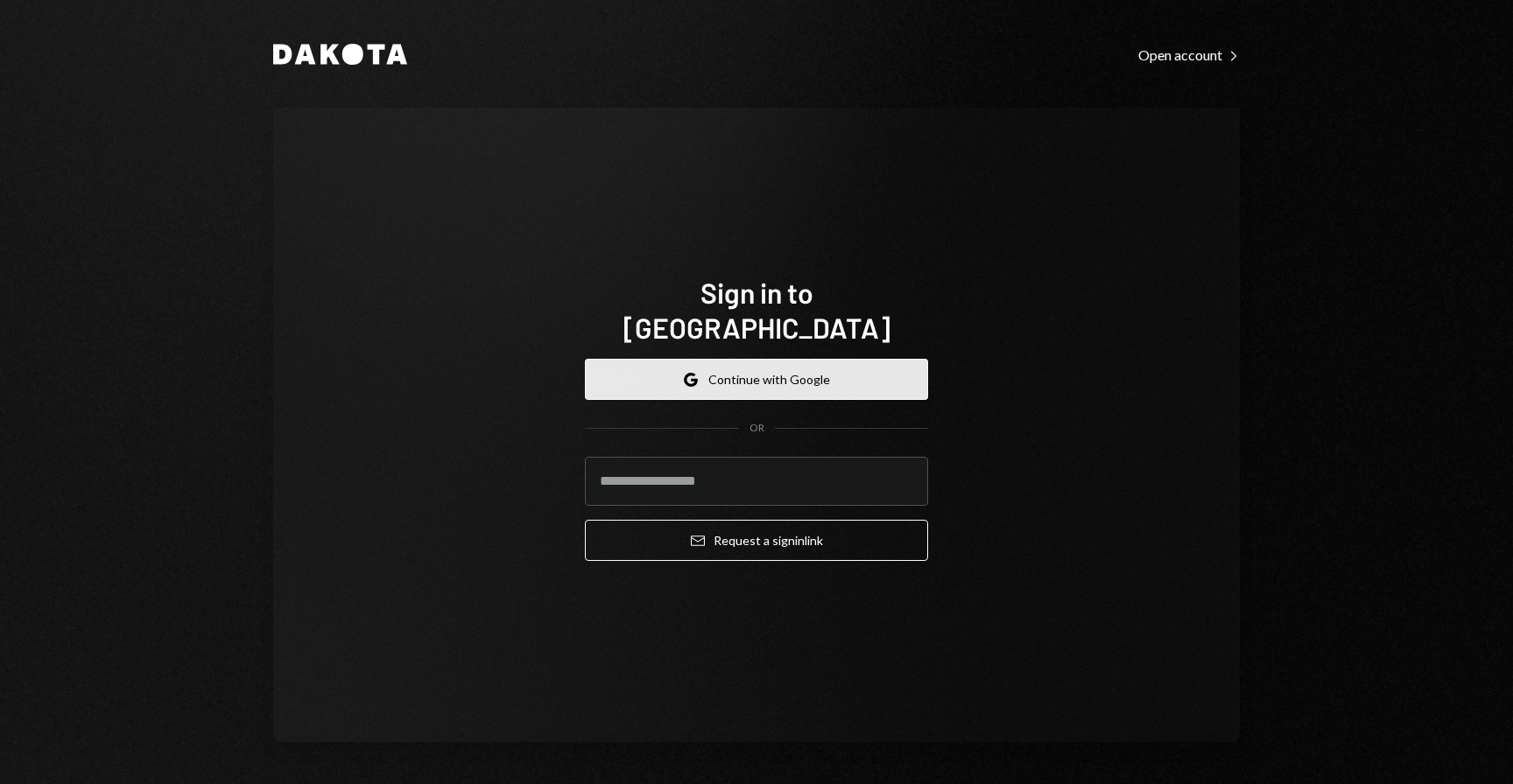
click at [750, 359] on button "Google Continue with Google" at bounding box center [756, 380] width 343 height 41
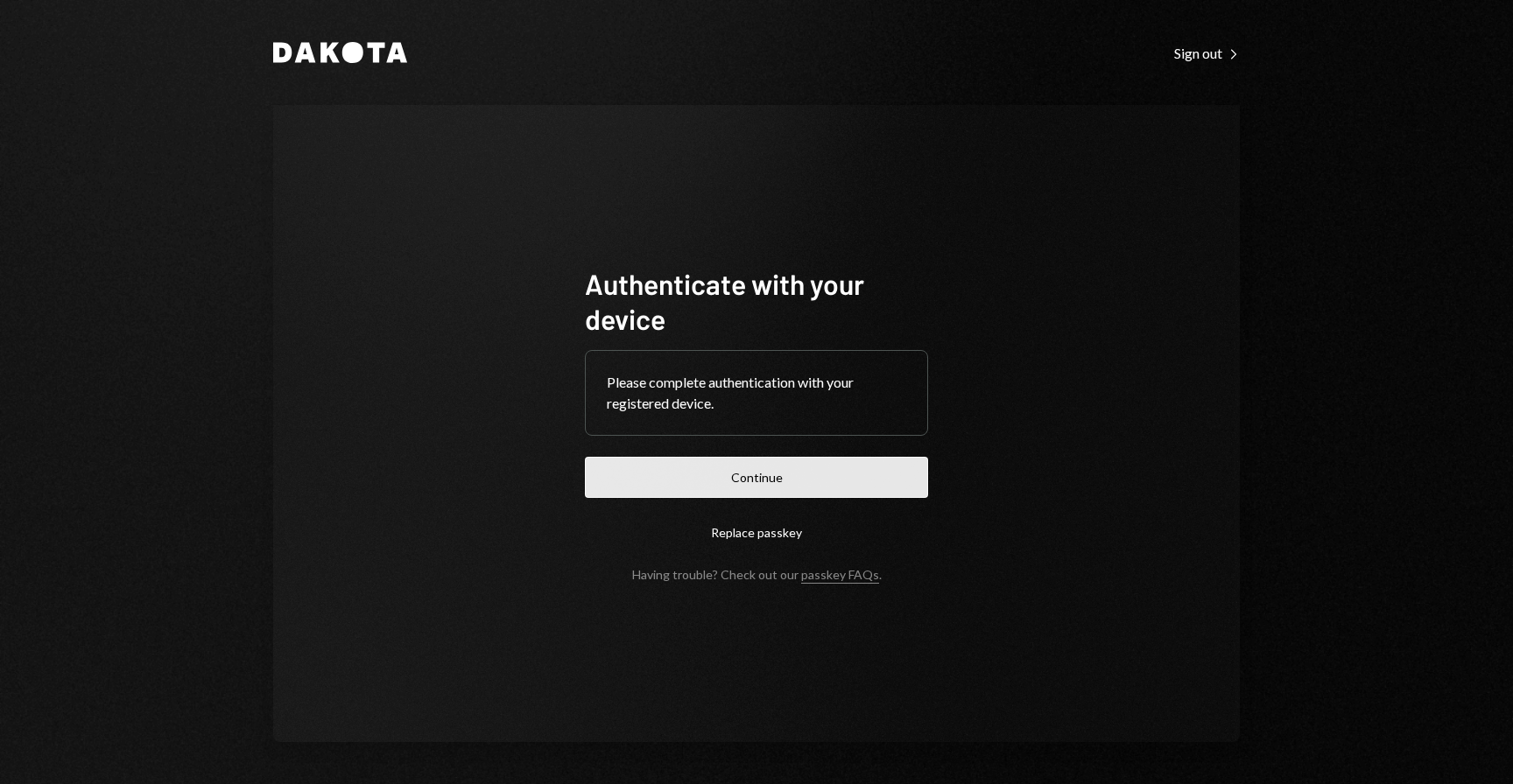
click at [757, 481] on button "Continue" at bounding box center [756, 478] width 343 height 41
click at [700, 474] on button "Continue" at bounding box center [756, 478] width 343 height 41
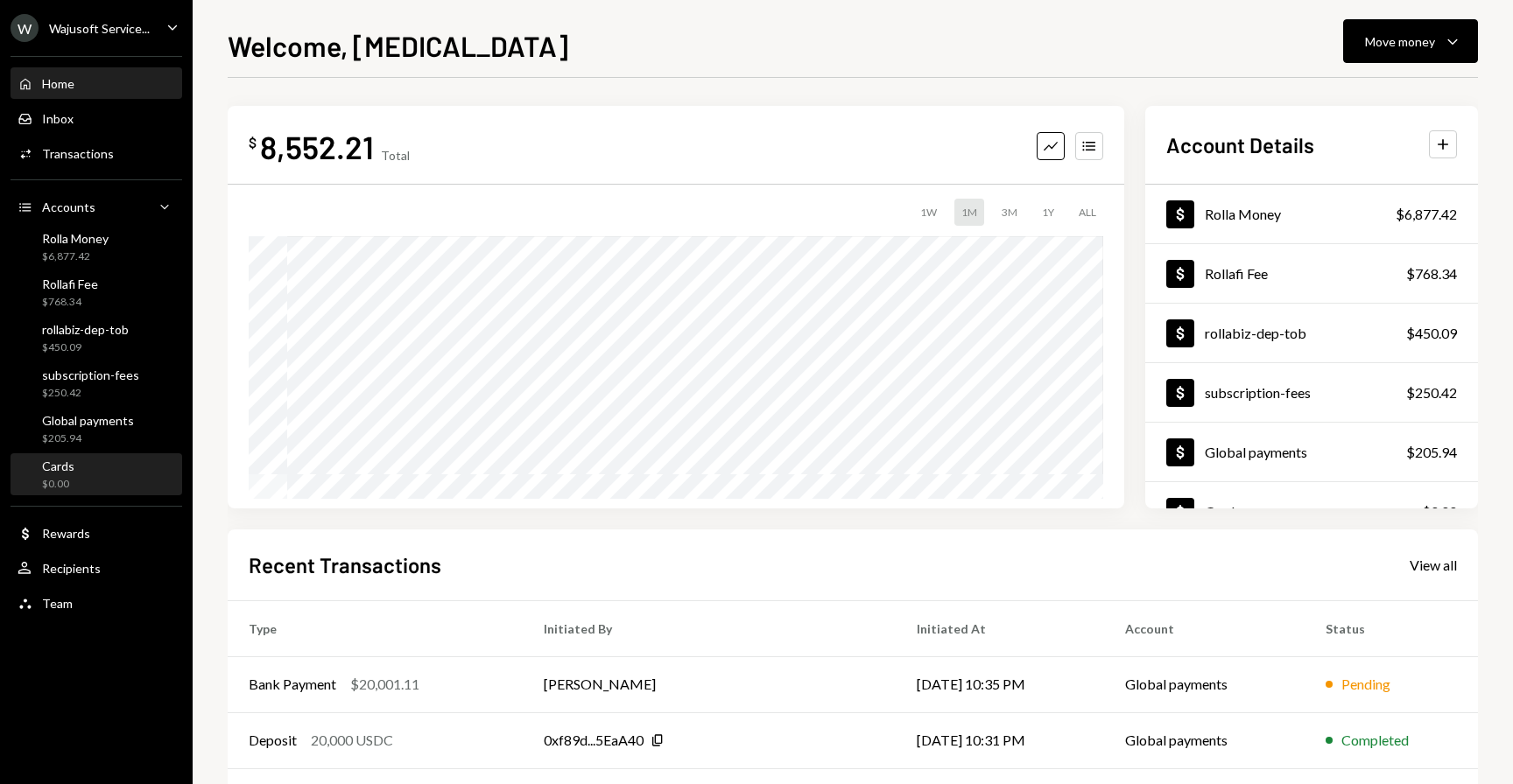
click at [69, 471] on div "Cards" at bounding box center [58, 466] width 32 height 15
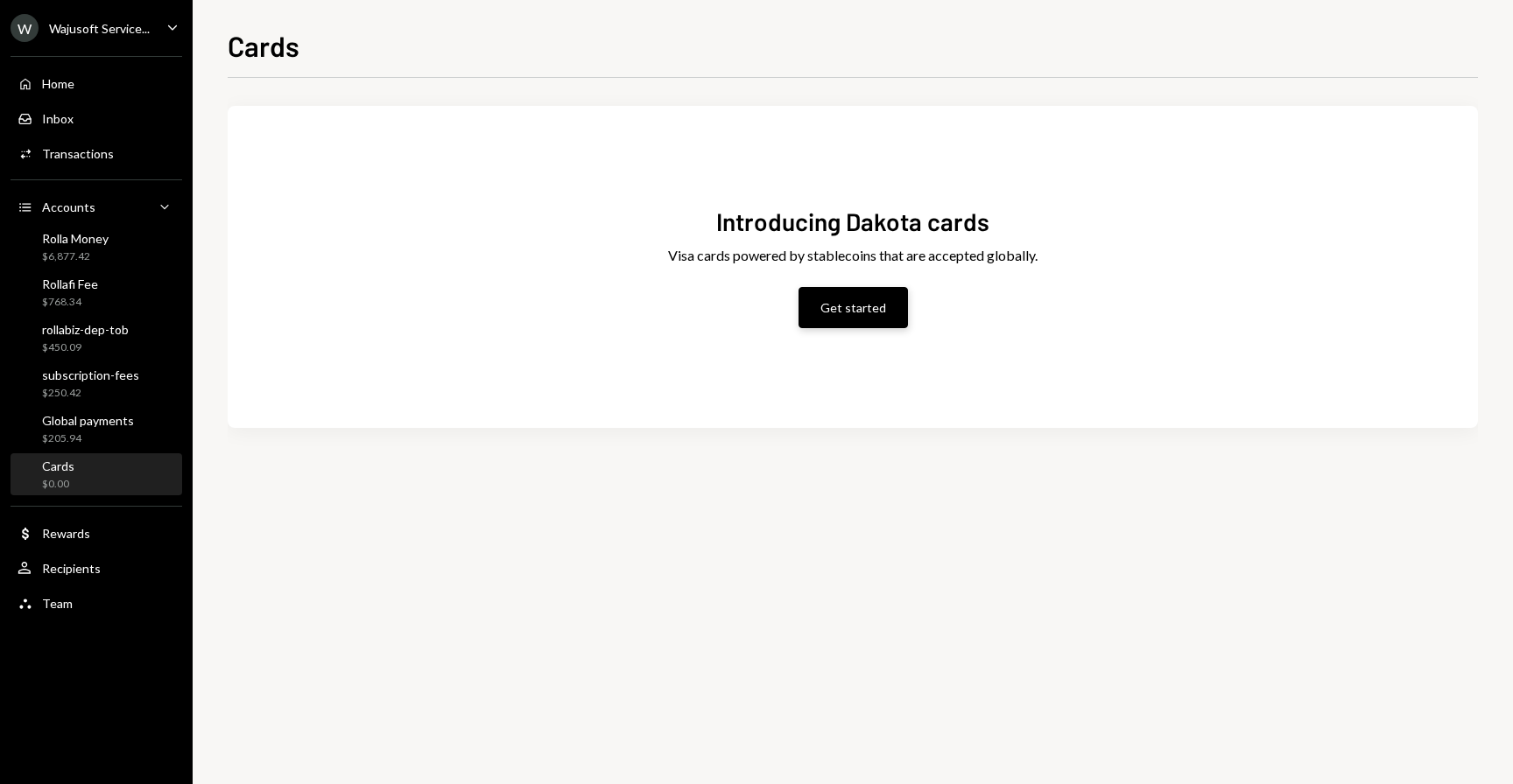
click at [863, 317] on button "Get started" at bounding box center [853, 307] width 109 height 41
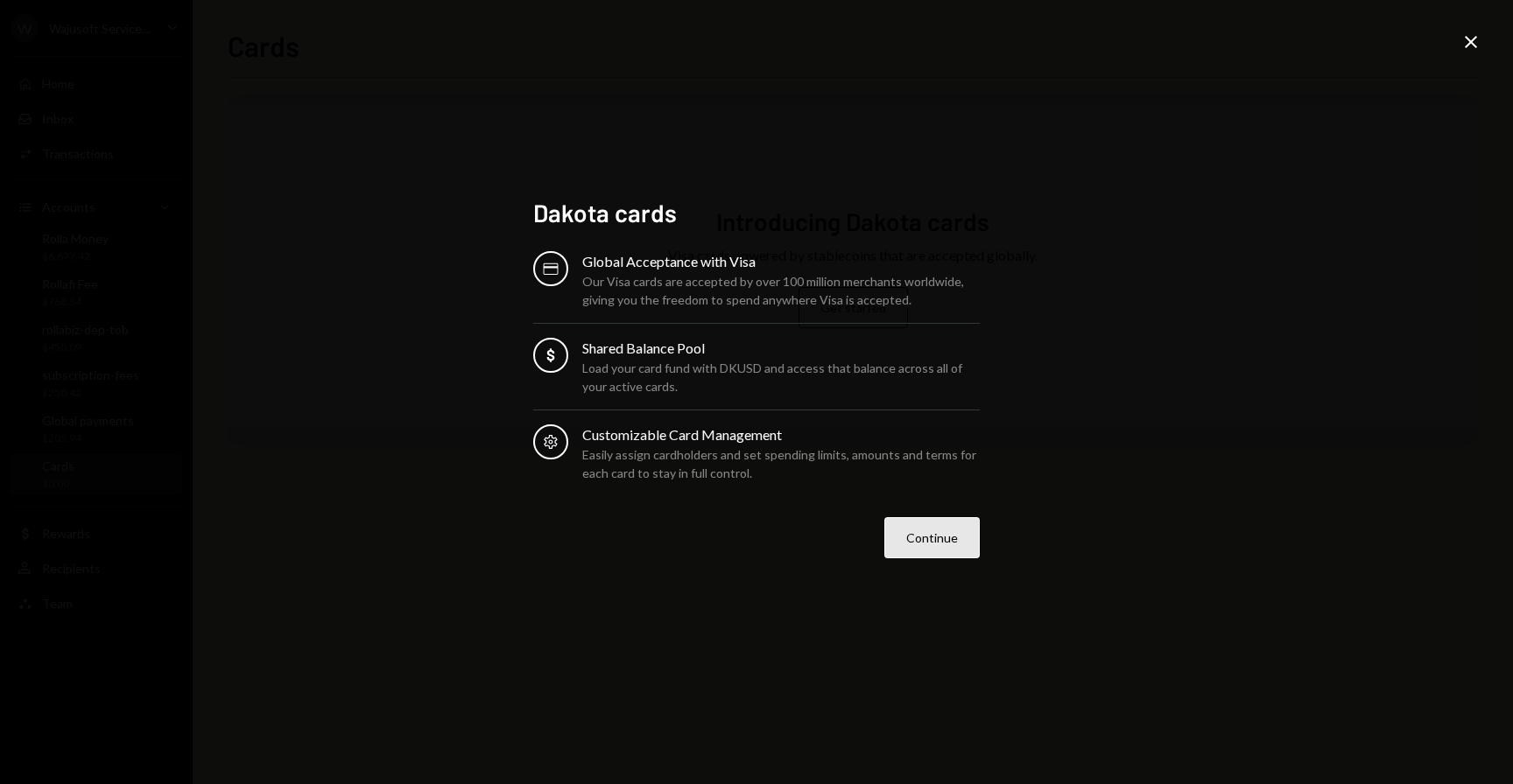
click at [916, 533] on button "Continue" at bounding box center [931, 538] width 95 height 41
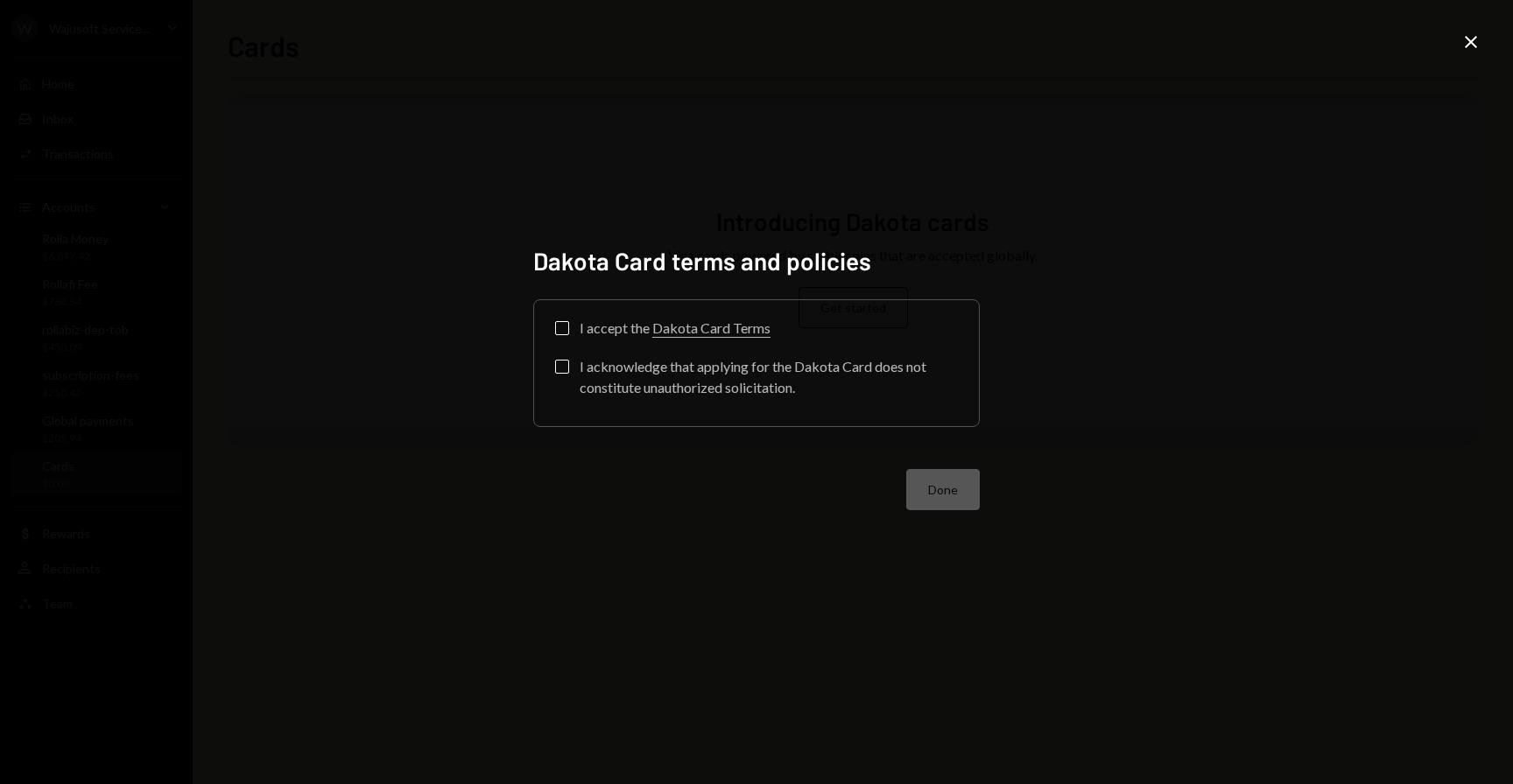
click at [557, 328] on button "I accept the Dakota Card Terms" at bounding box center [561, 328] width 14 height 14
click at [557, 368] on button "I acknowledge that applying for the Dakota Card does not constitute unauthorize…" at bounding box center [561, 367] width 14 height 14
click at [938, 492] on button "Done" at bounding box center [942, 490] width 73 height 41
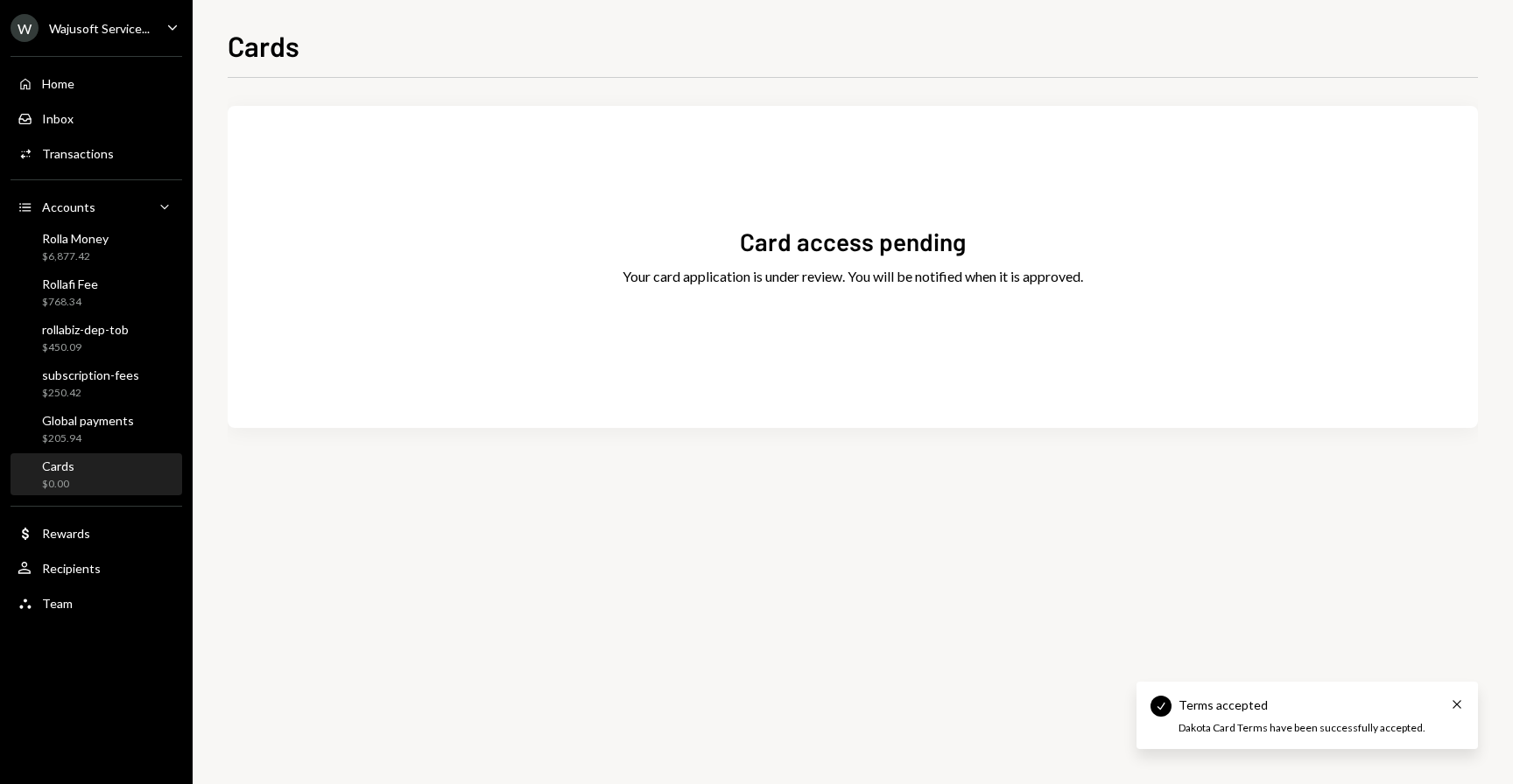
click at [118, 29] on div "Wajusoft Service..." at bounding box center [99, 28] width 101 height 15
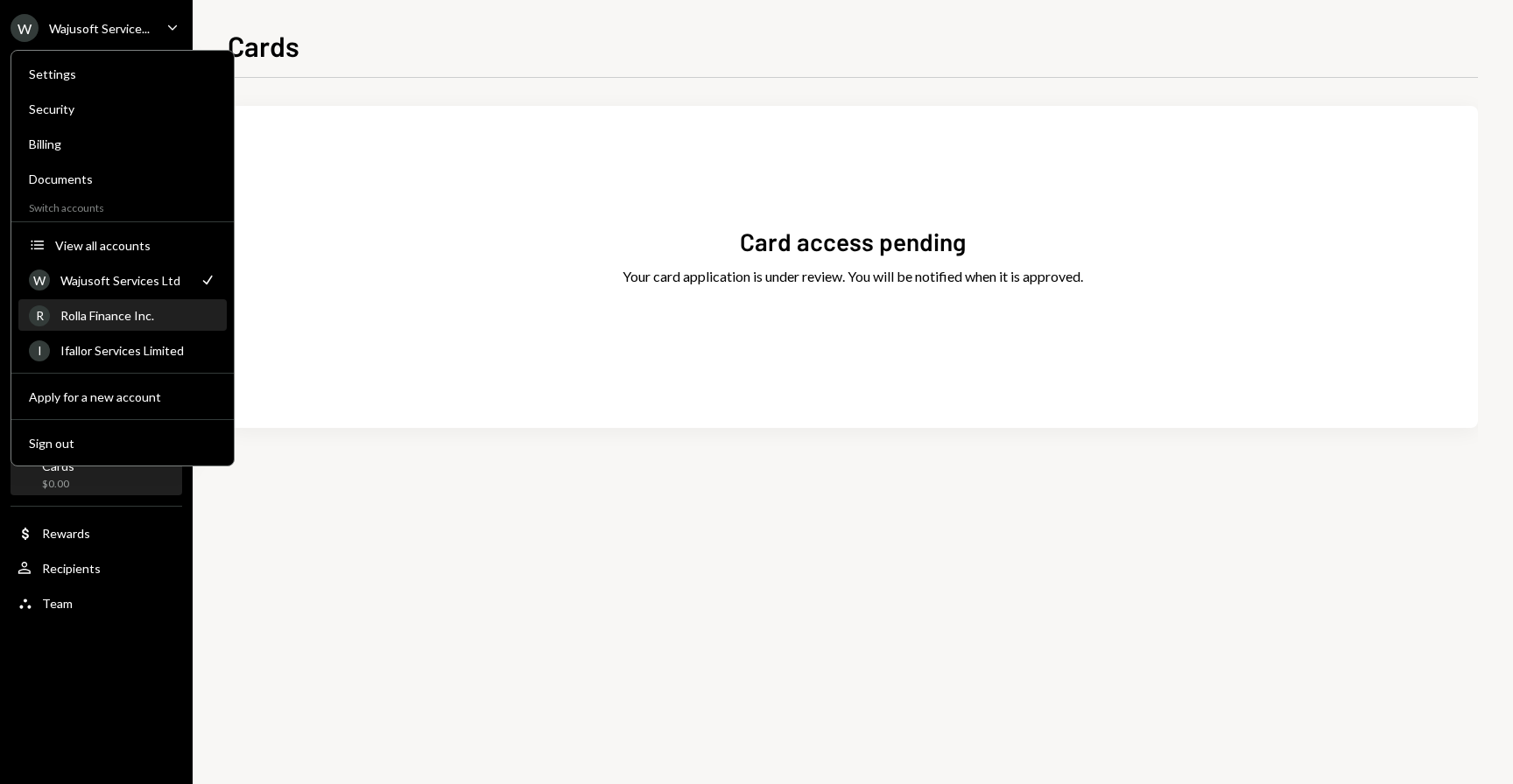
click at [144, 312] on div "Rolla Finance Inc." at bounding box center [138, 316] width 156 height 15
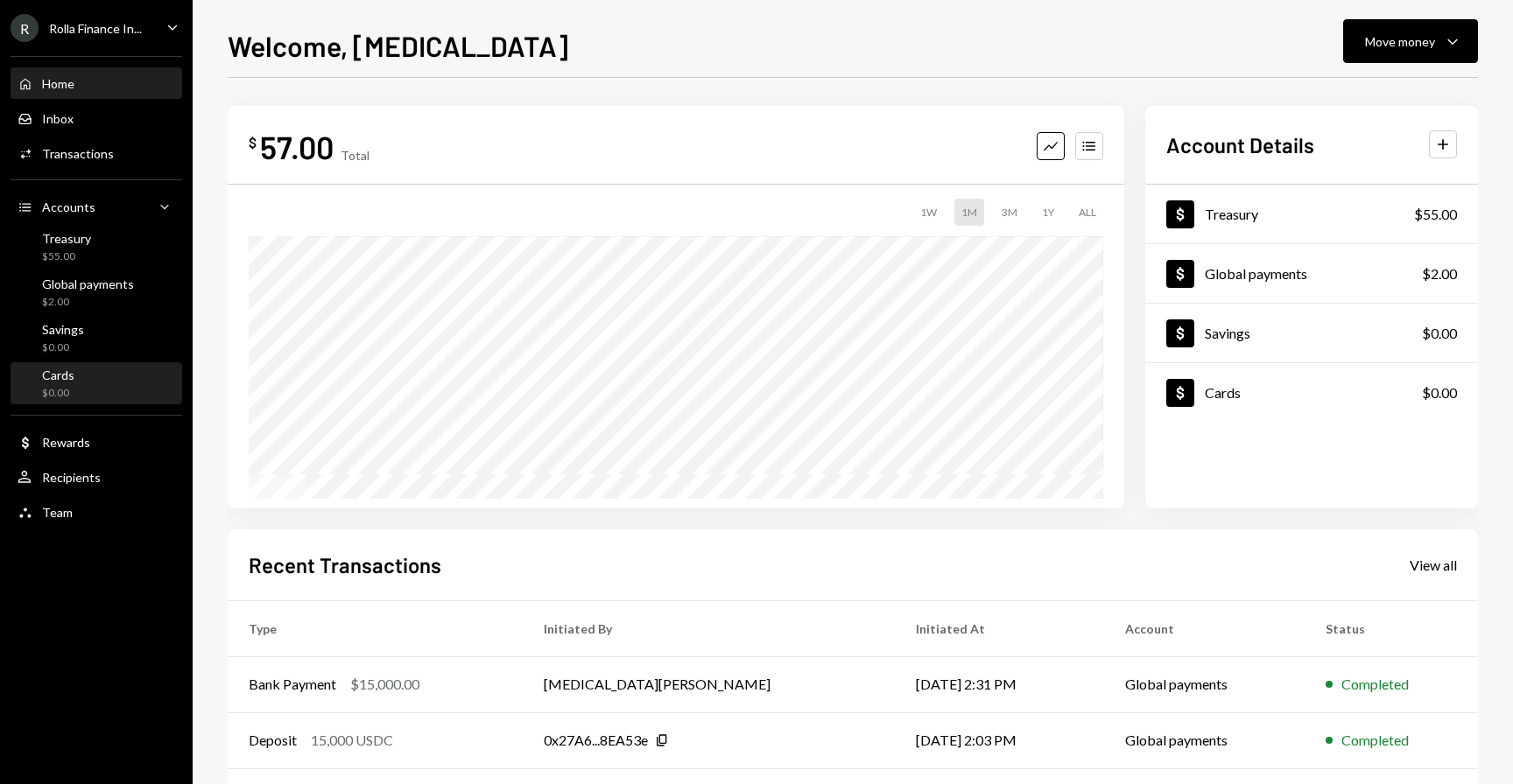
click at [61, 386] on div "$0.00" at bounding box center [58, 394] width 32 height 15
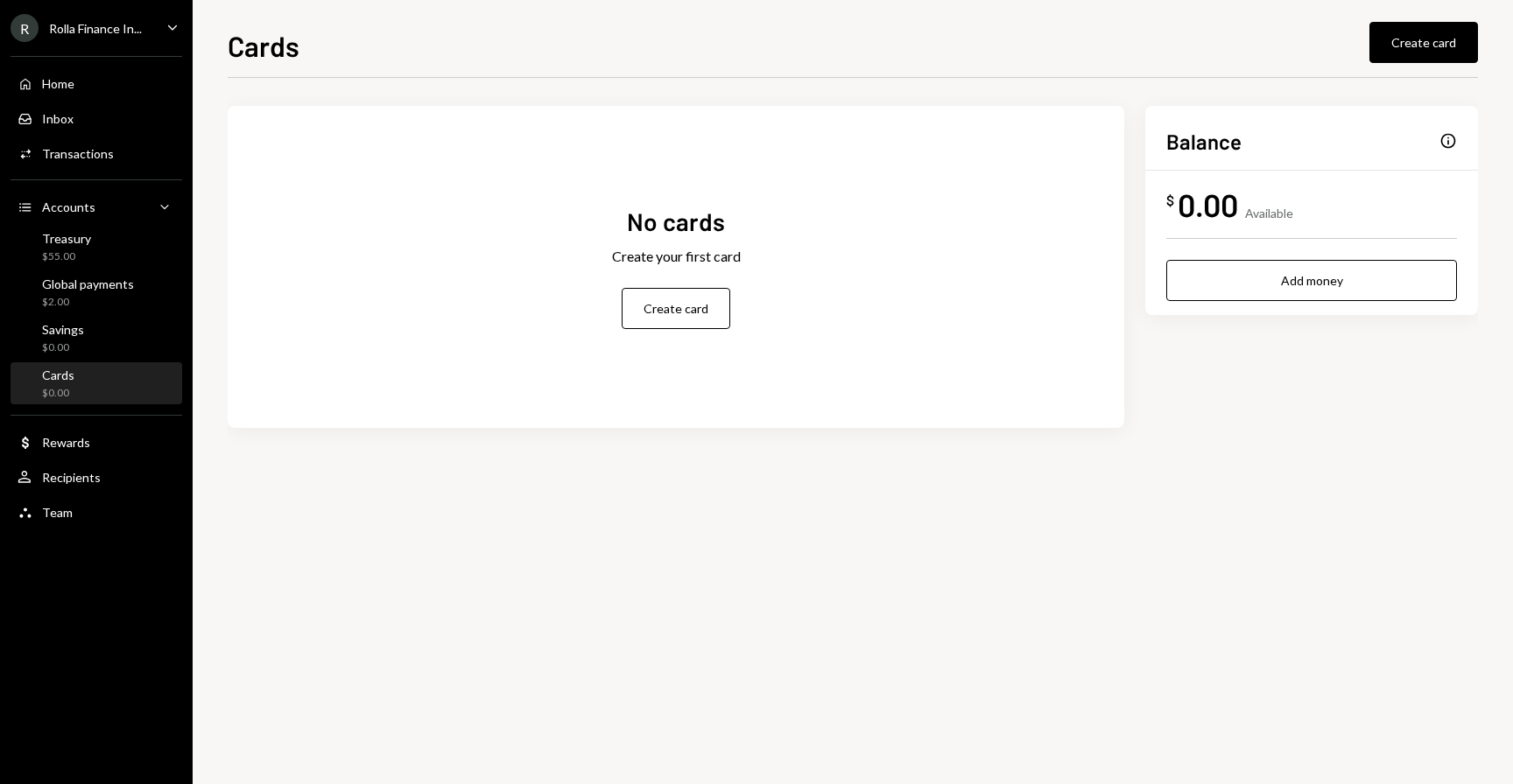
click at [377, 226] on div "No cards Create your first card Create card" at bounding box center [675, 267] width 896 height 280
click at [1445, 149] on div "Info" at bounding box center [1447, 141] width 18 height 18
click at [1445, 138] on div "Info" at bounding box center [1447, 141] width 18 height 18
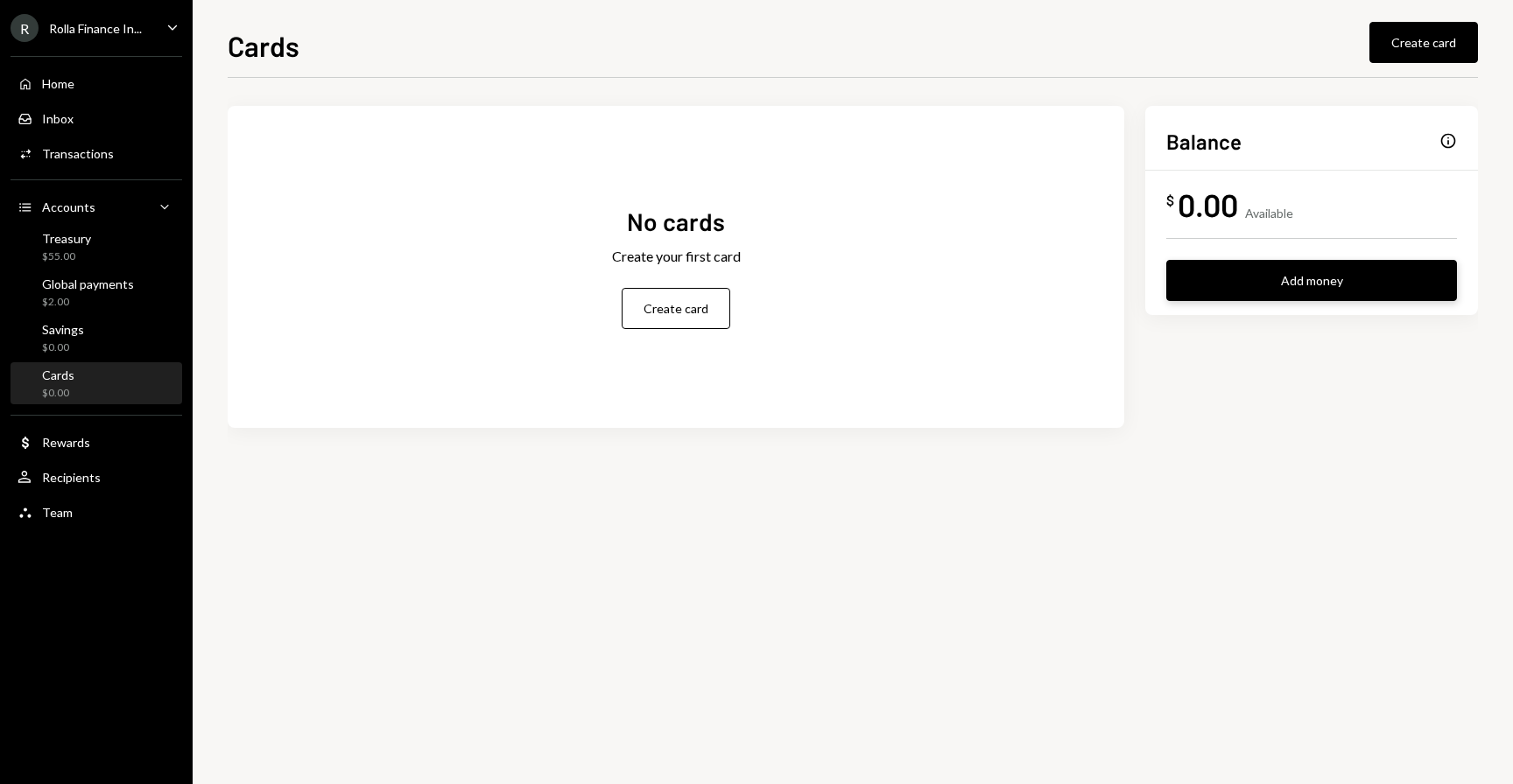
click at [1260, 297] on button "Add money" at bounding box center [1311, 280] width 291 height 41
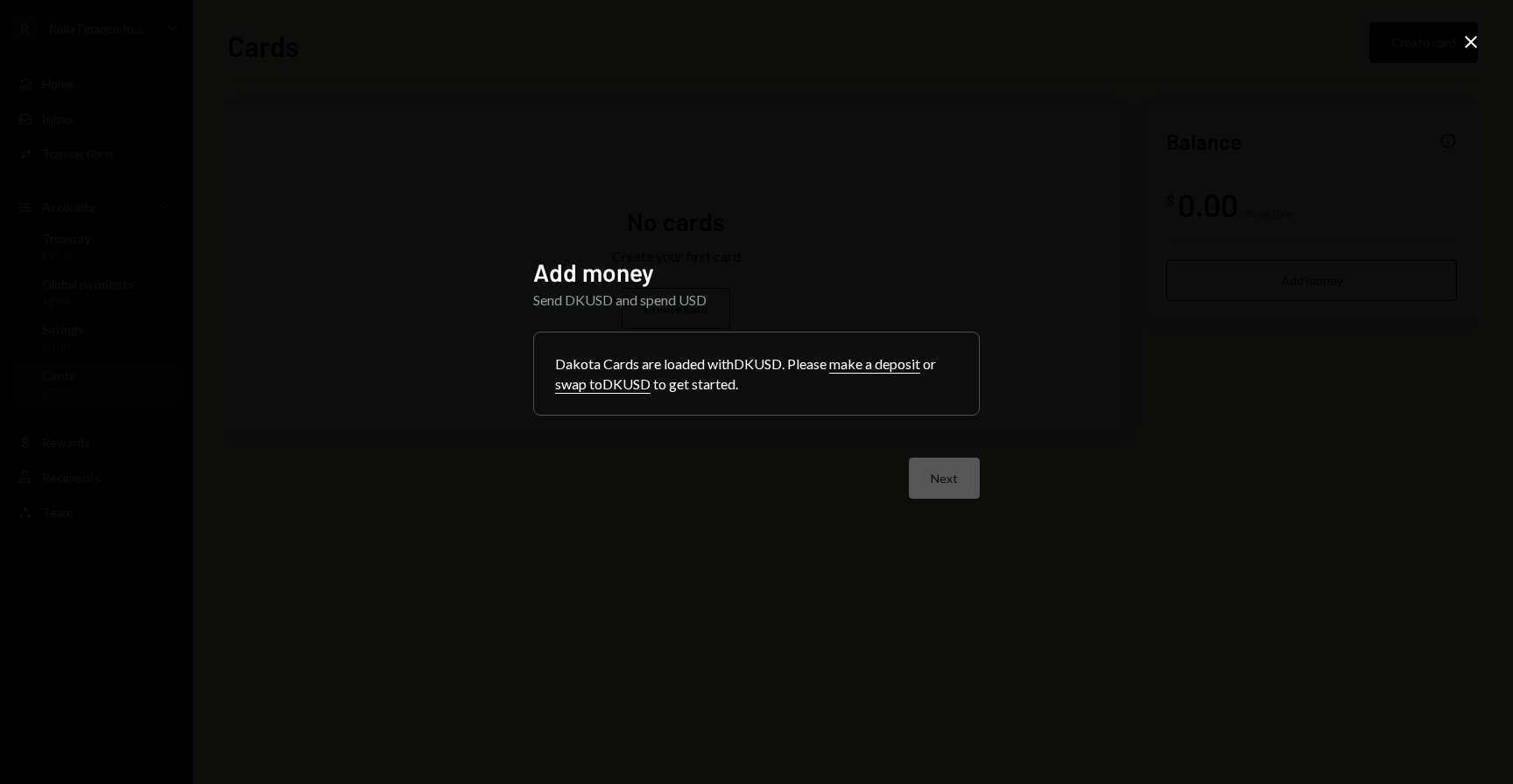
click at [776, 409] on div "Dakota Cards are loaded with DKUSD . Please make a deposit or swap to DKUSD to …" at bounding box center [756, 374] width 445 height 83
click at [1461, 49] on icon "Close" at bounding box center [1471, 42] width 21 height 21
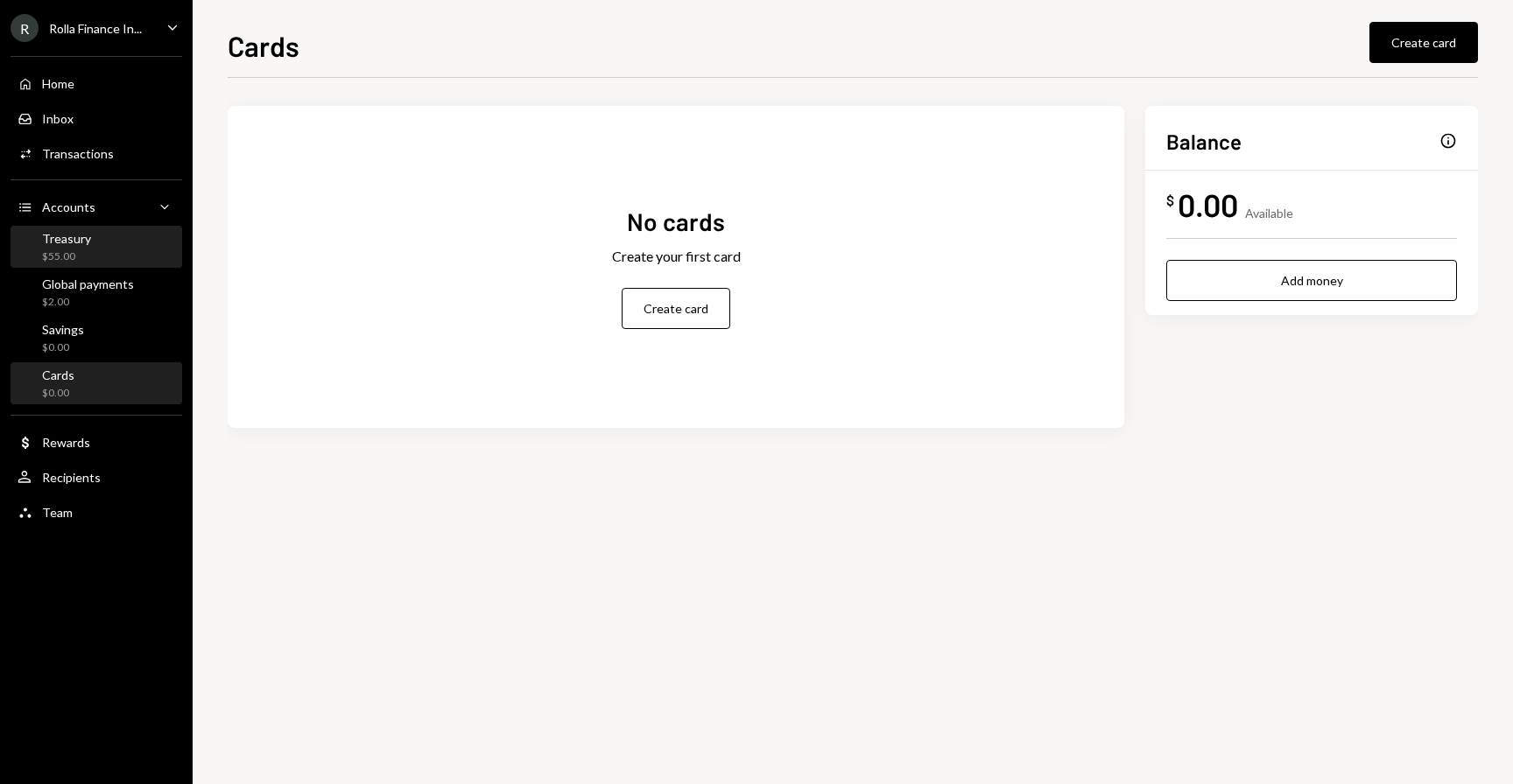
click at [49, 244] on div "Treasury" at bounding box center [67, 239] width 49 height 15
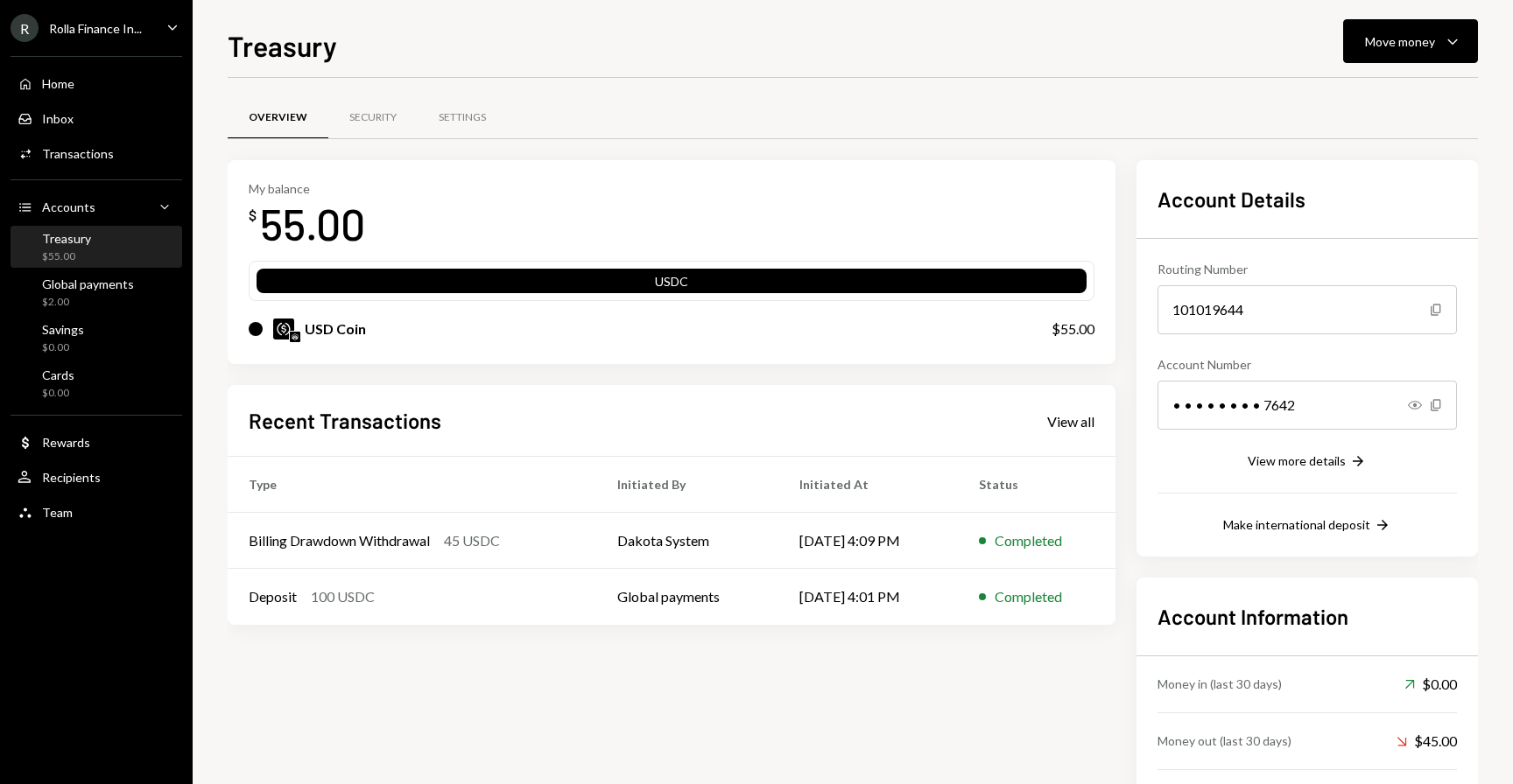
click at [1318, 77] on div at bounding box center [852, 77] width 1250 height 1
click at [1379, 39] on div "Move money" at bounding box center [1399, 41] width 70 height 19
click at [1360, 89] on div "Send" at bounding box center [1396, 94] width 128 height 19
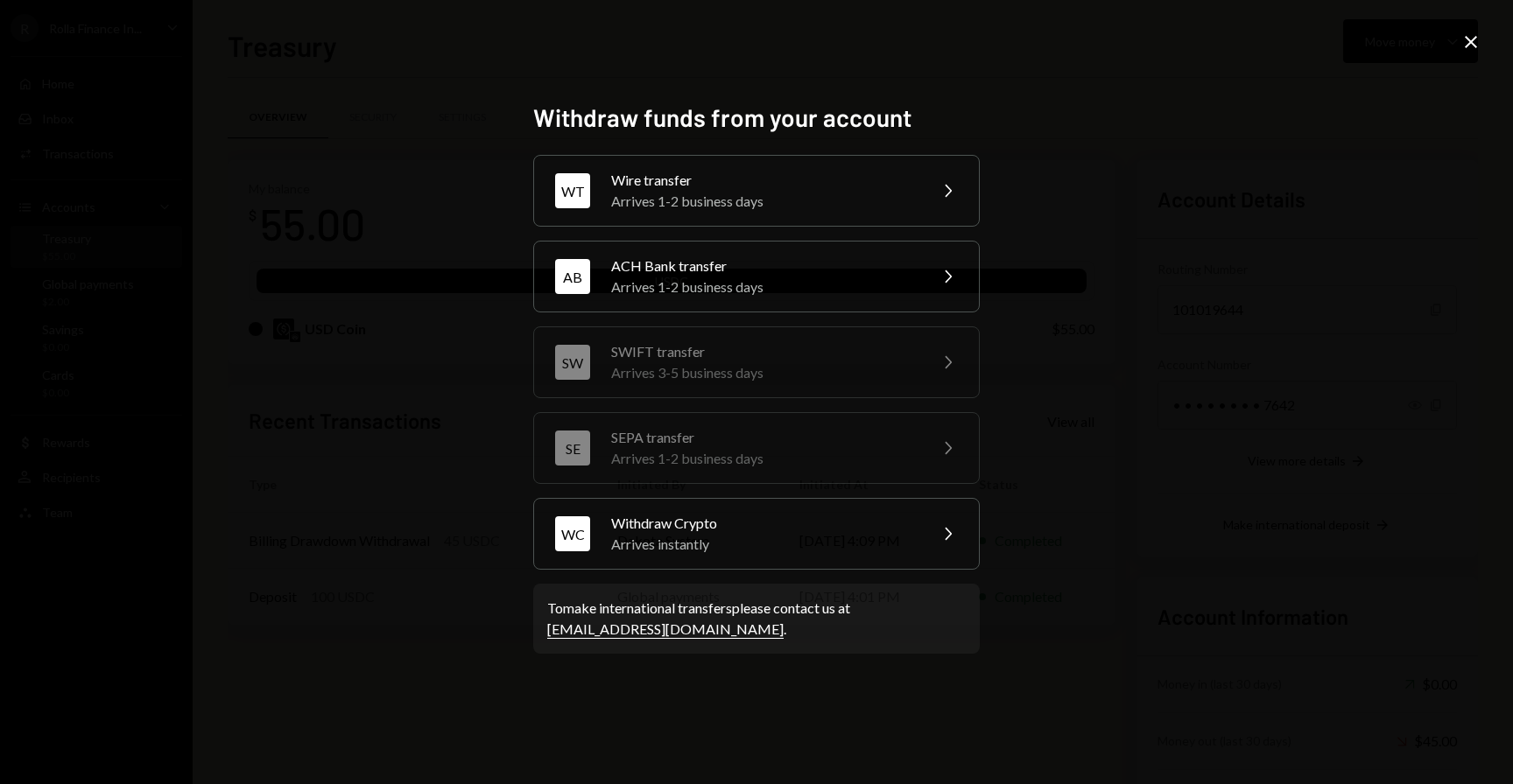
click at [1474, 39] on icon "Close" at bounding box center [1471, 42] width 21 height 21
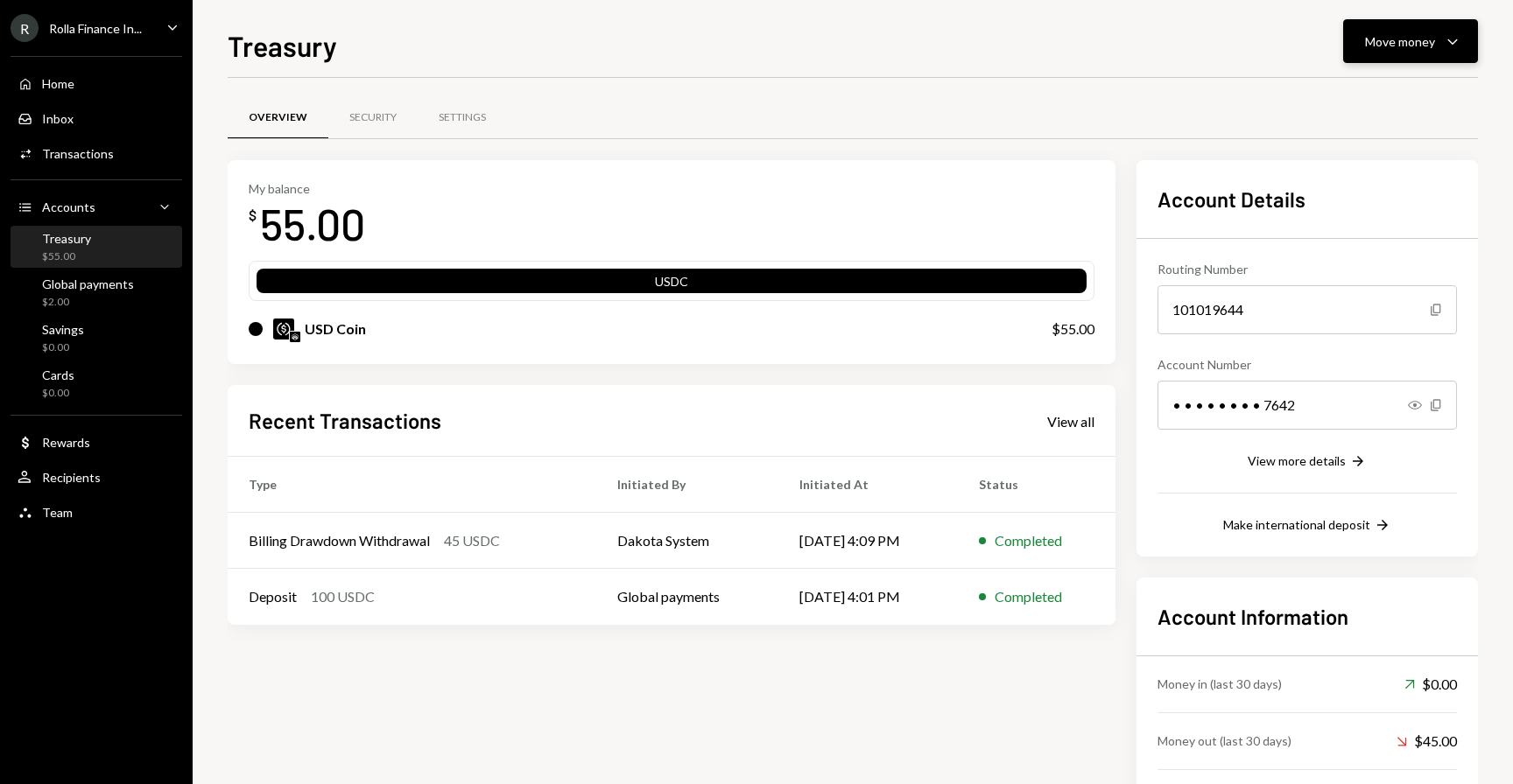
click at [1431, 47] on div "Move money" at bounding box center [1399, 41] width 70 height 19
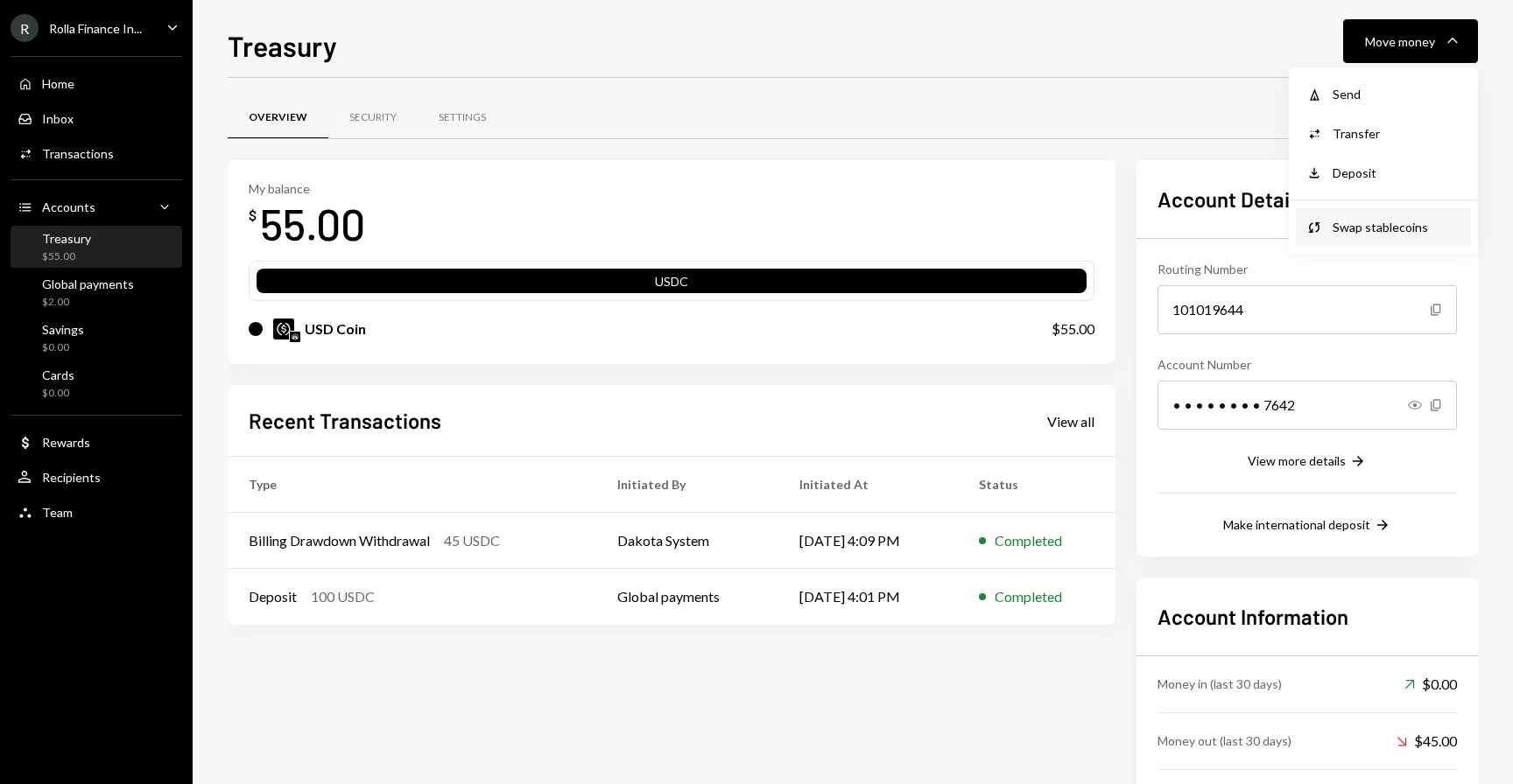
click at [1382, 209] on div "Swap Swap stablecoins" at bounding box center [1383, 227] width 175 height 39
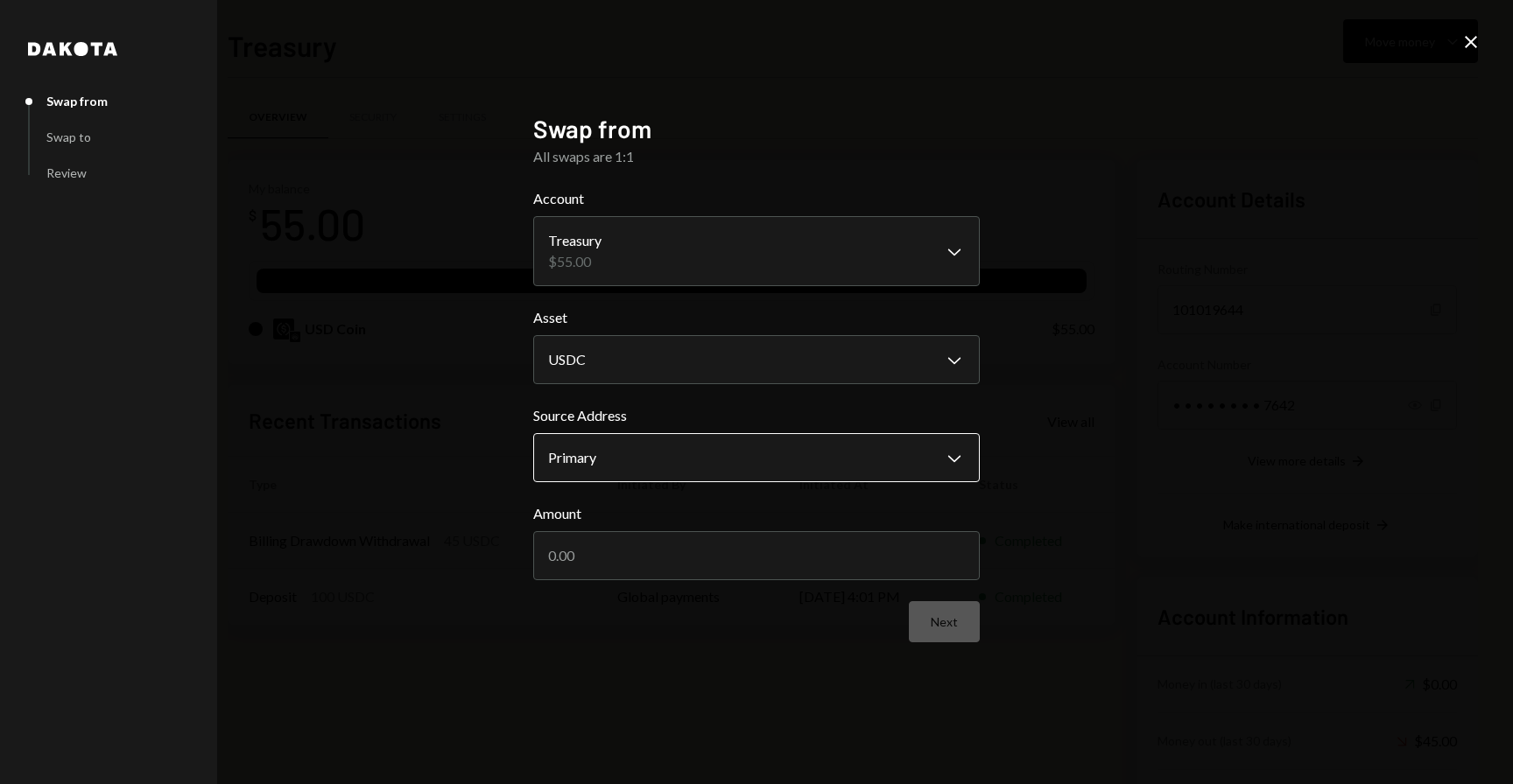
click at [618, 462] on body "**********" at bounding box center [756, 392] width 1513 height 784
click at [614, 547] on input "Amount" at bounding box center [756, 556] width 447 height 49
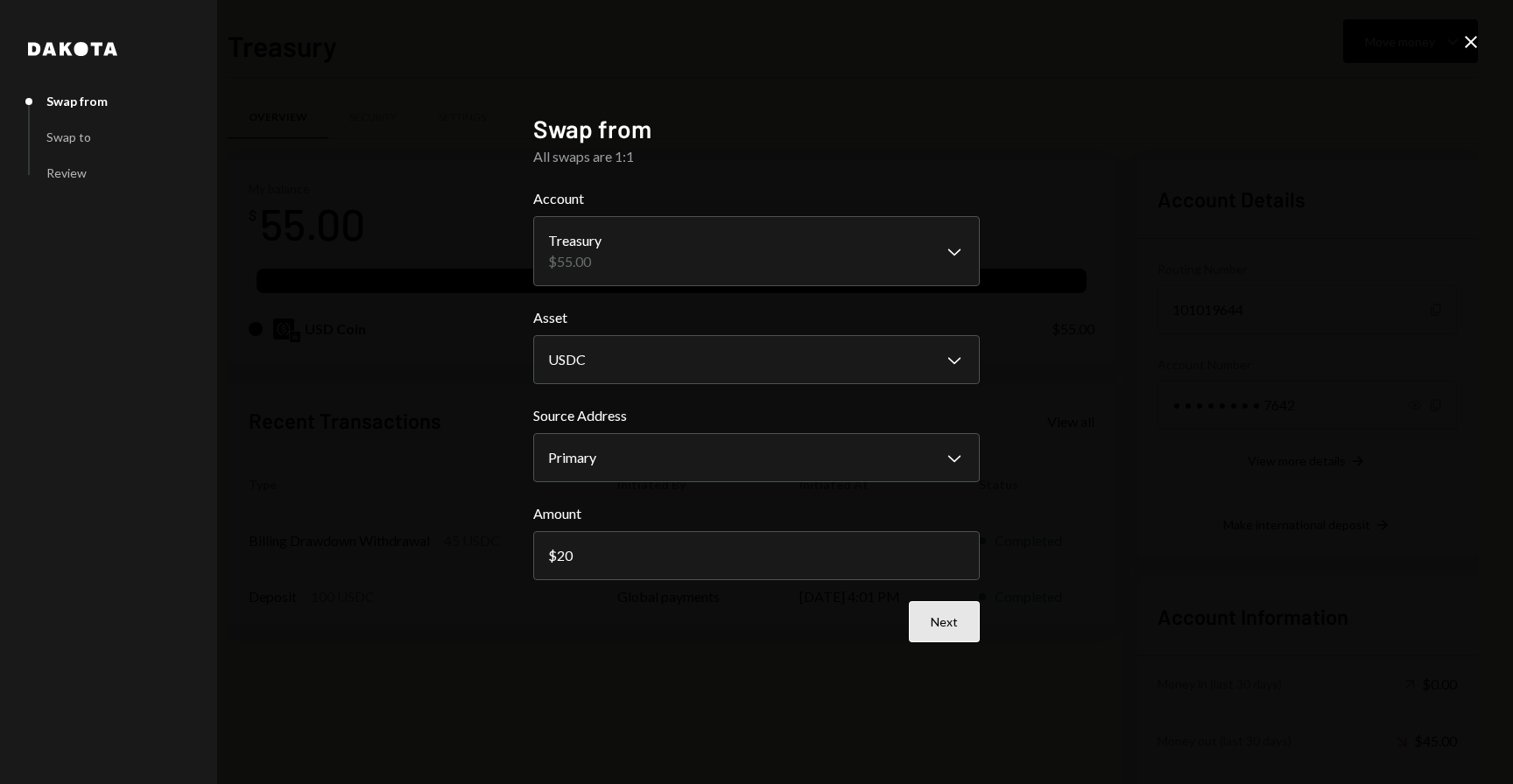
type input "20"
click at [938, 613] on button "Next" at bounding box center [943, 622] width 71 height 41
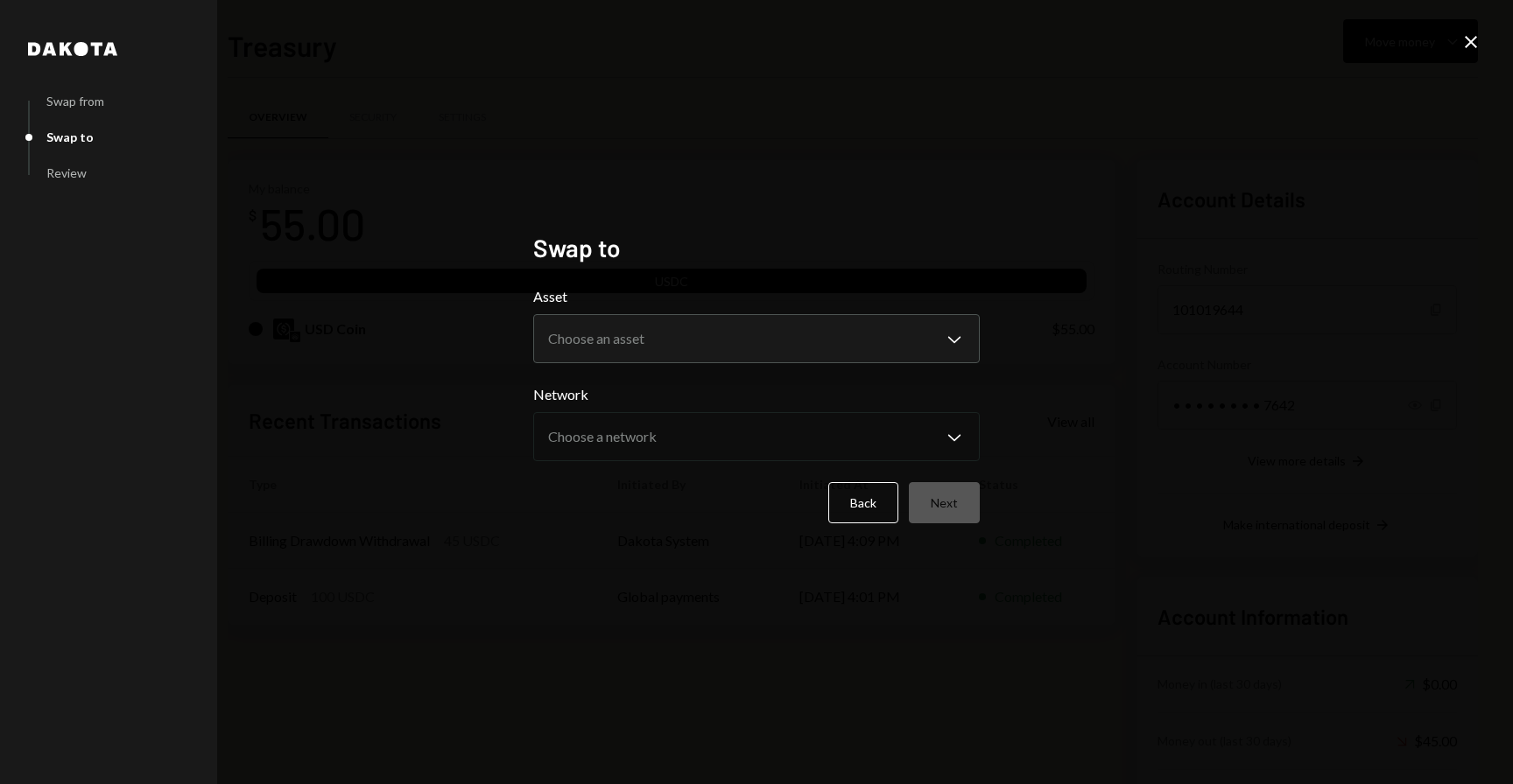
click at [771, 330] on body "**********" at bounding box center [756, 392] width 1513 height 784
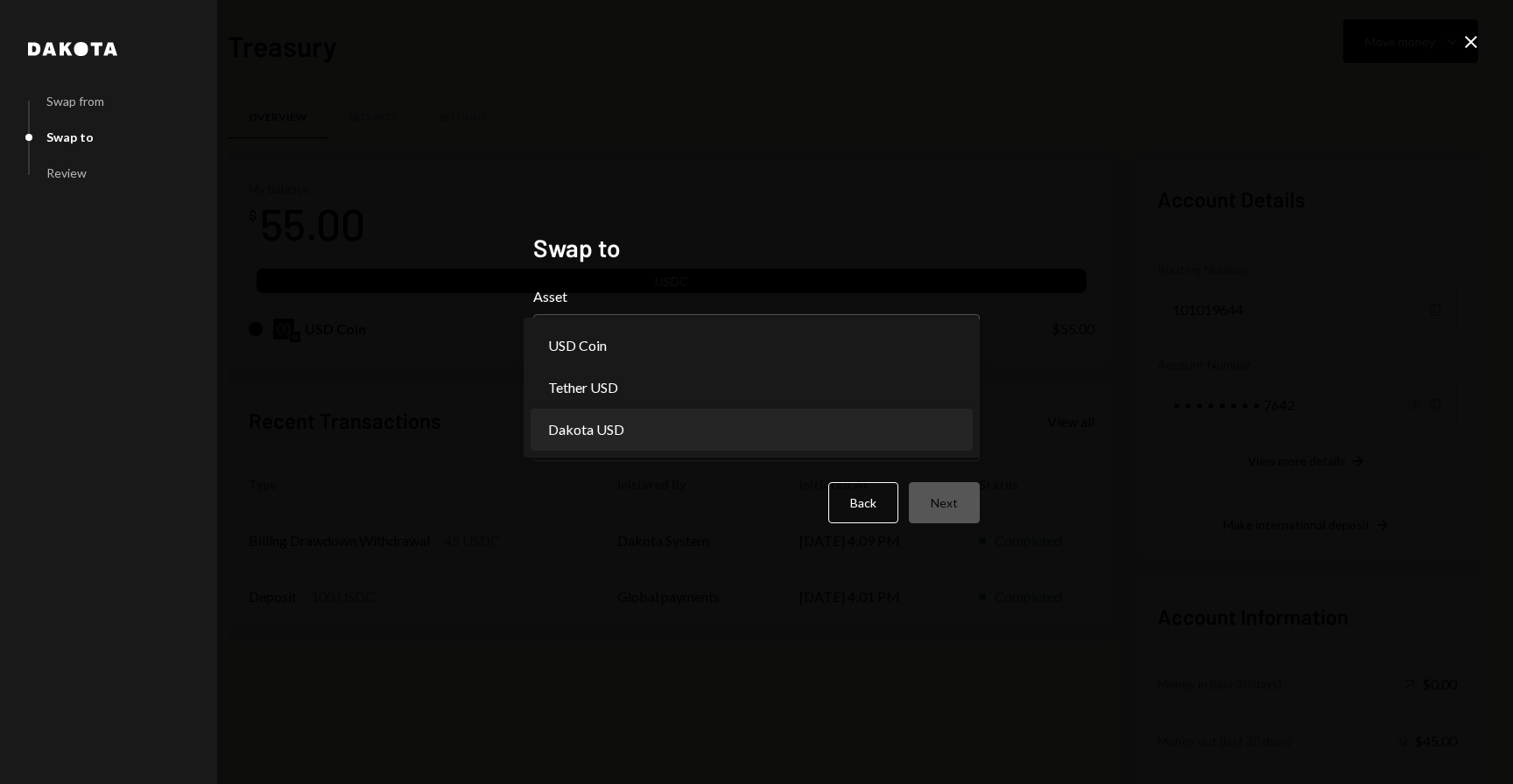
select select "*****"
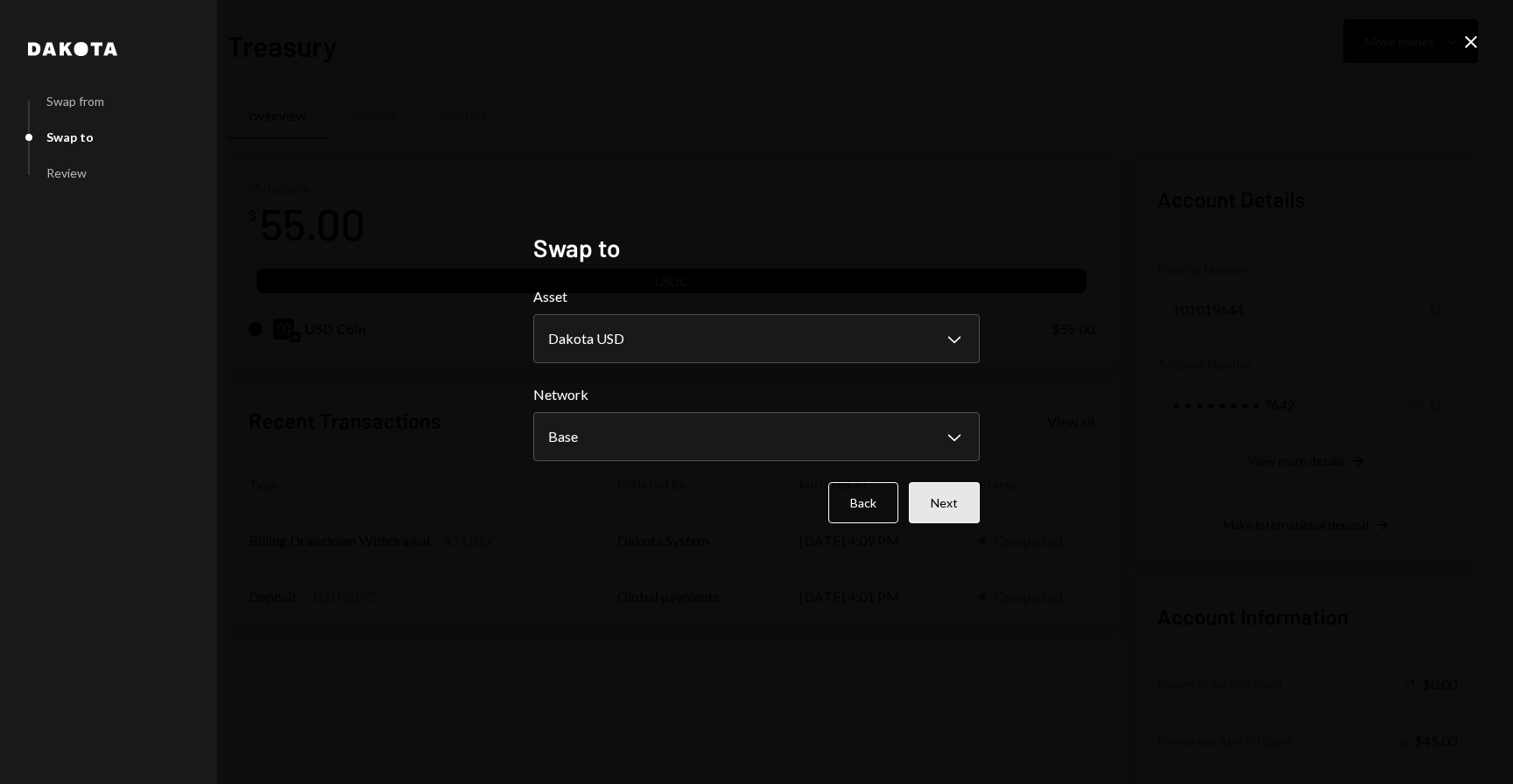
click at [950, 500] on button "Next" at bounding box center [943, 503] width 71 height 41
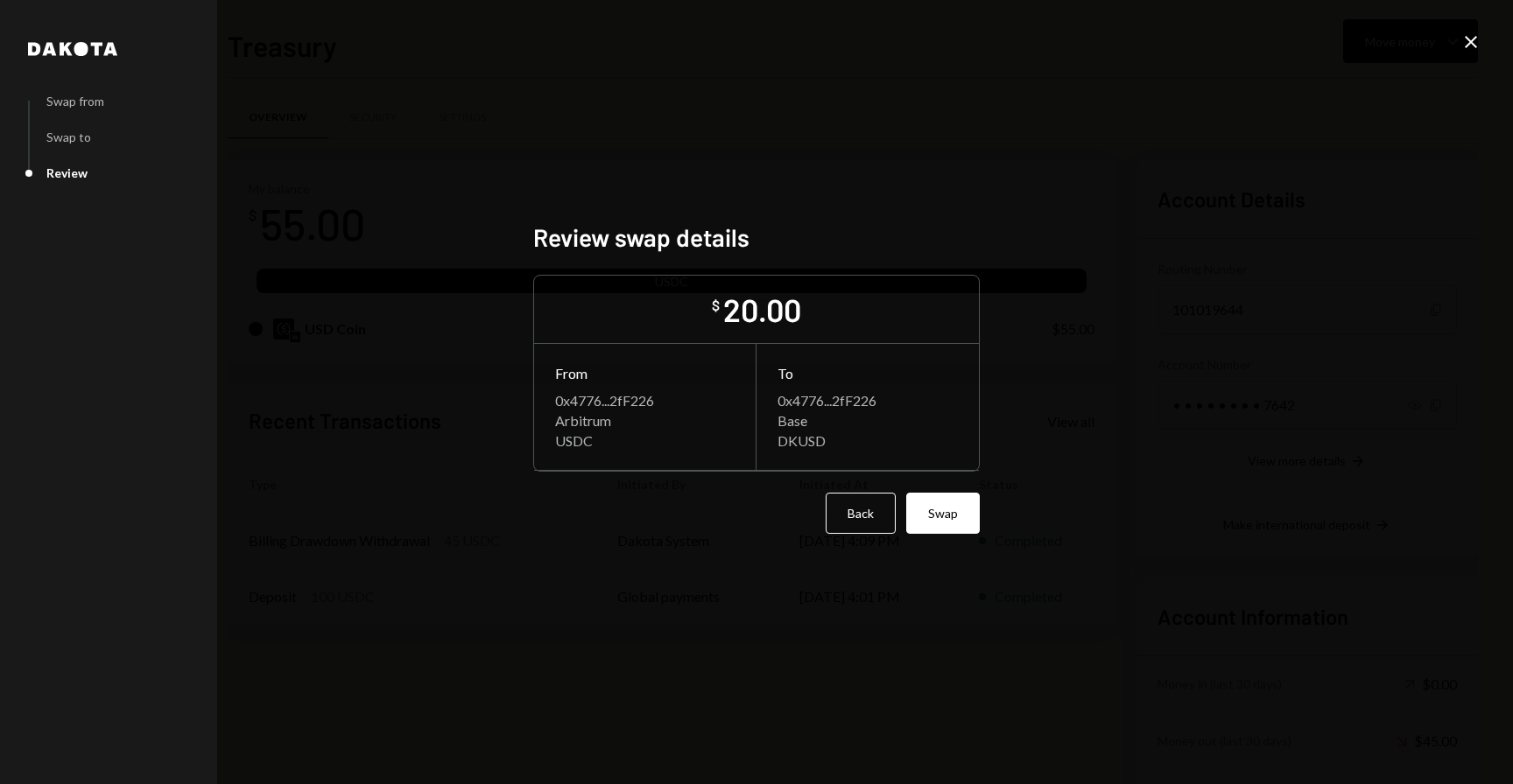
click at [1477, 43] on icon "Close" at bounding box center [1471, 42] width 21 height 21
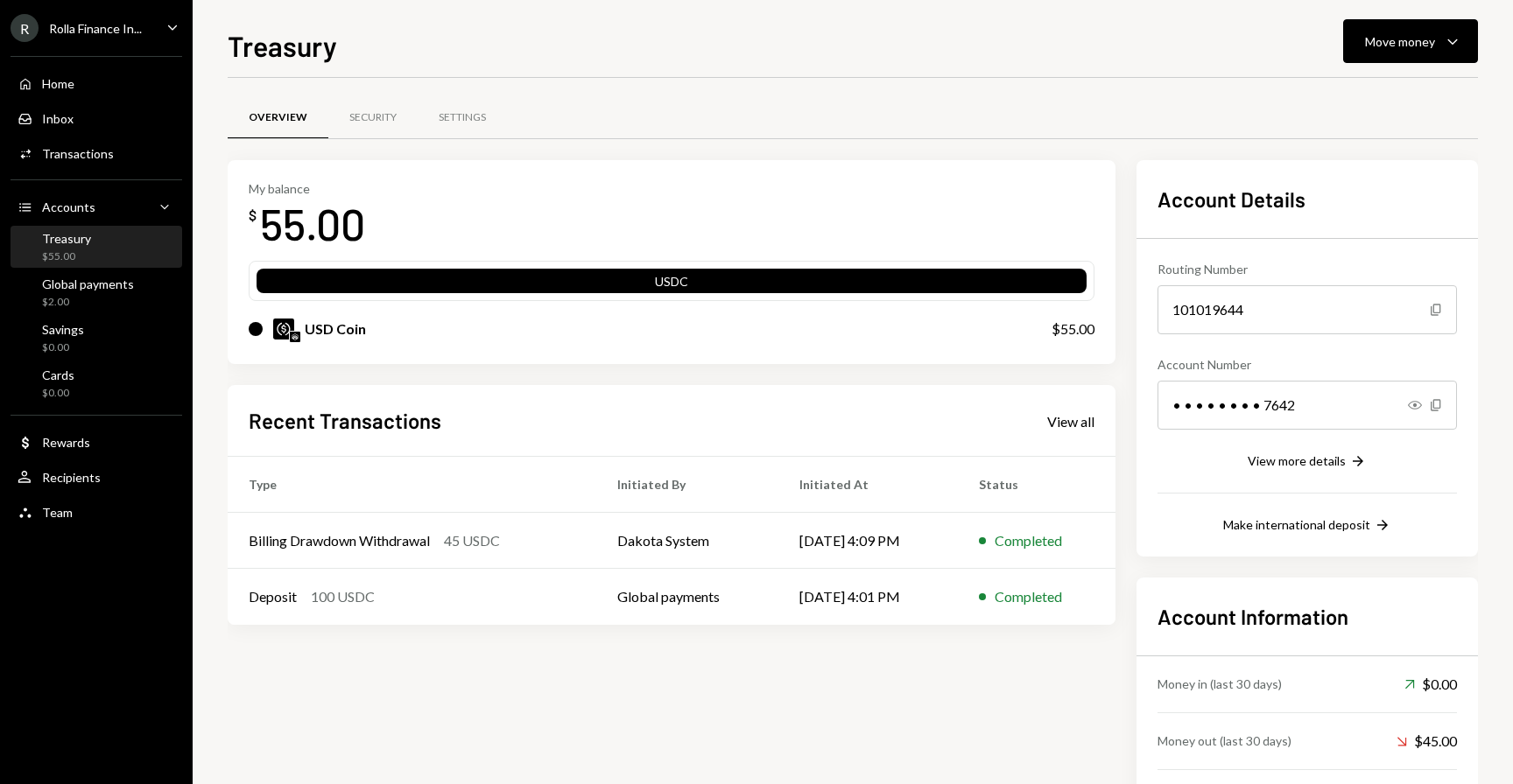
click at [1359, 63] on div "Treasury Move money Caret Down Overview Security Settings My balance $ 55.00 US…" at bounding box center [852, 404] width 1250 height 760
click at [1376, 44] on div "Move money" at bounding box center [1399, 41] width 70 height 19
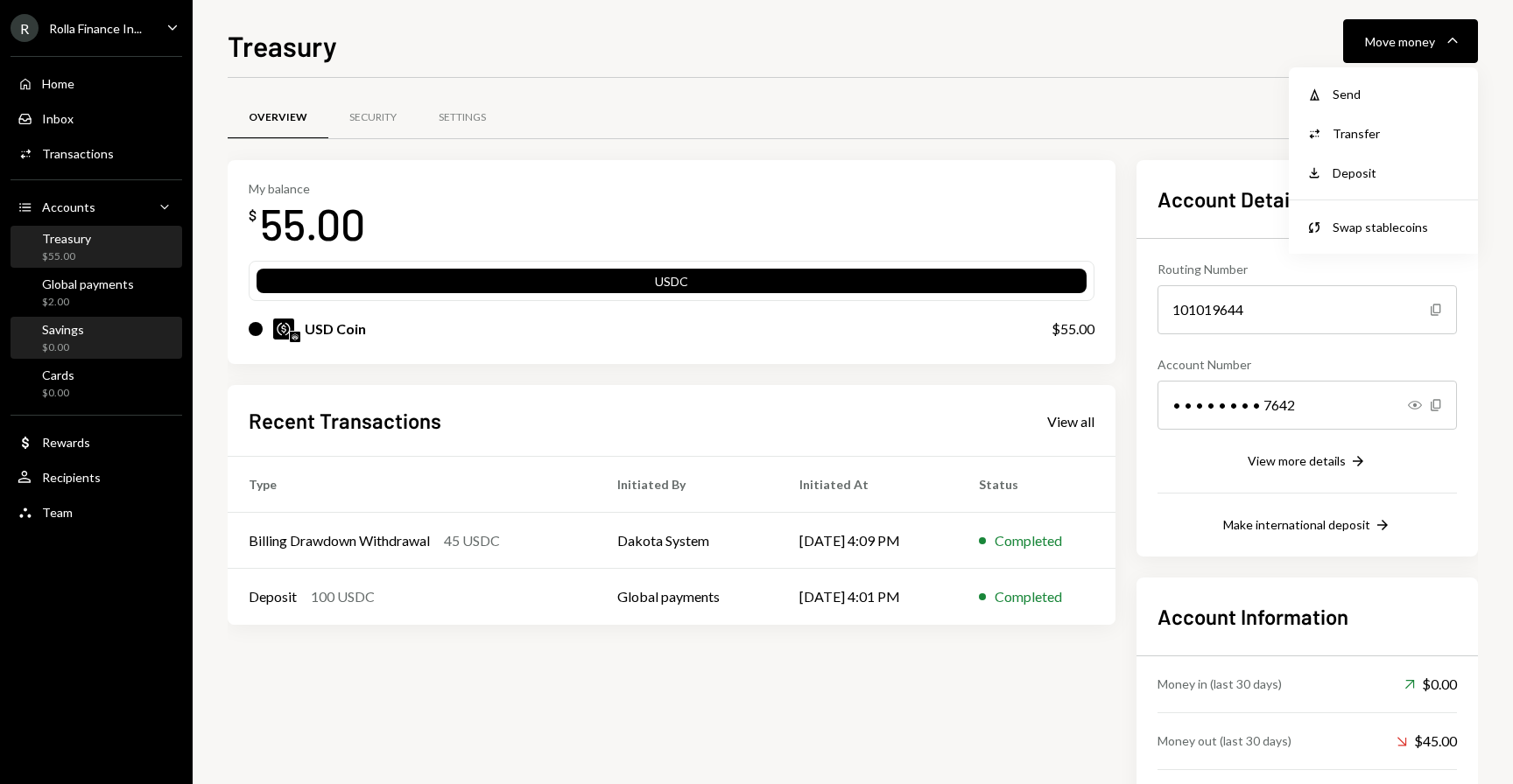
click at [61, 348] on div "$0.00" at bounding box center [63, 348] width 42 height 15
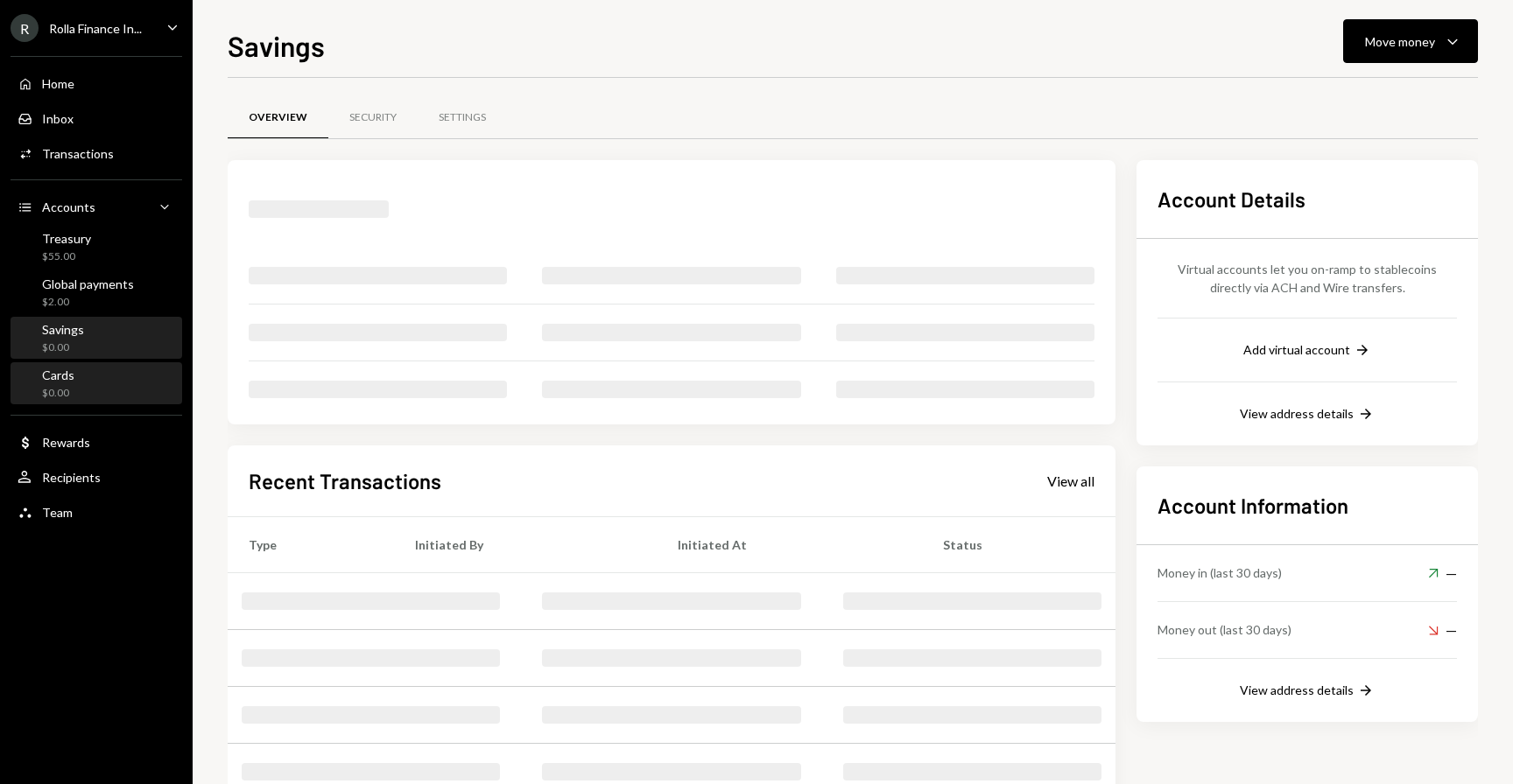
click at [50, 379] on div "Cards" at bounding box center [58, 375] width 32 height 15
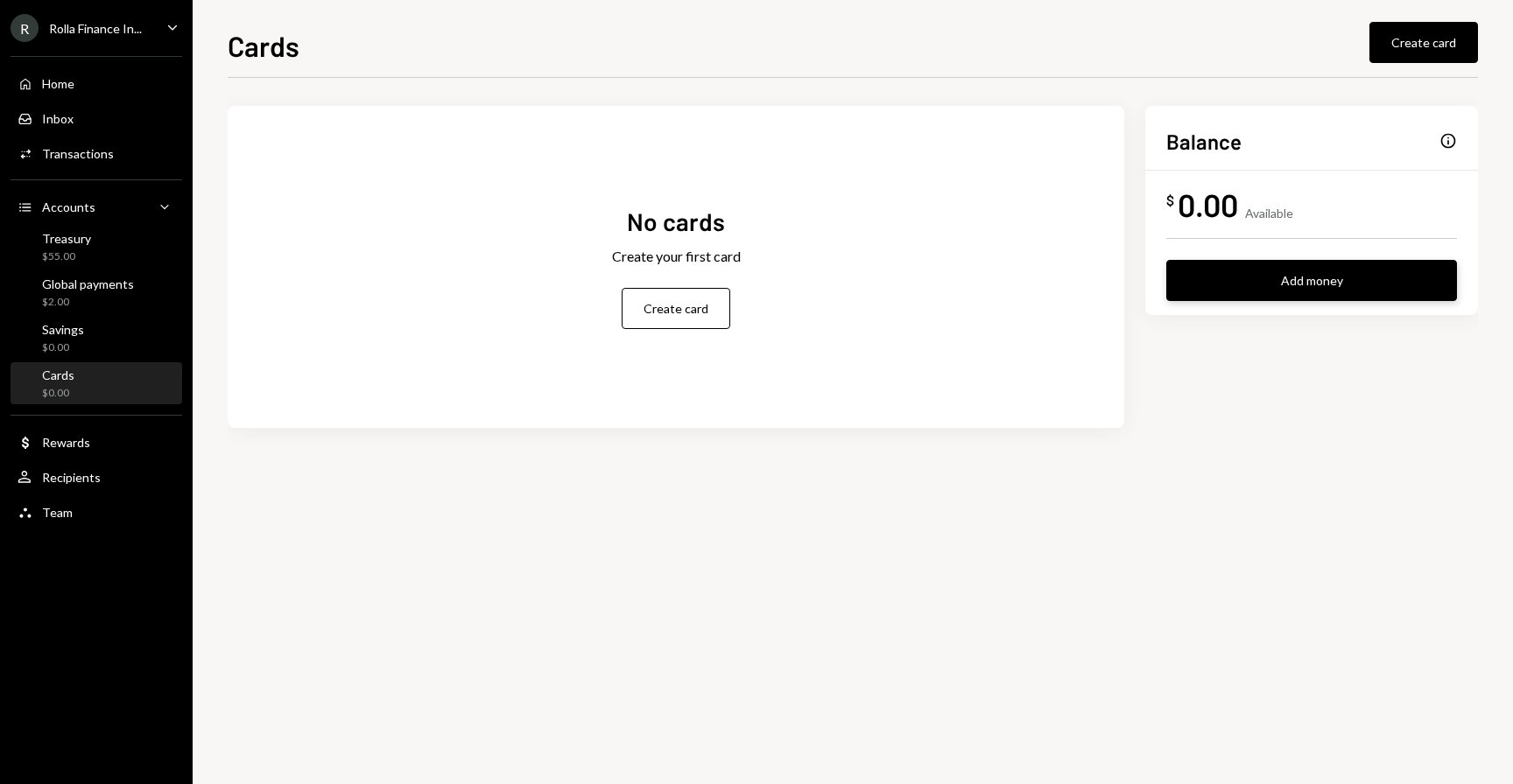
click at [1269, 283] on button "Add money" at bounding box center [1311, 280] width 291 height 41
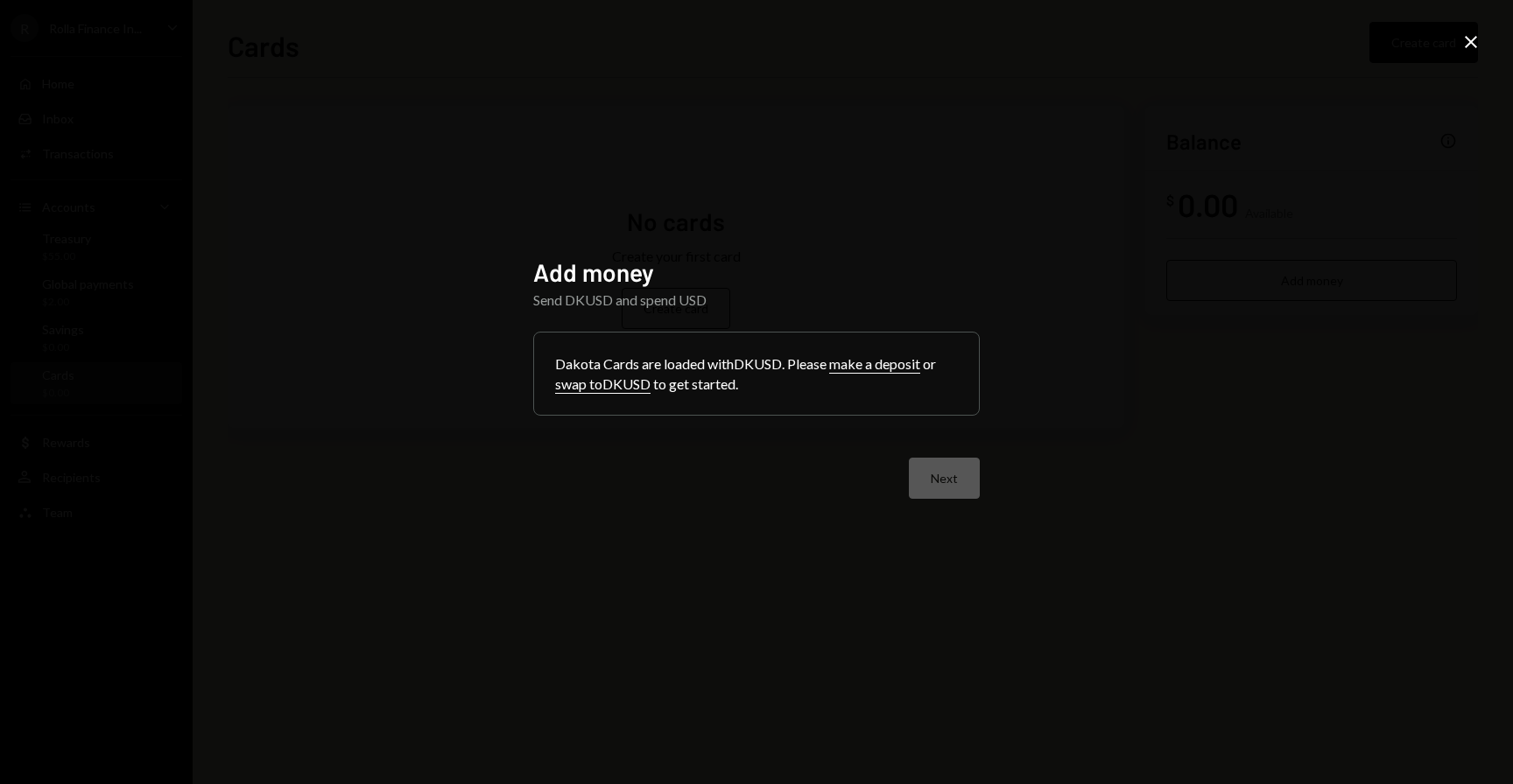
click at [1466, 37] on icon at bounding box center [1470, 41] width 12 height 12
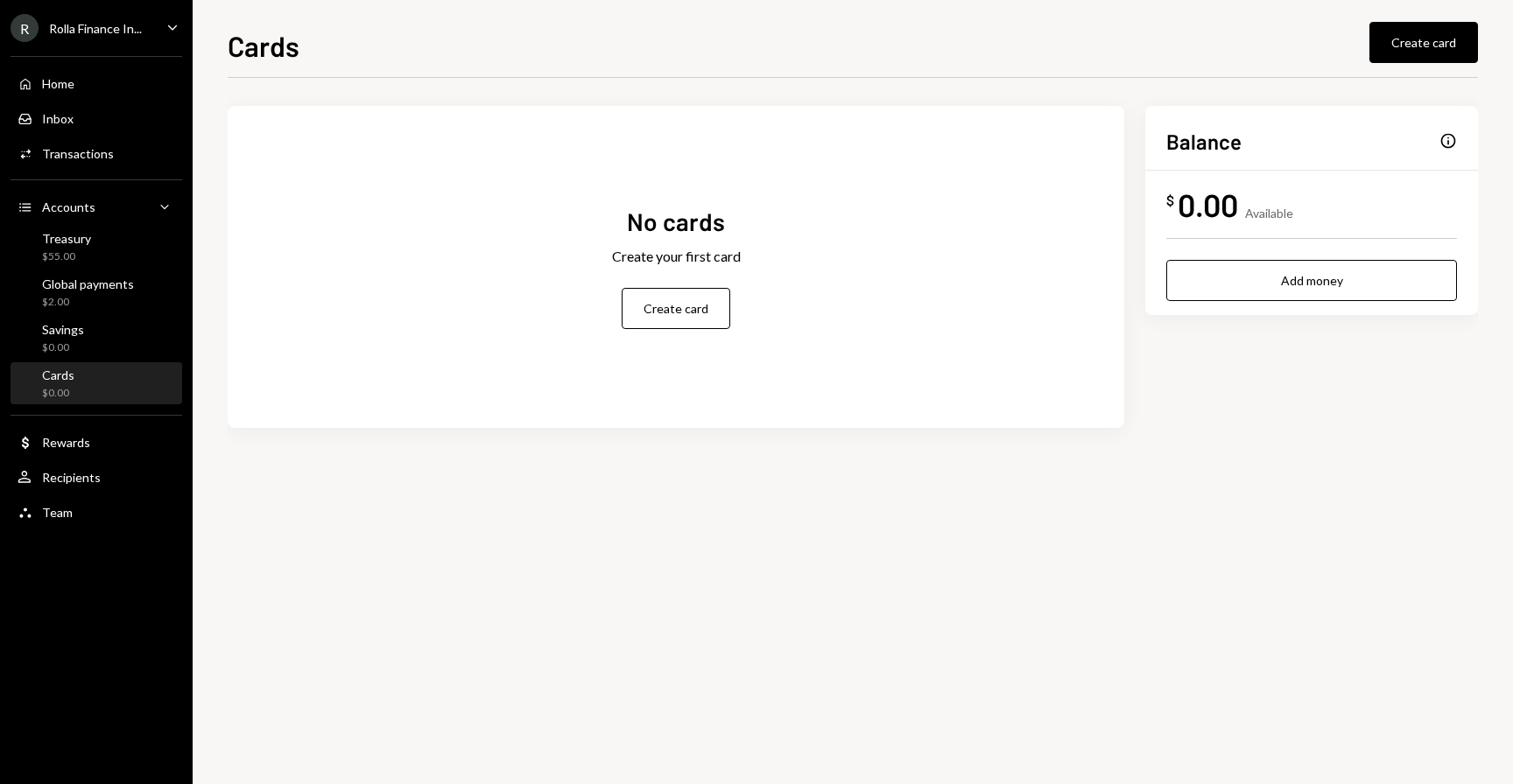
click at [1449, 145] on div "Info" at bounding box center [1447, 141] width 18 height 18
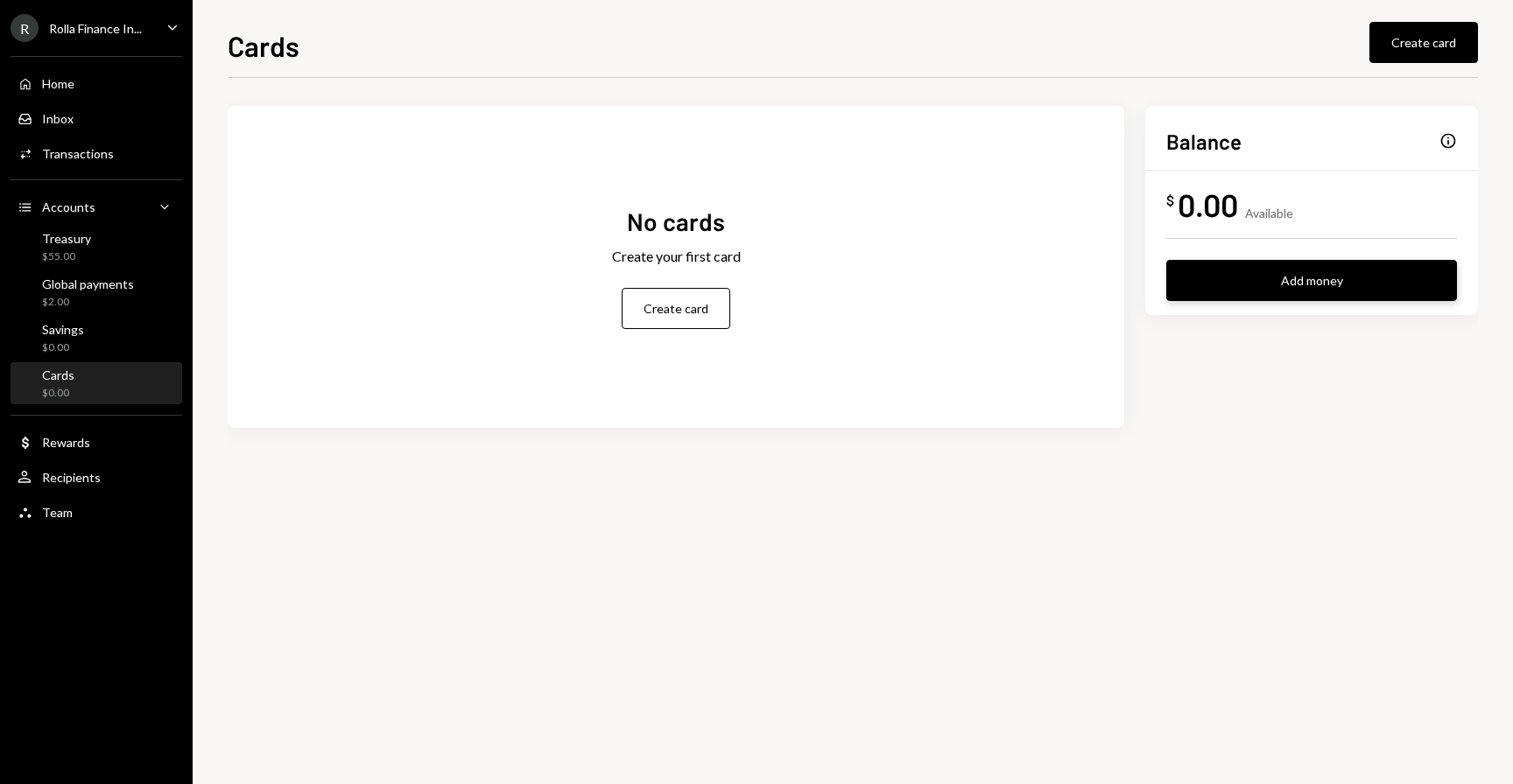
click at [1295, 272] on button "Add money" at bounding box center [1311, 280] width 291 height 41
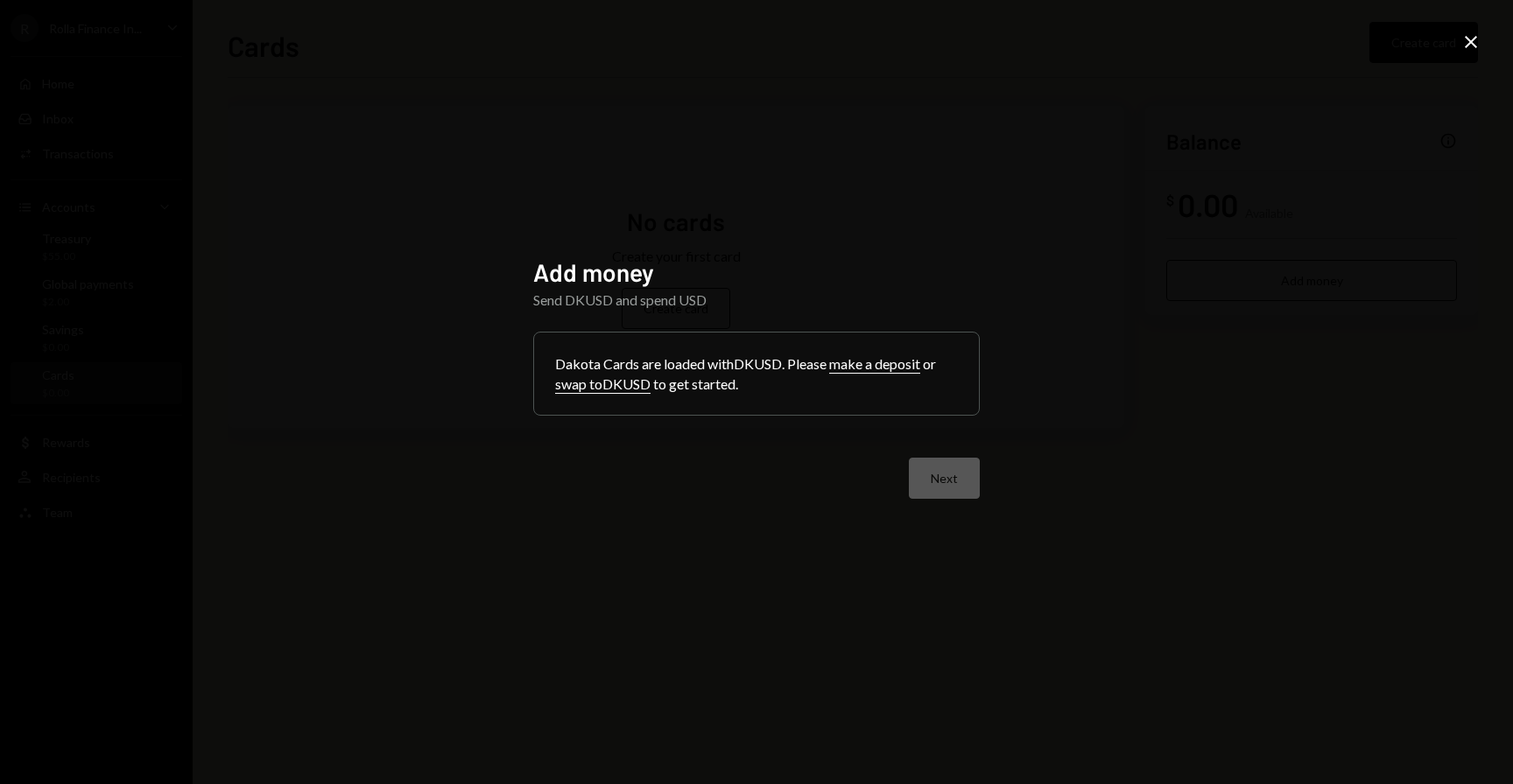
click at [871, 368] on button "make a deposit" at bounding box center [875, 365] width 91 height 19
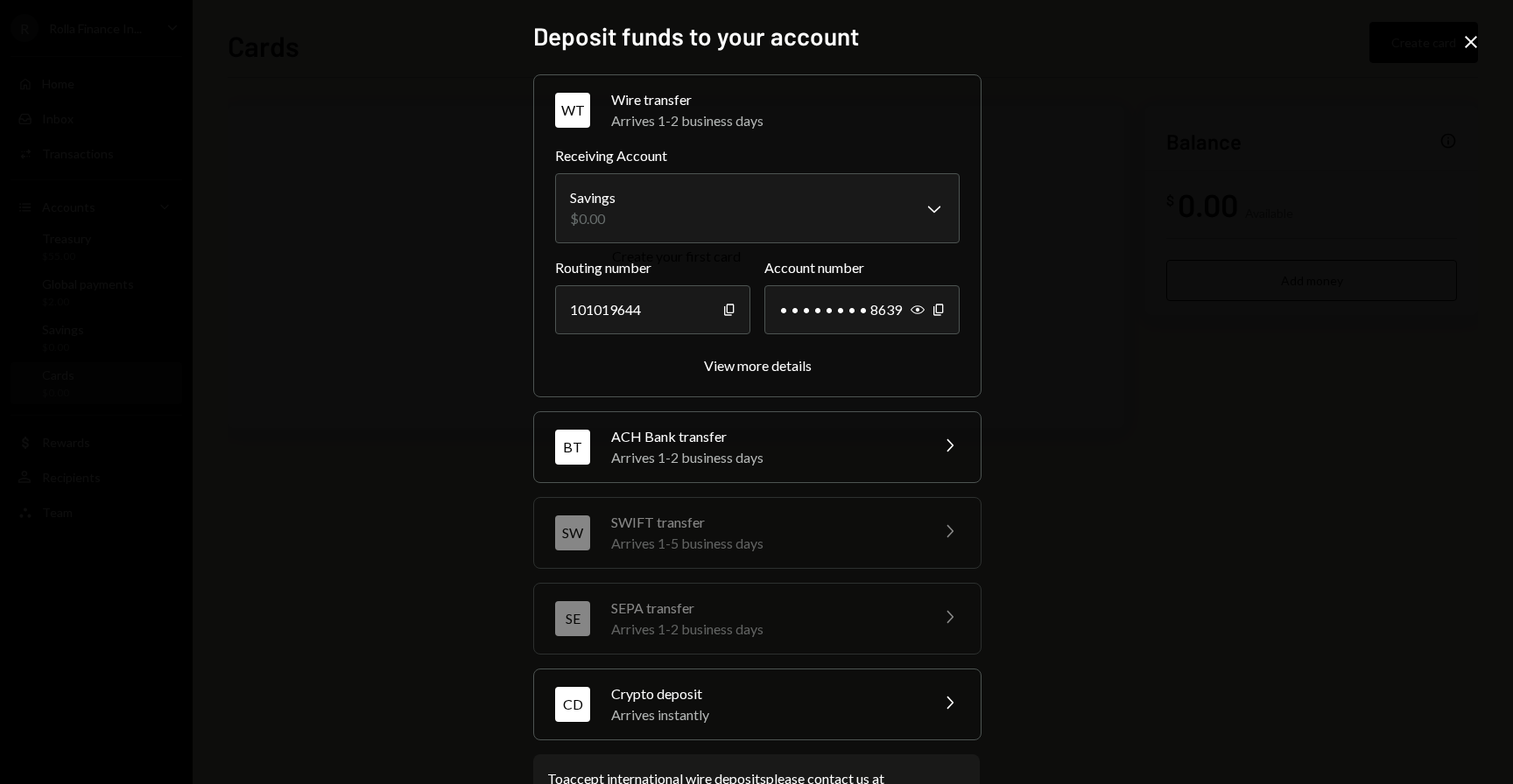
scroll to position [69, 0]
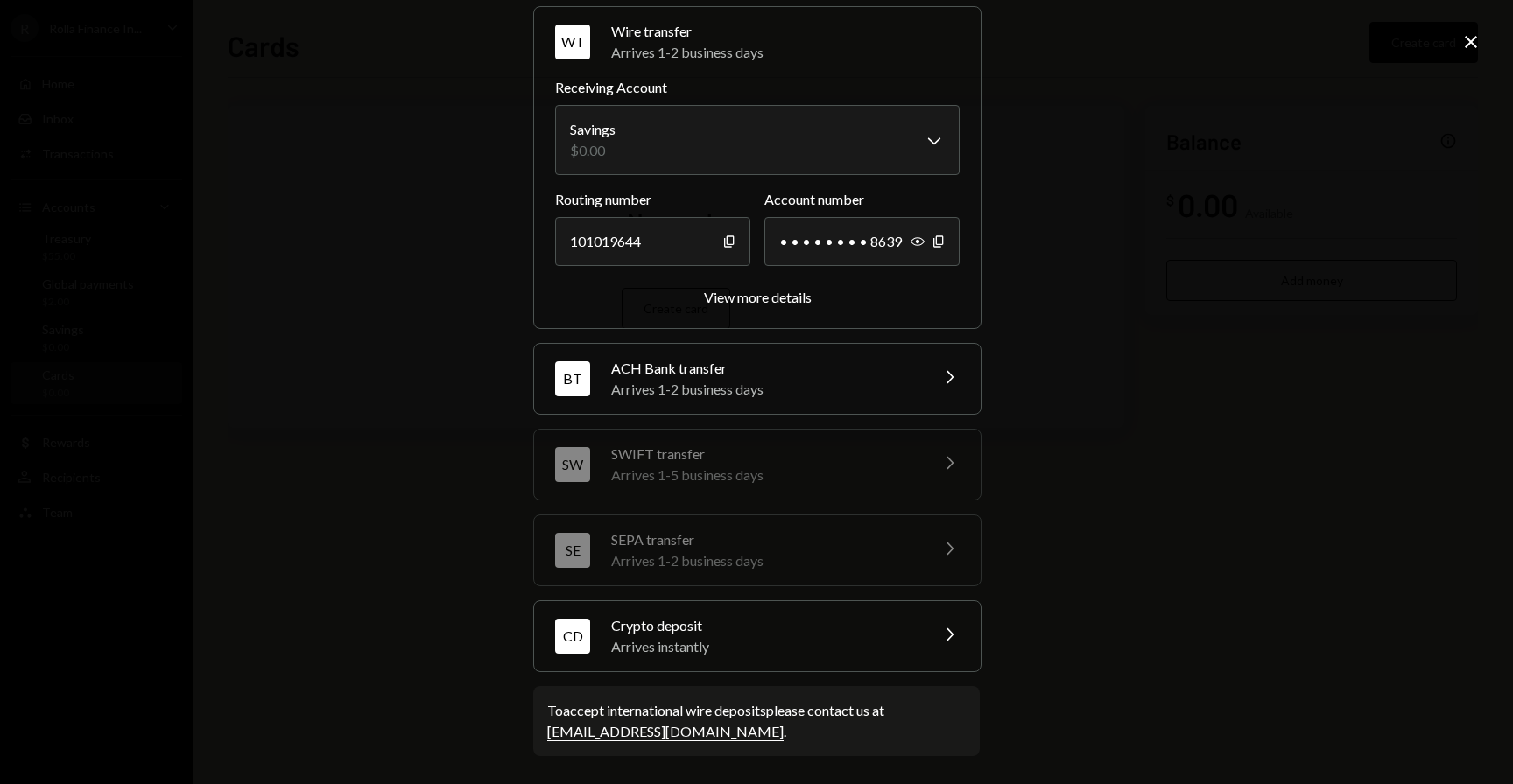
click at [678, 630] on div "Crypto deposit" at bounding box center [764, 625] width 307 height 21
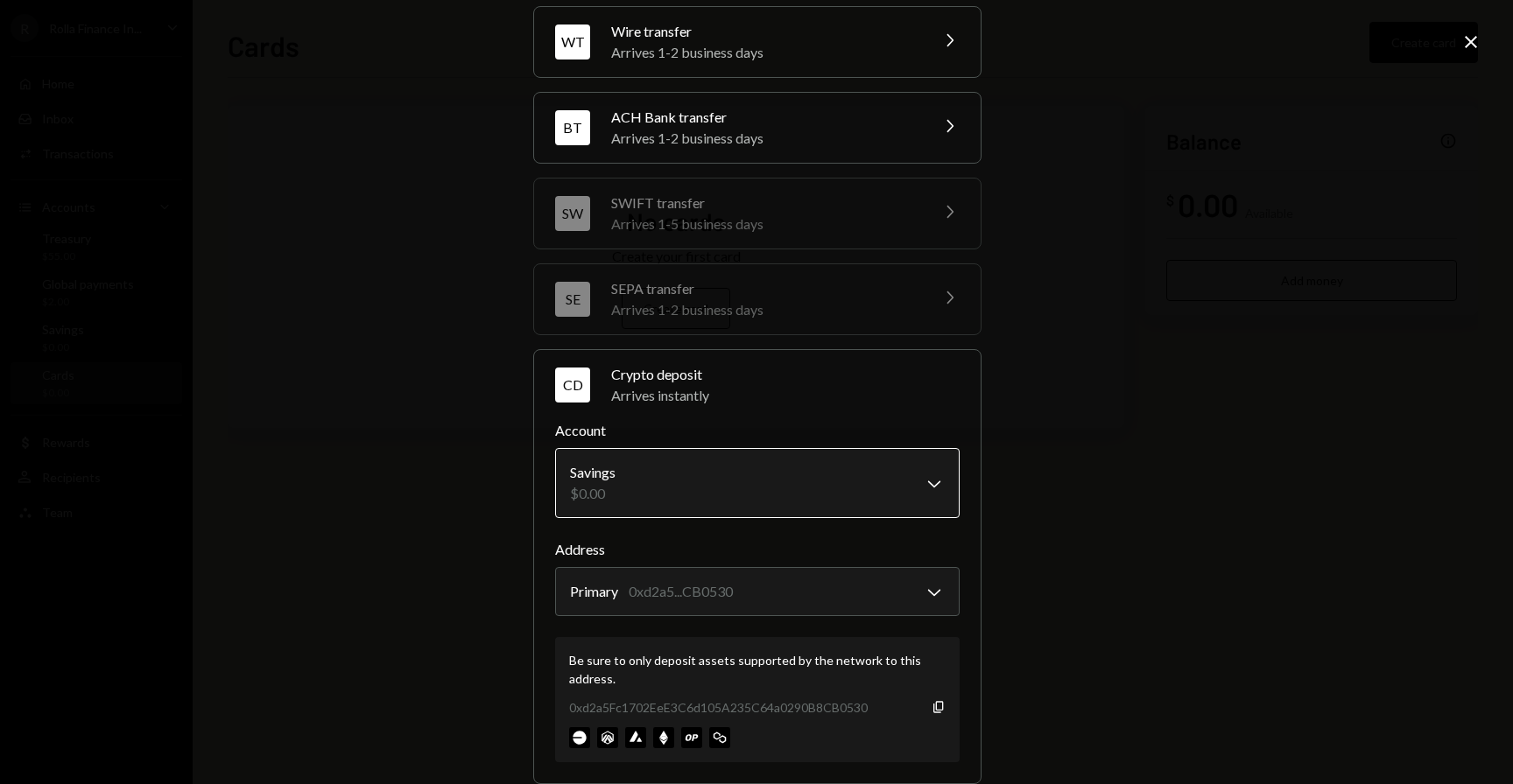
click at [675, 494] on body "**********" at bounding box center [756, 392] width 1513 height 784
click at [1473, 45] on icon "Close" at bounding box center [1471, 42] width 21 height 21
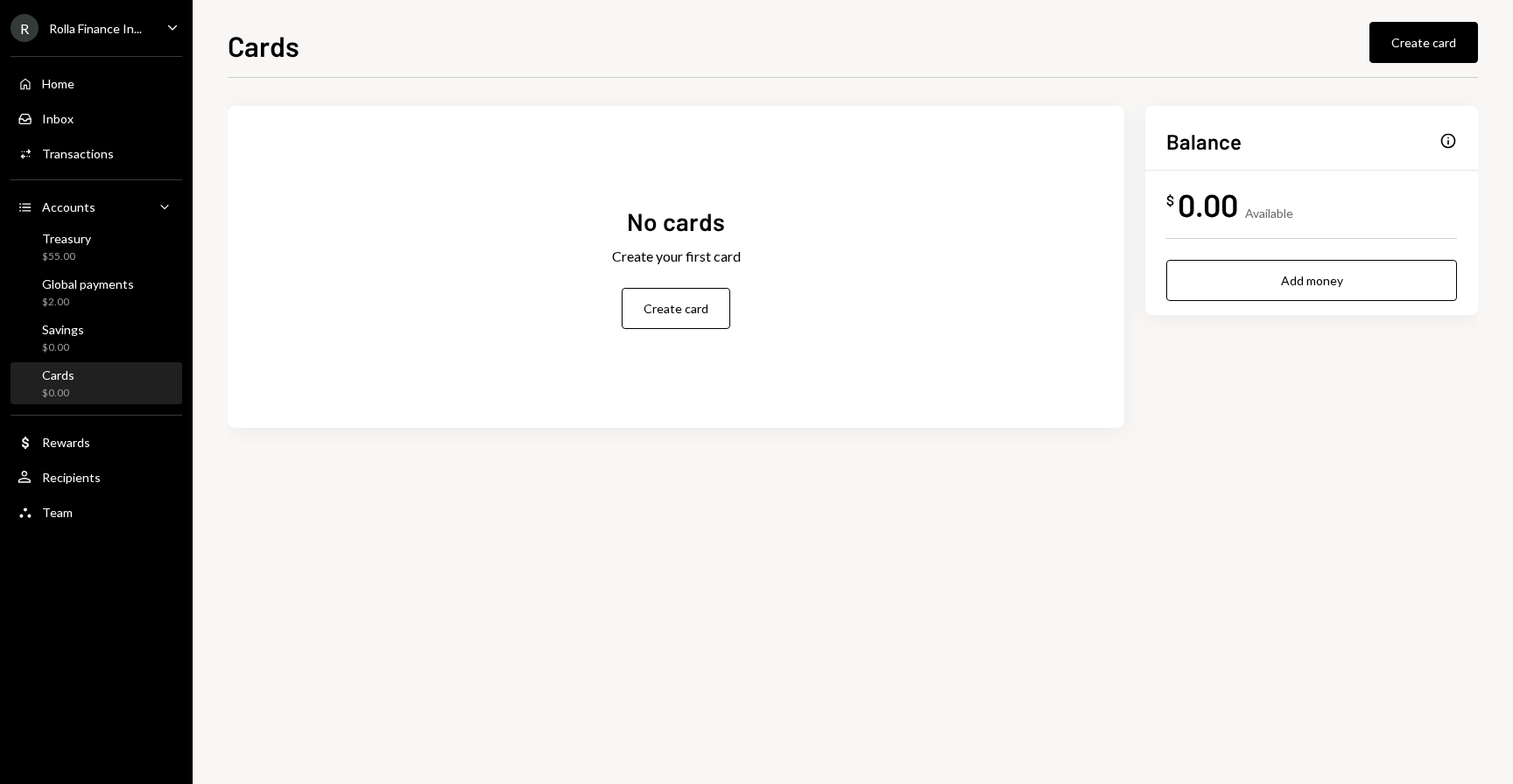
click at [124, 24] on div "Rolla Finance In..." at bounding box center [95, 28] width 93 height 15
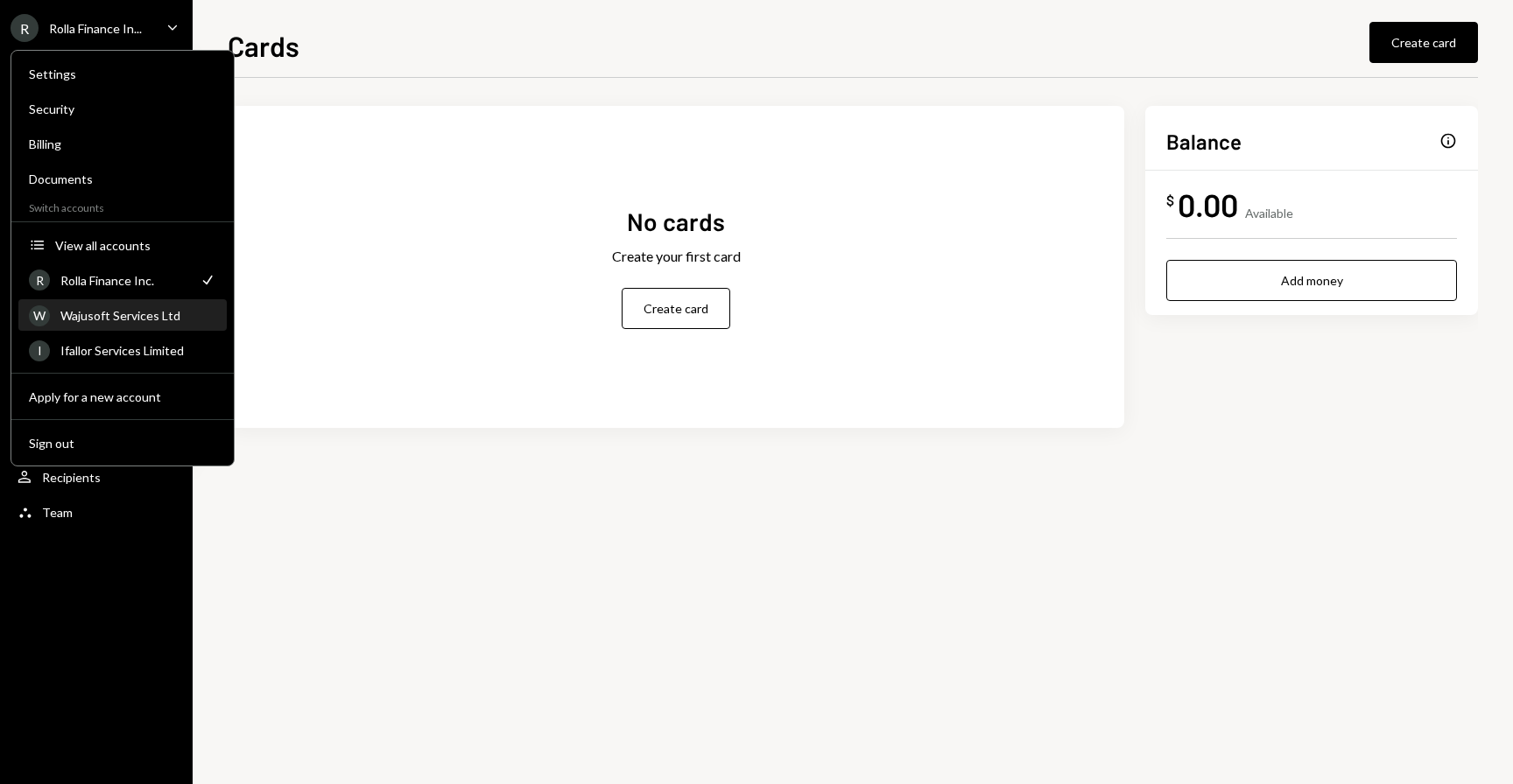
click at [89, 323] on div "W Wajusoft Services Ltd" at bounding box center [122, 316] width 187 height 30
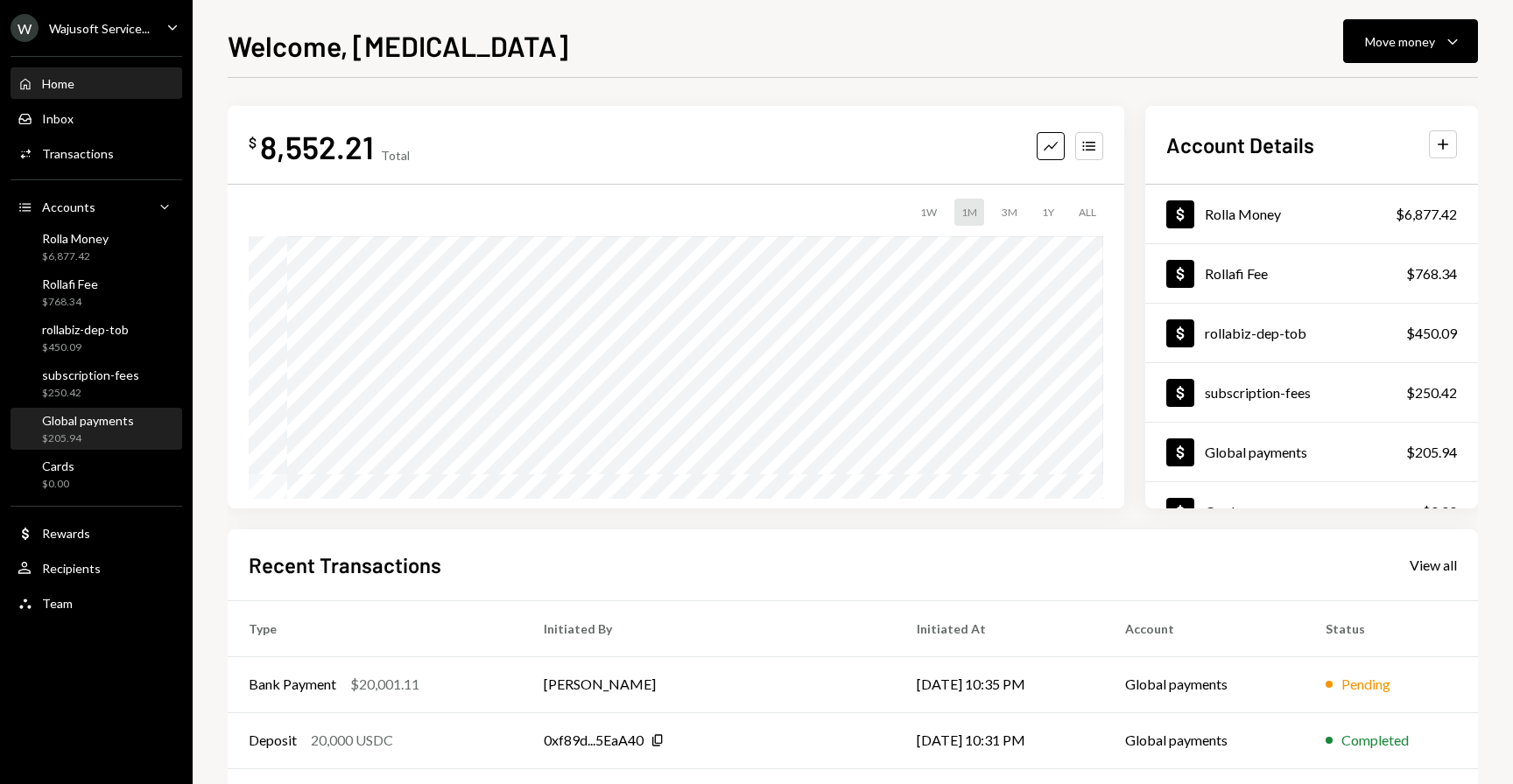
click at [70, 419] on div "Global payments" at bounding box center [88, 420] width 92 height 15
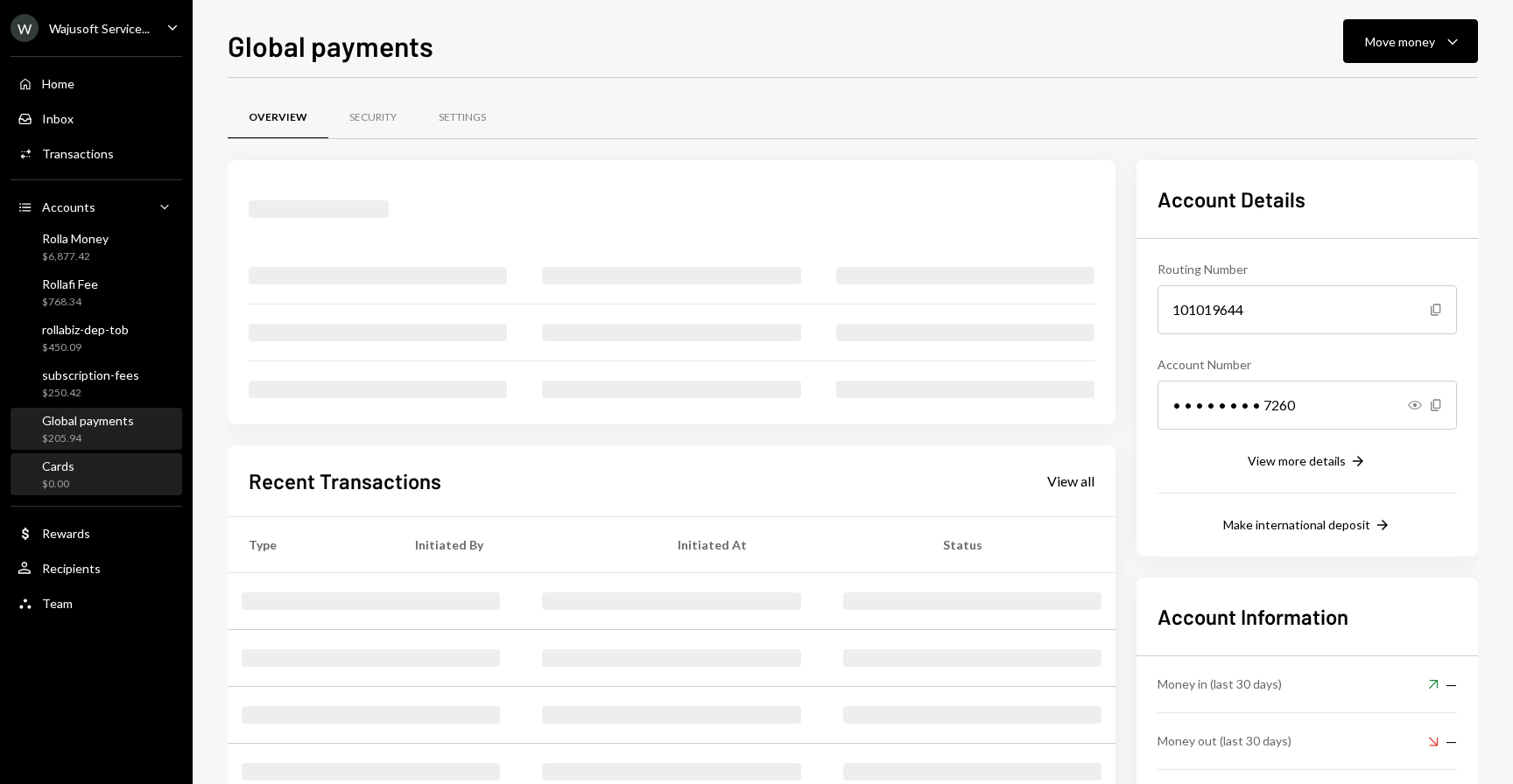
click at [114, 463] on div "Cards $0.00" at bounding box center [97, 475] width 158 height 33
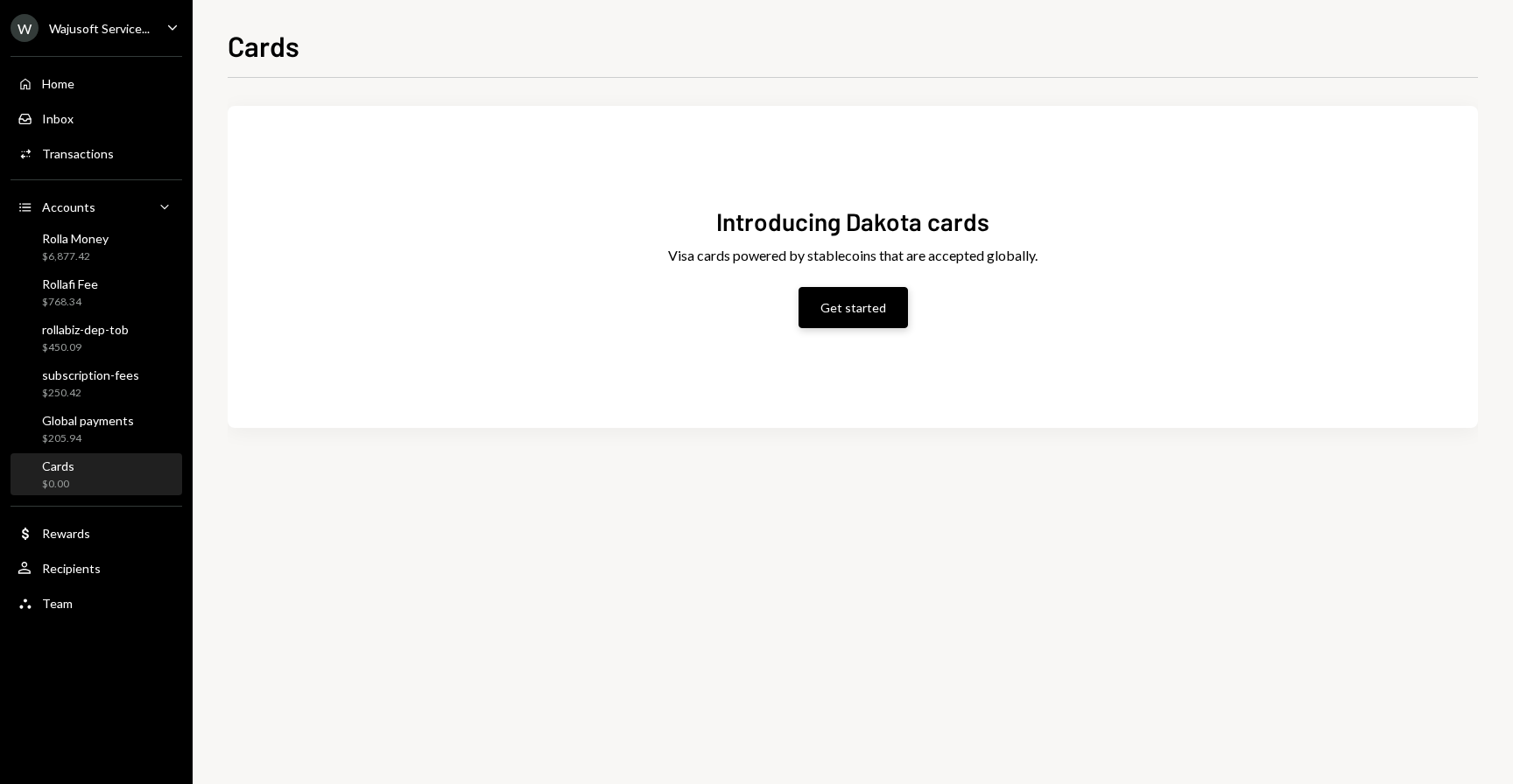
click at [840, 313] on button "Get started" at bounding box center [853, 307] width 109 height 41
click at [108, 47] on div "Home Home Inbox Inbox Activities Transactions Accounts Accounts Caret Down Roll…" at bounding box center [96, 333] width 193 height 576
click at [112, 38] on div "W Wajusoft Service..." at bounding box center [80, 28] width 139 height 28
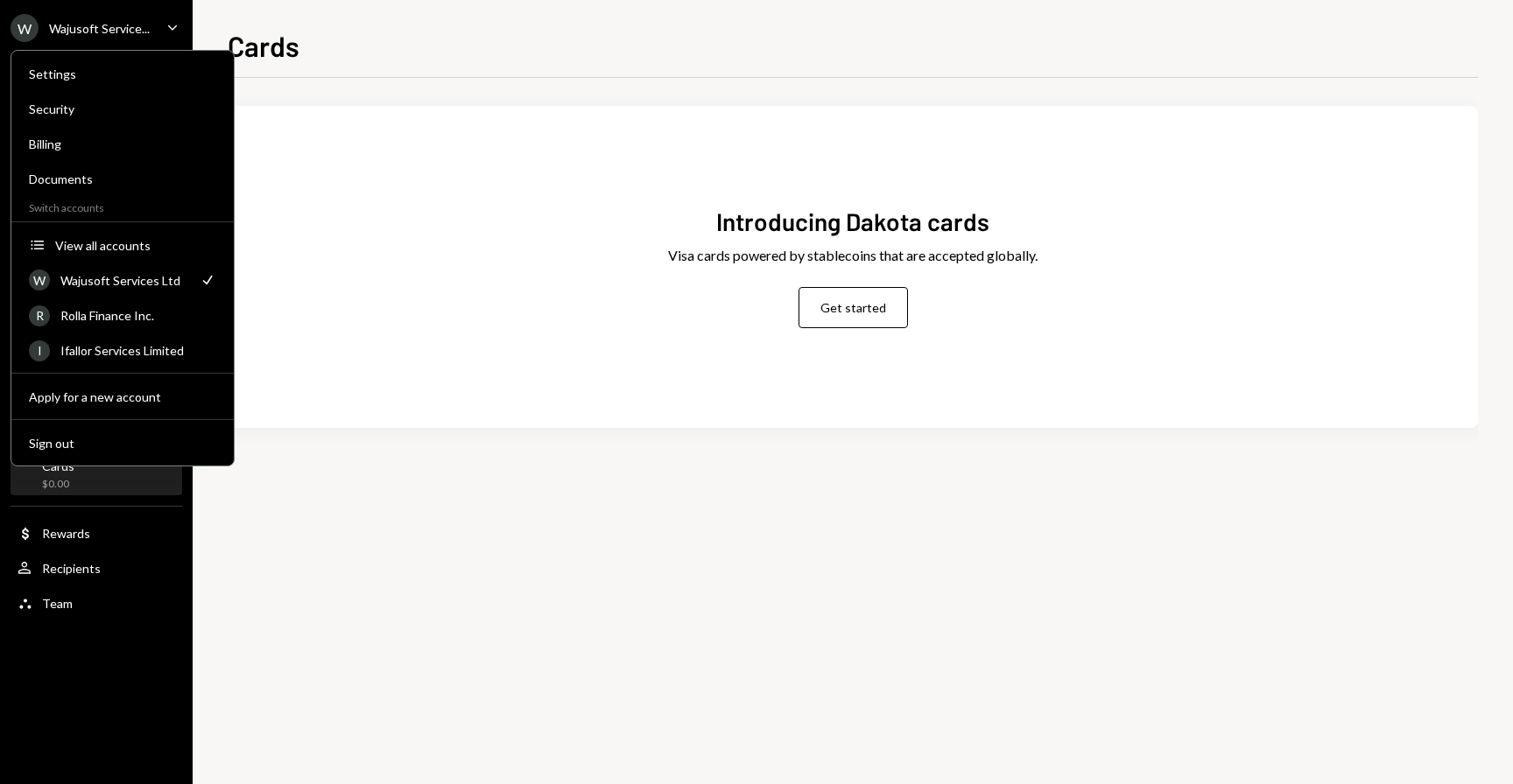
click at [254, 553] on div "Introducing Dakota cards Visa cards powered by stablecoins that are accepted gl…" at bounding box center [852, 431] width 1250 height 706
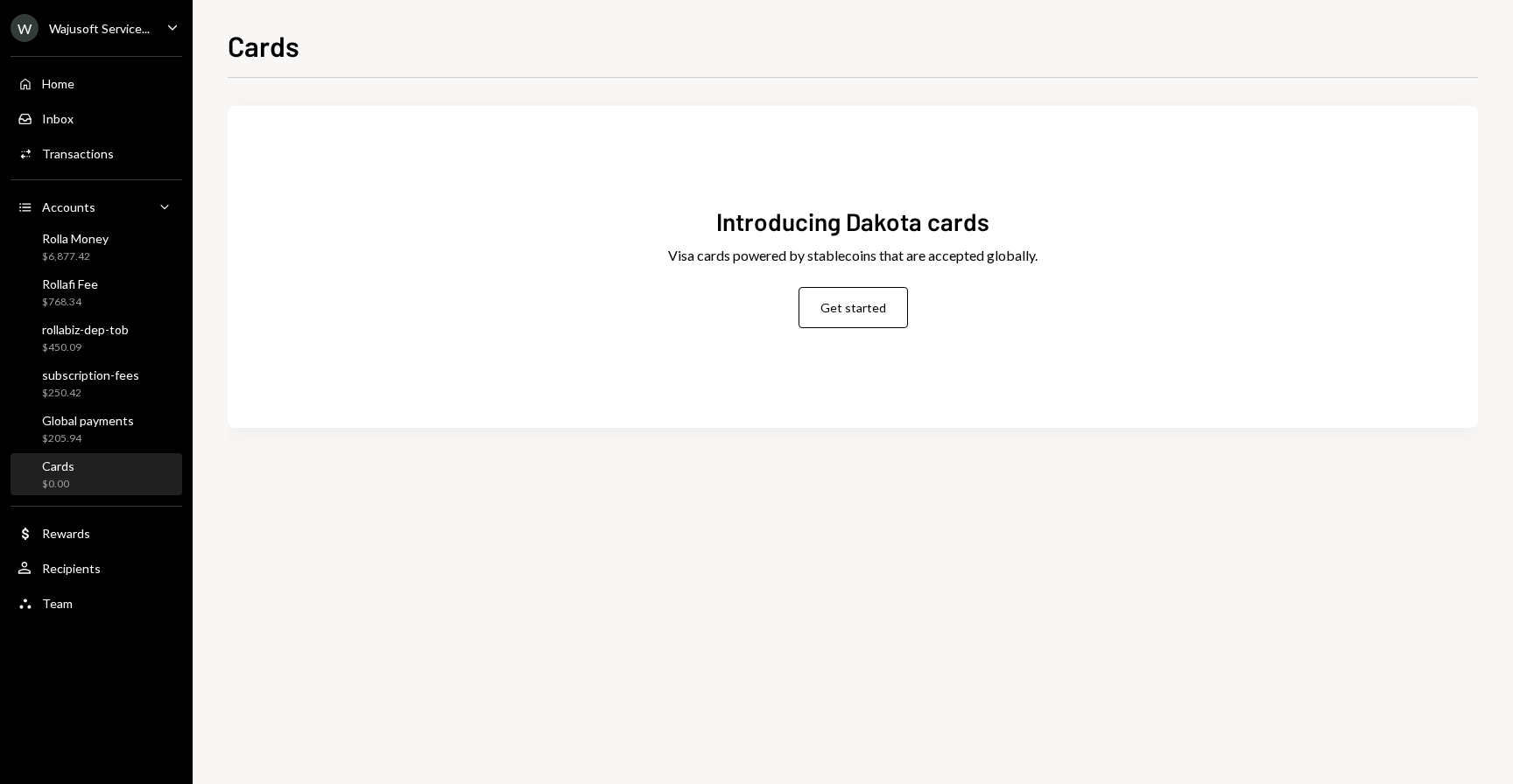
click at [110, 41] on div "W Wajusoft Service..." at bounding box center [80, 28] width 139 height 28
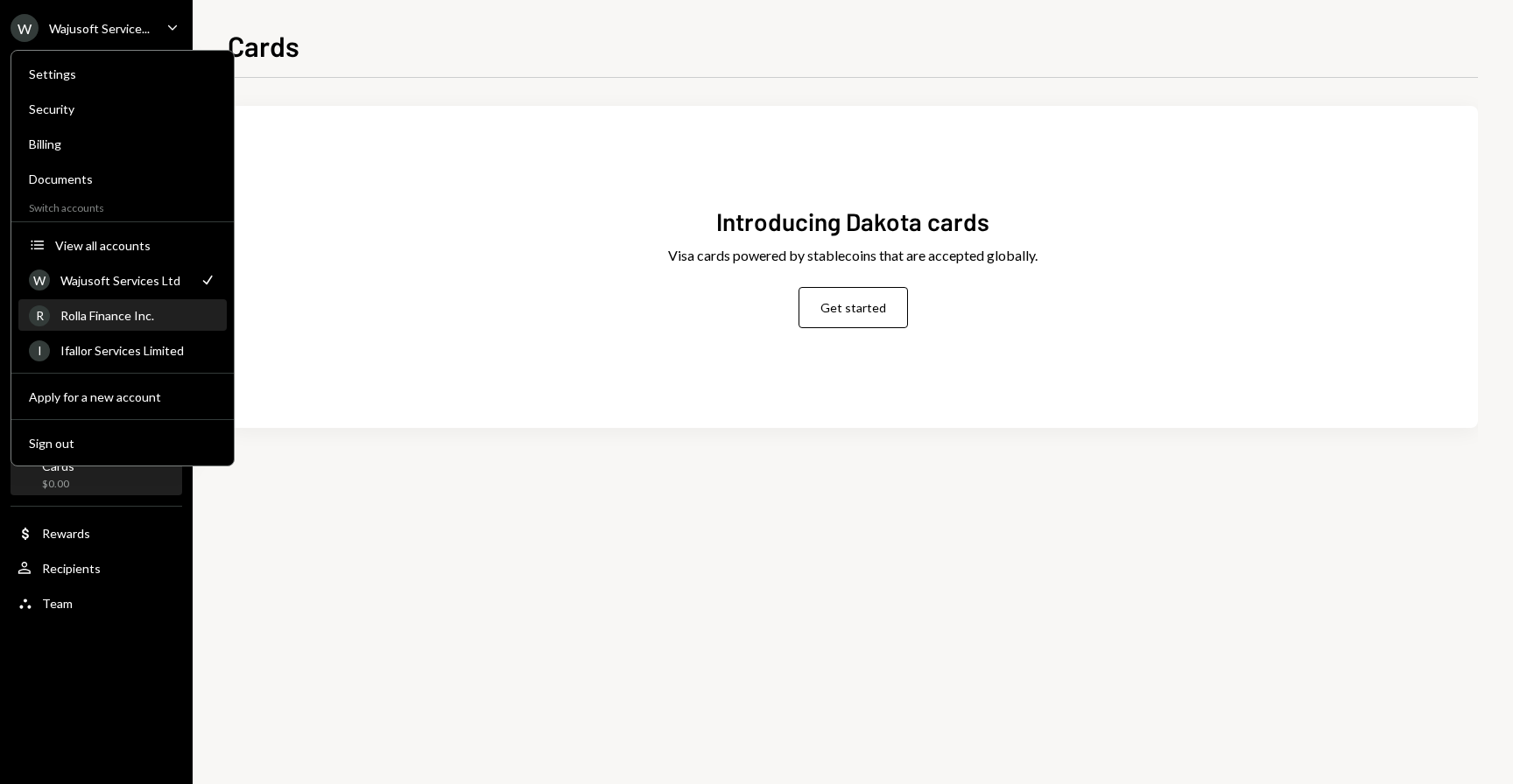
click at [99, 327] on div "R Rolla Finance Inc." at bounding box center [122, 316] width 187 height 30
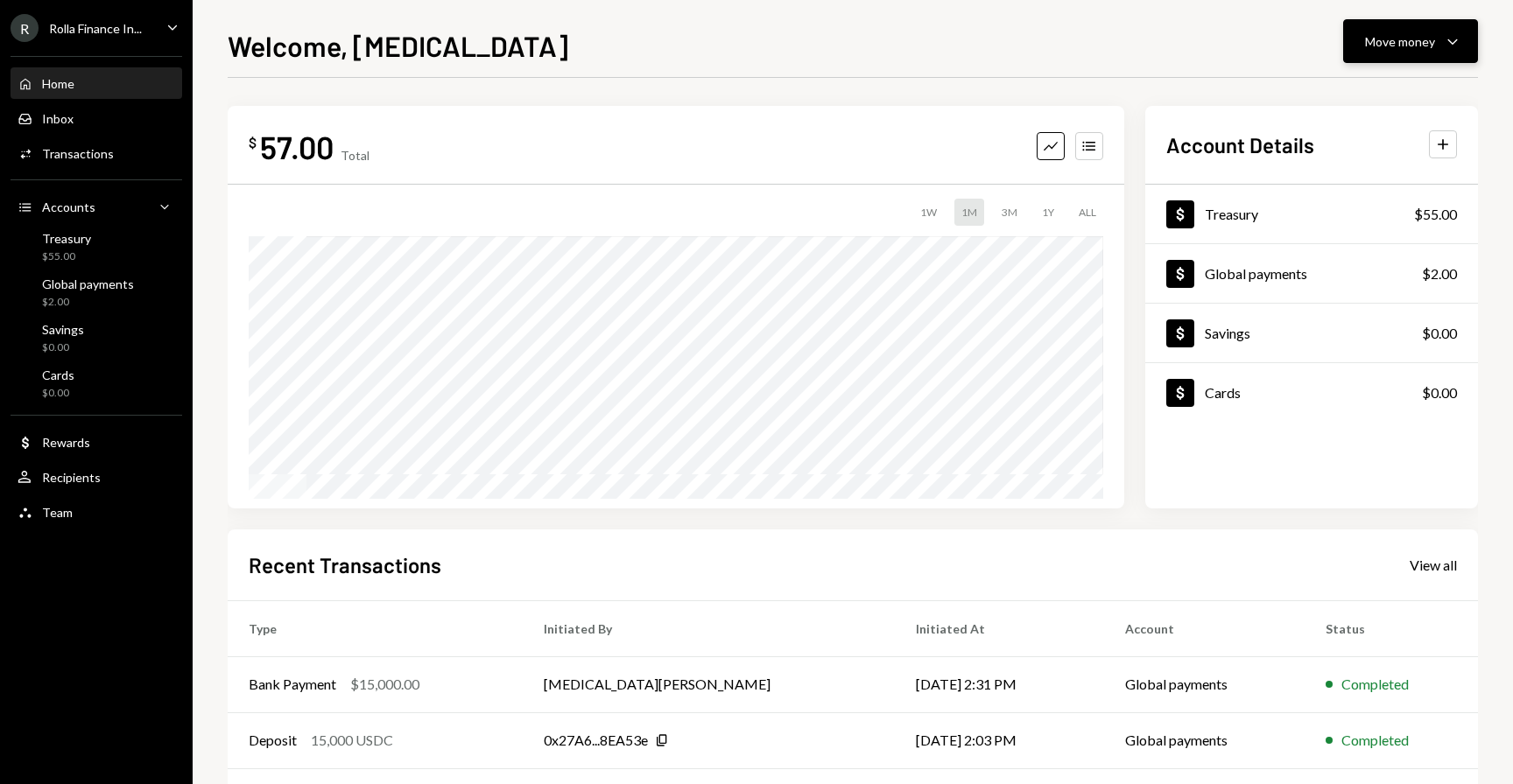
click at [1400, 25] on button "Move money Caret Down" at bounding box center [1410, 40] width 134 height 44
click at [1346, 86] on div "Send" at bounding box center [1396, 94] width 128 height 19
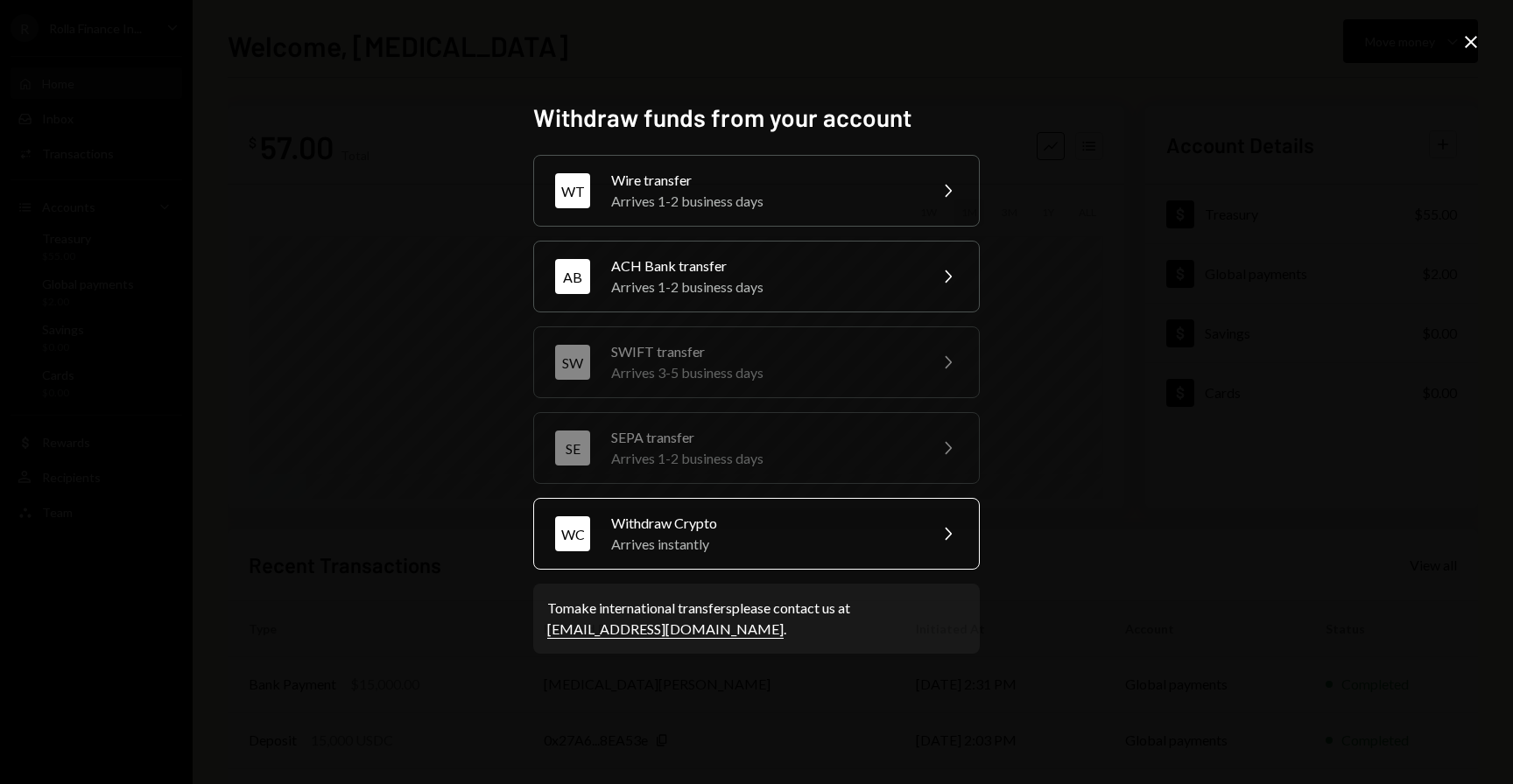
click at [686, 548] on div "Arrives instantly" at bounding box center [764, 544] width 305 height 21
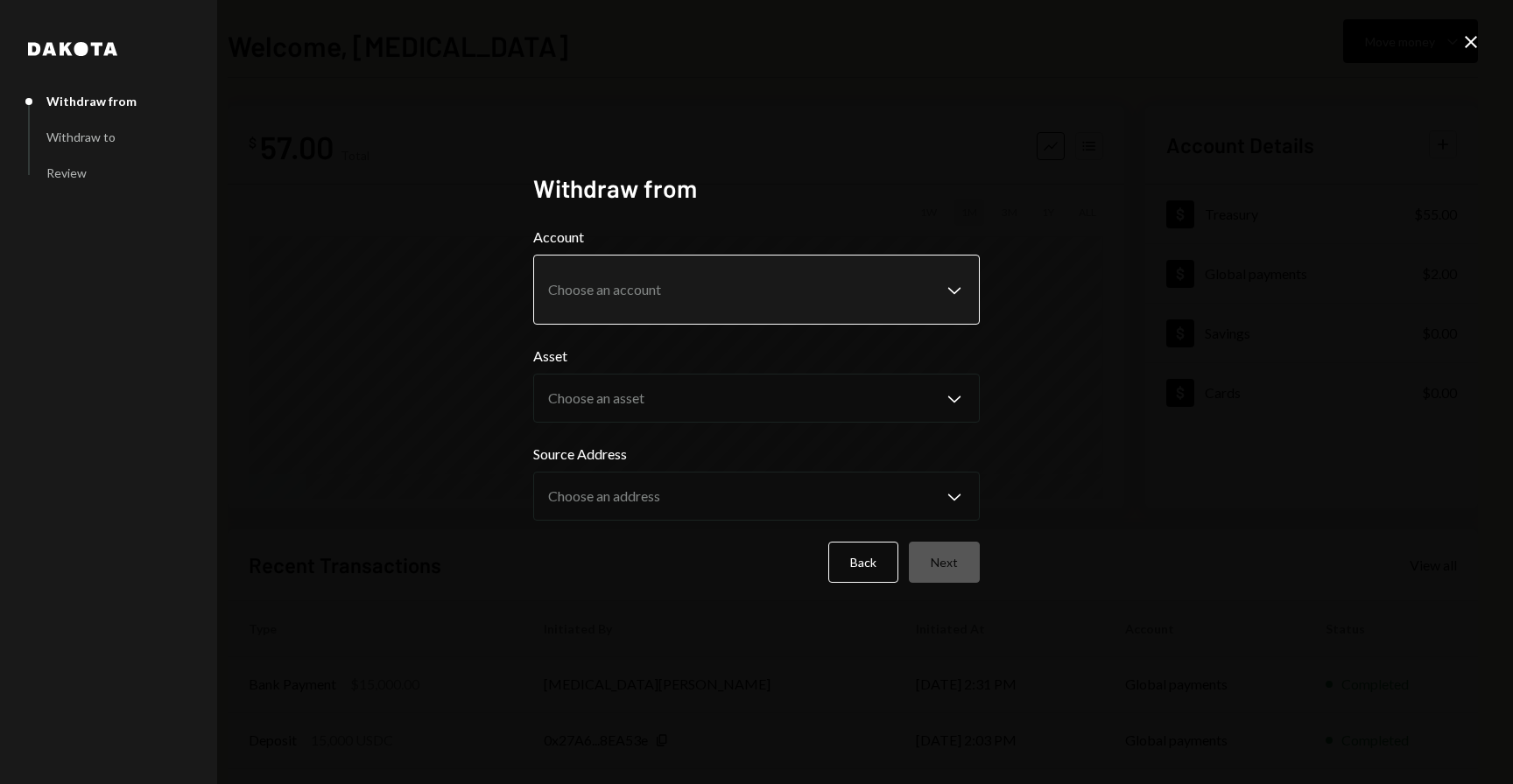
click at [644, 302] on body "R Rolla Finance In... Caret Down Home Home Inbox Inbox Activities Transactions …" at bounding box center [756, 392] width 1513 height 784
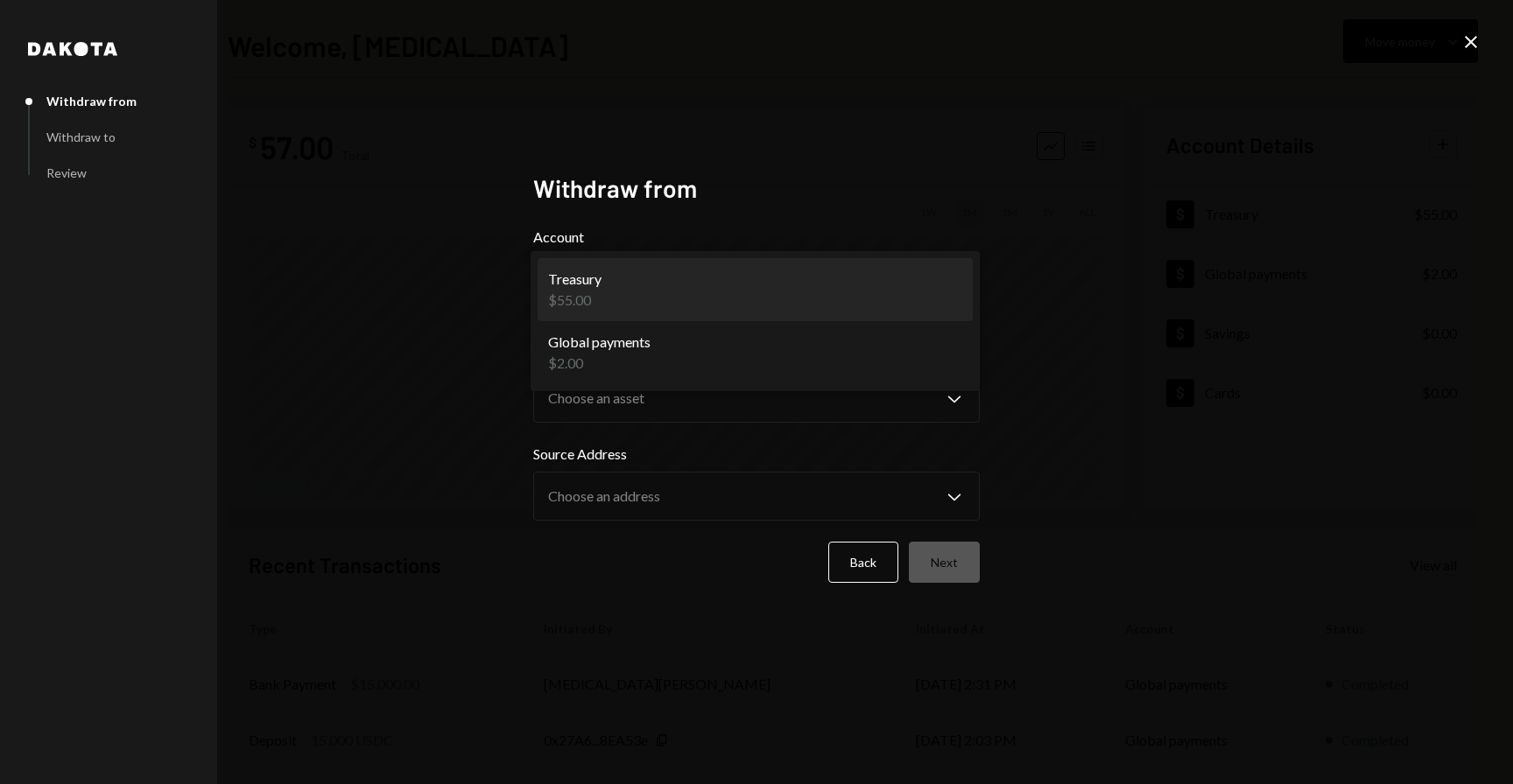
select select "**********"
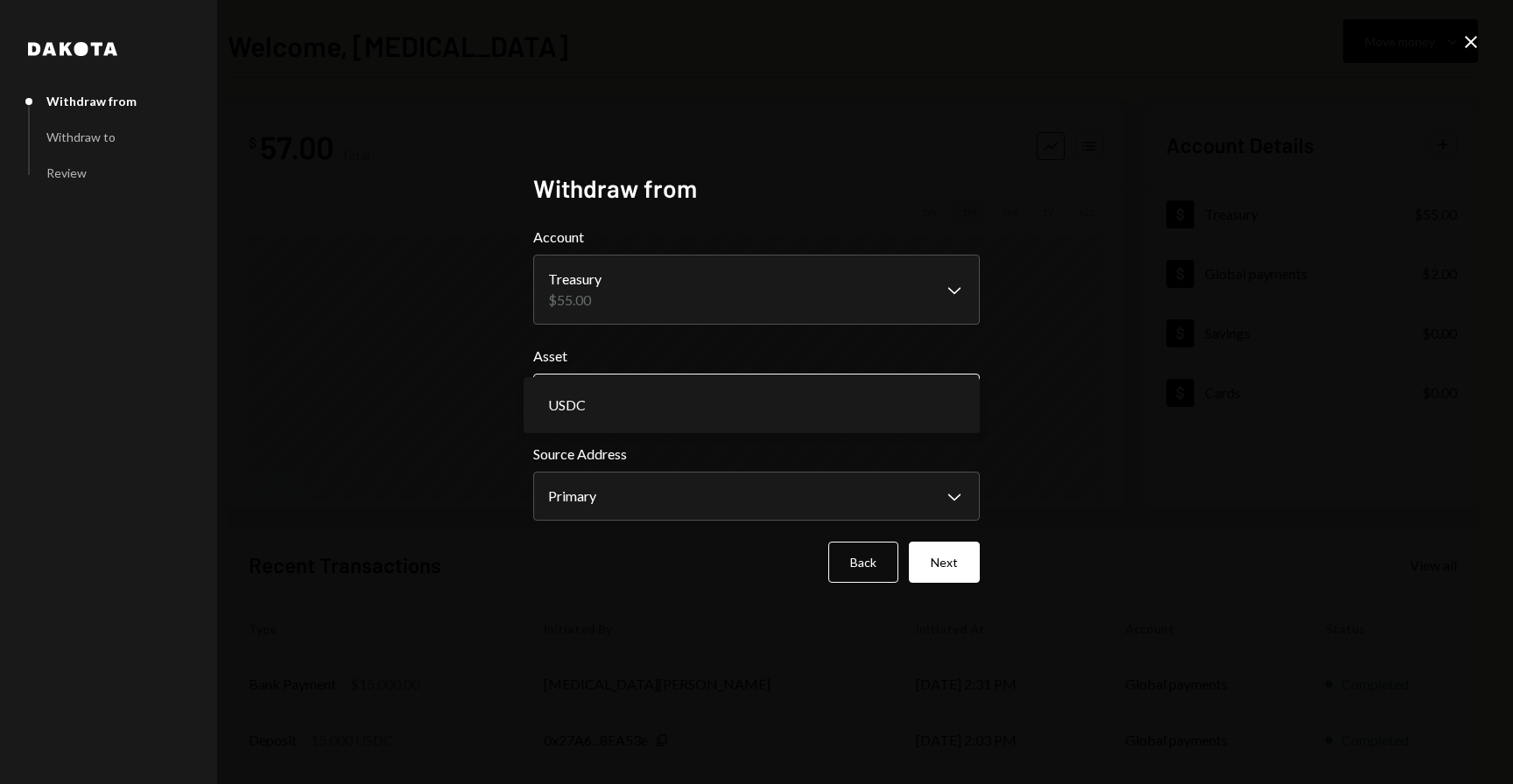
click at [633, 405] on body "**********" at bounding box center [756, 392] width 1513 height 784
click at [950, 569] on button "Next" at bounding box center [943, 562] width 71 height 41
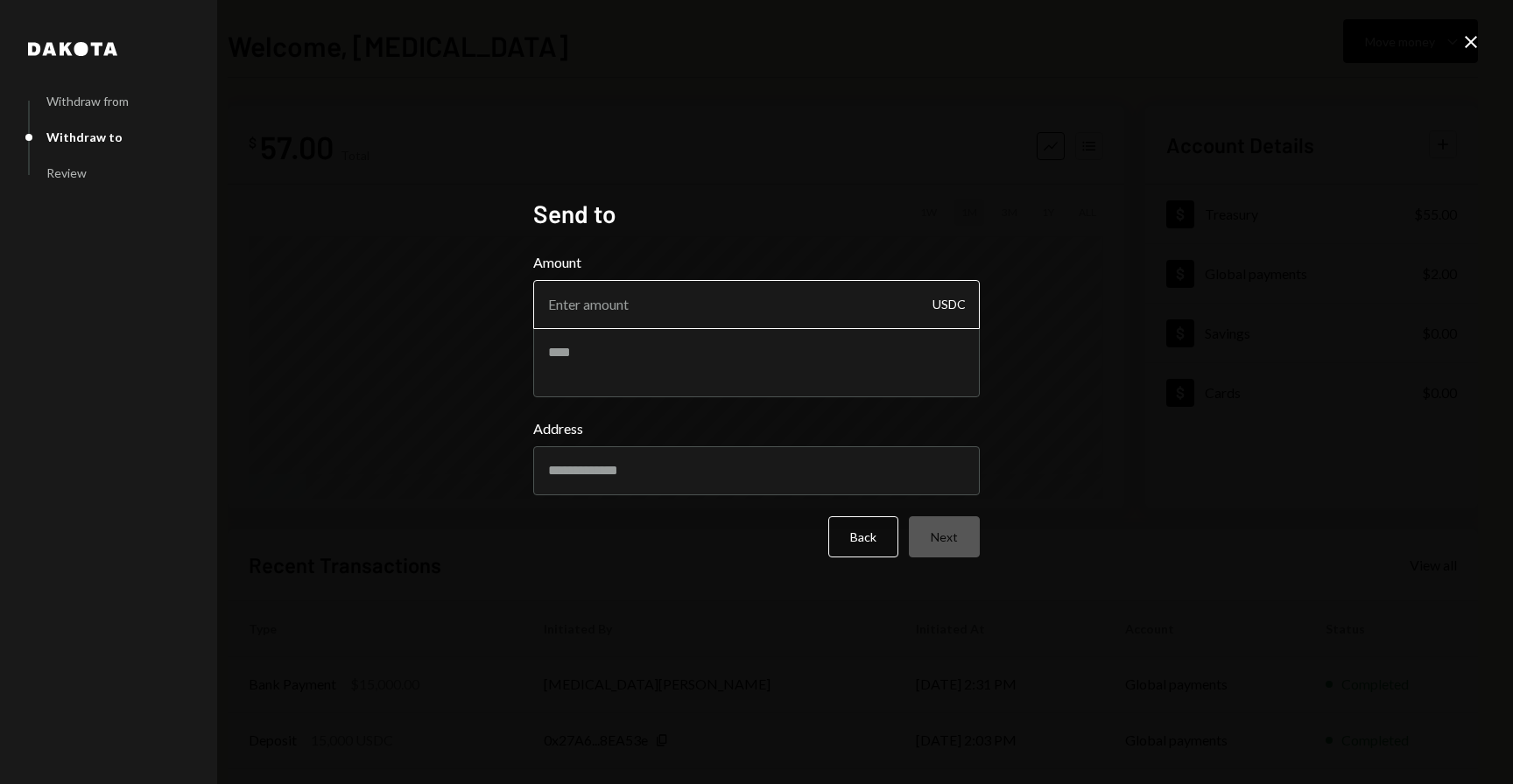
click at [697, 311] on input "Amount" at bounding box center [756, 305] width 447 height 49
type input "20"
click at [733, 469] on input "Address" at bounding box center [756, 471] width 447 height 49
type input "***"
click at [876, 548] on form "Amount 20 USDC Address *** Back Next" at bounding box center [756, 404] width 447 height 306
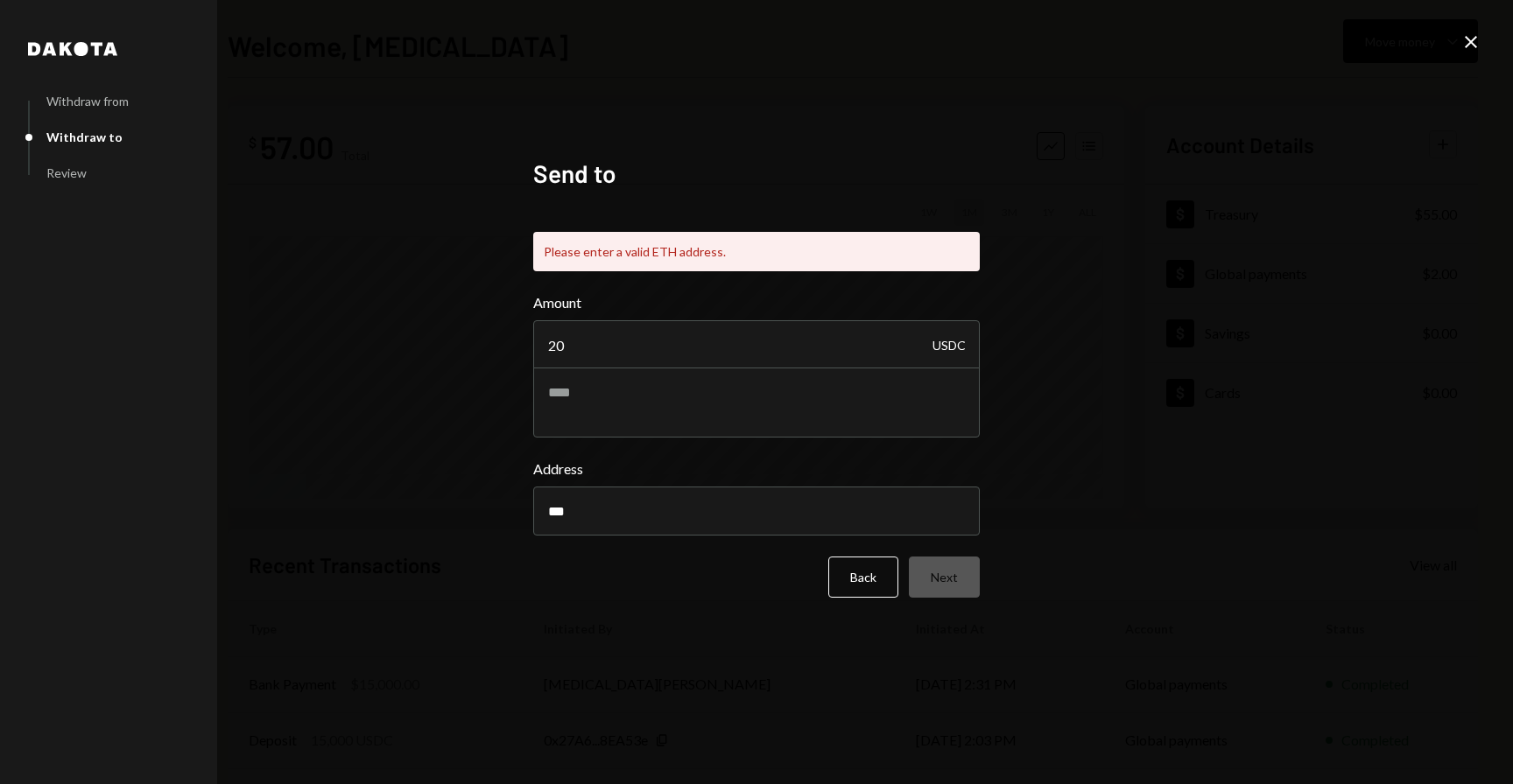
click at [874, 548] on form "Amount 20 USDC Address *** Back Next" at bounding box center [756, 445] width 447 height 306
click at [868, 557] on button "Back" at bounding box center [863, 577] width 70 height 41
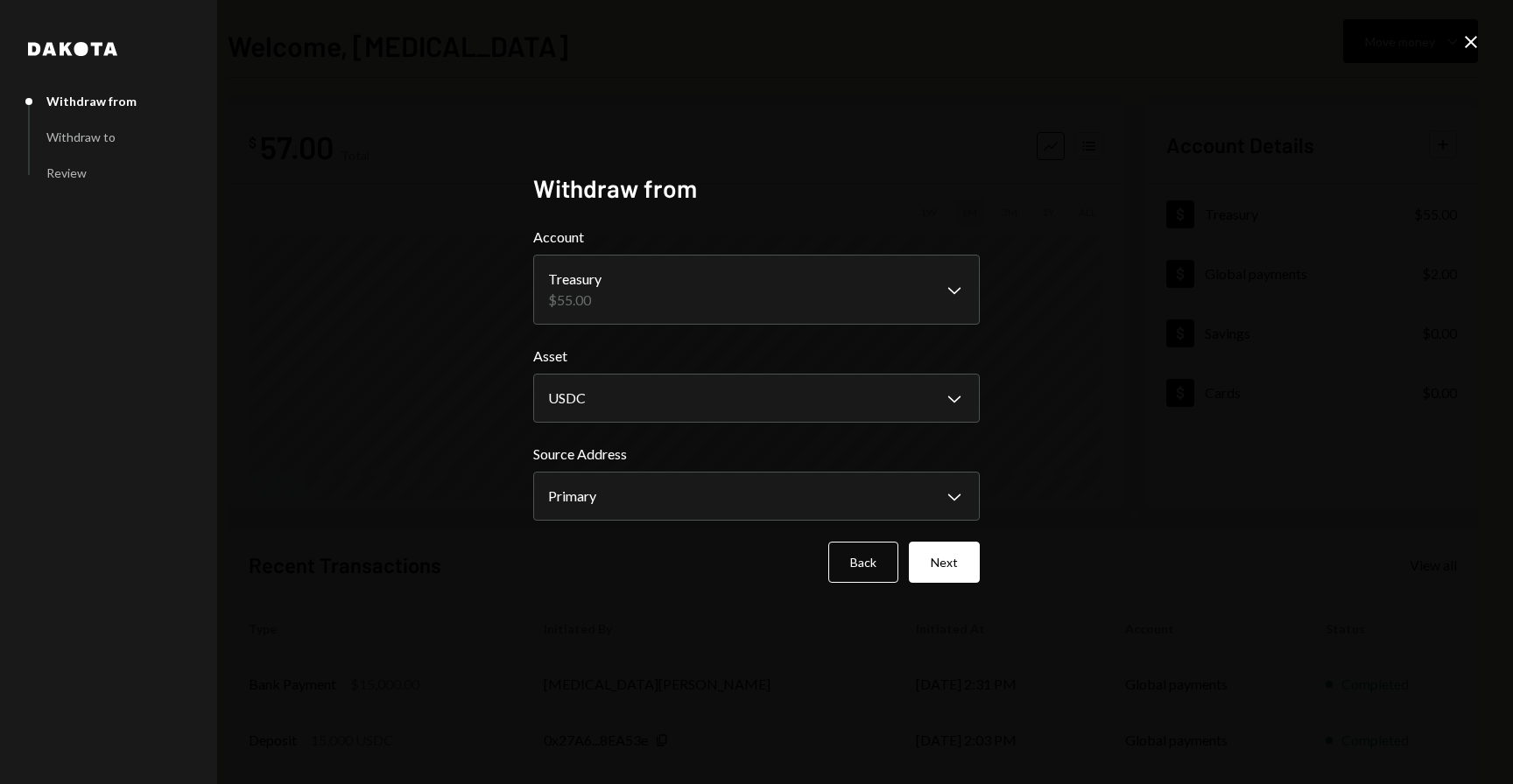
click at [1481, 36] on div "**********" at bounding box center [756, 392] width 1513 height 784
click at [1470, 36] on icon "Close" at bounding box center [1471, 42] width 21 height 21
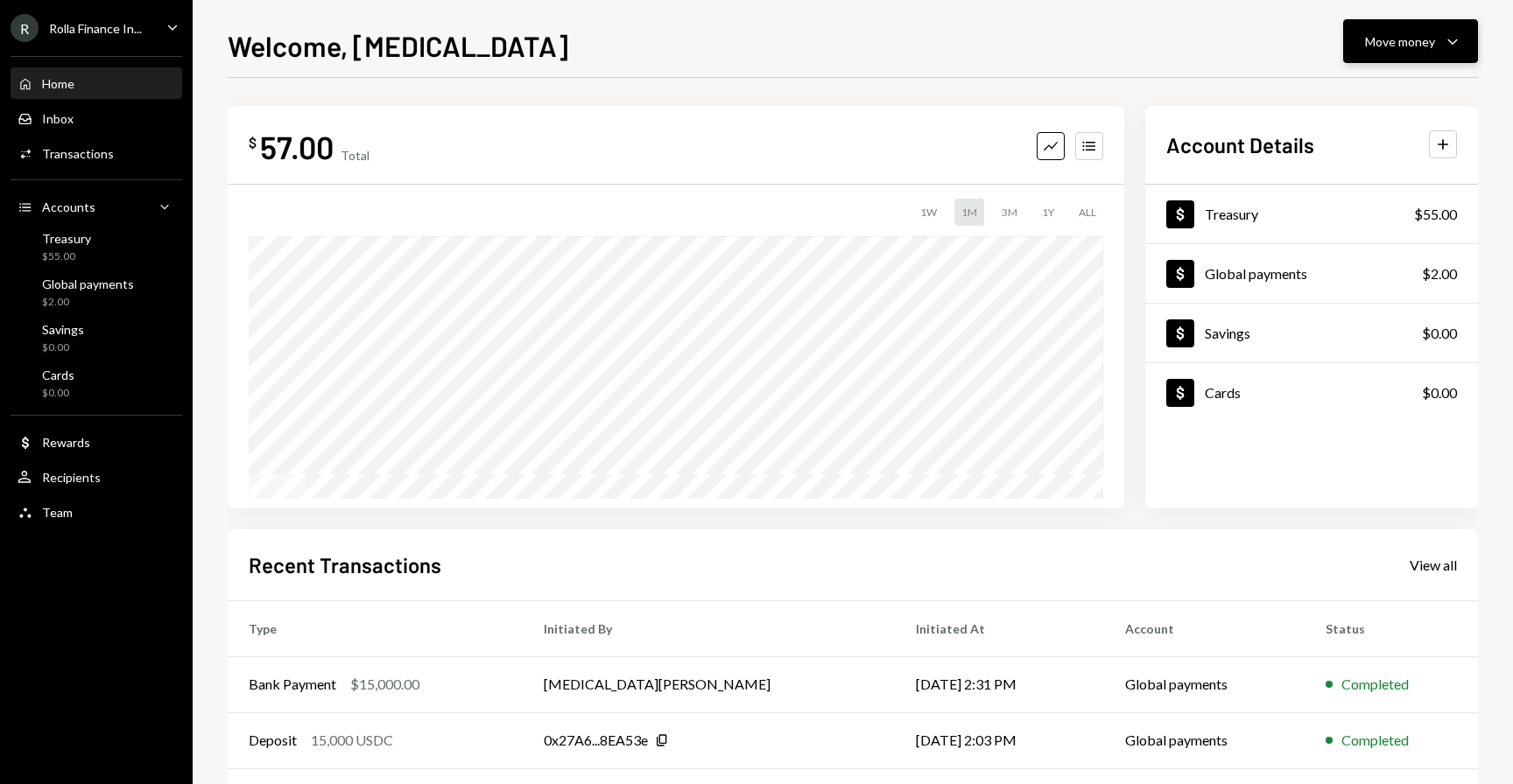
click at [1393, 46] on div "Move money" at bounding box center [1399, 41] width 70 height 19
click at [1353, 222] on div "Swap stablecoins" at bounding box center [1396, 227] width 128 height 19
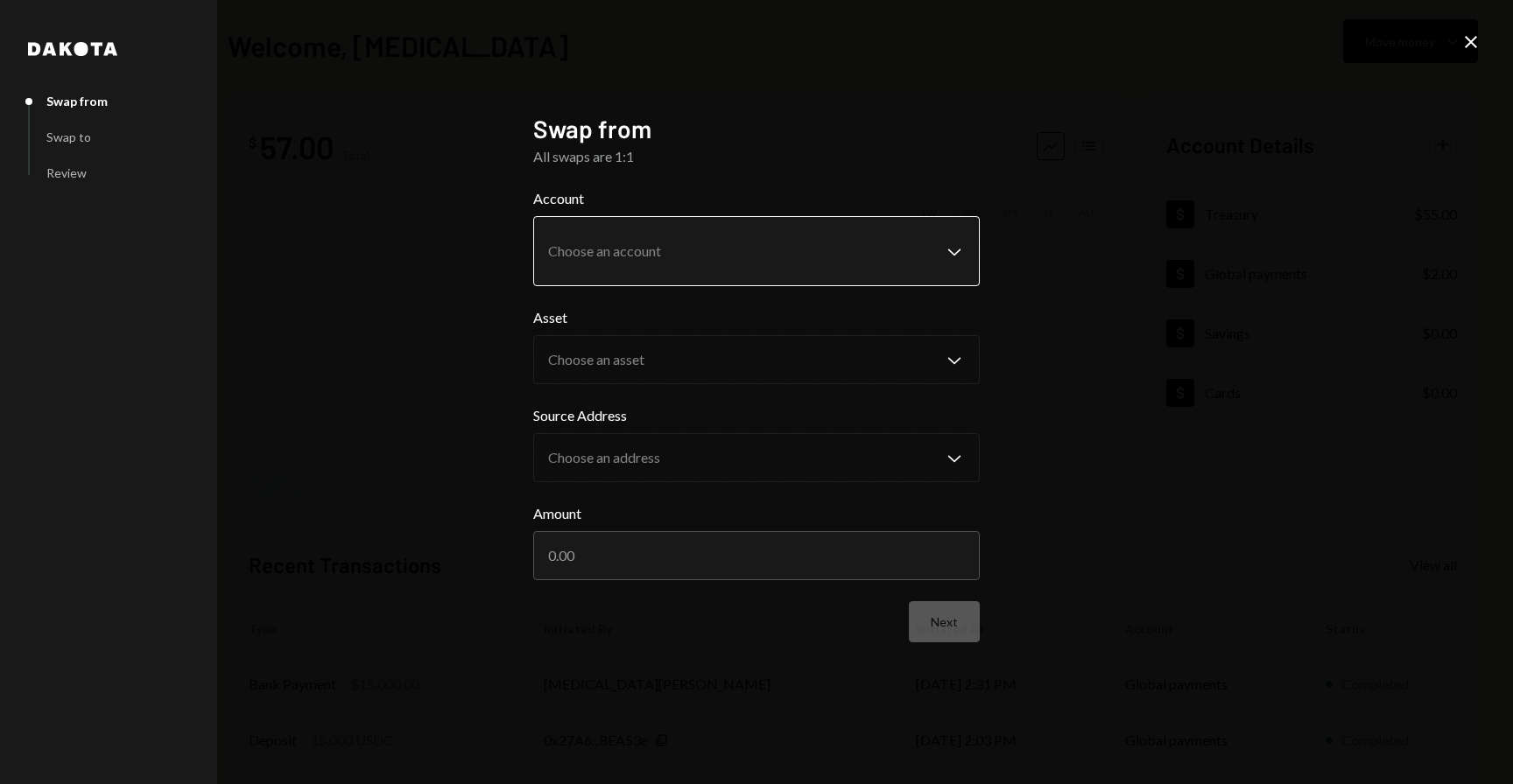
click at [716, 247] on body "**********" at bounding box center [756, 392] width 1513 height 784
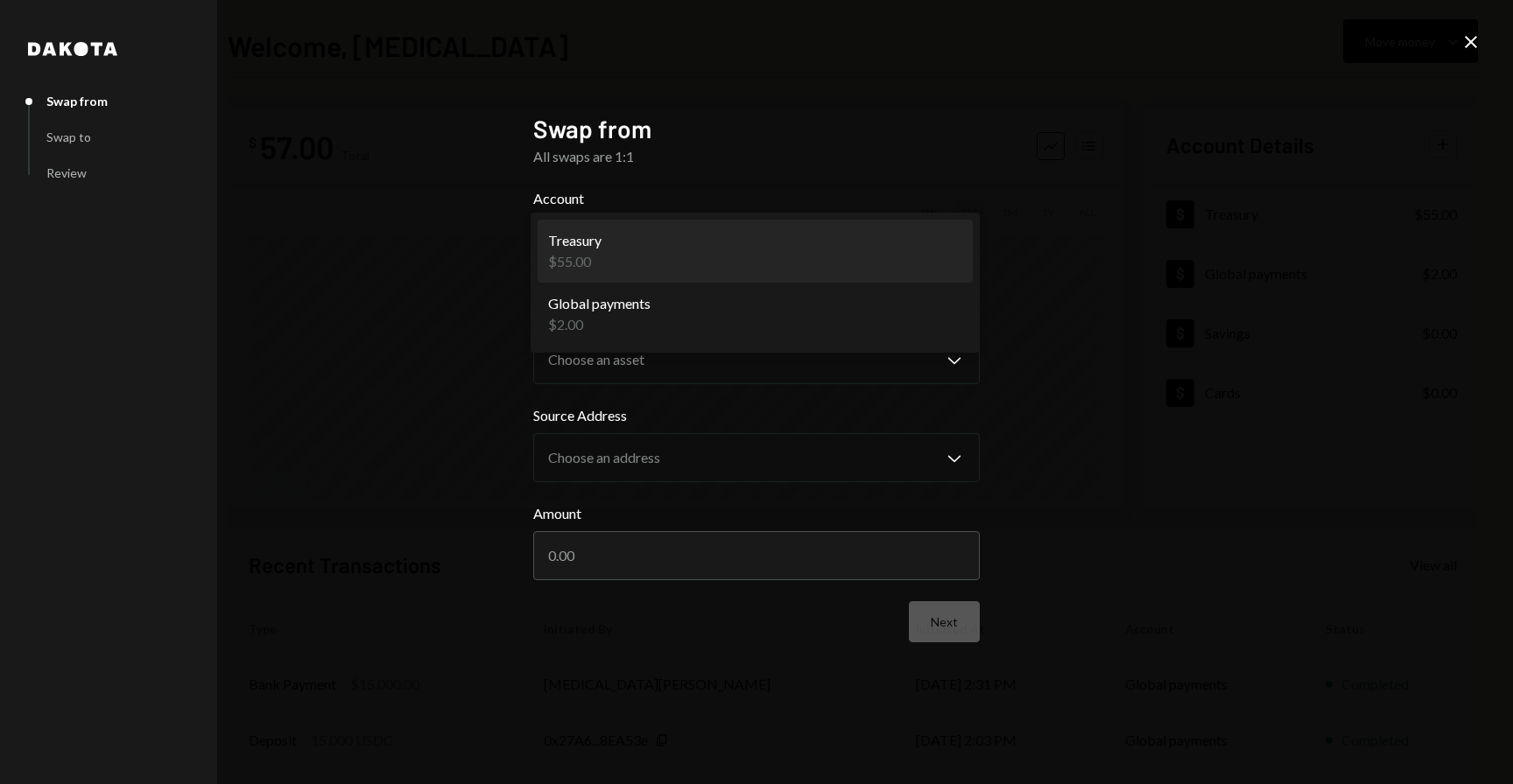
select select "**********"
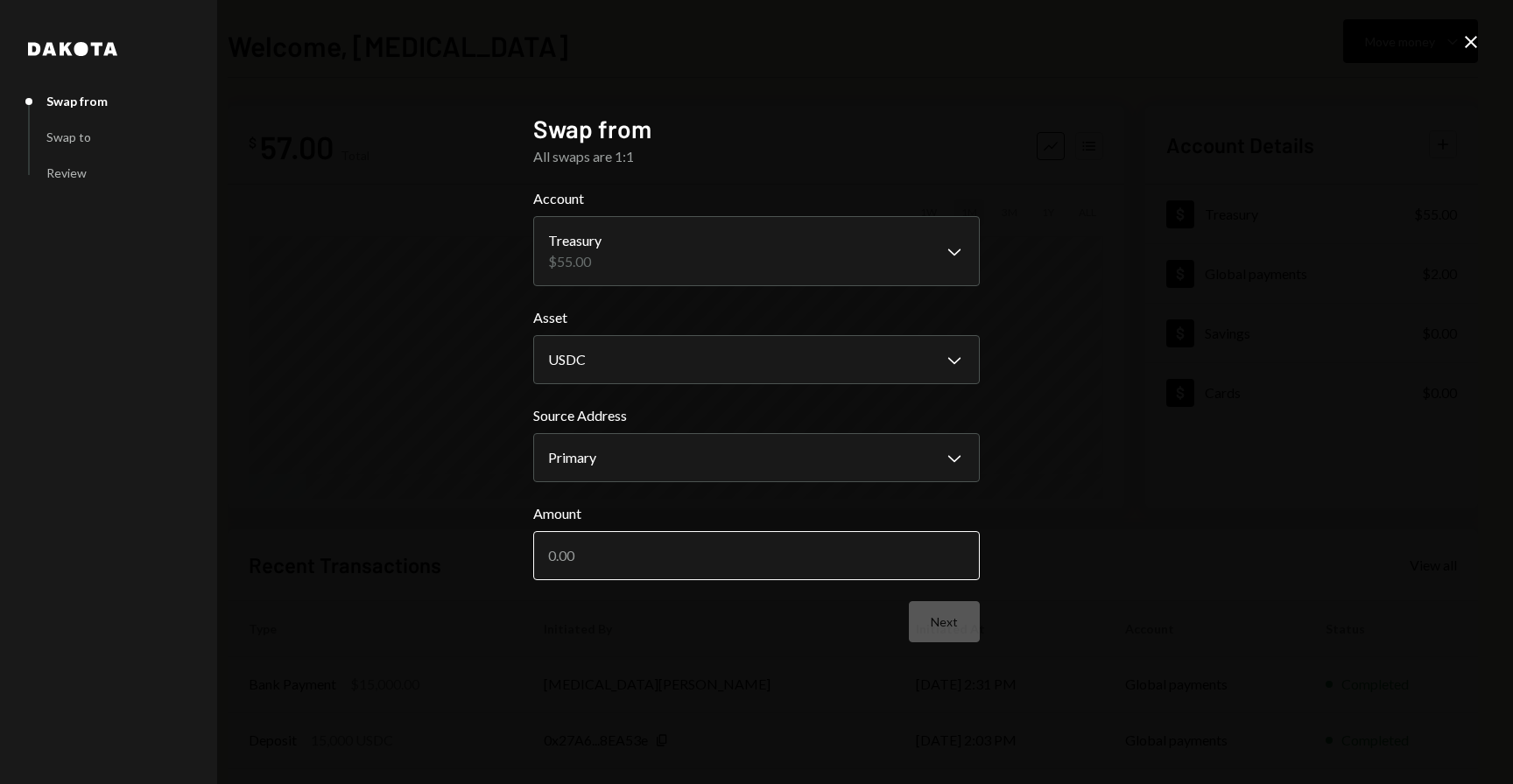
click at [661, 552] on input "Amount" at bounding box center [756, 556] width 447 height 49
type input "20"
click at [943, 619] on button "Next" at bounding box center [943, 622] width 71 height 41
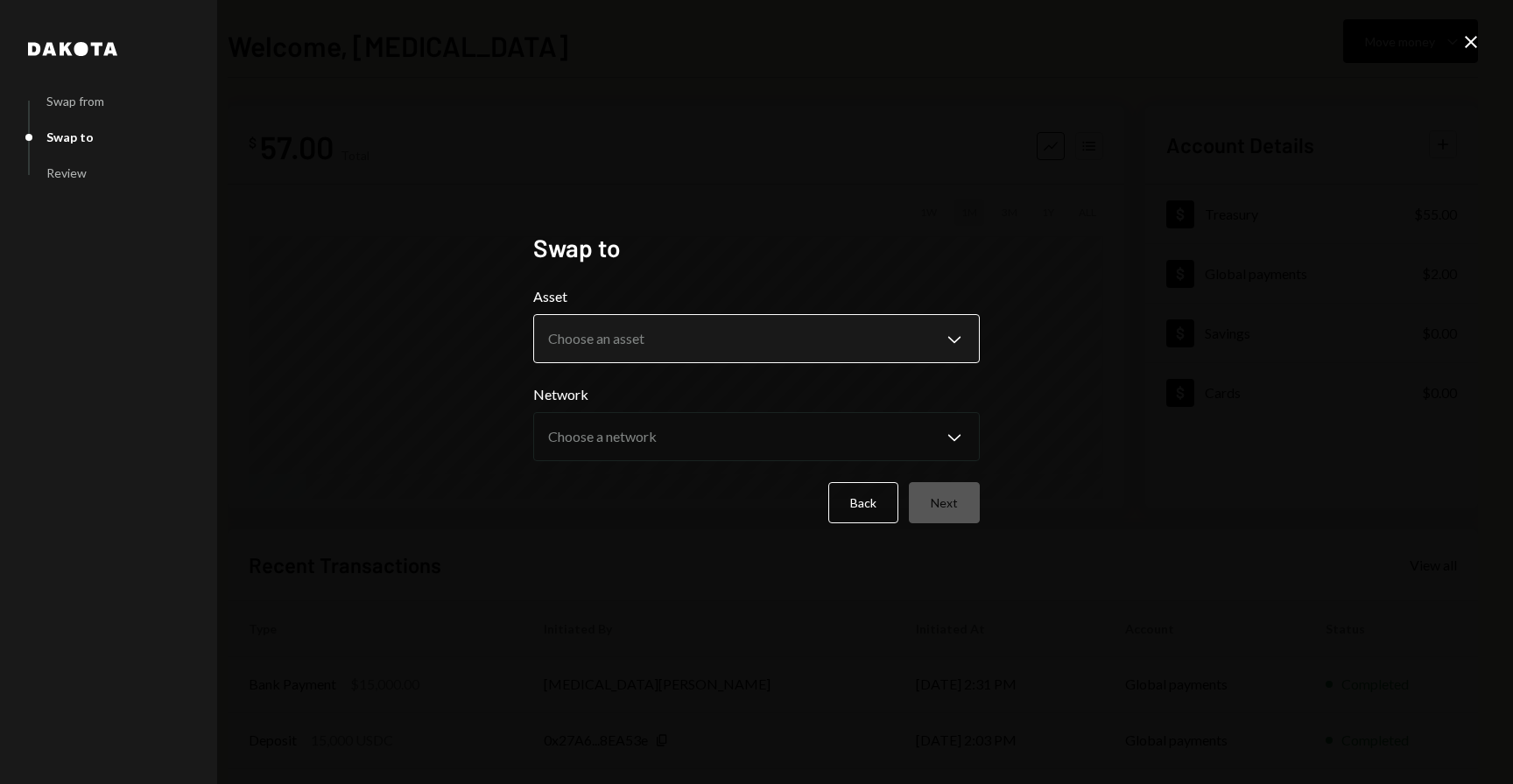
click at [833, 354] on body "**********" at bounding box center [756, 392] width 1513 height 784
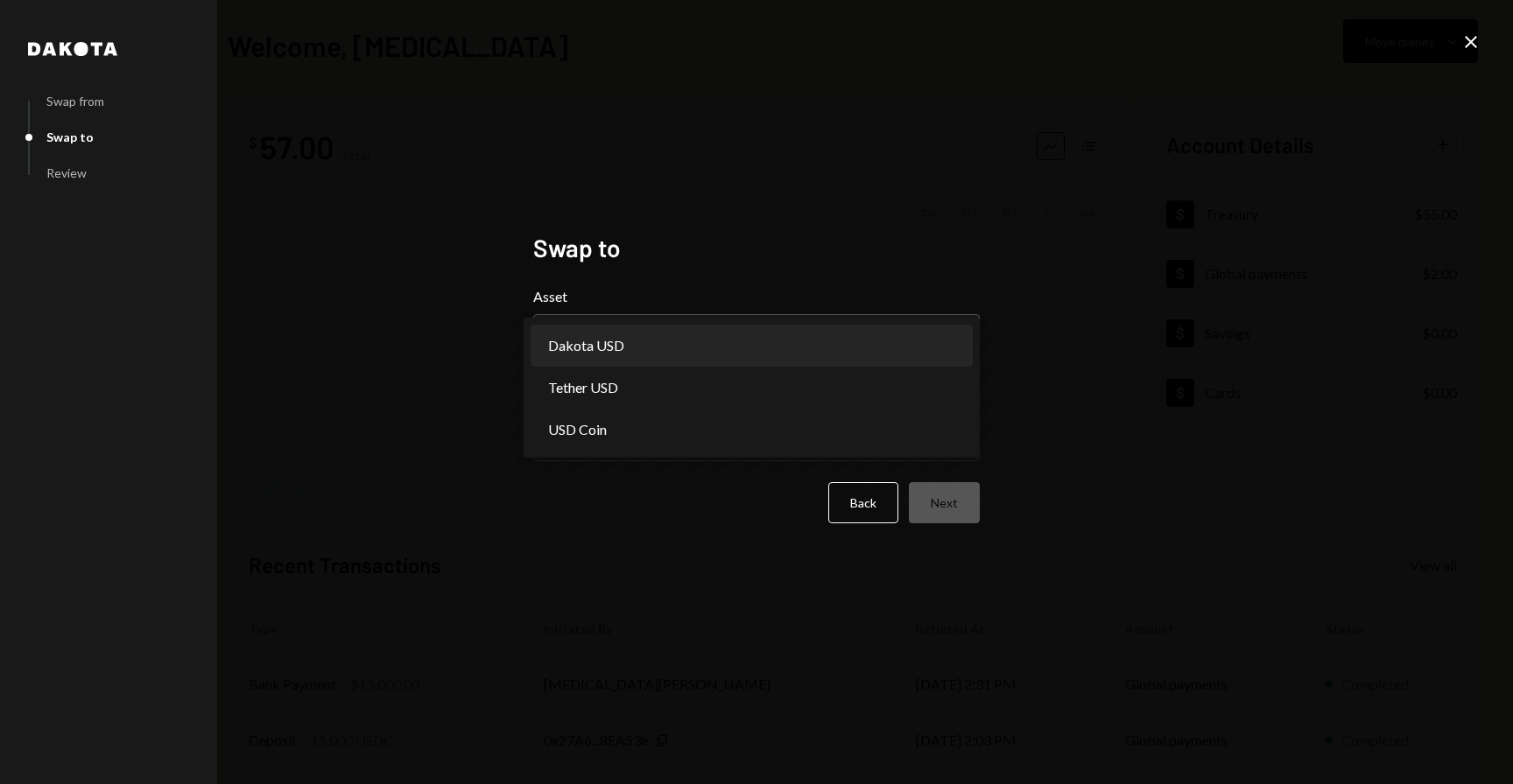
select select "*****"
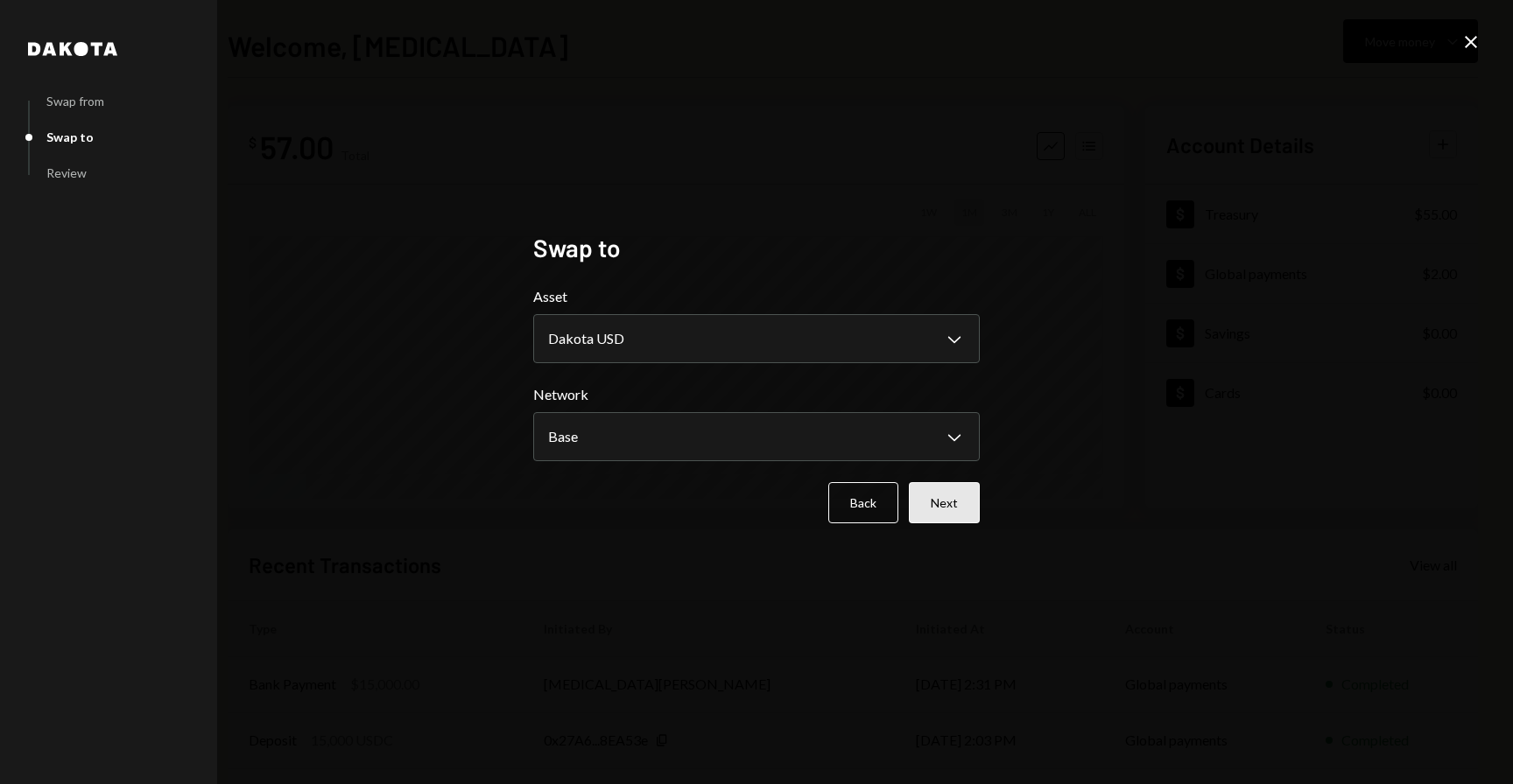
click at [941, 498] on button "Next" at bounding box center [943, 503] width 71 height 41
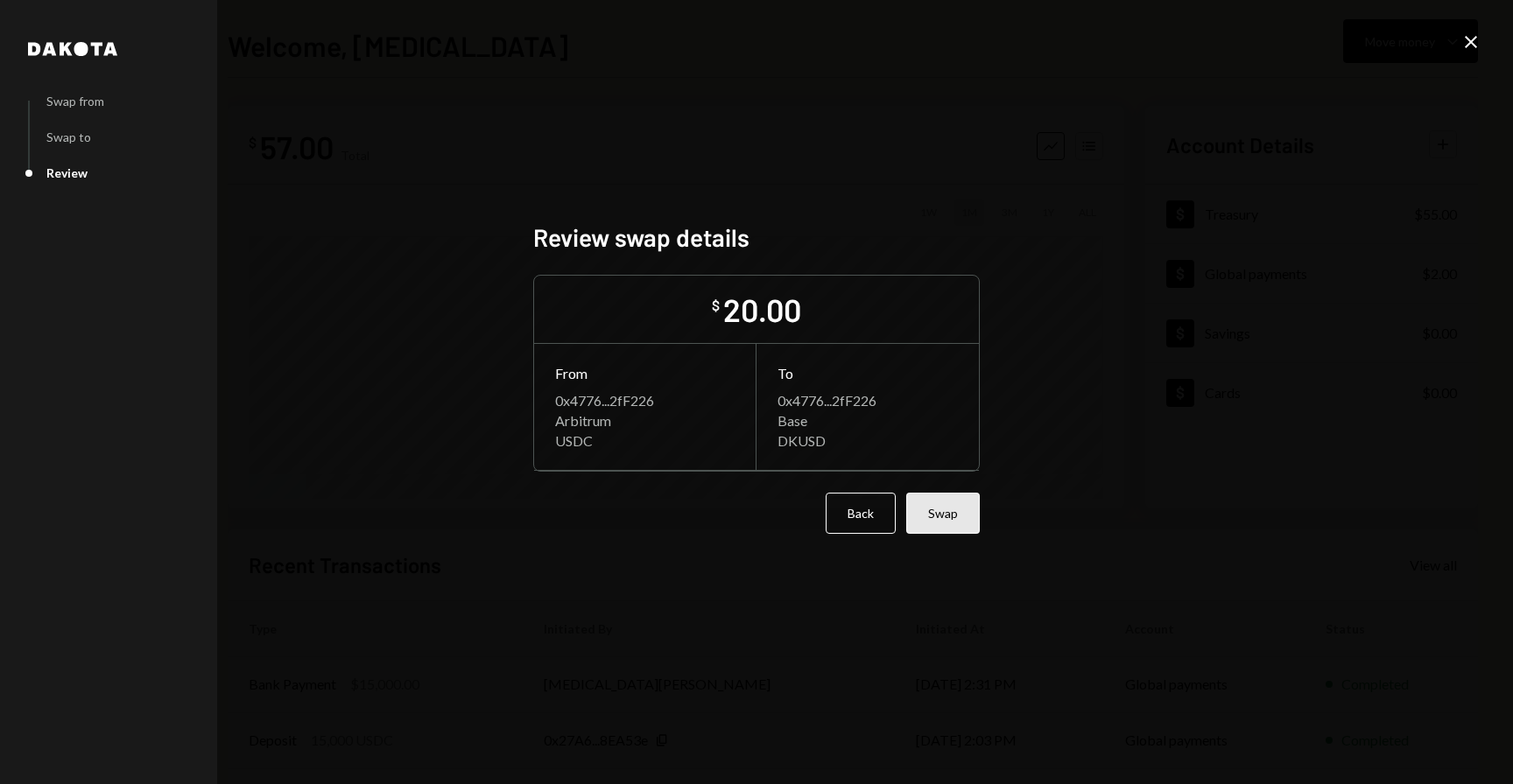
click at [938, 503] on button "Swap" at bounding box center [942, 513] width 73 height 41
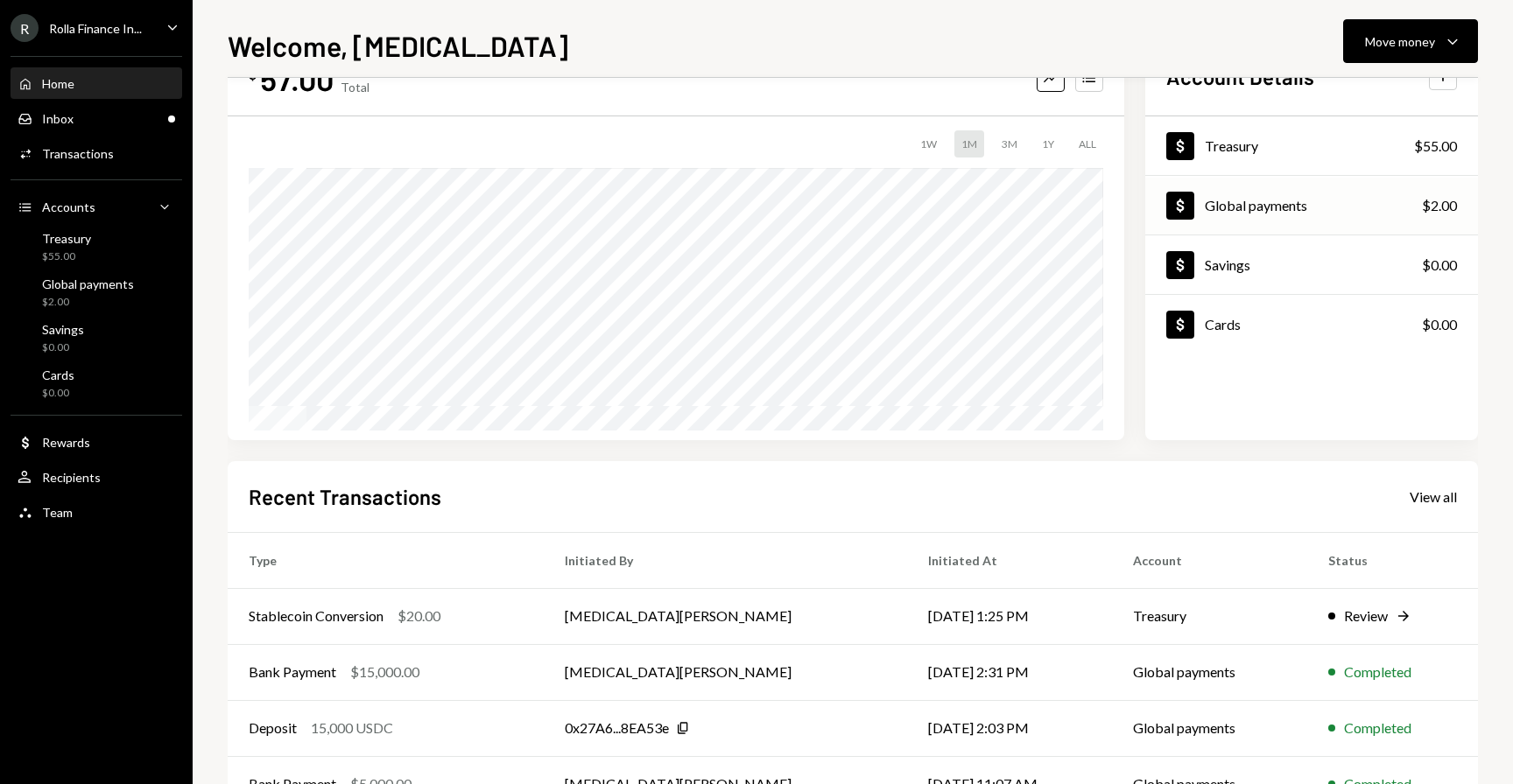
scroll to position [77, 0]
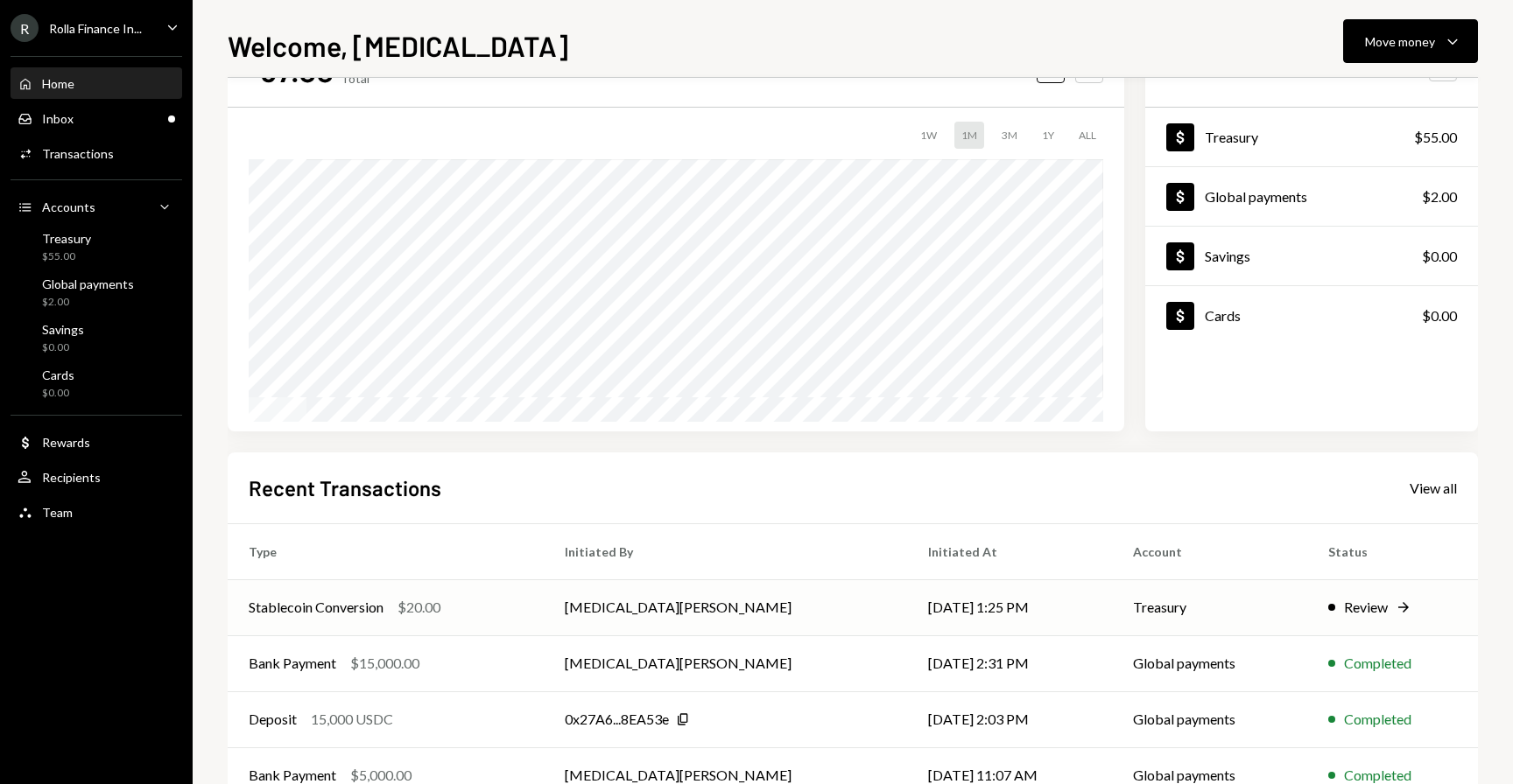
click at [602, 599] on td "[MEDICAL_DATA][PERSON_NAME]" at bounding box center [725, 607] width 363 height 56
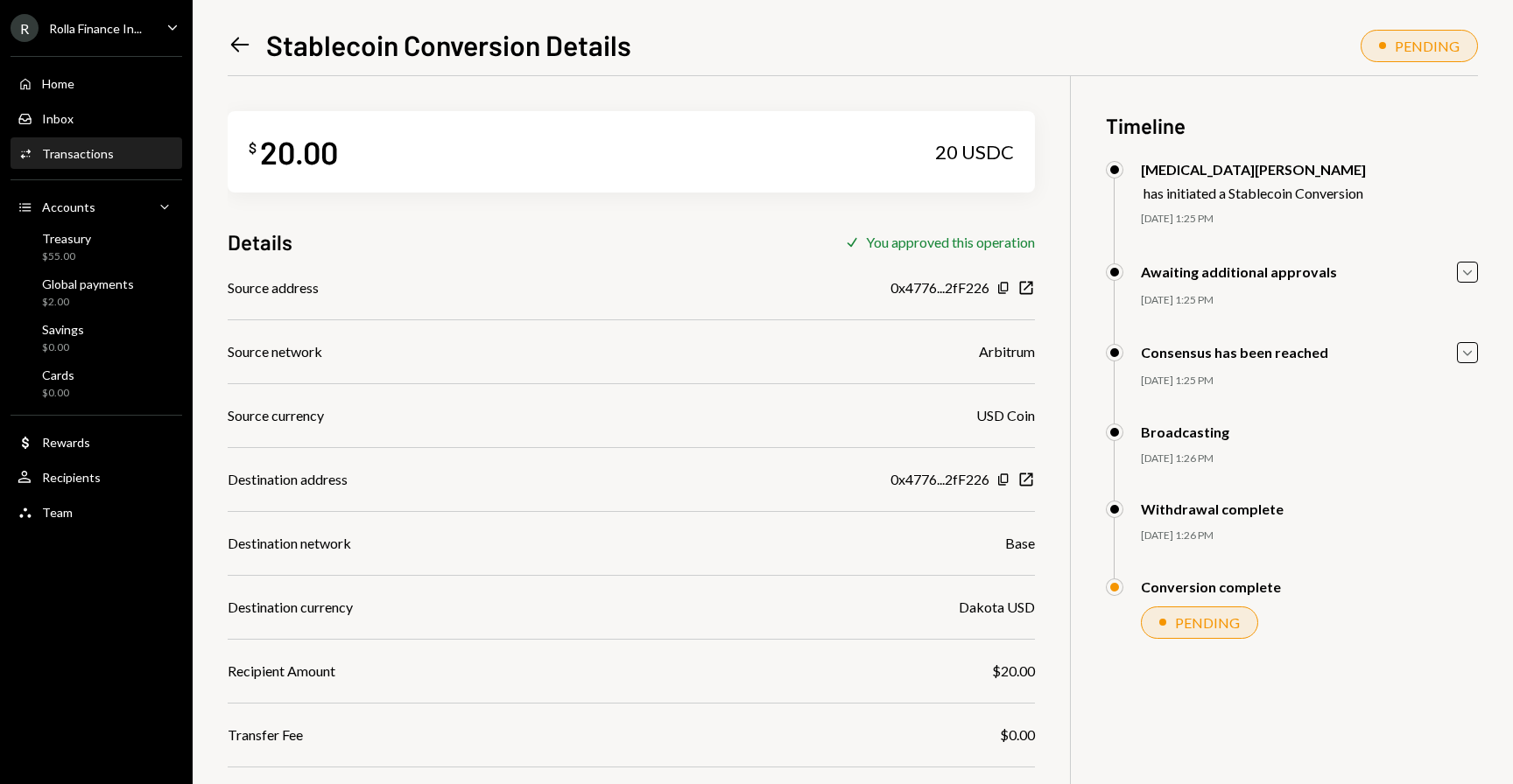
scroll to position [76, 0]
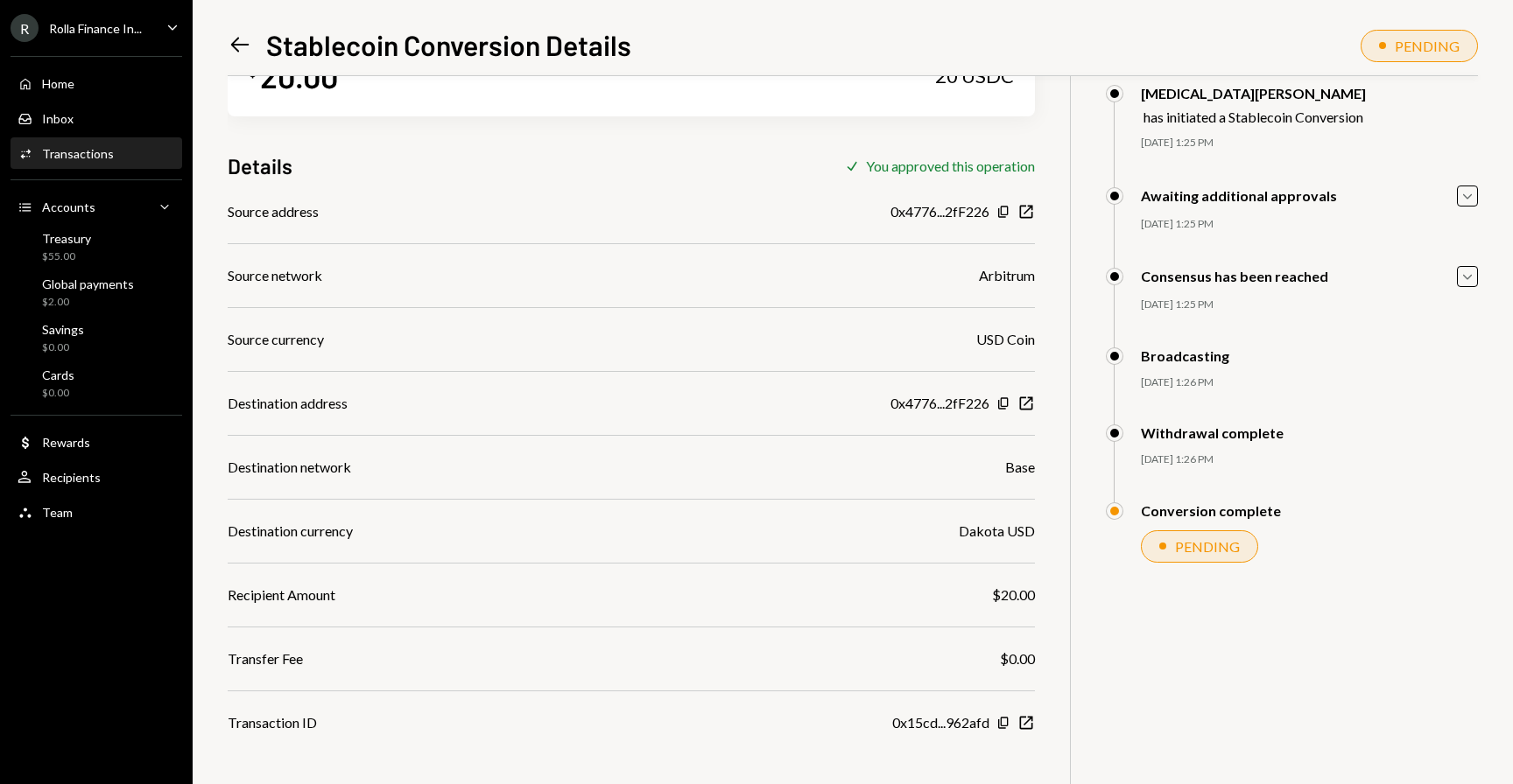
click at [240, 43] on icon "Left Arrow" at bounding box center [240, 44] width 24 height 24
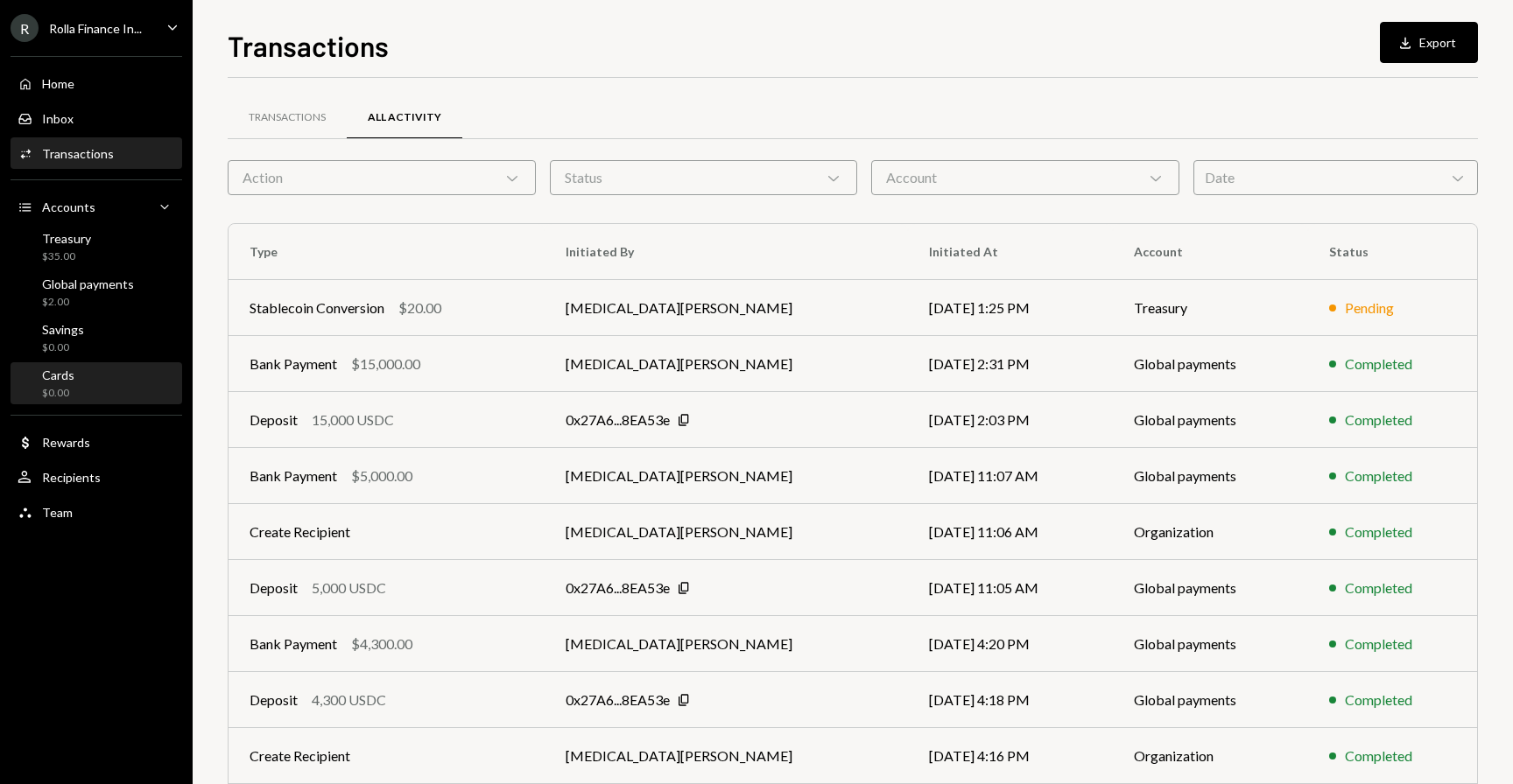
click at [102, 374] on div "Cards $0.00" at bounding box center [97, 384] width 158 height 33
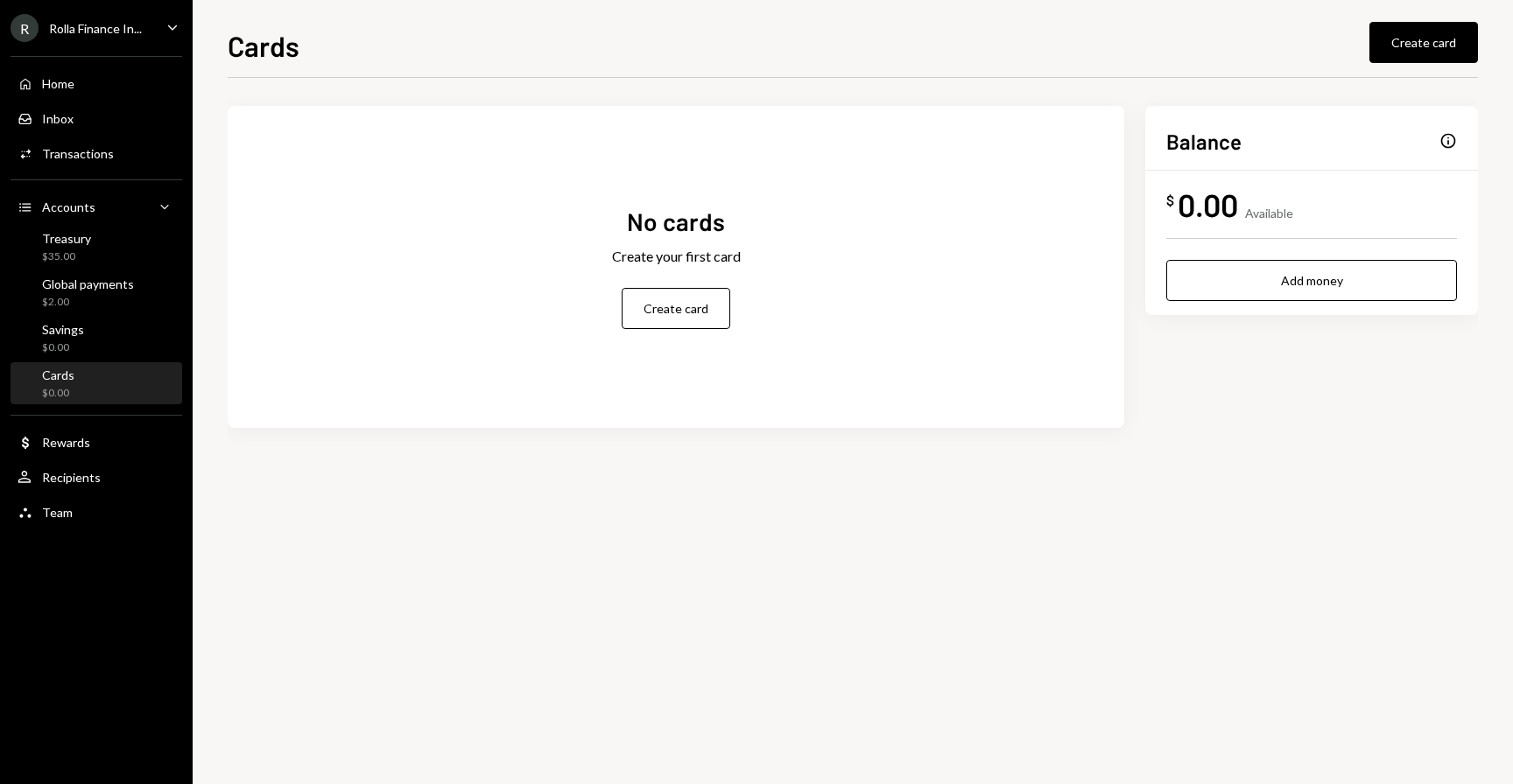
click at [598, 425] on div "No cards Create your first card Create card" at bounding box center [675, 267] width 896 height 322
click at [85, 227] on div "Treasury $35.00" at bounding box center [97, 247] width 158 height 40
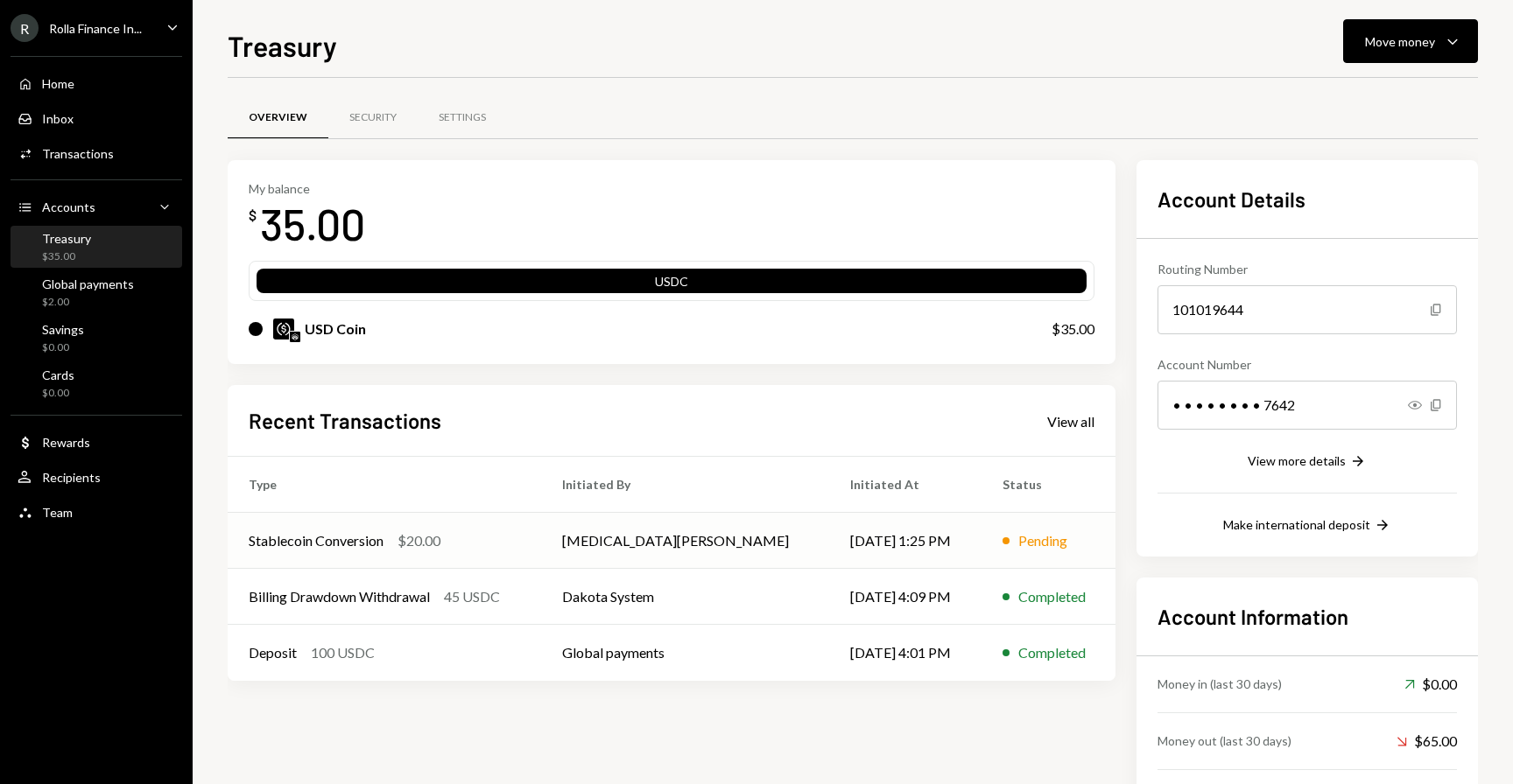
click at [334, 549] on div "Stablecoin Conversion" at bounding box center [315, 541] width 134 height 21
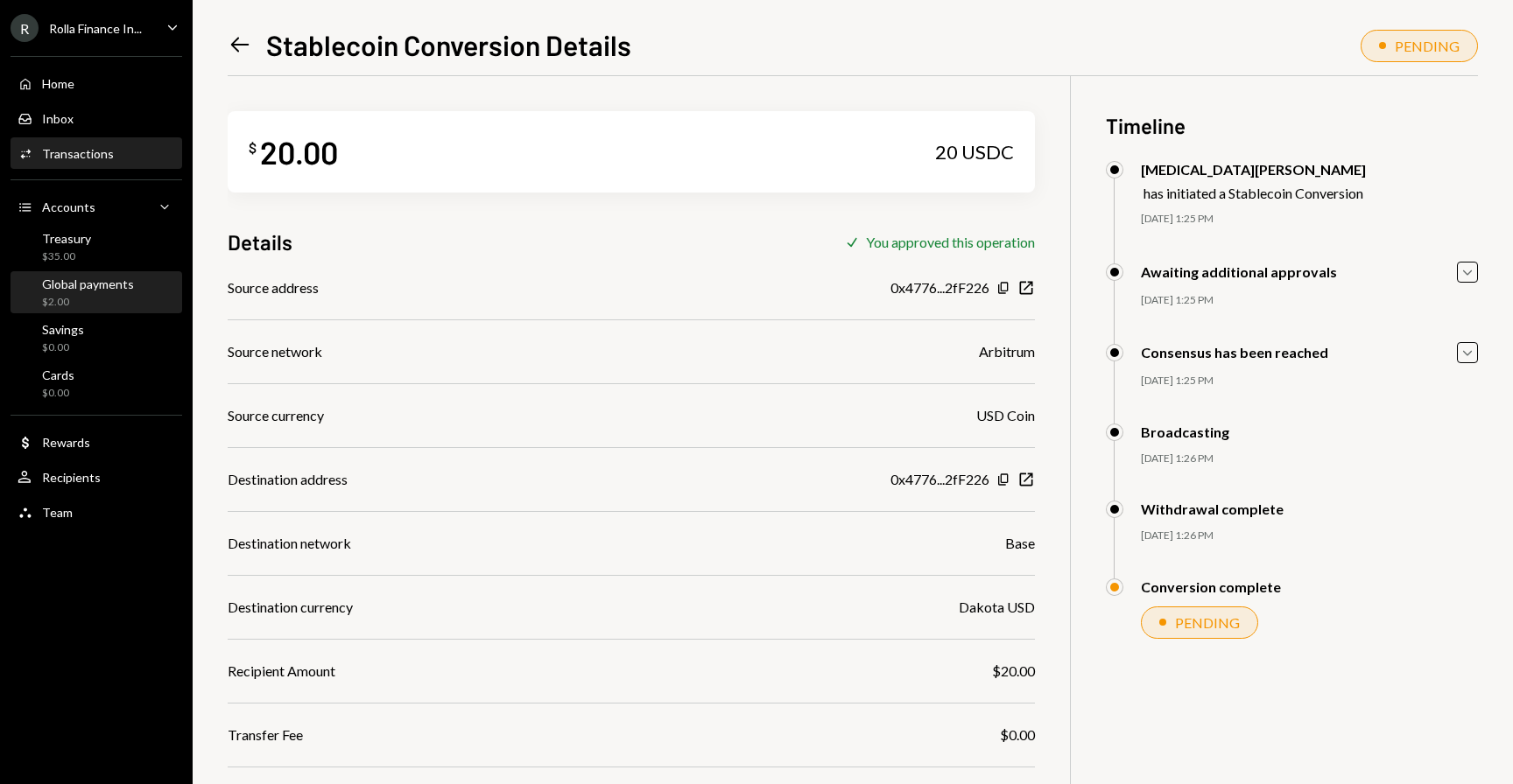
click at [95, 291] on div "Global payments $2.00" at bounding box center [88, 292] width 92 height 33
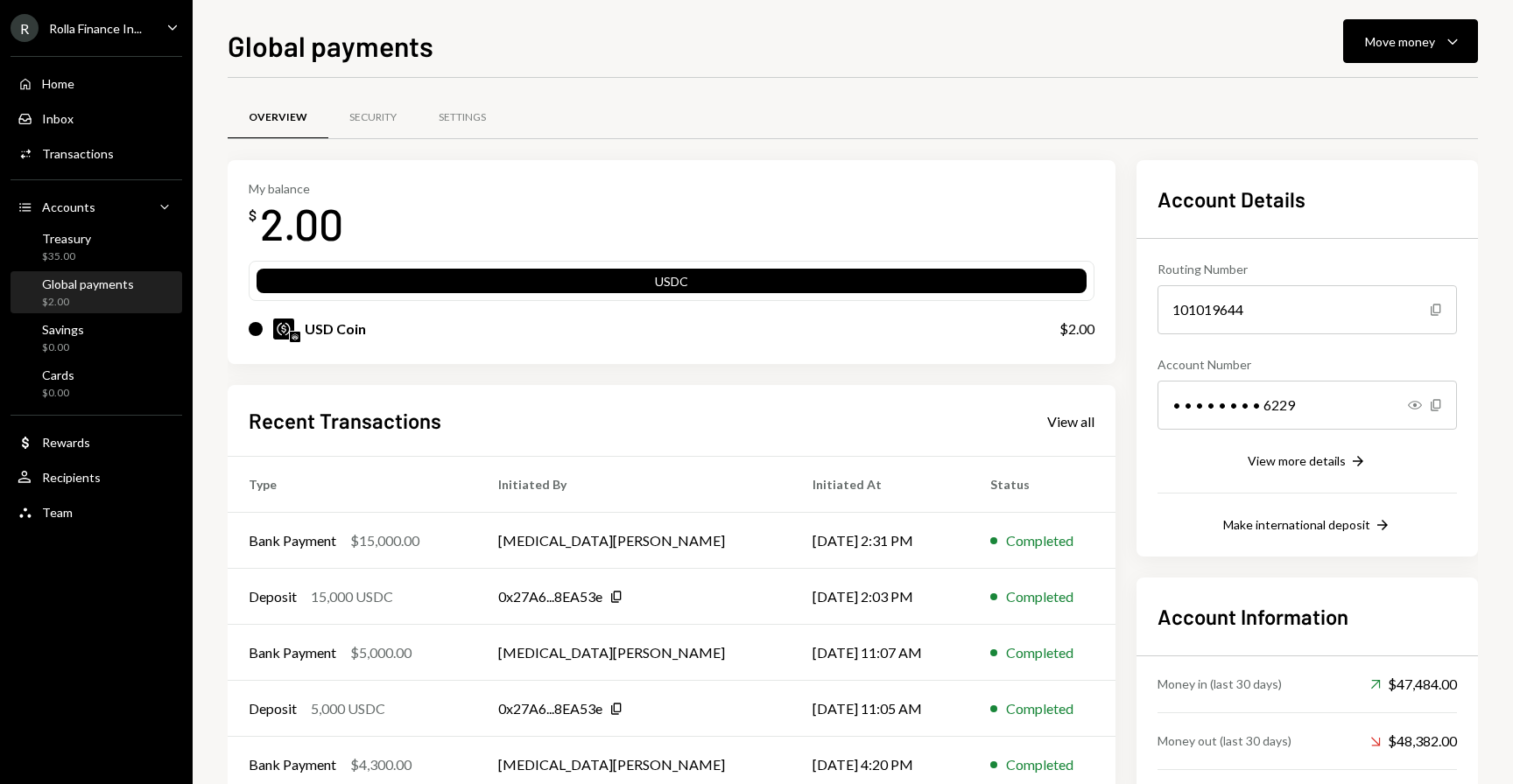
click at [1456, 14] on div "Global payments Move money Caret Down Overview Security Settings My balance $ 2…" at bounding box center [853, 392] width 1320 height 784
click at [1428, 36] on div "Move money" at bounding box center [1399, 41] width 70 height 19
click at [1363, 171] on div "Deposit" at bounding box center [1396, 173] width 128 height 19
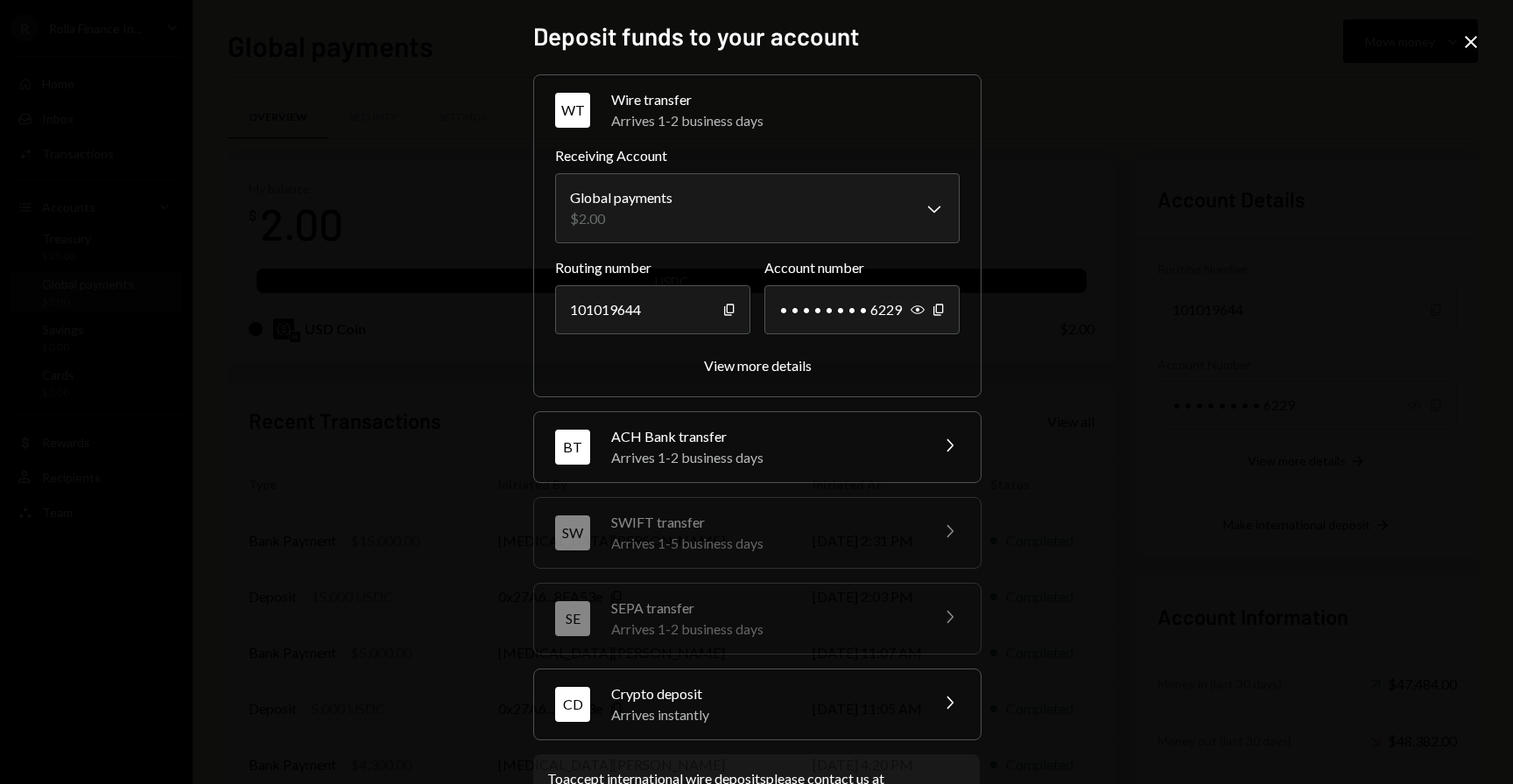
click at [730, 703] on div "Crypto deposit" at bounding box center [764, 694] width 307 height 21
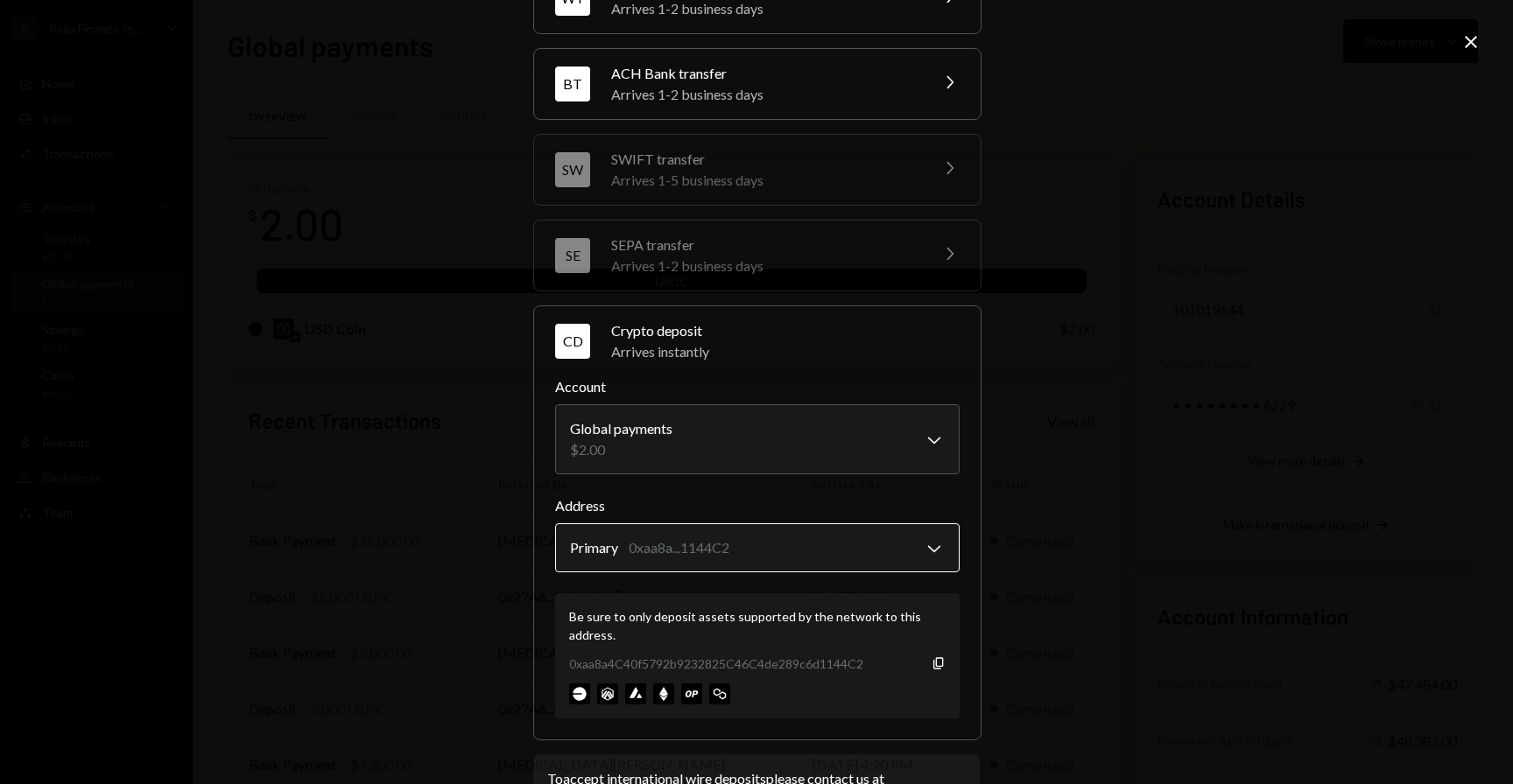
scroll to position [180, 0]
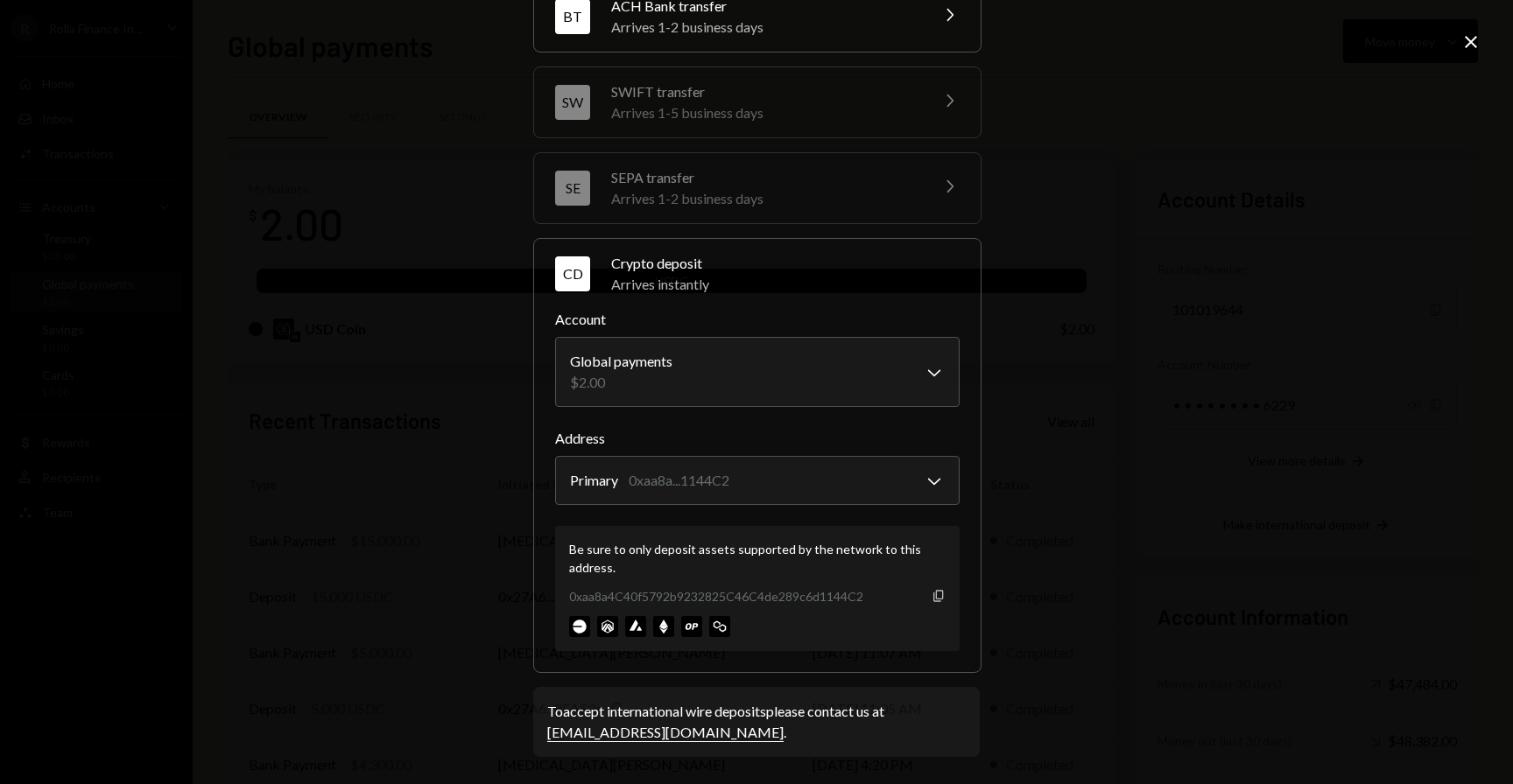
click at [938, 592] on icon "Copy" at bounding box center [938, 596] width 14 height 14
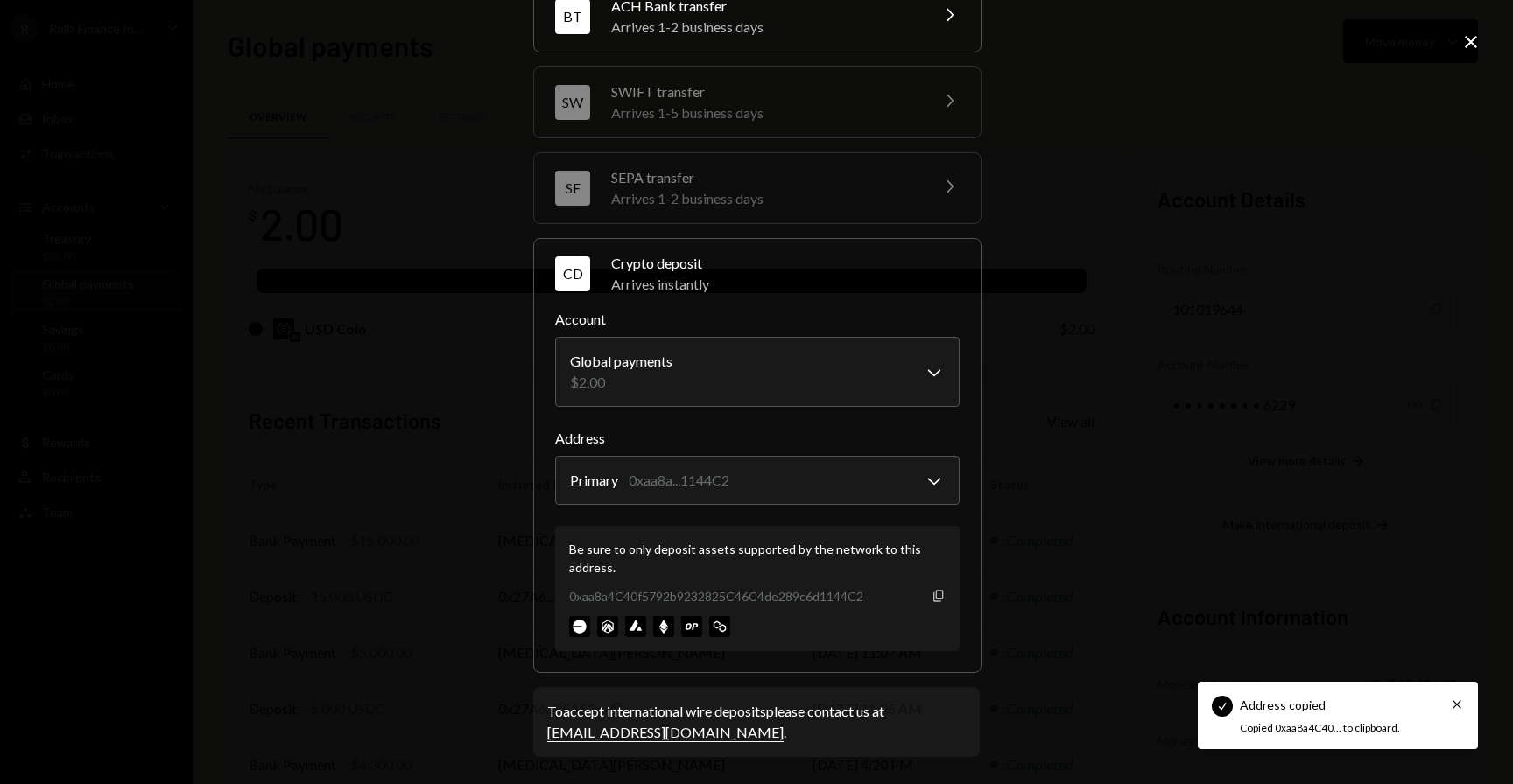
click at [938, 592] on icon "Copy" at bounding box center [938, 596] width 14 height 14
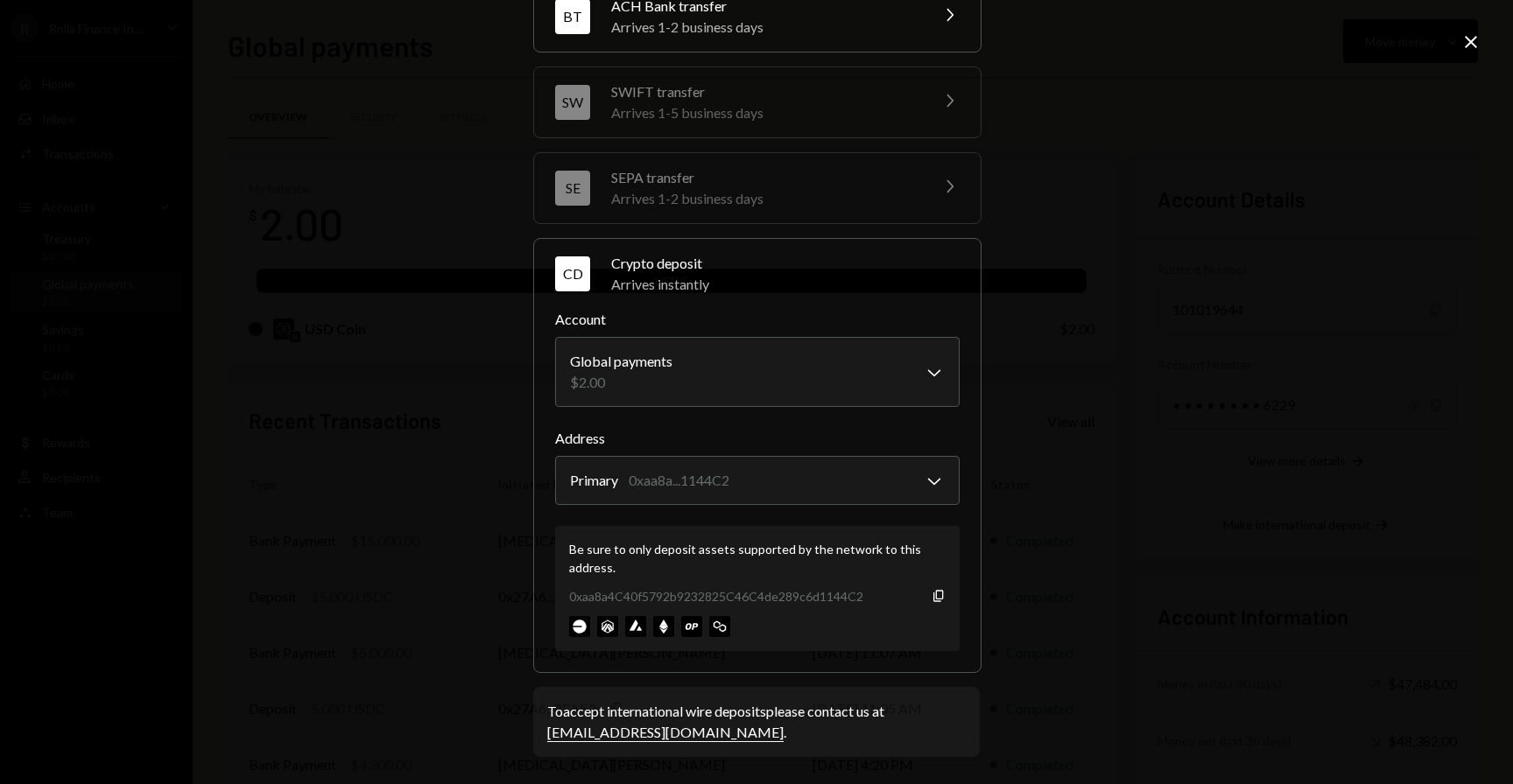
scroll to position [0, 0]
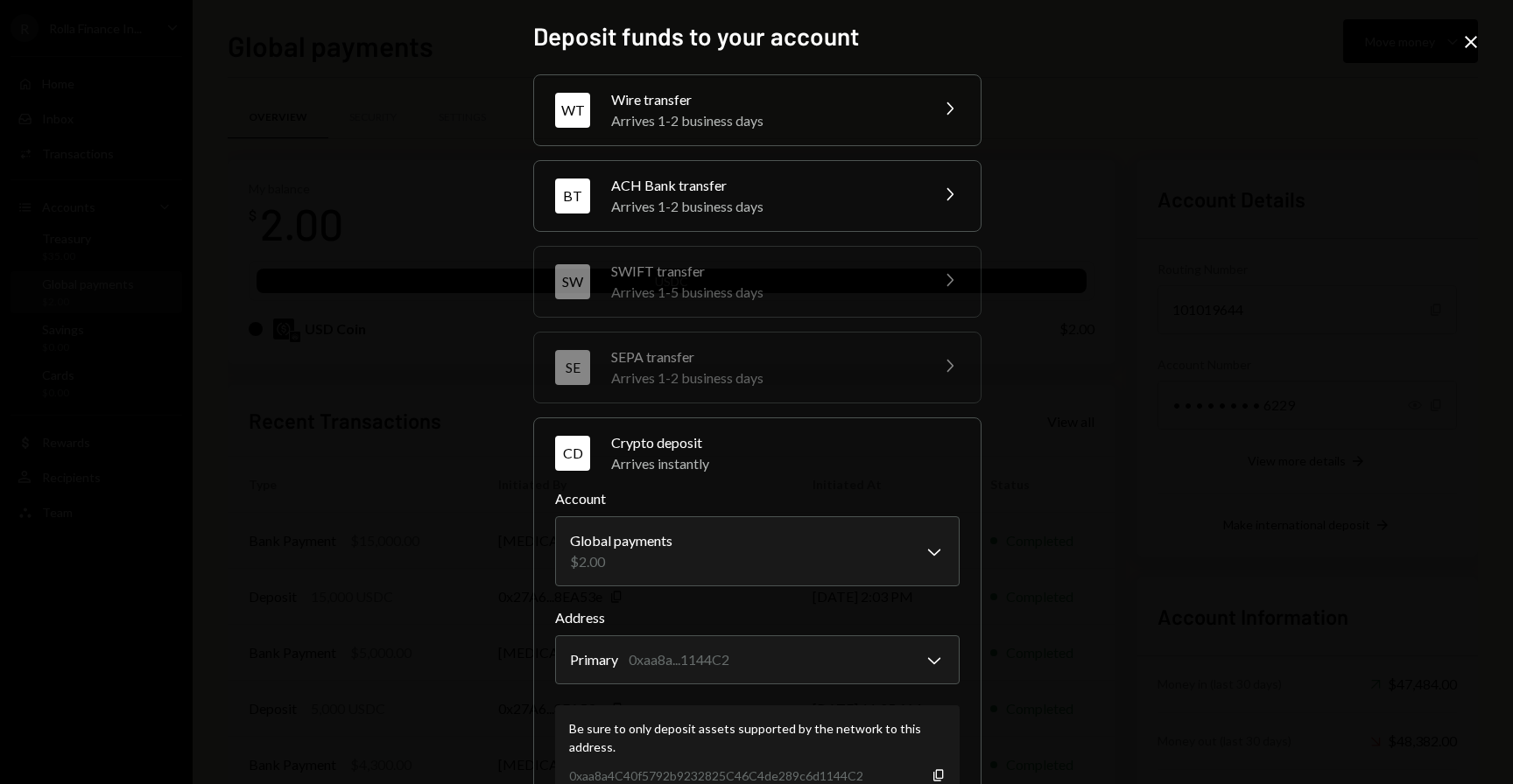
click at [1470, 42] on icon at bounding box center [1470, 41] width 12 height 12
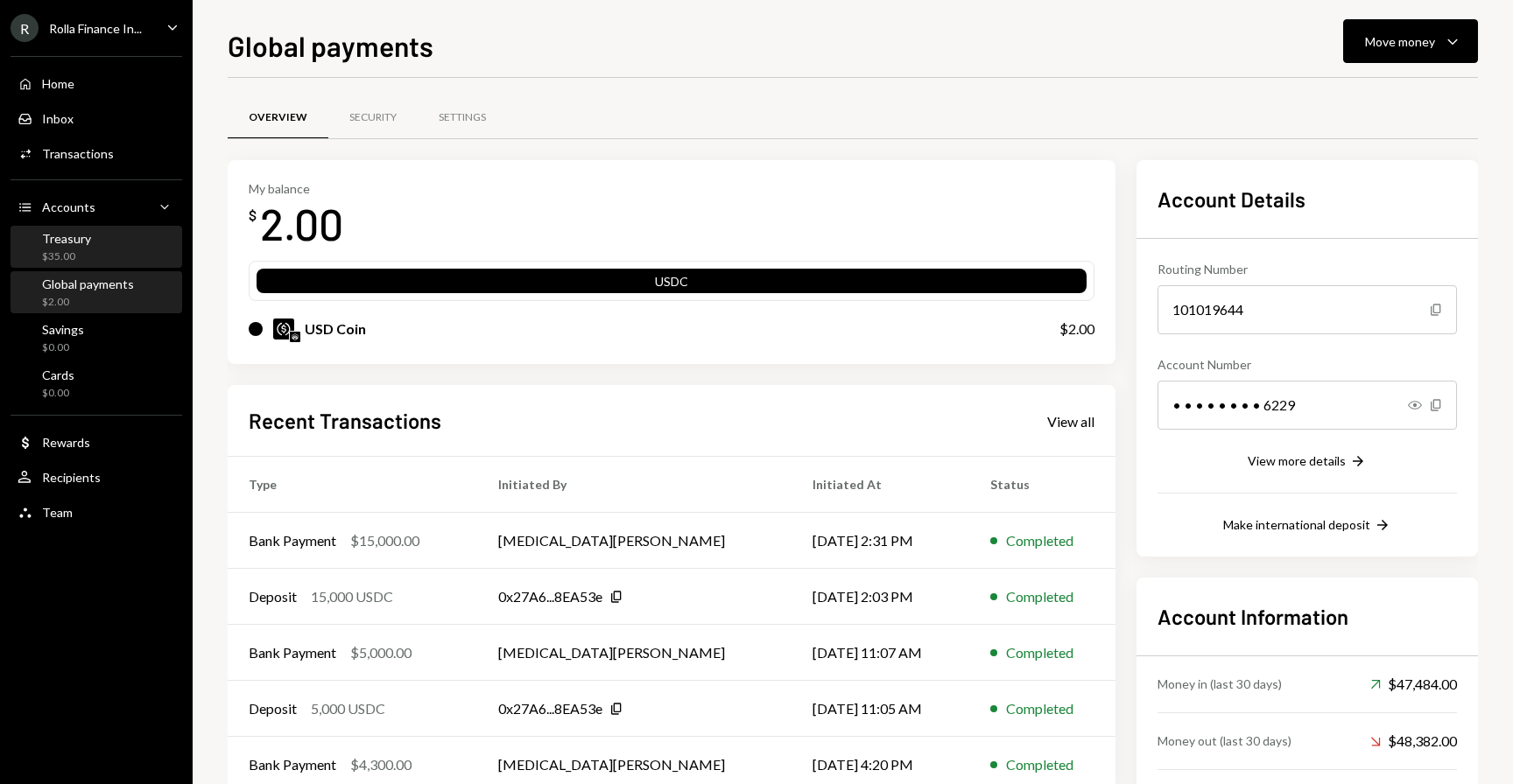
click at [80, 240] on div "Treasury" at bounding box center [67, 239] width 49 height 15
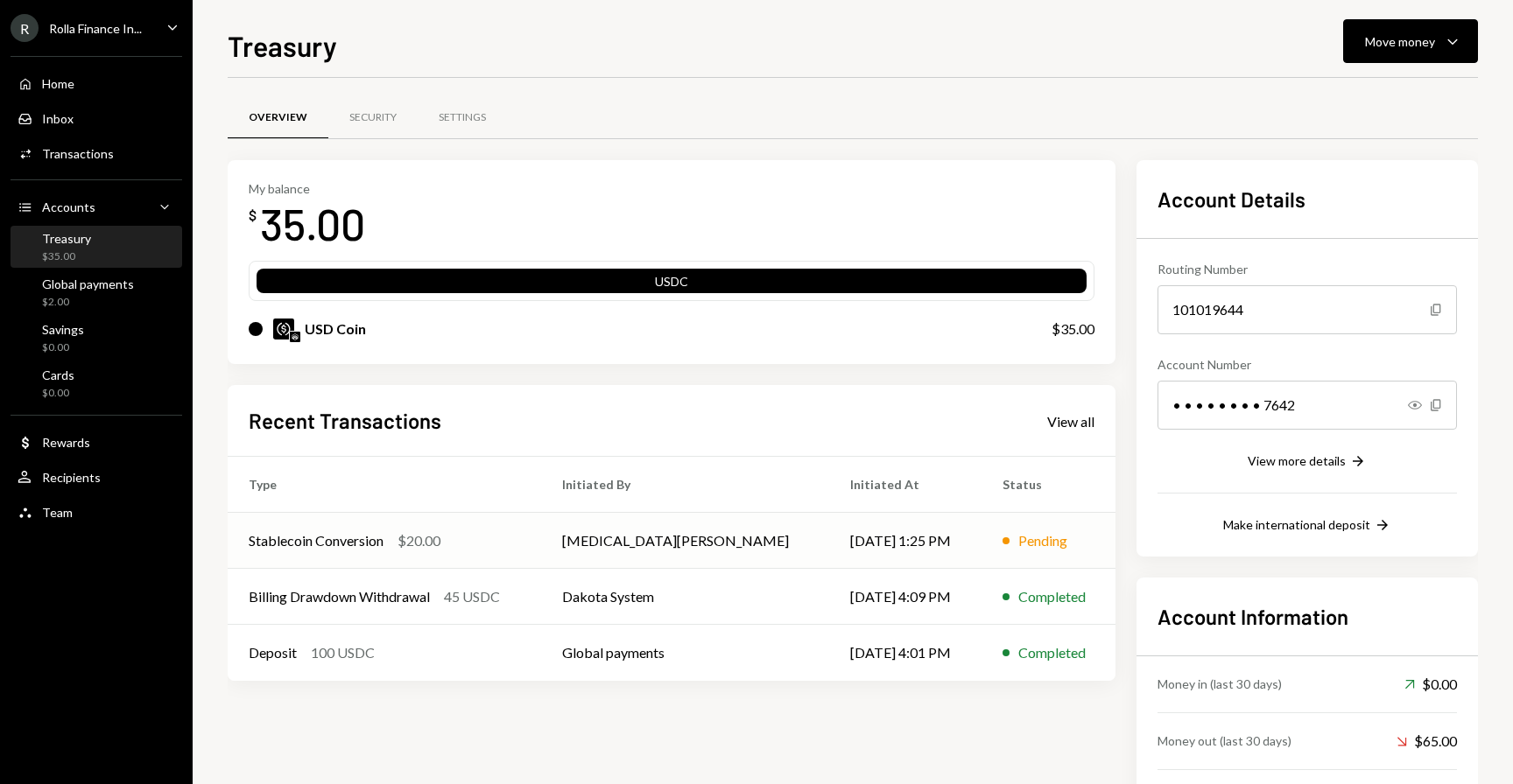
click at [311, 535] on div "Stablecoin Conversion" at bounding box center [315, 541] width 134 height 21
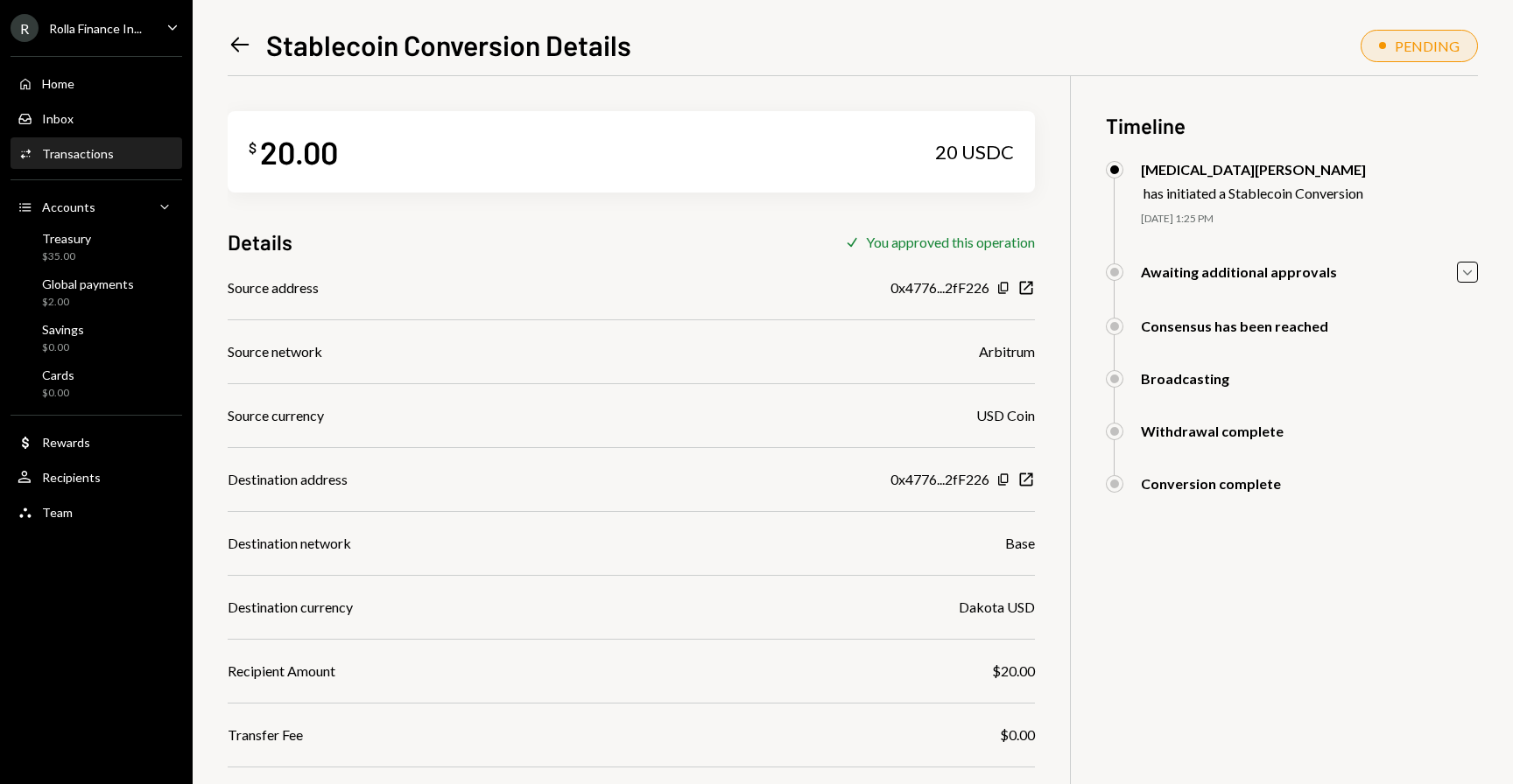
click at [245, 38] on icon "Left Arrow" at bounding box center [240, 44] width 24 height 24
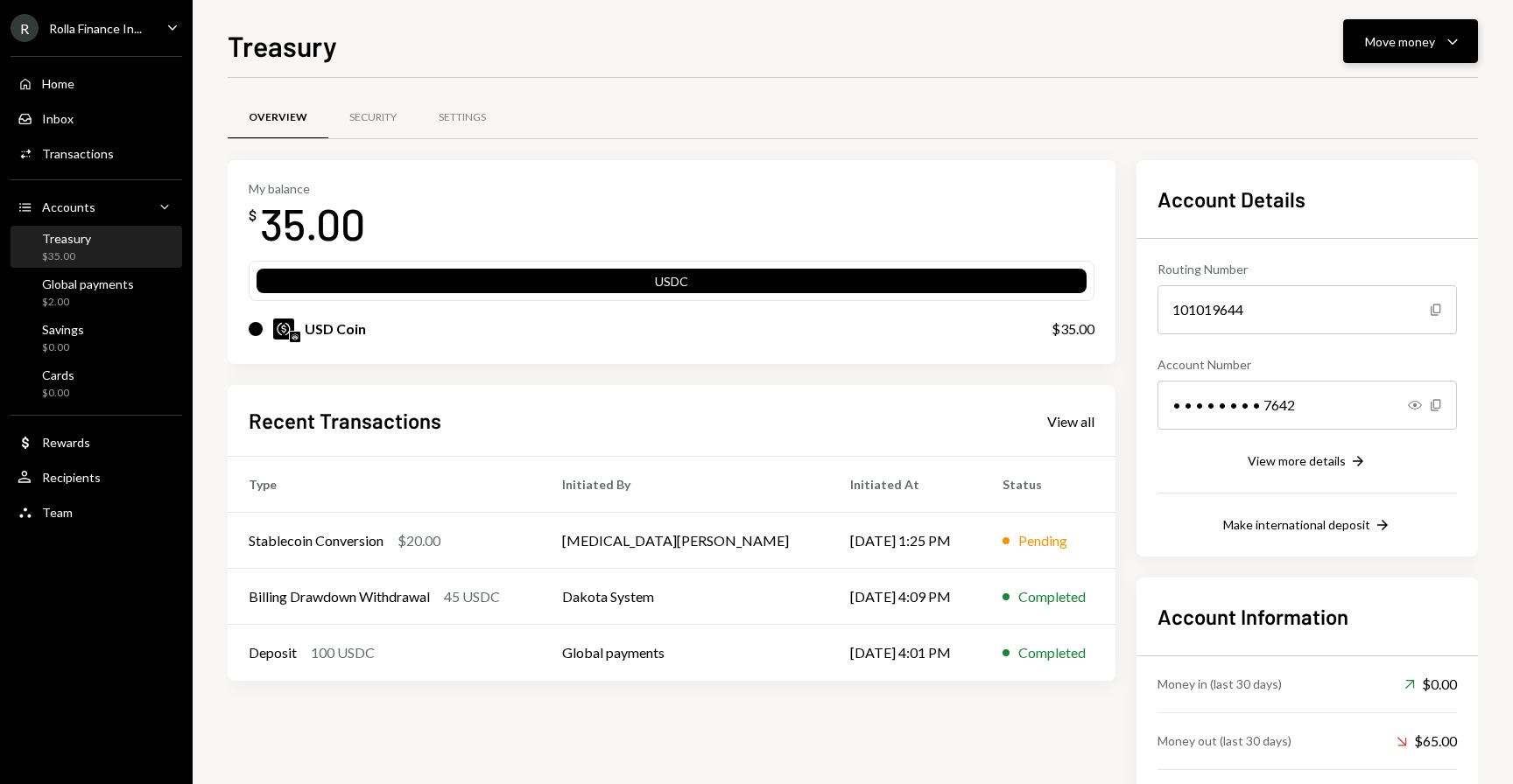
click at [1397, 44] on div "Move money" at bounding box center [1399, 41] width 70 height 19
click at [1339, 183] on div "Deposit Deposit" at bounding box center [1383, 173] width 175 height 39
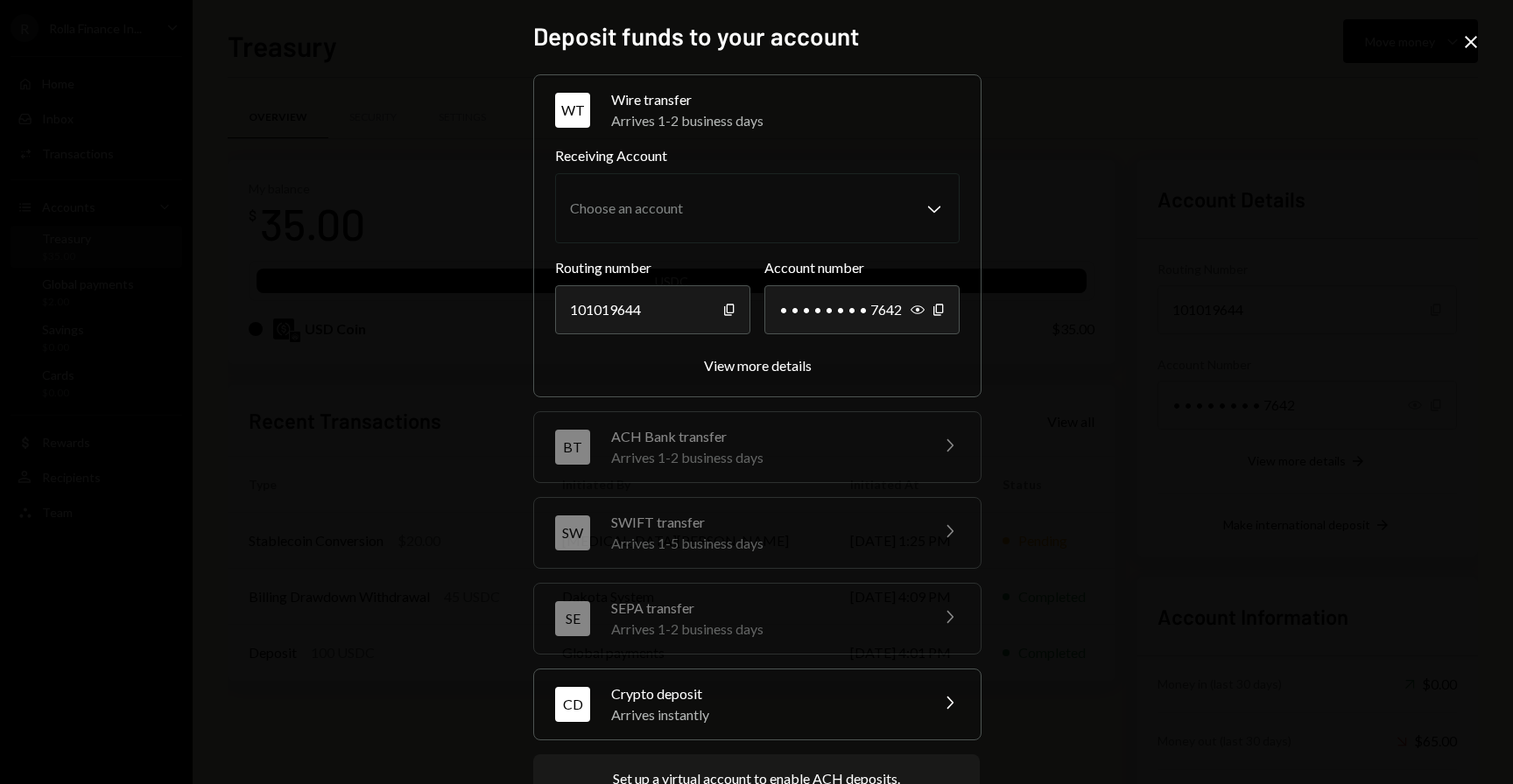
scroll to position [69, 0]
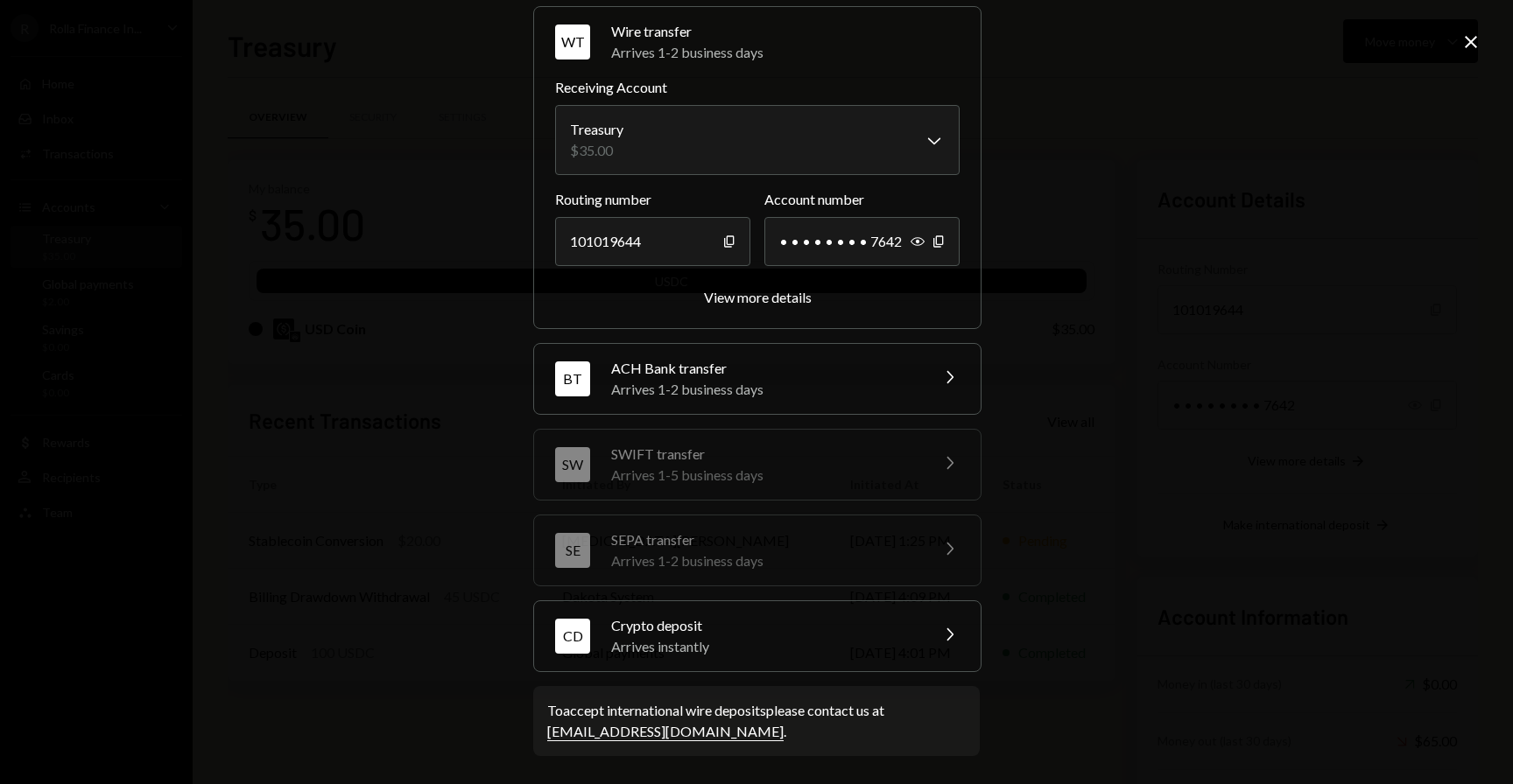
click at [838, 633] on div "Crypto deposit" at bounding box center [764, 625] width 307 height 21
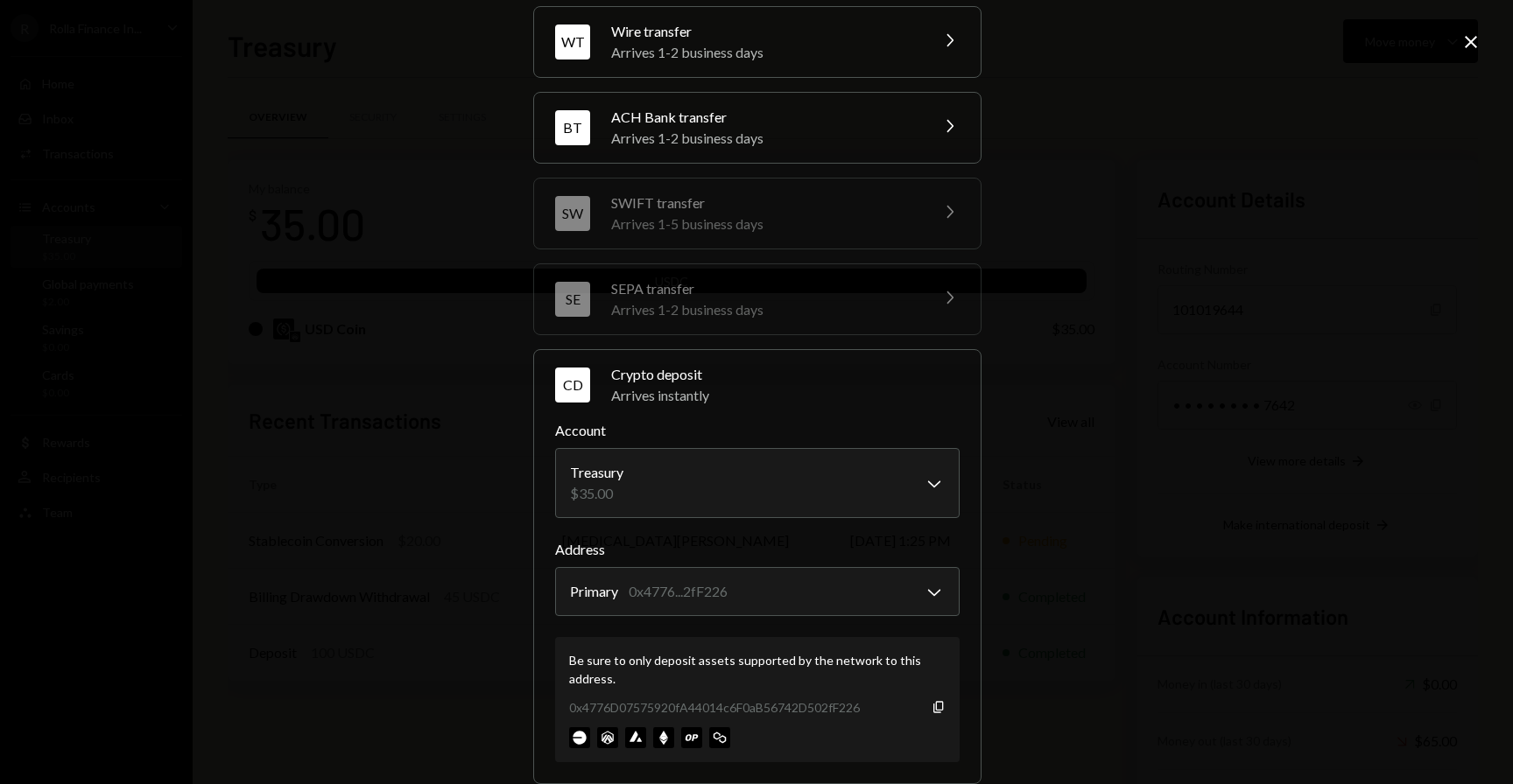
click at [929, 715] on div "0x4776D07575920fA44014c6F0aB56742D502fF226 Copy" at bounding box center [757, 708] width 376 height 19
click at [931, 707] on icon "Copy" at bounding box center [938, 707] width 14 height 14
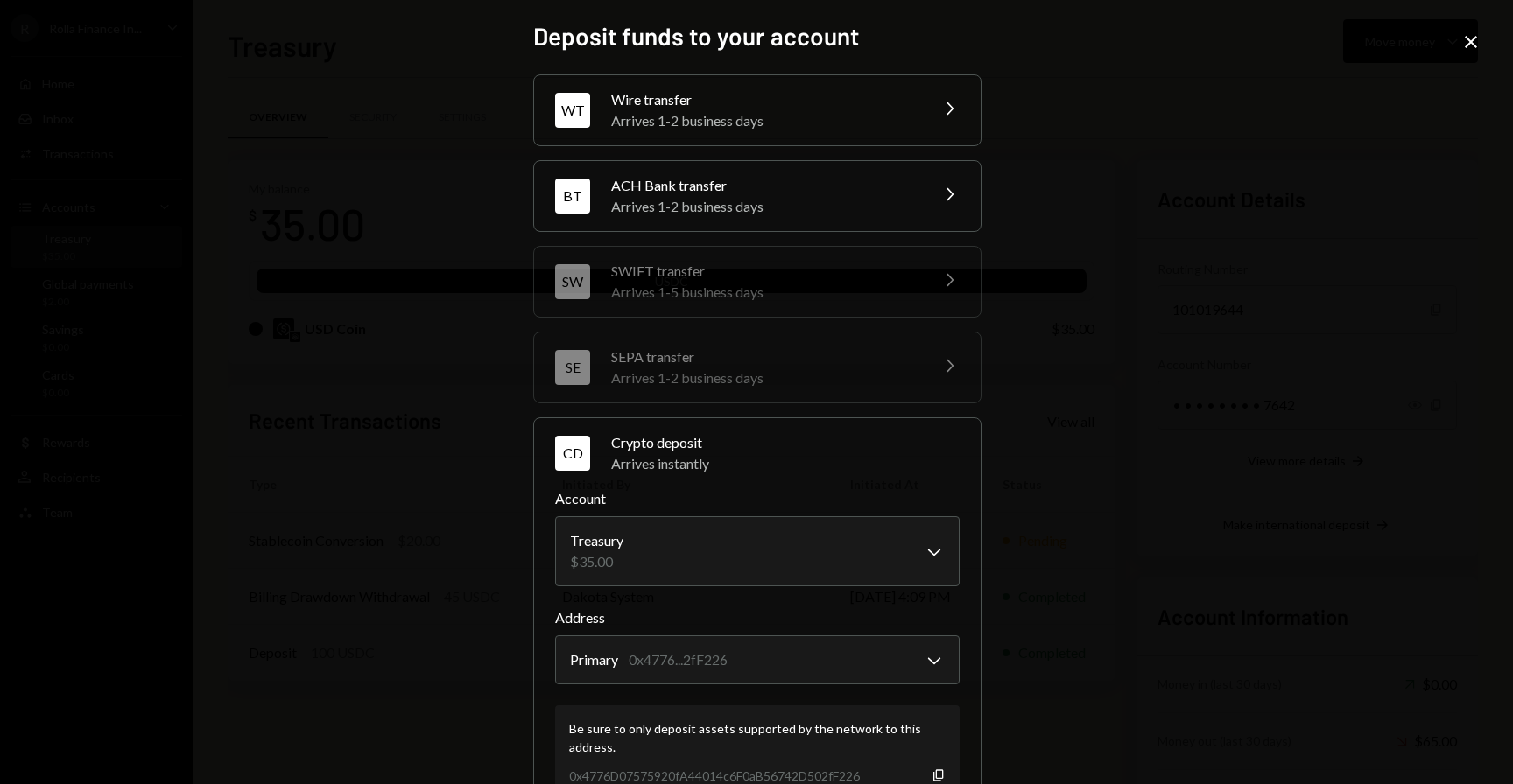
click at [1465, 44] on icon "Close" at bounding box center [1471, 42] width 21 height 21
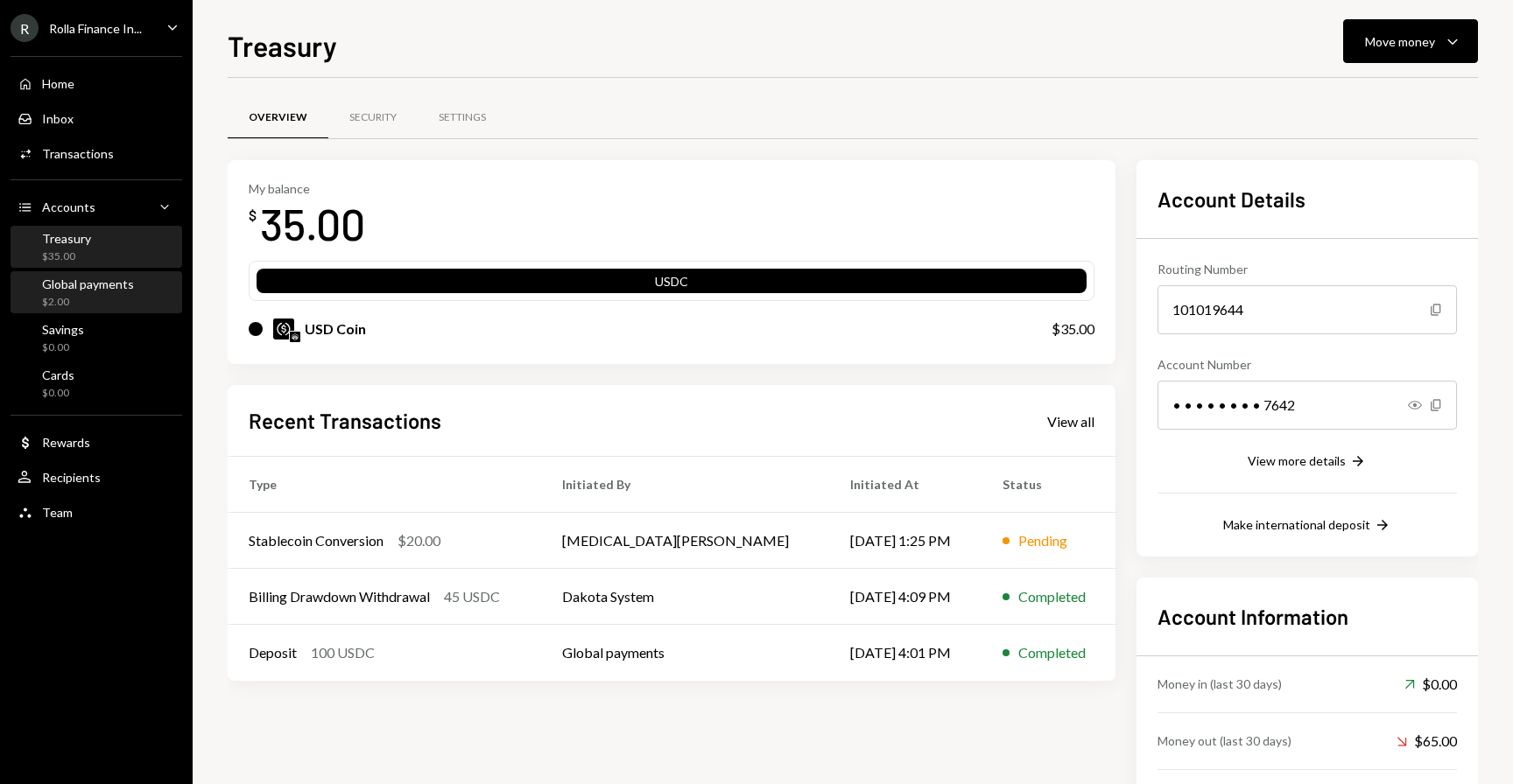
click at [81, 292] on div "Global payments $2.00" at bounding box center [88, 292] width 92 height 33
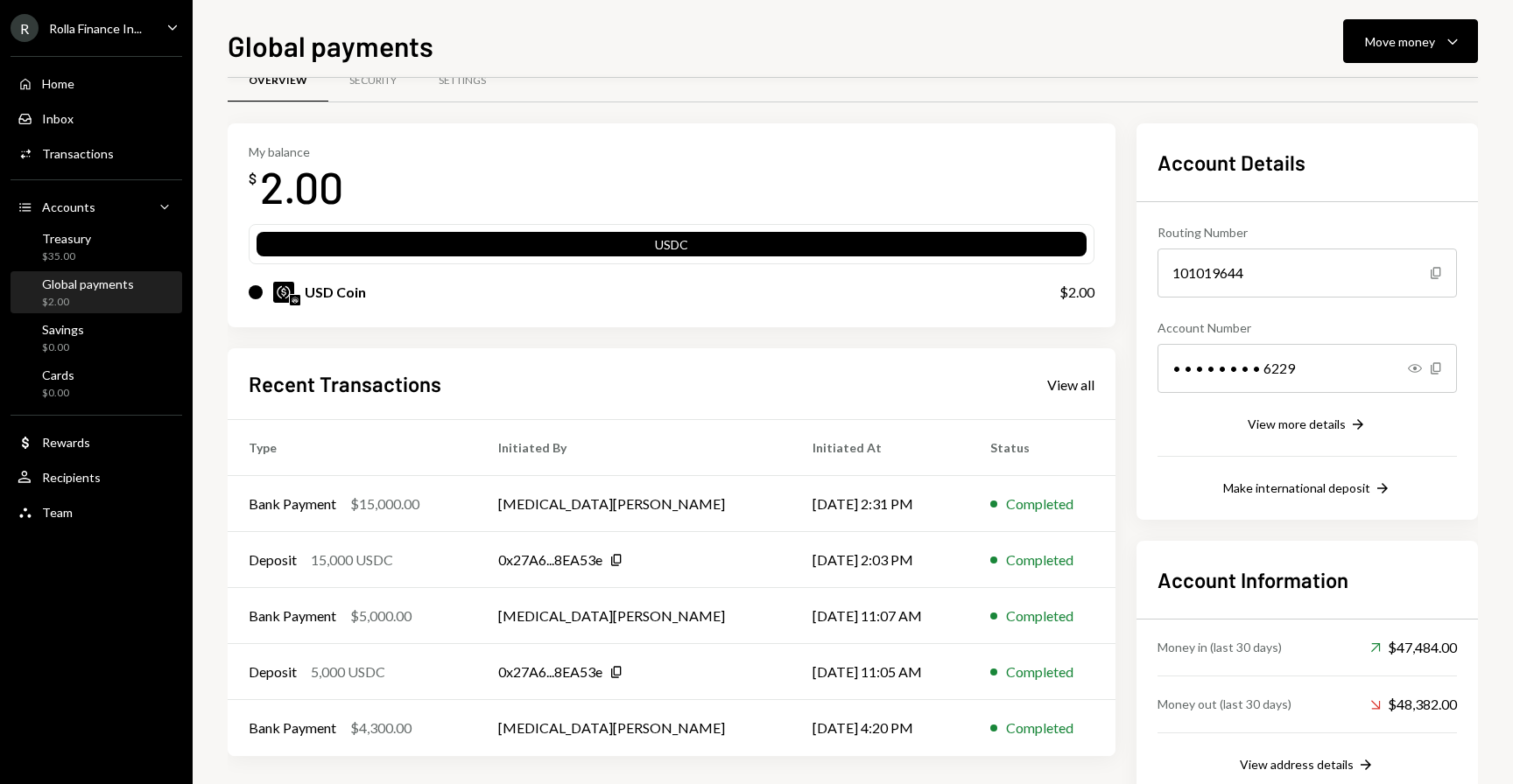
scroll to position [44, 0]
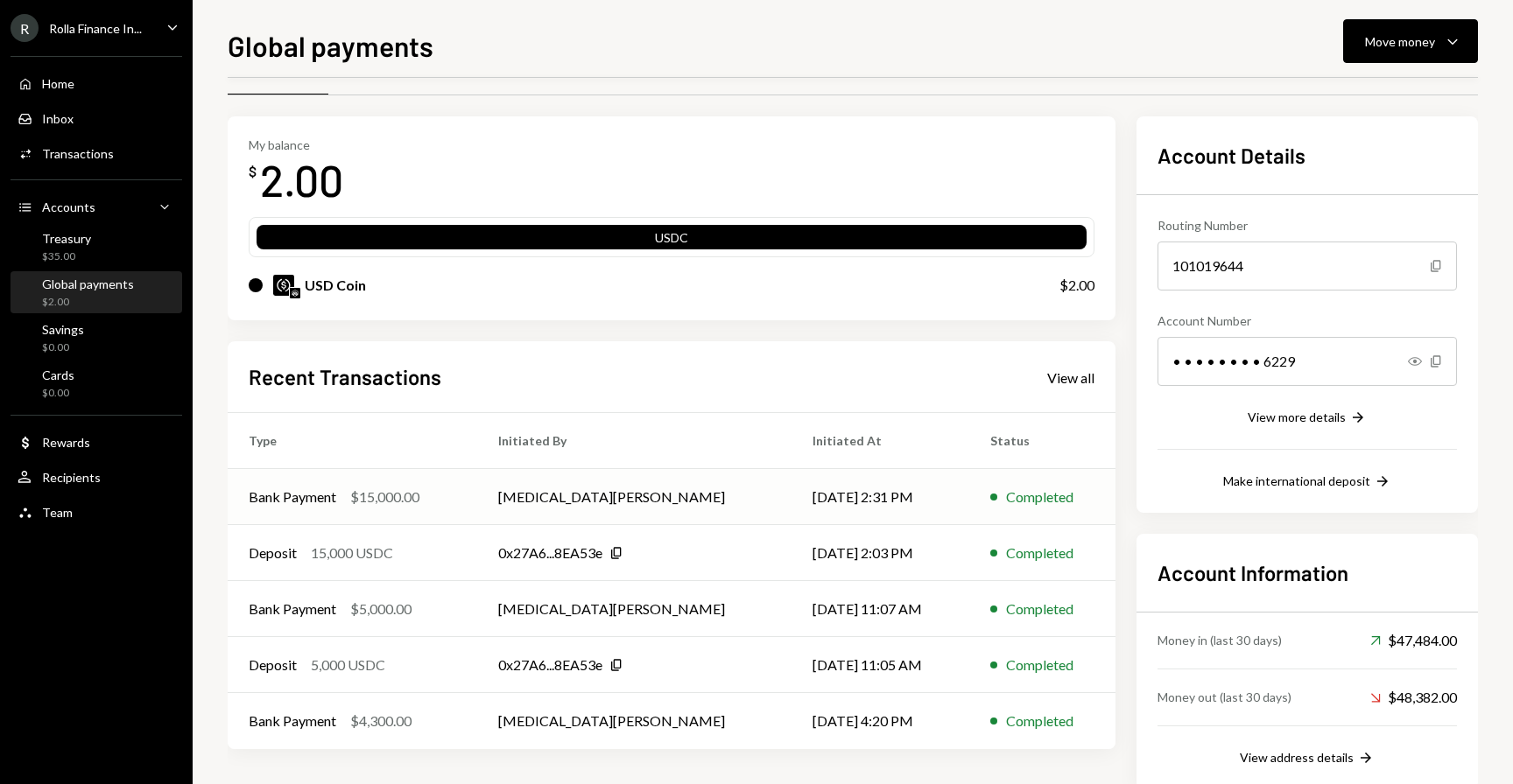
click at [811, 505] on td "[DATE] 2:31 PM" at bounding box center [880, 497] width 178 height 56
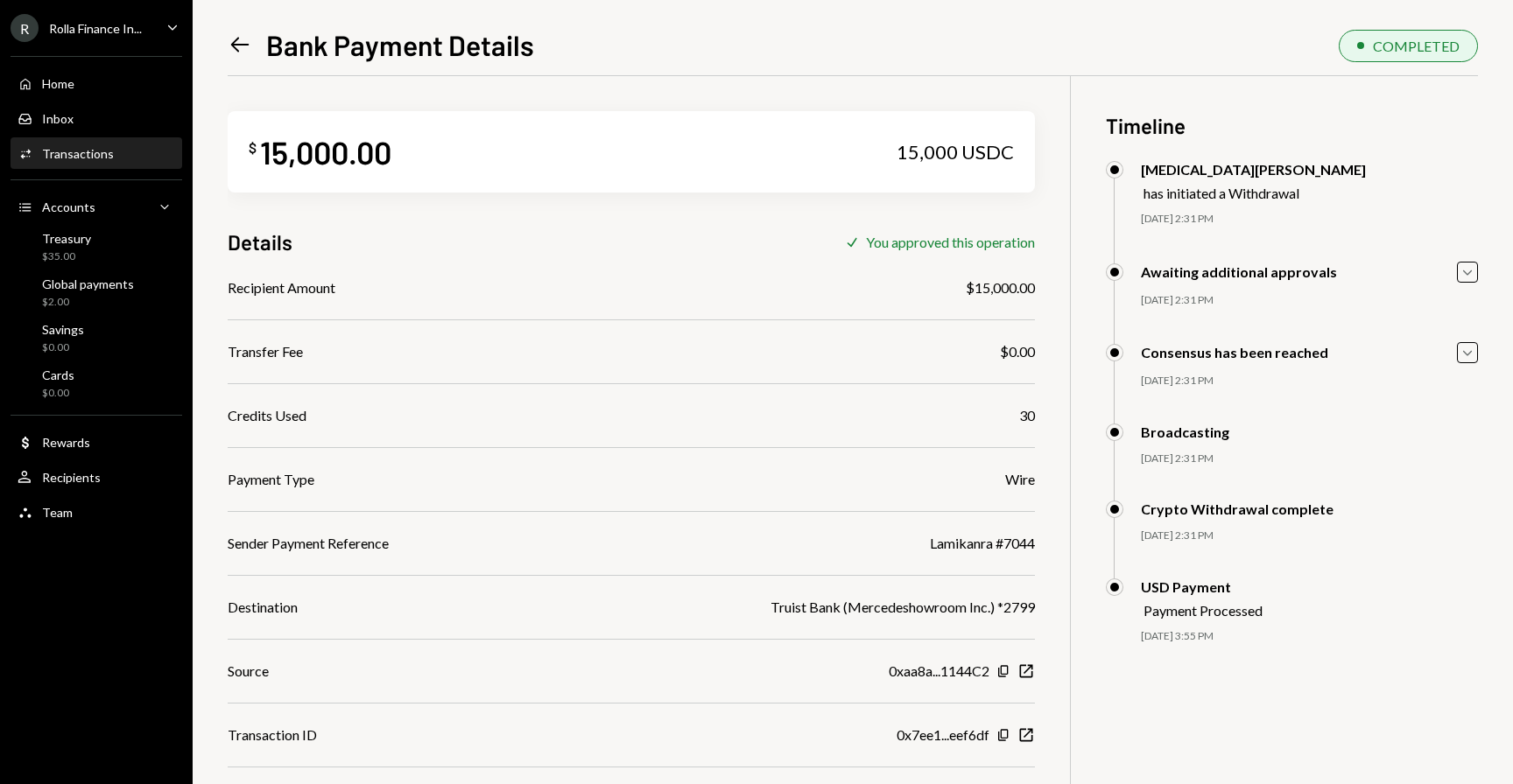
scroll to position [89, 0]
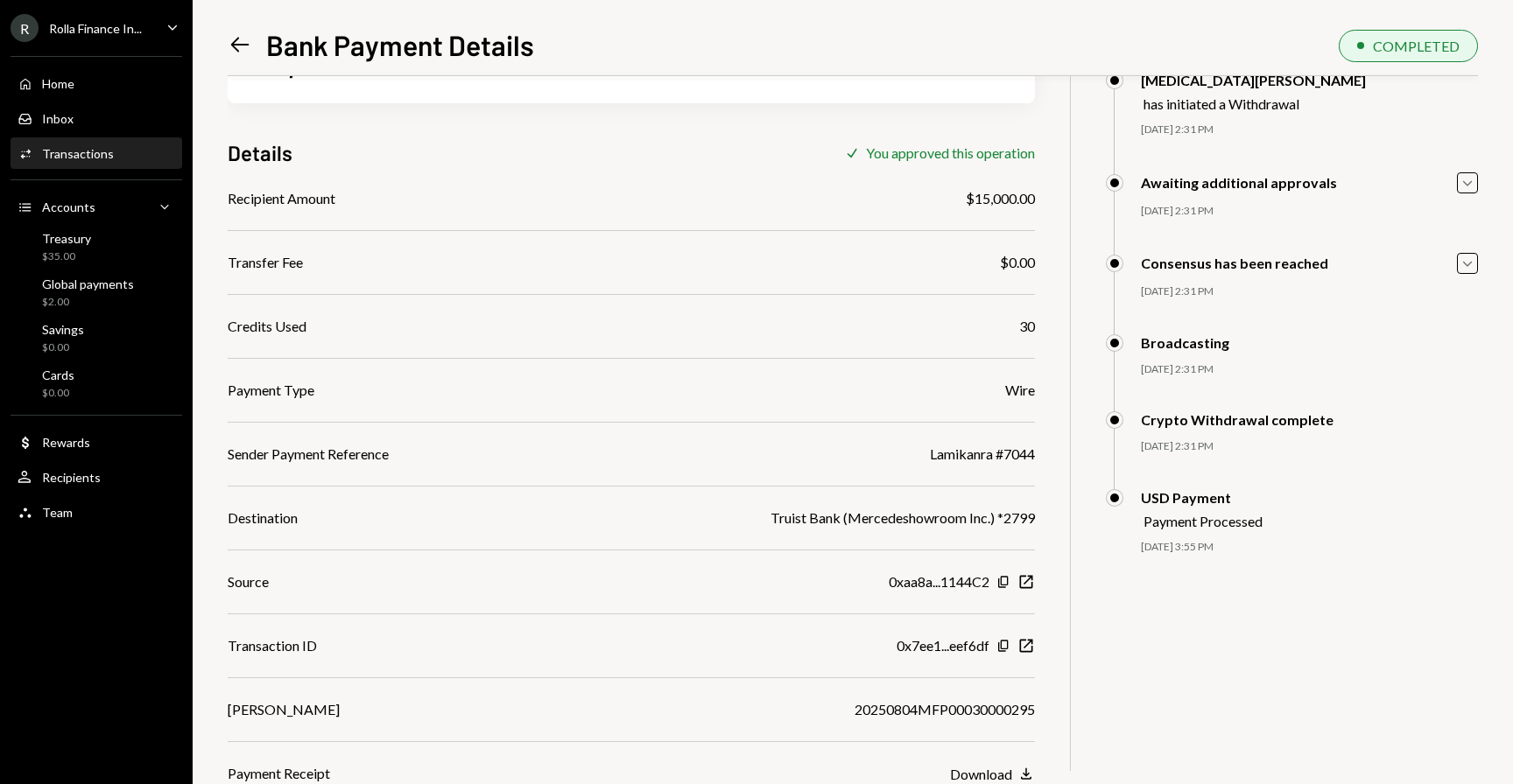
click at [892, 433] on div "Recipient Amount $15,000.00 Transfer Fee $0.00 Credits Used 30 Payment Type Wir…" at bounding box center [631, 486] width 807 height 596
click at [1032, 652] on icon "New Window" at bounding box center [1026, 646] width 18 height 18
click at [91, 268] on div "Home Home Inbox Inbox Activities Transactions Accounts Accounts Caret Down Trea…" at bounding box center [96, 288] width 193 height 486
click at [76, 295] on div "$55.00" at bounding box center [67, 303] width 49 height 15
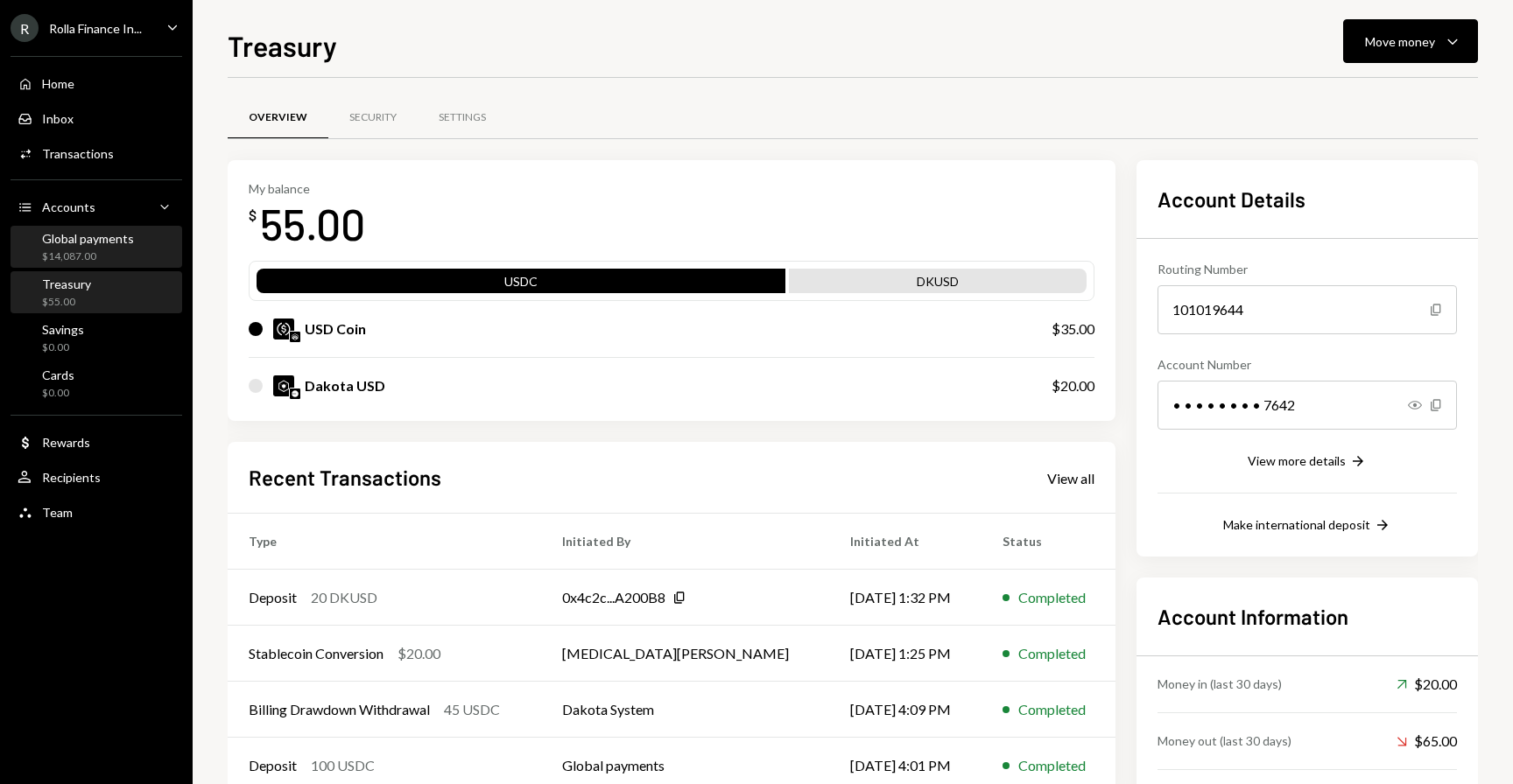
click at [57, 231] on div "Global payments" at bounding box center [88, 239] width 92 height 15
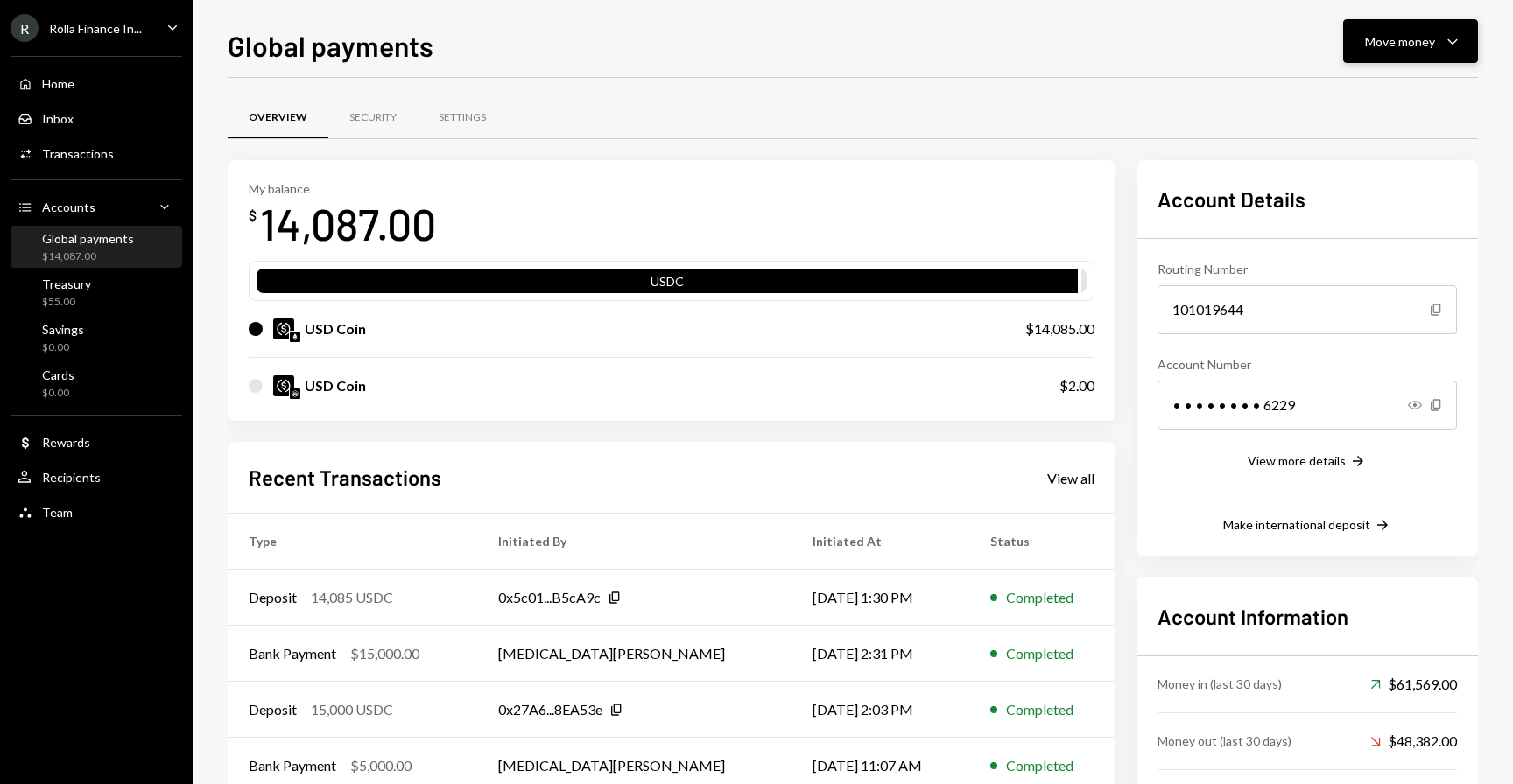
click at [1412, 45] on div "Move money" at bounding box center [1399, 41] width 70 height 19
click at [1352, 166] on div "Deposit" at bounding box center [1396, 173] width 128 height 19
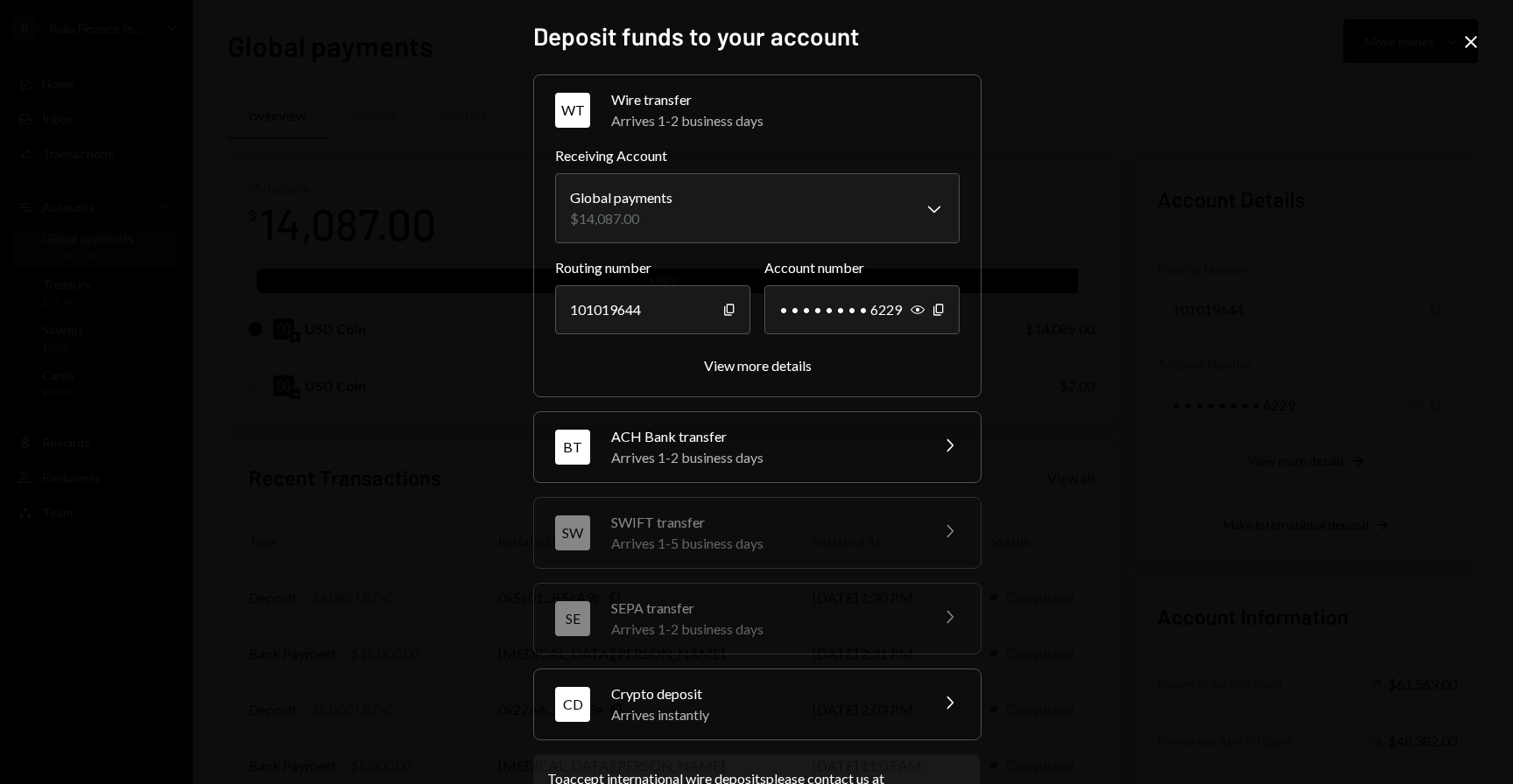
scroll to position [69, 0]
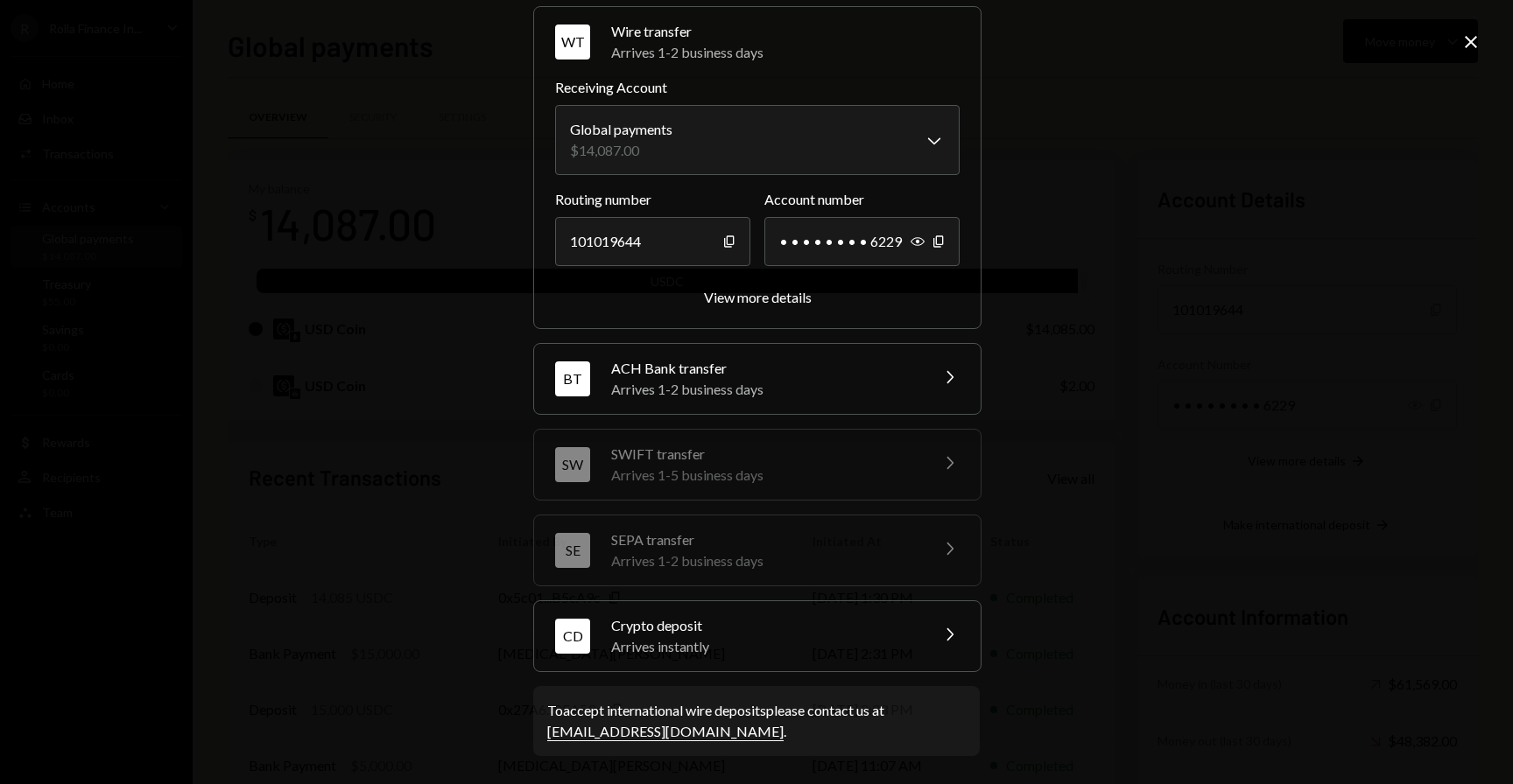
click at [897, 648] on div "Arrives instantly" at bounding box center [764, 647] width 307 height 21
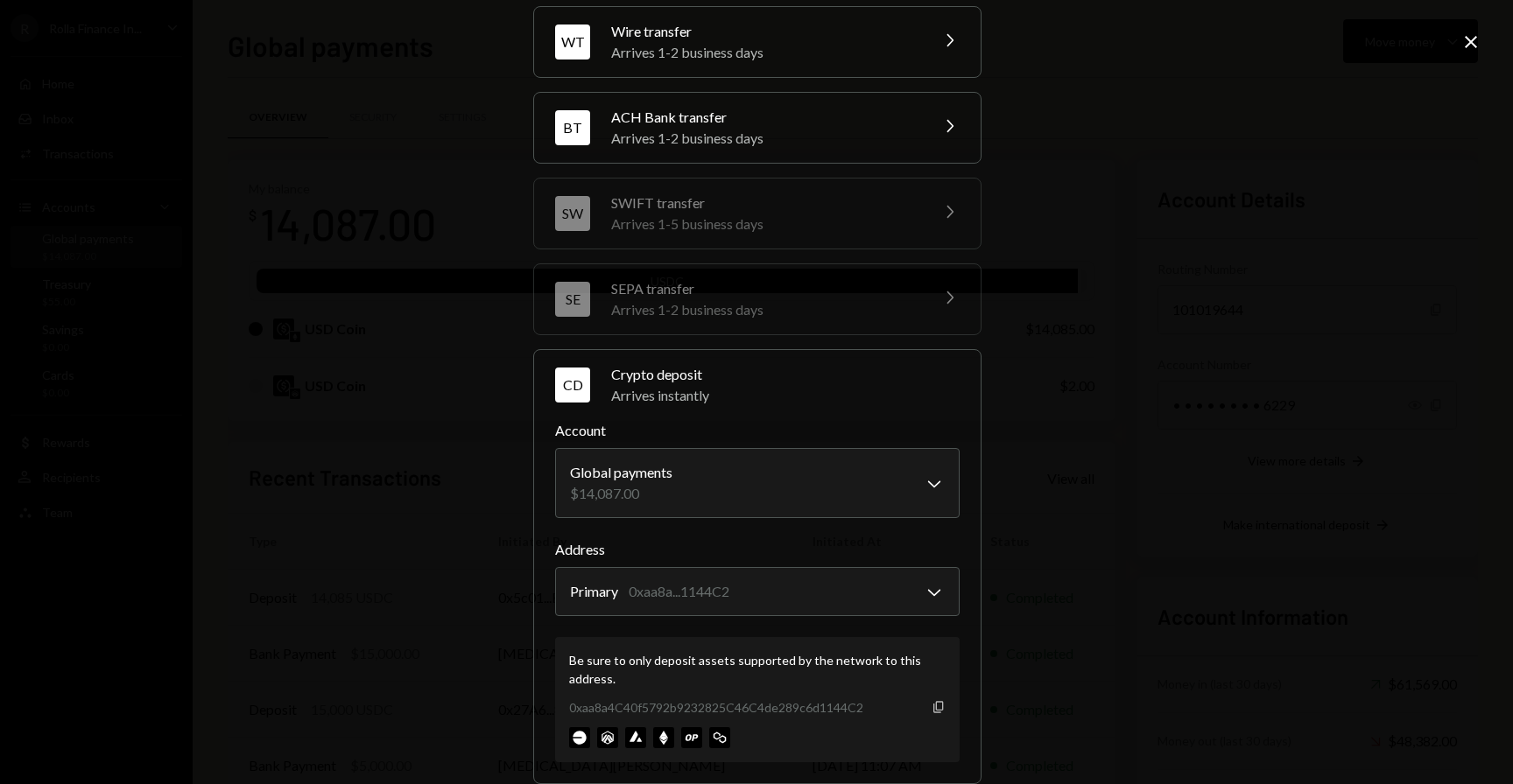
click at [935, 702] on icon "button" at bounding box center [938, 707] width 9 height 11
click at [1460, 50] on icon "Close" at bounding box center [1471, 42] width 21 height 21
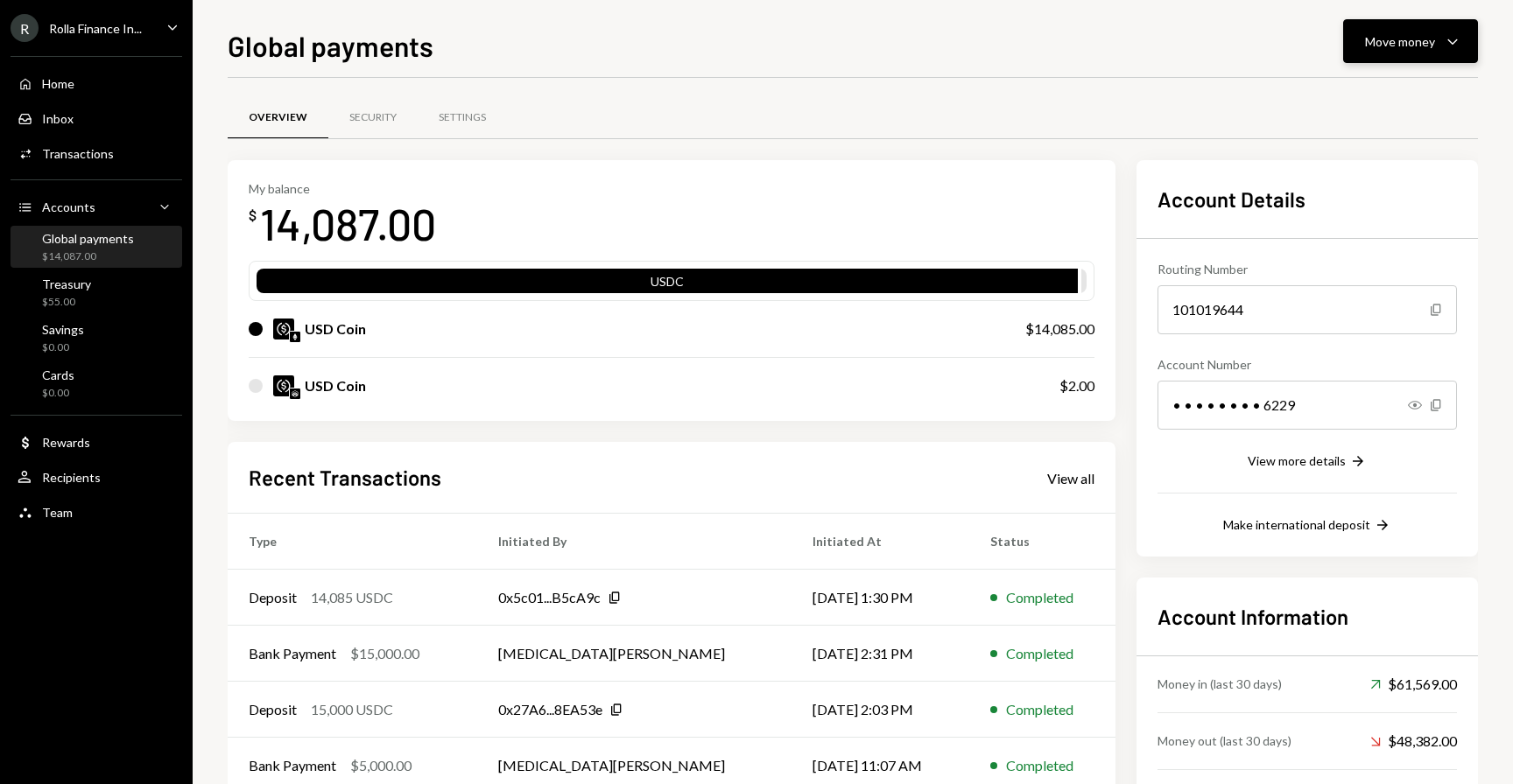
click at [1438, 46] on div "Move money Caret Down" at bounding box center [1410, 41] width 91 height 21
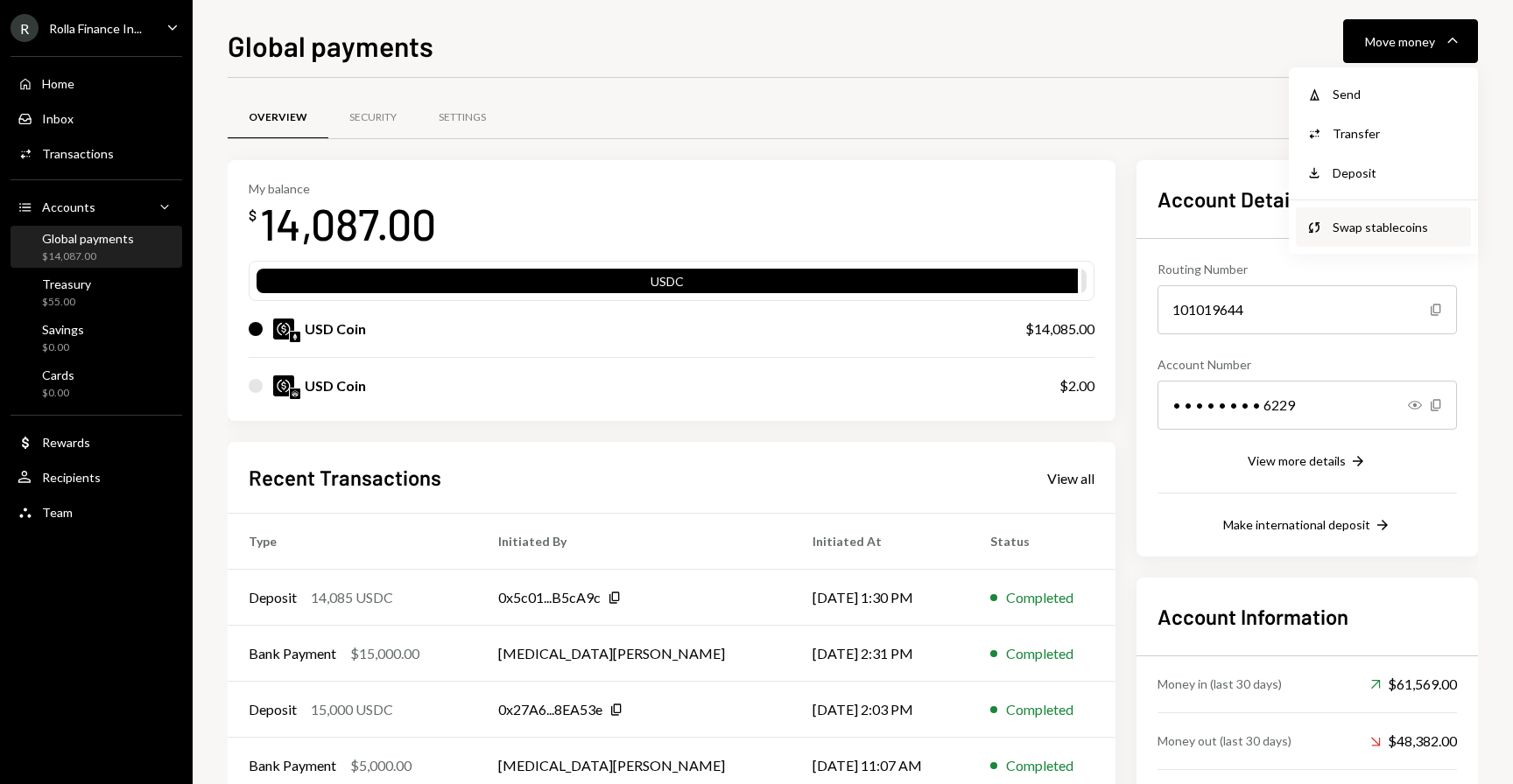
click at [1339, 235] on div "Swap stablecoins" at bounding box center [1396, 227] width 128 height 19
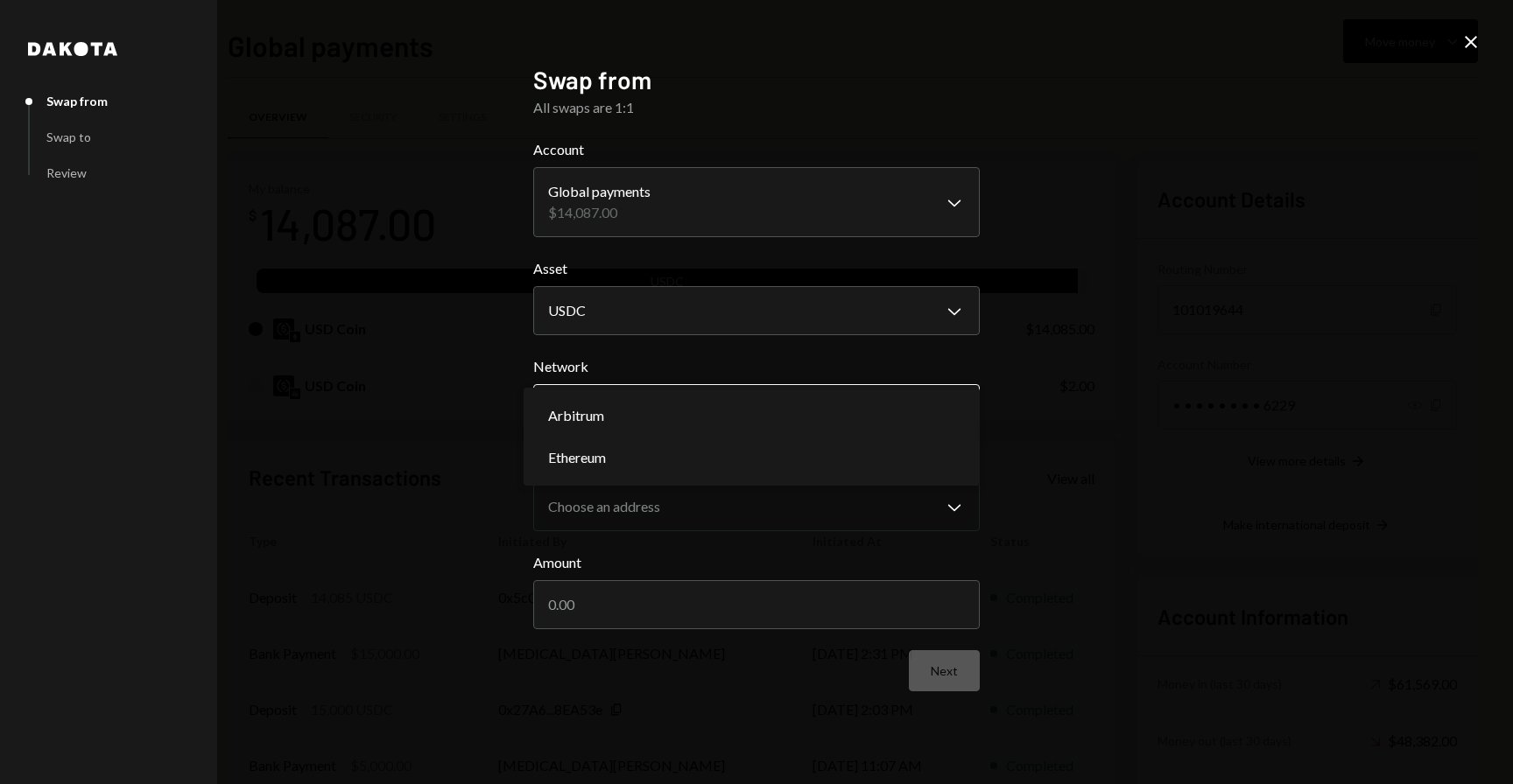
click at [670, 405] on body "R Rolla Finance In... Caret Down Home Home Inbox Inbox Activities Transactions …" at bounding box center [756, 392] width 1513 height 784
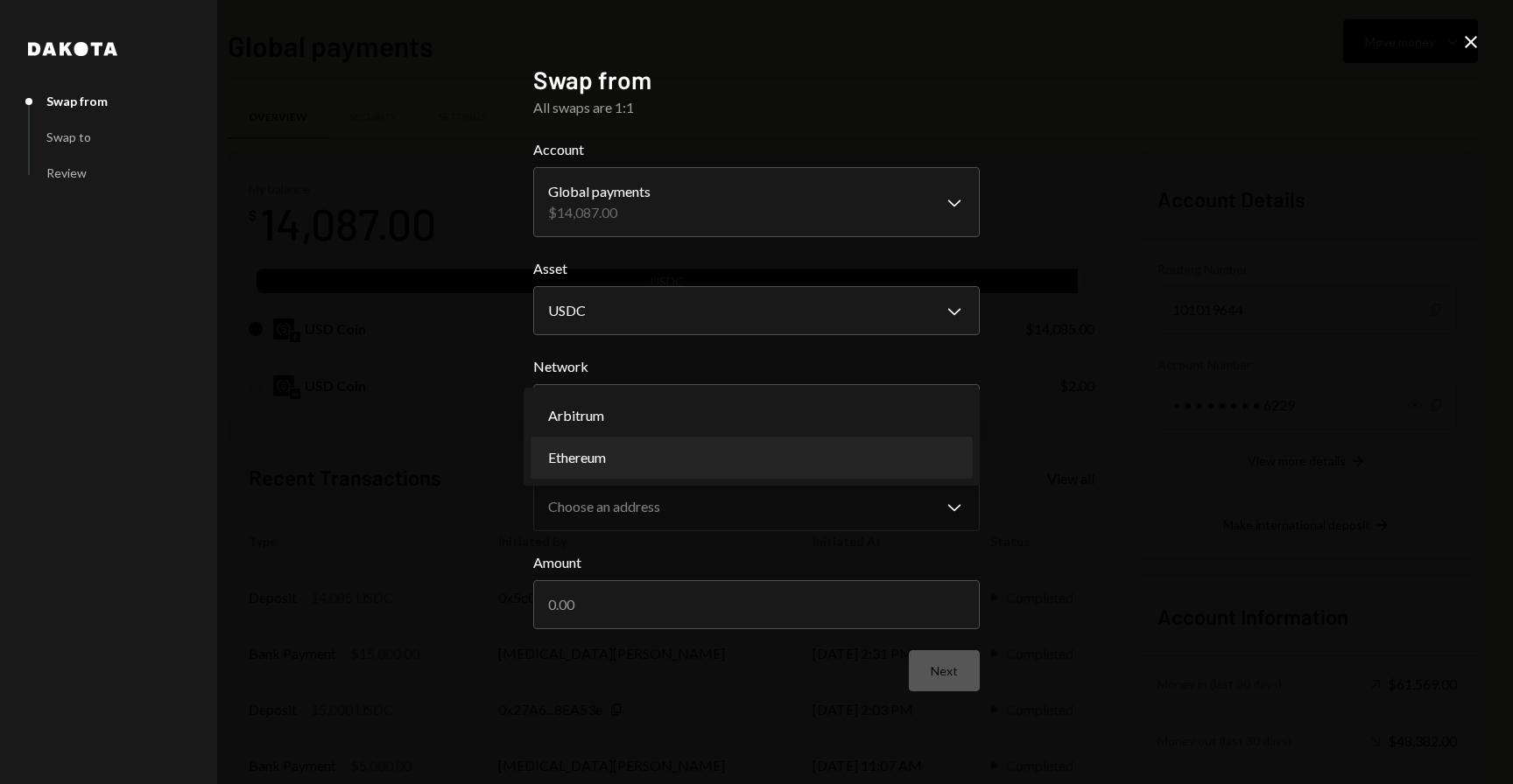
select select "**********"
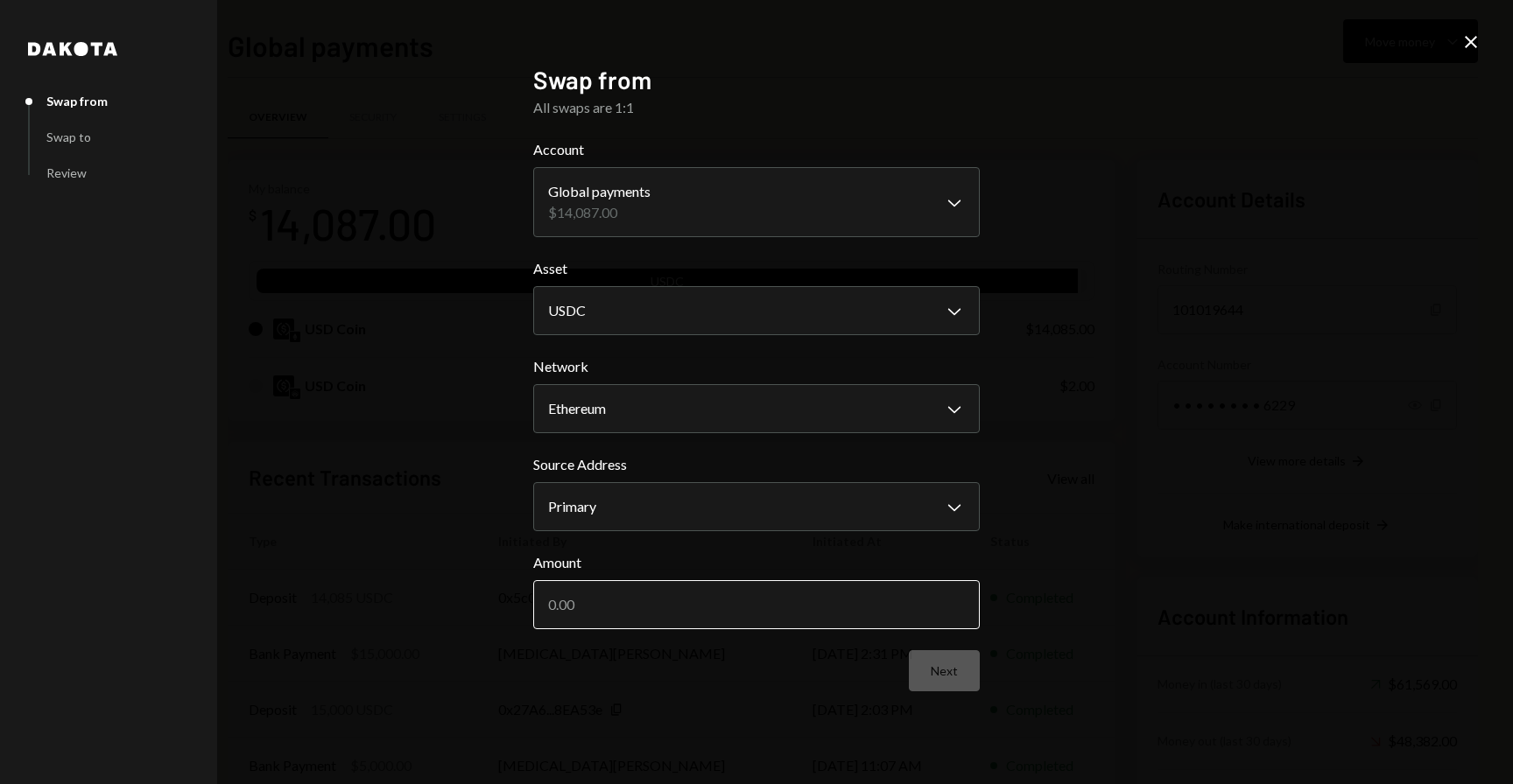
click at [683, 619] on input "Amount" at bounding box center [756, 604] width 447 height 49
type input "14080"
click at [947, 672] on button "Next" at bounding box center [943, 671] width 71 height 41
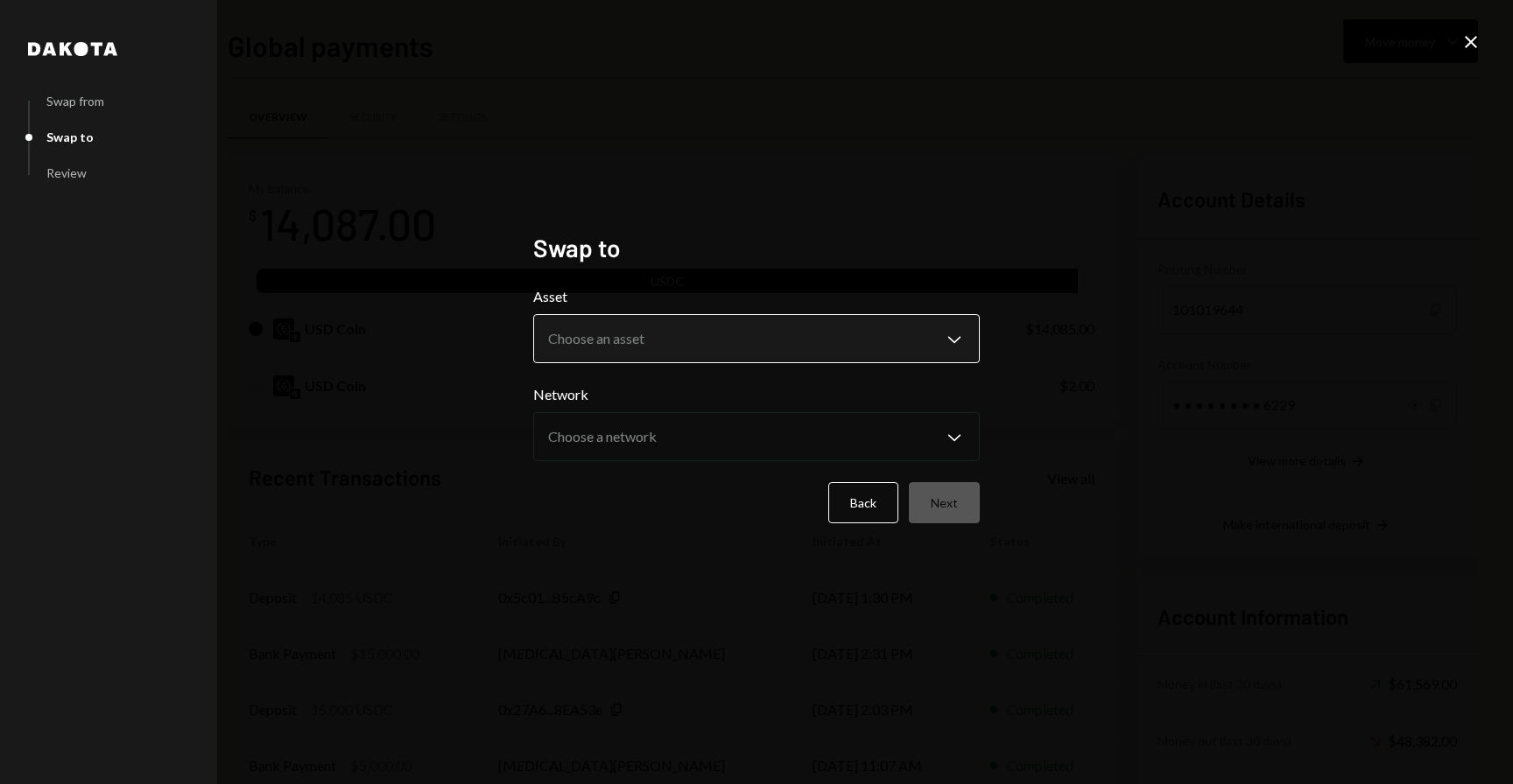
click at [829, 350] on body "R Rolla Finance In... Caret Down Home Home Inbox Inbox Activities Transactions …" at bounding box center [756, 392] width 1513 height 784
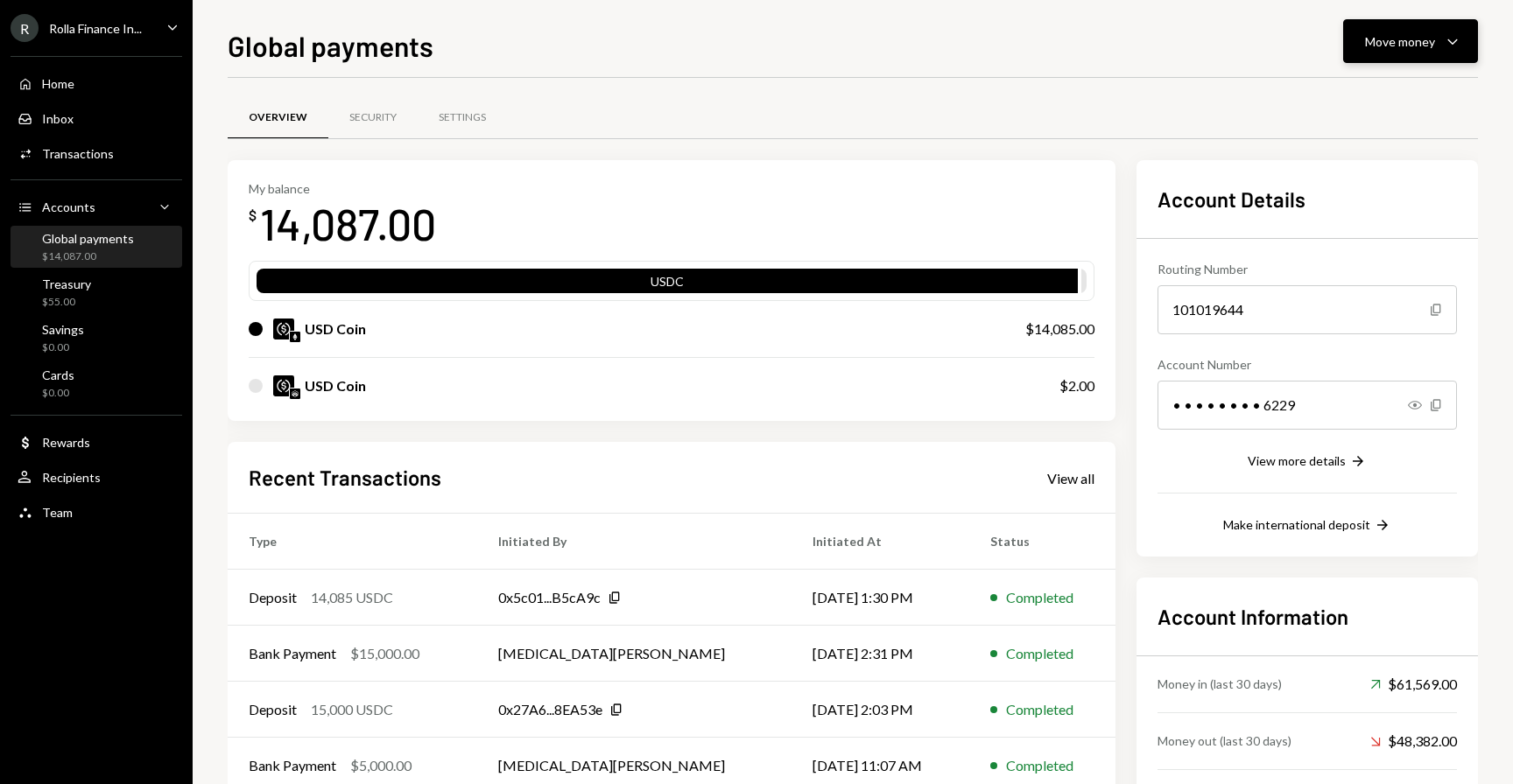
click at [1391, 49] on div "Move money" at bounding box center [1399, 41] width 70 height 19
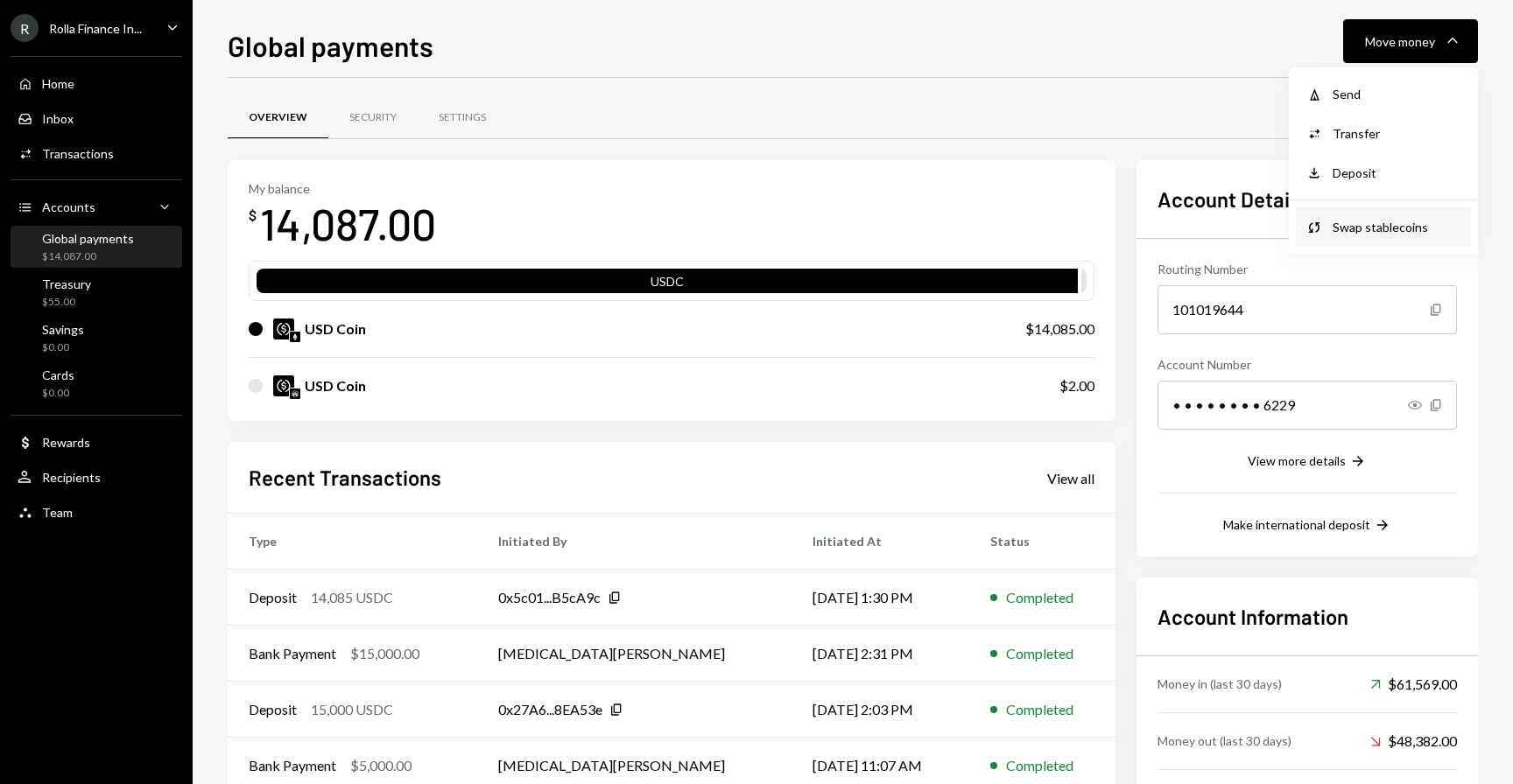
click at [1363, 240] on div "Swap Swap stablecoins" at bounding box center [1383, 227] width 175 height 39
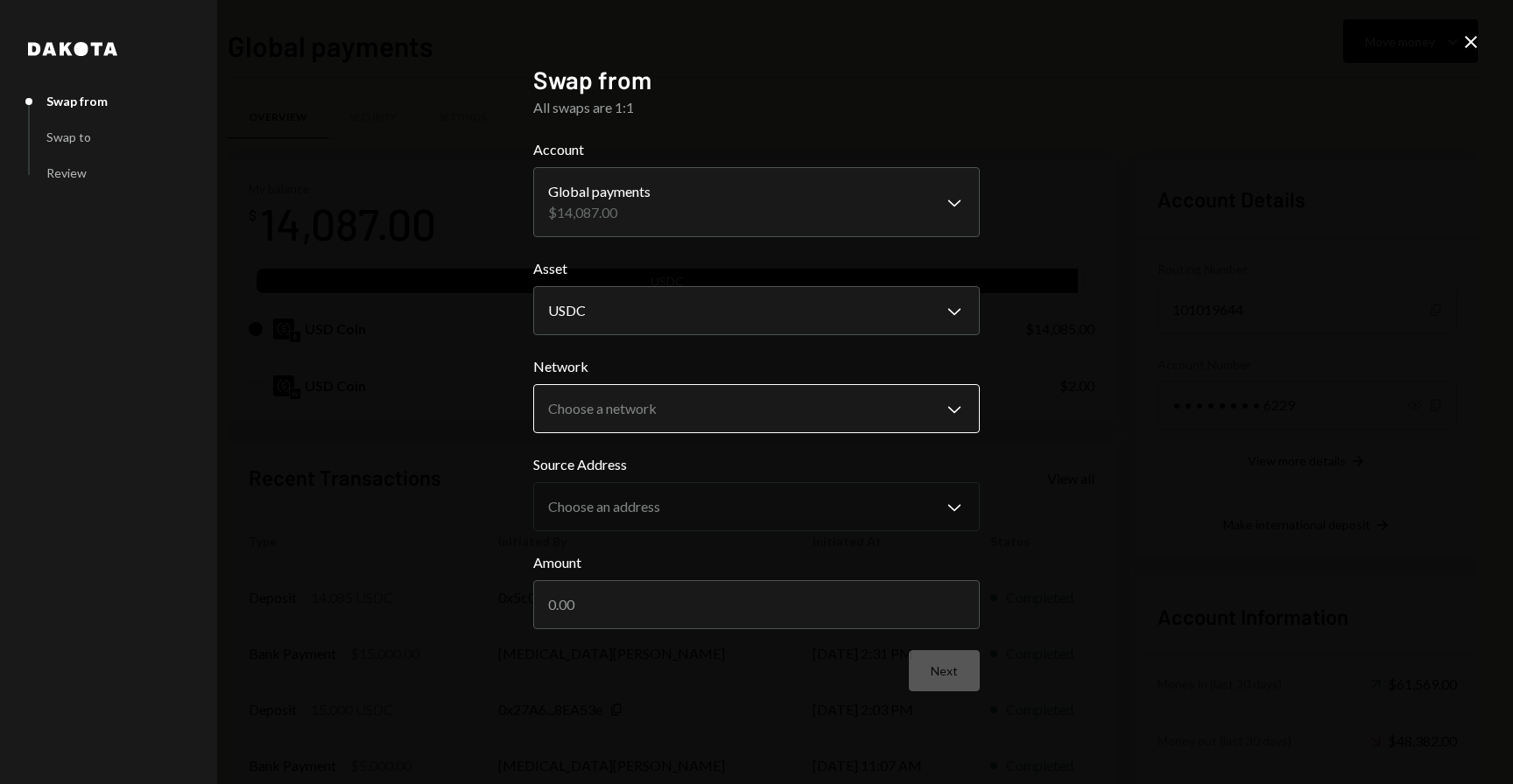
click at [608, 391] on body "R Rolla Finance In... Caret Down Home Home Inbox Inbox Activities Transactions …" at bounding box center [756, 392] width 1513 height 784
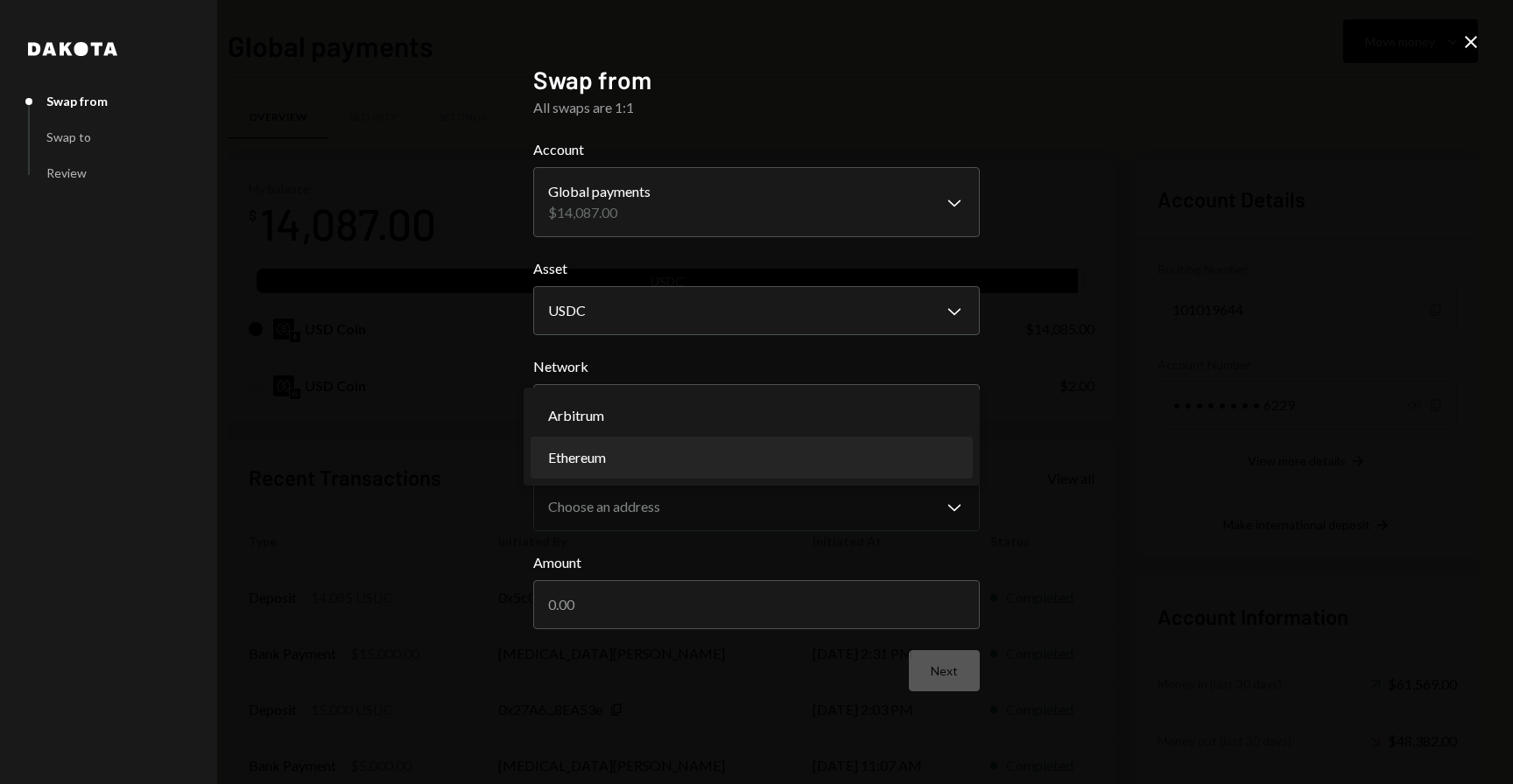
select select "**********"
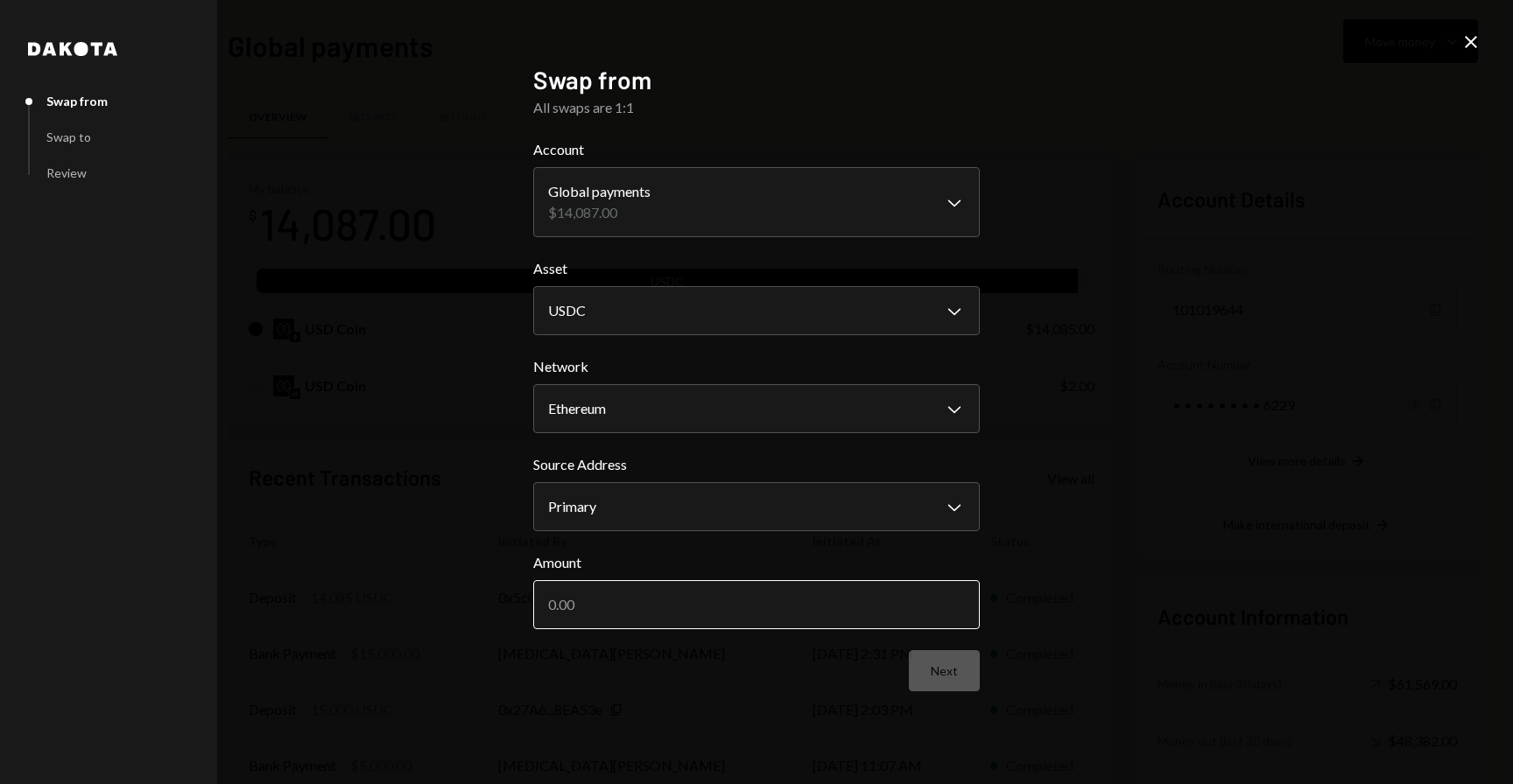
click at [608, 588] on input "Amount" at bounding box center [756, 604] width 447 height 49
type input "14085"
click at [898, 665] on div "Next" at bounding box center [756, 671] width 447 height 41
click at [944, 672] on button "Next" at bounding box center [943, 671] width 71 height 41
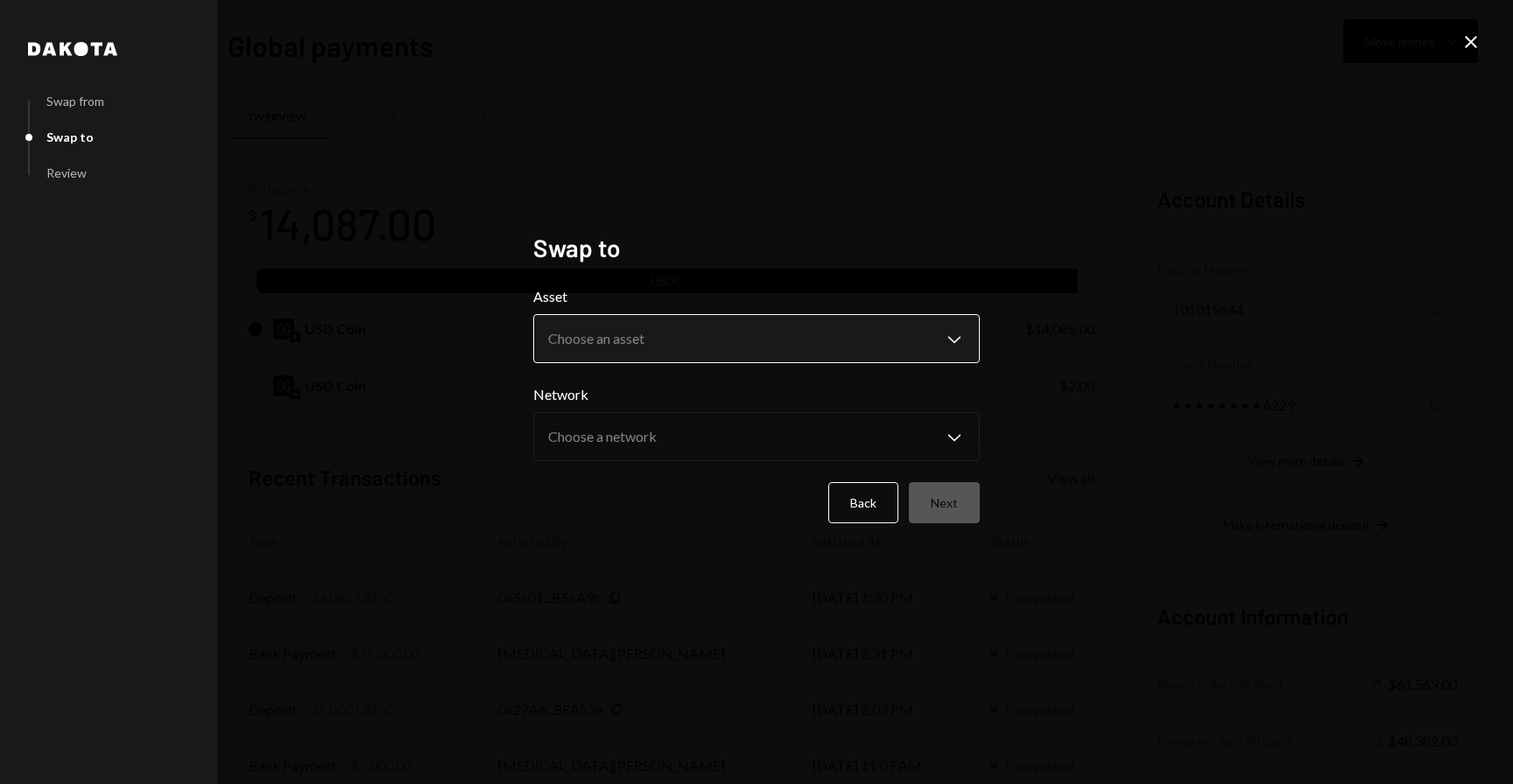
click at [784, 337] on body "R Rolla Finance In... Caret Down Home Home Inbox Inbox Activities Transactions …" at bounding box center [756, 392] width 1513 height 784
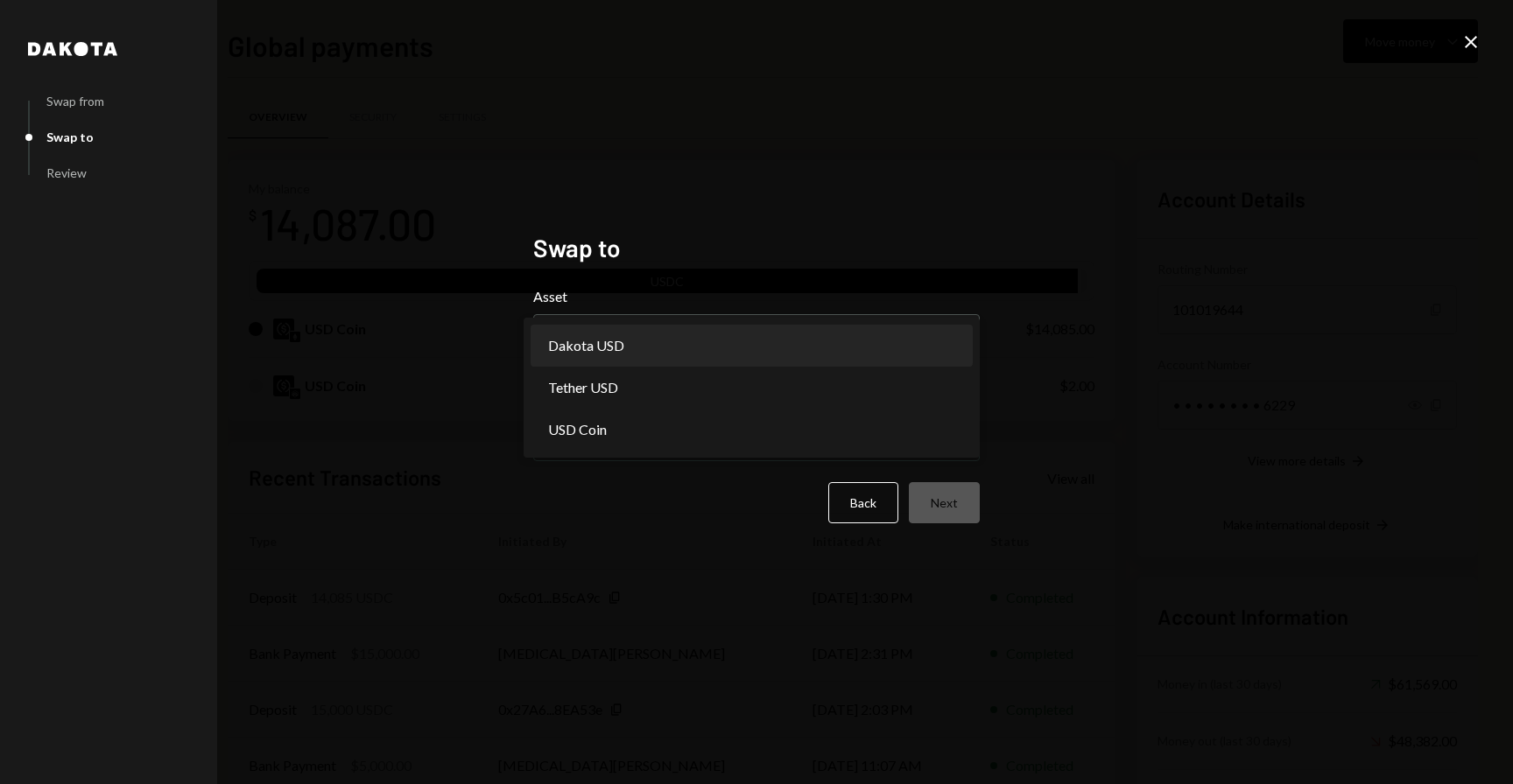
select select "*****"
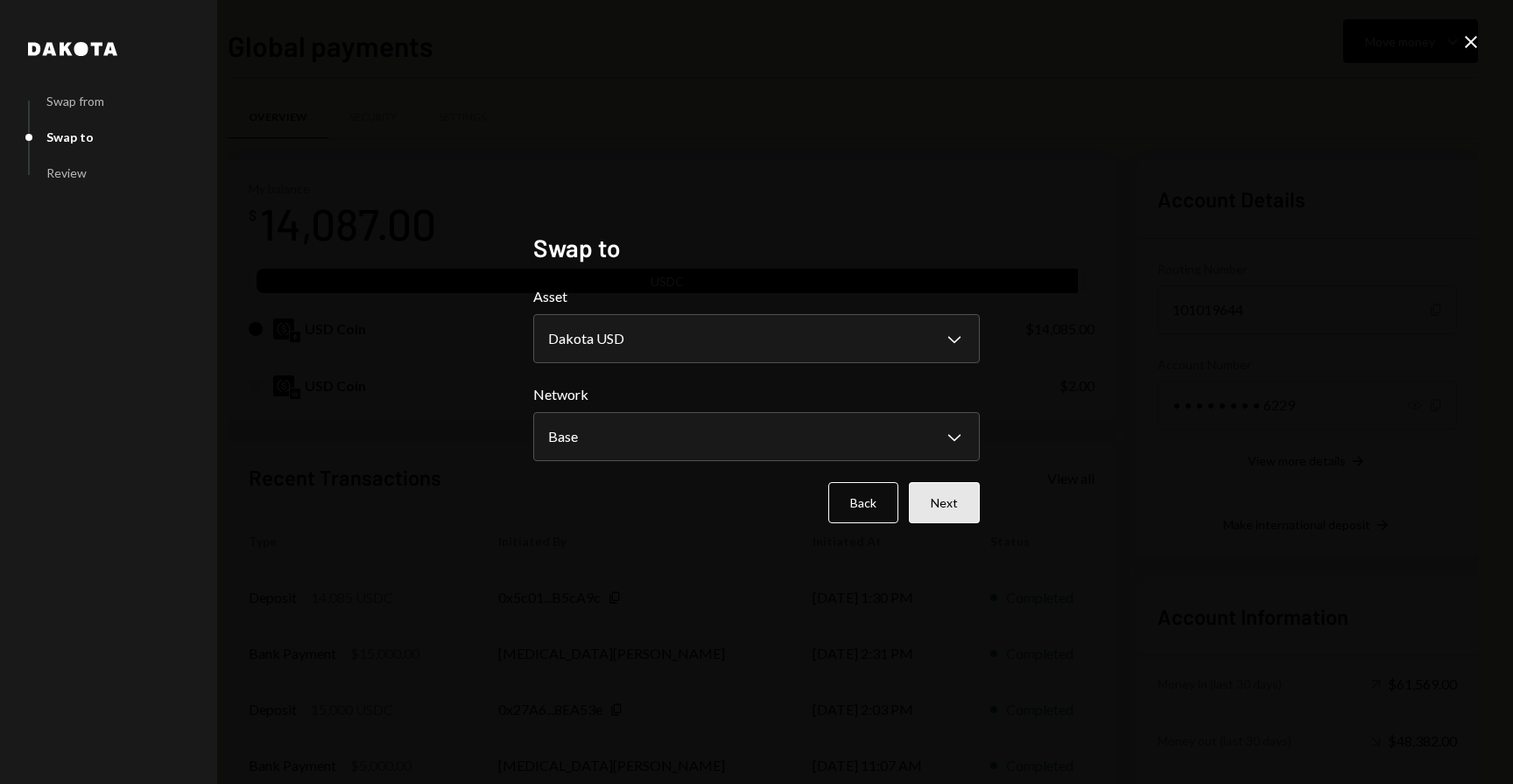
click at [949, 517] on button "Next" at bounding box center [943, 503] width 71 height 41
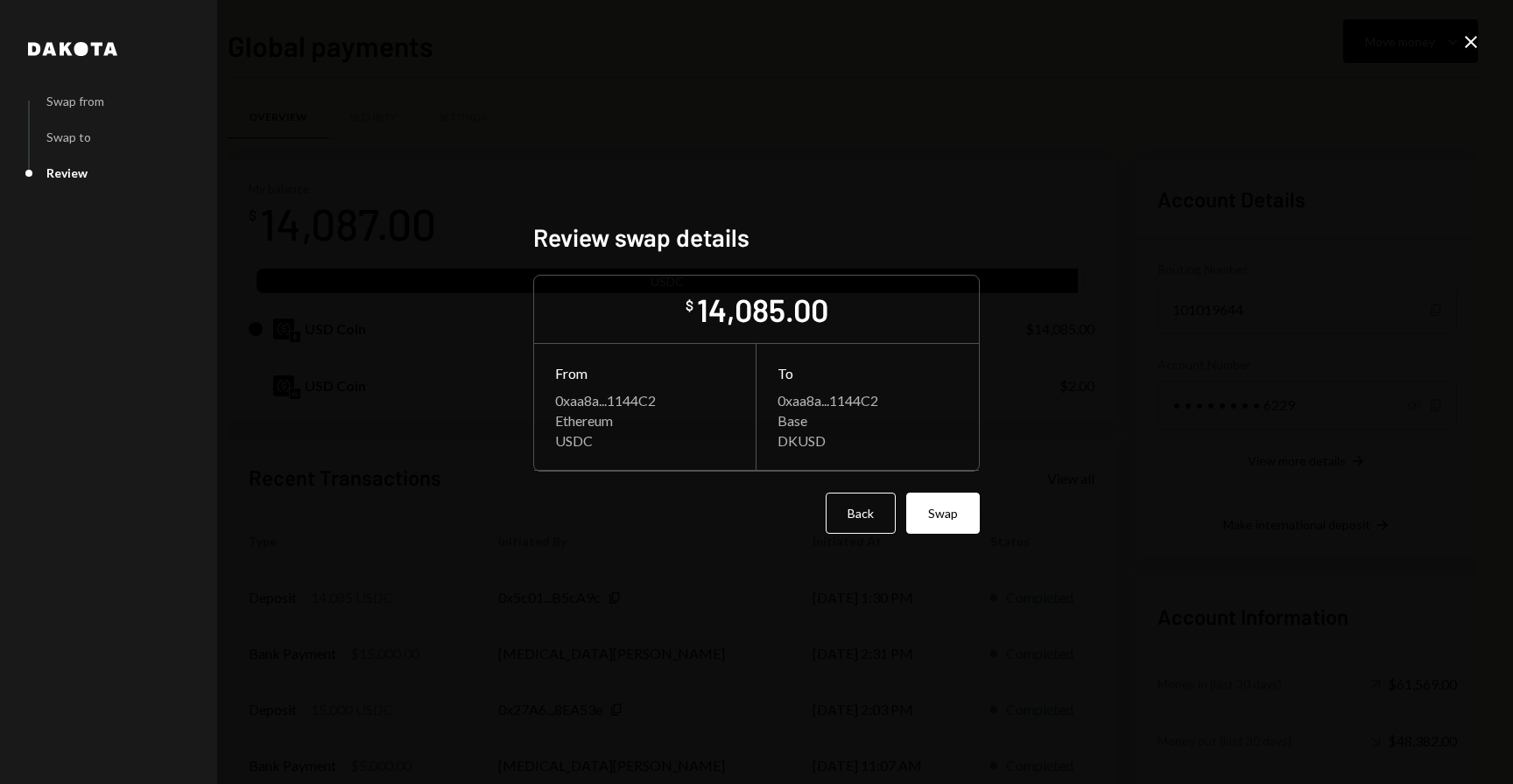
click at [949, 517] on button "Swap" at bounding box center [942, 513] width 73 height 41
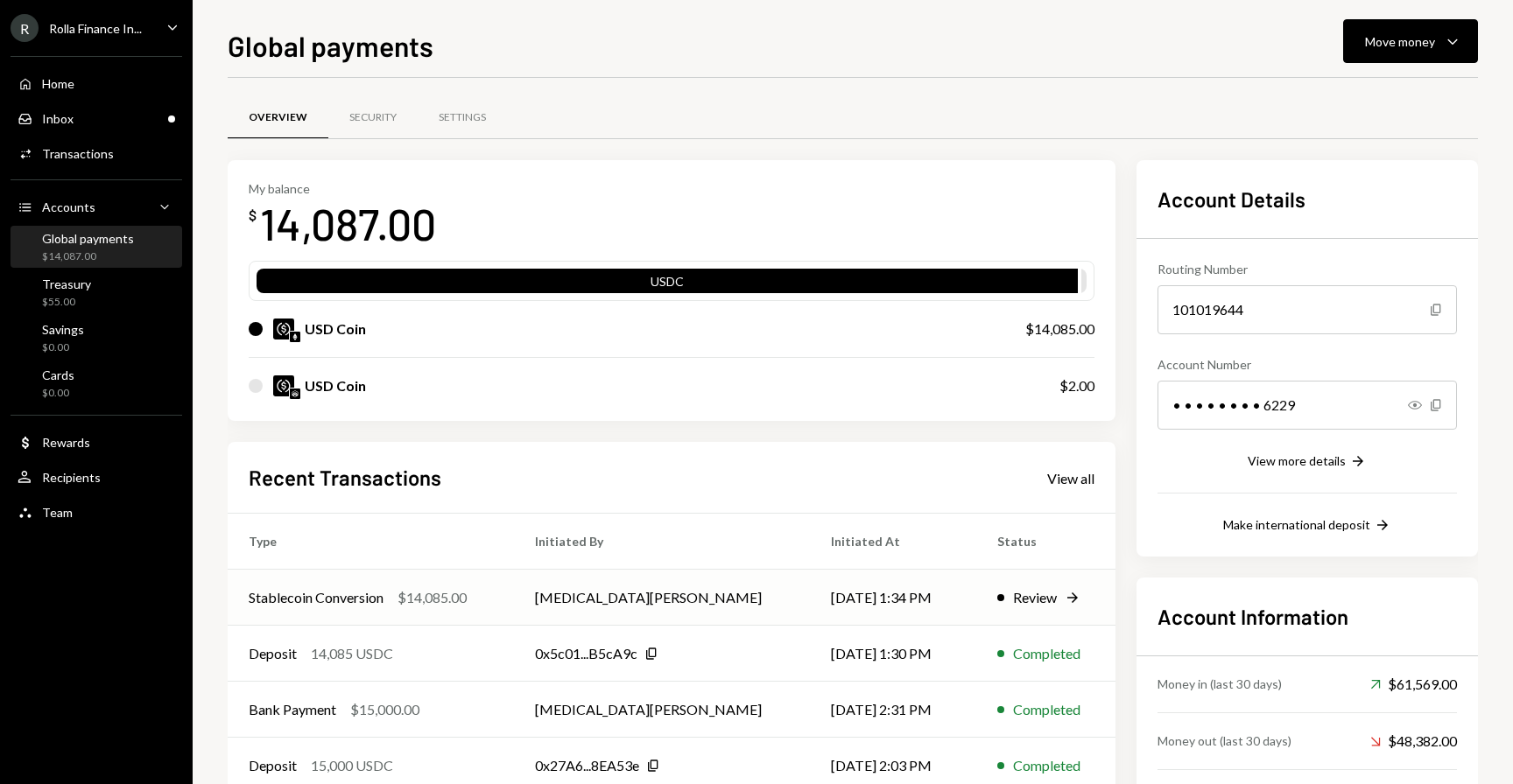
click at [513, 615] on td "Stablecoin Conversion $14,085.00" at bounding box center [370, 598] width 286 height 56
click at [748, 485] on div "Recent Transactions View all" at bounding box center [670, 477] width 845 height 29
click at [699, 487] on div "Recent Transactions View all" at bounding box center [670, 477] width 845 height 29
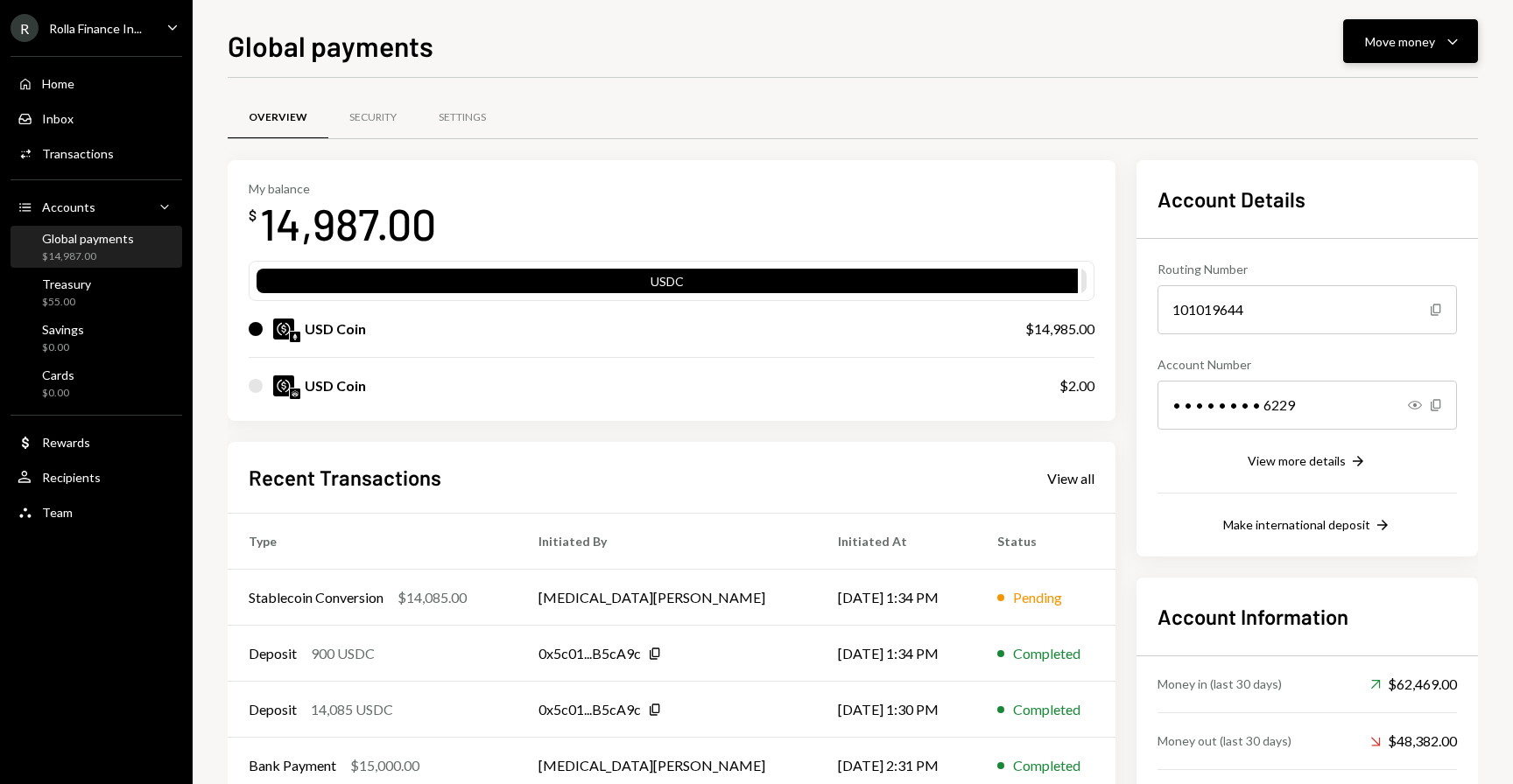
click at [1403, 41] on div "Move money" at bounding box center [1399, 41] width 70 height 19
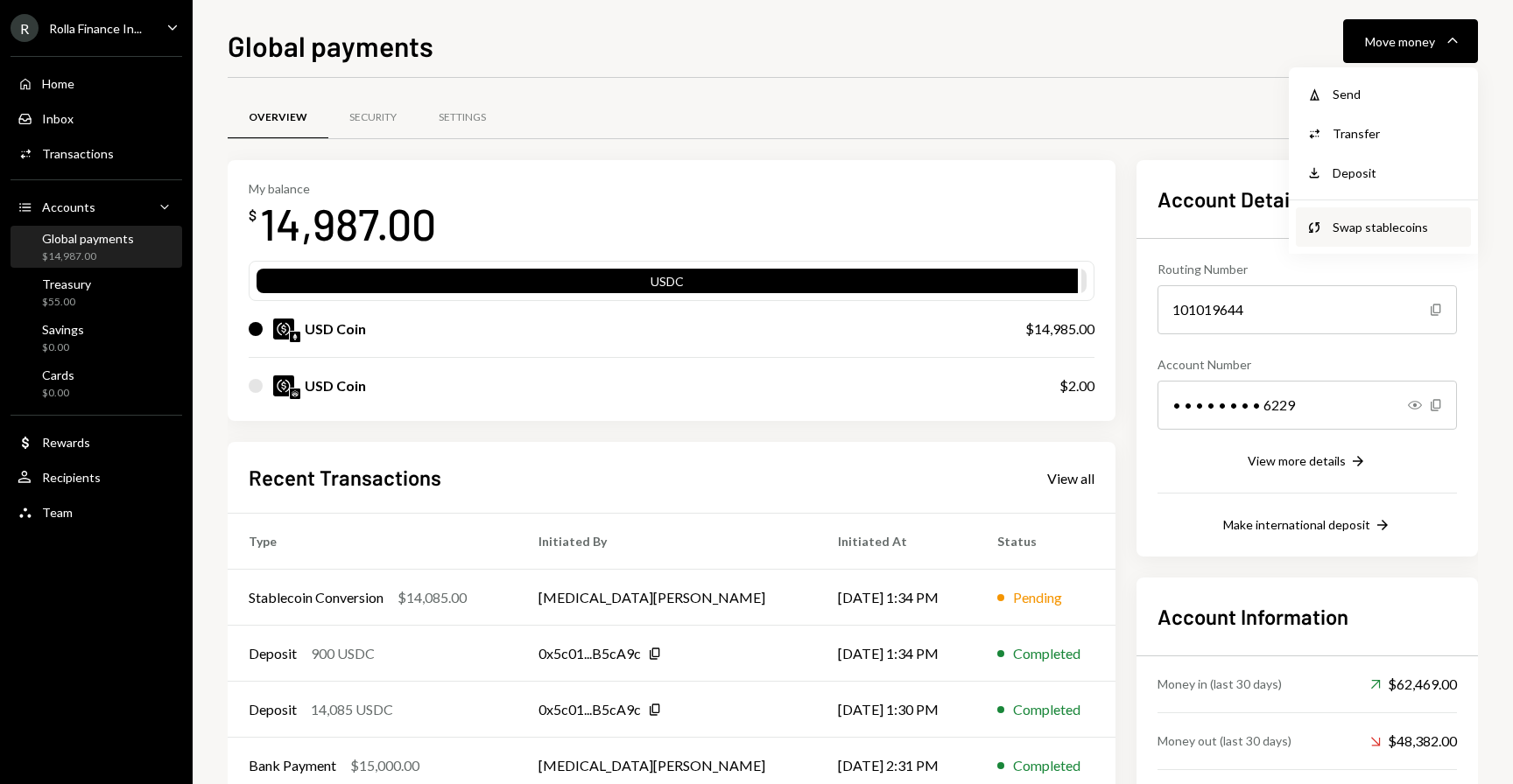
click at [1351, 222] on div "Swap stablecoins" at bounding box center [1396, 227] width 128 height 19
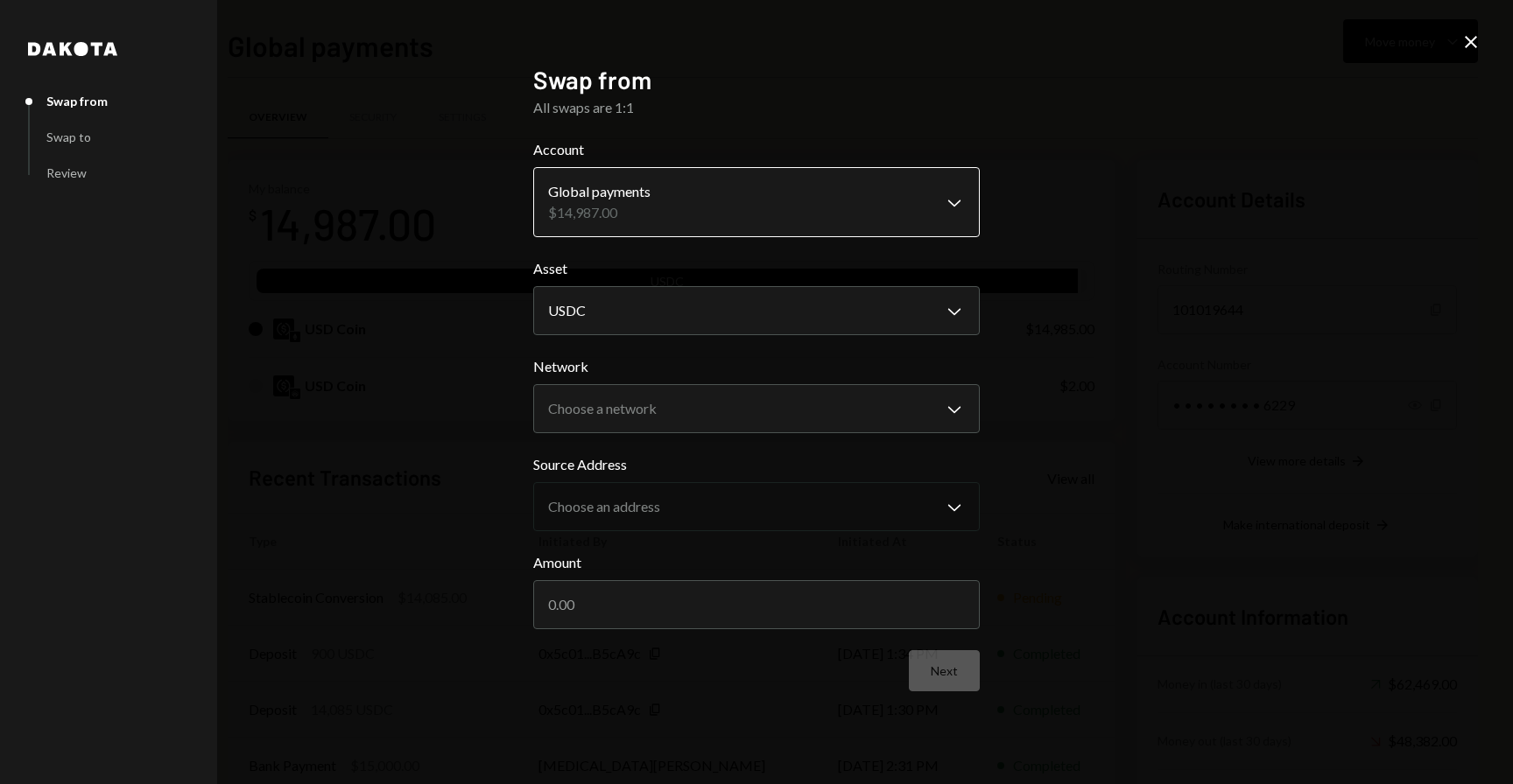
click at [716, 207] on body "R Rolla Finance In... Caret Down Home Home Inbox Inbox Activities Transactions …" at bounding box center [756, 392] width 1513 height 784
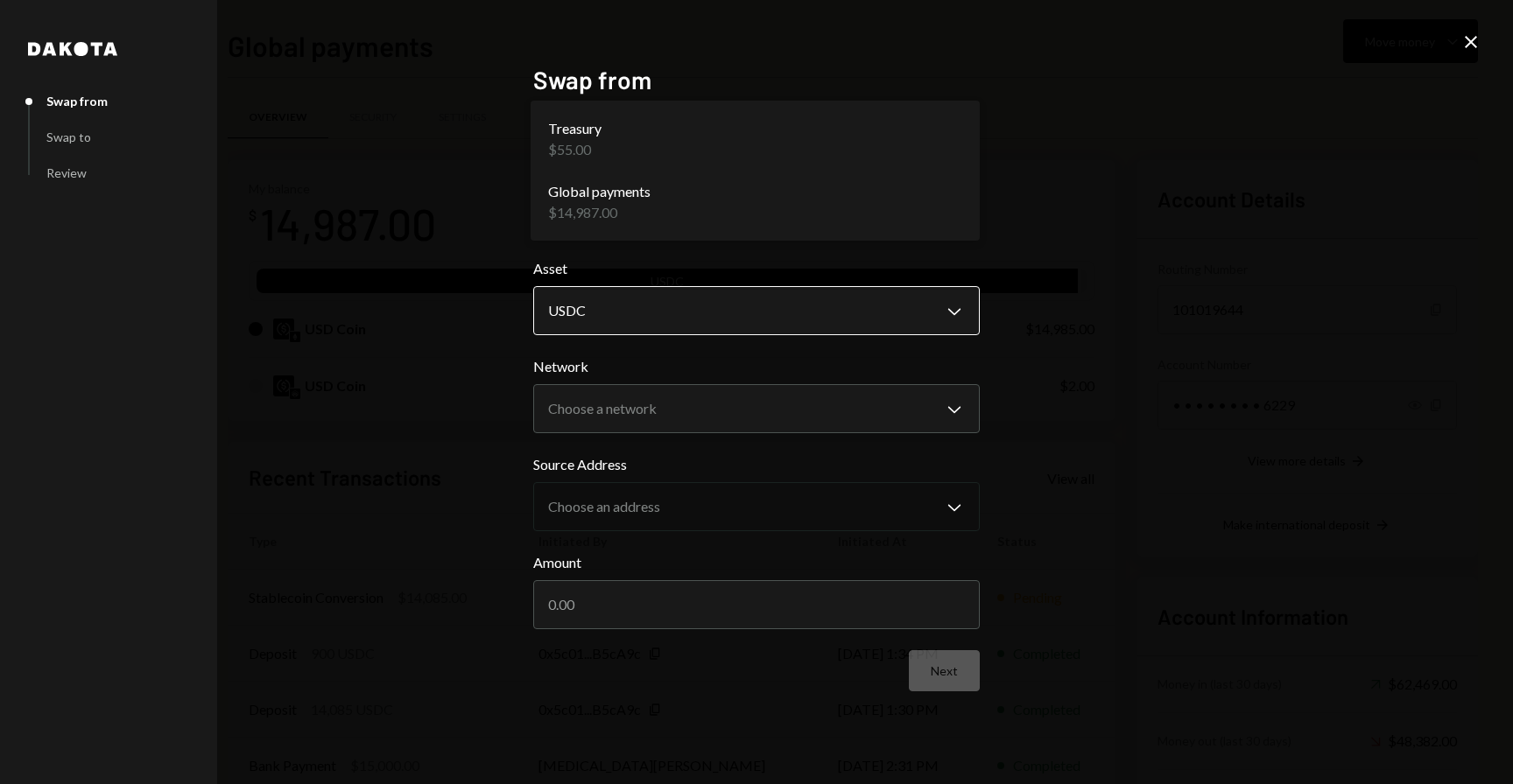
click at [686, 310] on body "R Rolla Finance In... Caret Down Home Home Inbox Inbox Activities Transactions …" at bounding box center [756, 392] width 1513 height 784
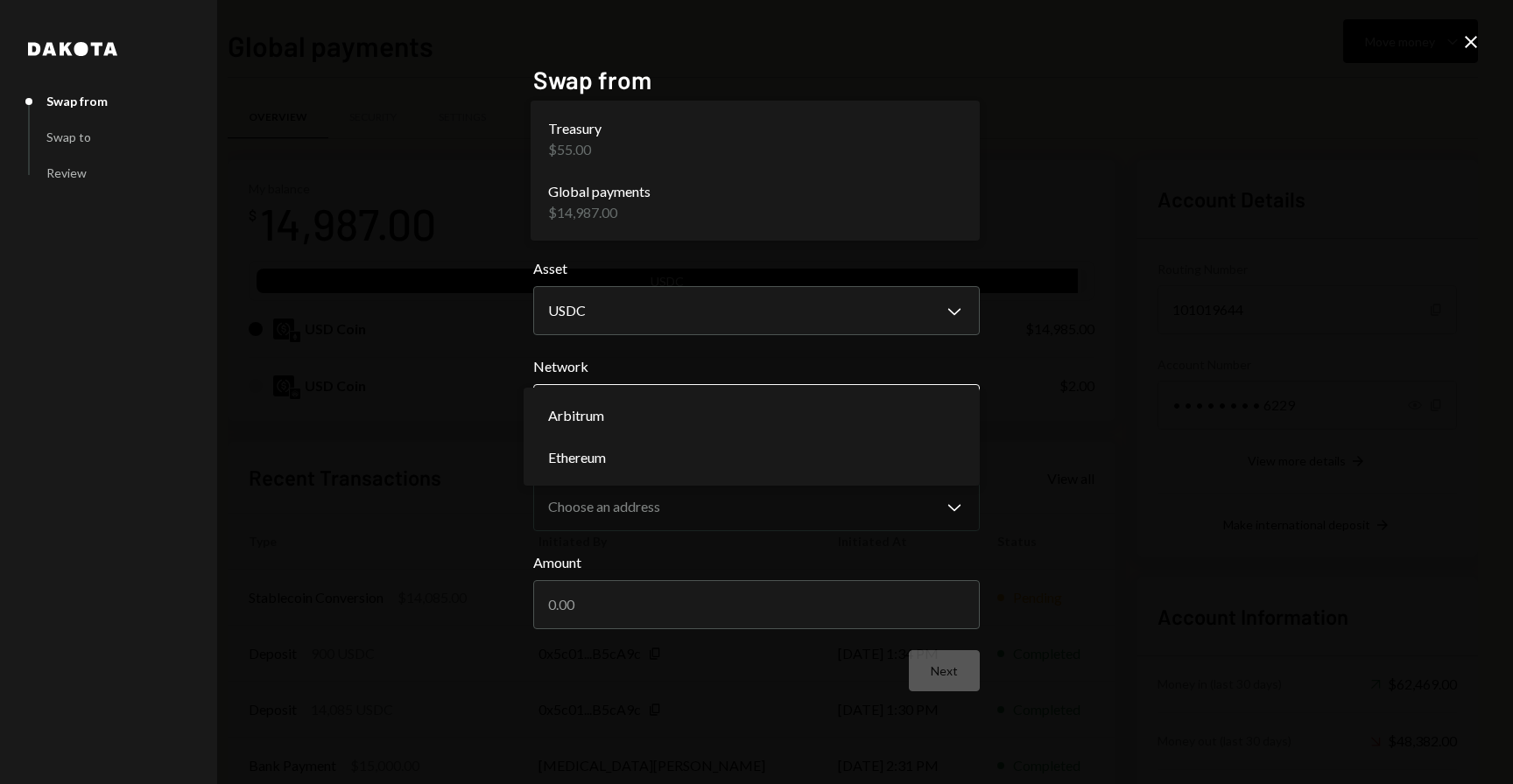
click at [663, 404] on body "R Rolla Finance In... Caret Down Home Home Inbox Inbox Activities Transactions …" at bounding box center [756, 392] width 1513 height 784
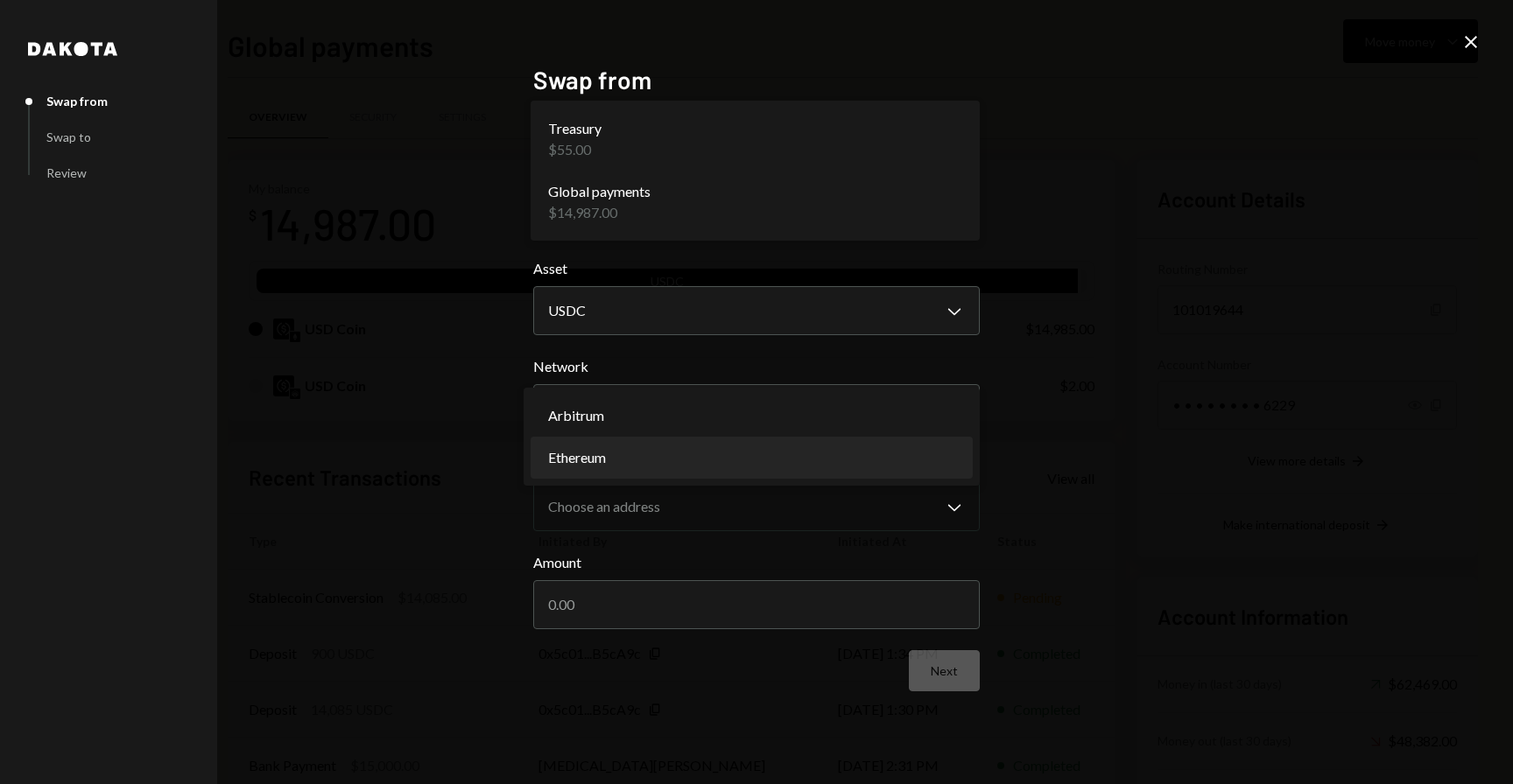
select select "**********"
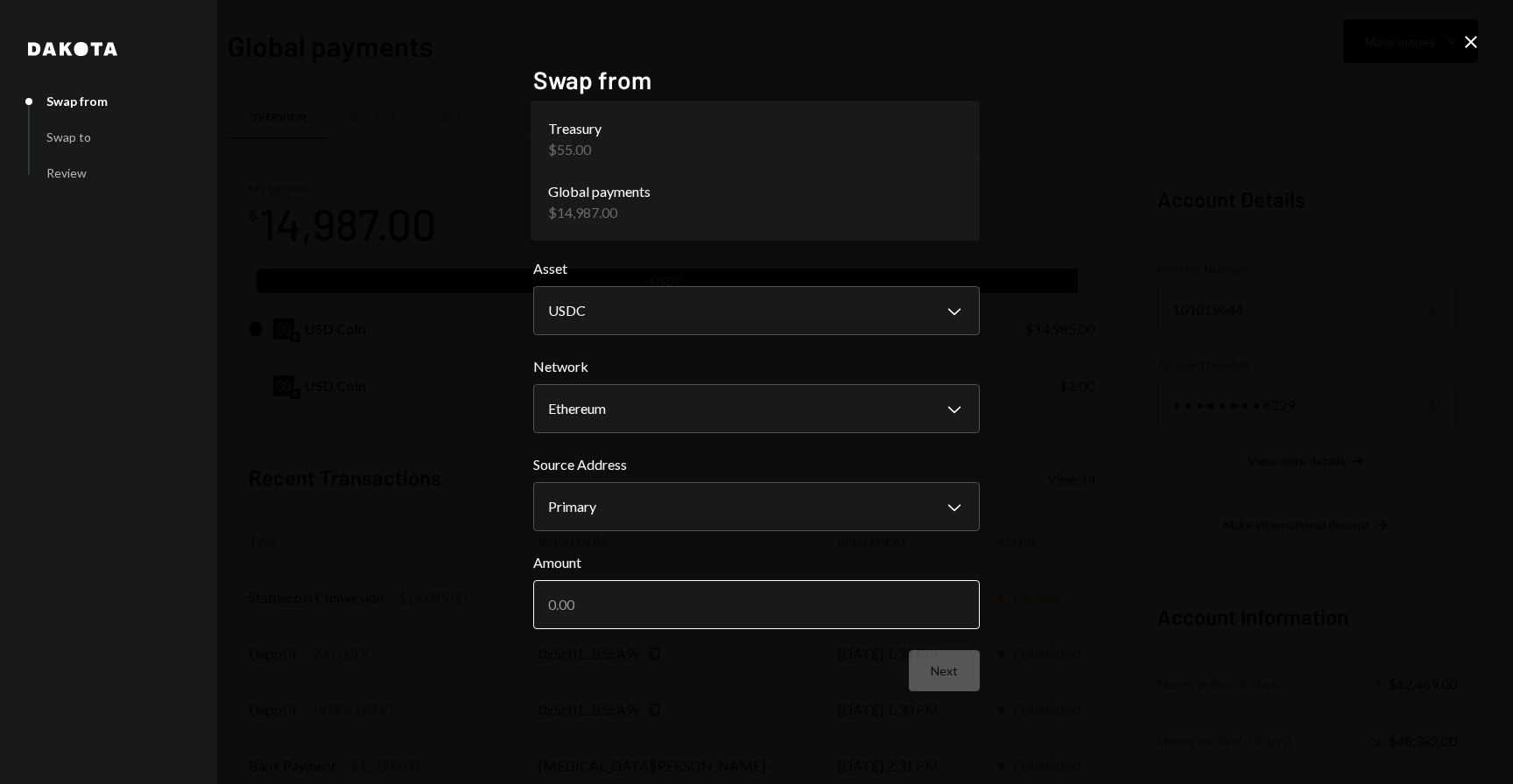
click at [634, 589] on input "Amount" at bounding box center [756, 604] width 447 height 49
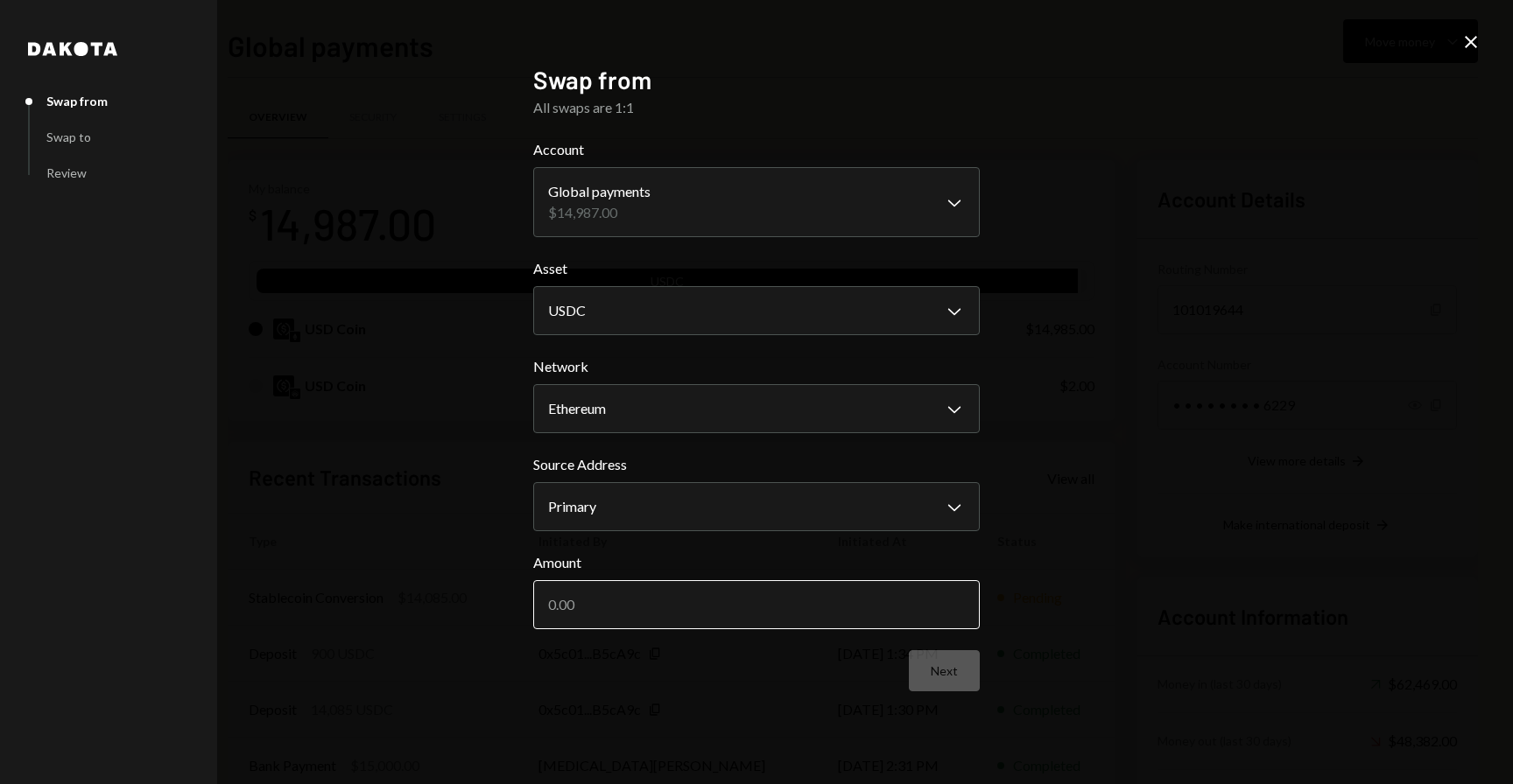
click at [634, 589] on input "Amount" at bounding box center [756, 604] width 447 height 49
type input "900"
click at [966, 677] on button "Next" at bounding box center [943, 671] width 71 height 41
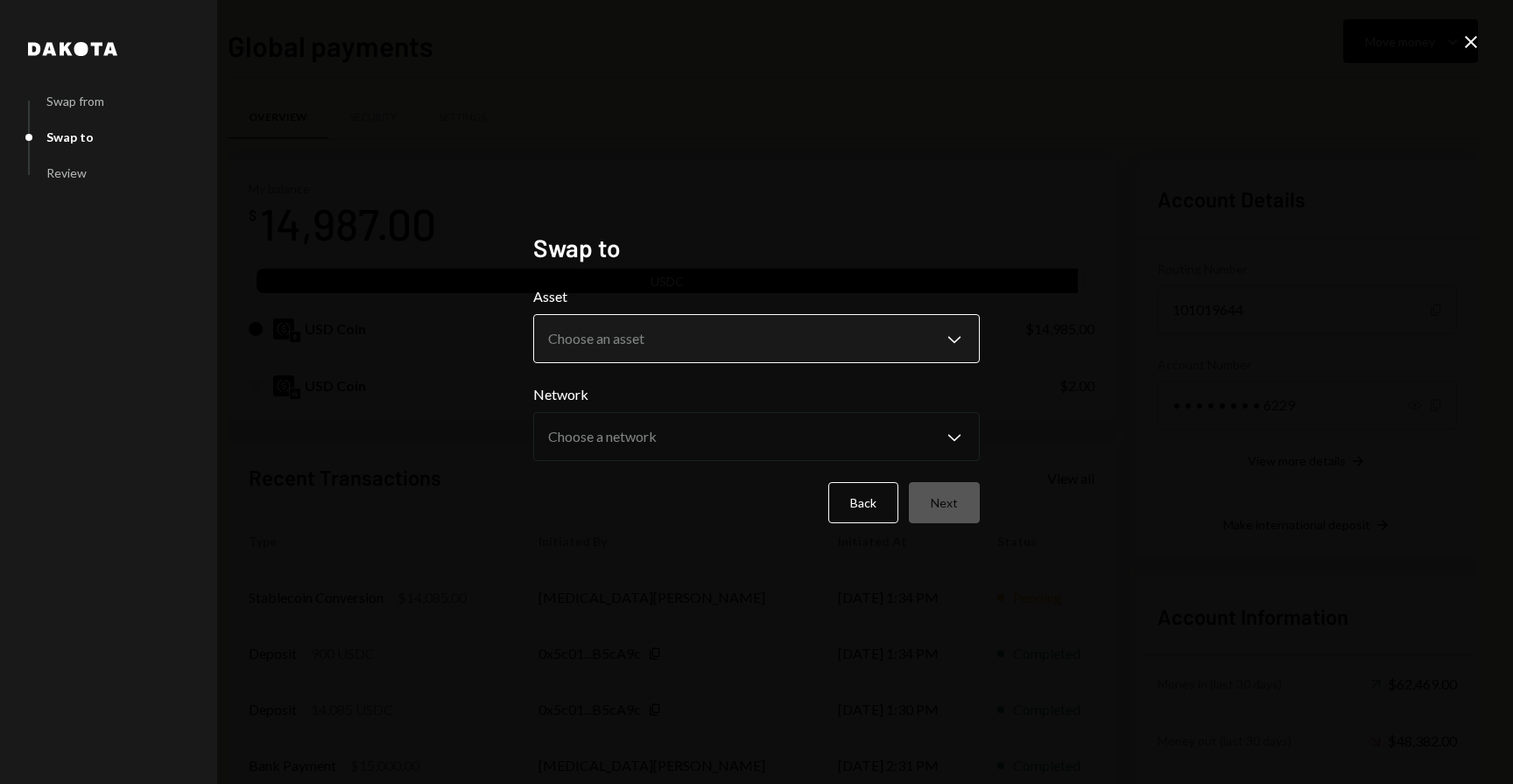
click at [776, 343] on body "R Rolla Finance In... Caret Down Home Home Inbox Inbox Activities Transactions …" at bounding box center [756, 392] width 1513 height 784
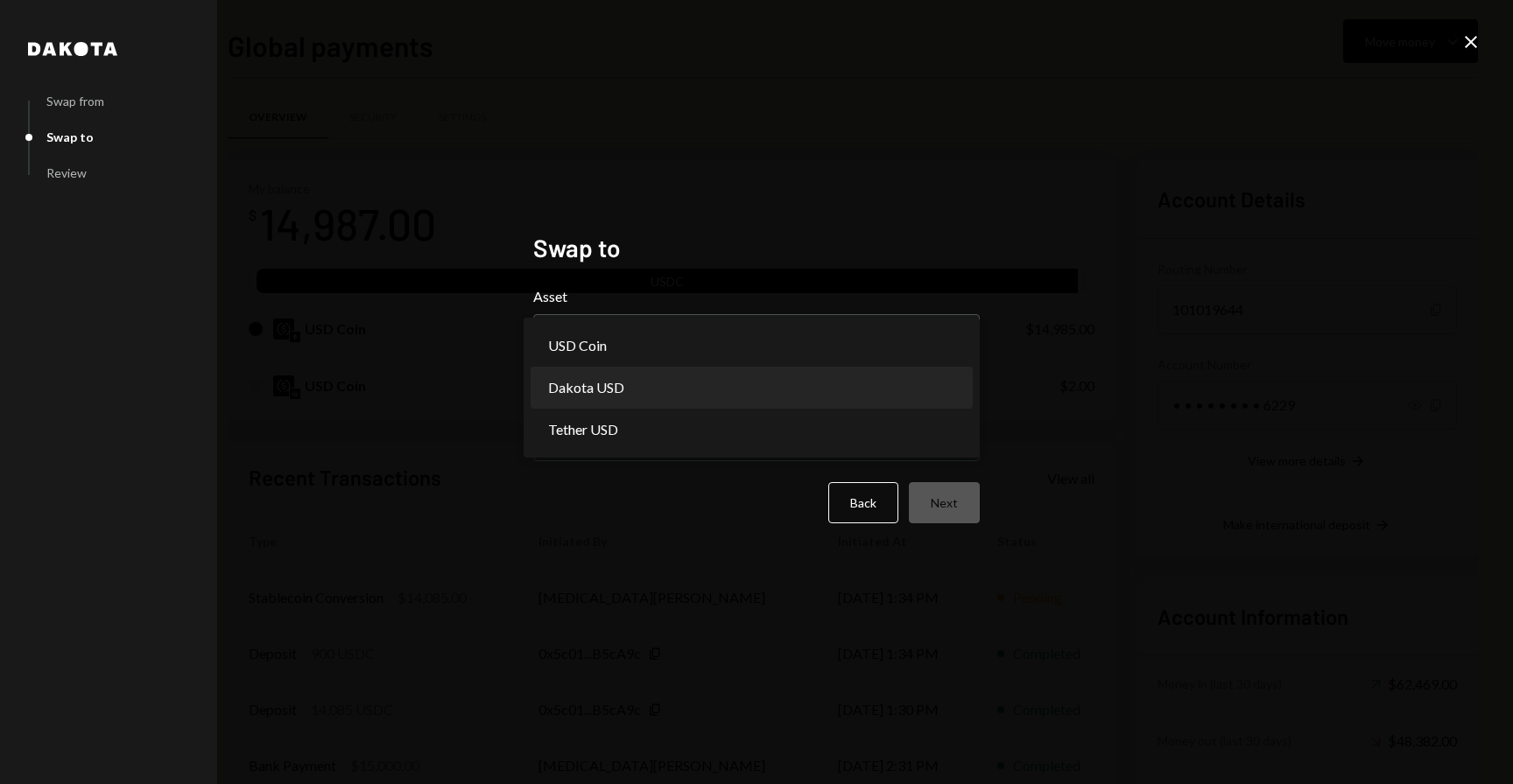
select select "*****"
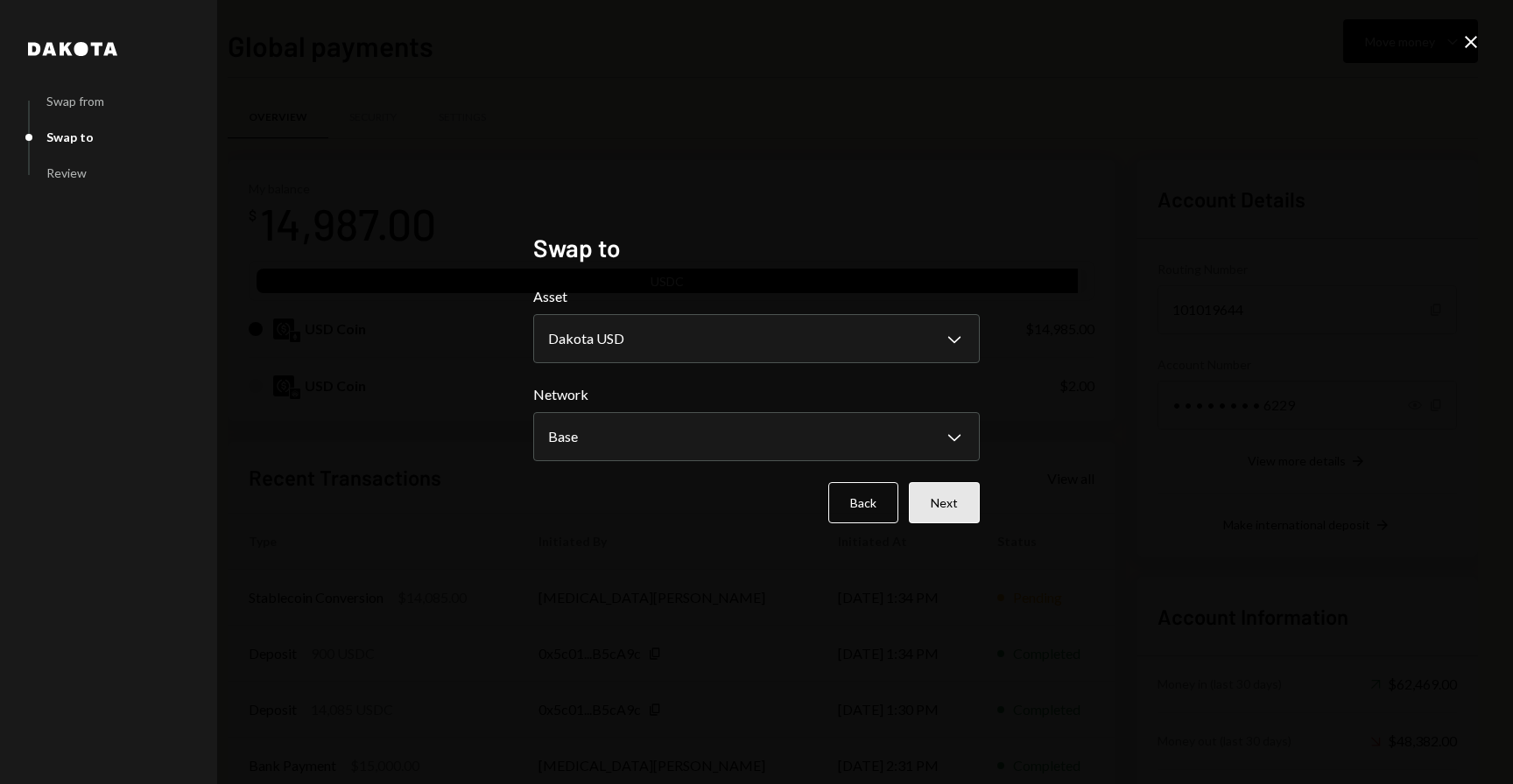
click at [950, 519] on button "Next" at bounding box center [943, 503] width 71 height 41
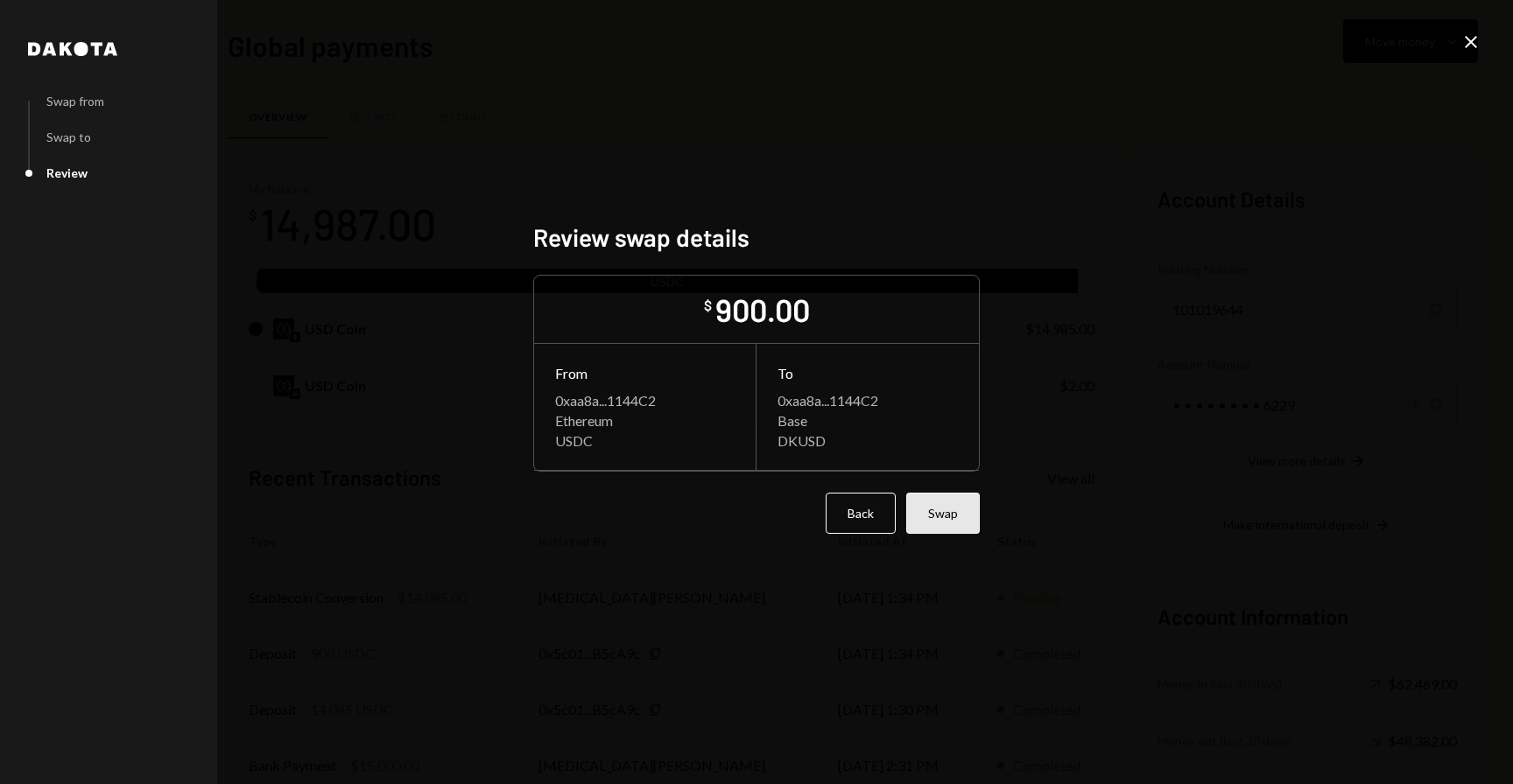
click at [962, 527] on button "Swap" at bounding box center [942, 513] width 73 height 41
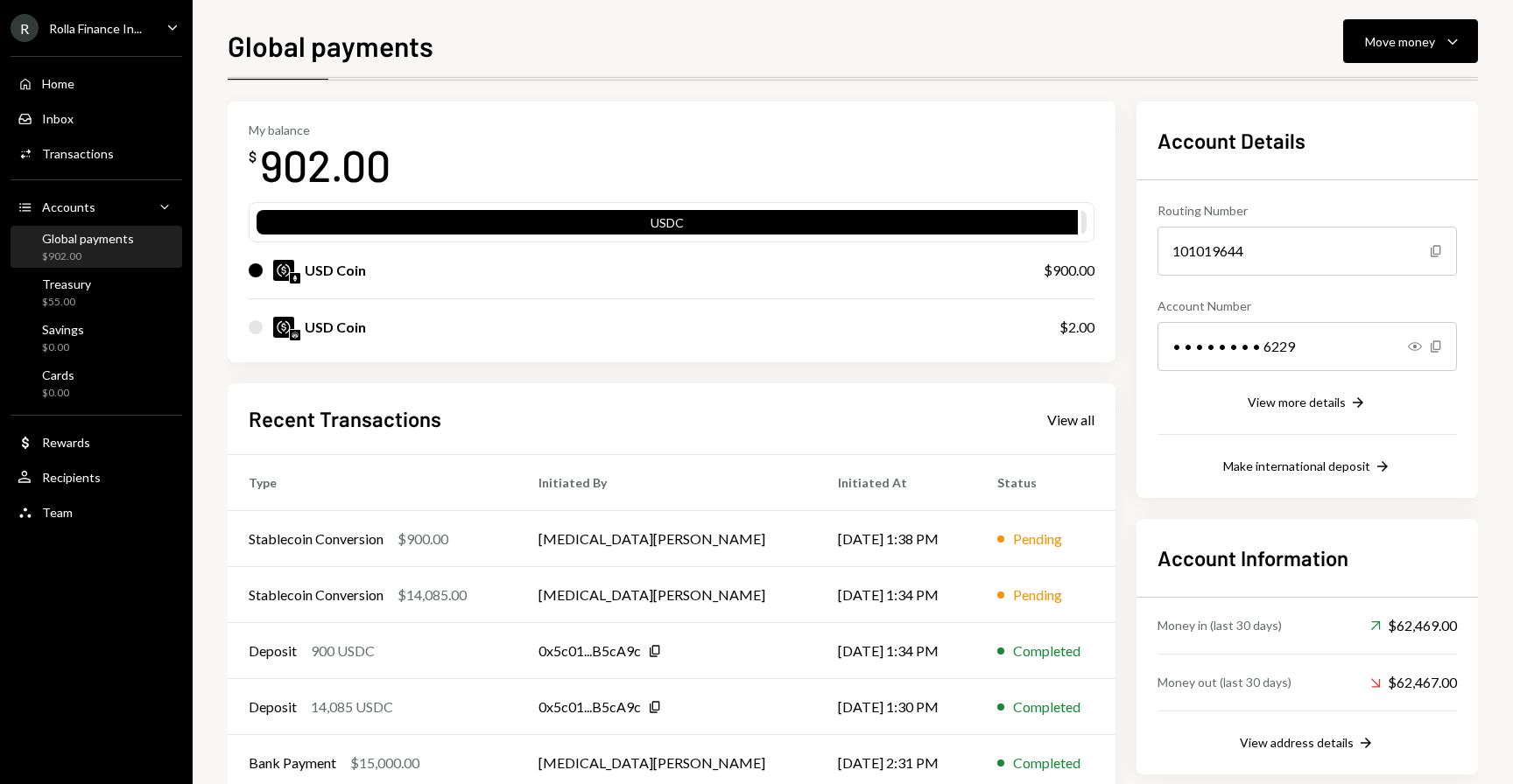
scroll to position [74, 0]
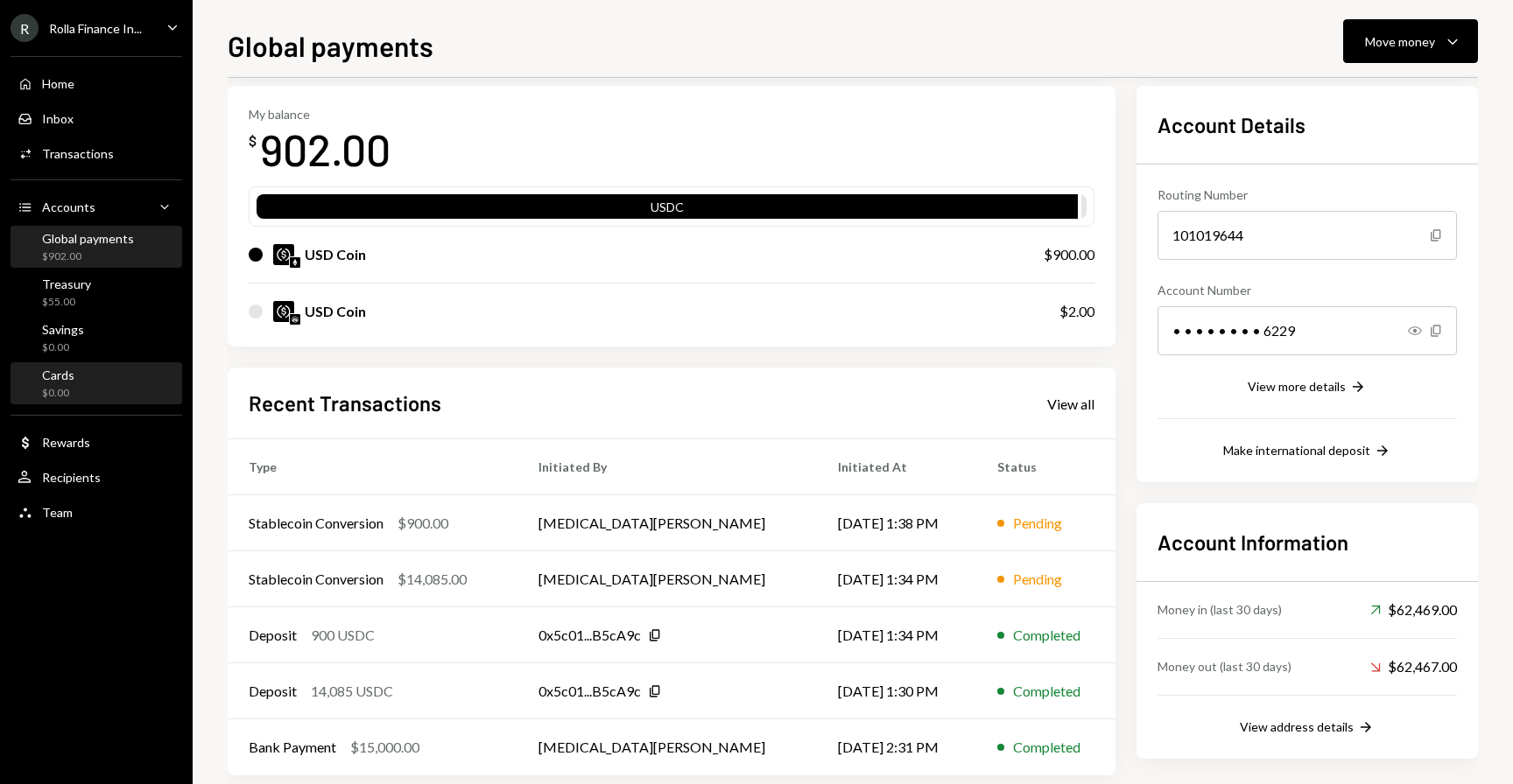
click at [106, 393] on div "Cards $0.00" at bounding box center [97, 384] width 158 height 33
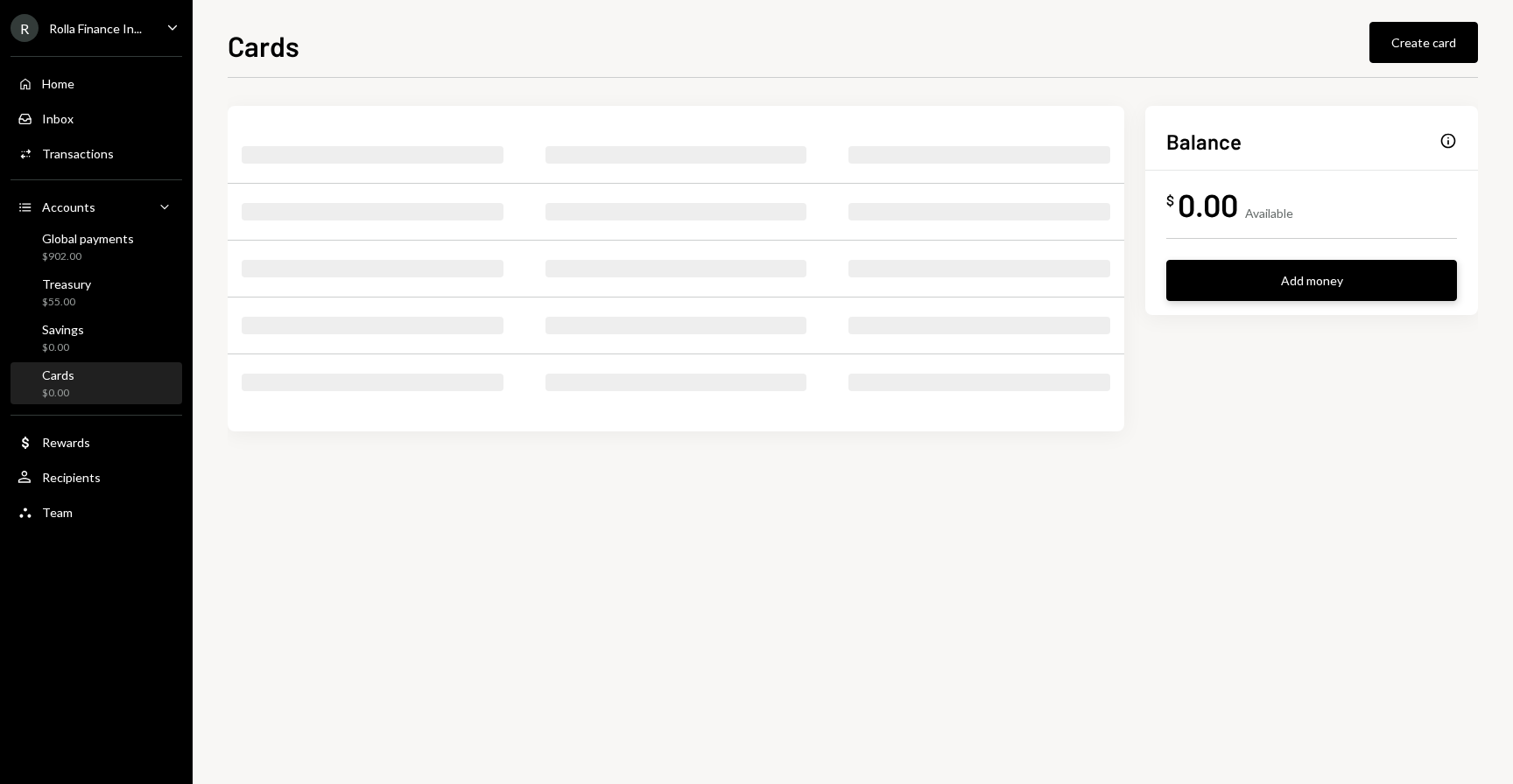
click at [1248, 260] on button "Add money" at bounding box center [1311, 280] width 291 height 41
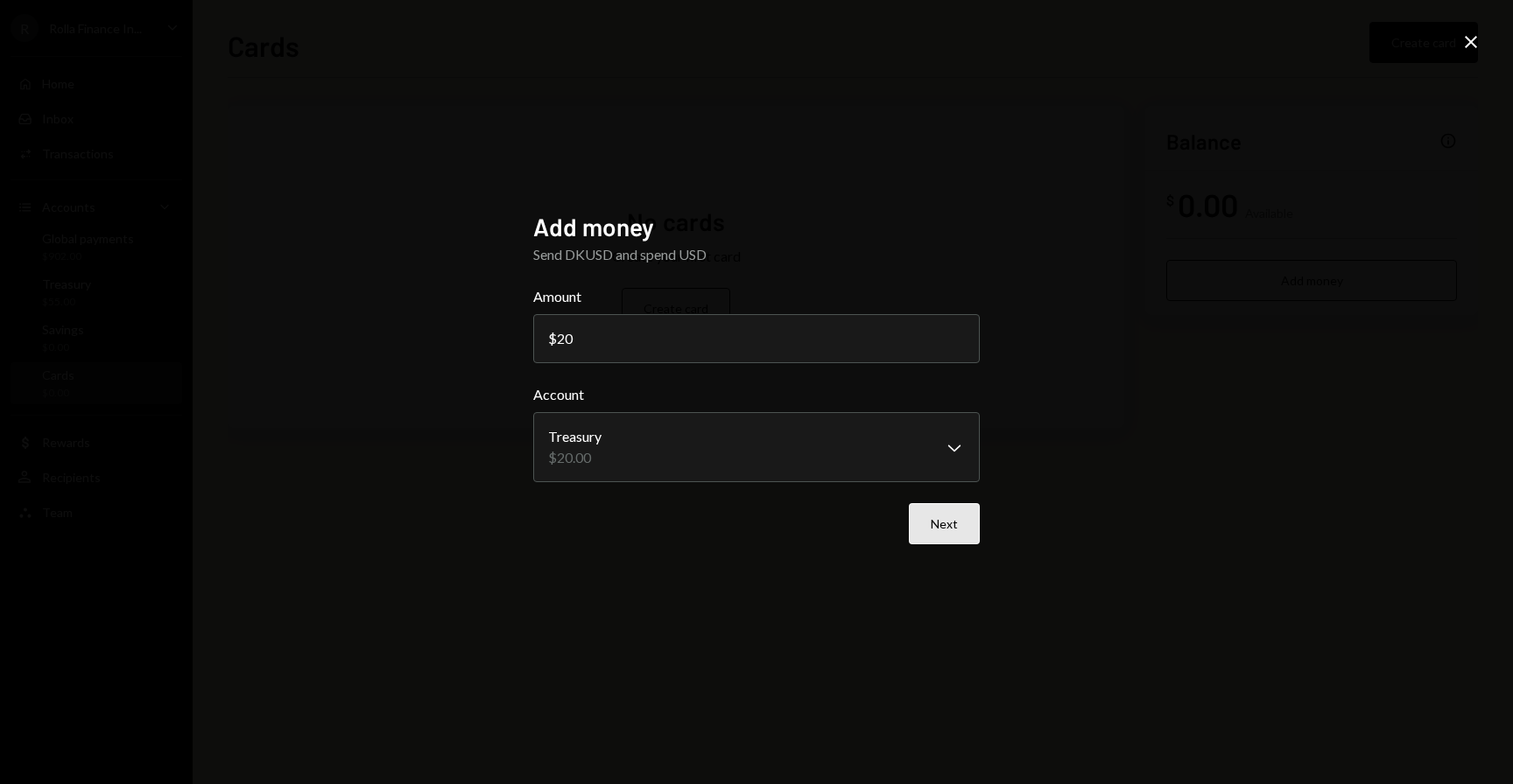
type input "20"
click at [952, 537] on button "Next" at bounding box center [943, 524] width 71 height 41
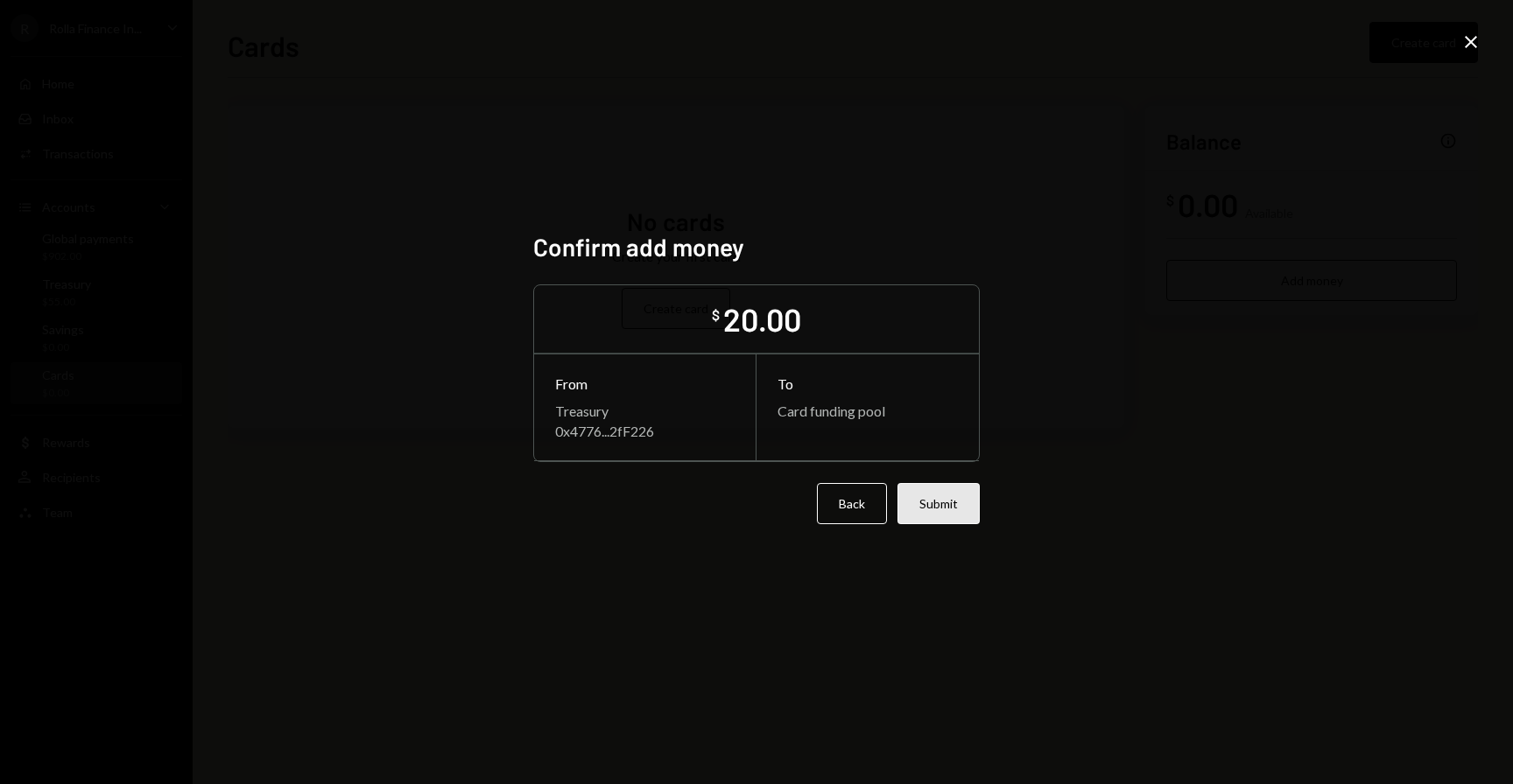
click at [910, 495] on button "Submit" at bounding box center [938, 504] width 83 height 41
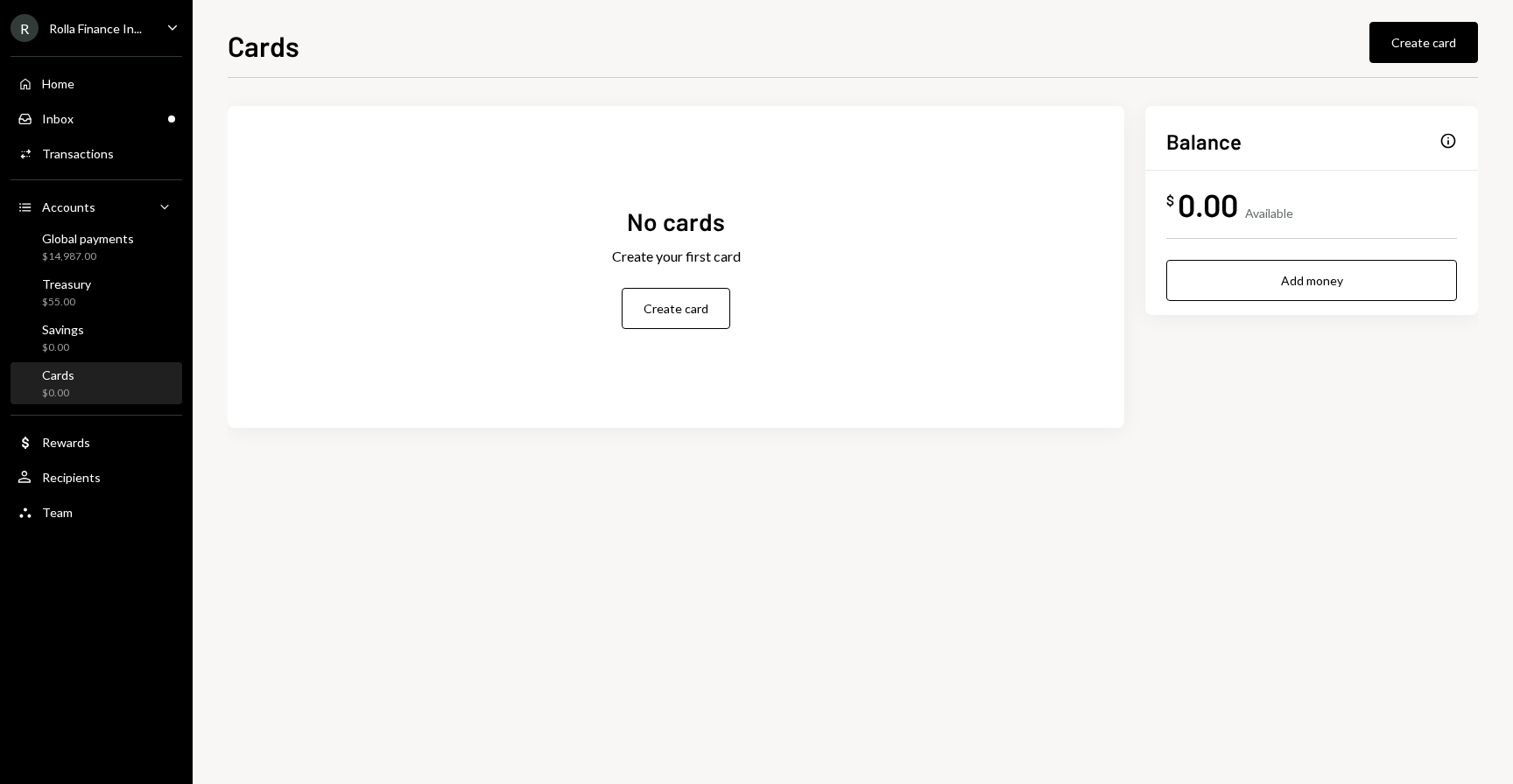
click at [75, 385] on div "Cards $0.00" at bounding box center [97, 384] width 158 height 33
click at [63, 158] on div "Transactions" at bounding box center [78, 153] width 71 height 15
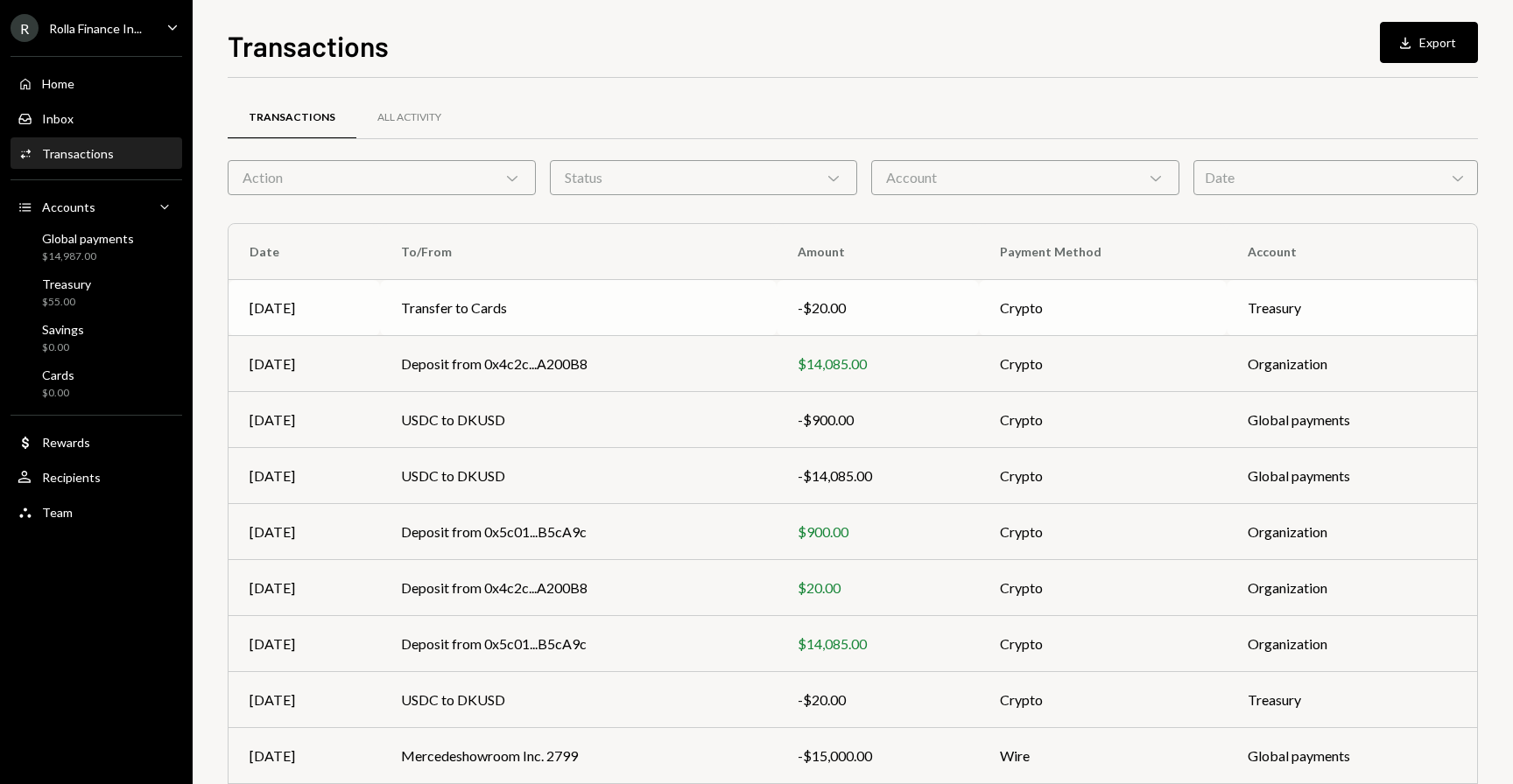
click at [363, 300] on td "Aug 10" at bounding box center [304, 308] width 151 height 56
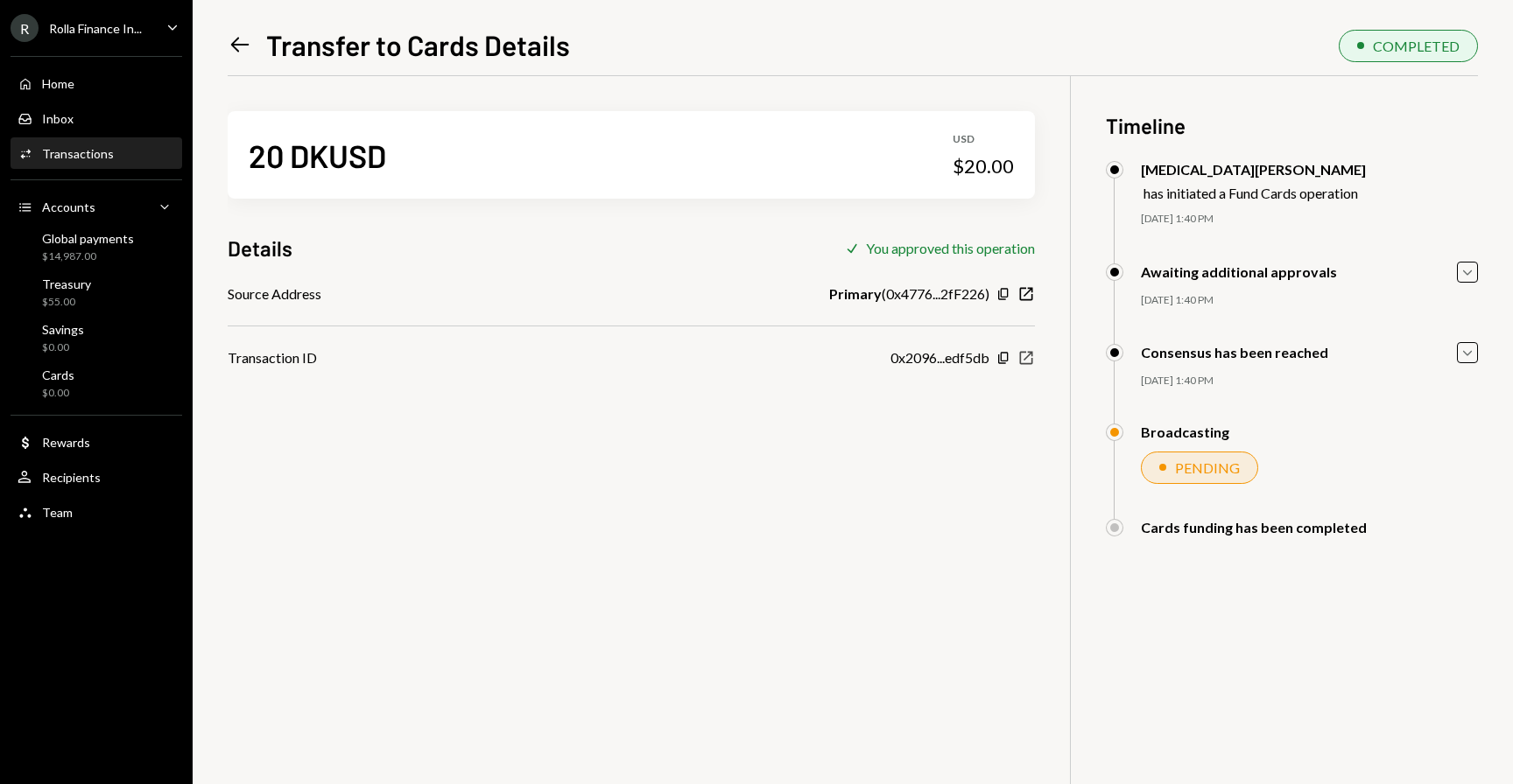
click at [1017, 360] on div "Copy New Window" at bounding box center [1015, 357] width 39 height 18
click at [1020, 357] on icon "button" at bounding box center [1027, 358] width 13 height 13
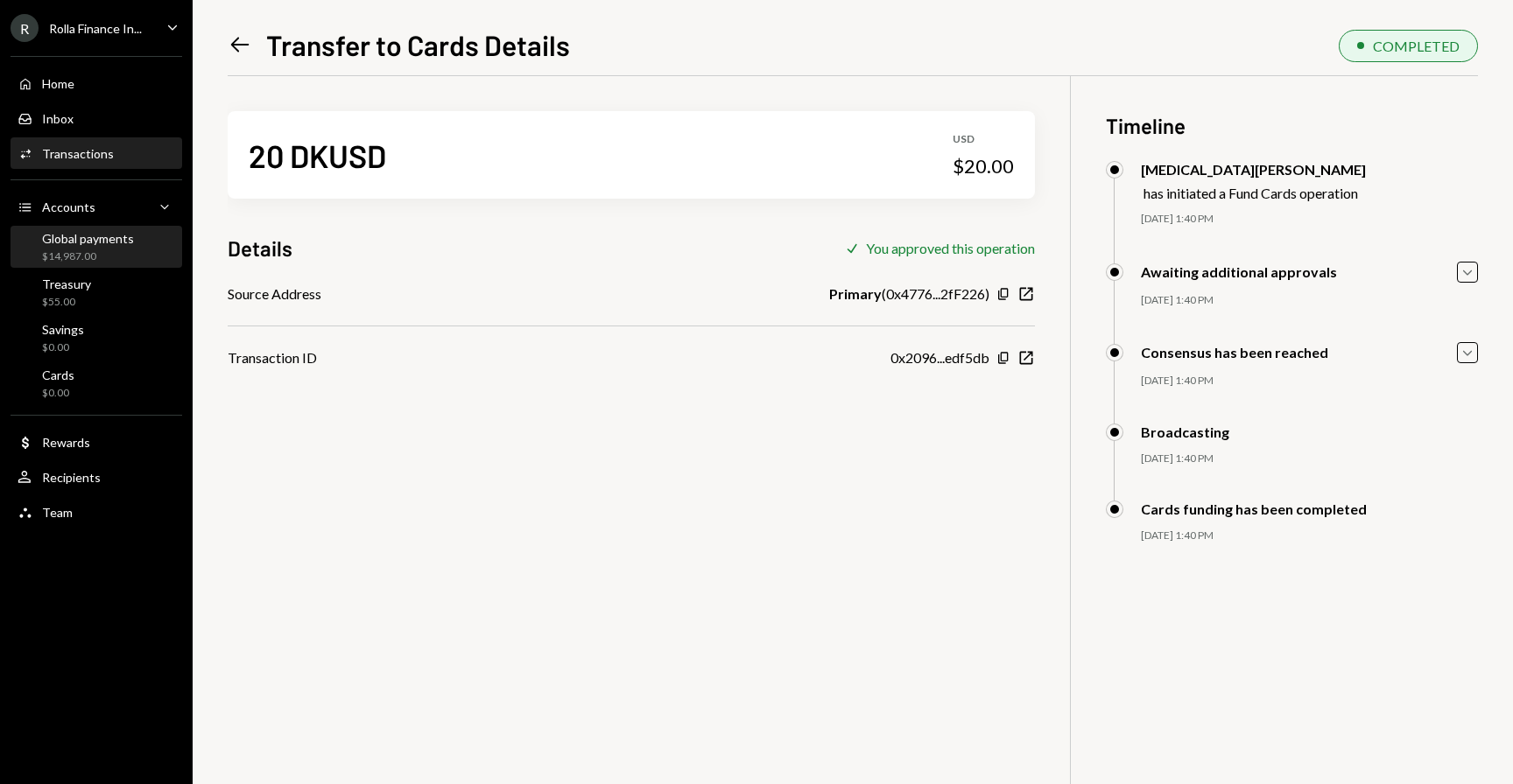
click at [81, 249] on div "$14,987.00" at bounding box center [88, 257] width 92 height 15
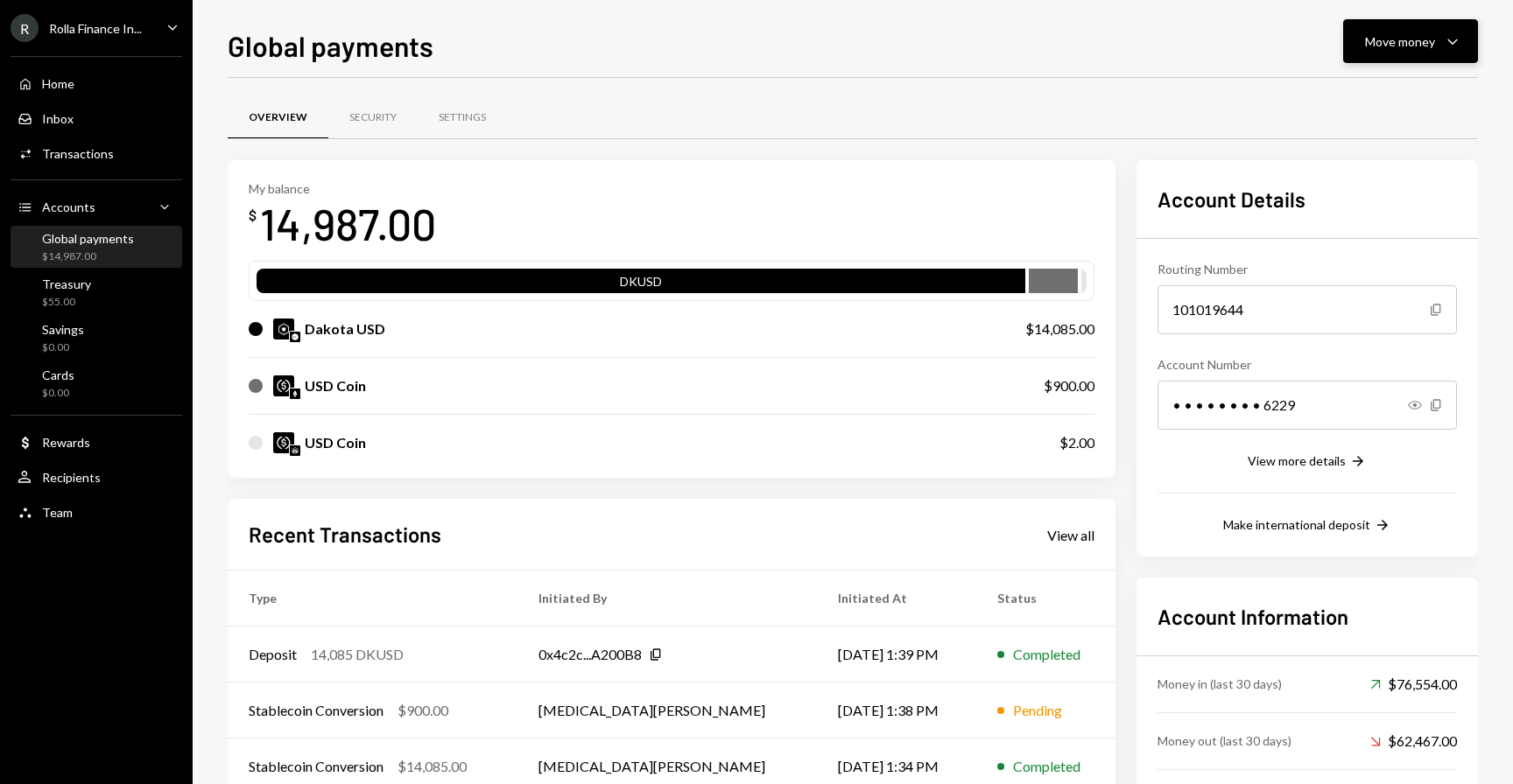
click at [1376, 58] on button "Move money Caret Down" at bounding box center [1410, 40] width 134 height 44
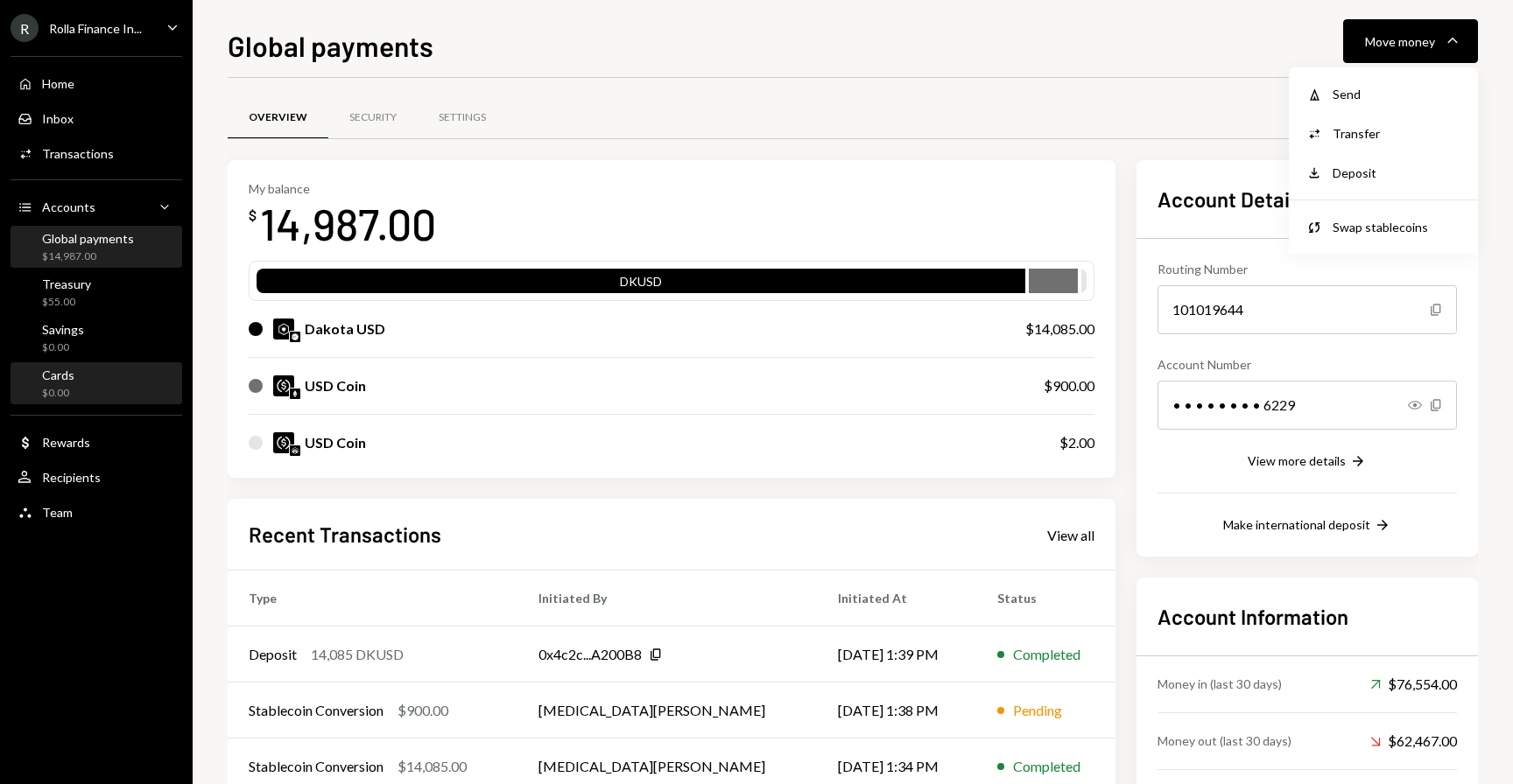
click at [90, 382] on div "Cards $0.00" at bounding box center [97, 384] width 158 height 33
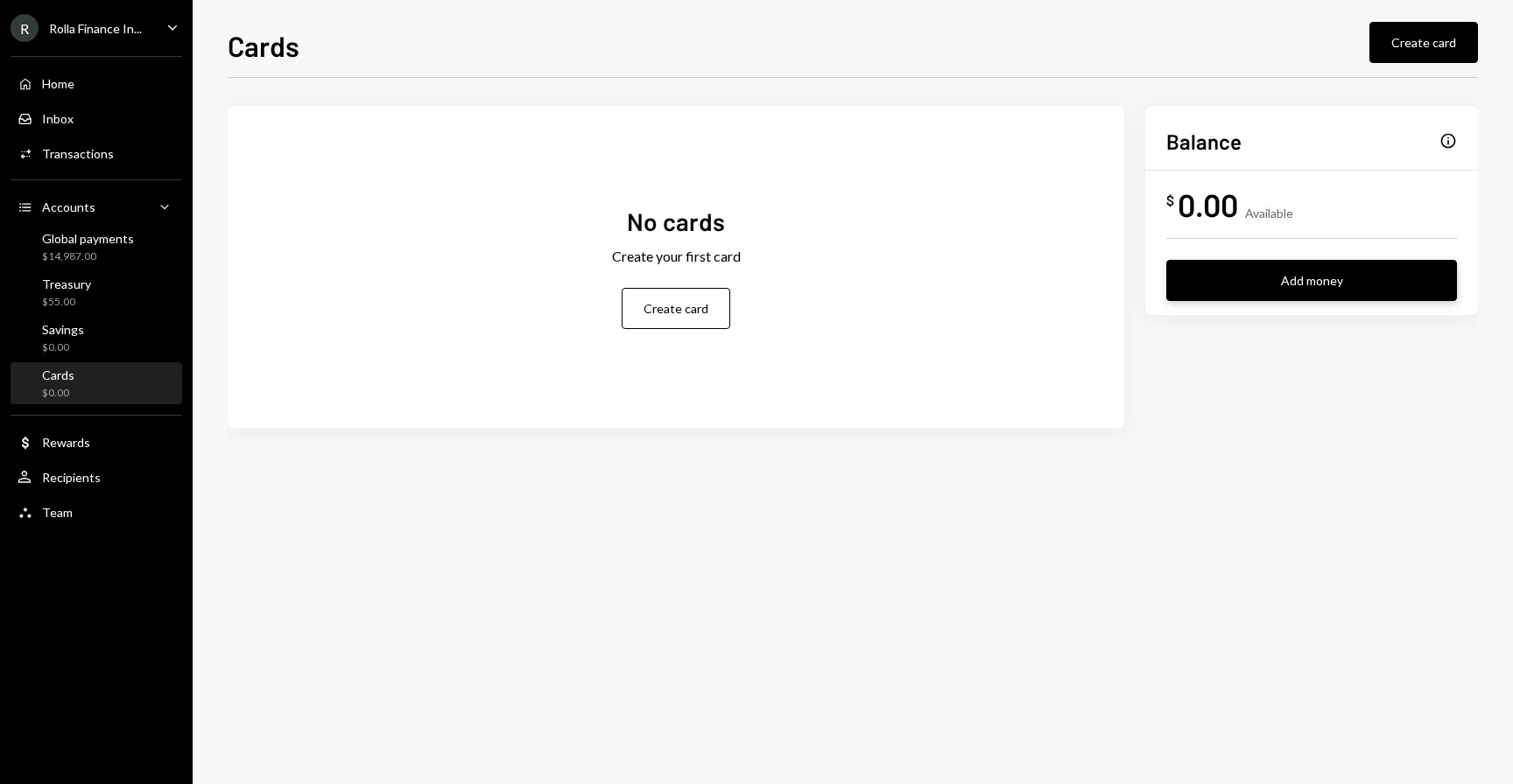
click at [1298, 284] on button "Add money" at bounding box center [1311, 280] width 291 height 41
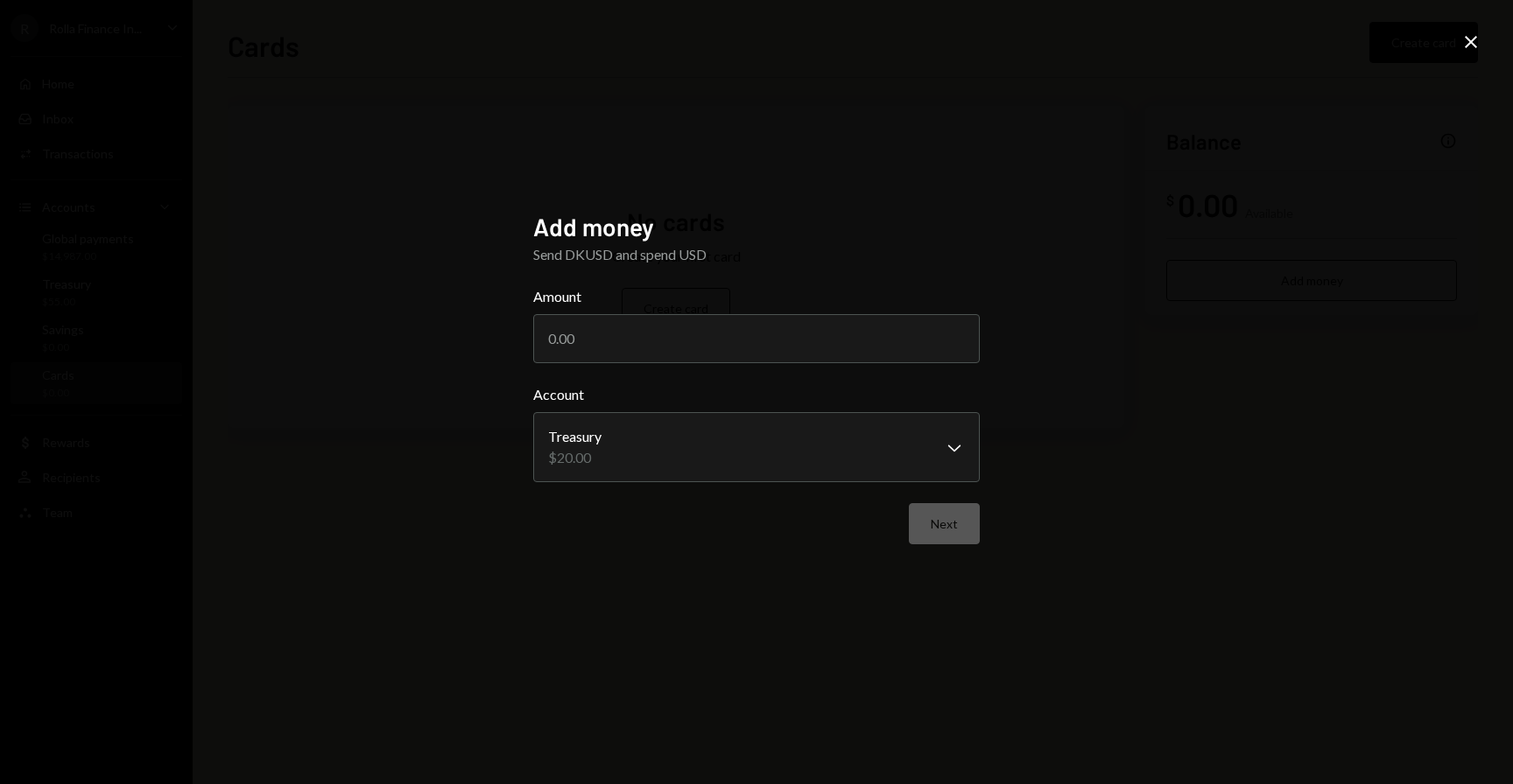
click at [617, 398] on label "Account" at bounding box center [756, 395] width 447 height 21
click at [608, 448] on body "**********" at bounding box center [756, 392] width 1513 height 784
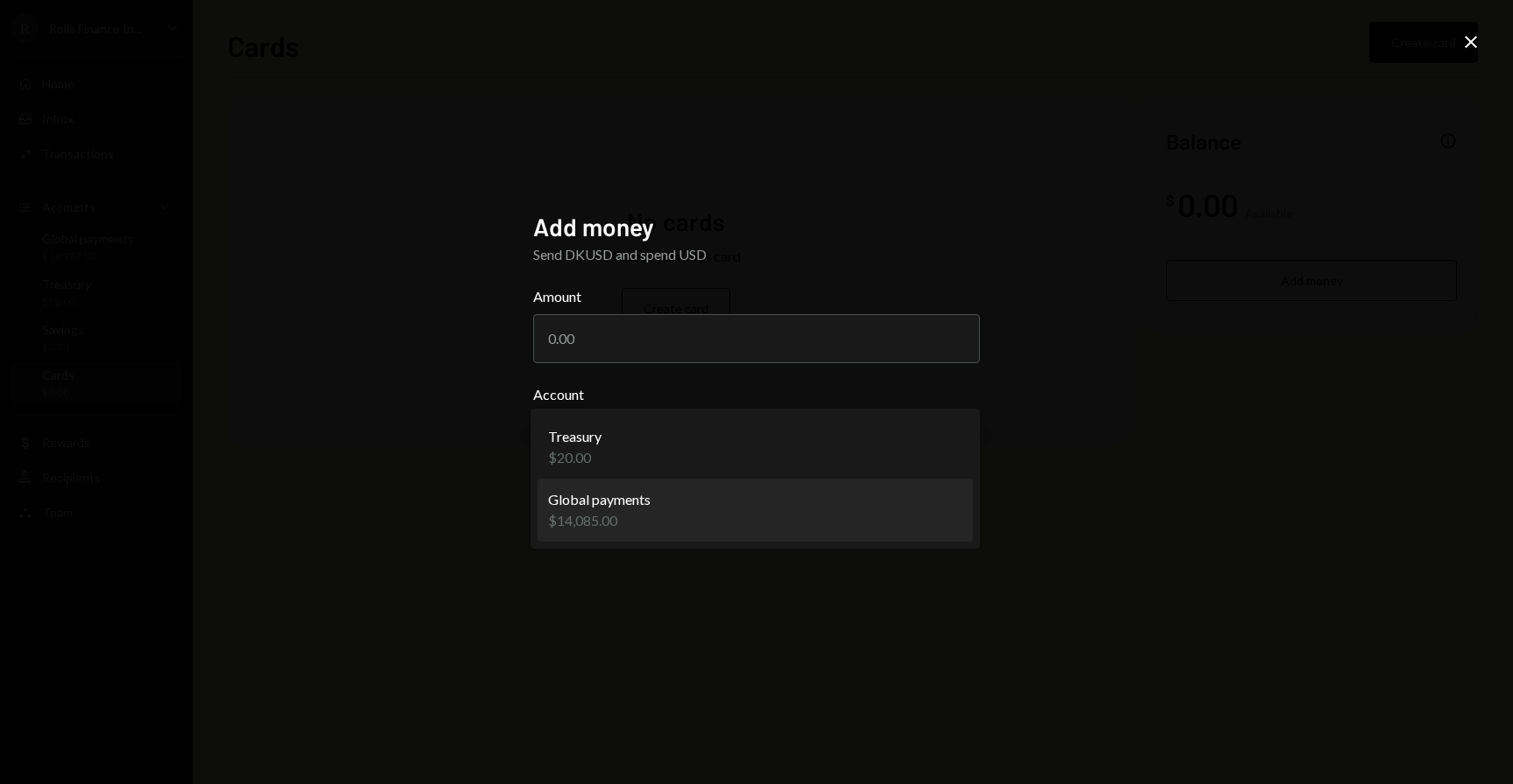
select select "**********"
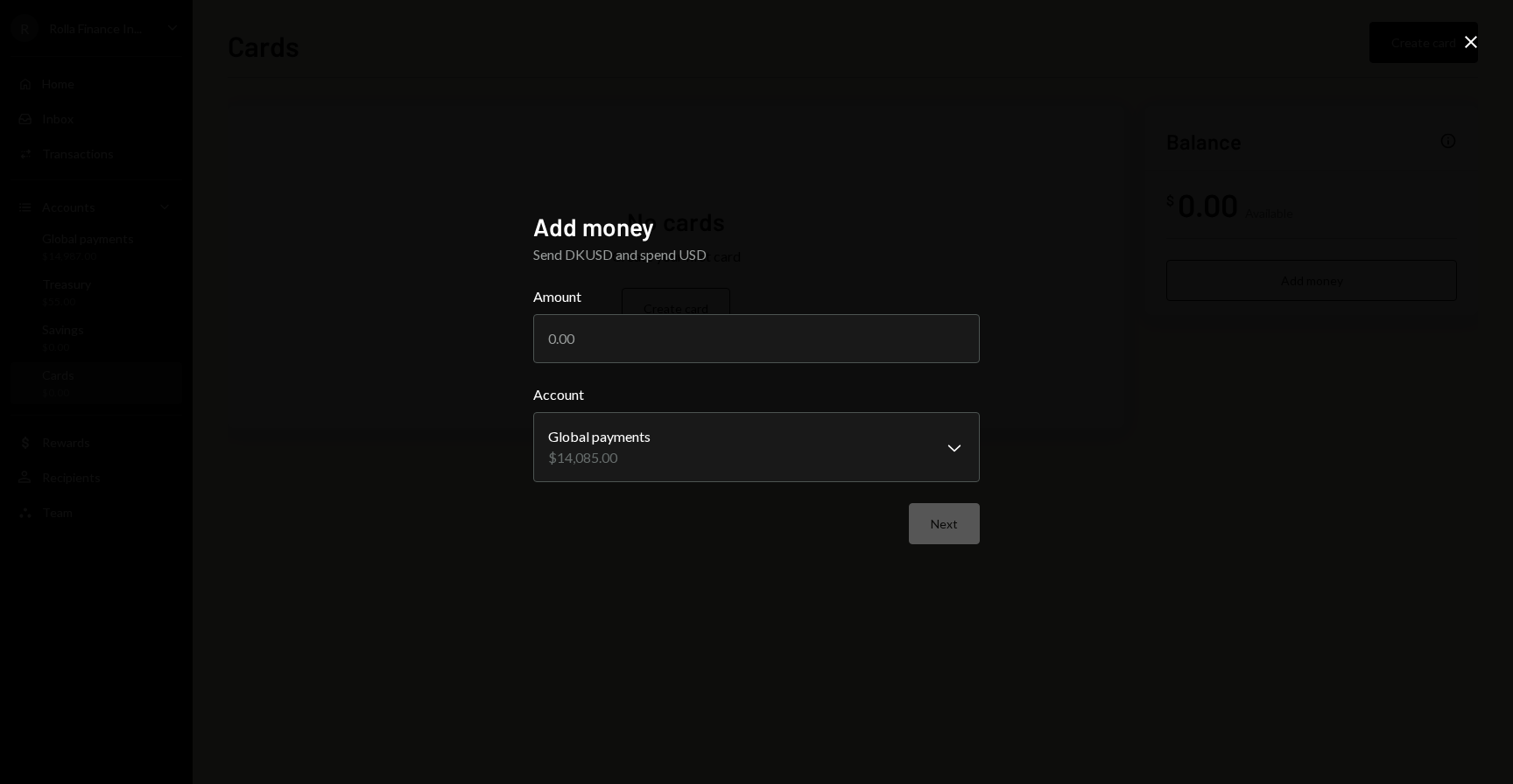
click at [1465, 50] on icon "Close" at bounding box center [1471, 42] width 21 height 21
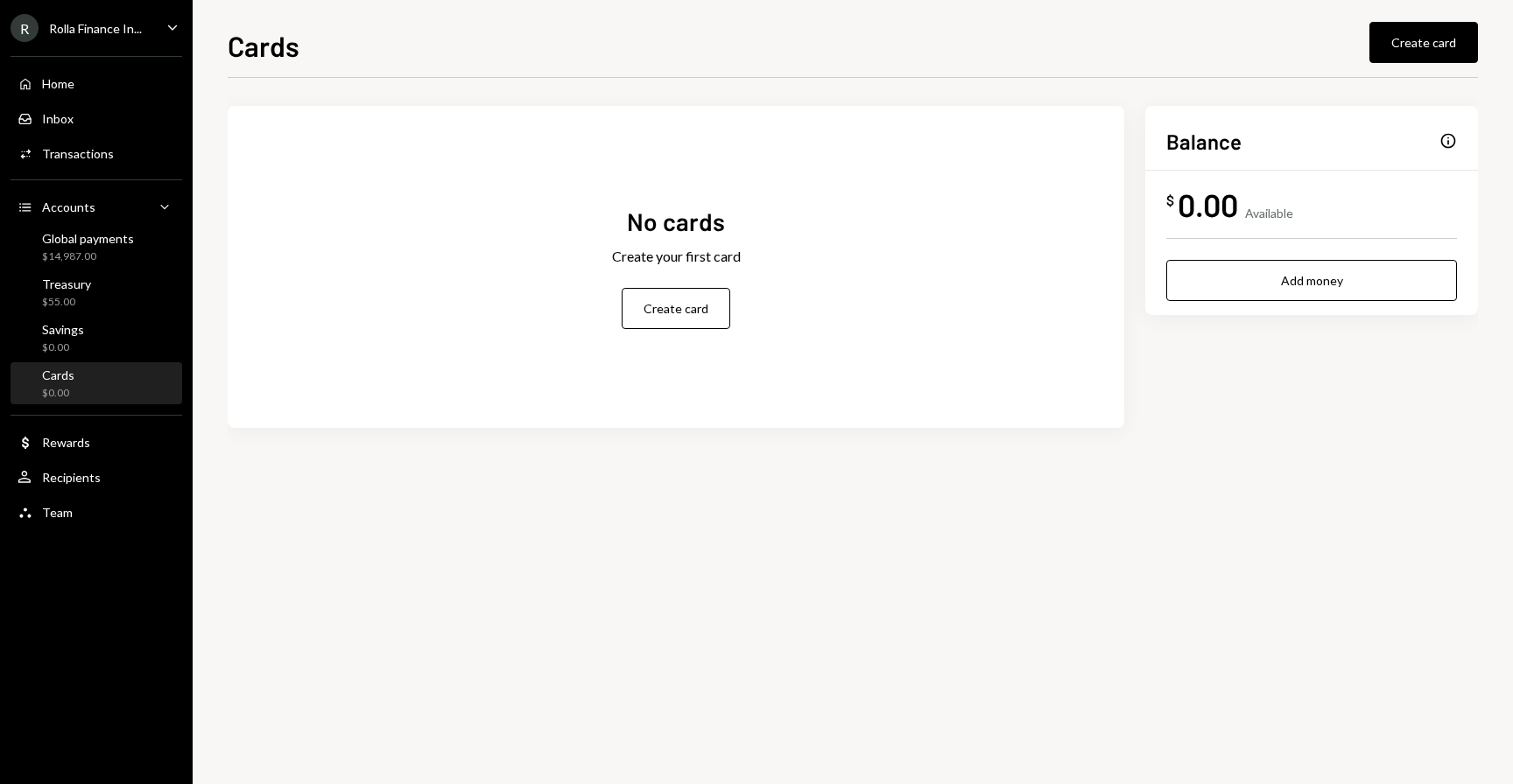
click at [711, 505] on div "No cards Create your first card Create card Balance Info $ 0.00 Available Add m…" at bounding box center [852, 431] width 1250 height 706
click at [91, 141] on div "Activities Transactions" at bounding box center [97, 154] width 158 height 30
click at [1451, 148] on div "Info" at bounding box center [1447, 141] width 18 height 18
click at [1446, 133] on div "Info" at bounding box center [1447, 141] width 18 height 18
click at [120, 255] on div "$14,087.00" at bounding box center [88, 257] width 92 height 15
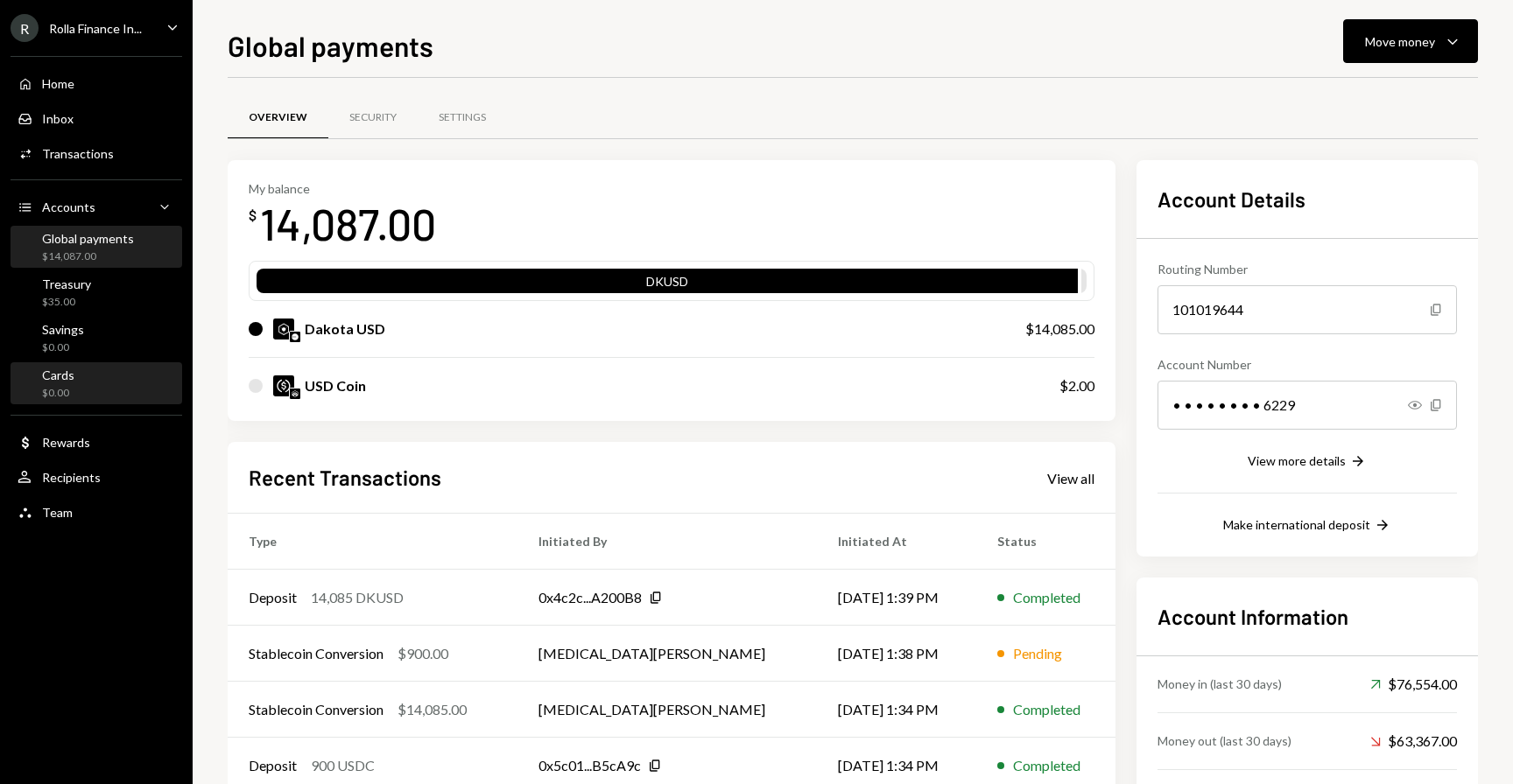
click at [83, 393] on div "Cards $0.00" at bounding box center [97, 384] width 158 height 33
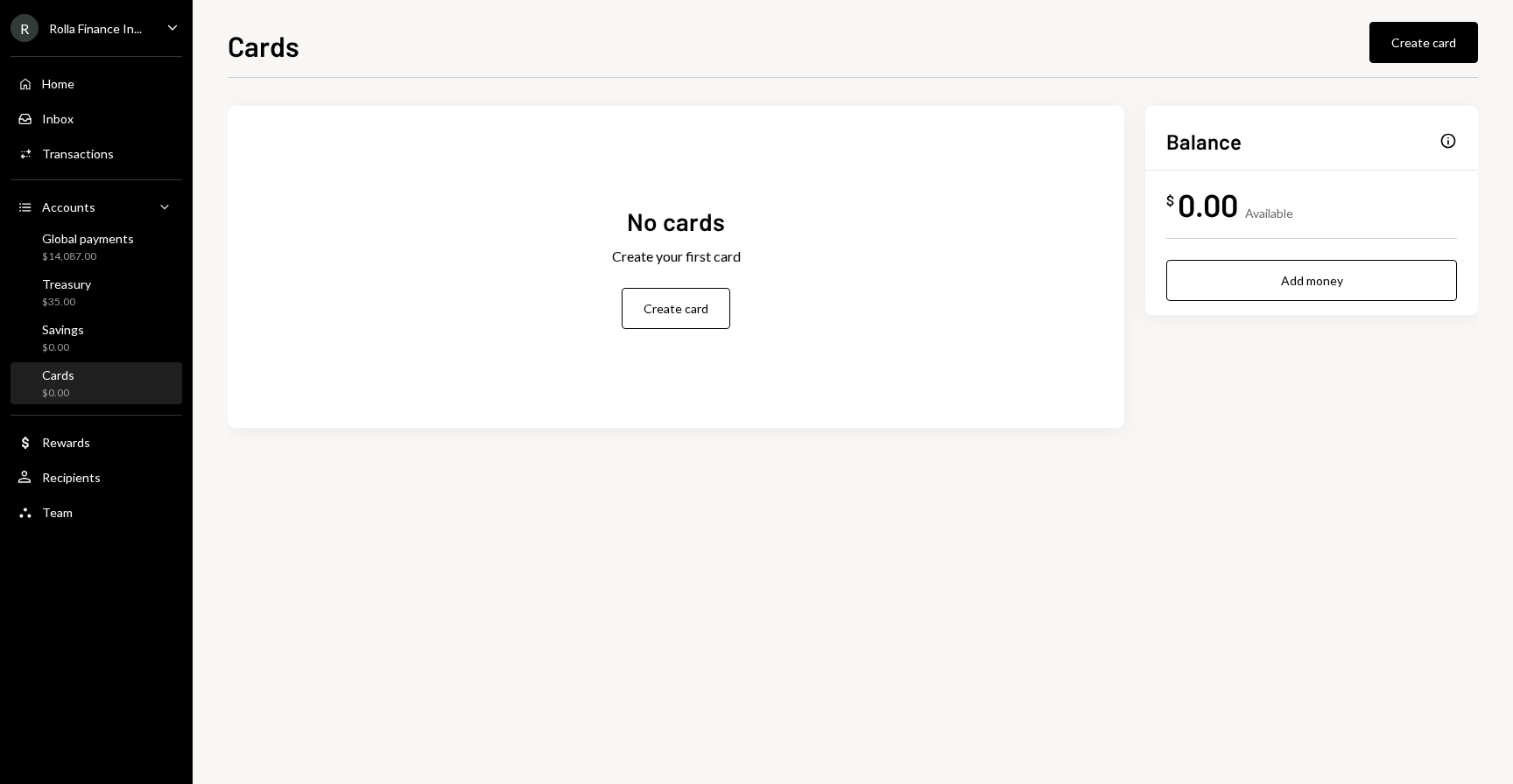
click at [146, 26] on div "R Rolla Finance In... Caret Down" at bounding box center [96, 28] width 193 height 28
click at [369, 322] on div "No cards Create your first card Create card" at bounding box center [675, 267] width 896 height 280
click at [86, 145] on div "Activities Transactions" at bounding box center [97, 154] width 158 height 30
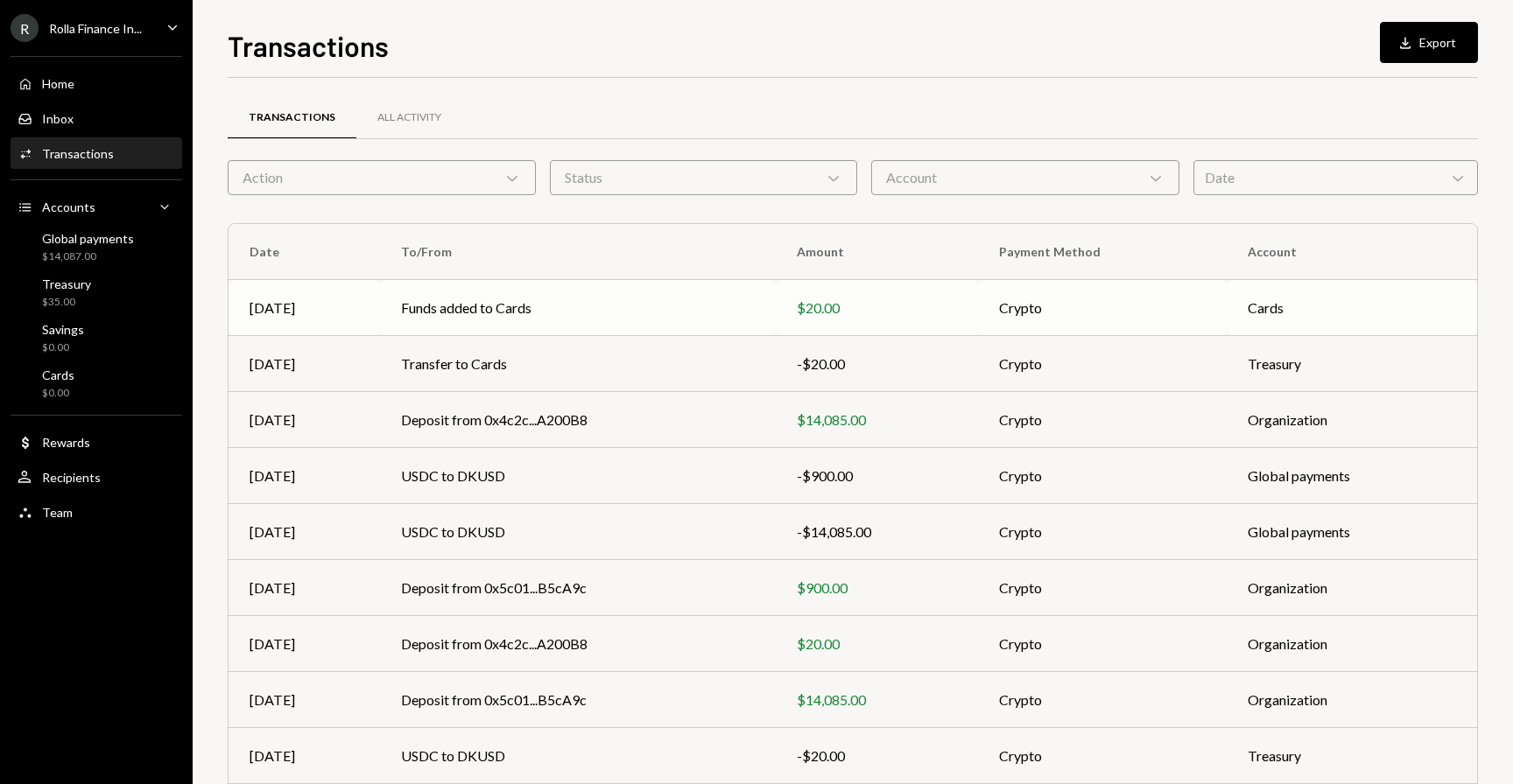
click at [458, 305] on td "Funds added to Cards" at bounding box center [577, 308] width 396 height 56
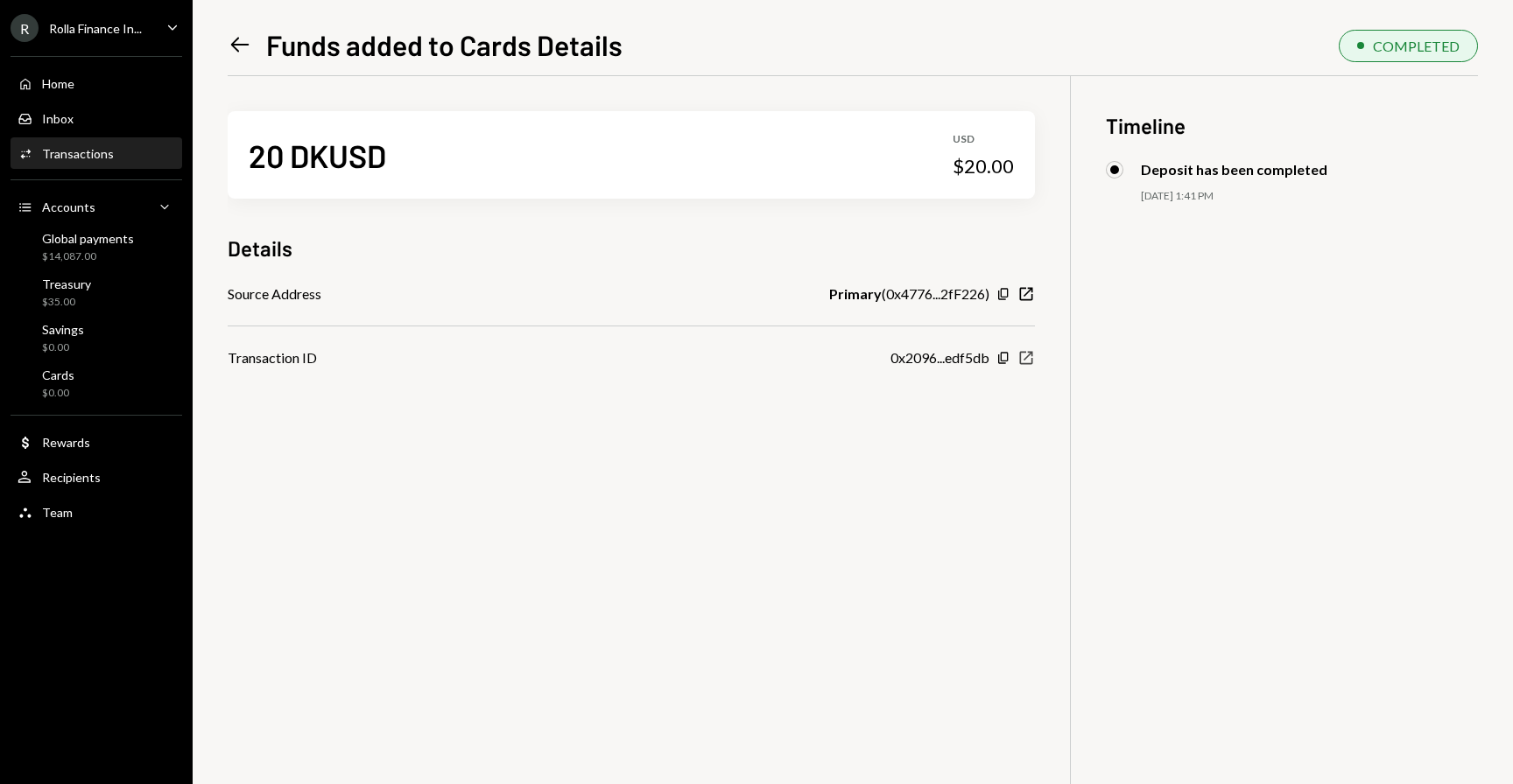
click at [1023, 360] on icon "New Window" at bounding box center [1026, 357] width 18 height 18
click at [93, 273] on div "Treasury $35.00" at bounding box center [97, 292] width 158 height 40
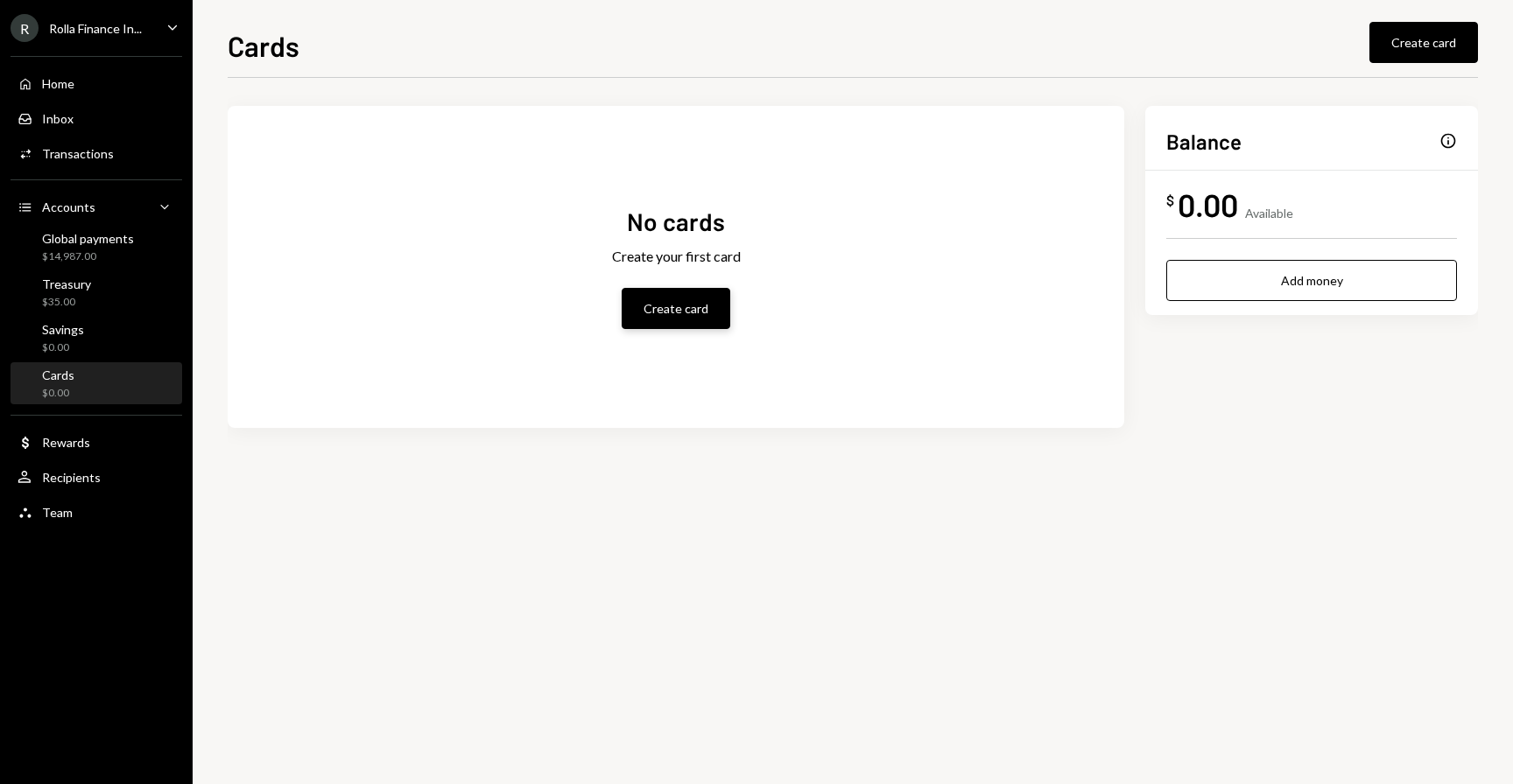
click at [646, 310] on button "Create card" at bounding box center [675, 308] width 108 height 41
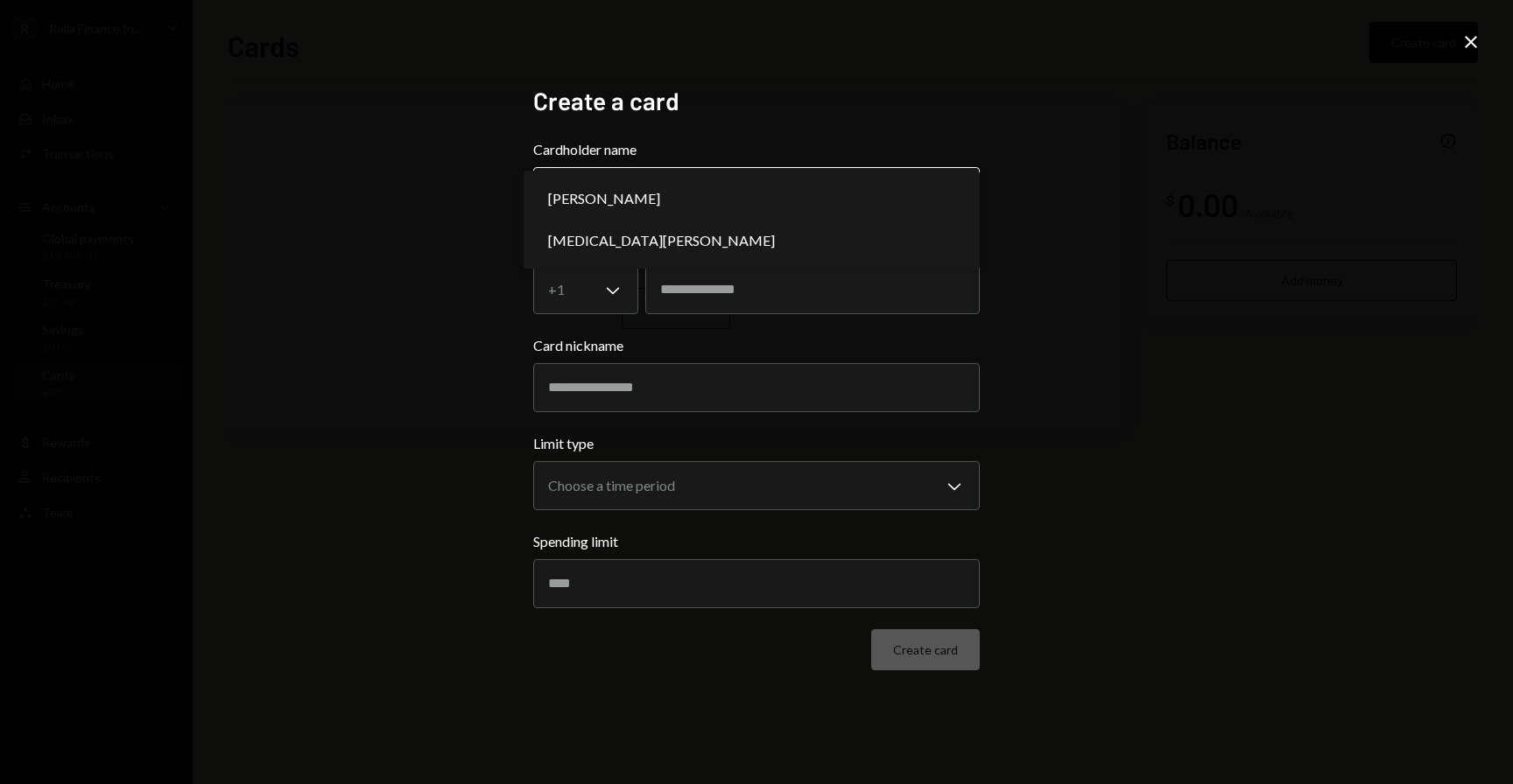
click at [661, 183] on body "**********" at bounding box center [756, 392] width 1513 height 784
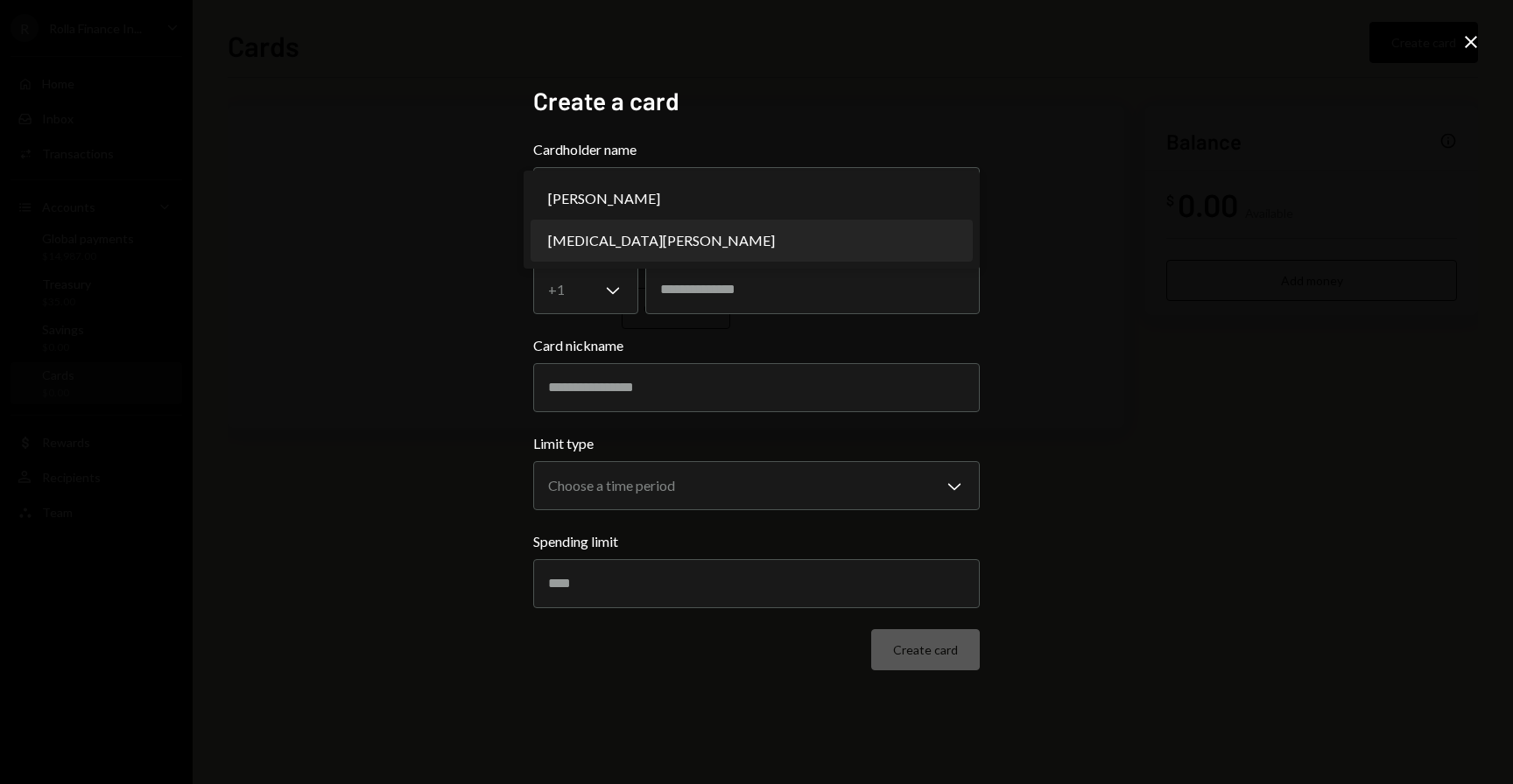
select select "**********"
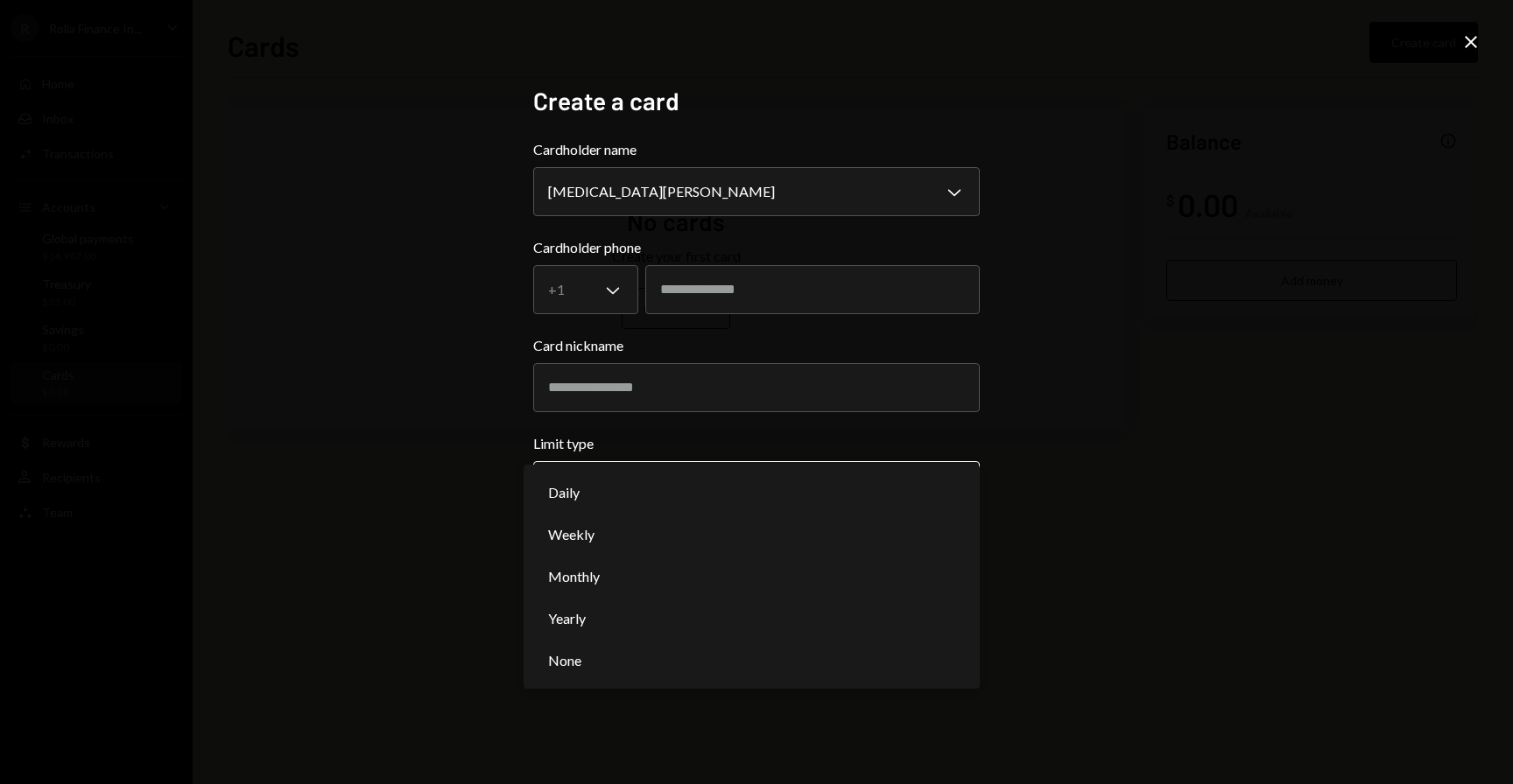
click at [666, 480] on body "**********" at bounding box center [756, 392] width 1513 height 784
select select "********"
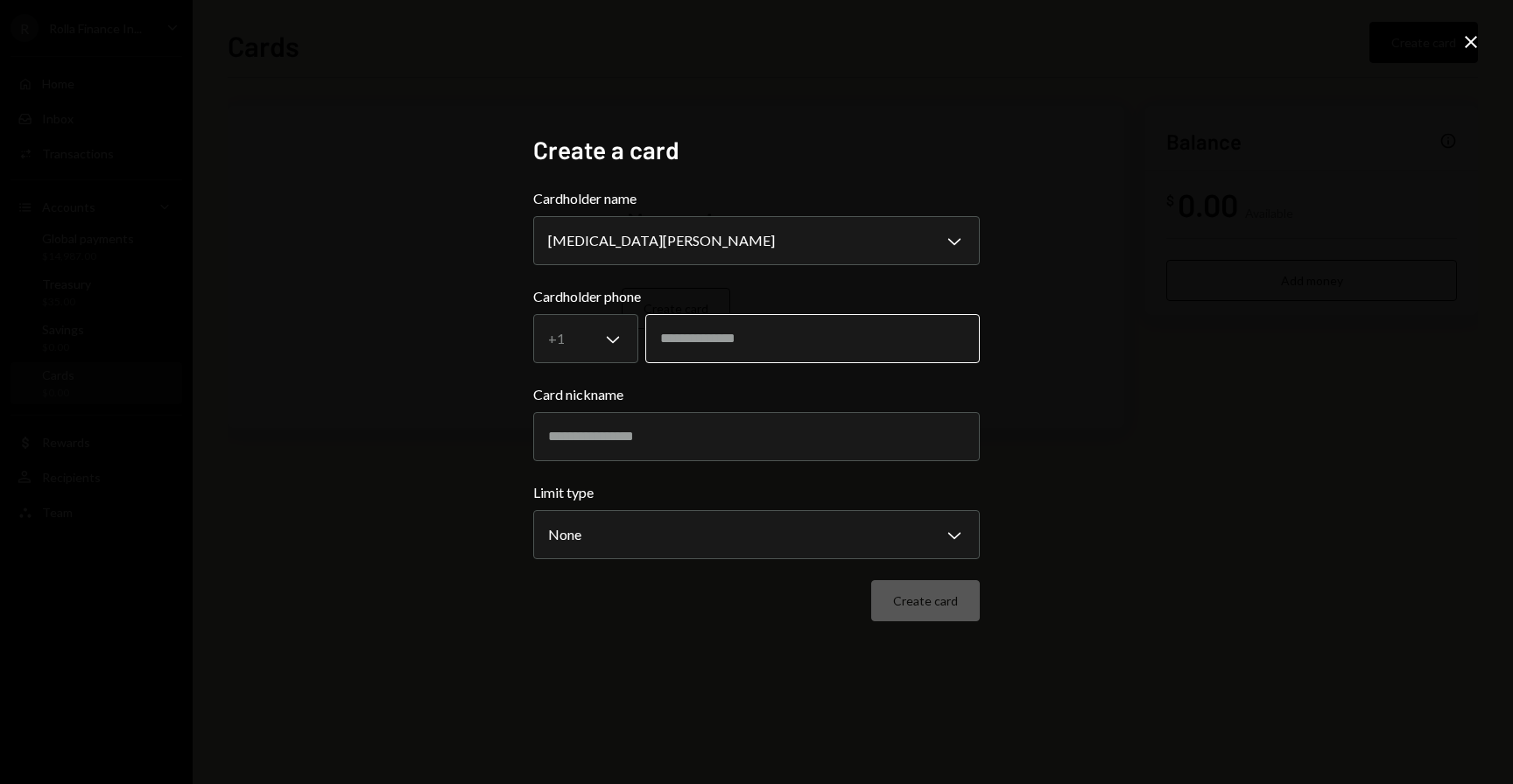
click at [694, 345] on input "tel" at bounding box center [812, 338] width 335 height 49
type input "**********"
click at [739, 443] on input "Card nickname" at bounding box center [756, 436] width 447 height 49
type input "*****"
click at [906, 600] on button "Create card" at bounding box center [924, 601] width 108 height 41
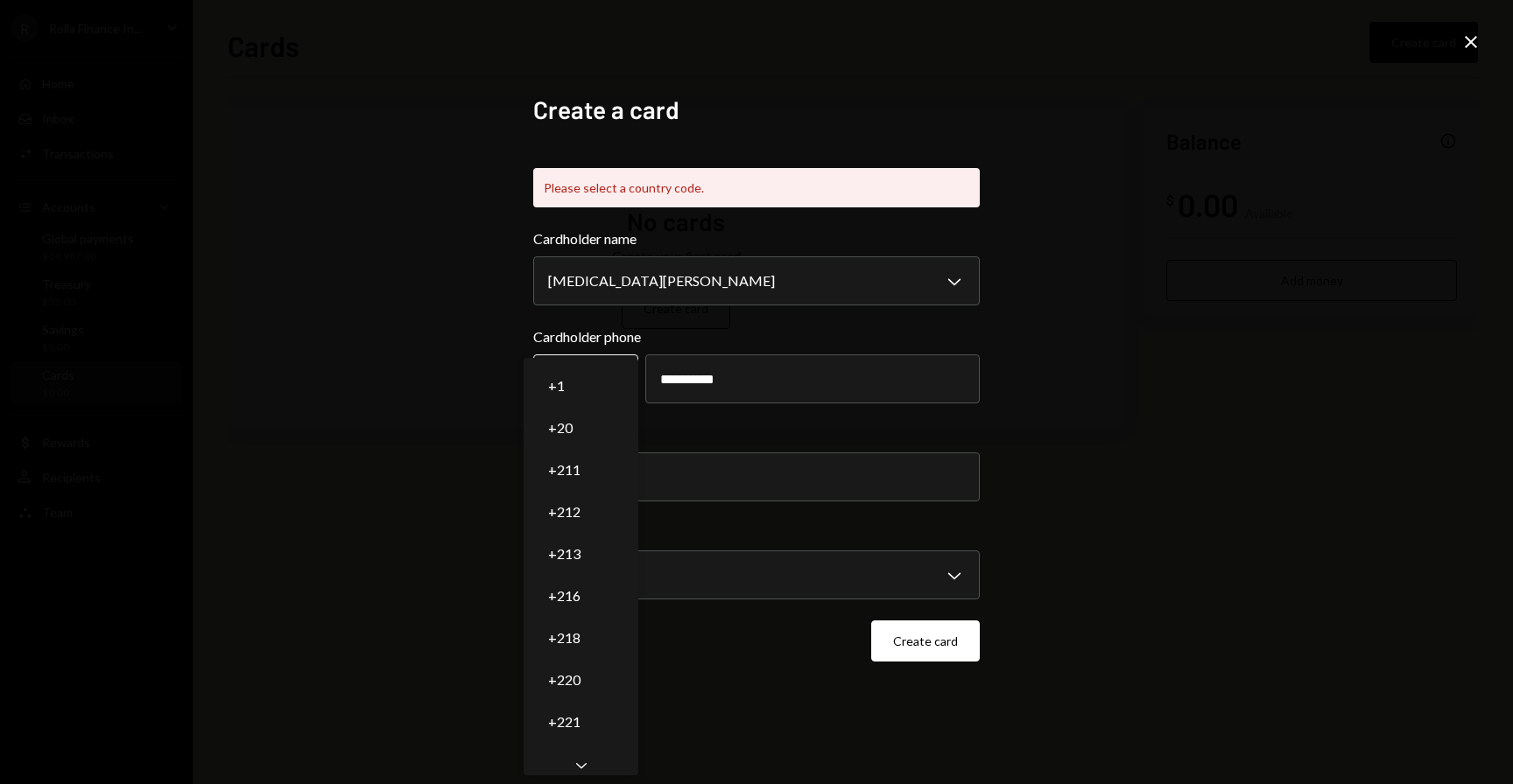
click at [621, 373] on body "**********" at bounding box center [756, 392] width 1513 height 784
select select "*"
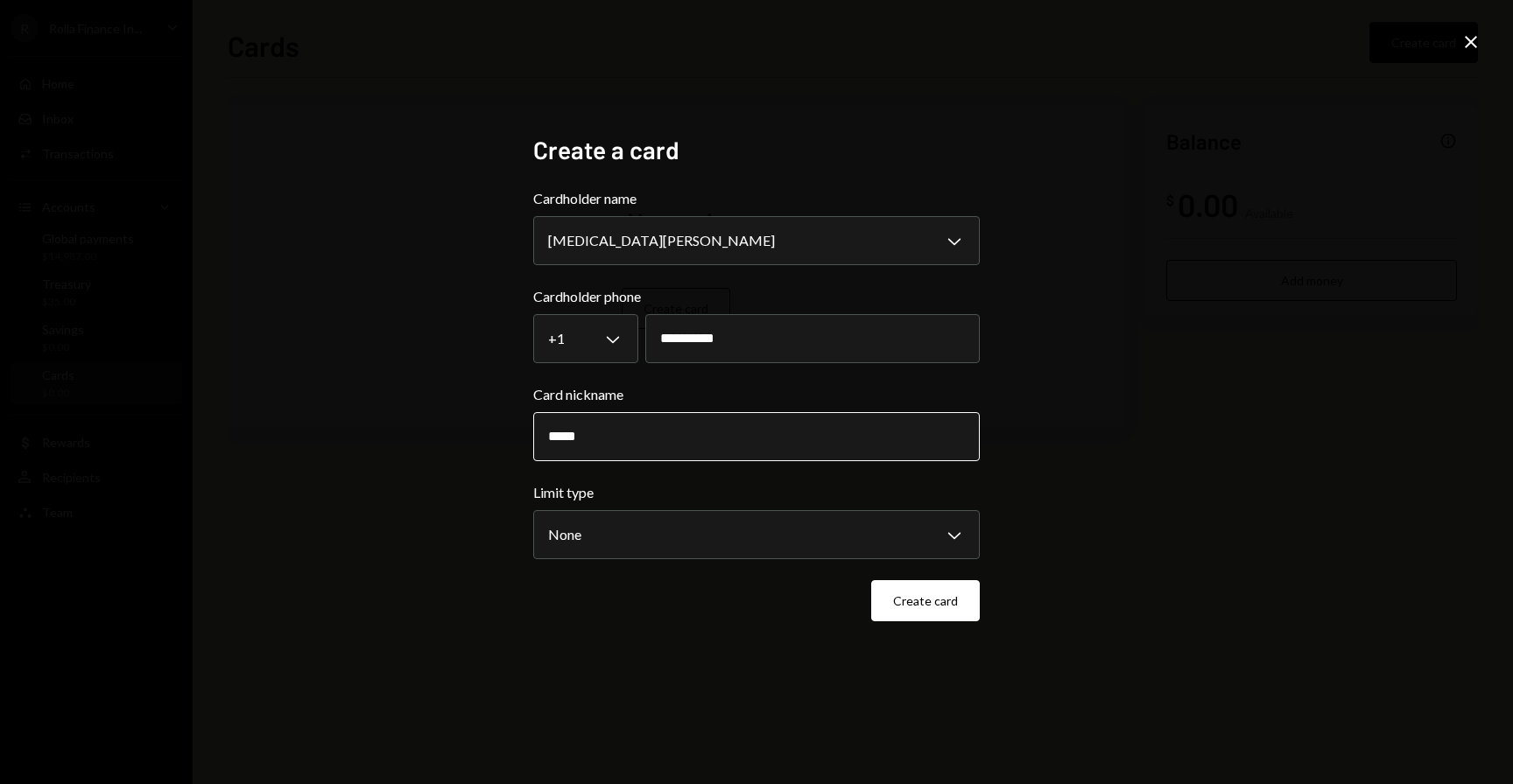
click at [705, 447] on input "*****" at bounding box center [756, 436] width 447 height 49
type input "*****"
type input "**********"
click at [927, 587] on button "Create card" at bounding box center [924, 601] width 108 height 41
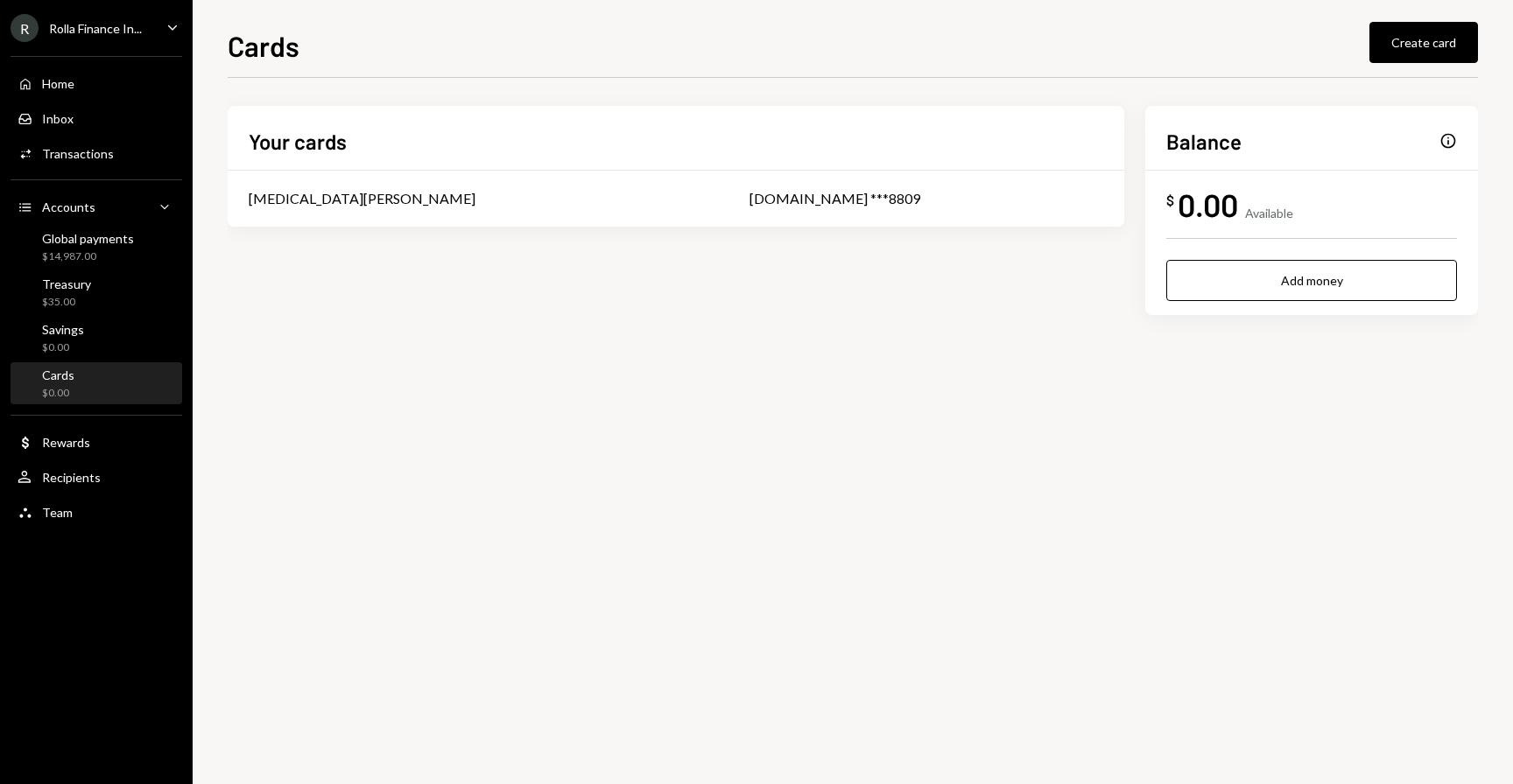
click at [1438, 142] on div "Balance Info" at bounding box center [1311, 141] width 291 height 29
click at [1444, 142] on div "Info" at bounding box center [1447, 141] width 18 height 18
click at [414, 196] on div "[MEDICAL_DATA][PERSON_NAME]" at bounding box center [478, 198] width 459 height 21
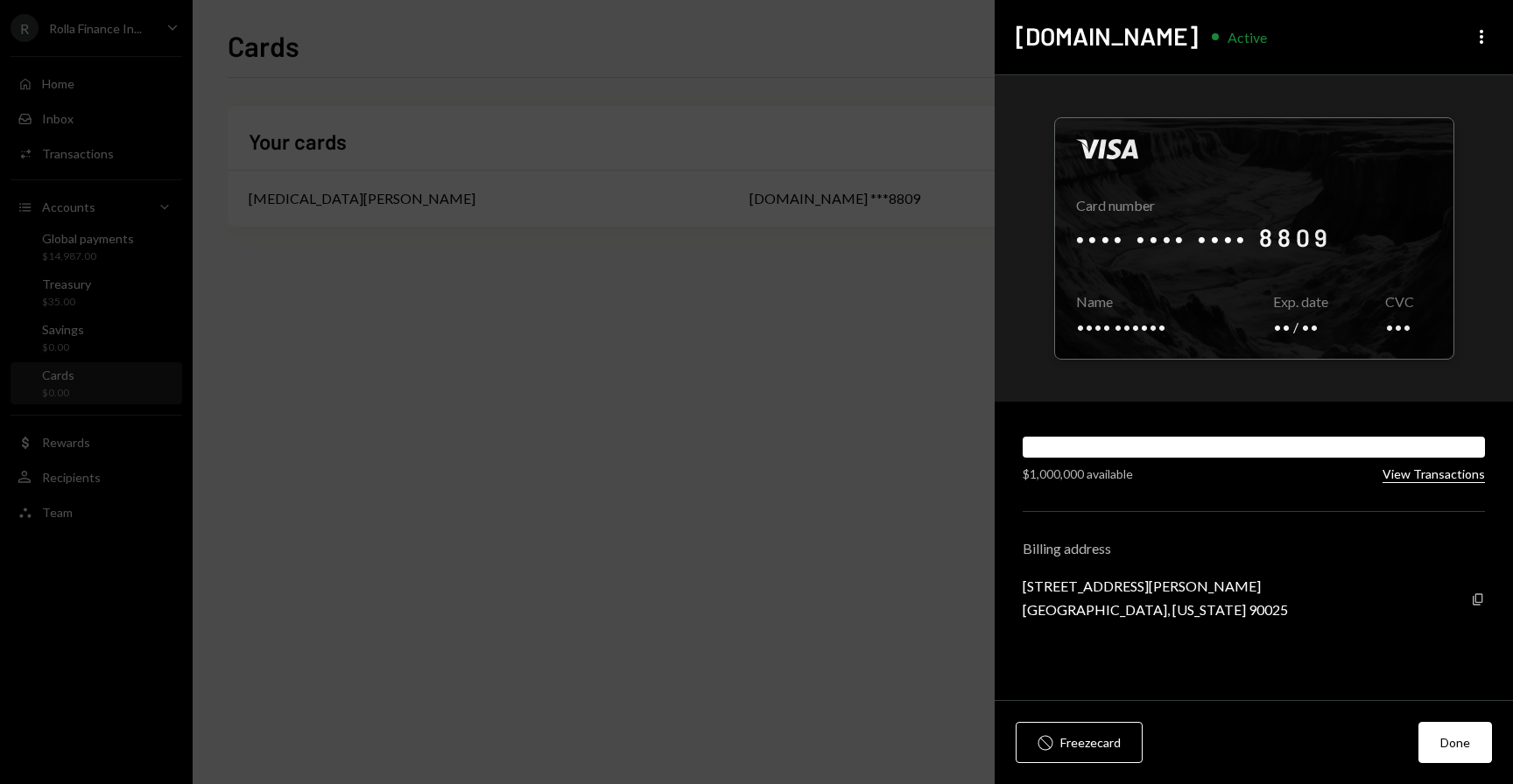
click at [1420, 478] on button "View Transactions" at bounding box center [1433, 475] width 102 height 17
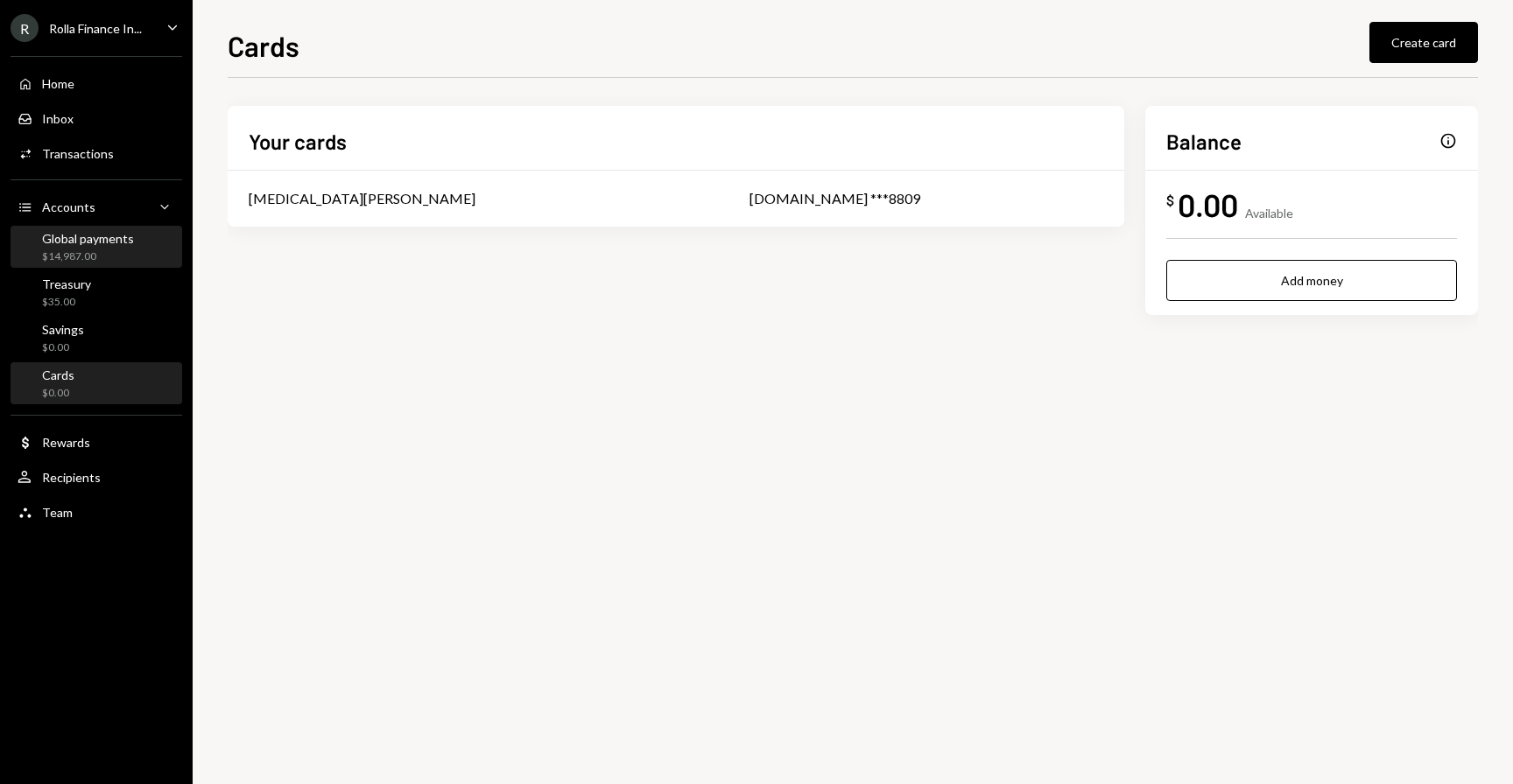
click at [77, 251] on div "$14,987.00" at bounding box center [88, 257] width 92 height 15
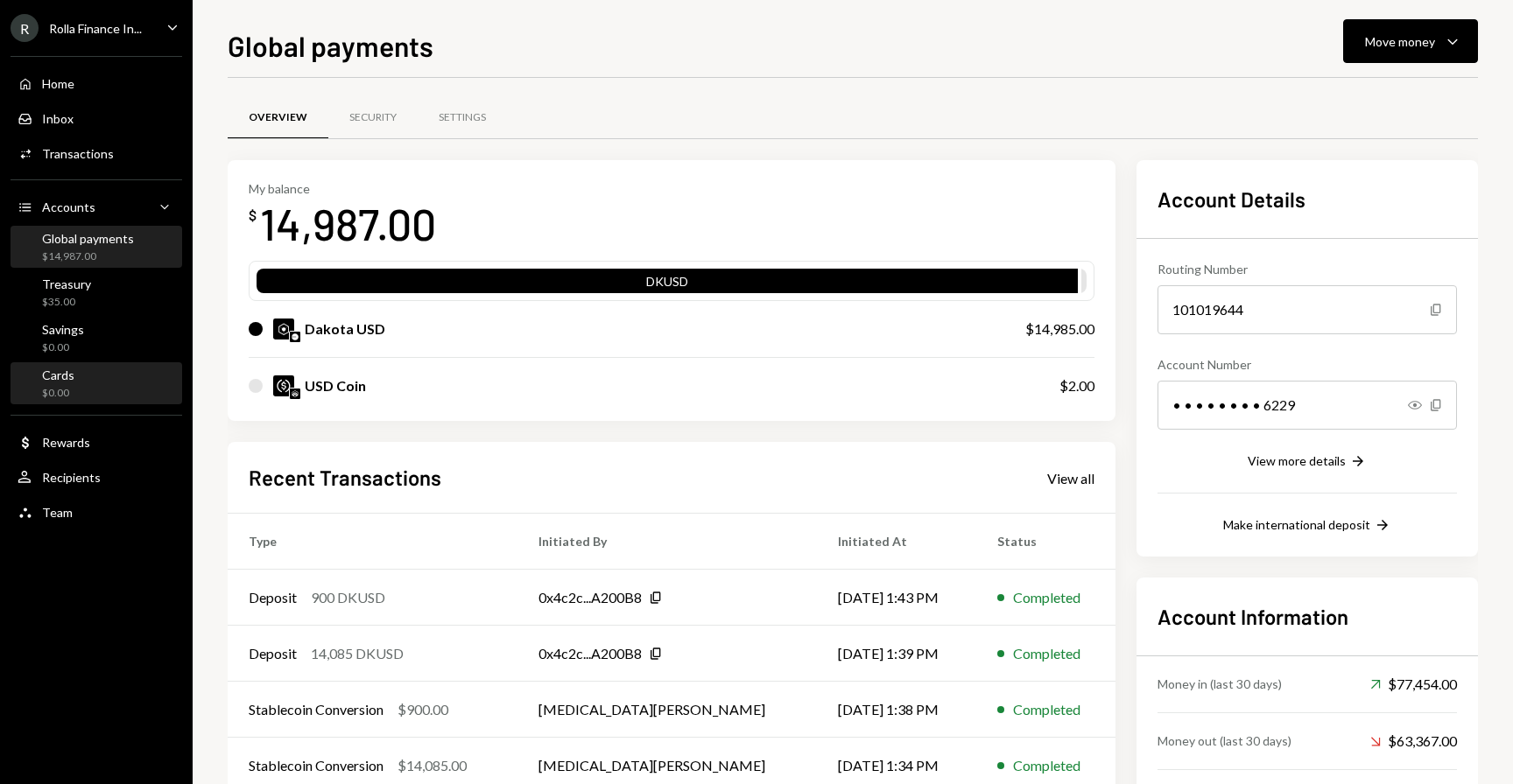
click at [125, 364] on div "Cards $0.00" at bounding box center [97, 384] width 158 height 40
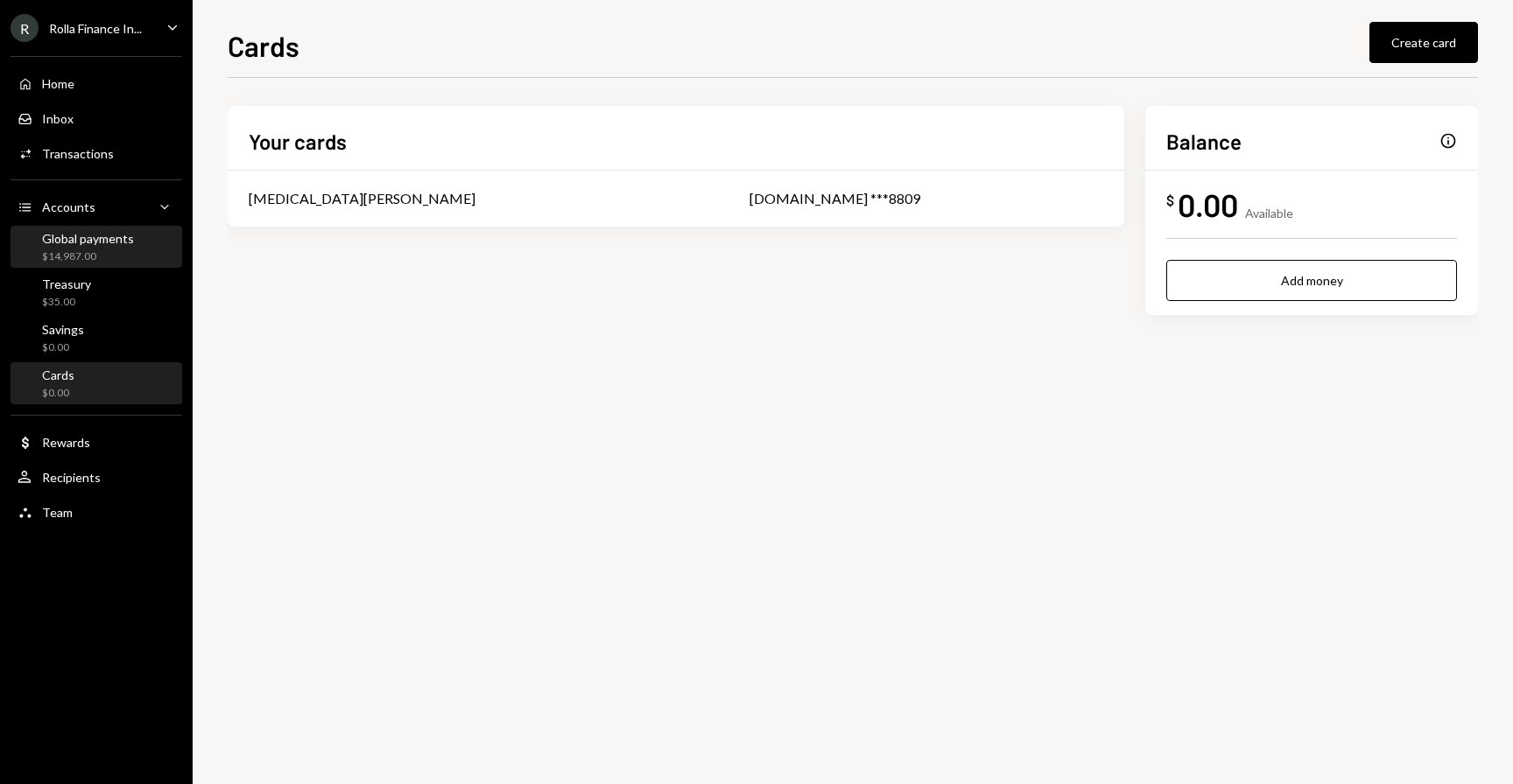
click at [85, 253] on div "$14,987.00" at bounding box center [88, 257] width 92 height 15
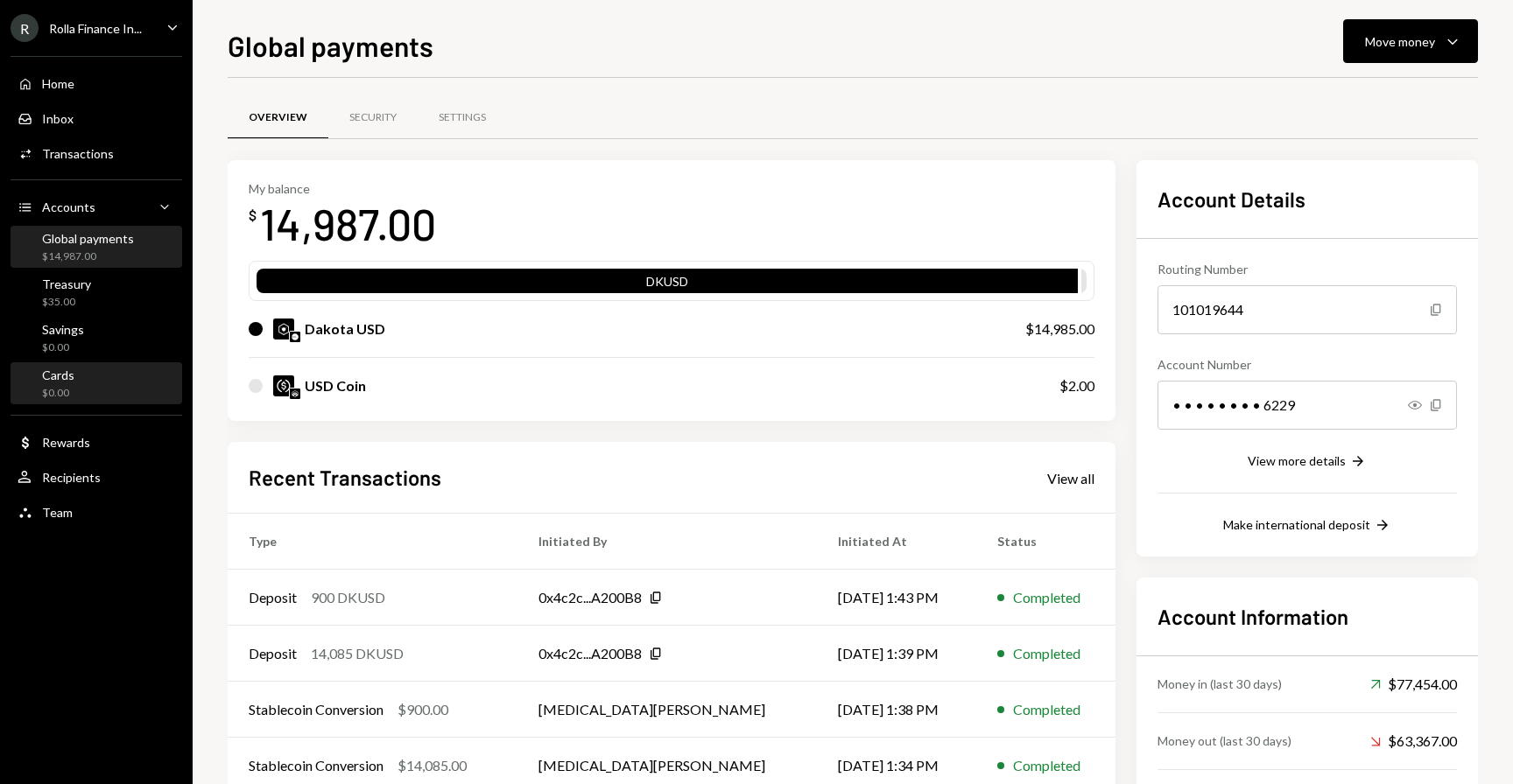
click at [63, 371] on div "Cards" at bounding box center [58, 375] width 32 height 15
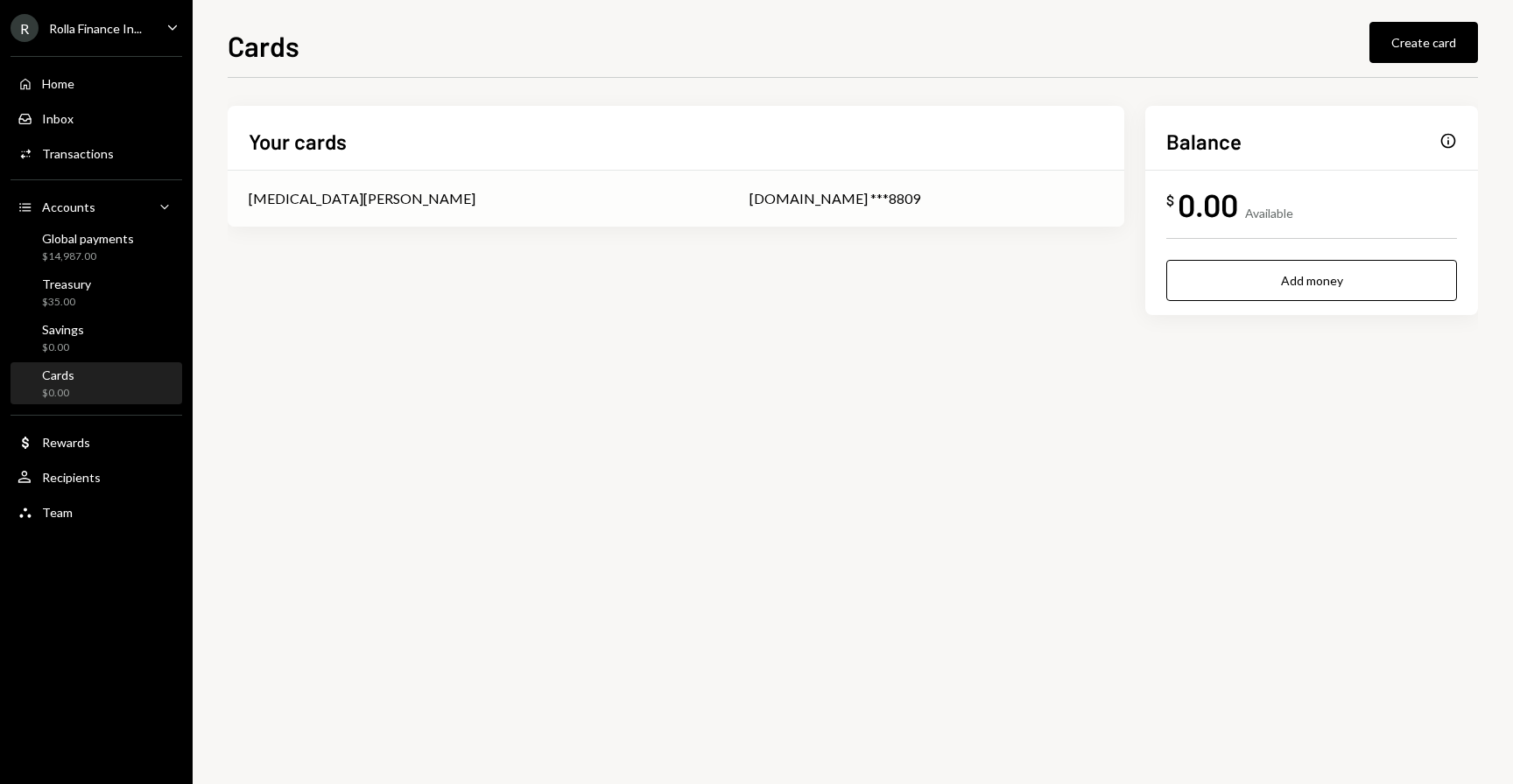
click at [394, 202] on div "Tobi Oduah" at bounding box center [478, 198] width 459 height 21
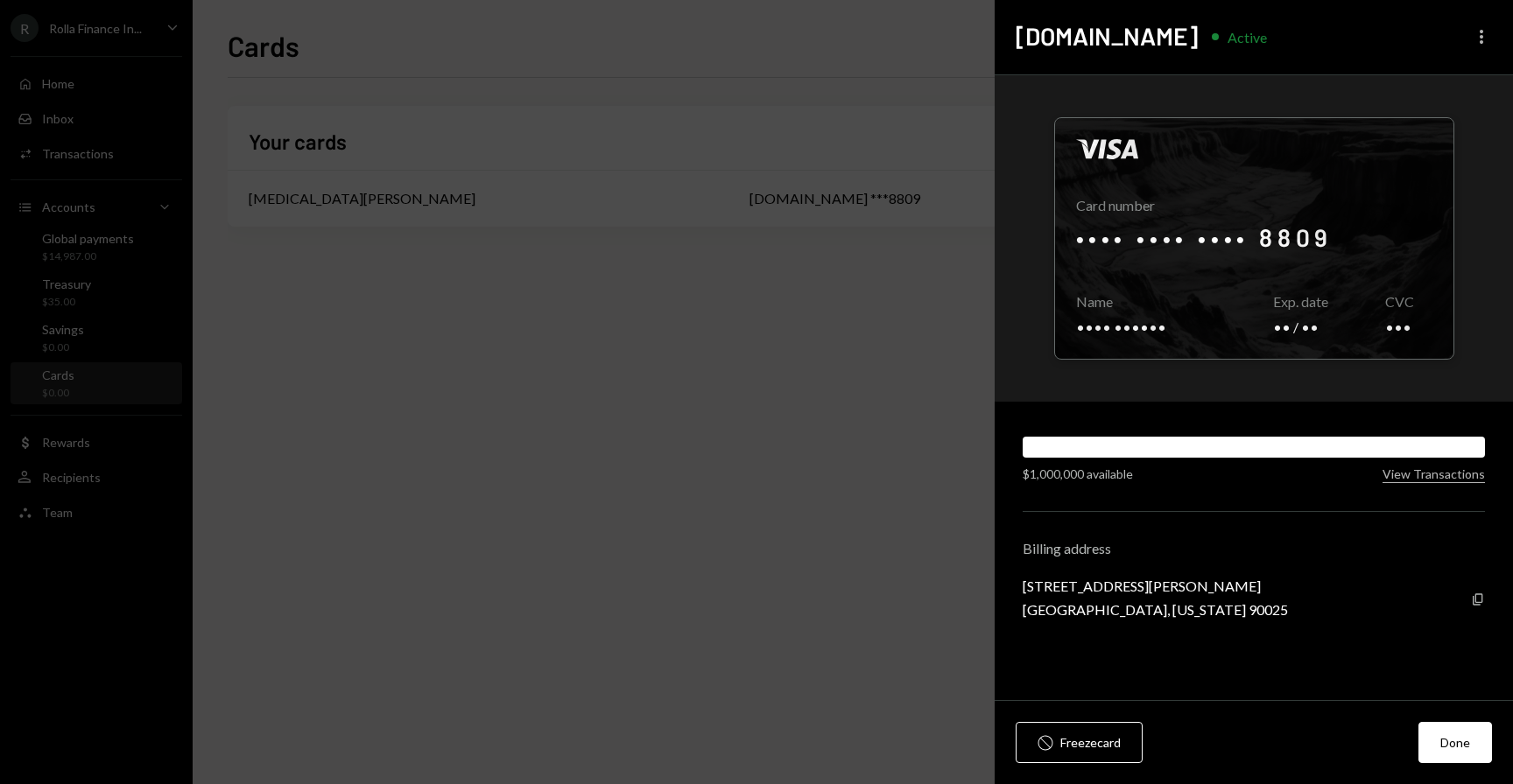
click at [1482, 33] on icon "More" at bounding box center [1481, 37] width 21 height 21
click at [1479, 30] on icon "More" at bounding box center [1481, 37] width 21 height 21
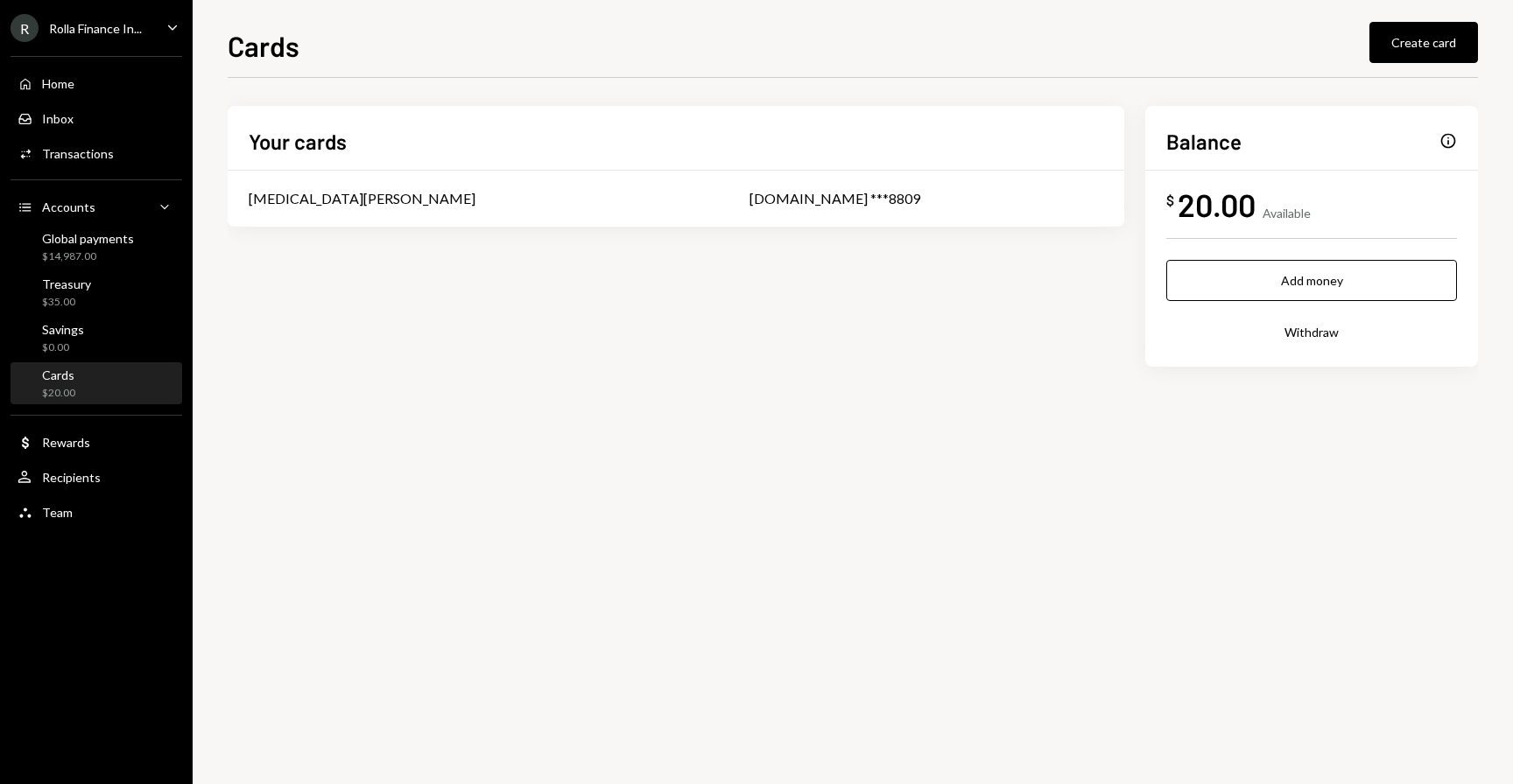
click at [1306, 330] on button "Withdraw" at bounding box center [1311, 332] width 291 height 41
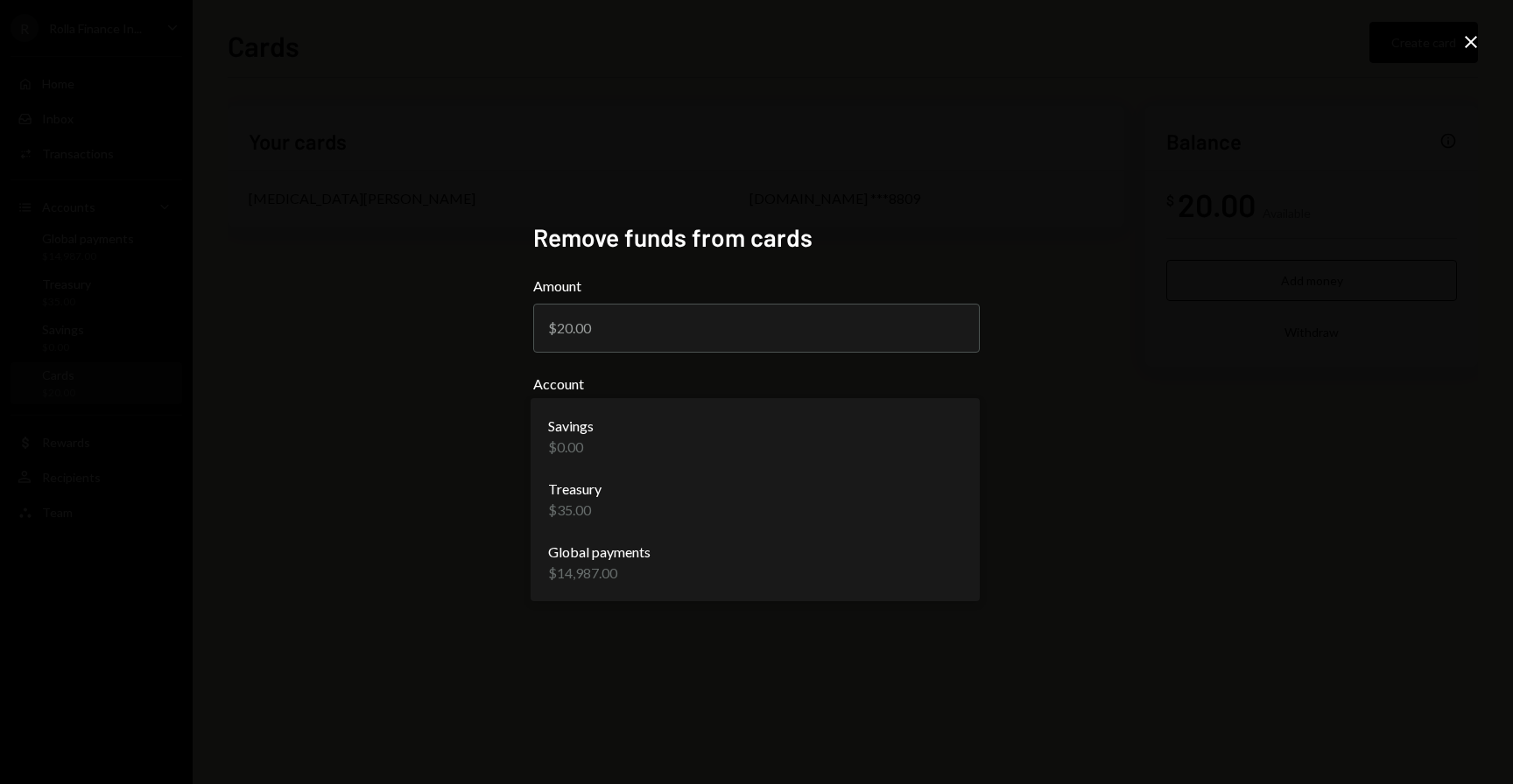
click at [695, 446] on body "**********" at bounding box center [756, 392] width 1513 height 784
click at [1334, 233] on div "**********" at bounding box center [756, 392] width 1513 height 784
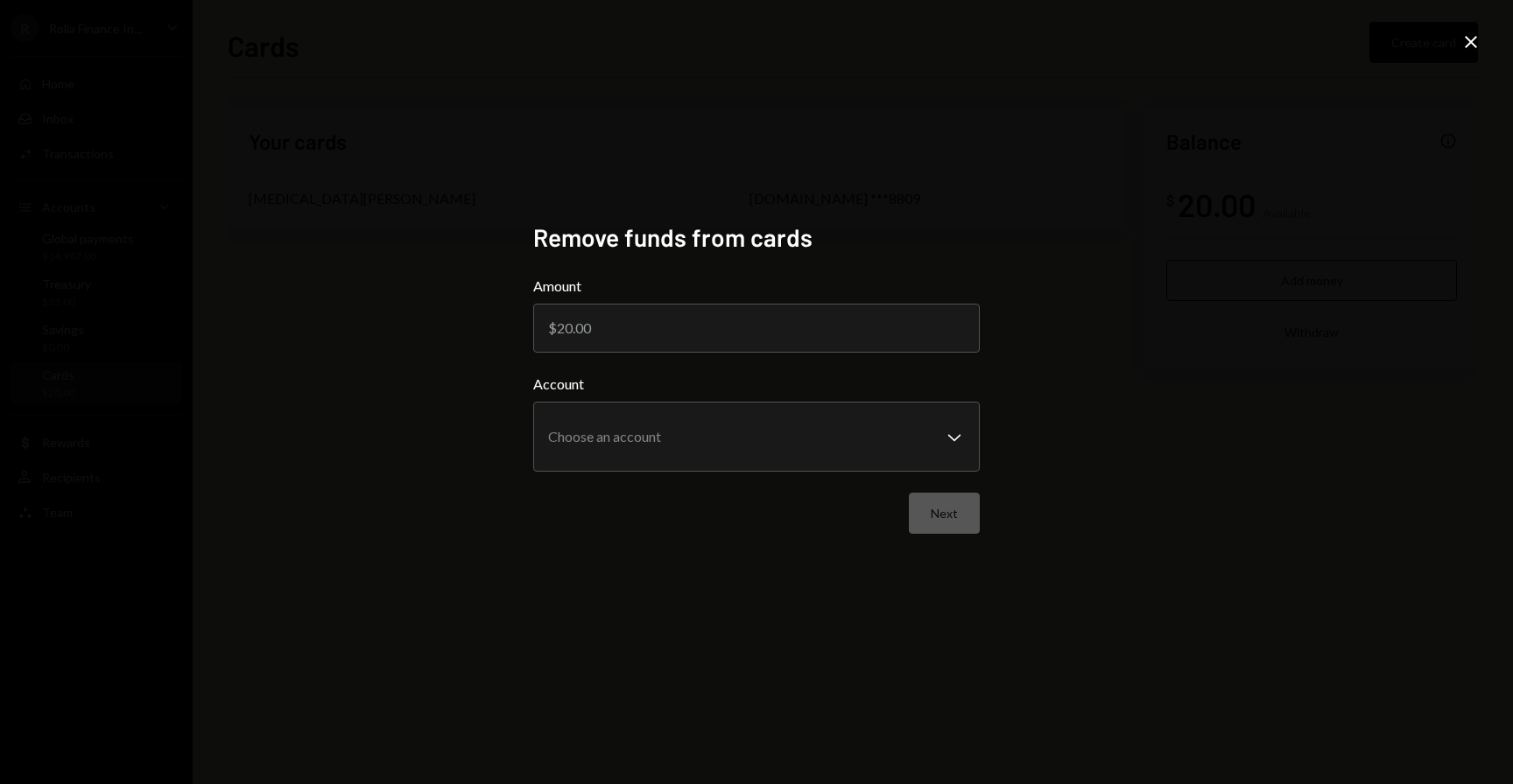
click at [1483, 37] on div "**********" at bounding box center [756, 392] width 1513 height 784
click at [704, 463] on body "**********" at bounding box center [756, 392] width 1513 height 784
click at [933, 436] on body "**********" at bounding box center [756, 392] width 1513 height 784
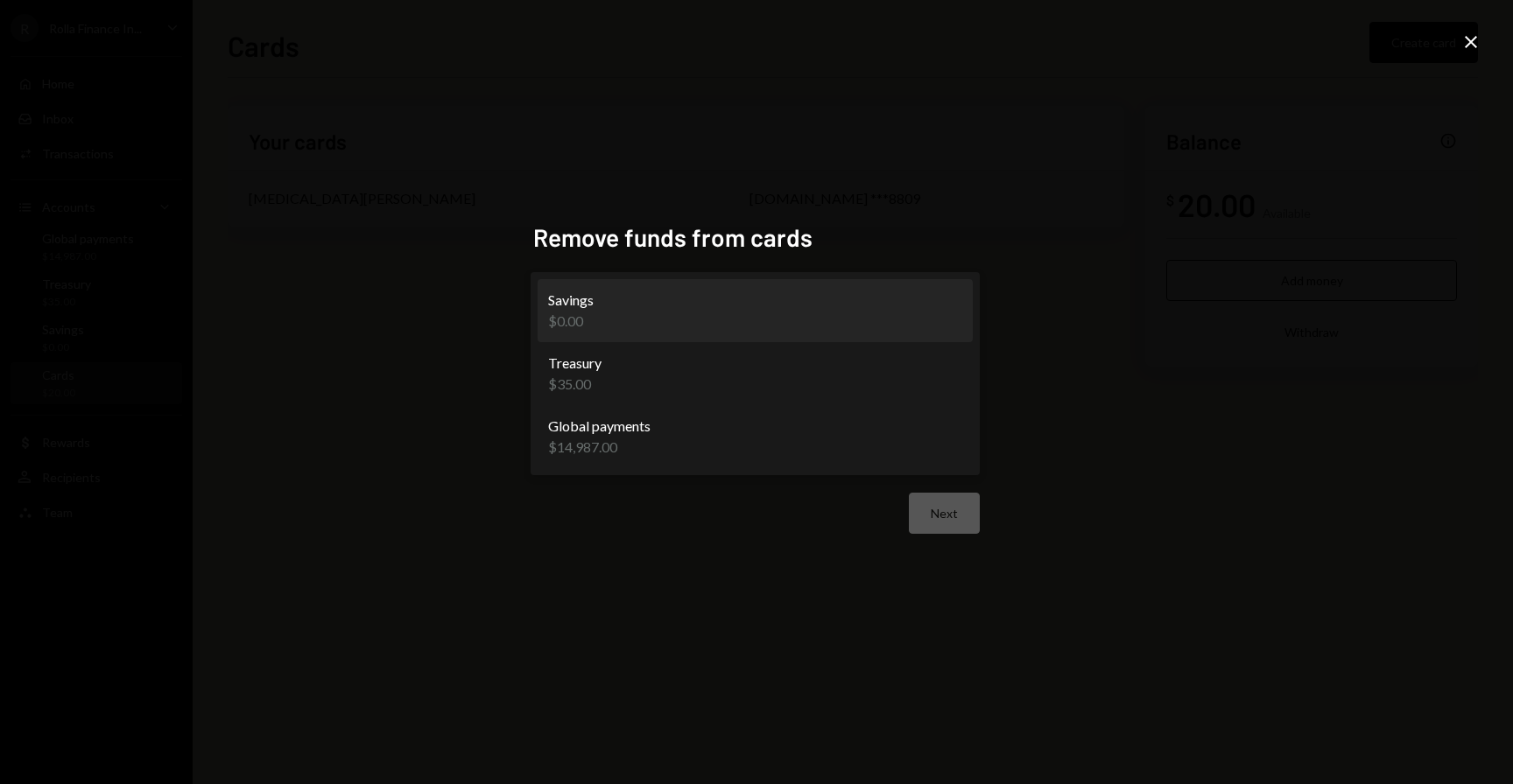
select select "**********"
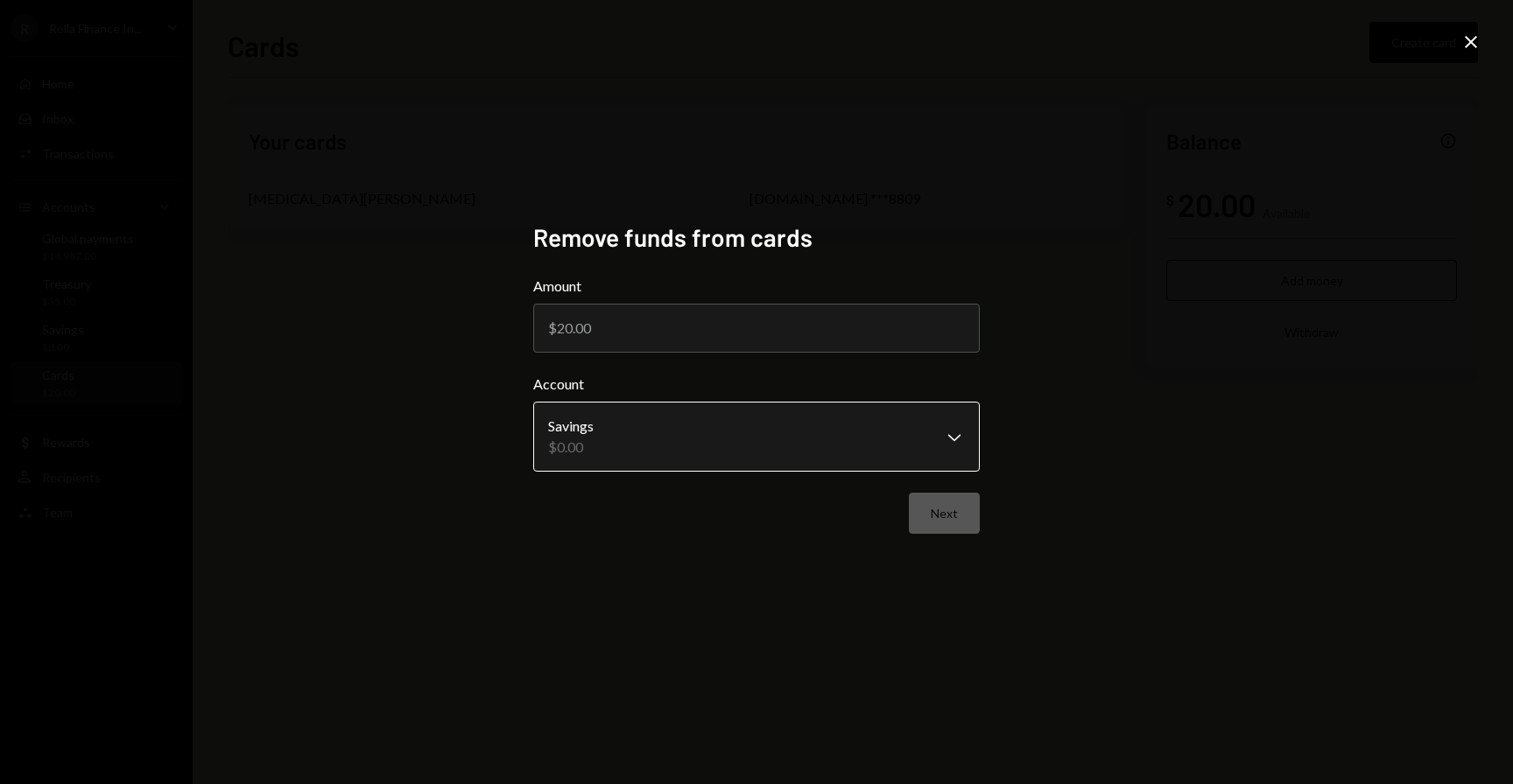
click at [798, 442] on body "**********" at bounding box center [756, 392] width 1513 height 784
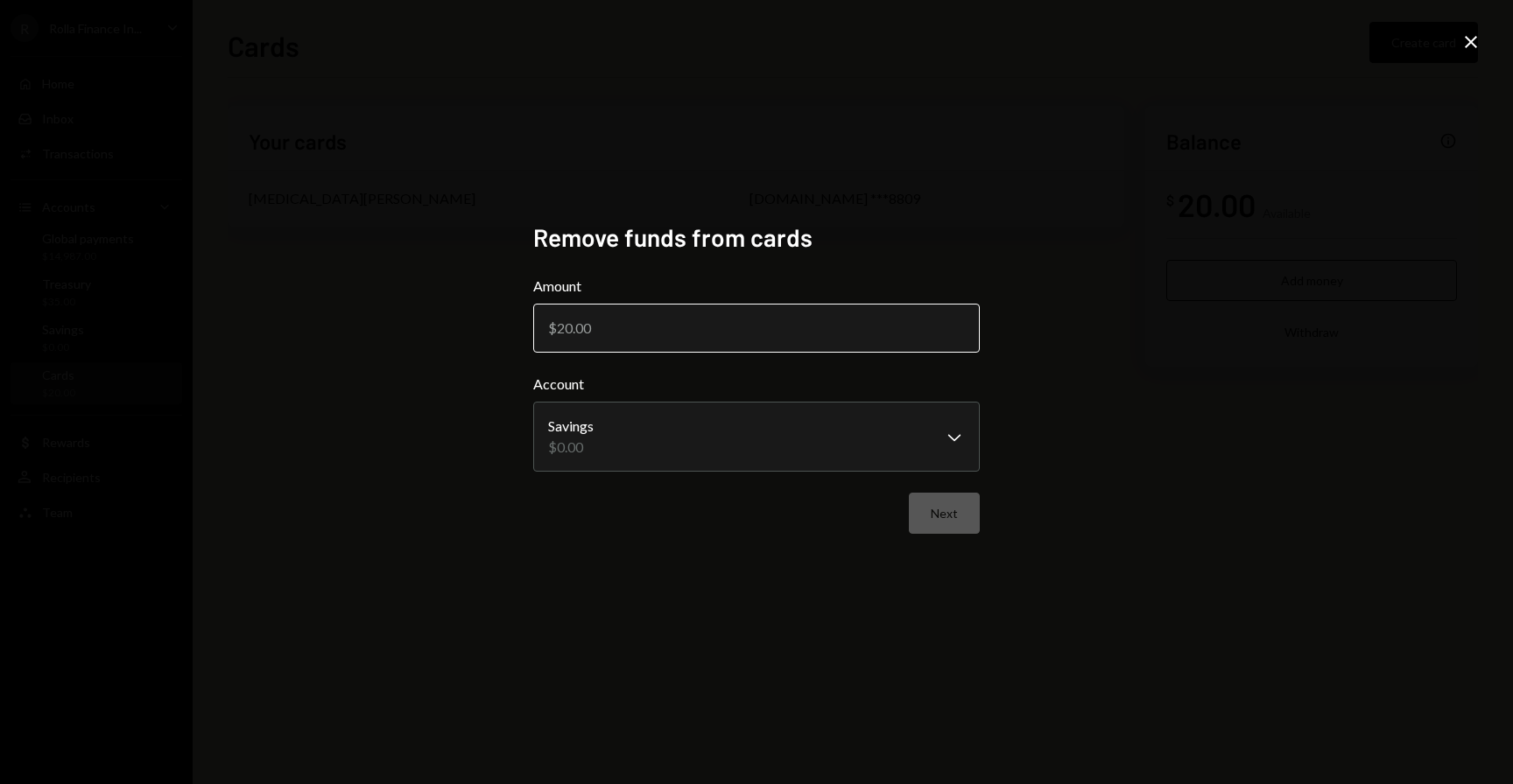
click at [722, 316] on input "Amount" at bounding box center [756, 328] width 447 height 49
click at [696, 347] on input "Amount" at bounding box center [756, 328] width 447 height 49
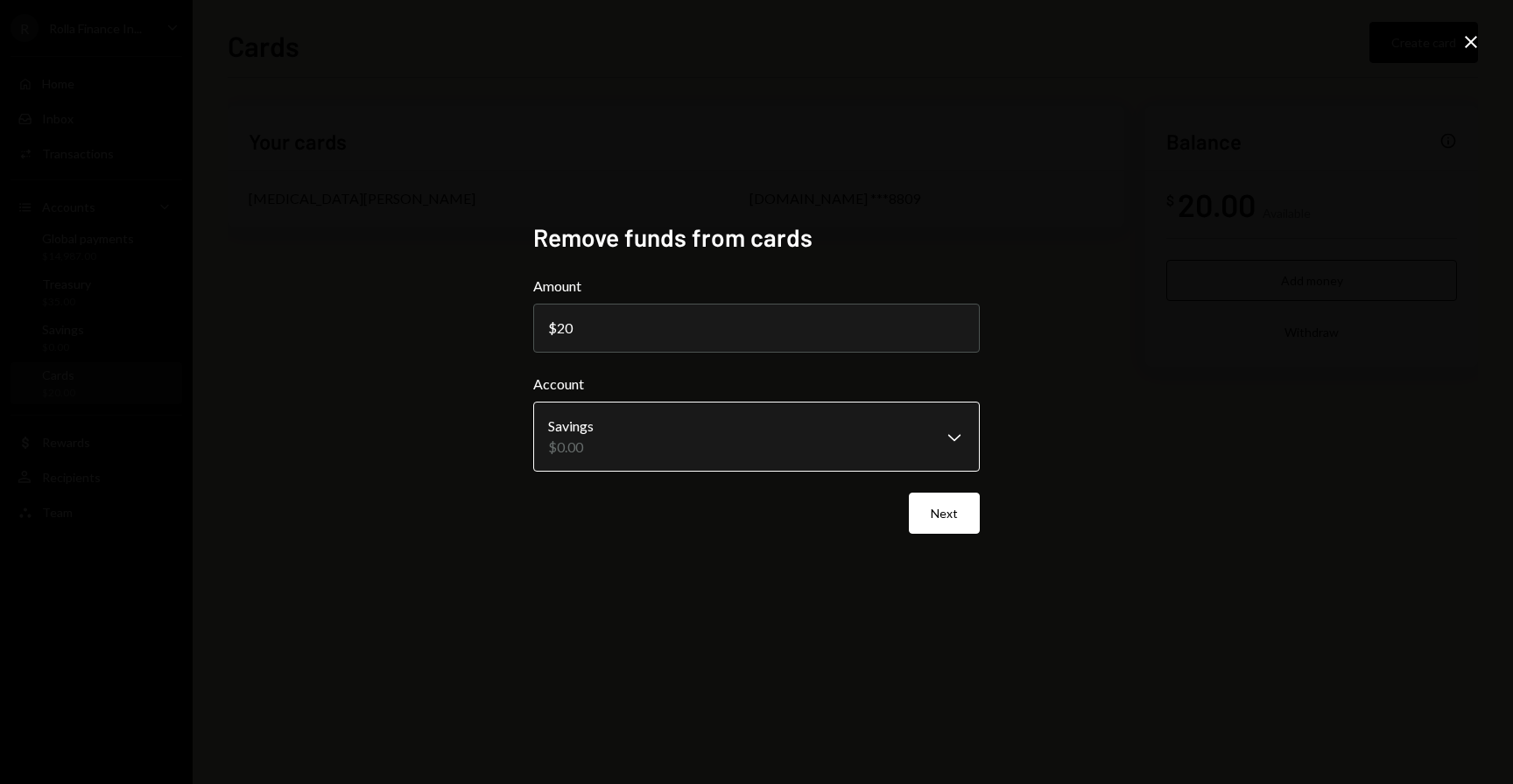
type input "20"
click at [869, 438] on body "**********" at bounding box center [756, 392] width 1513 height 784
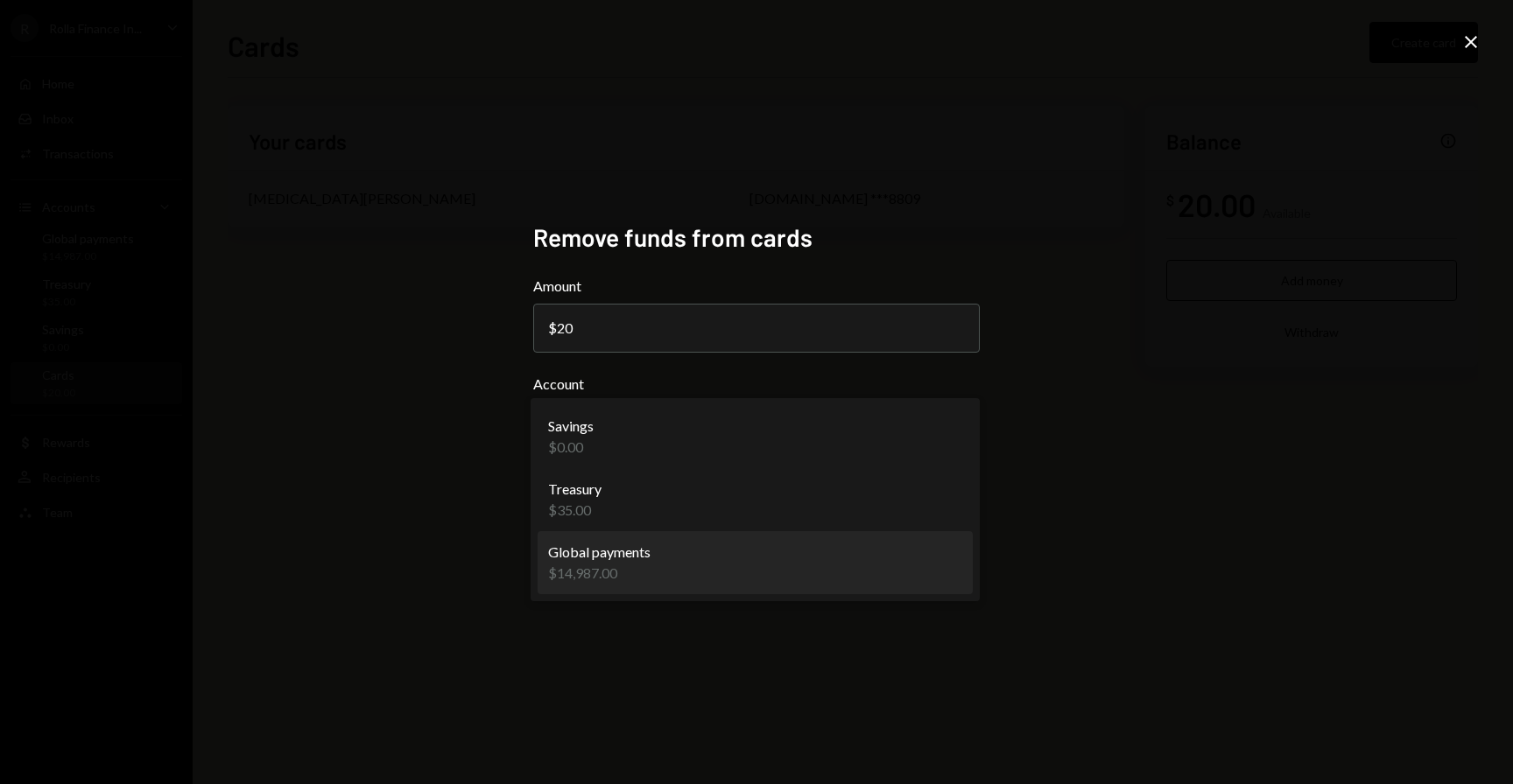
select select "**********"
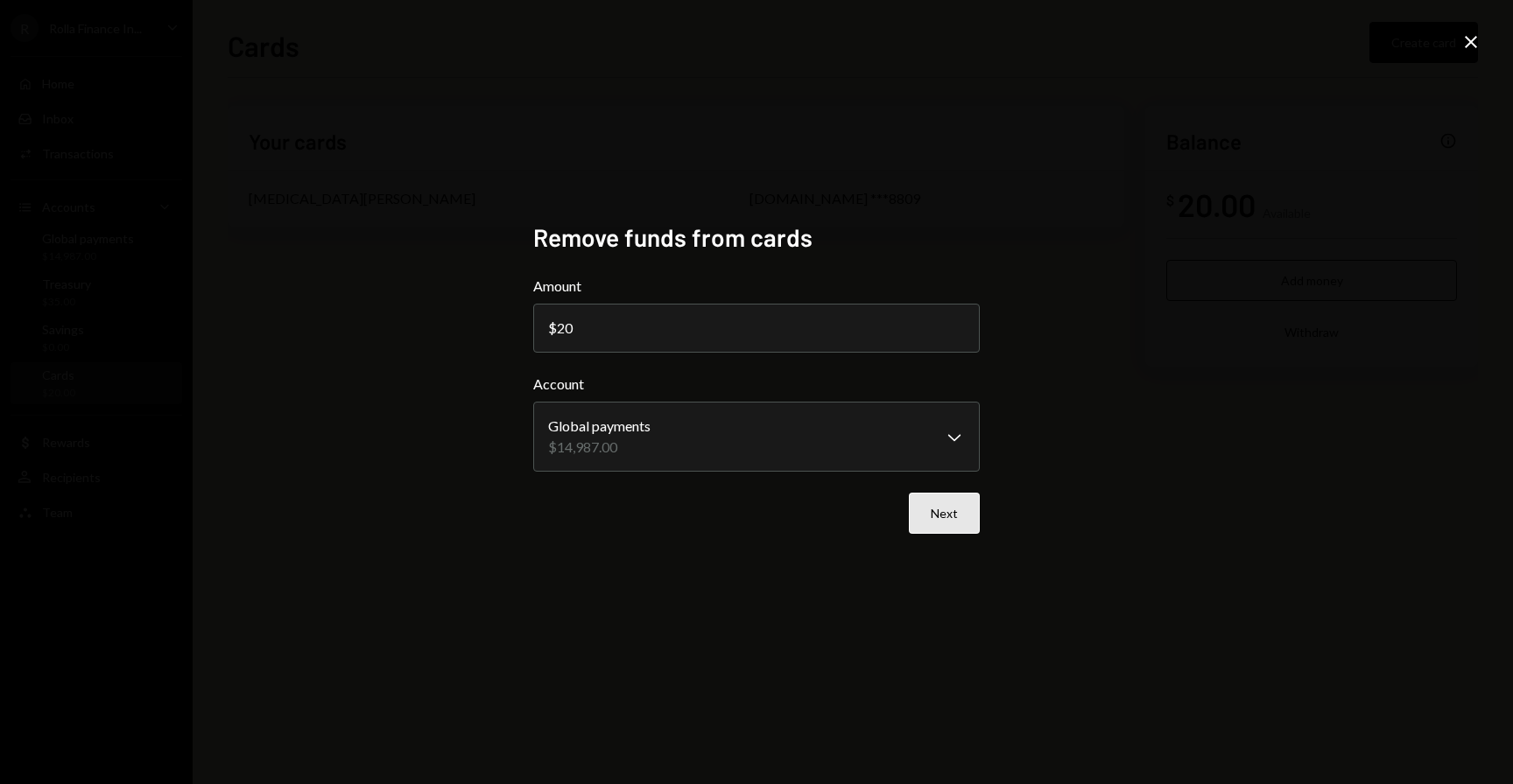
click at [969, 517] on button "Next" at bounding box center [943, 513] width 71 height 41
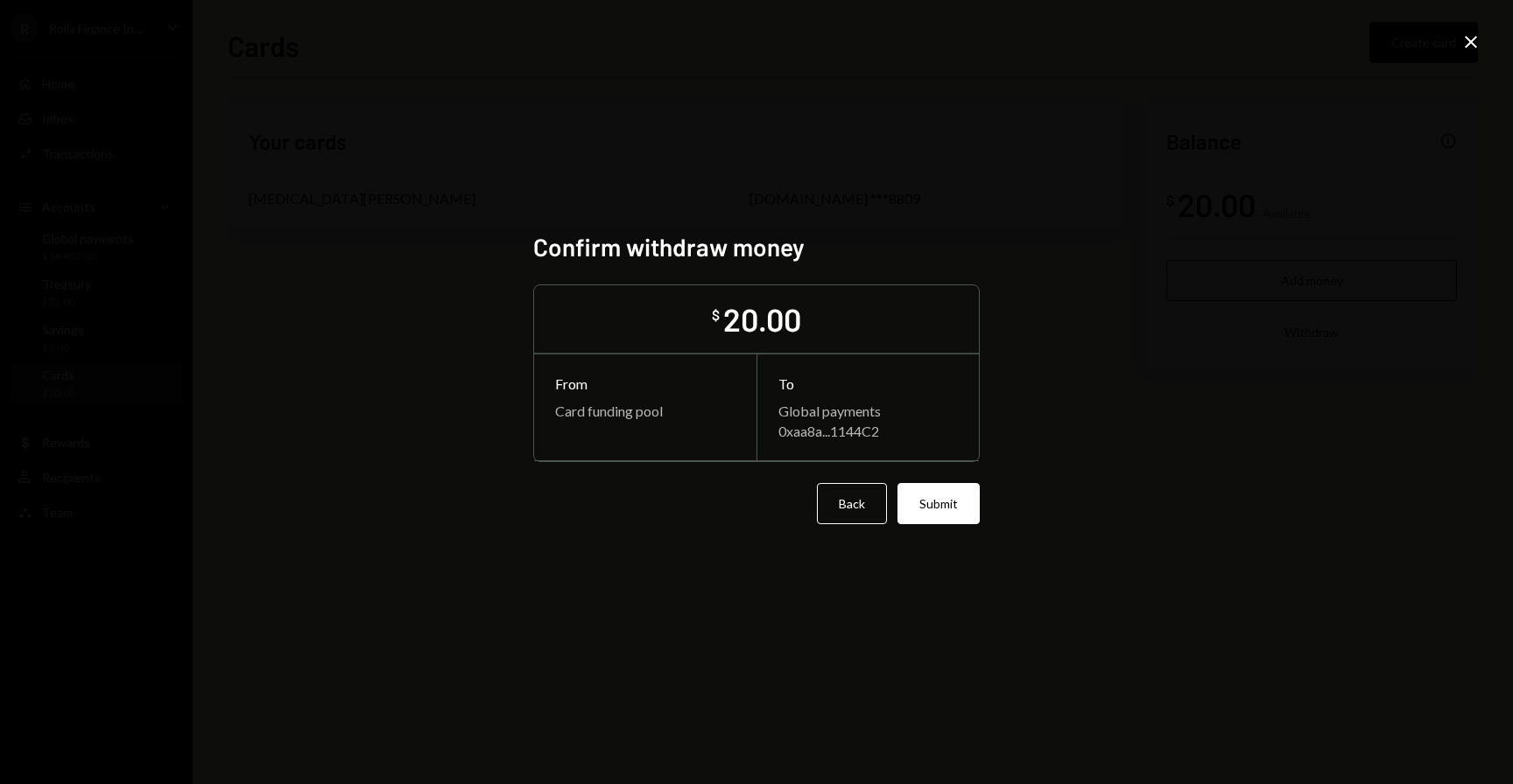
click at [1474, 39] on icon "Close" at bounding box center [1471, 42] width 21 height 21
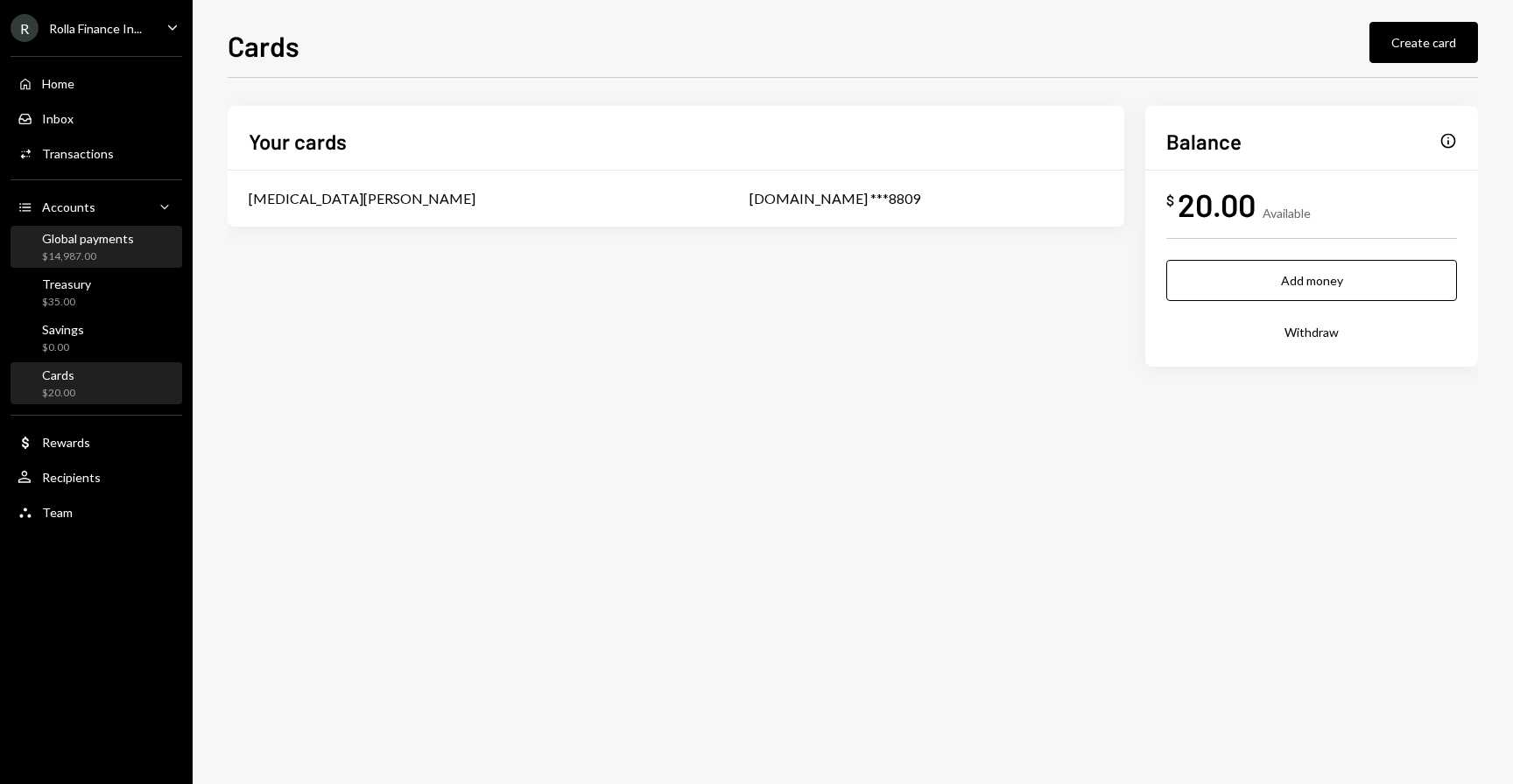
click at [108, 258] on div "$14,987.00" at bounding box center [88, 257] width 92 height 15
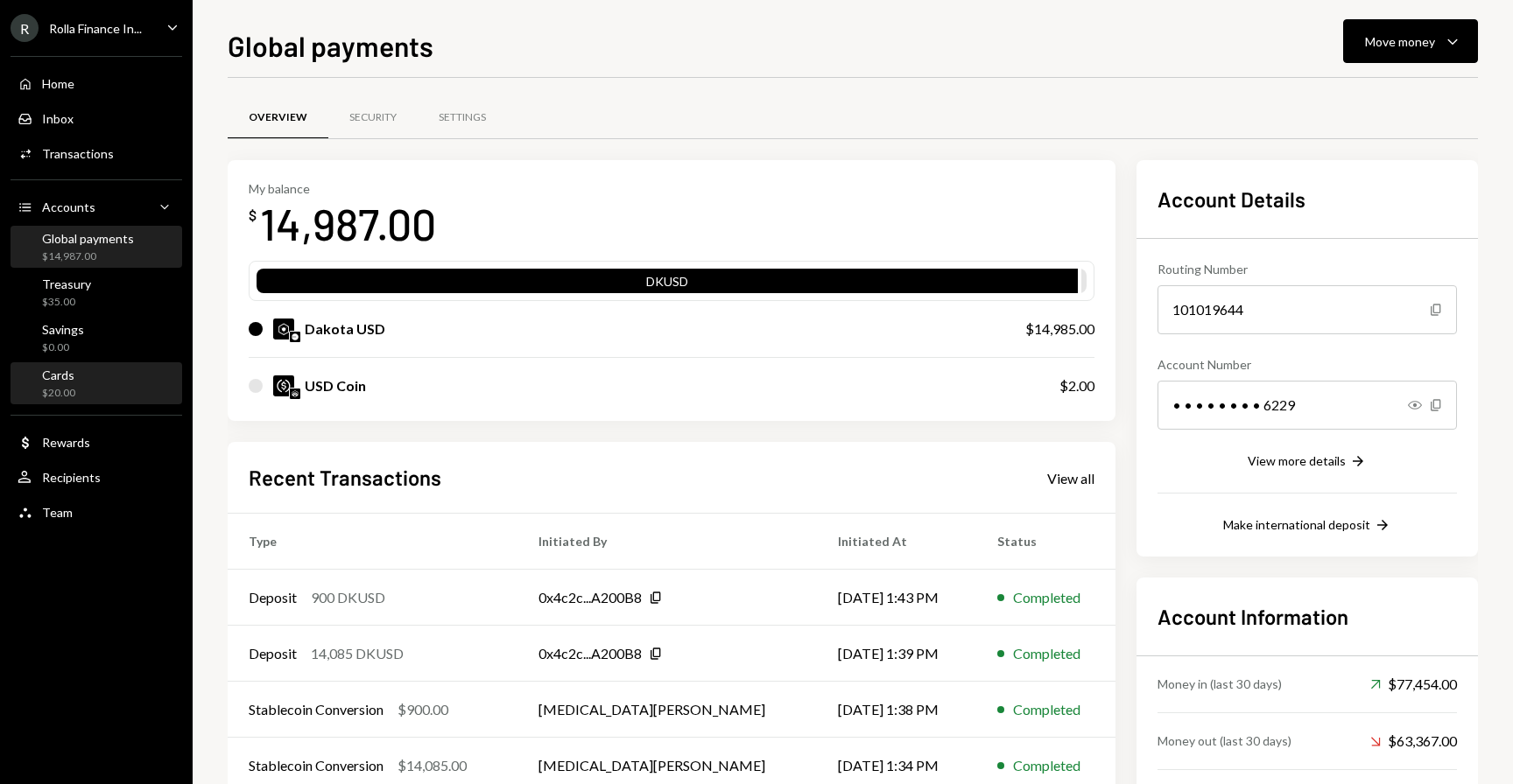
click at [98, 386] on div "Cards $20.00" at bounding box center [97, 384] width 158 height 33
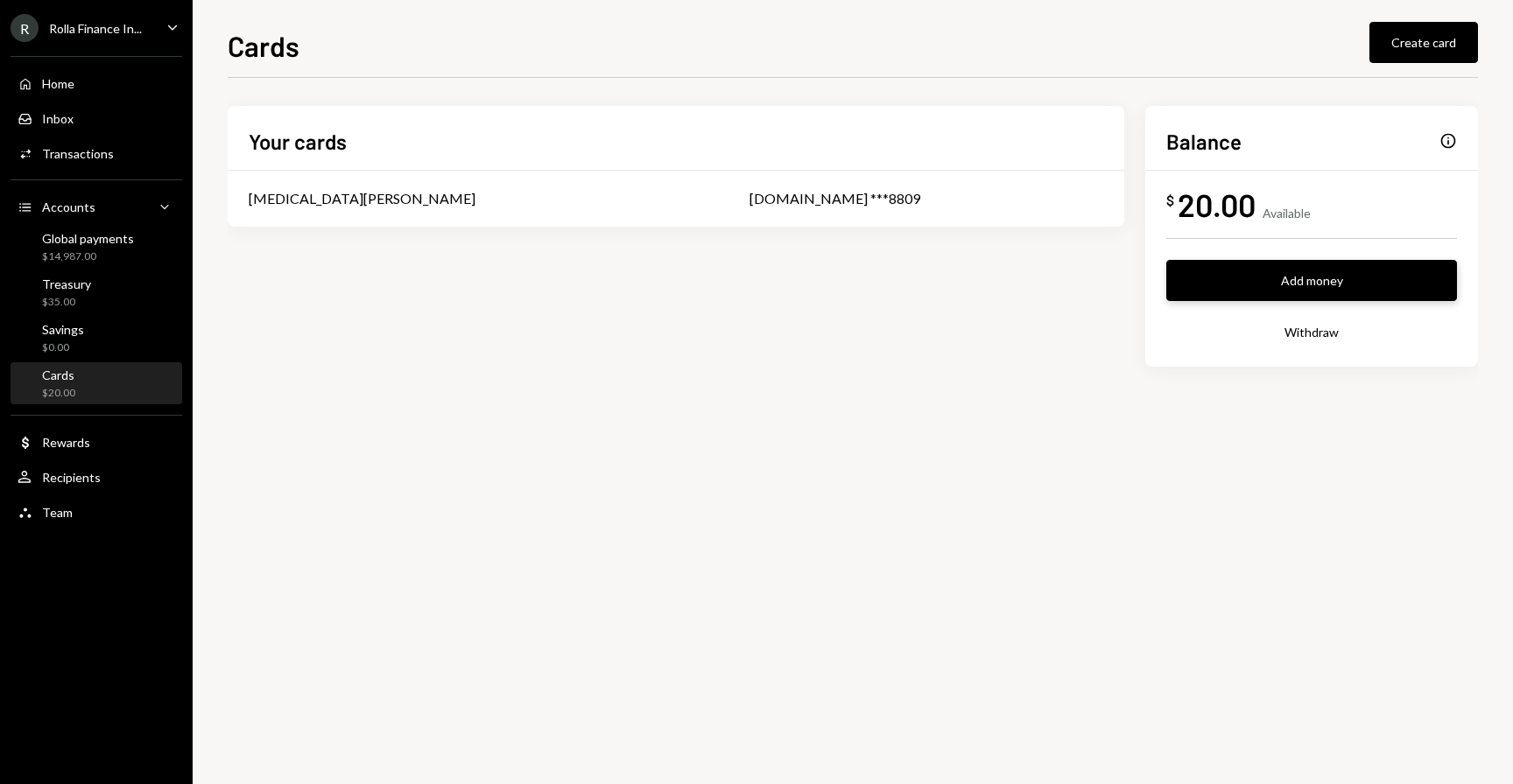
click at [1270, 274] on button "Add money" at bounding box center [1311, 280] width 291 height 41
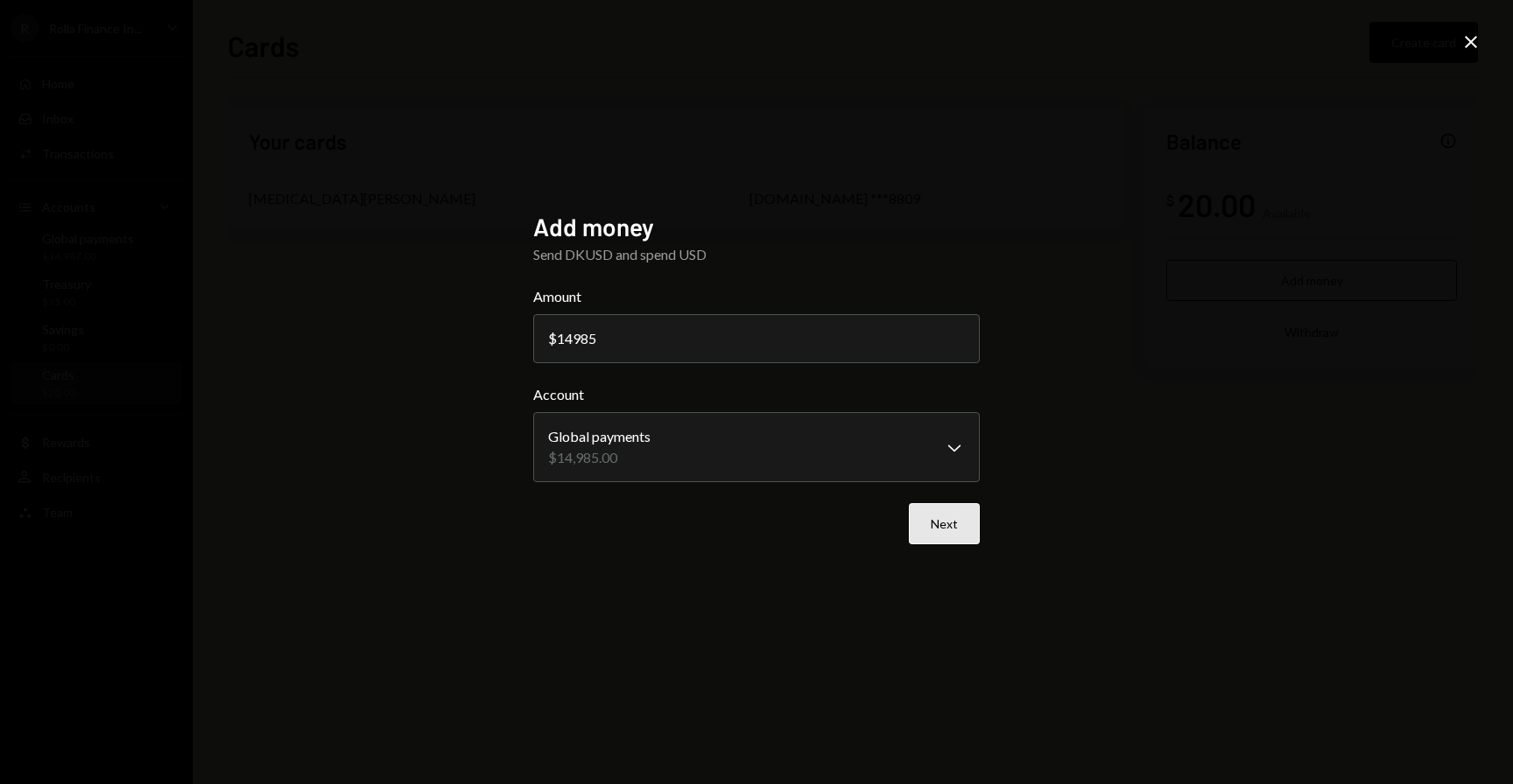
type input "14985"
click at [957, 524] on button "Next" at bounding box center [943, 524] width 71 height 41
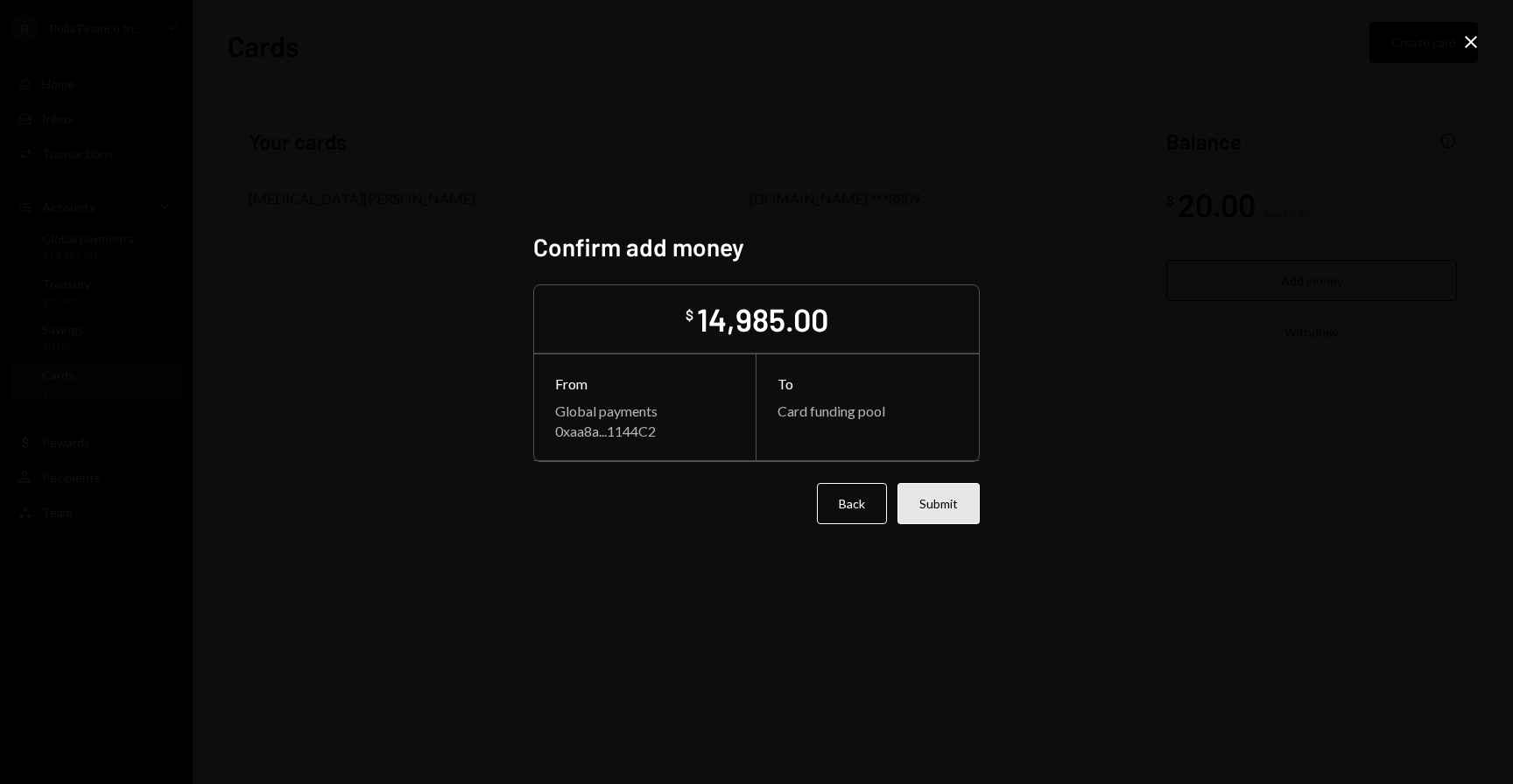
click at [941, 506] on button "Submit" at bounding box center [938, 504] width 83 height 41
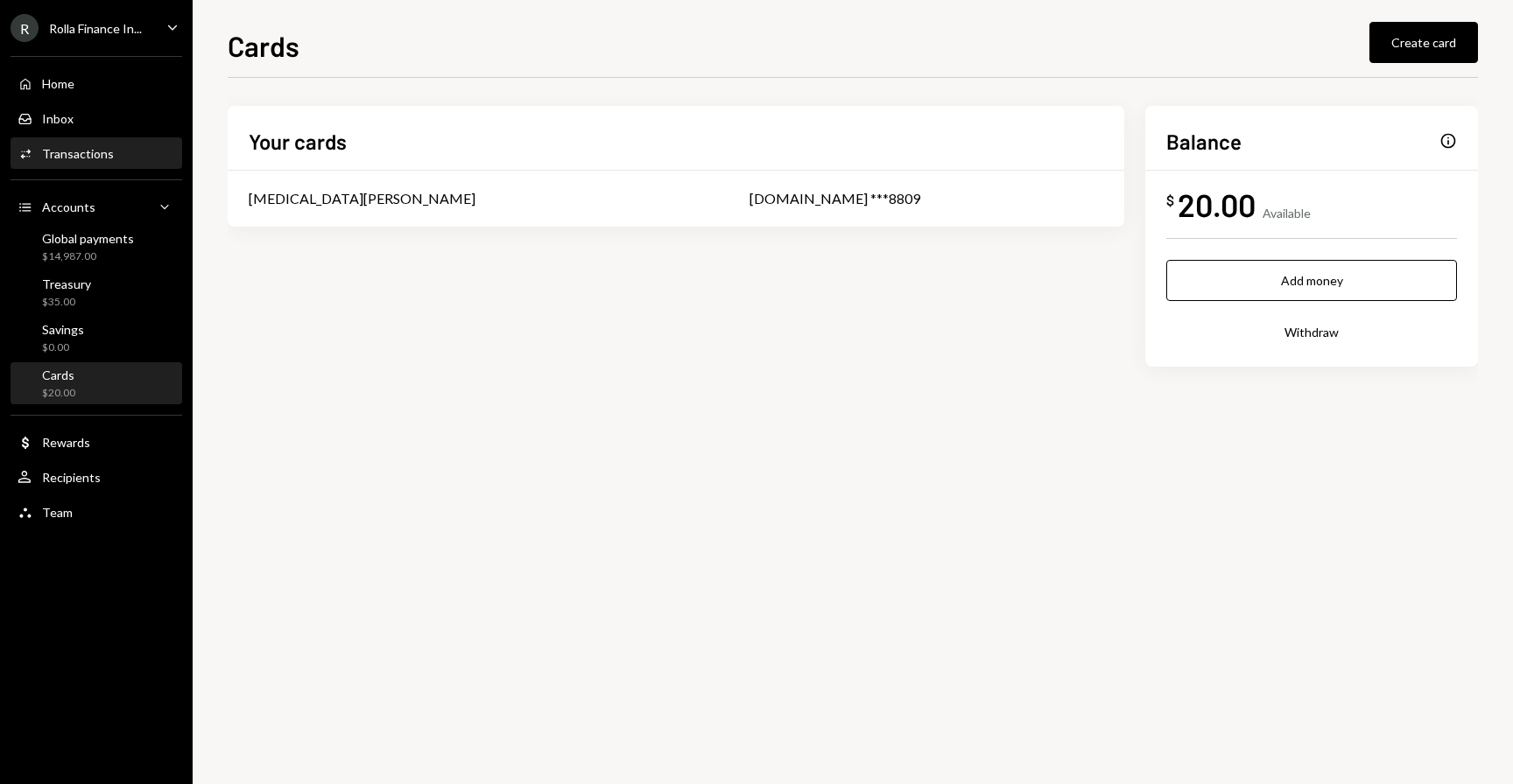
click at [70, 158] on div "Transactions" at bounding box center [78, 153] width 71 height 15
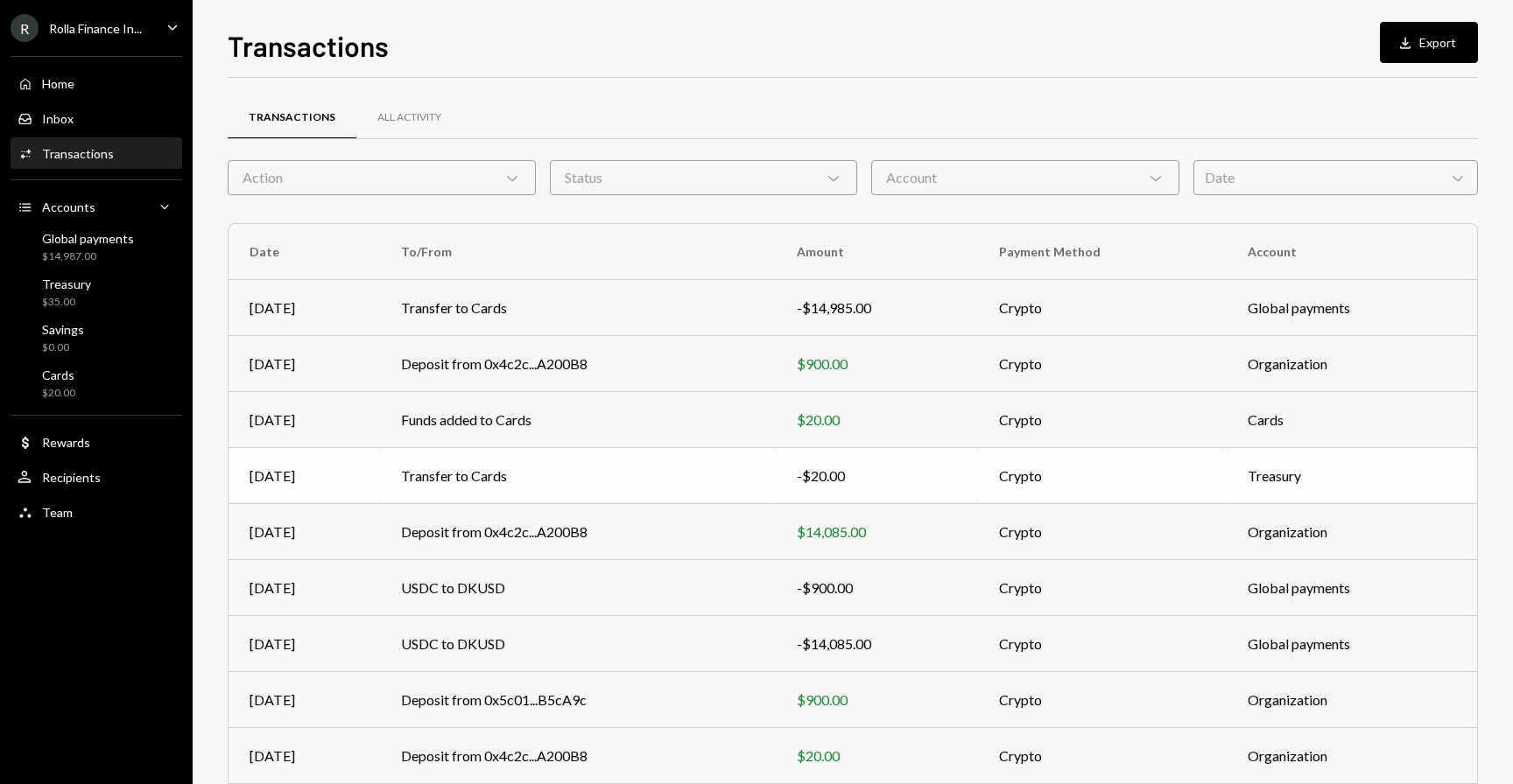
click at [370, 478] on td "[DATE]" at bounding box center [304, 477] width 151 height 56
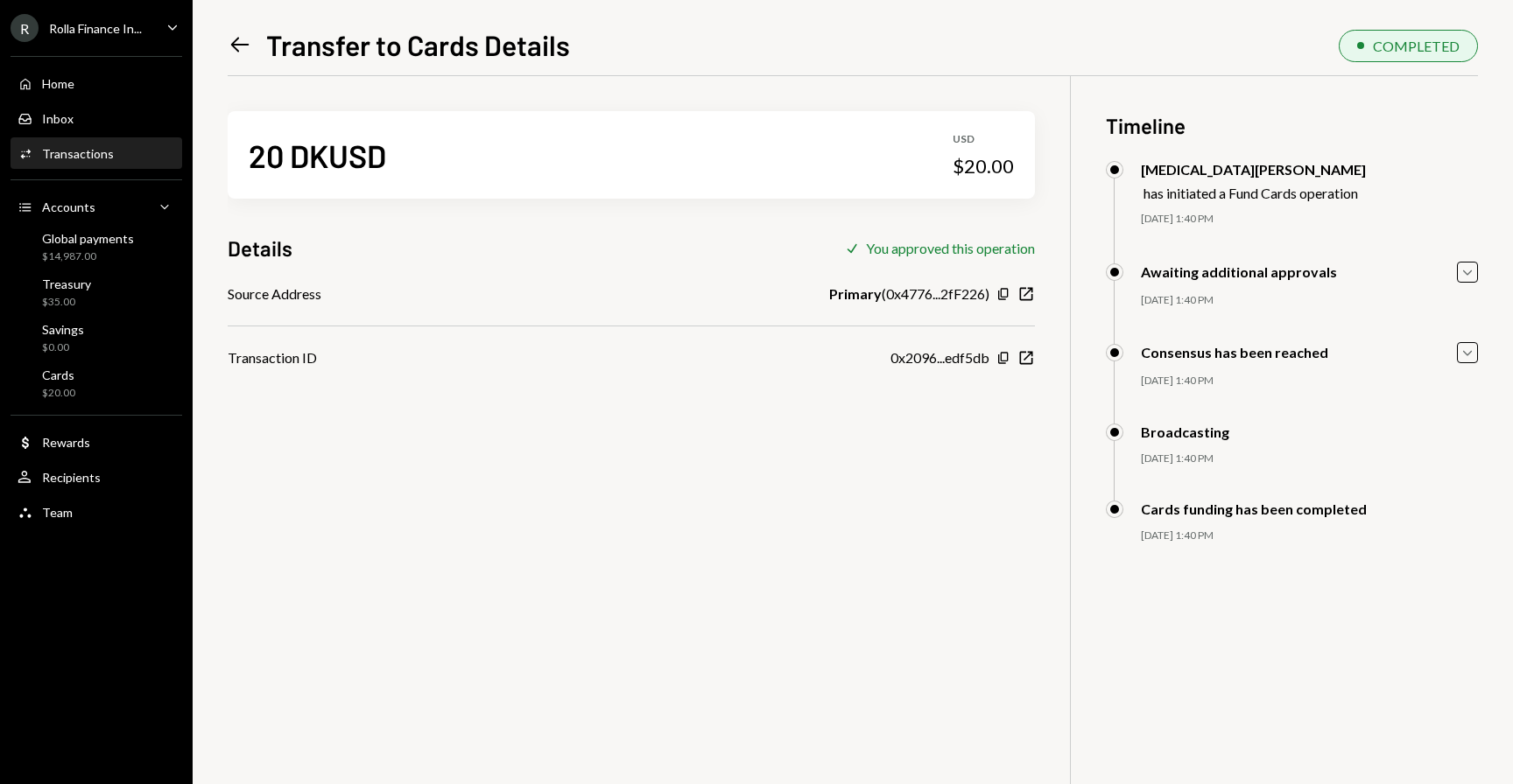
click at [232, 40] on icon "Left Arrow" at bounding box center [240, 44] width 24 height 24
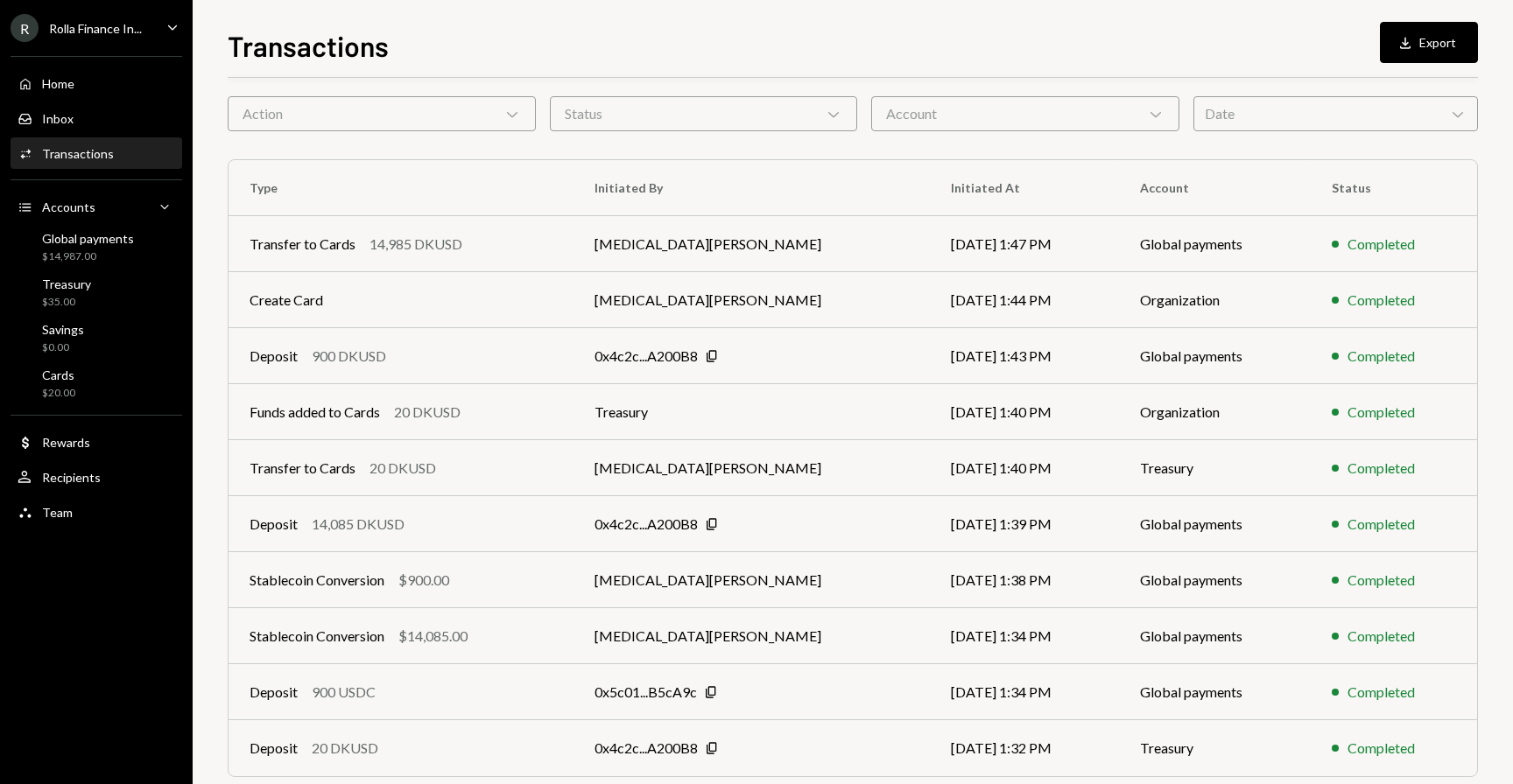
scroll to position [65, 0]
click at [402, 411] on div "20 DKUSD" at bounding box center [427, 411] width 67 height 21
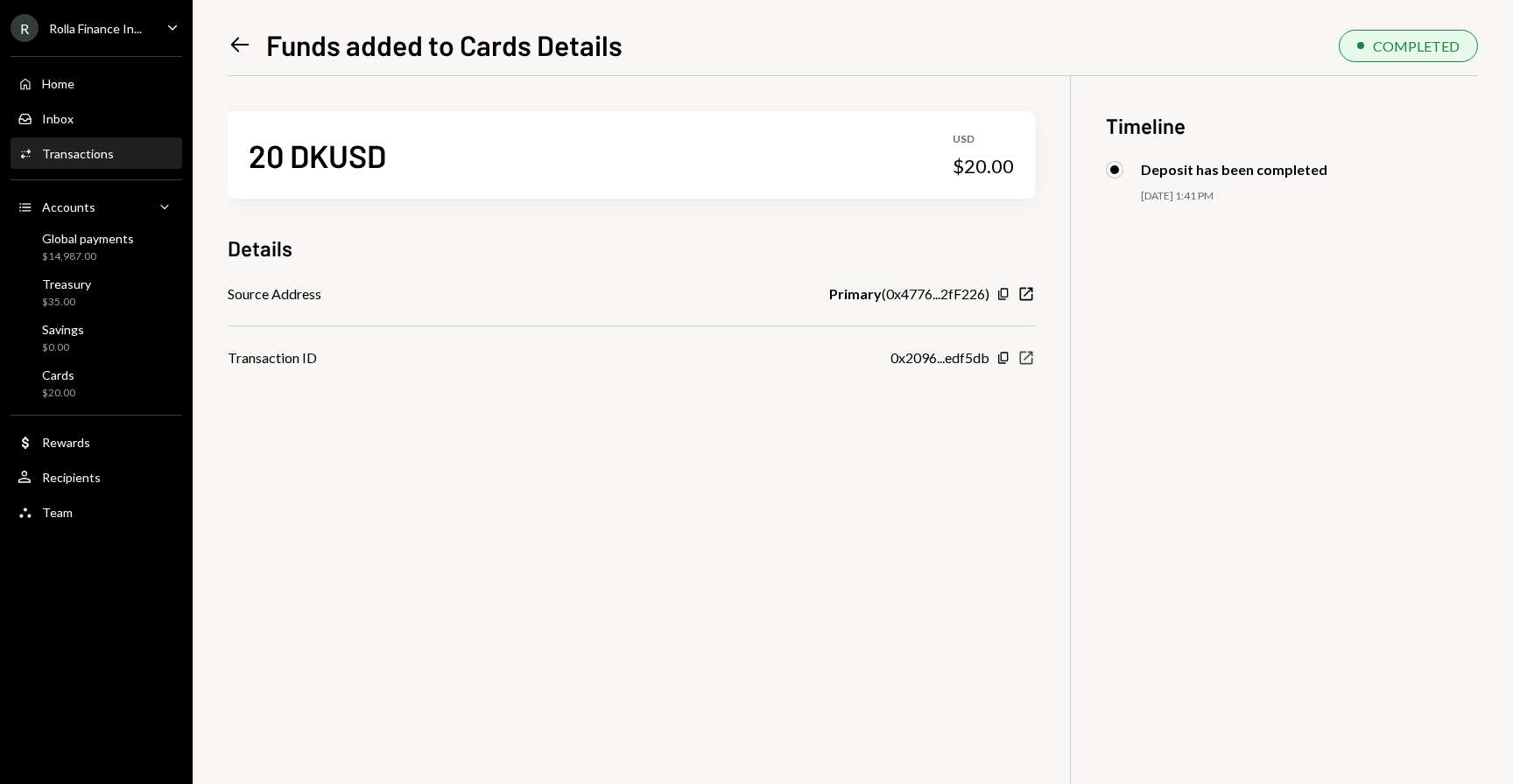
click at [1030, 353] on icon "button" at bounding box center [1027, 358] width 13 height 13
click at [53, 384] on div "Cards $20.00" at bounding box center [58, 384] width 33 height 33
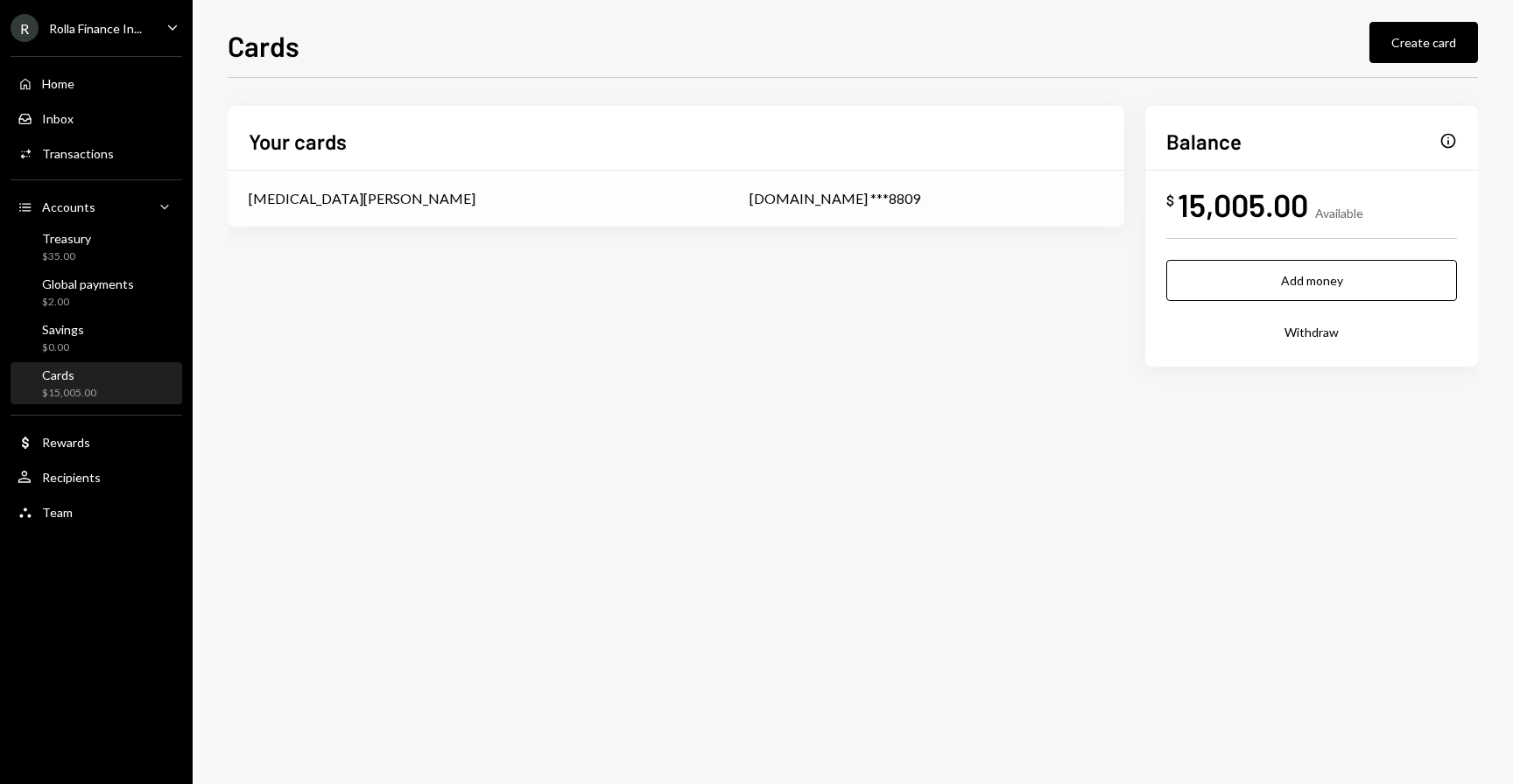
click at [389, 206] on div "[MEDICAL_DATA][PERSON_NAME]" at bounding box center [478, 198] width 459 height 21
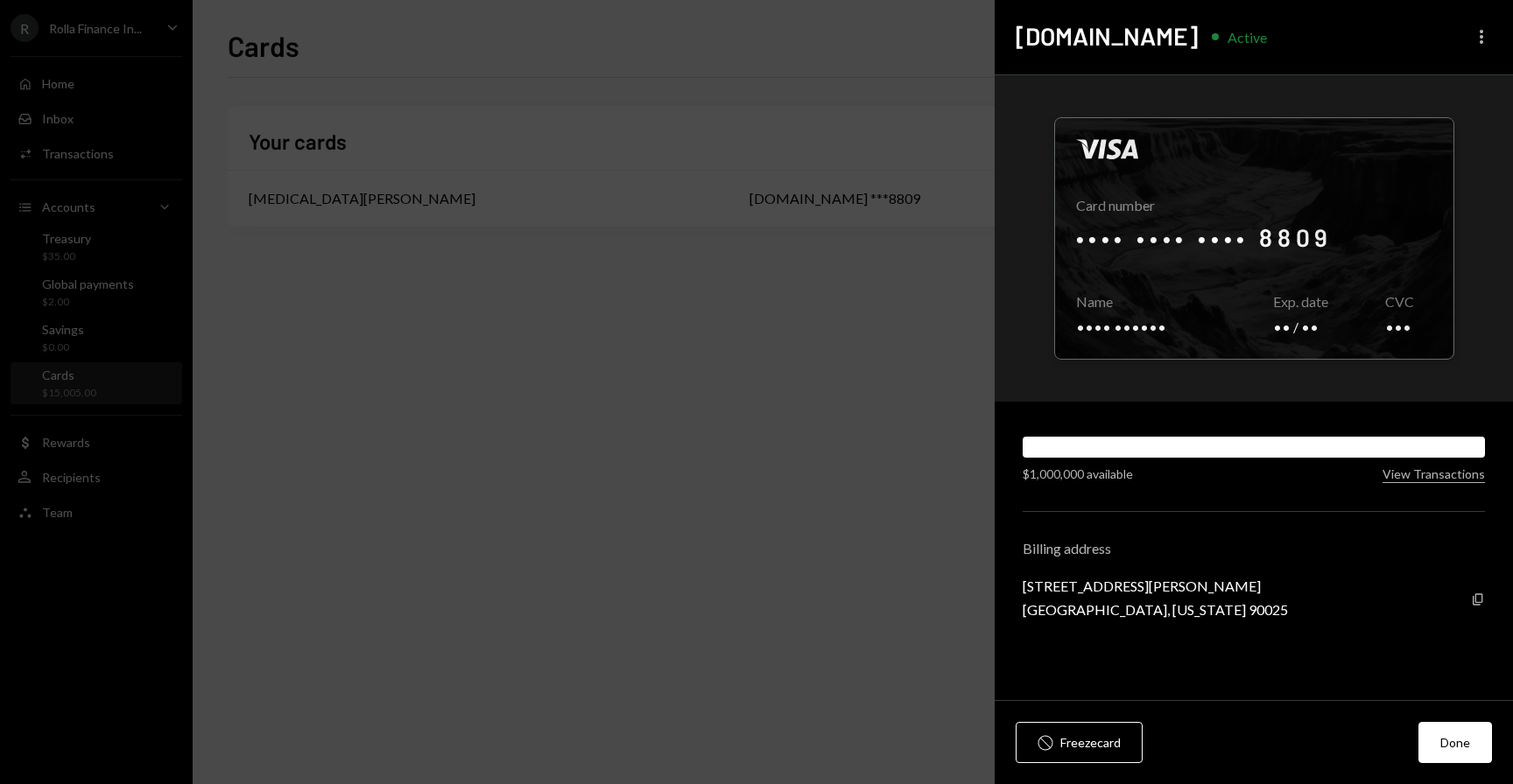
click at [1475, 27] on icon "More" at bounding box center [1481, 37] width 21 height 21
click at [1424, 105] on div "Edit limit" at bounding box center [1428, 106] width 106 height 31
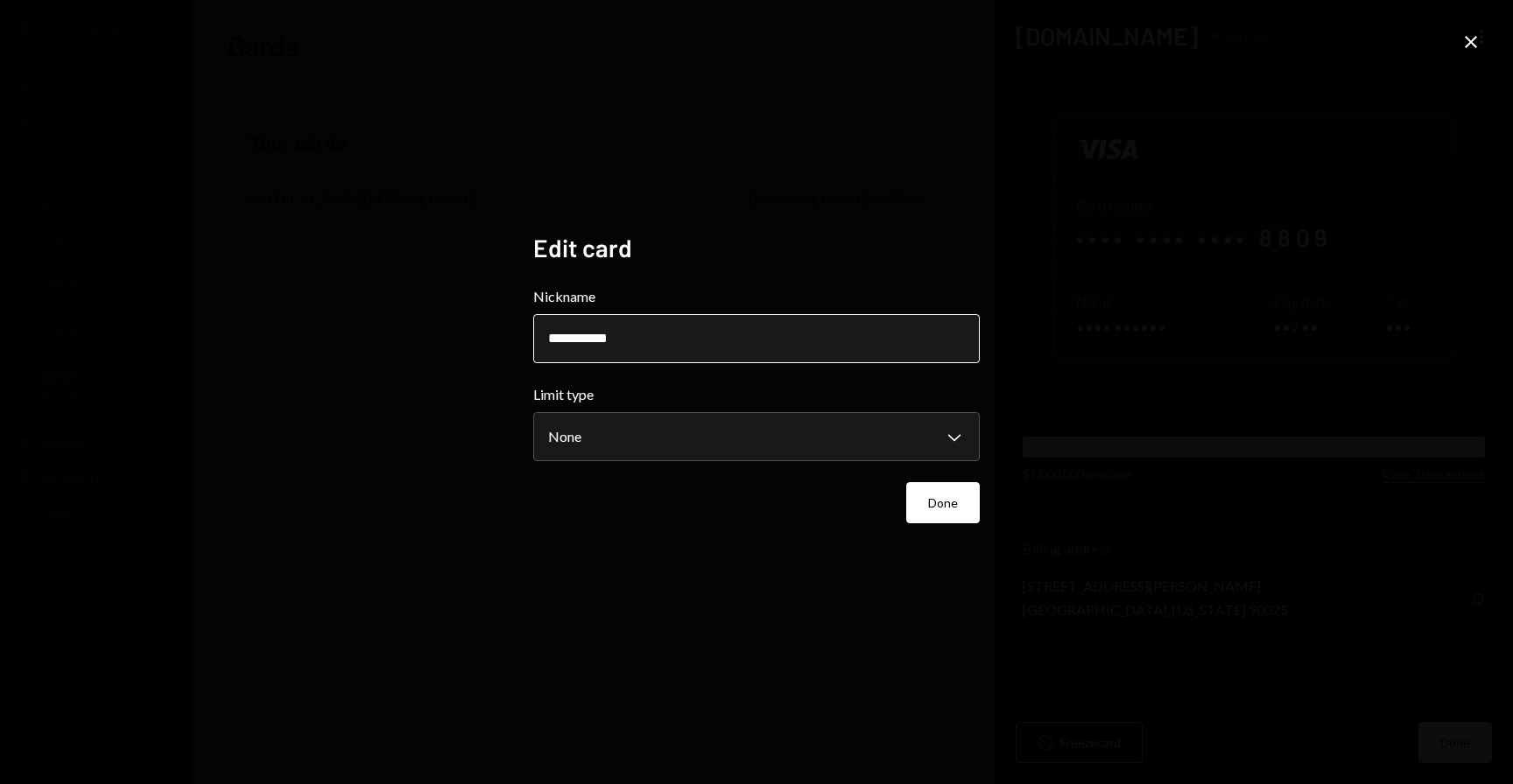
click at [674, 349] on input "**********" at bounding box center [756, 338] width 447 height 49
click at [645, 448] on body "**********" at bounding box center [756, 392] width 1513 height 784
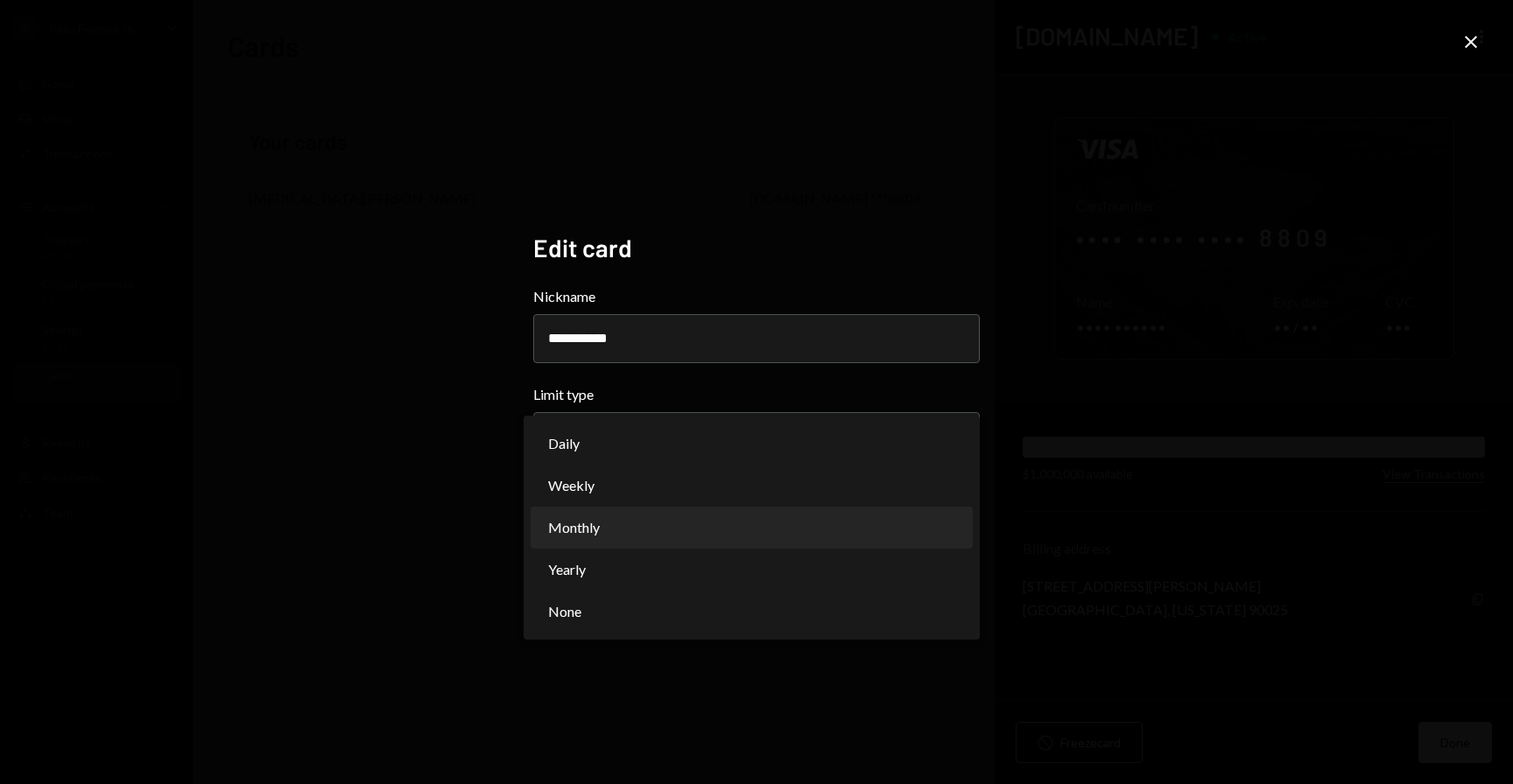
select select "**********"
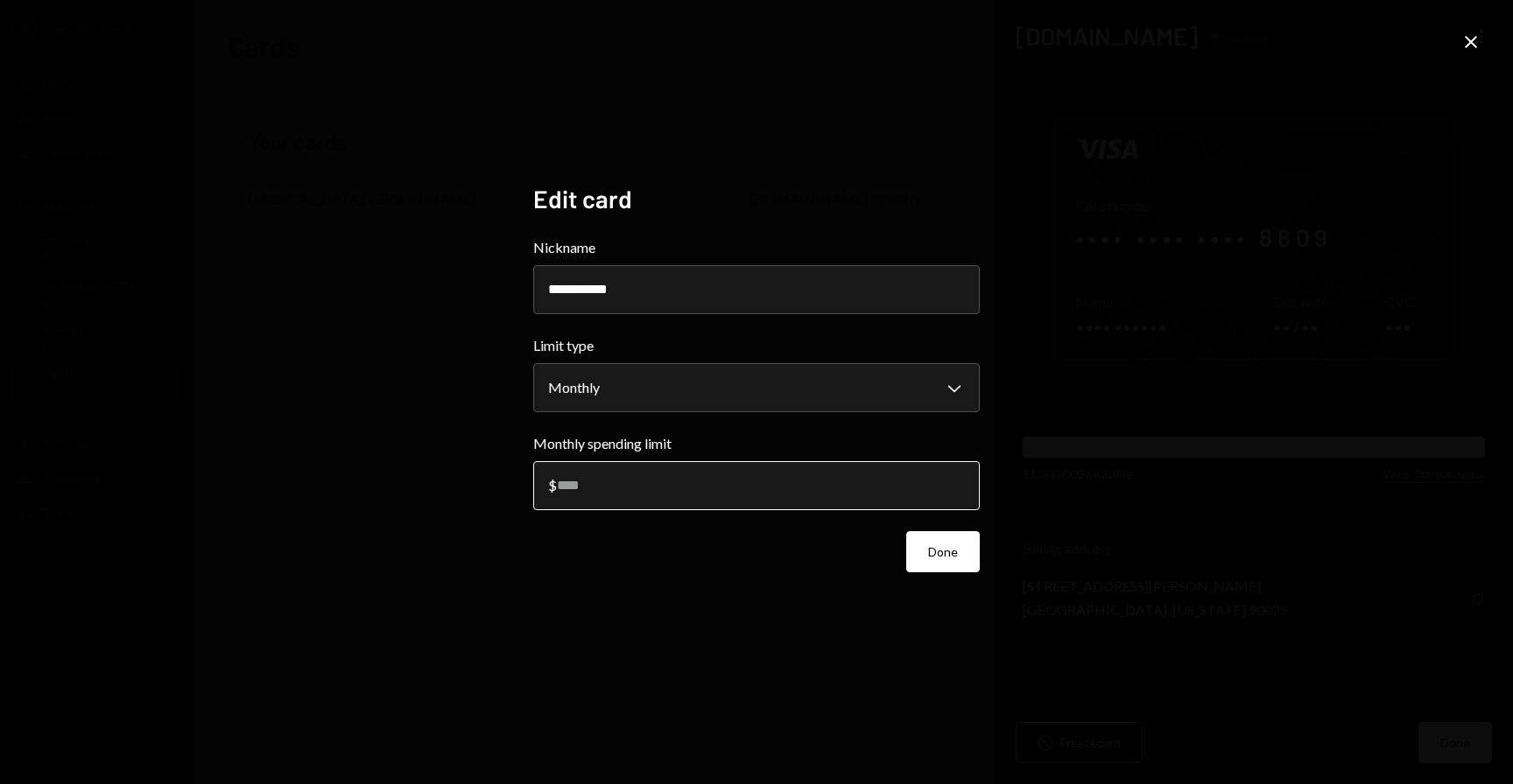
click at [658, 500] on input "*******" at bounding box center [756, 486] width 447 height 49
type input "*****"
click at [946, 551] on button "Done" at bounding box center [942, 552] width 73 height 41
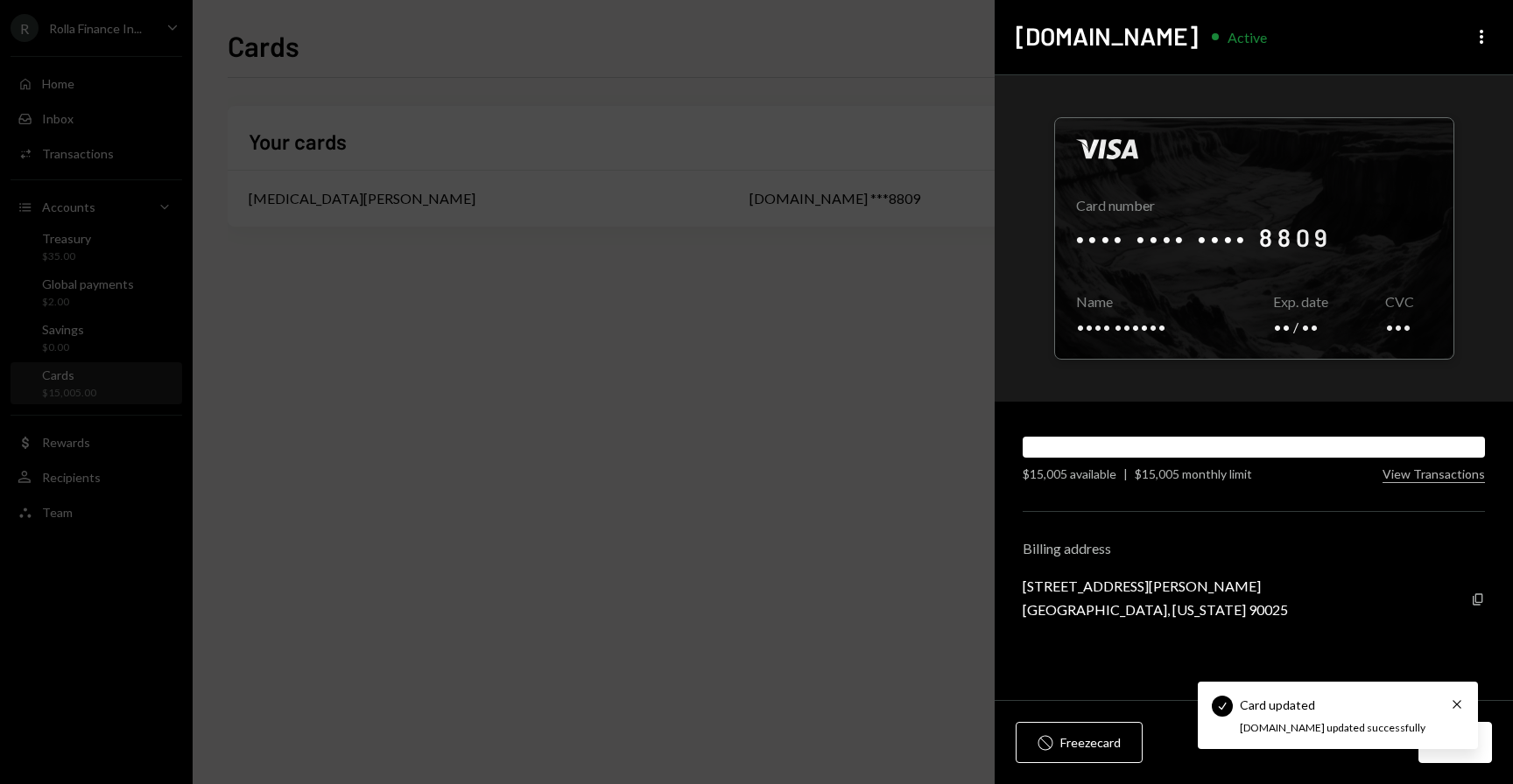
click at [1459, 706] on div "Stop Freeze card Done" at bounding box center [1253, 743] width 518 height 83
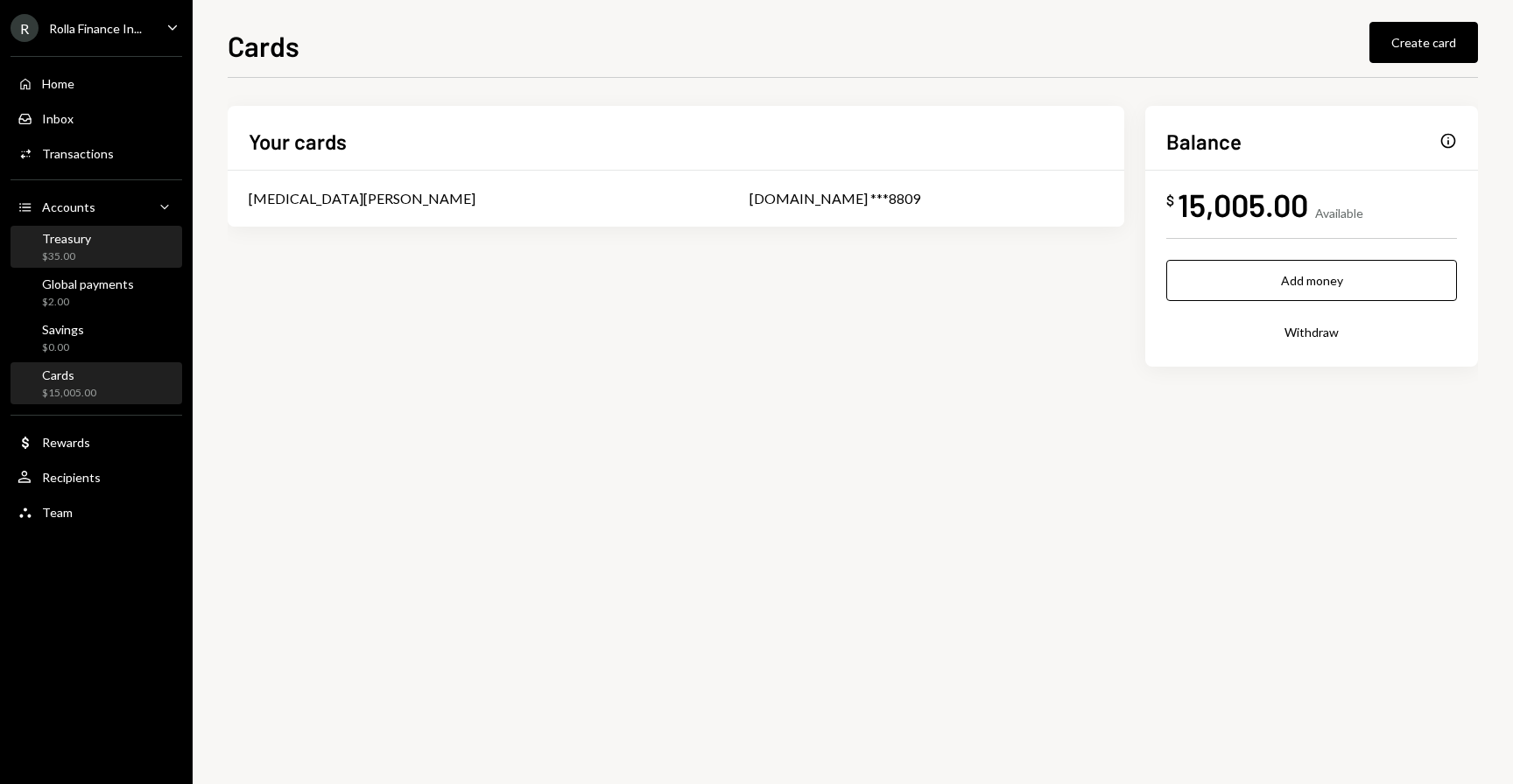
click at [63, 235] on div "Treasury" at bounding box center [67, 239] width 49 height 15
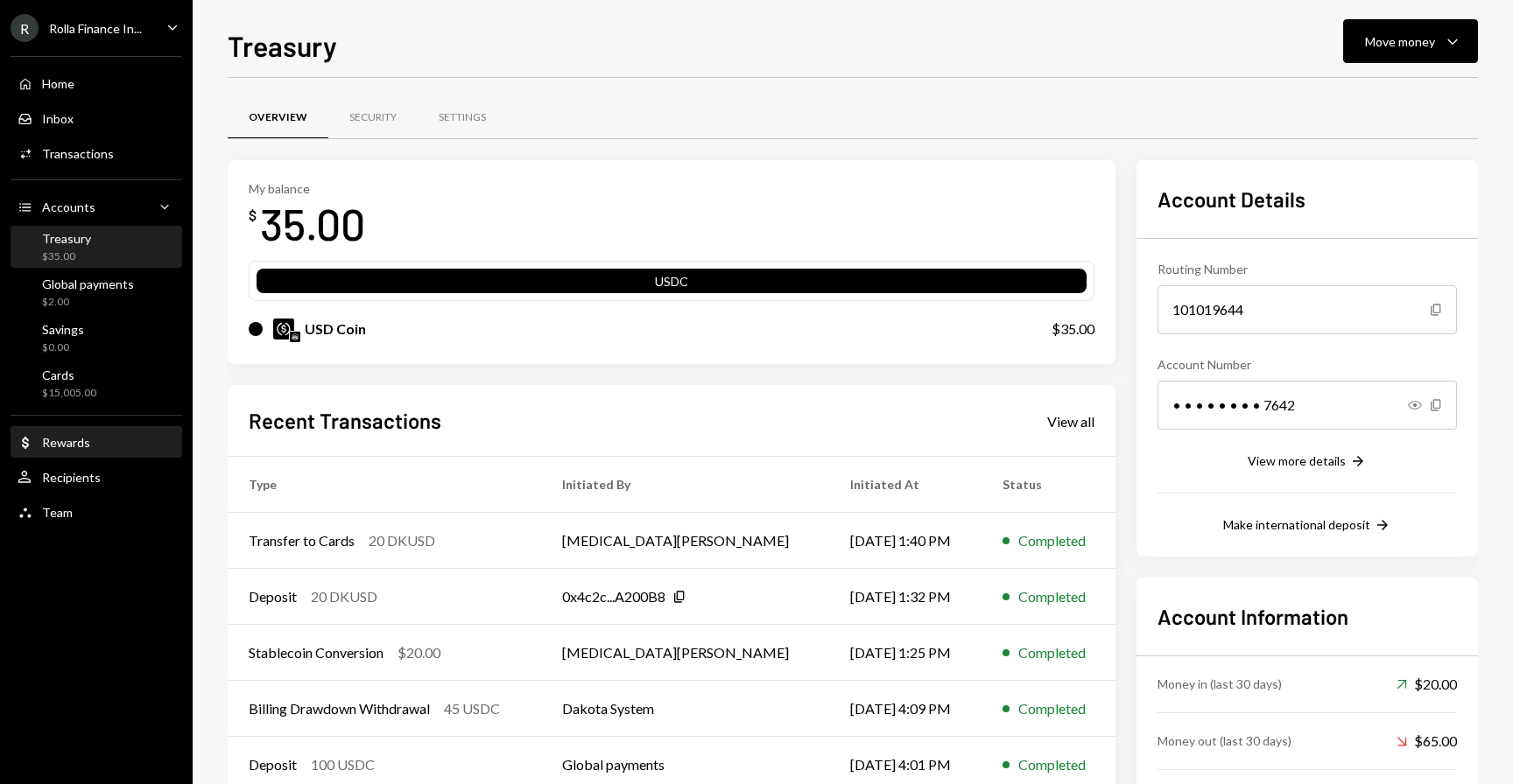
click at [68, 437] on div "Rewards" at bounding box center [66, 443] width 48 height 15
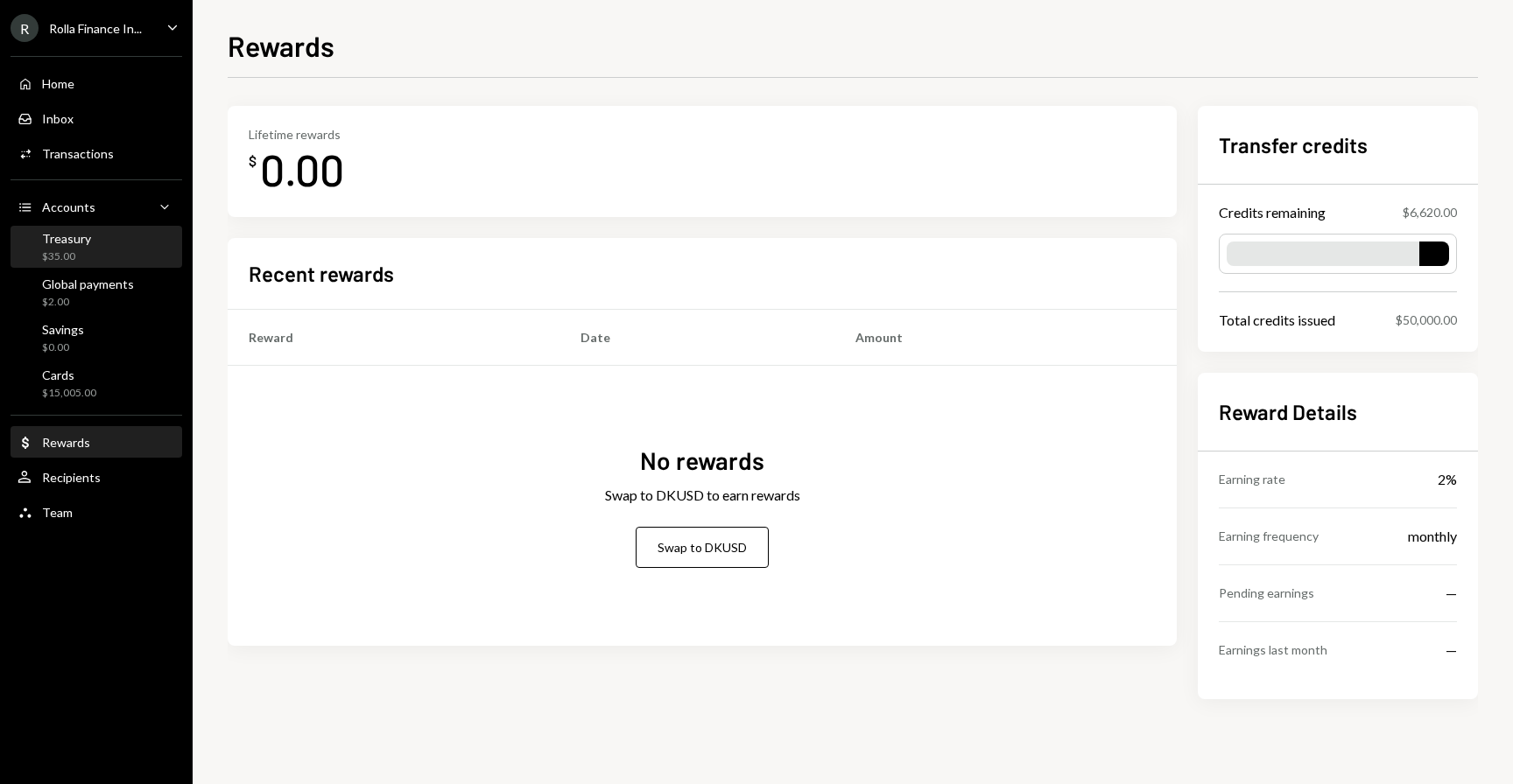
click at [102, 254] on div "Treasury $35.00" at bounding box center [97, 247] width 158 height 33
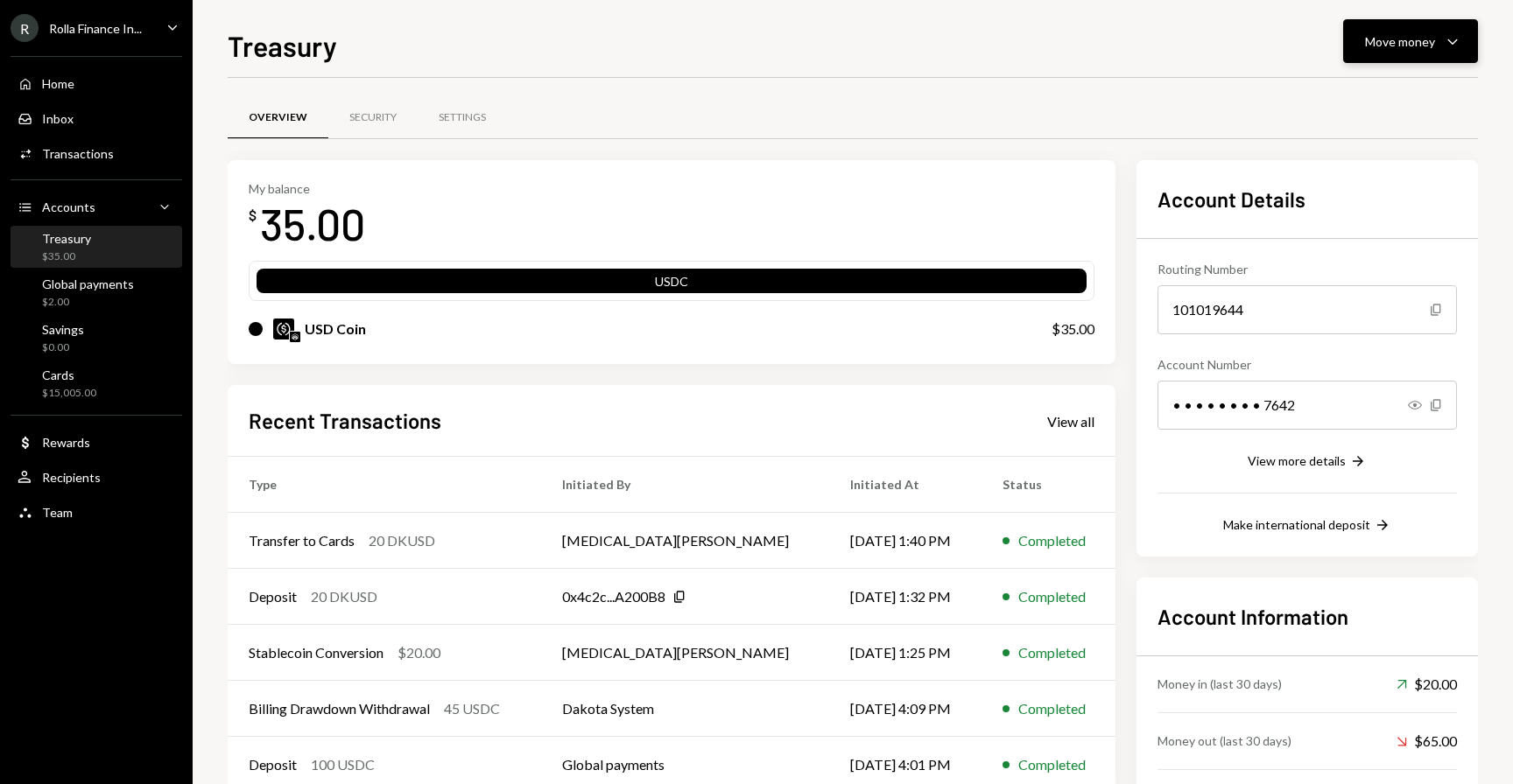
click at [1384, 36] on div "Move money" at bounding box center [1399, 41] width 70 height 19
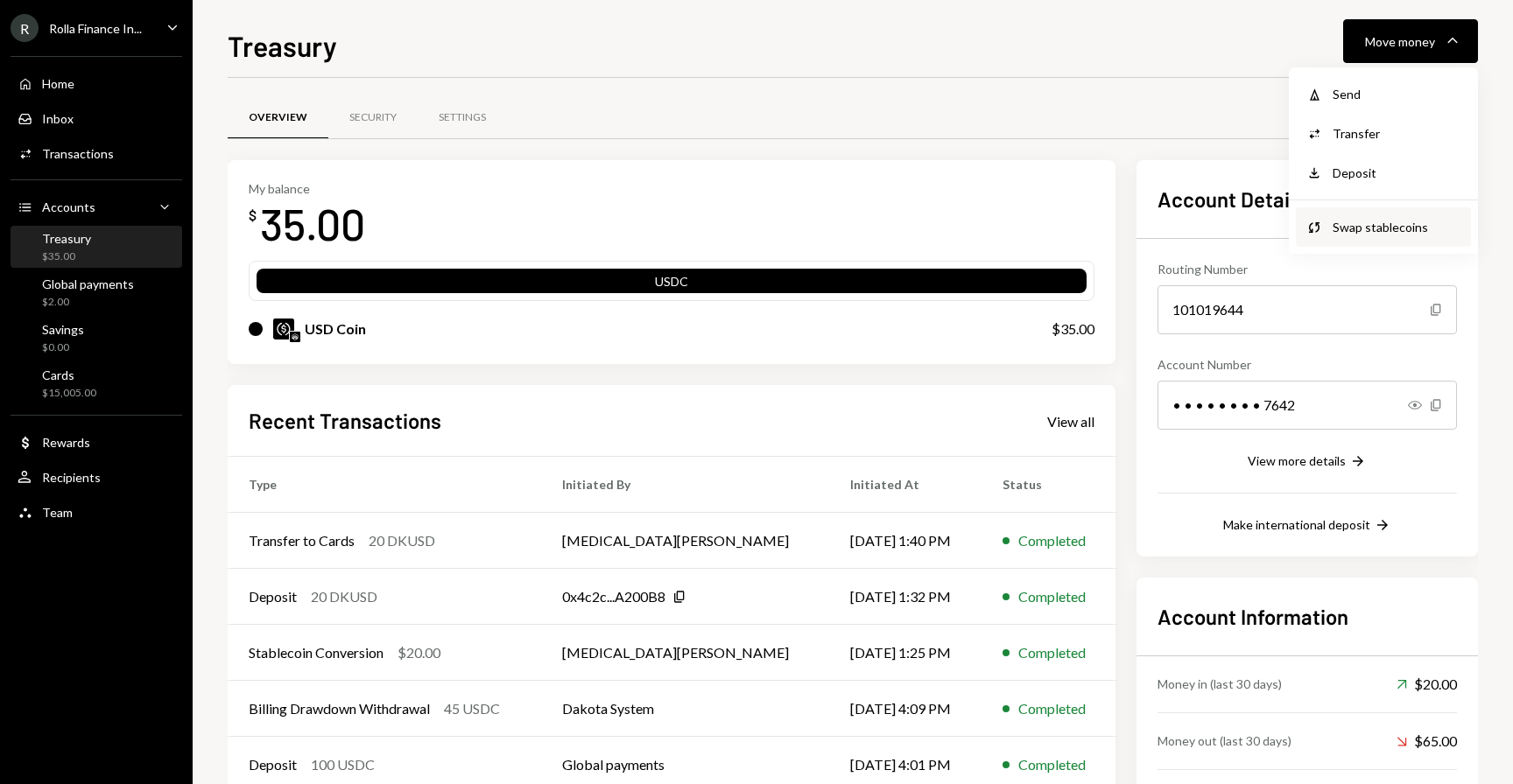
click at [1350, 226] on div "Swap stablecoins" at bounding box center [1396, 227] width 128 height 19
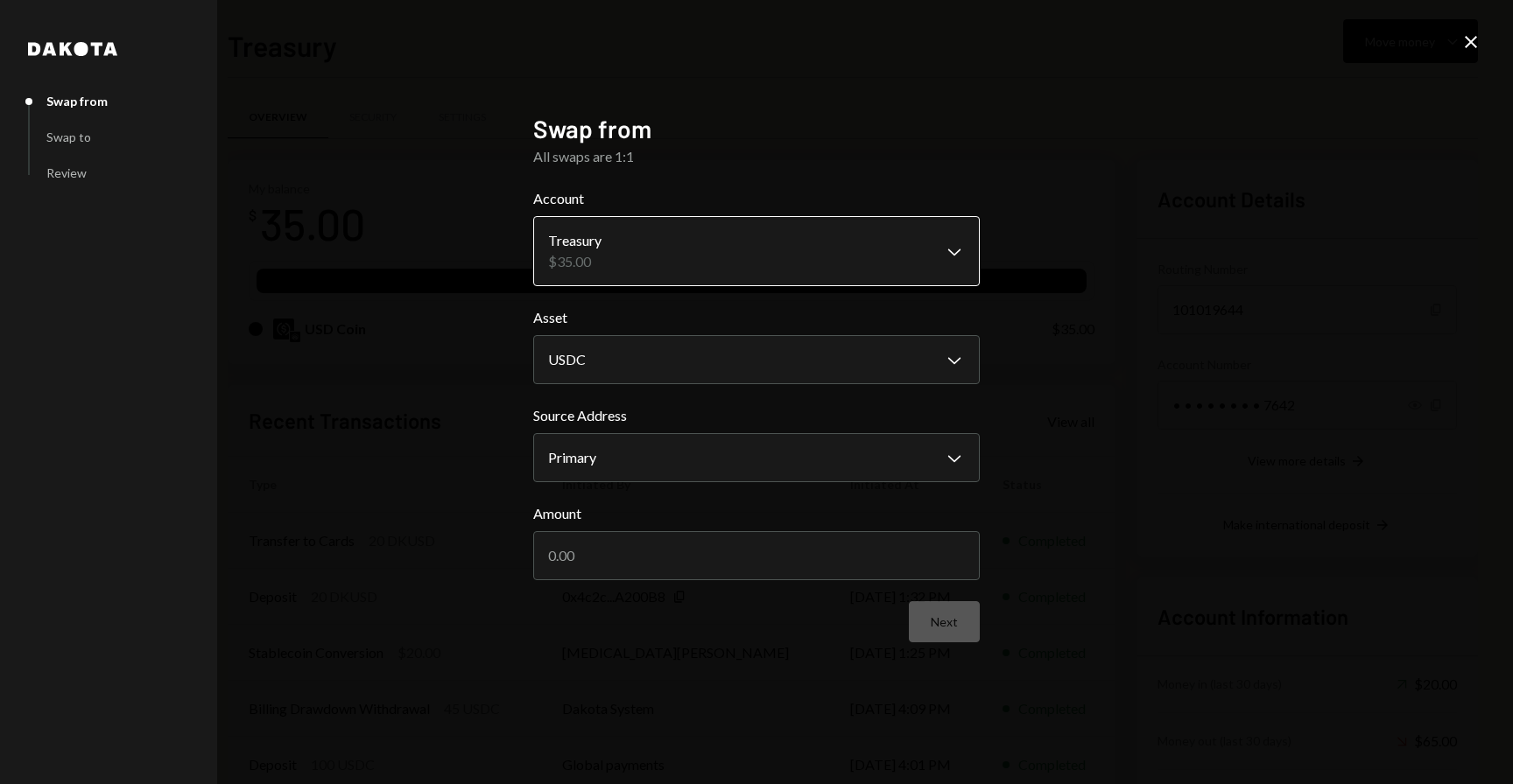
click at [790, 251] on body "R Rolla Finance In... Caret Down Home Home Inbox Inbox Activities Transactions …" at bounding box center [756, 392] width 1513 height 784
click at [692, 552] on input "Amount" at bounding box center [756, 556] width 447 height 49
type input "30"
click at [955, 621] on button "Next" at bounding box center [943, 622] width 71 height 41
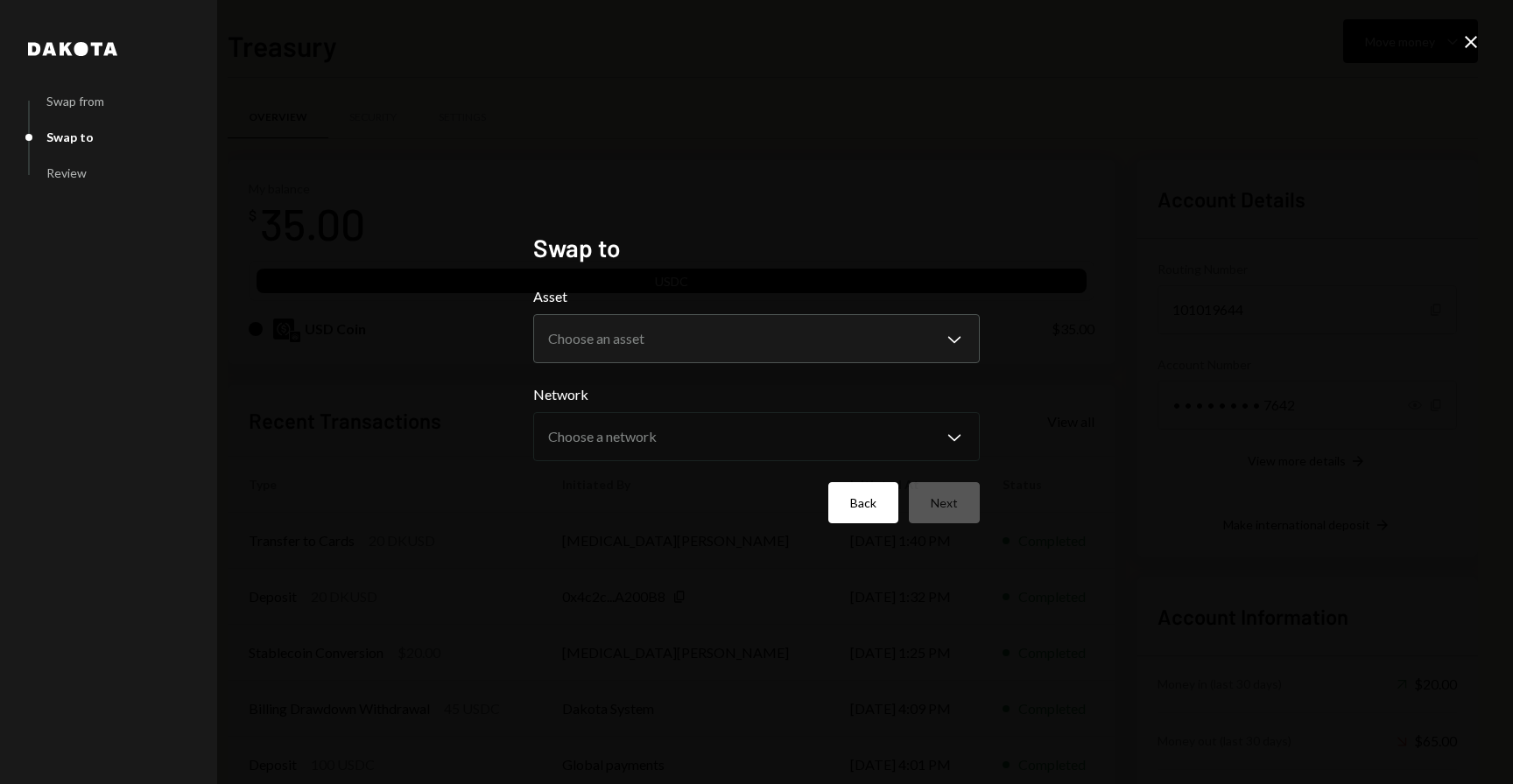
click at [851, 508] on button "Back" at bounding box center [863, 503] width 70 height 41
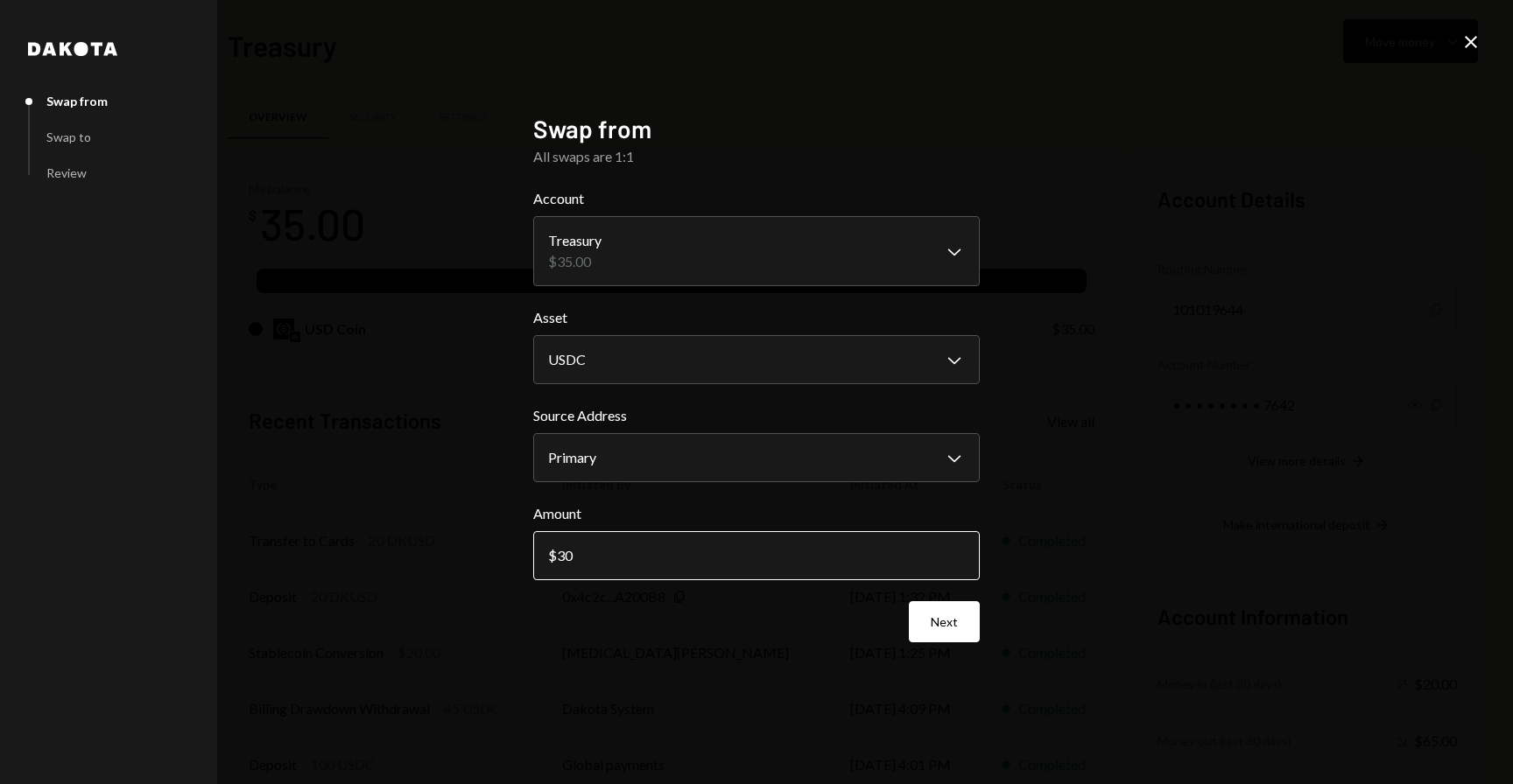
click at [691, 564] on input "30" at bounding box center [756, 556] width 447 height 49
type input "35"
click at [922, 627] on button "Next" at bounding box center [943, 622] width 71 height 41
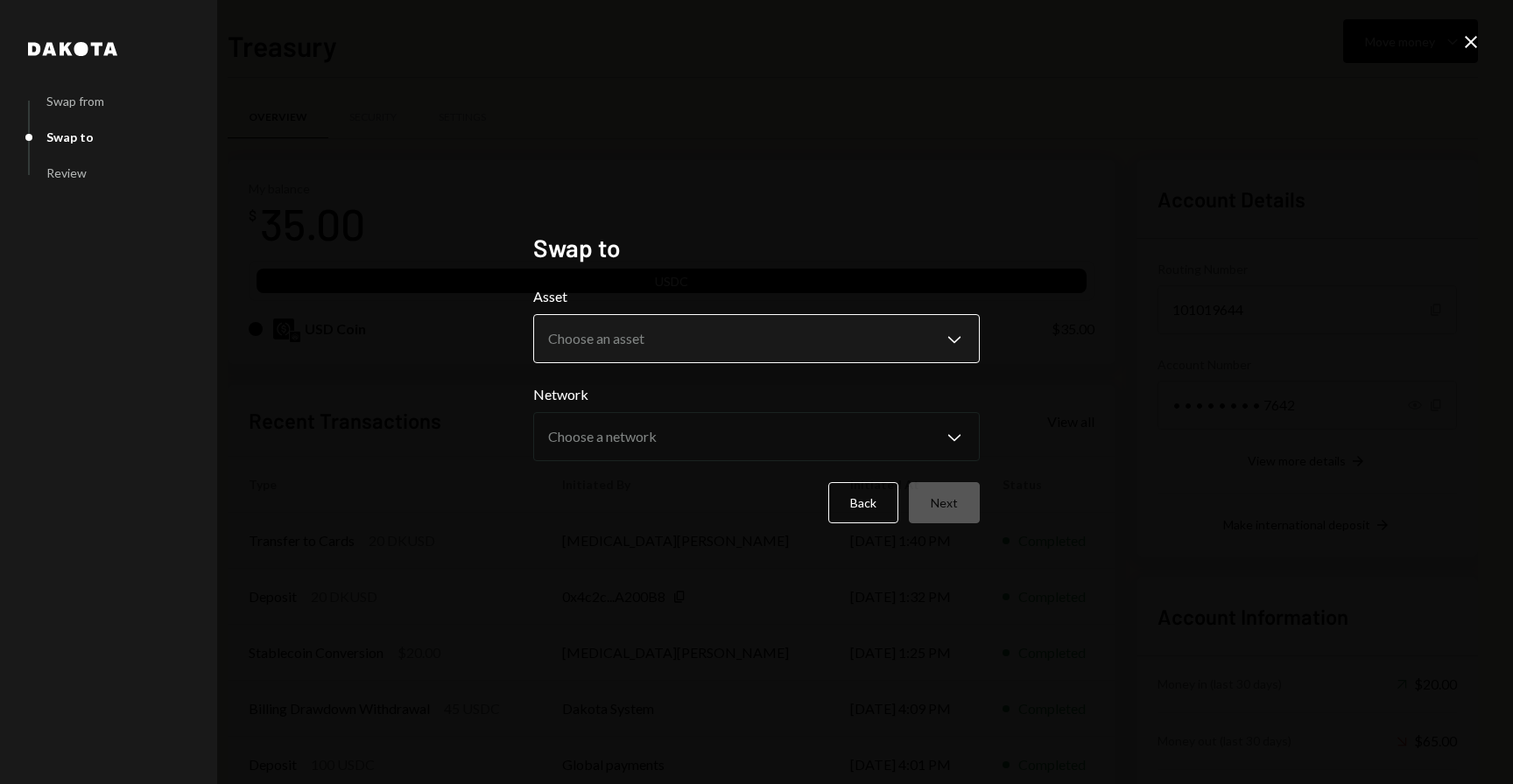
click at [784, 344] on body "R Rolla Finance In... Caret Down Home Home Inbox Inbox Activities Transactions …" at bounding box center [756, 392] width 1513 height 784
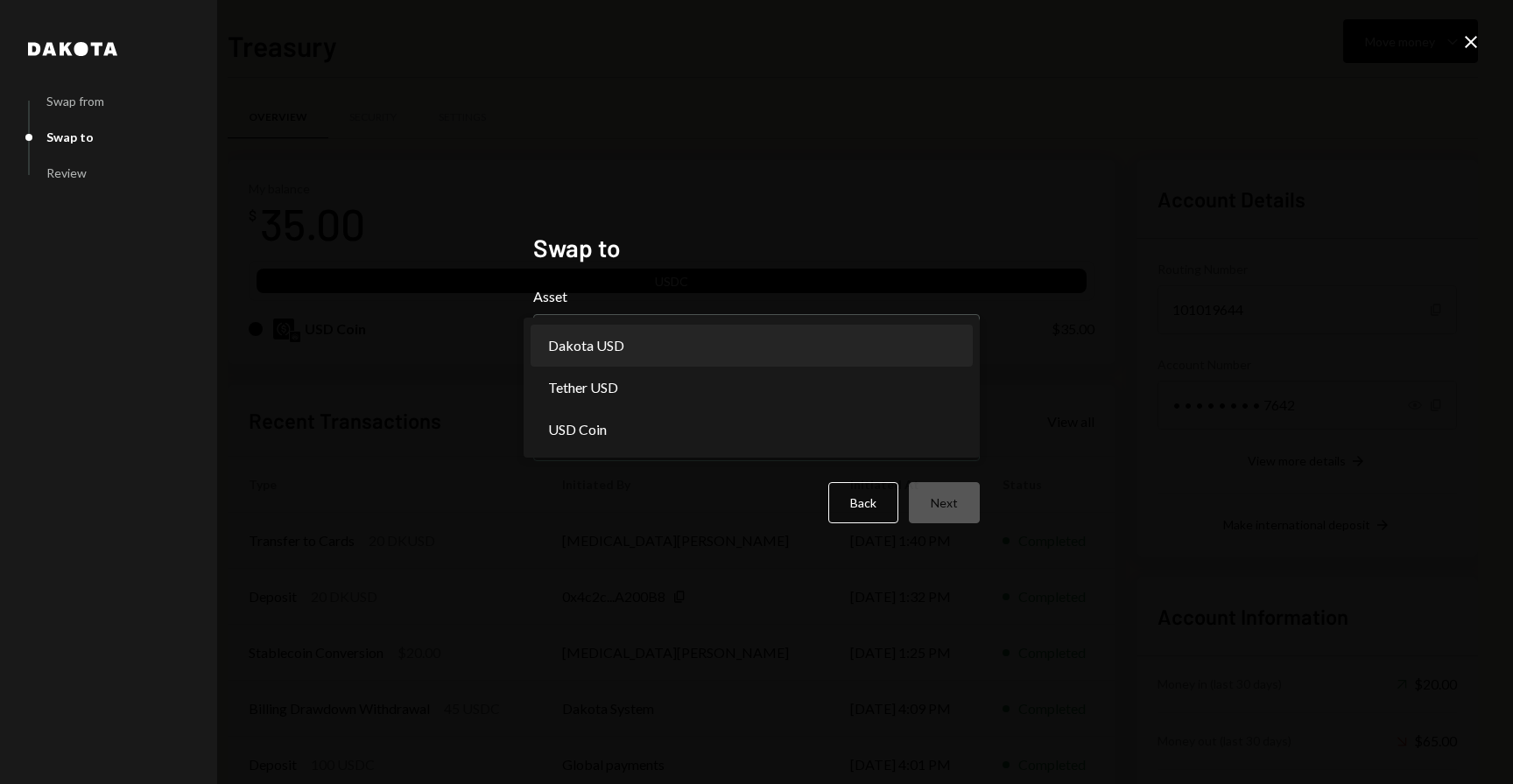
select select "*****"
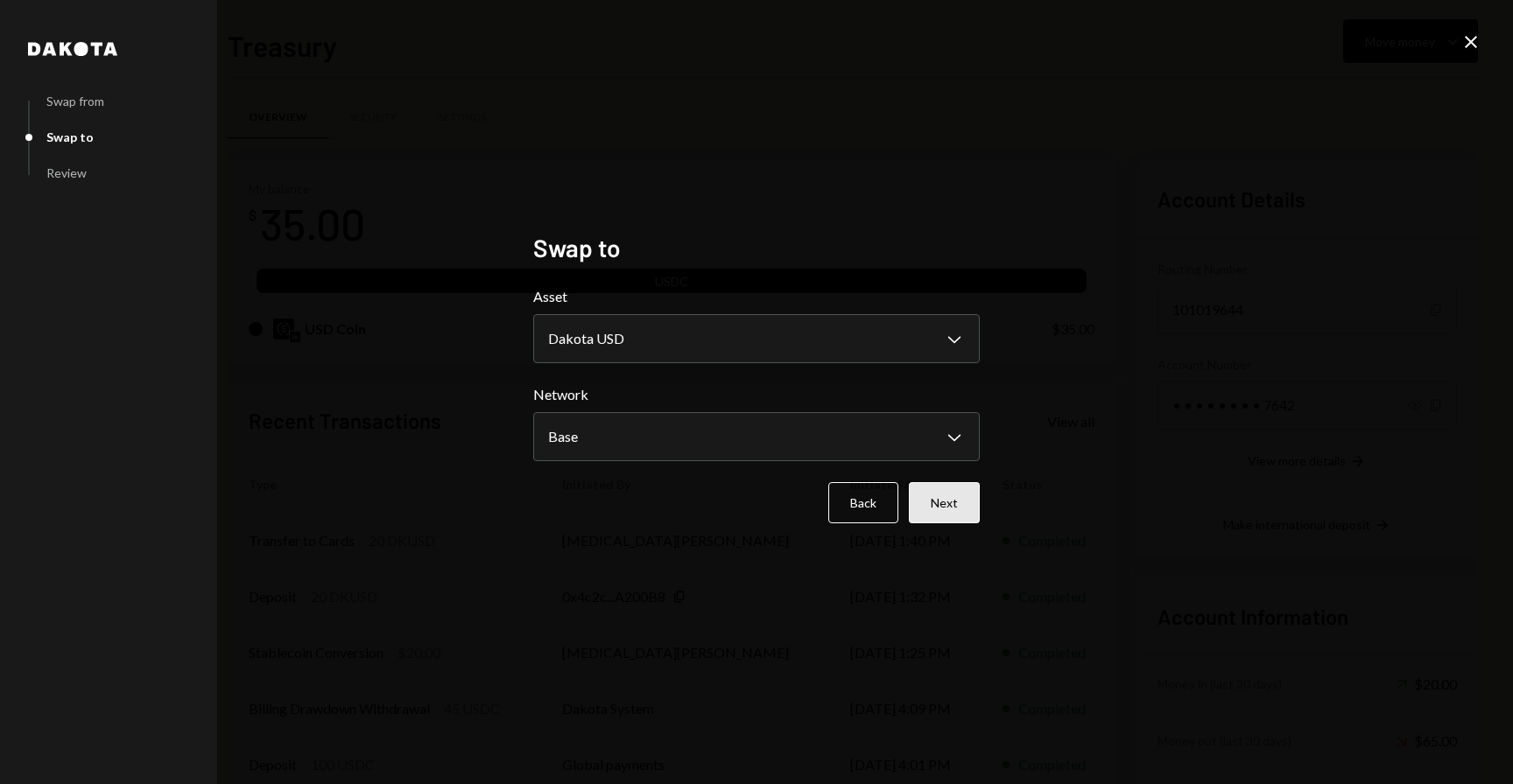
click at [977, 519] on button "Next" at bounding box center [943, 503] width 71 height 41
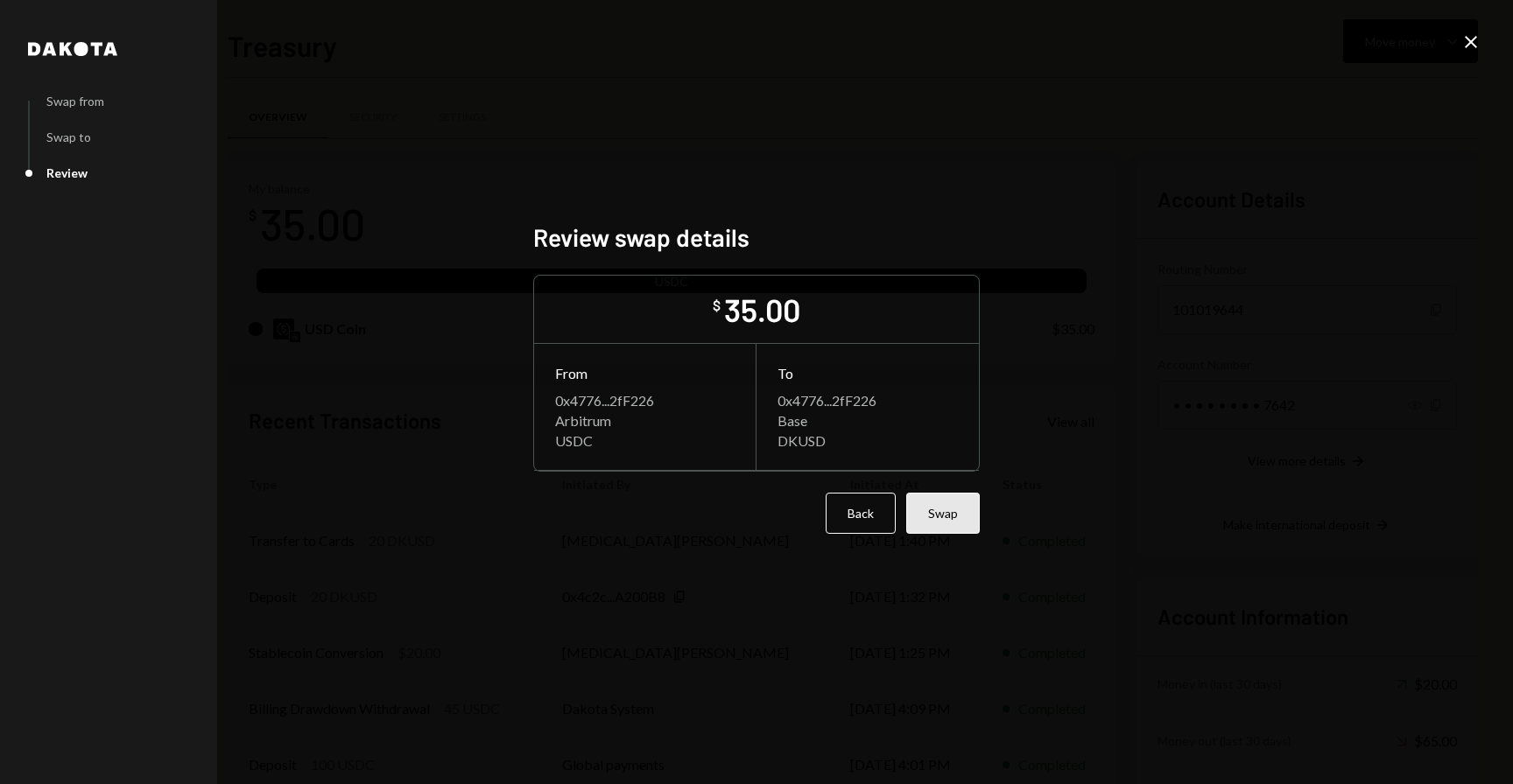
click at [929, 508] on button "Swap" at bounding box center [942, 513] width 73 height 41
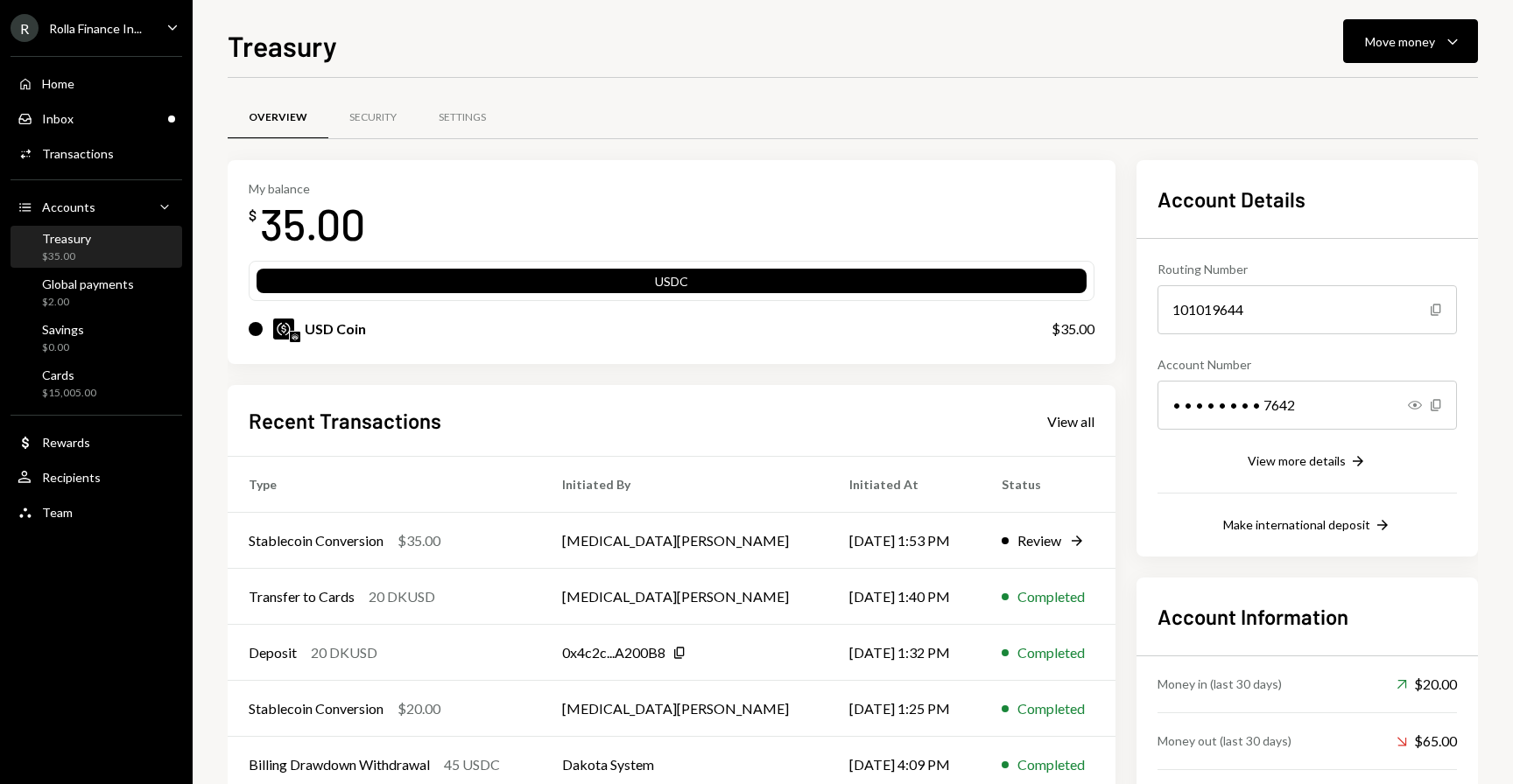
click at [541, 409] on div "Recent Transactions View all" at bounding box center [670, 420] width 845 height 29
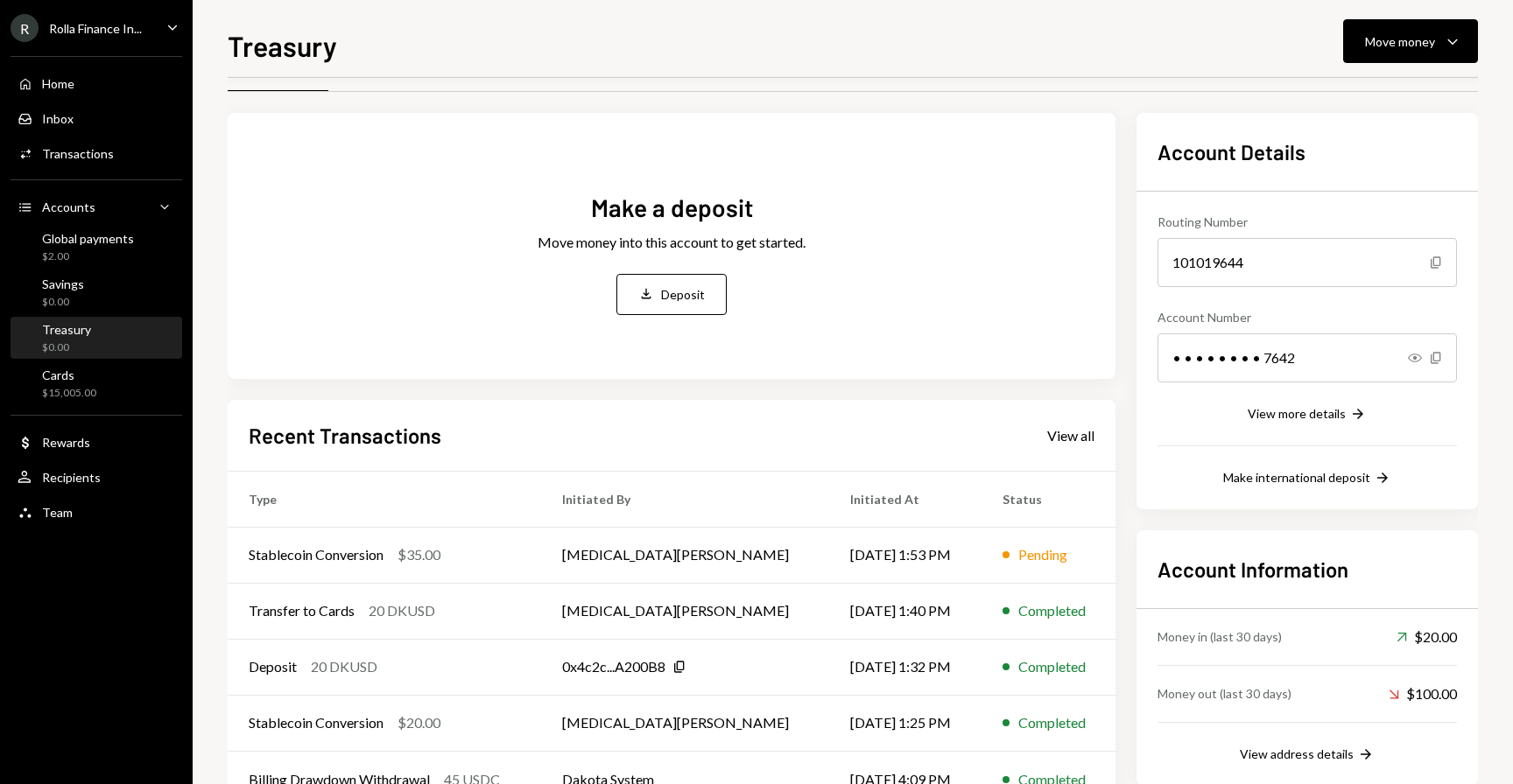
scroll to position [16, 0]
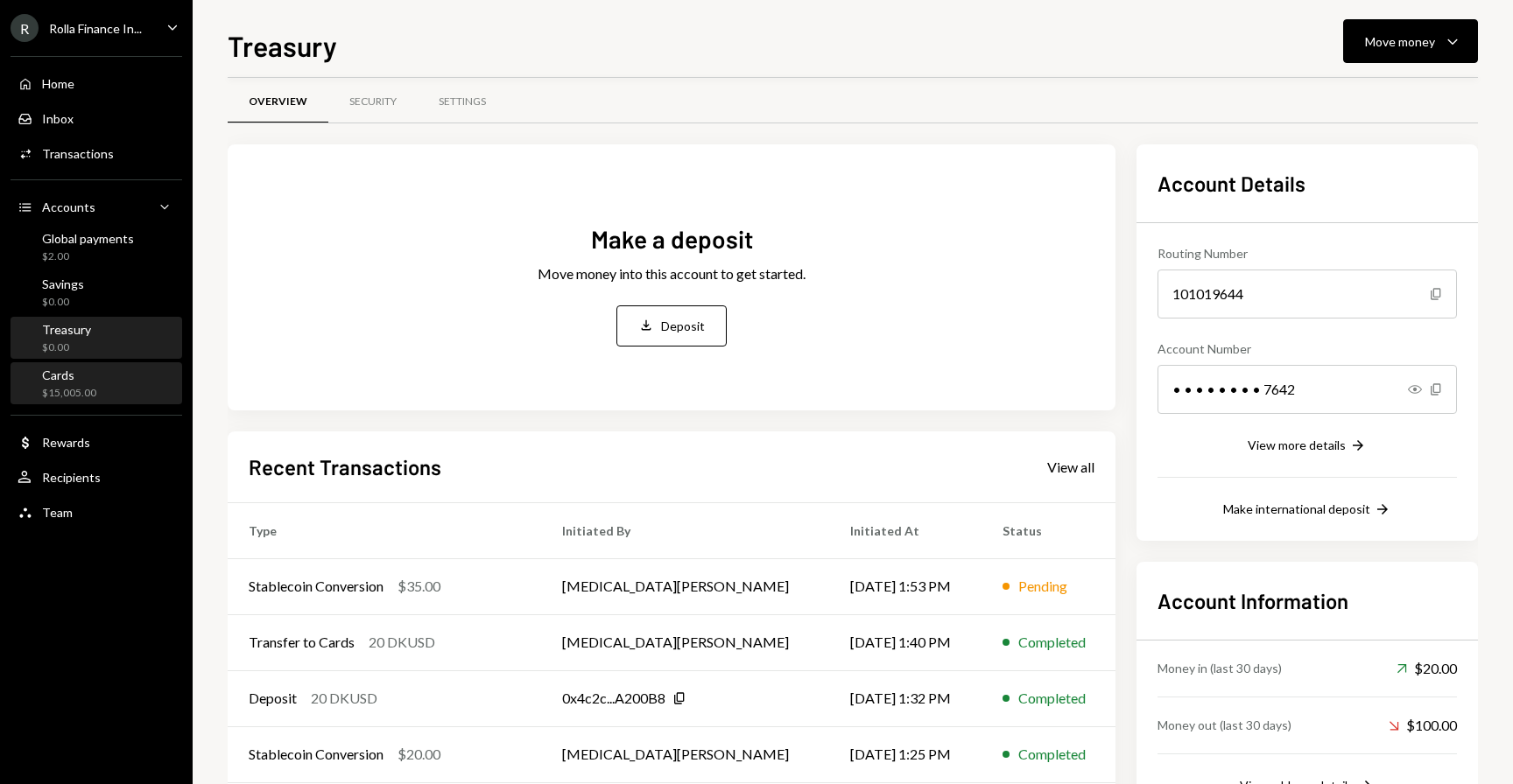
click at [110, 394] on div "Cards $15,005.00" at bounding box center [97, 384] width 158 height 33
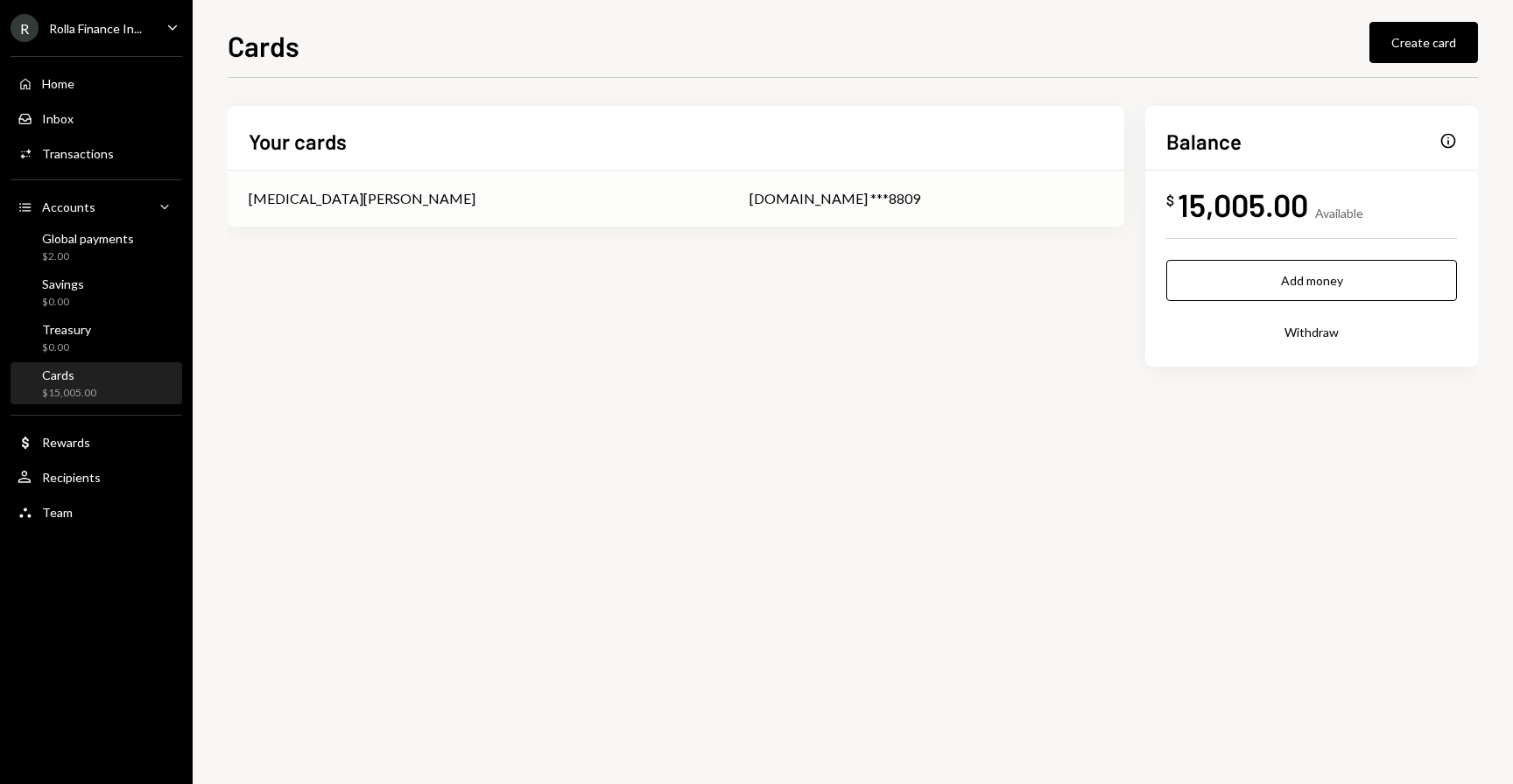
click at [367, 207] on div "[MEDICAL_DATA][PERSON_NAME]" at bounding box center [478, 198] width 459 height 21
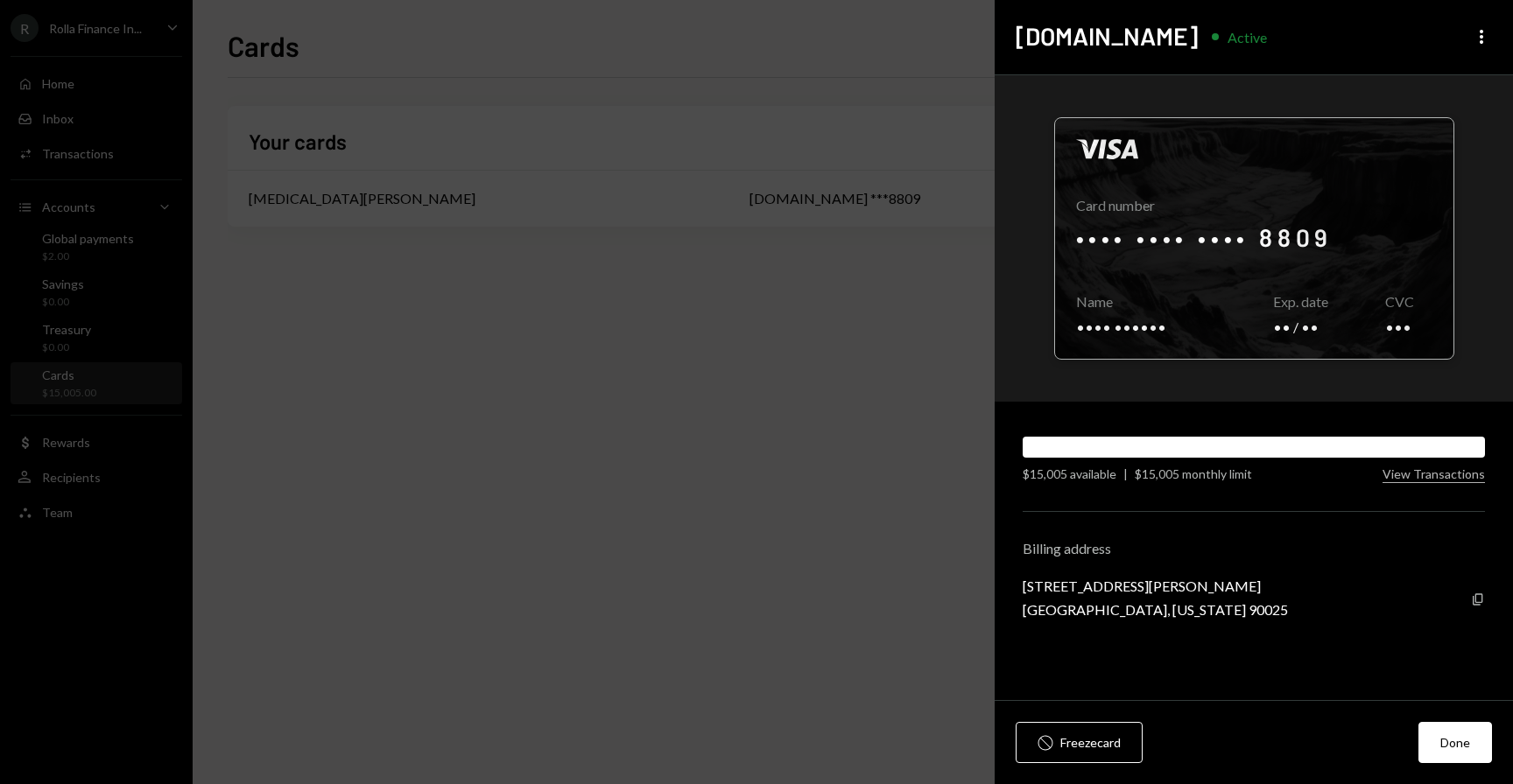
click at [1138, 236] on div at bounding box center [1254, 239] width 399 height 241
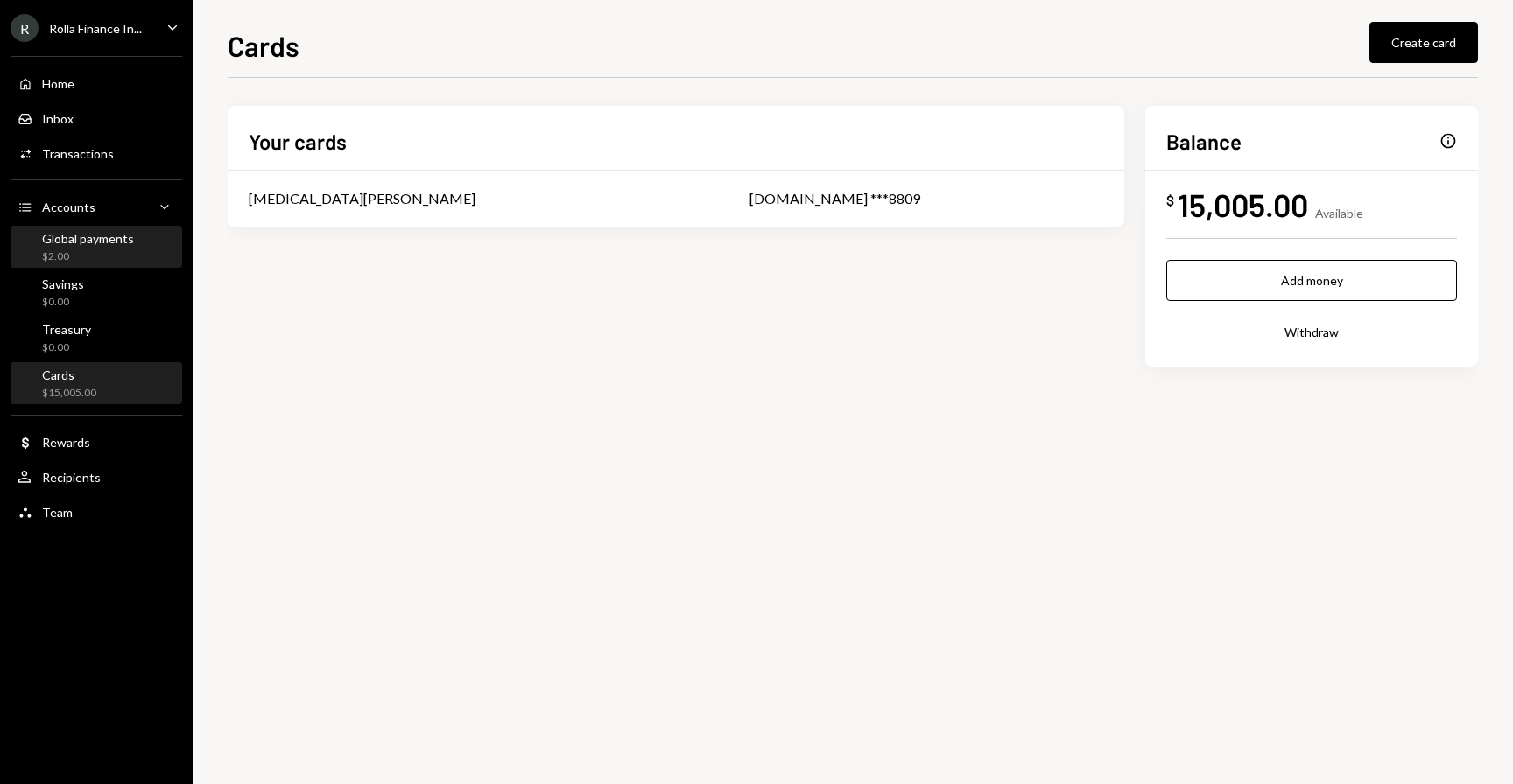
click at [87, 258] on div "$2.00" at bounding box center [88, 257] width 92 height 15
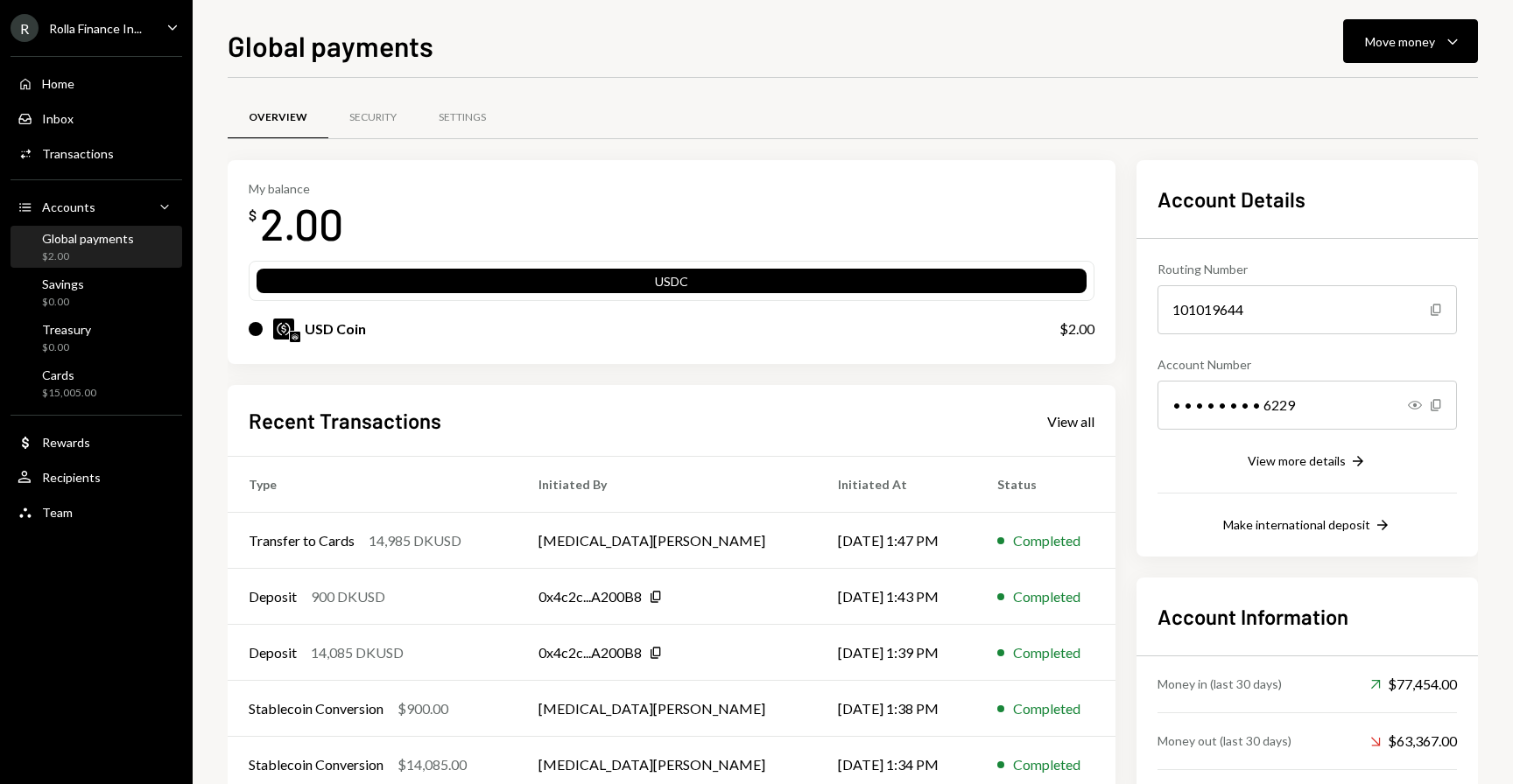
click at [250, 389] on div "Recent Transactions View all Type Initiated By Initiated At Status Transfer to …" at bounding box center [671, 589] width 888 height 408
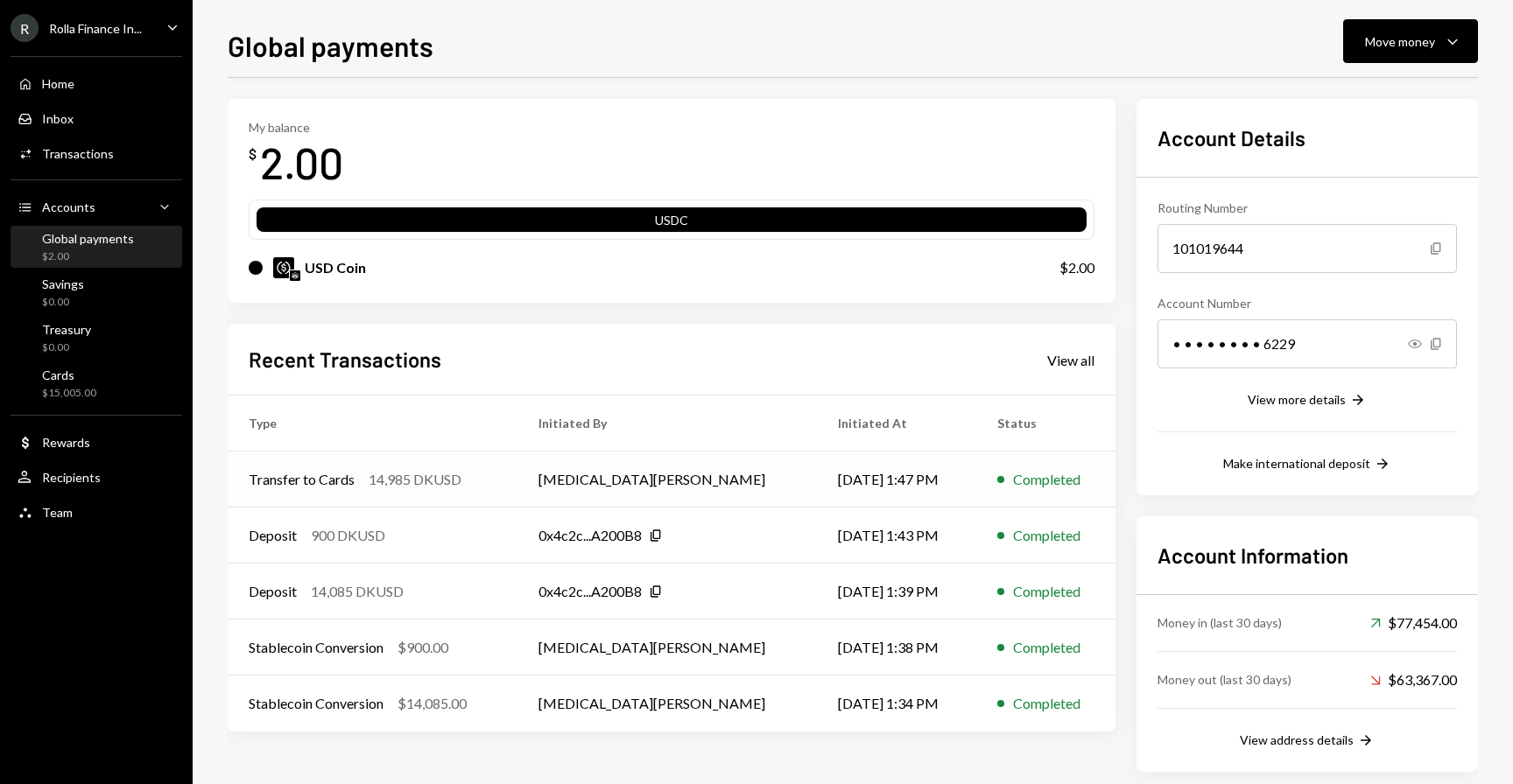
scroll to position [70, 0]
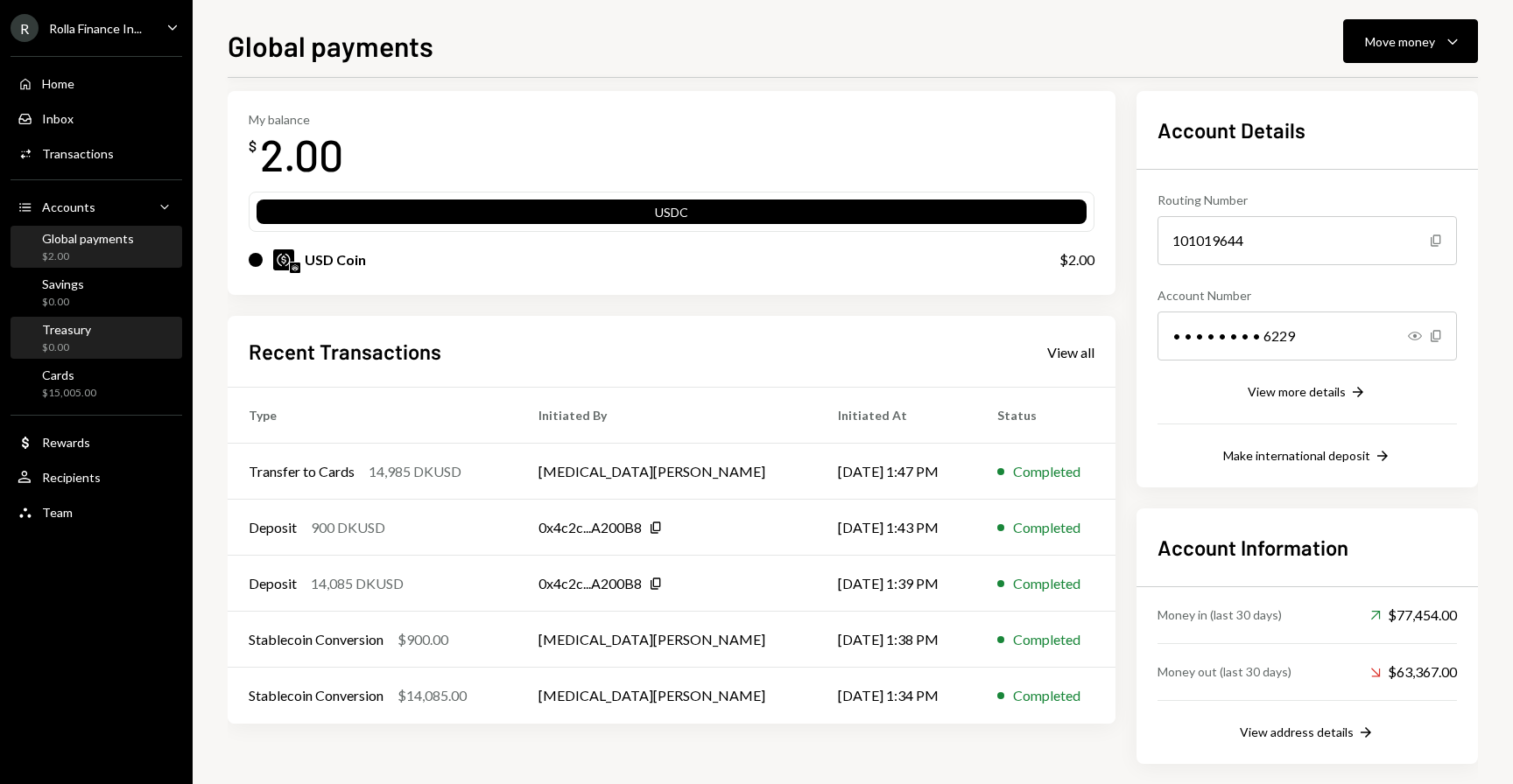
click at [99, 318] on link "Treasury $0.00" at bounding box center [96, 337] width 171 height 42
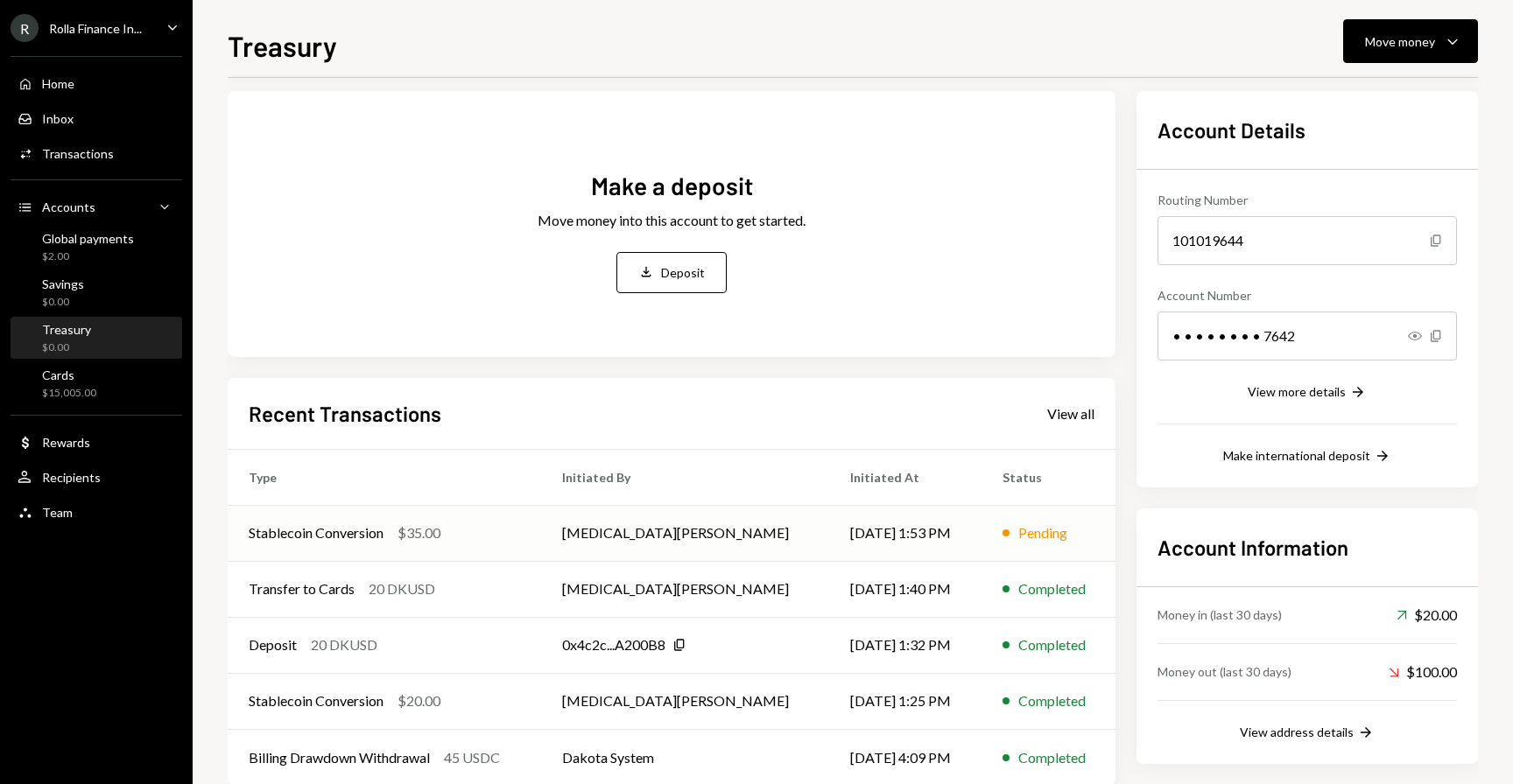
click at [396, 520] on td "Stablecoin Conversion $35.00" at bounding box center [384, 533] width 313 height 56
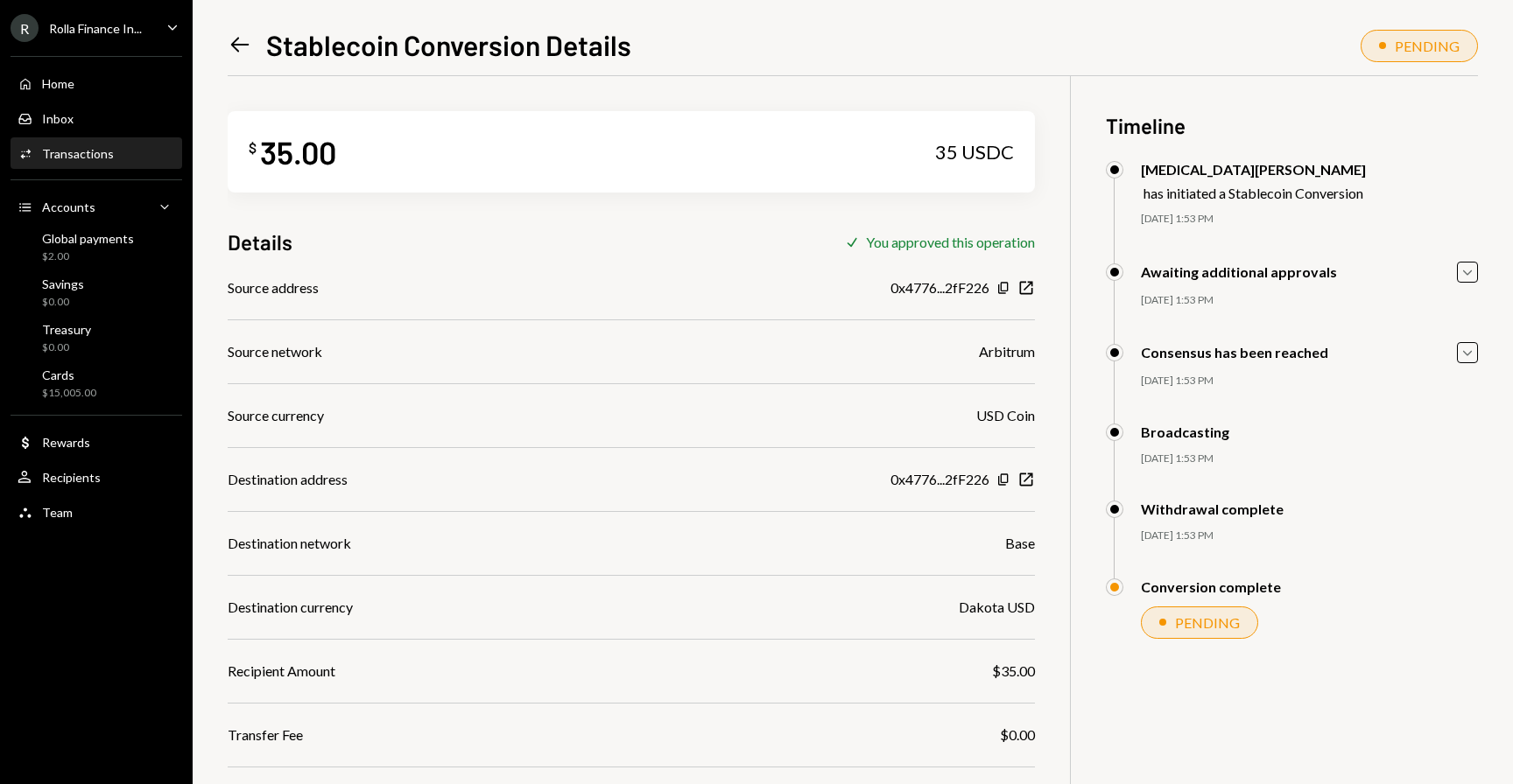
click at [252, 47] on div "Left Arrow Stablecoin Conversion Details" at bounding box center [429, 44] width 403 height 35
click at [230, 46] on icon "Left Arrow" at bounding box center [240, 44] width 24 height 24
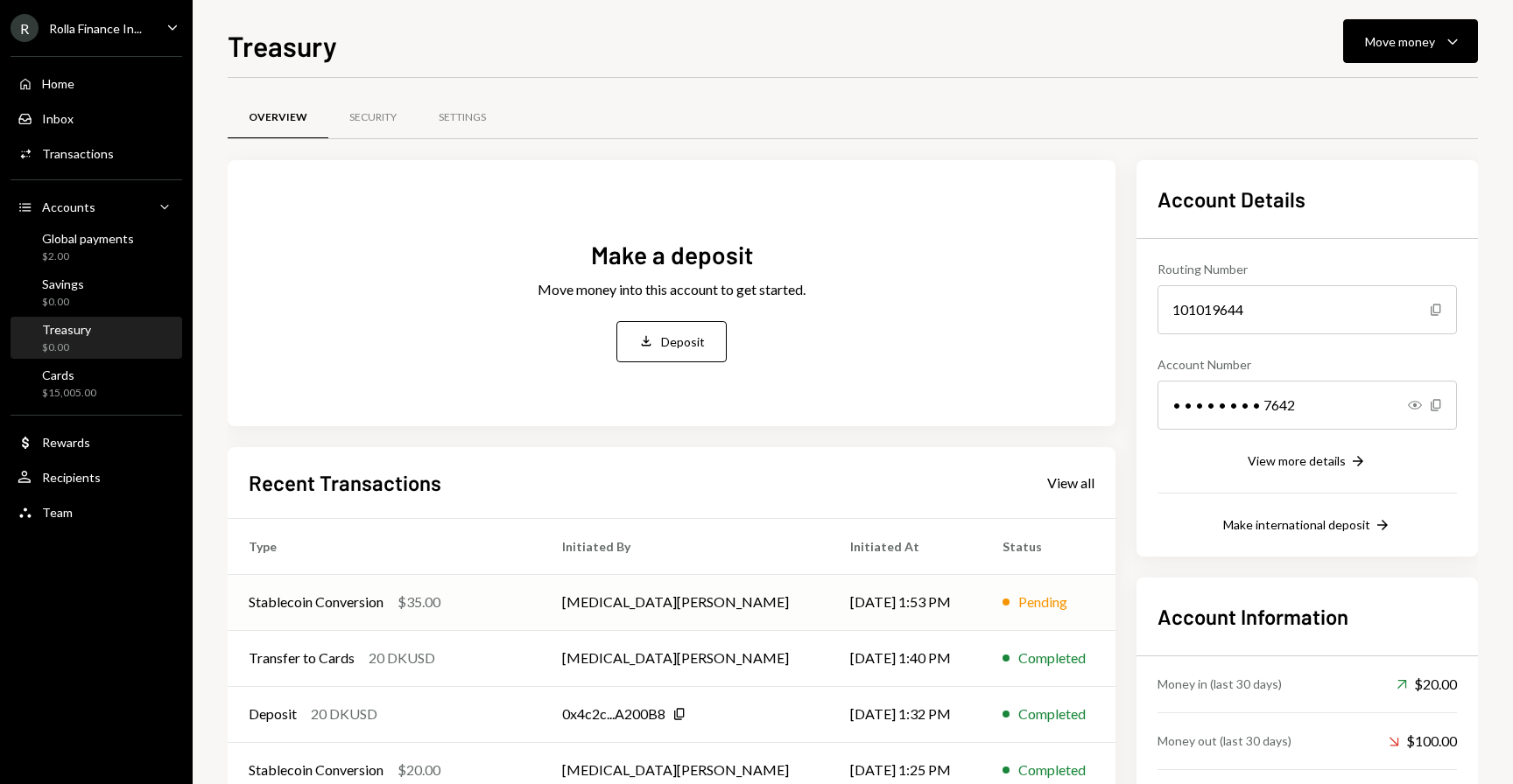
click at [411, 589] on td "Stablecoin Conversion $35.00" at bounding box center [384, 603] width 313 height 56
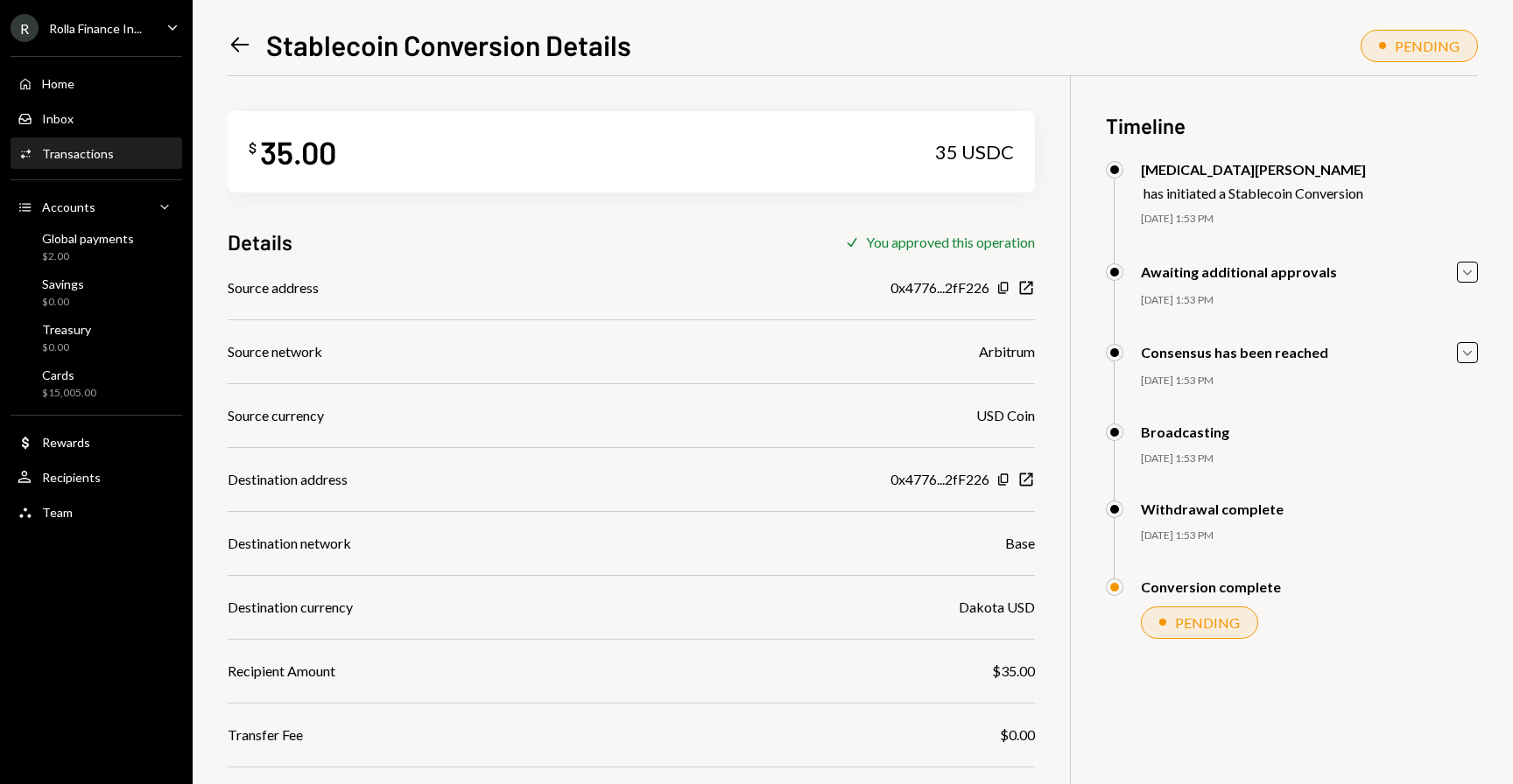
click at [241, 40] on icon "Left Arrow" at bounding box center [240, 44] width 24 height 24
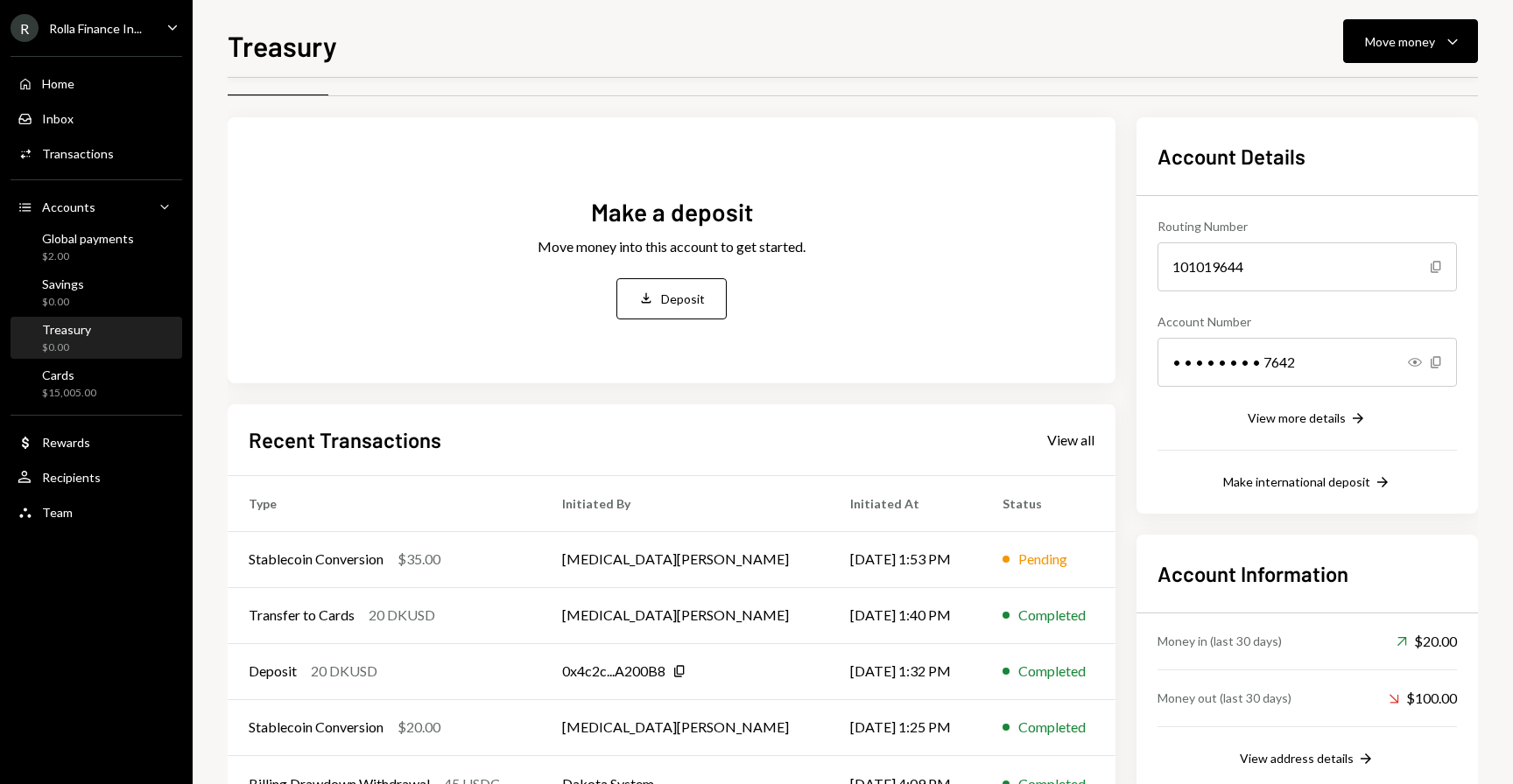
scroll to position [48, 0]
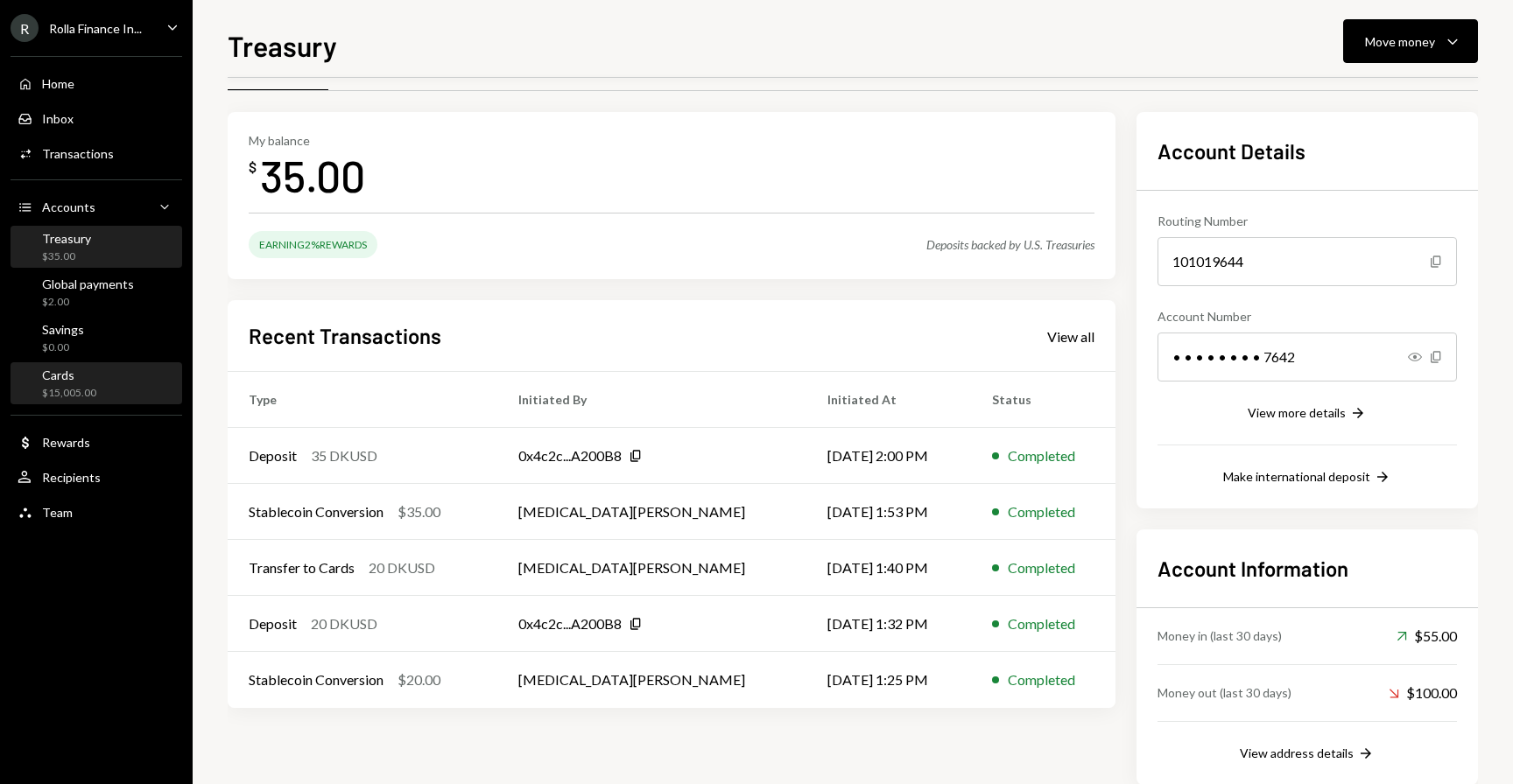
click at [99, 362] on link "Cards $15,005.00" at bounding box center [96, 383] width 171 height 42
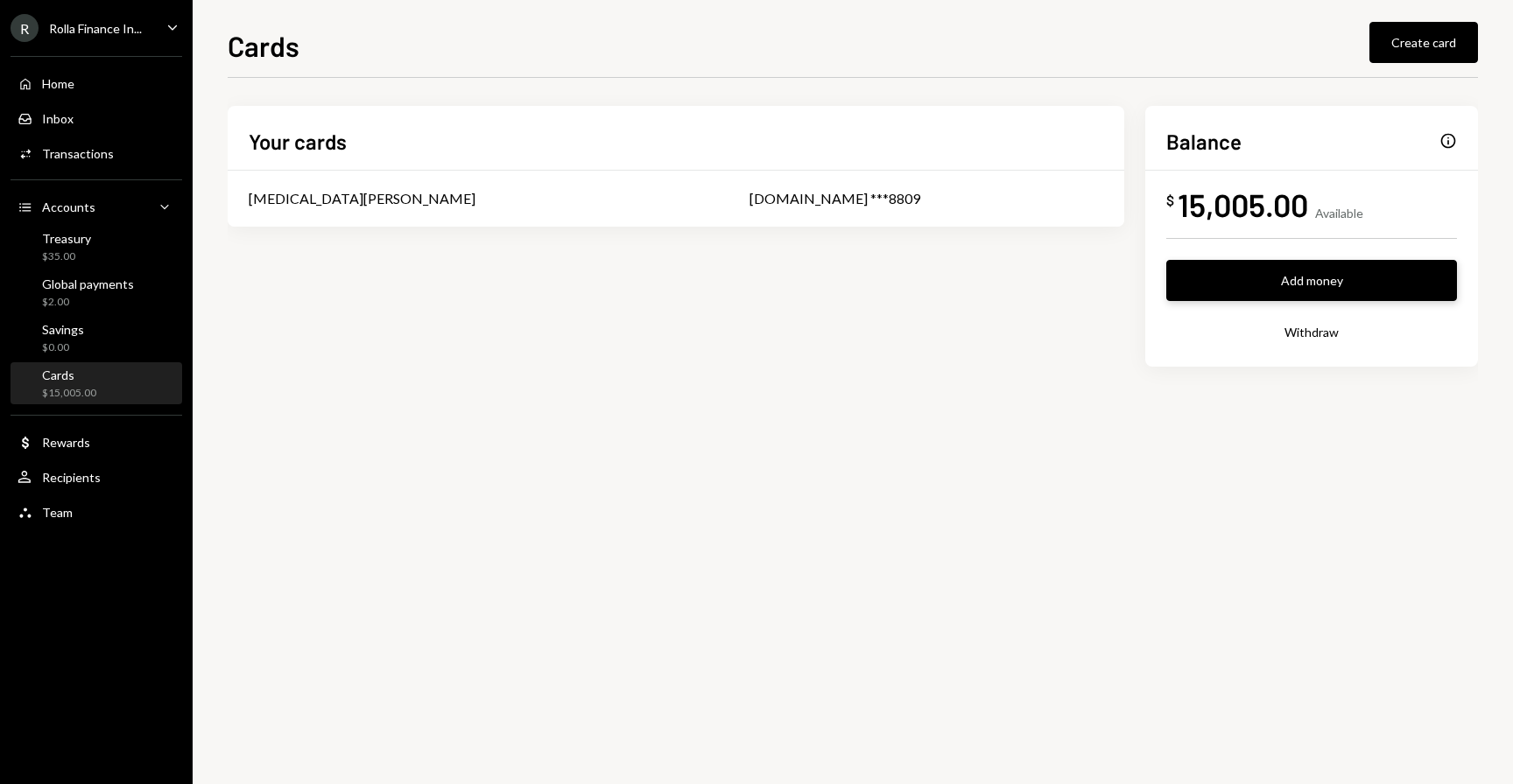
click at [1237, 270] on button "Add money" at bounding box center [1311, 280] width 291 height 41
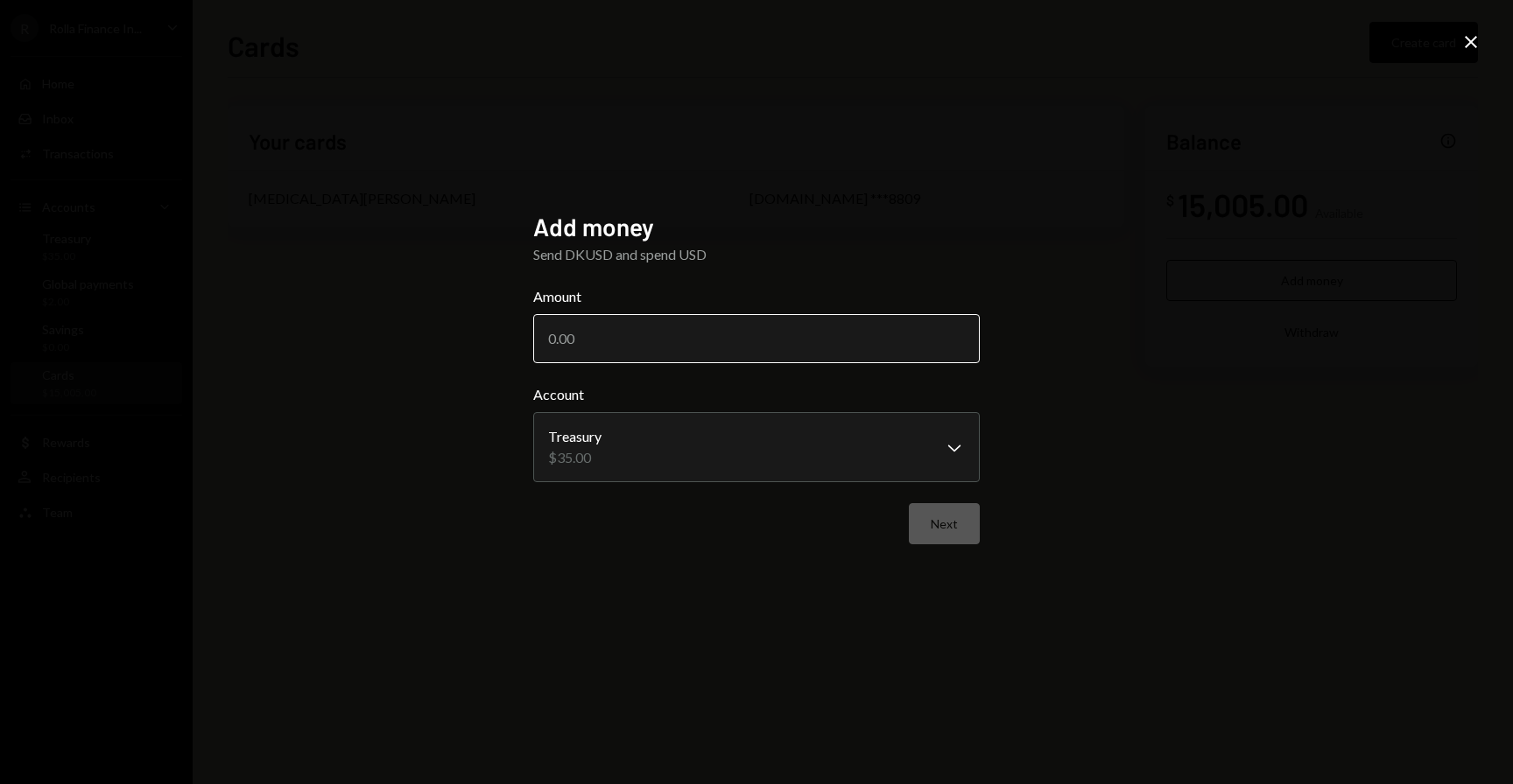
click at [780, 353] on input "Amount" at bounding box center [756, 338] width 447 height 49
type input "35"
click at [951, 527] on button "Next" at bounding box center [943, 524] width 71 height 41
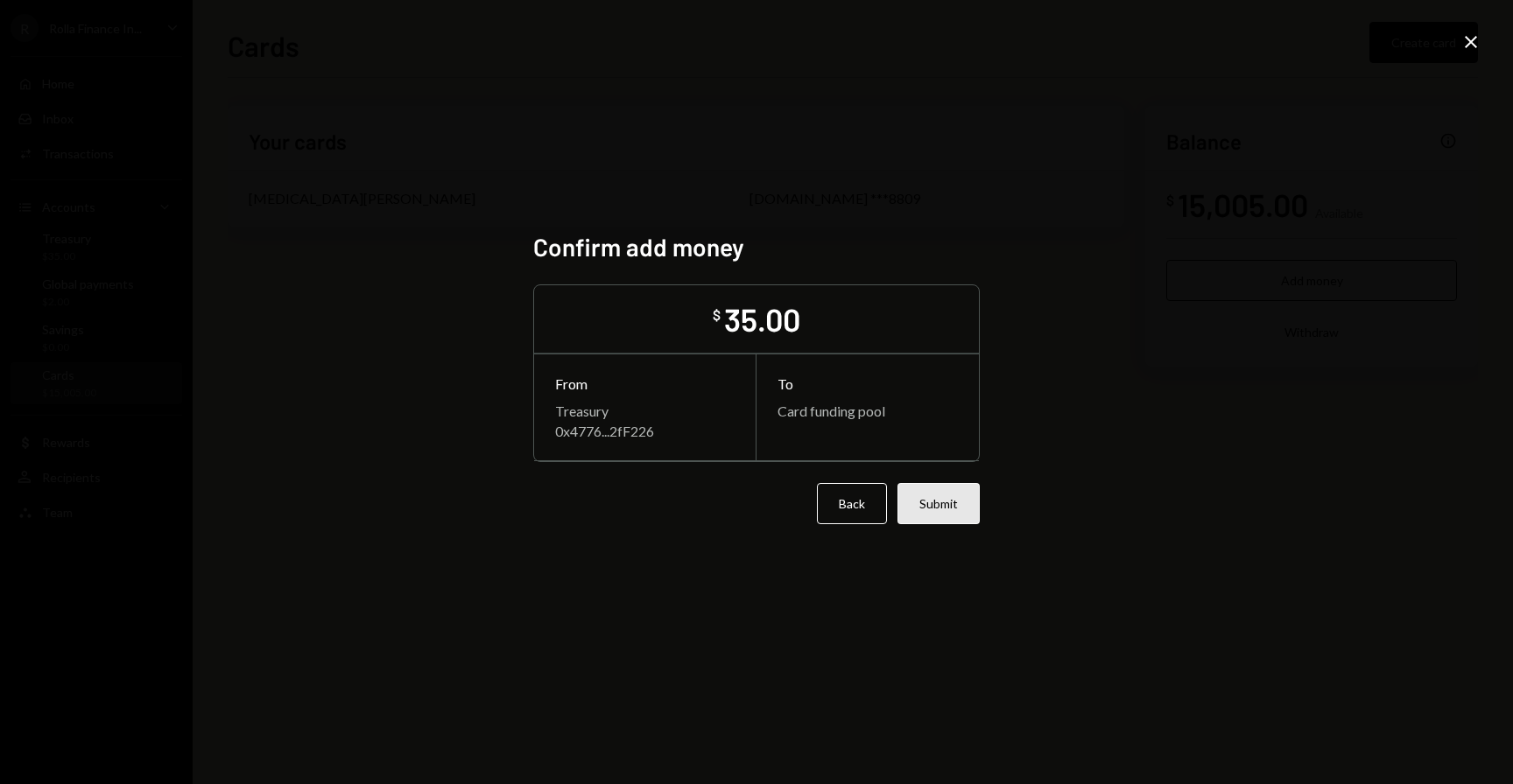
click at [937, 502] on button "Submit" at bounding box center [938, 504] width 83 height 41
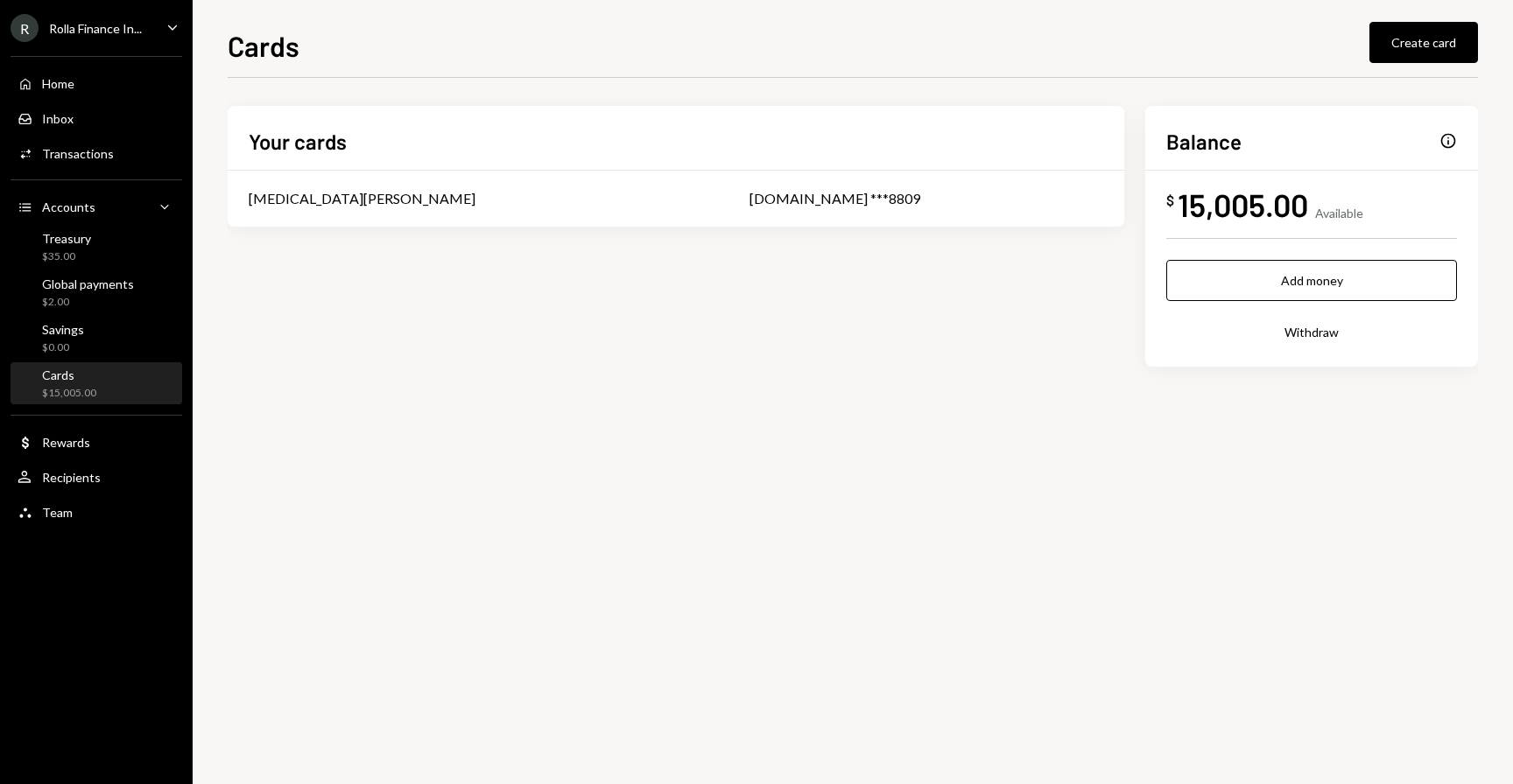
click at [57, 177] on div "Home Home Inbox Inbox Activities Transactions Accounts Accounts Caret Down Trea…" at bounding box center [96, 288] width 193 height 486
click at [76, 160] on div "Transactions" at bounding box center [78, 153] width 71 height 15
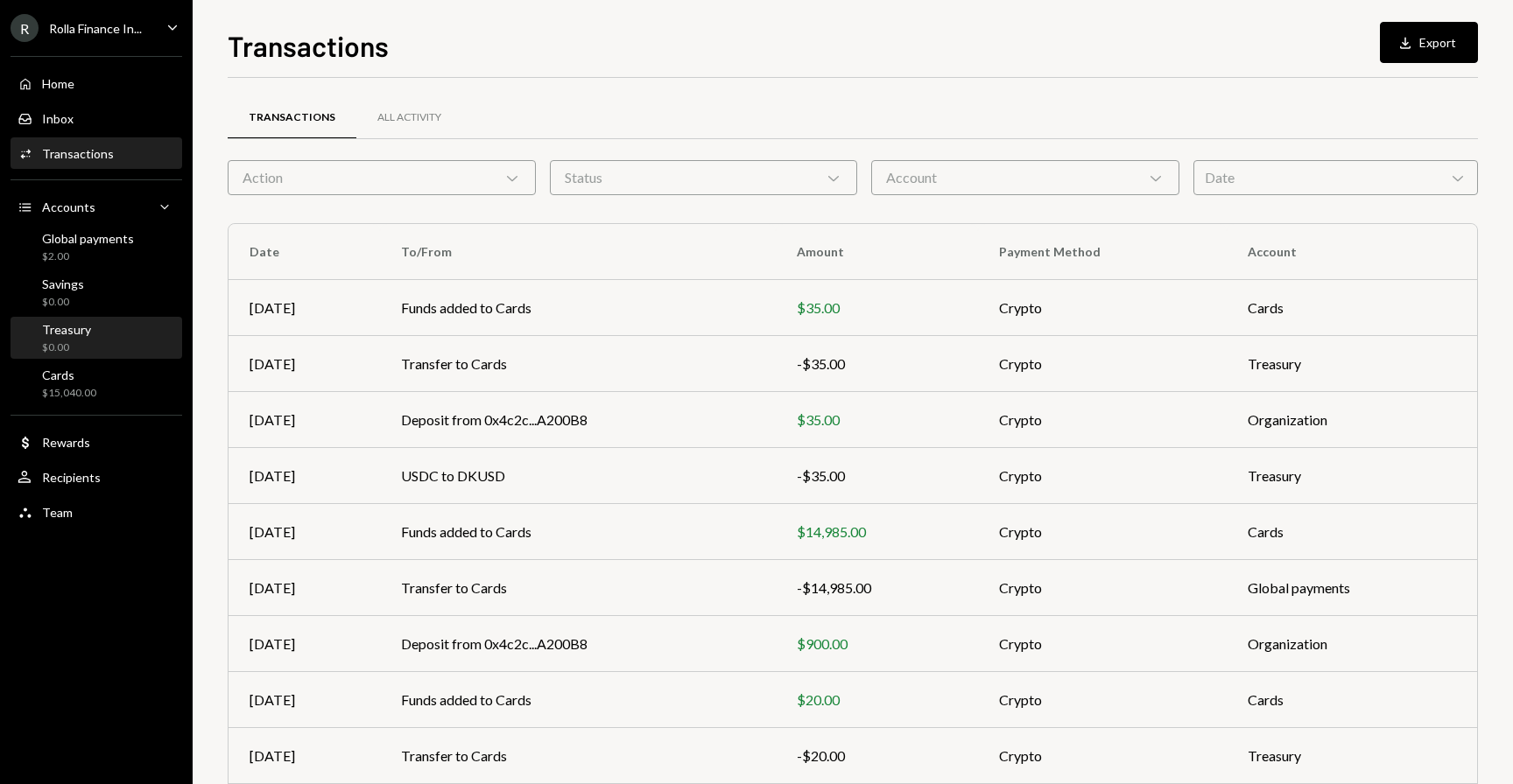
click at [150, 342] on div "Treasury $0.00" at bounding box center [97, 338] width 158 height 33
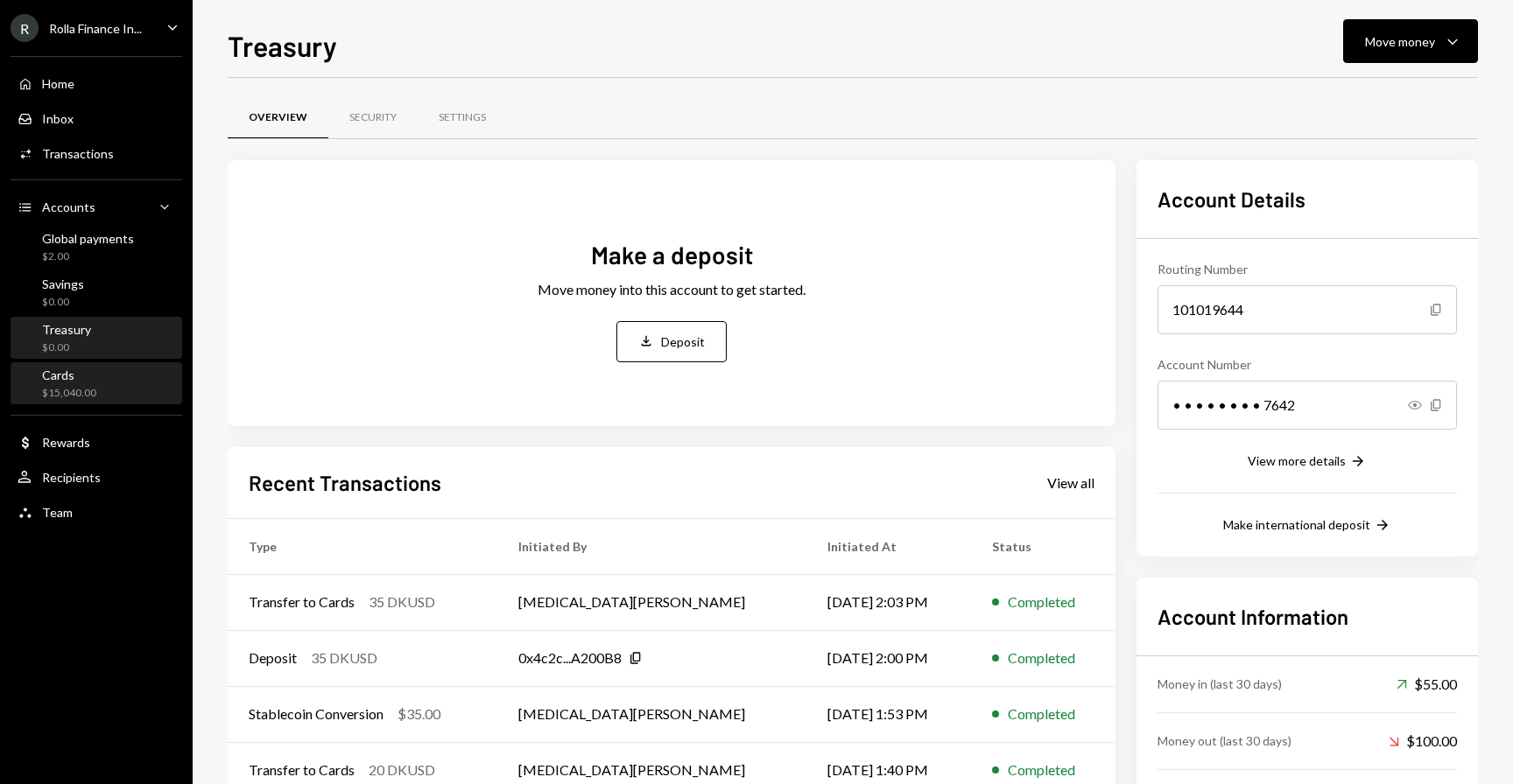
click at [72, 396] on div "$15,040.00" at bounding box center [70, 394] width 55 height 15
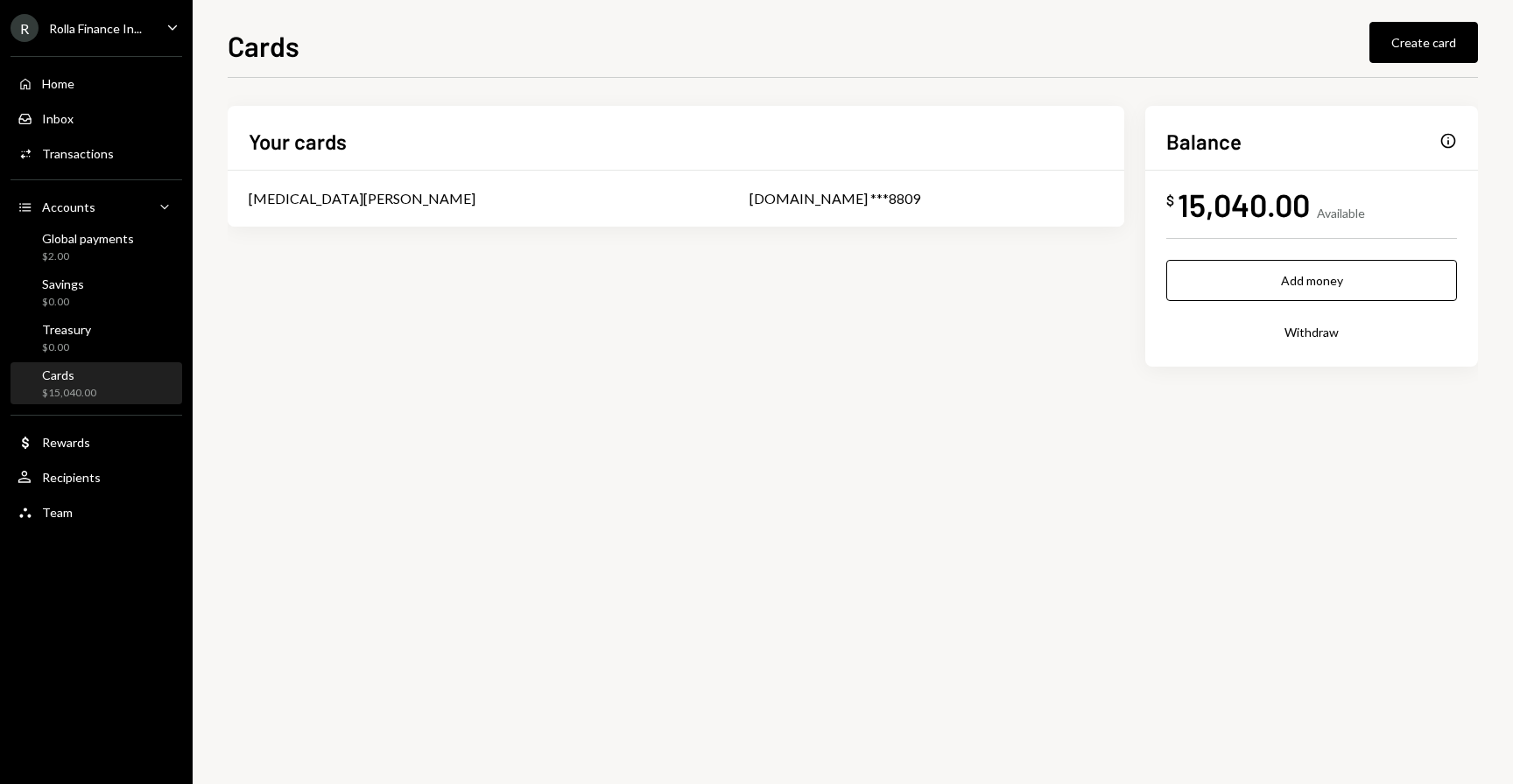
click at [730, 369] on div "Your cards Tobi Oduah Booking.com ***8809 Balance Info $ 15,040.00 Available Ad…" at bounding box center [852, 264] width 1250 height 317
click at [70, 145] on div "Activities Transactions" at bounding box center [97, 154] width 158 height 30
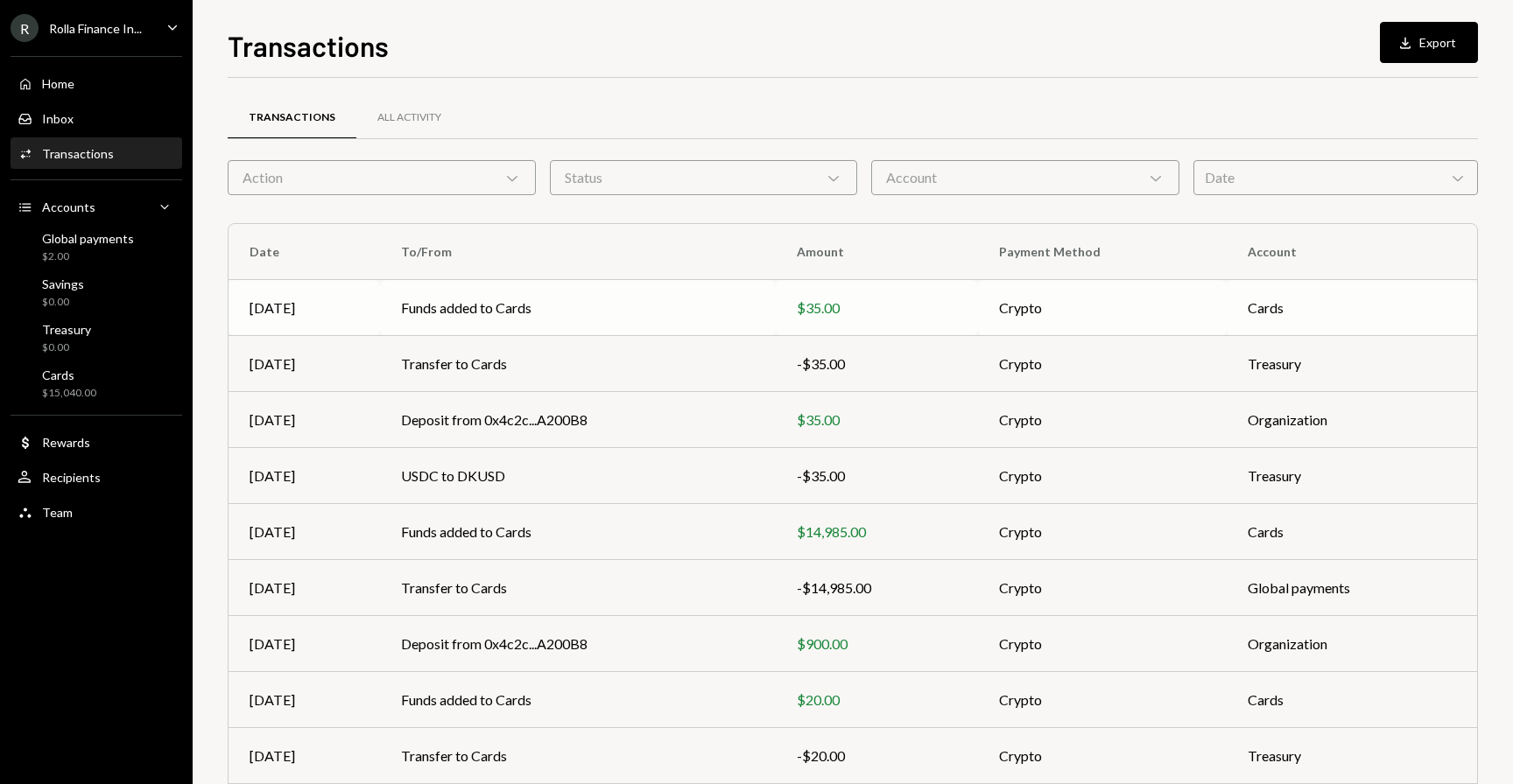
click at [367, 294] on td "[DATE]" at bounding box center [304, 308] width 151 height 56
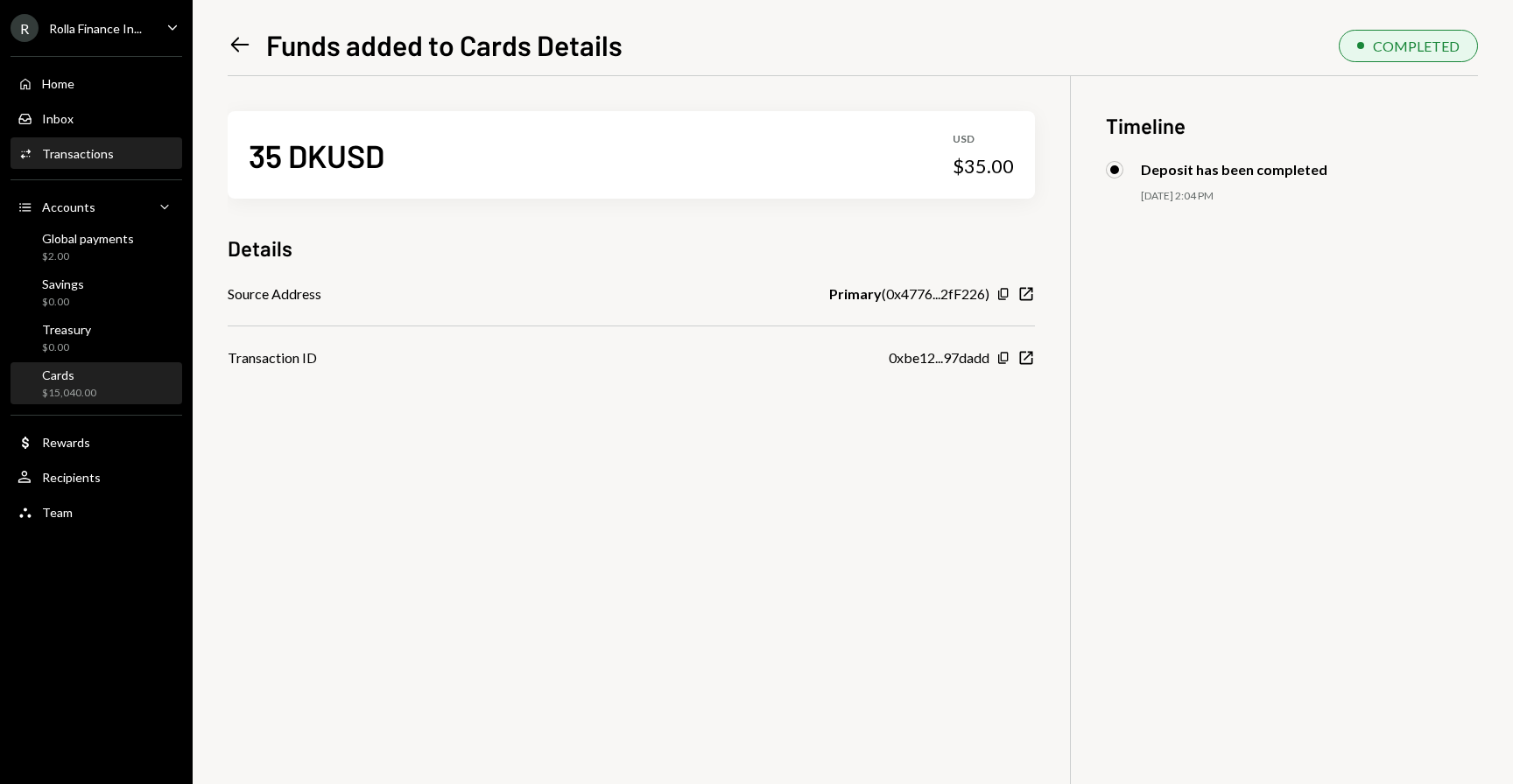
click at [95, 388] on div "$15,040.00" at bounding box center [70, 394] width 55 height 15
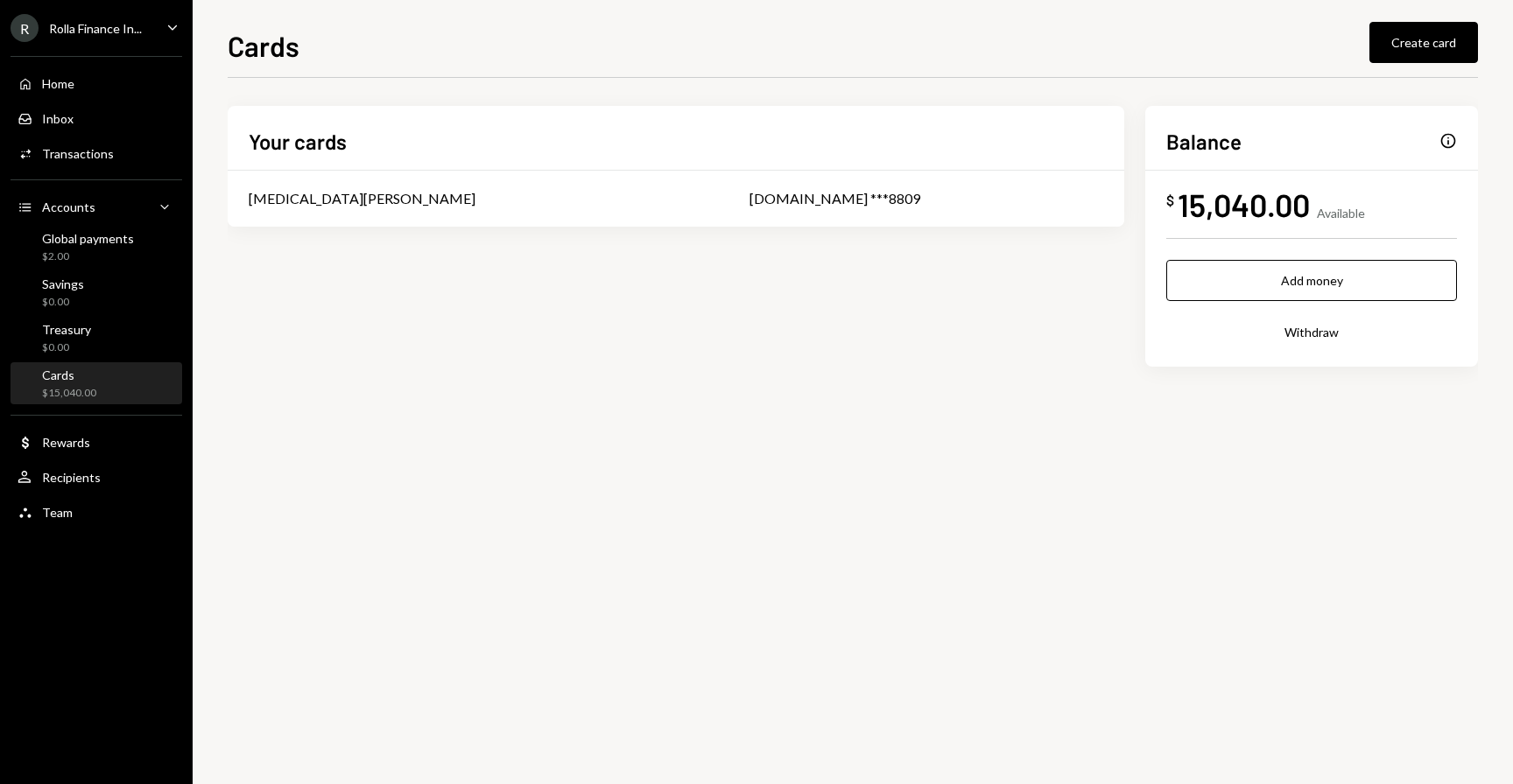
click at [125, 30] on div "Rolla Finance In..." at bounding box center [95, 28] width 93 height 15
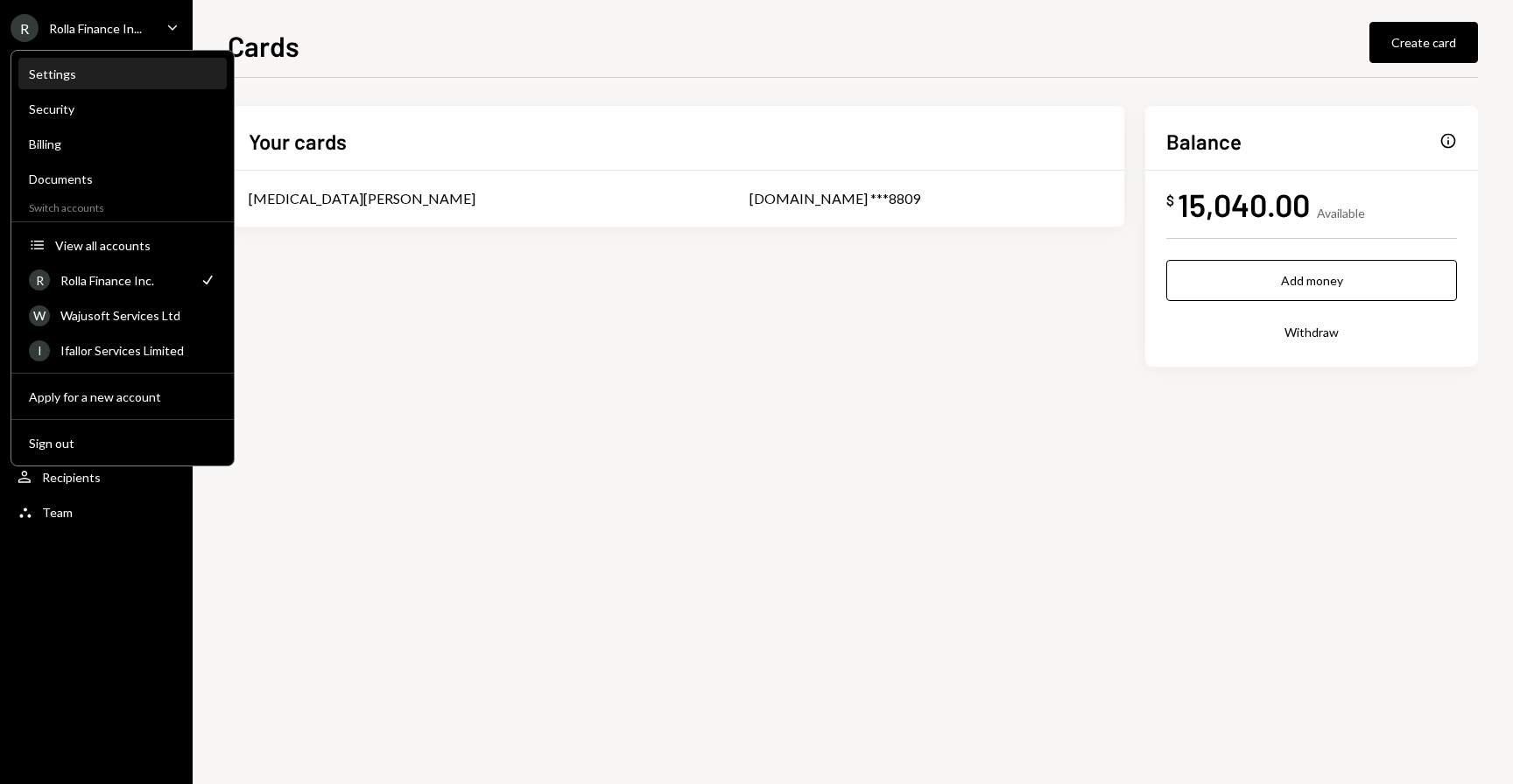
click at [88, 70] on div "Settings" at bounding box center [122, 74] width 187 height 15
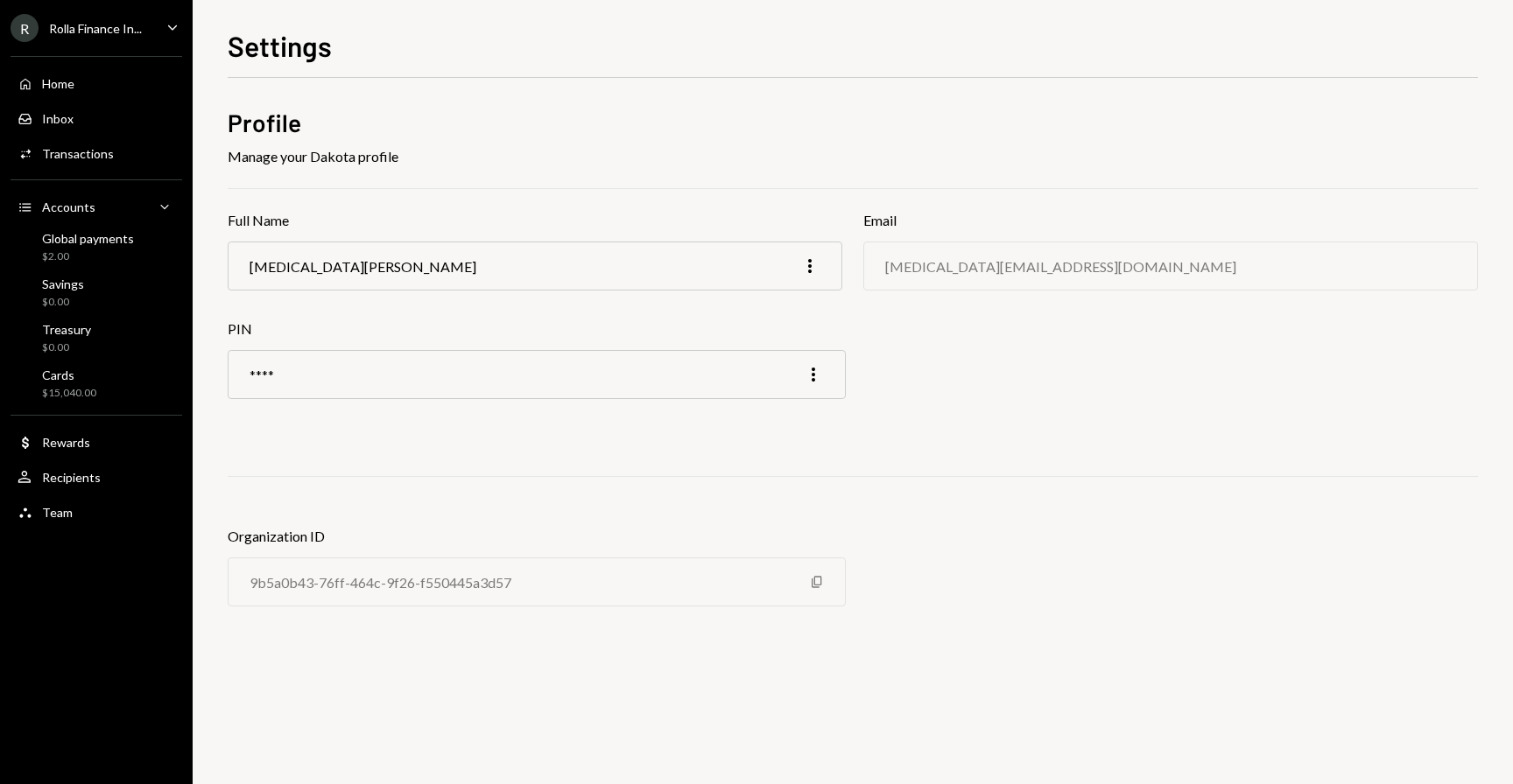
click at [893, 267] on div "[MEDICAL_DATA][EMAIL_ADDRESS][DOMAIN_NAME]" at bounding box center [1060, 267] width 351 height 17
click at [893, 267] on div "tobi@rollafi.com" at bounding box center [1060, 267] width 351 height 17
copy div "tobi@rollafi.com"
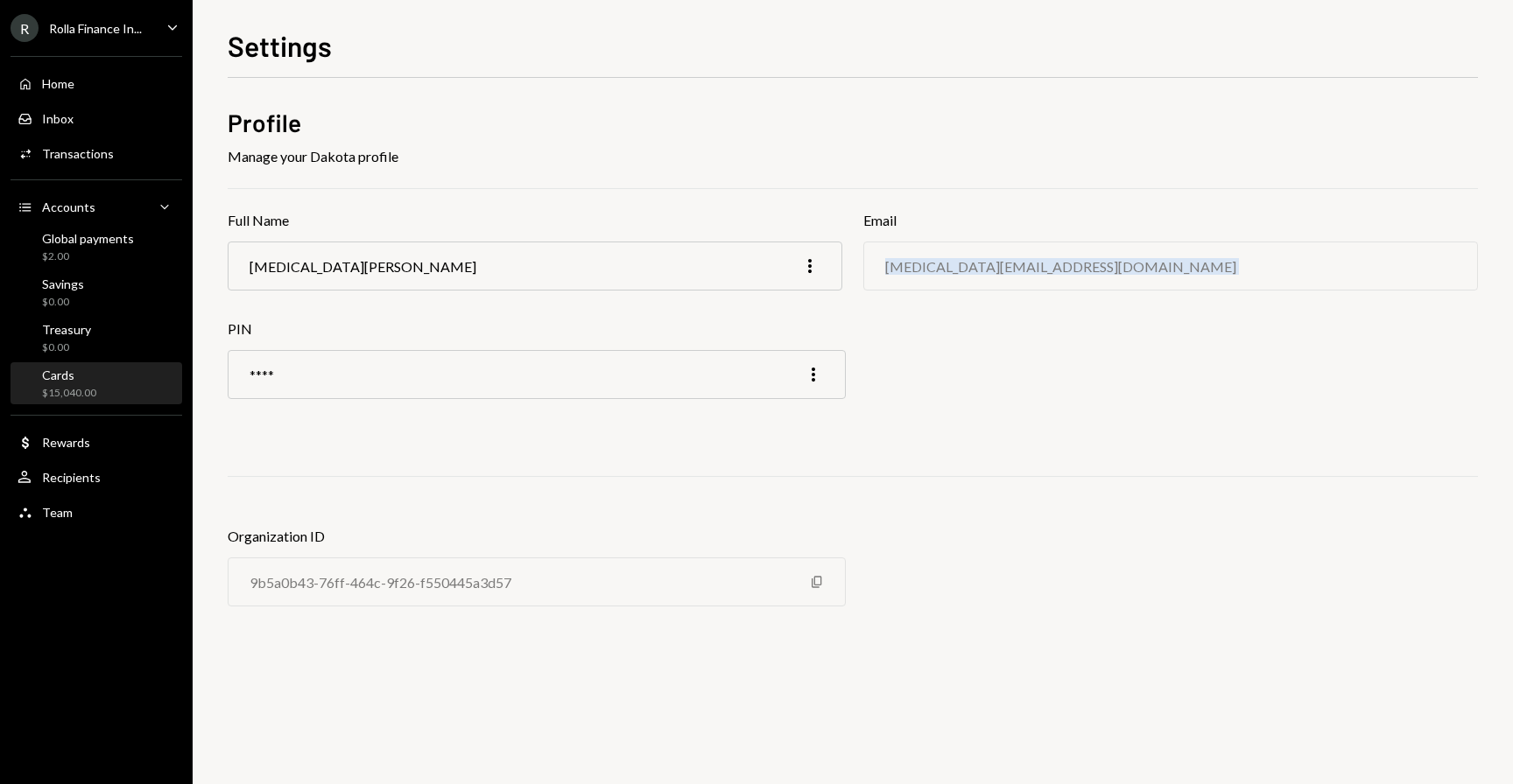
click at [75, 379] on div "Cards" at bounding box center [70, 375] width 55 height 15
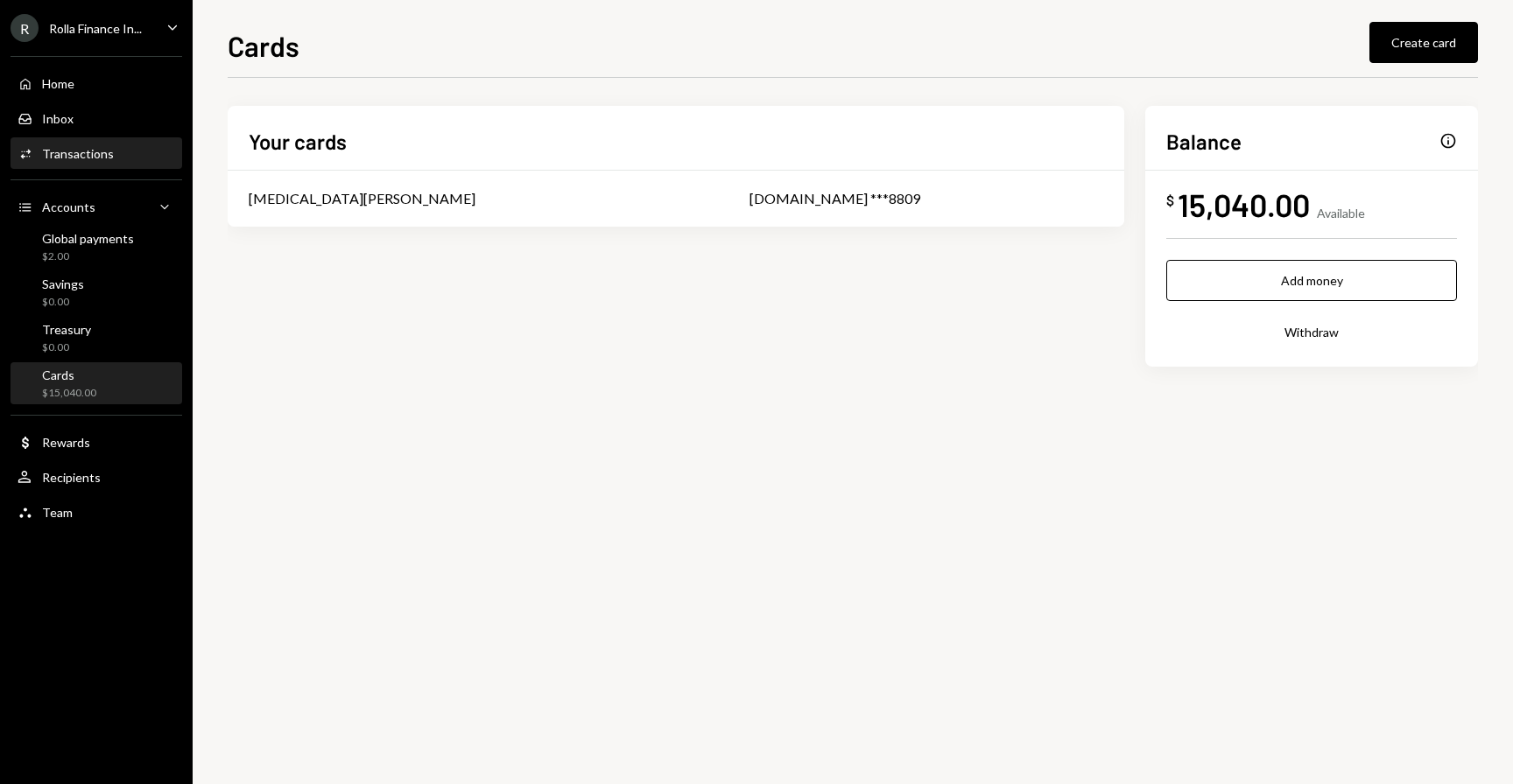
click at [86, 156] on div "Transactions" at bounding box center [78, 153] width 71 height 15
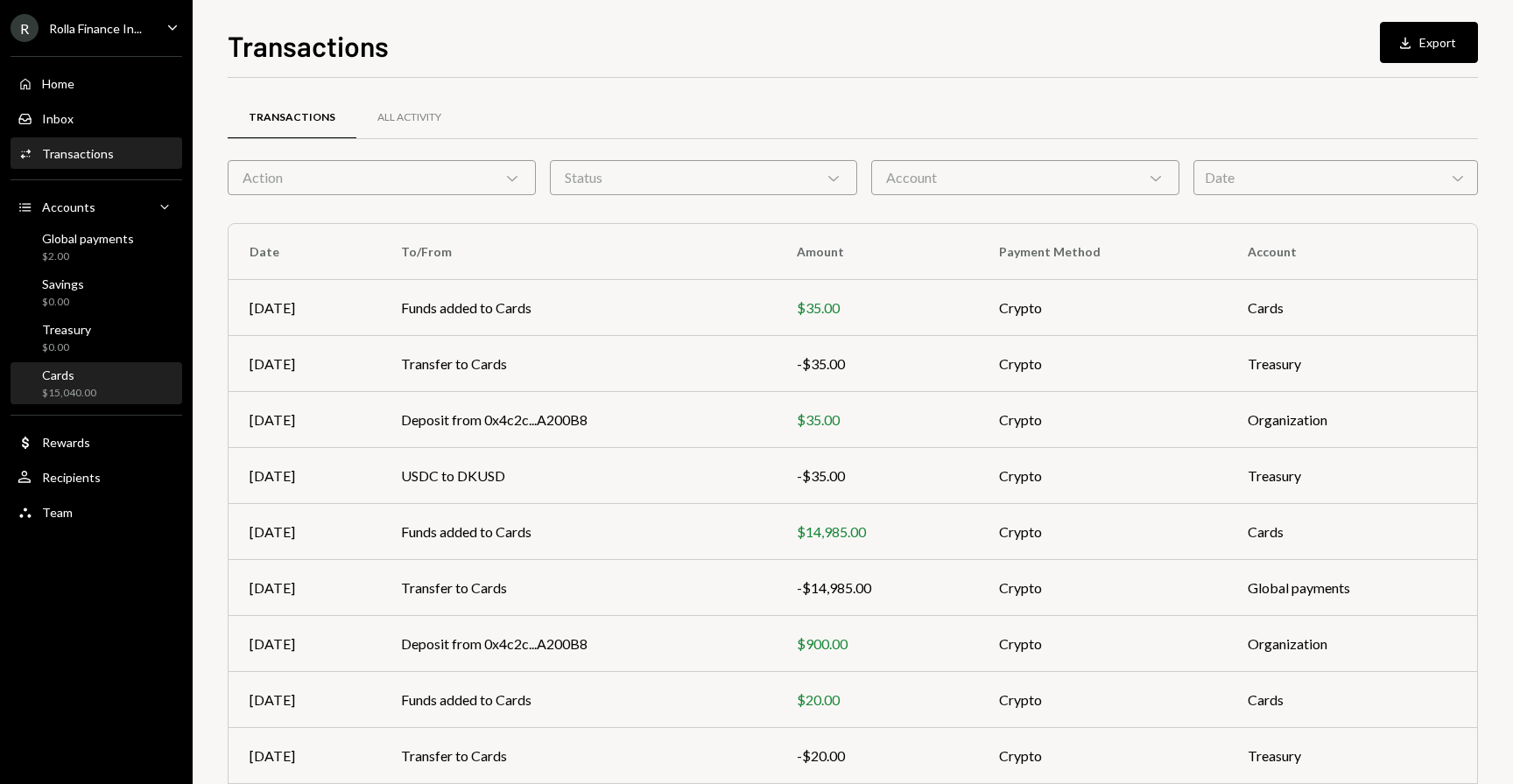
click at [115, 384] on div "Cards $15,040.00" at bounding box center [97, 384] width 158 height 33
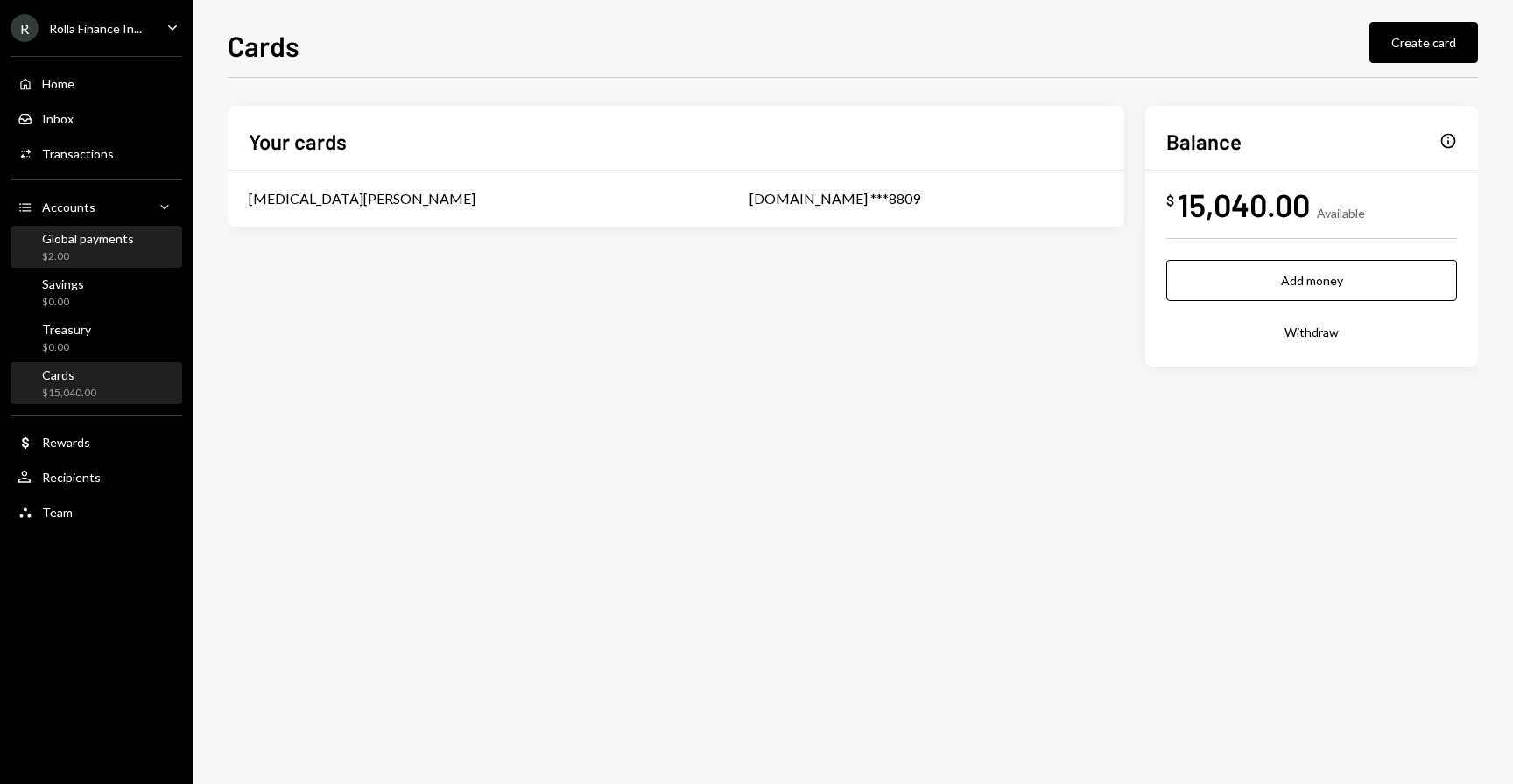
click at [66, 228] on div "Global payments $2.00" at bounding box center [97, 247] width 158 height 40
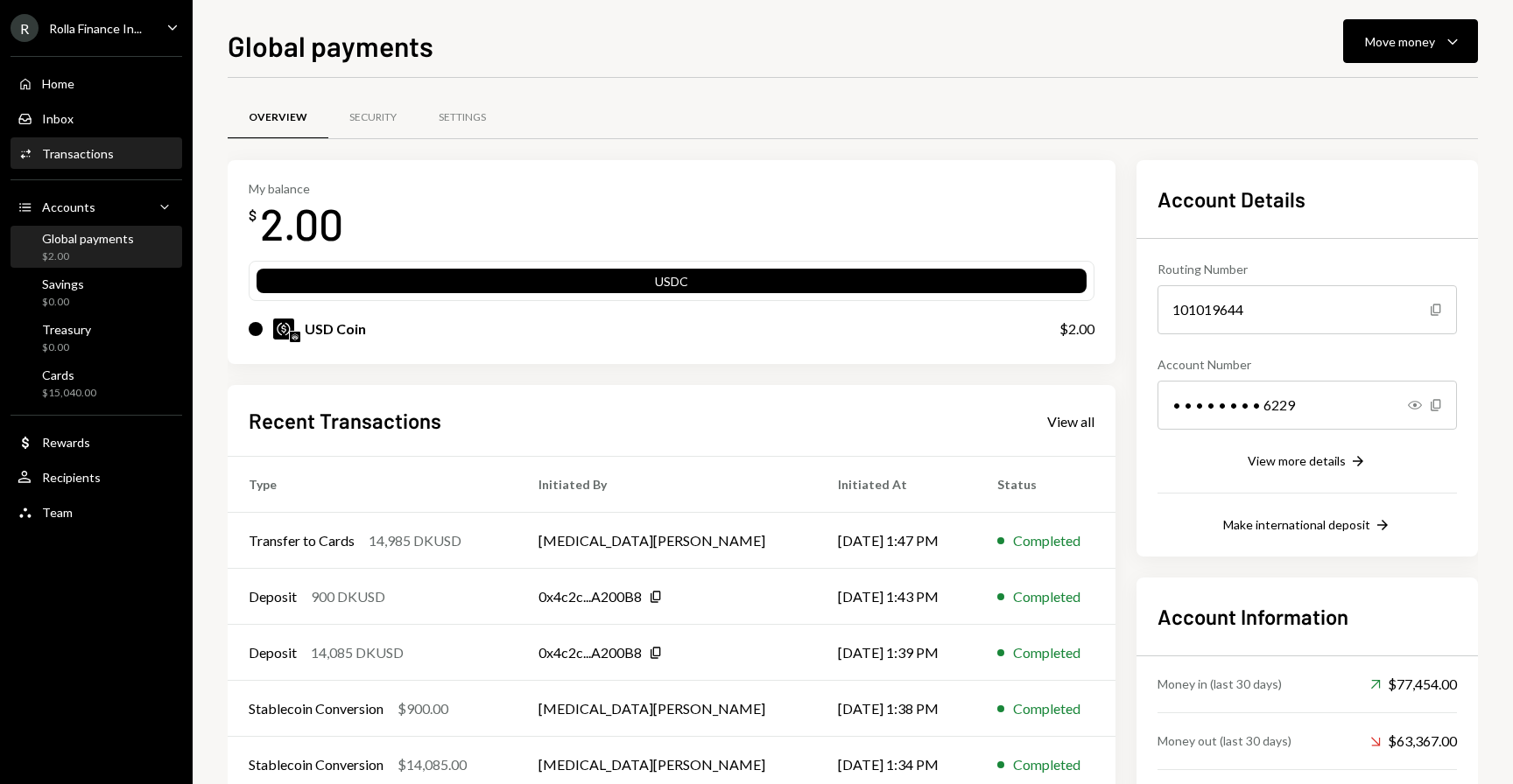
click at [67, 144] on div "Activities Transactions" at bounding box center [97, 154] width 158 height 30
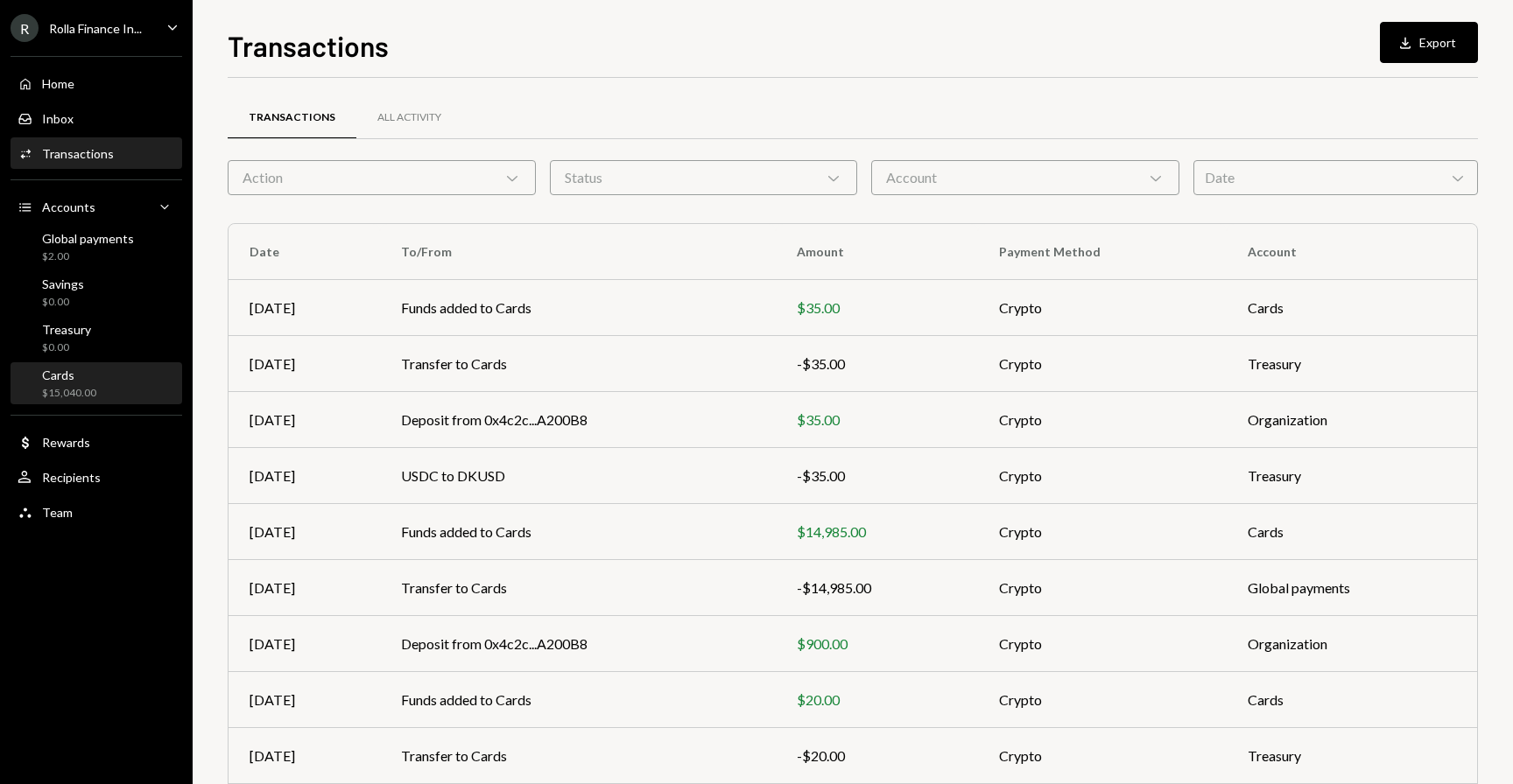
click at [72, 385] on div "Cards $15,040.00" at bounding box center [70, 384] width 55 height 33
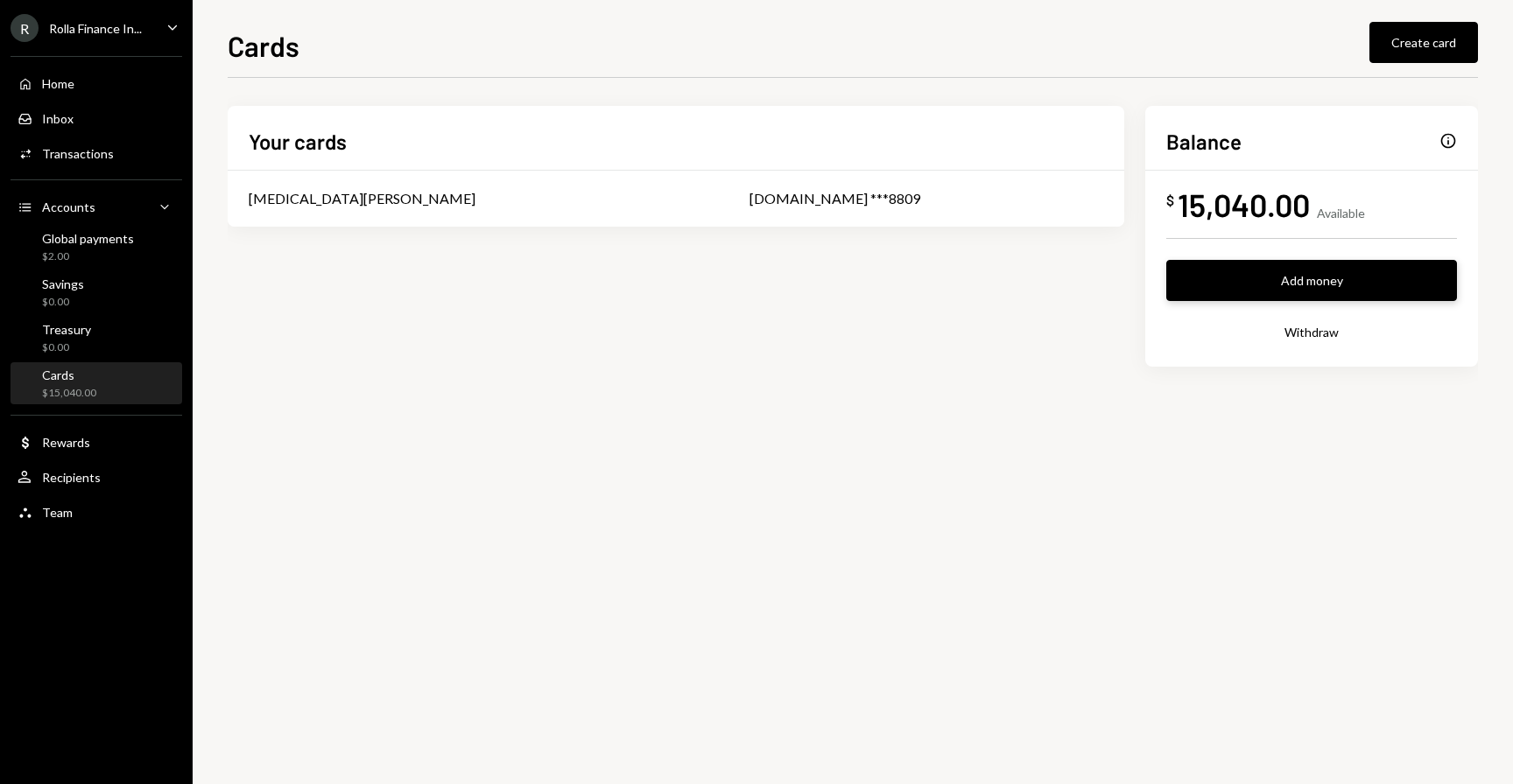
click at [1244, 259] on button "Add money" at bounding box center [1311, 280] width 291 height 41
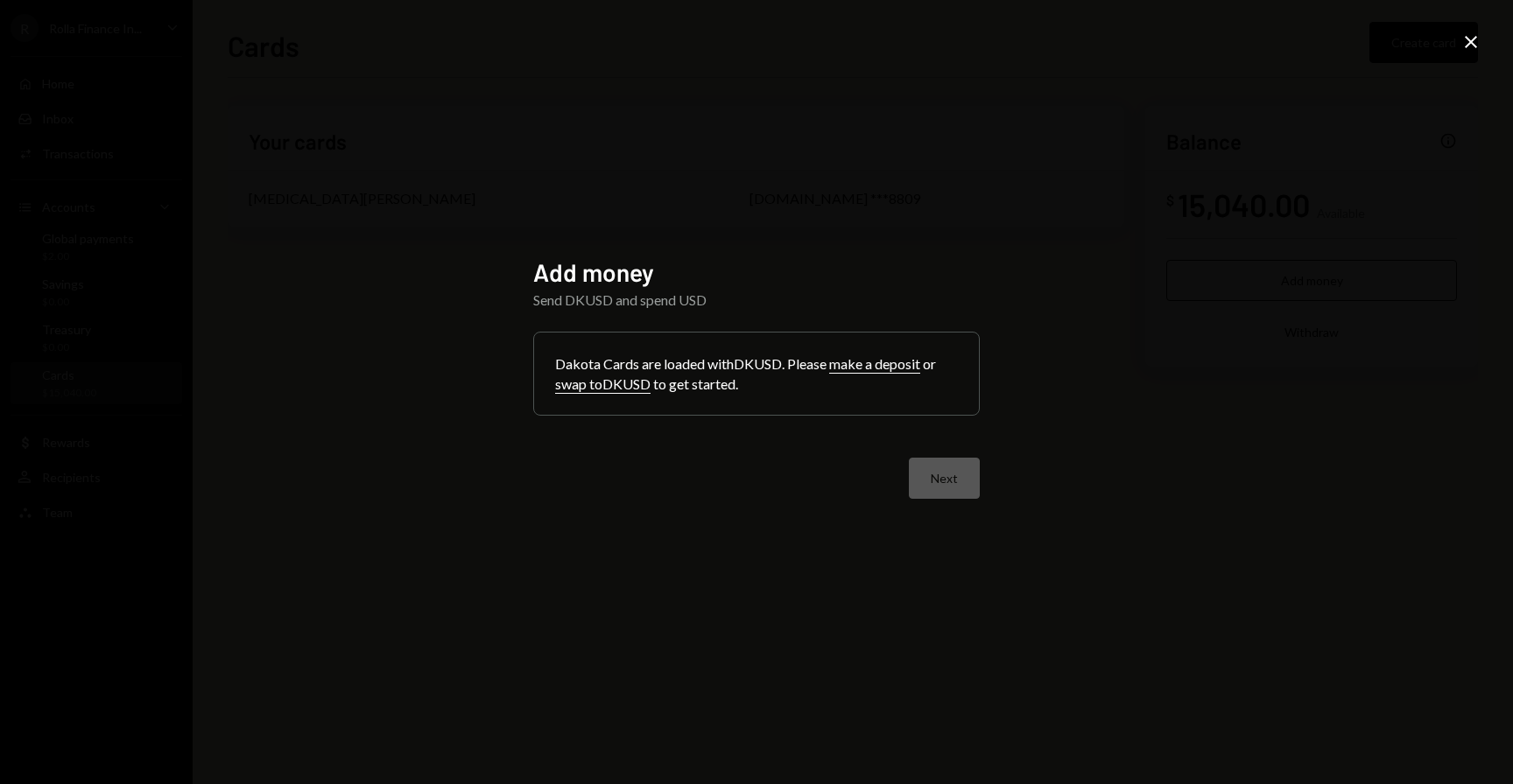
click at [1126, 264] on div "Add money Send DKUSD and spend USD Dakota Cards are loaded with DKUSD . Please …" at bounding box center [756, 392] width 1513 height 784
click at [898, 366] on button "make a deposit" at bounding box center [875, 365] width 91 height 19
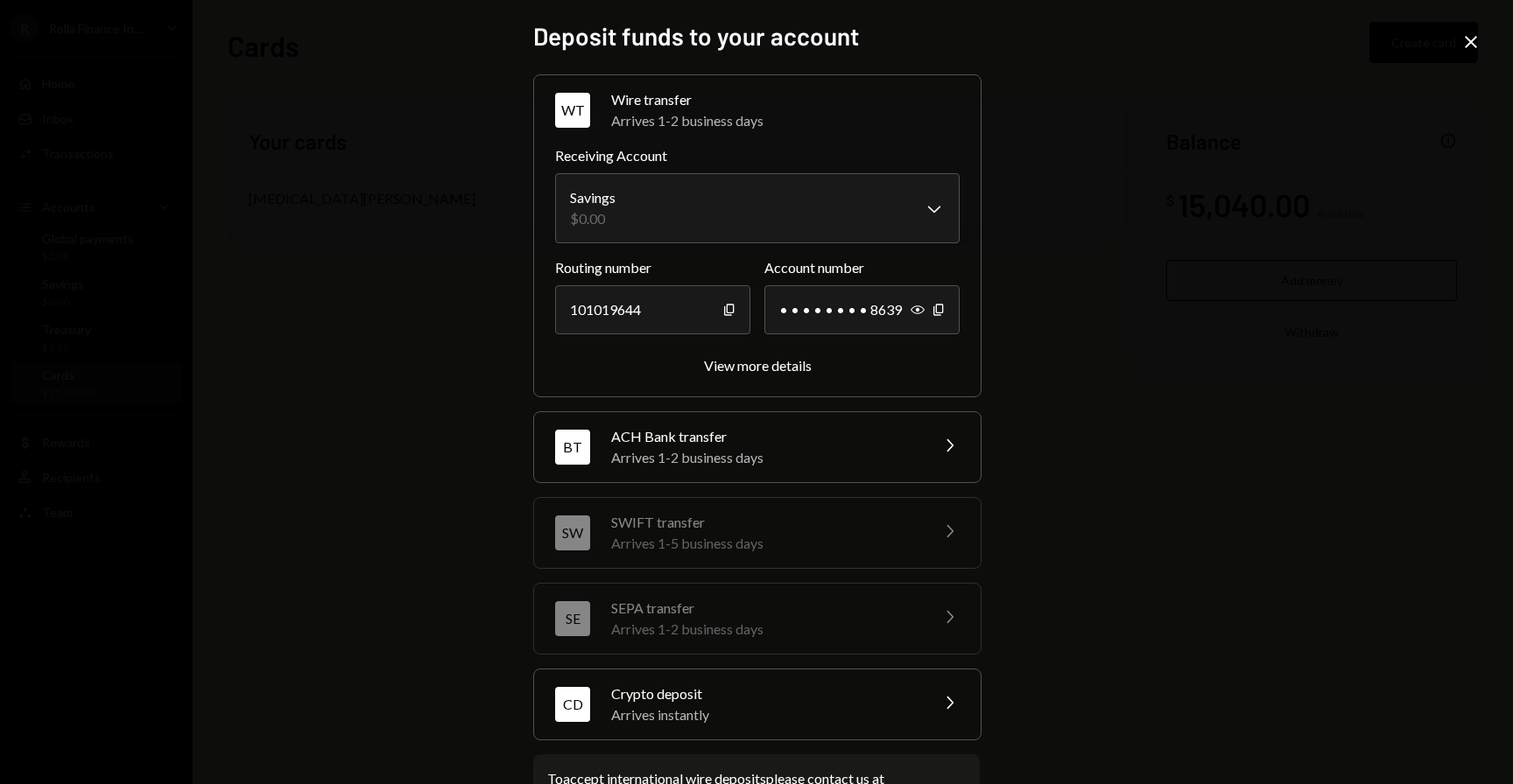
click at [791, 695] on div "Crypto deposit" at bounding box center [764, 694] width 307 height 21
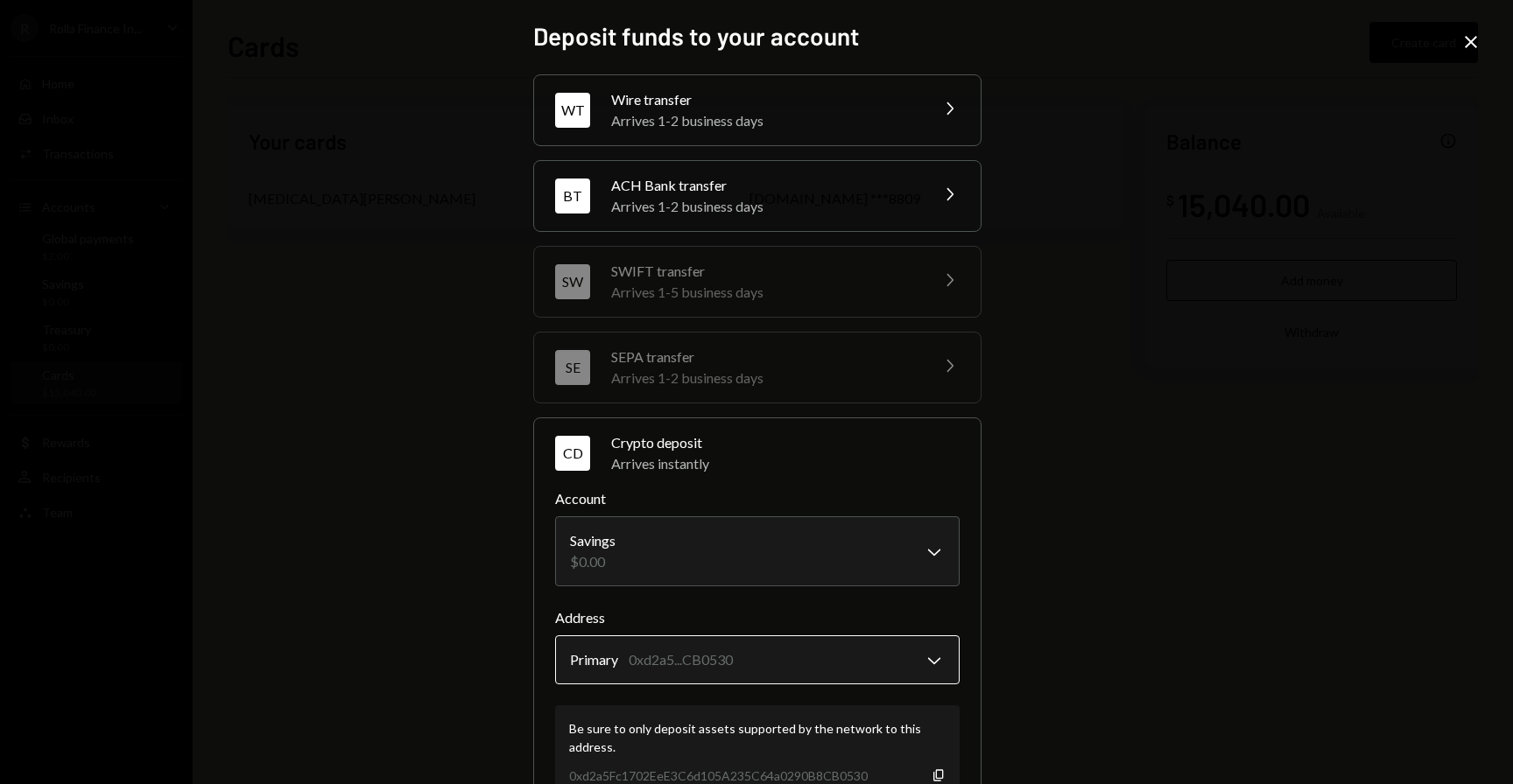
click at [747, 653] on body "**********" at bounding box center [756, 392] width 1513 height 784
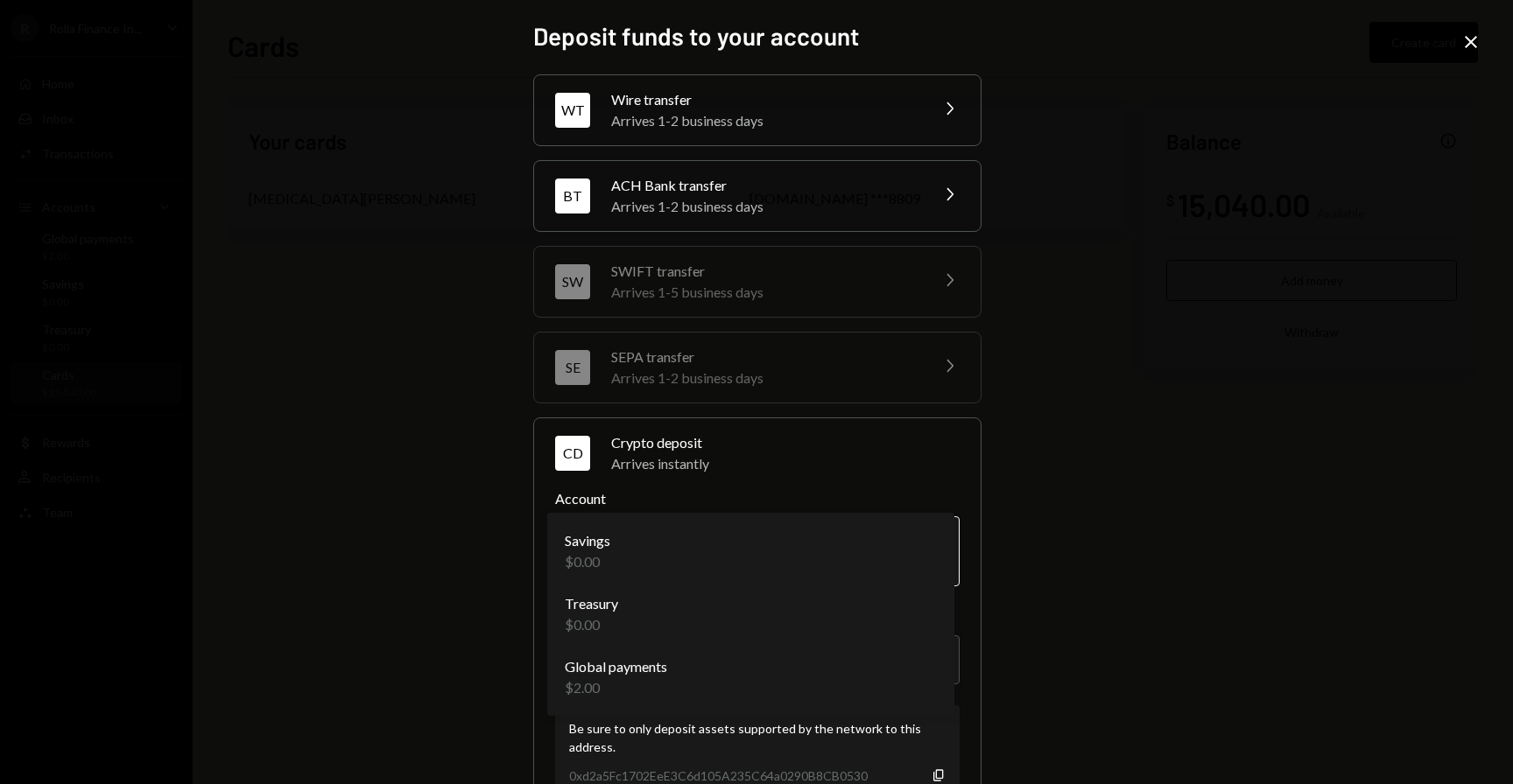
click at [724, 535] on body "**********" at bounding box center [756, 392] width 1513 height 784
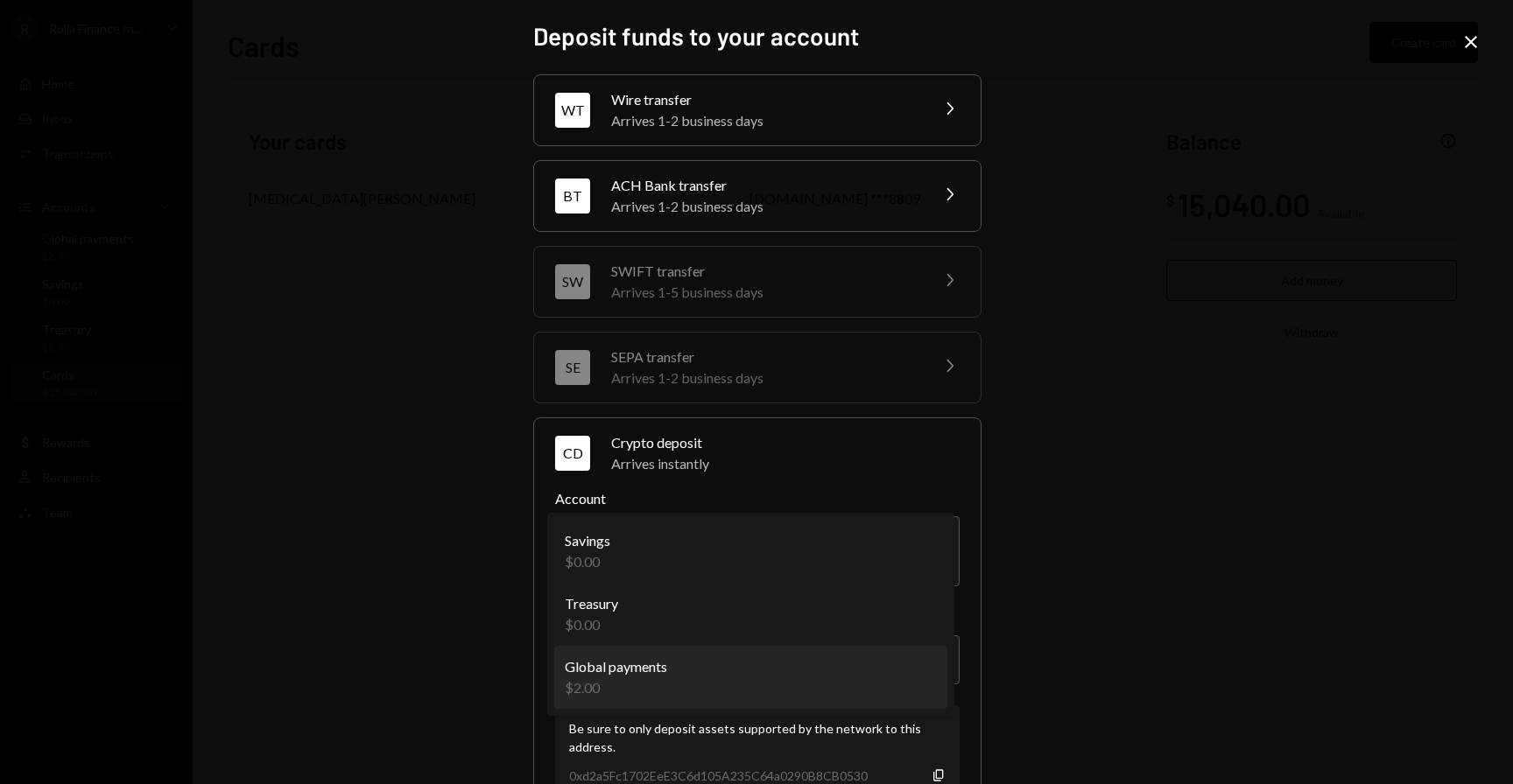
select select "**********"
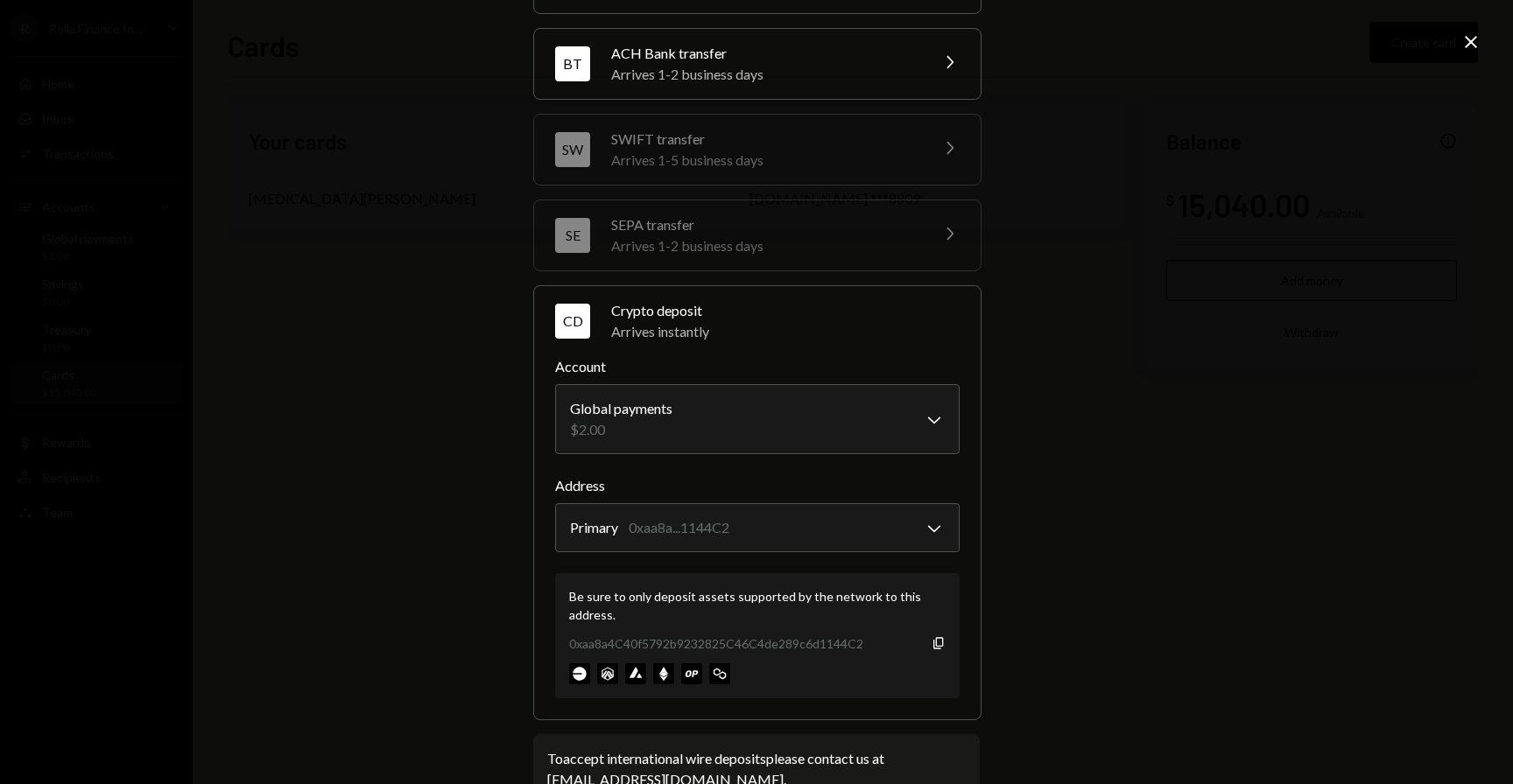
scroll to position [133, 0]
click at [933, 647] on icon "button" at bounding box center [938, 641] width 9 height 11
click at [933, 643] on icon "button" at bounding box center [938, 641] width 9 height 11
click at [1488, 47] on div "**********" at bounding box center [756, 392] width 1513 height 784
click at [1469, 47] on icon "Close" at bounding box center [1471, 42] width 21 height 21
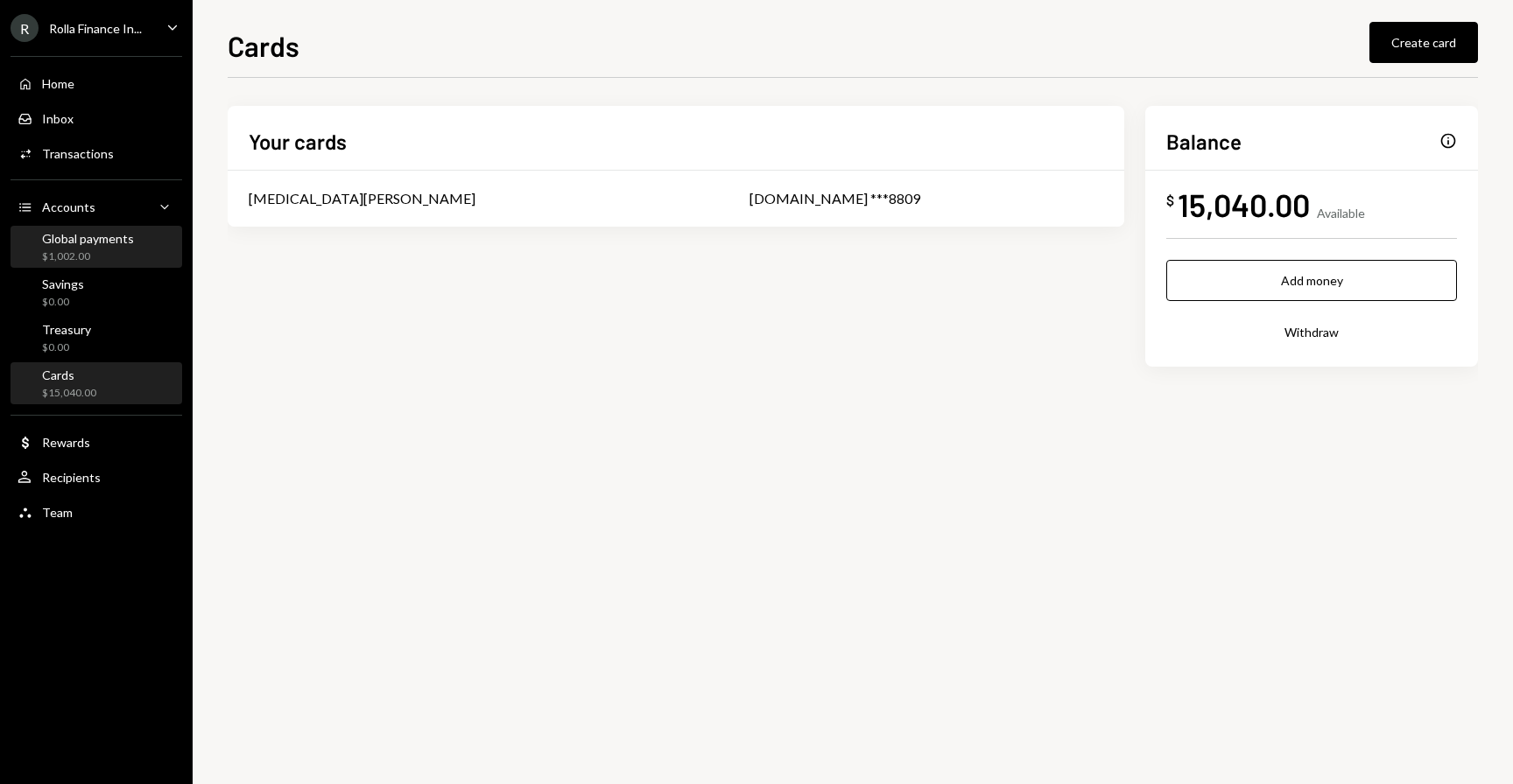
click at [145, 254] on div "Global payments $1,002.00" at bounding box center [97, 247] width 158 height 33
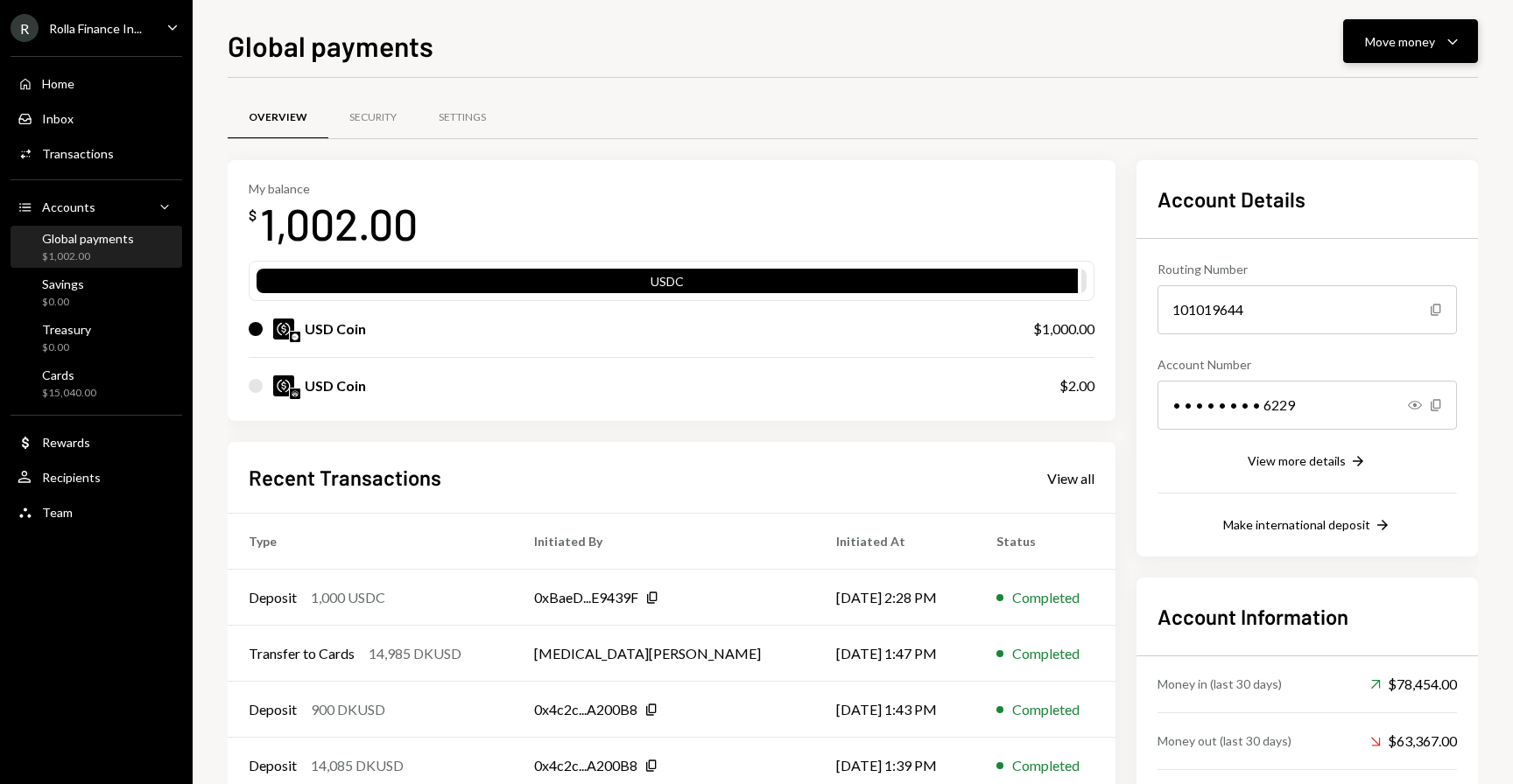
click at [1442, 39] on icon "Caret Down" at bounding box center [1452, 41] width 21 height 21
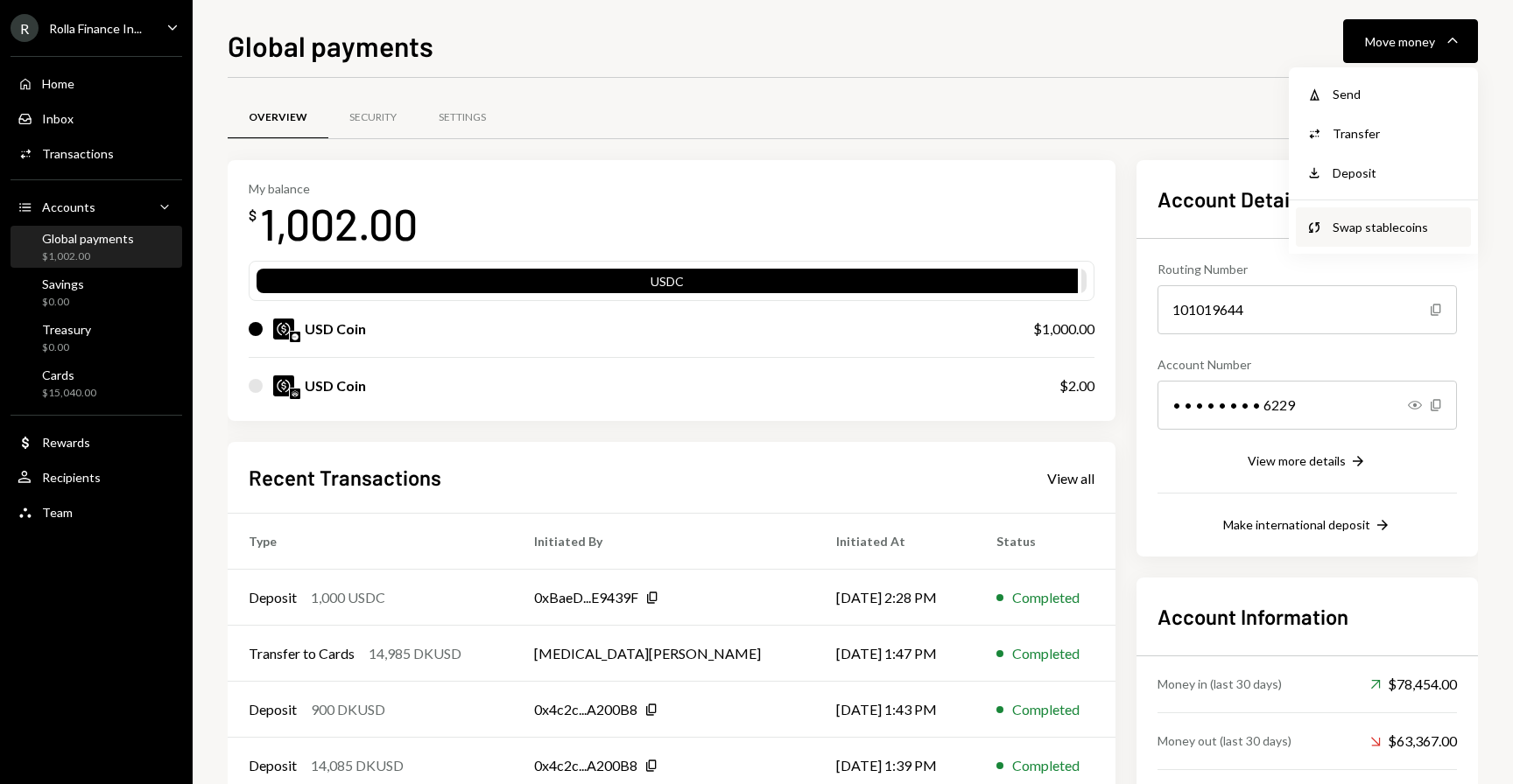
click at [1387, 227] on div "Swap stablecoins" at bounding box center [1396, 227] width 128 height 19
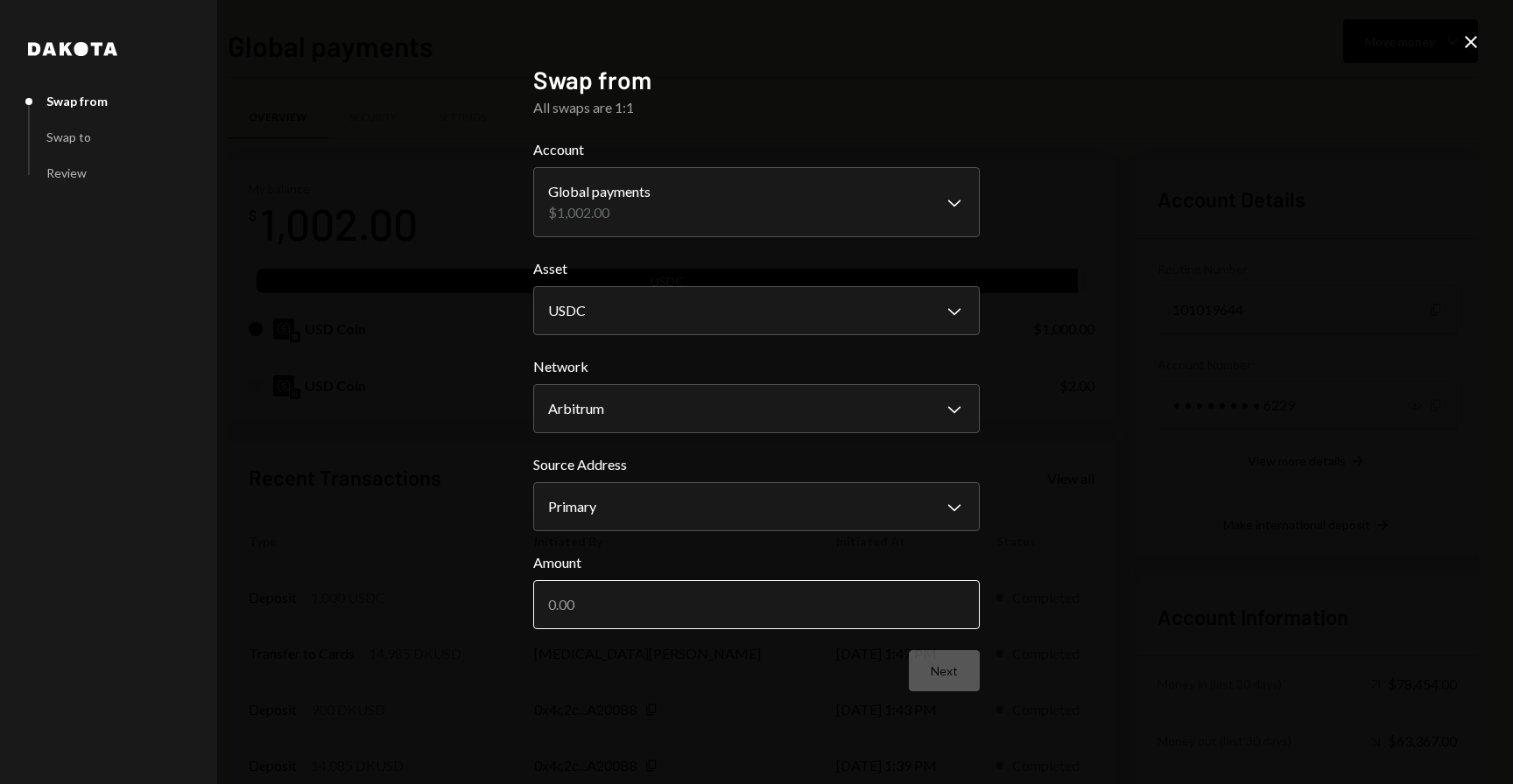
click at [789, 593] on input "Amount" at bounding box center [756, 604] width 447 height 49
type input "1000"
click at [950, 681] on button "Next" at bounding box center [943, 671] width 71 height 41
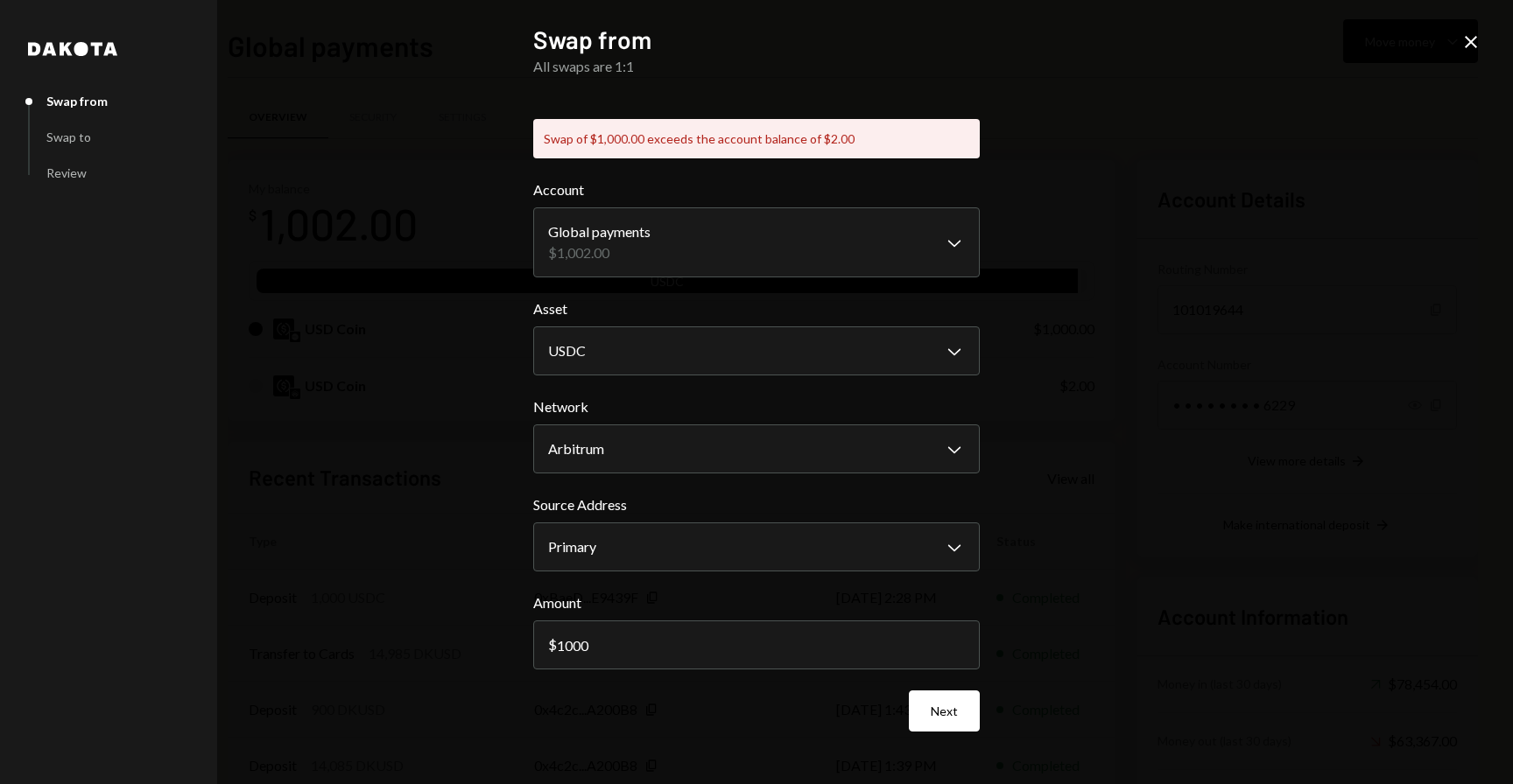
click at [1475, 43] on icon "Close" at bounding box center [1471, 42] width 21 height 21
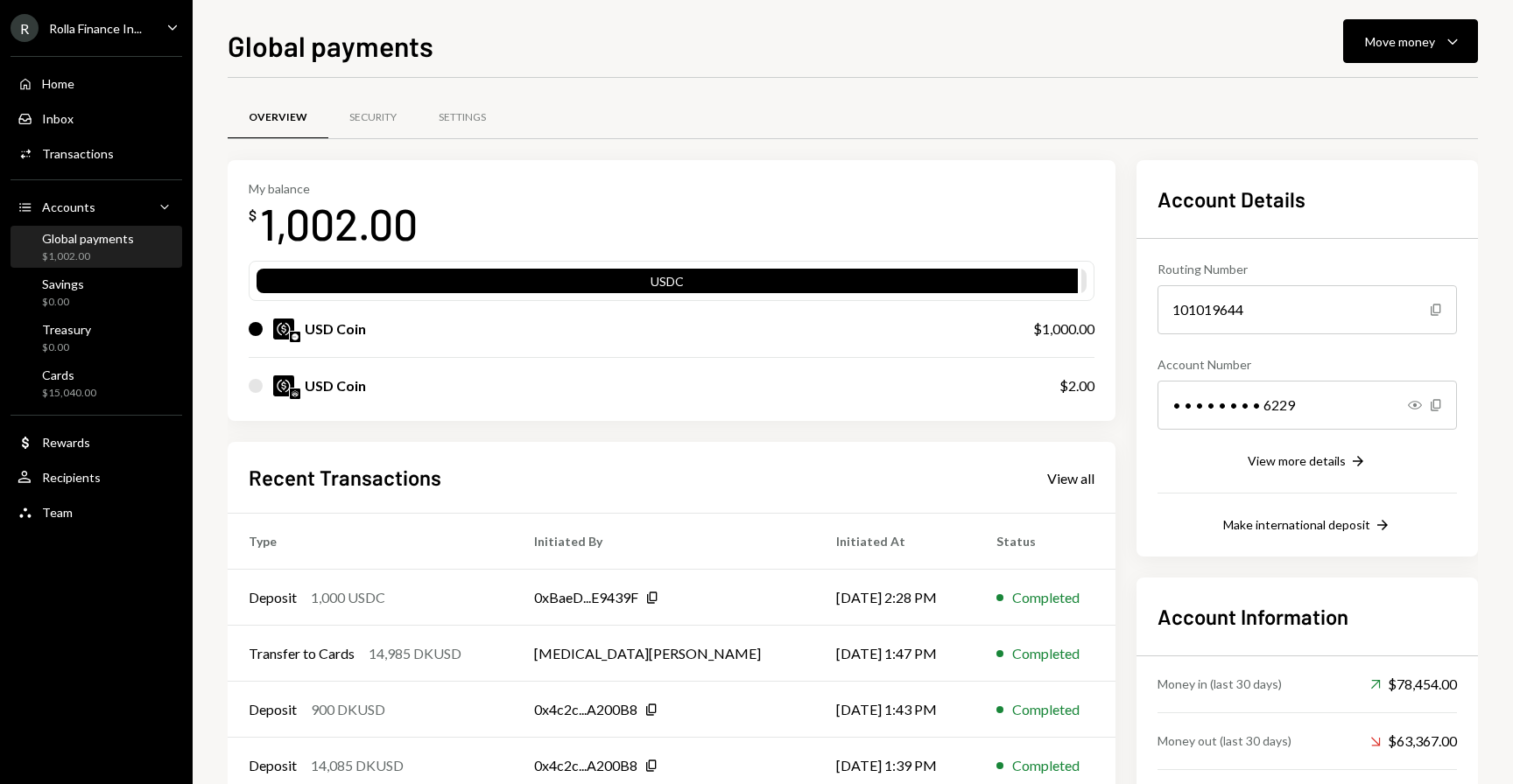
click at [1123, 400] on div "My balance $ 1,002.00 USDC USD Coin $1,000.00 USD Coin $2.00 Recent Transaction…" at bounding box center [852, 505] width 1250 height 690
click at [1431, 32] on div "Move money" at bounding box center [1399, 41] width 70 height 19
click at [1363, 248] on div "Withdraw Send Convert Transfer Deposit Deposit Swap Swap stablecoins" at bounding box center [1382, 161] width 189 height 186
click at [1363, 234] on div "Swap stablecoins" at bounding box center [1396, 227] width 128 height 19
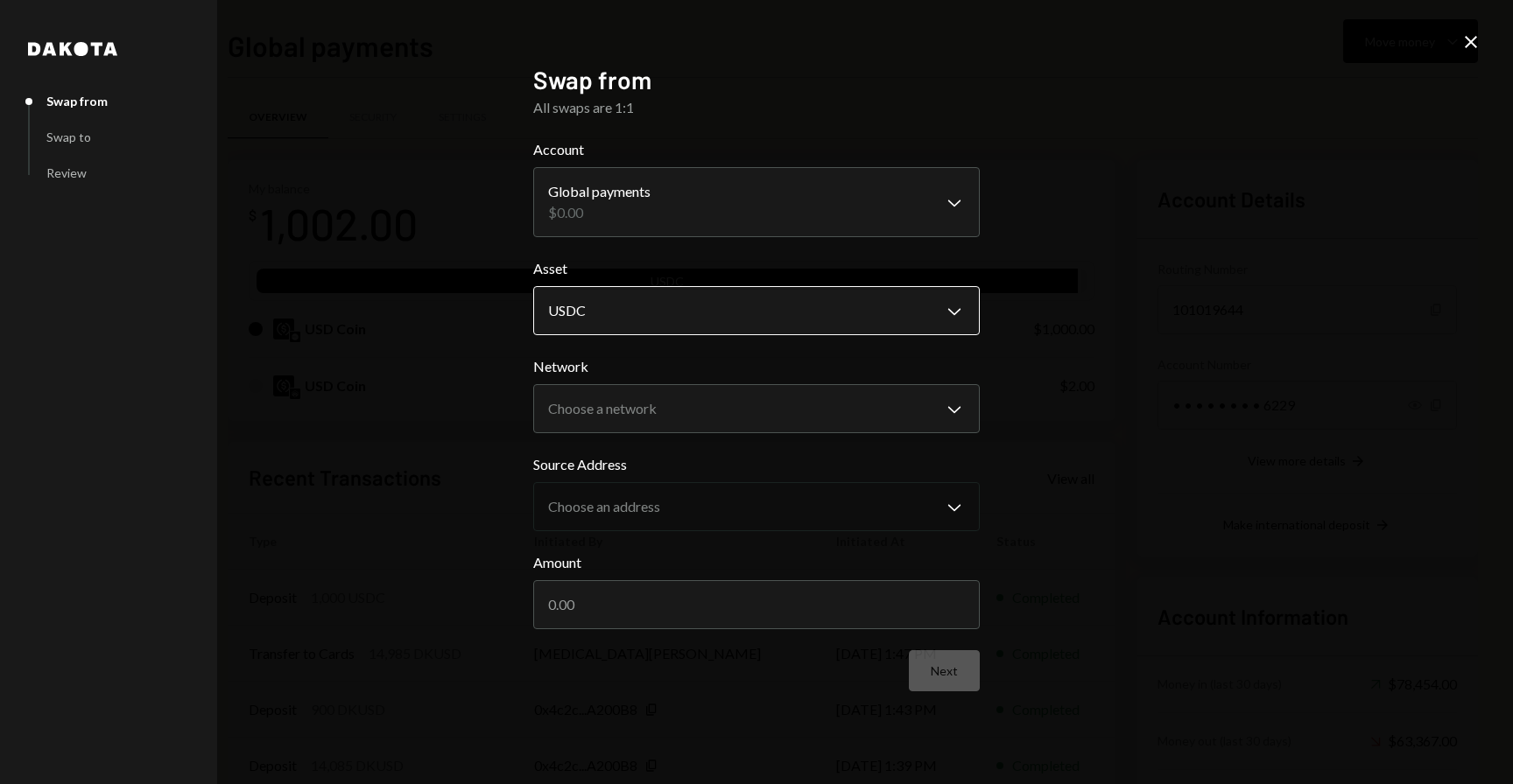
click at [701, 298] on body "R Rolla Finance In... Caret Down Home Home Inbox Inbox Activities Transactions …" at bounding box center [756, 392] width 1513 height 784
click at [686, 399] on body "R Rolla Finance In... Caret Down Home Home Inbox Inbox Activities Transactions …" at bounding box center [756, 392] width 1513 height 784
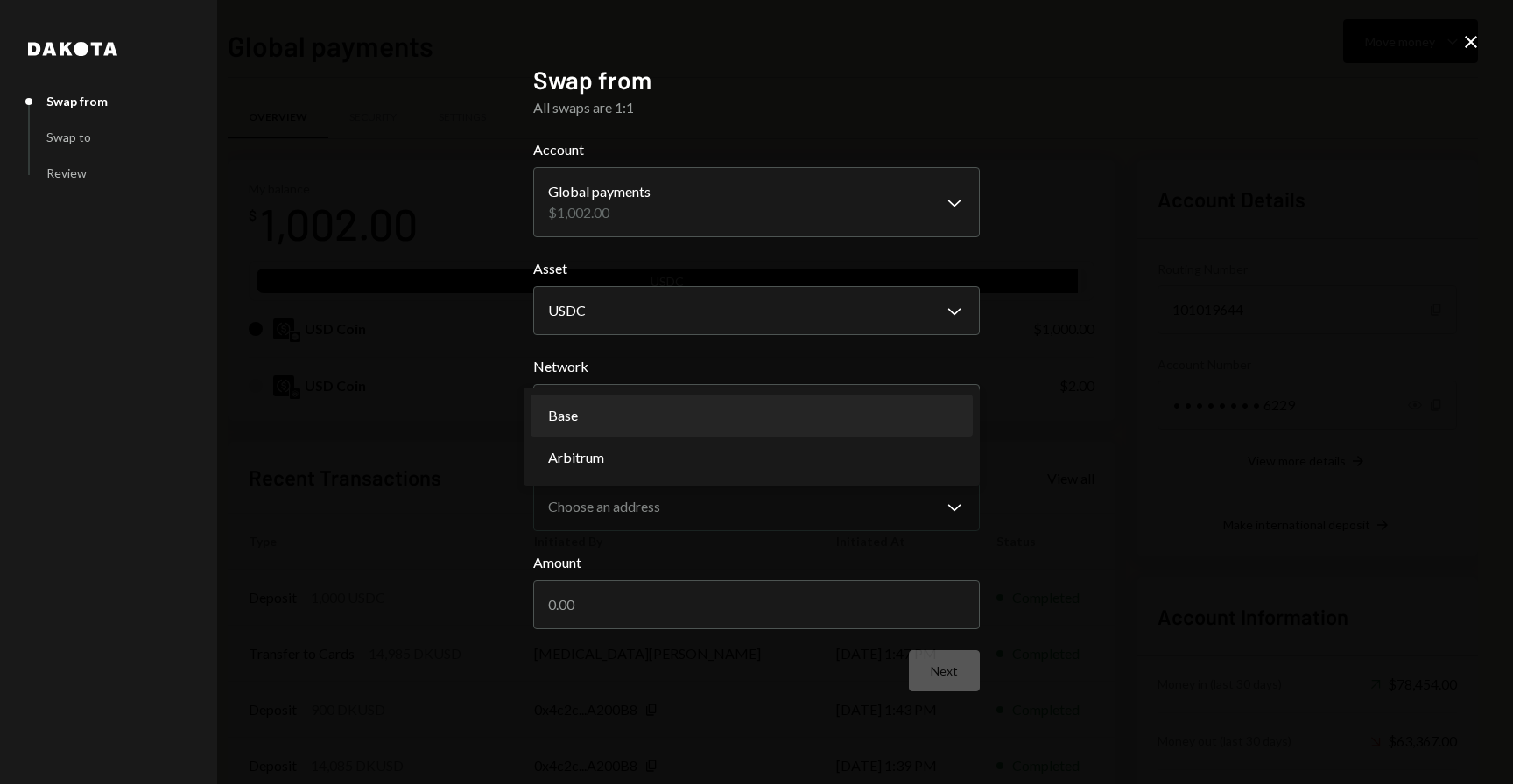
select select "**********"
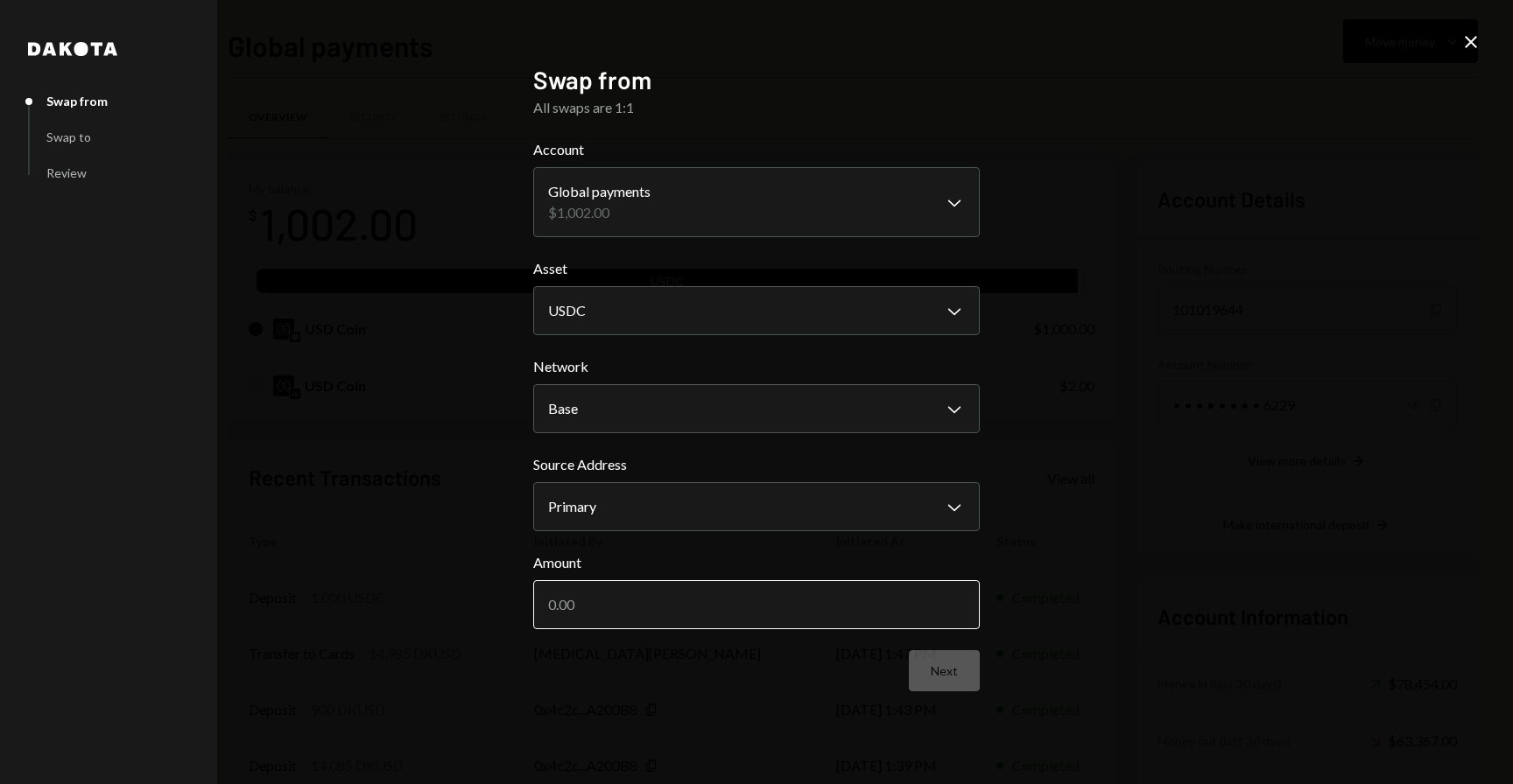
click at [669, 609] on input "Amount" at bounding box center [756, 604] width 447 height 49
type input "1000"
click at [942, 665] on button "Next" at bounding box center [943, 671] width 71 height 41
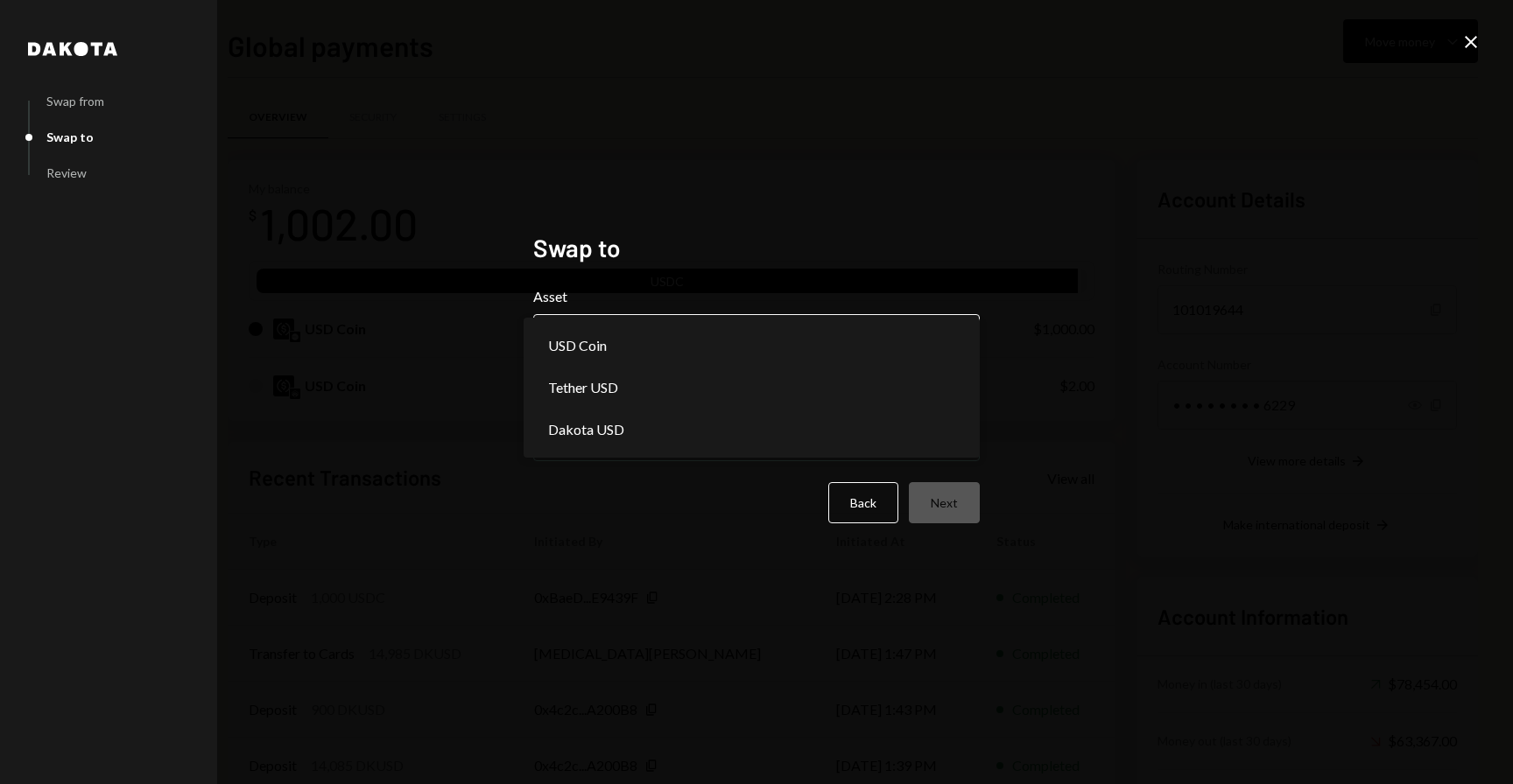
click at [729, 320] on body "R Rolla Finance In... Caret Down Home Home Inbox Inbox Activities Transactions …" at bounding box center [756, 392] width 1513 height 784
select select "*****"
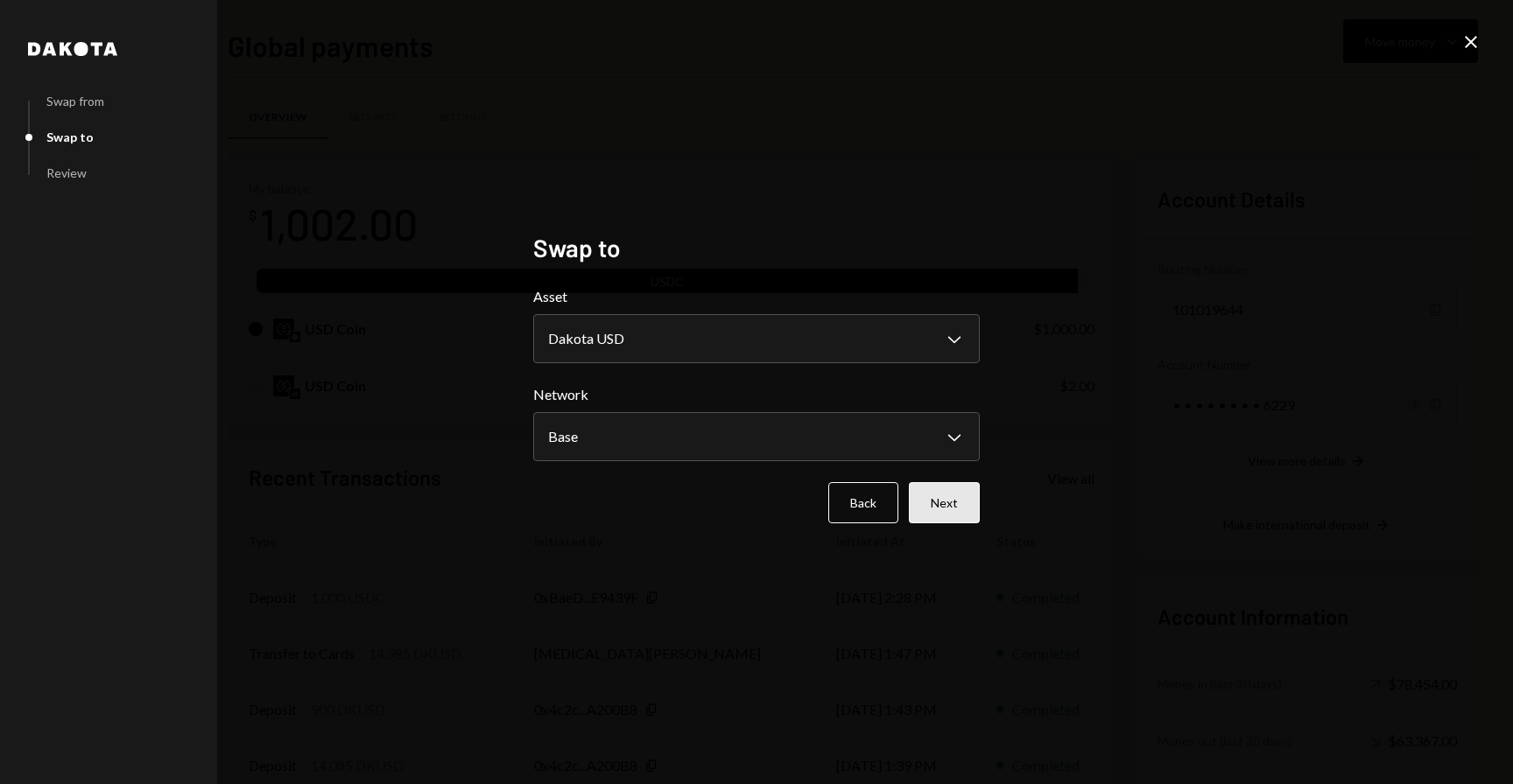
click at [949, 517] on button "Next" at bounding box center [943, 503] width 71 height 41
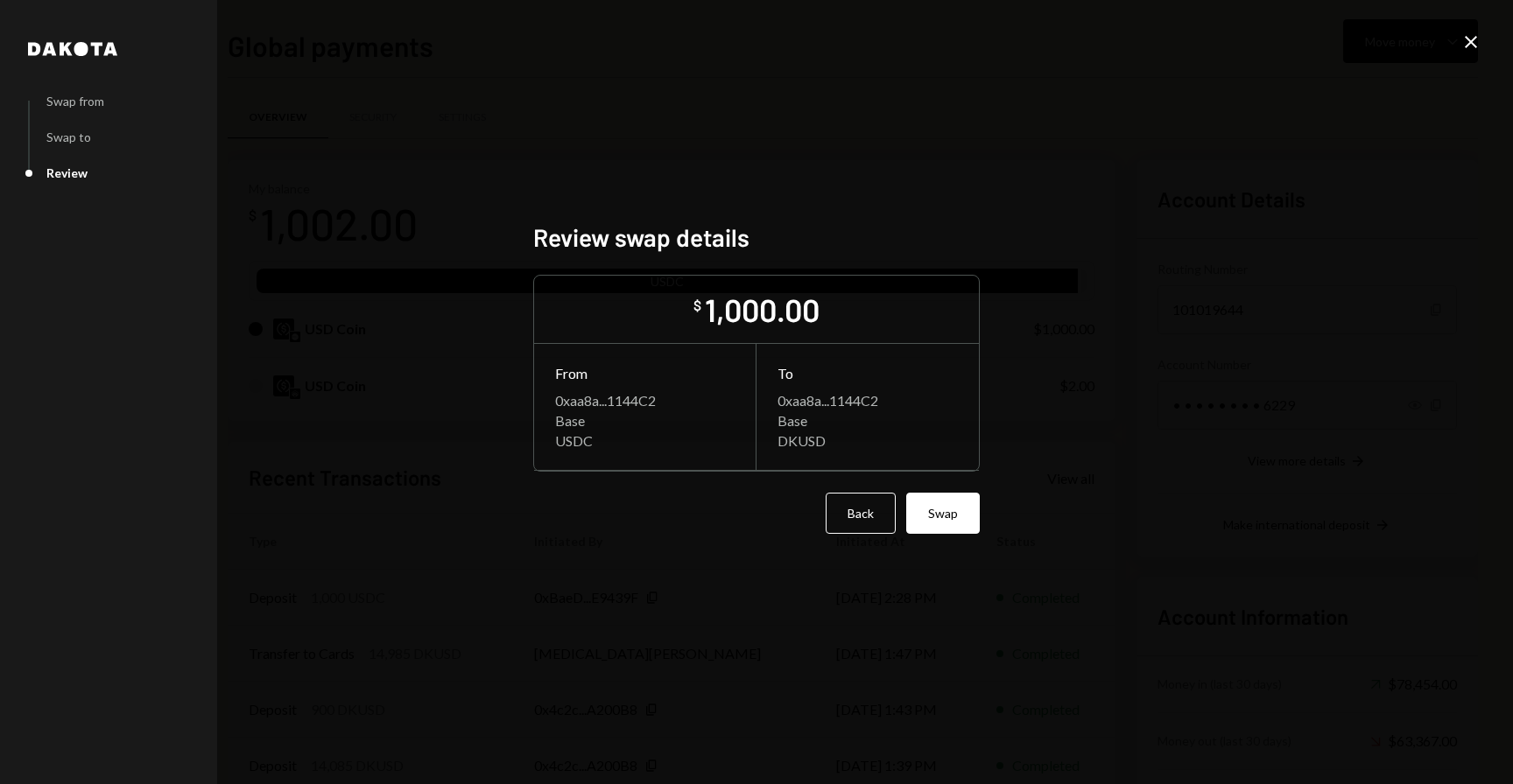
click at [949, 517] on button "Swap" at bounding box center [942, 513] width 73 height 41
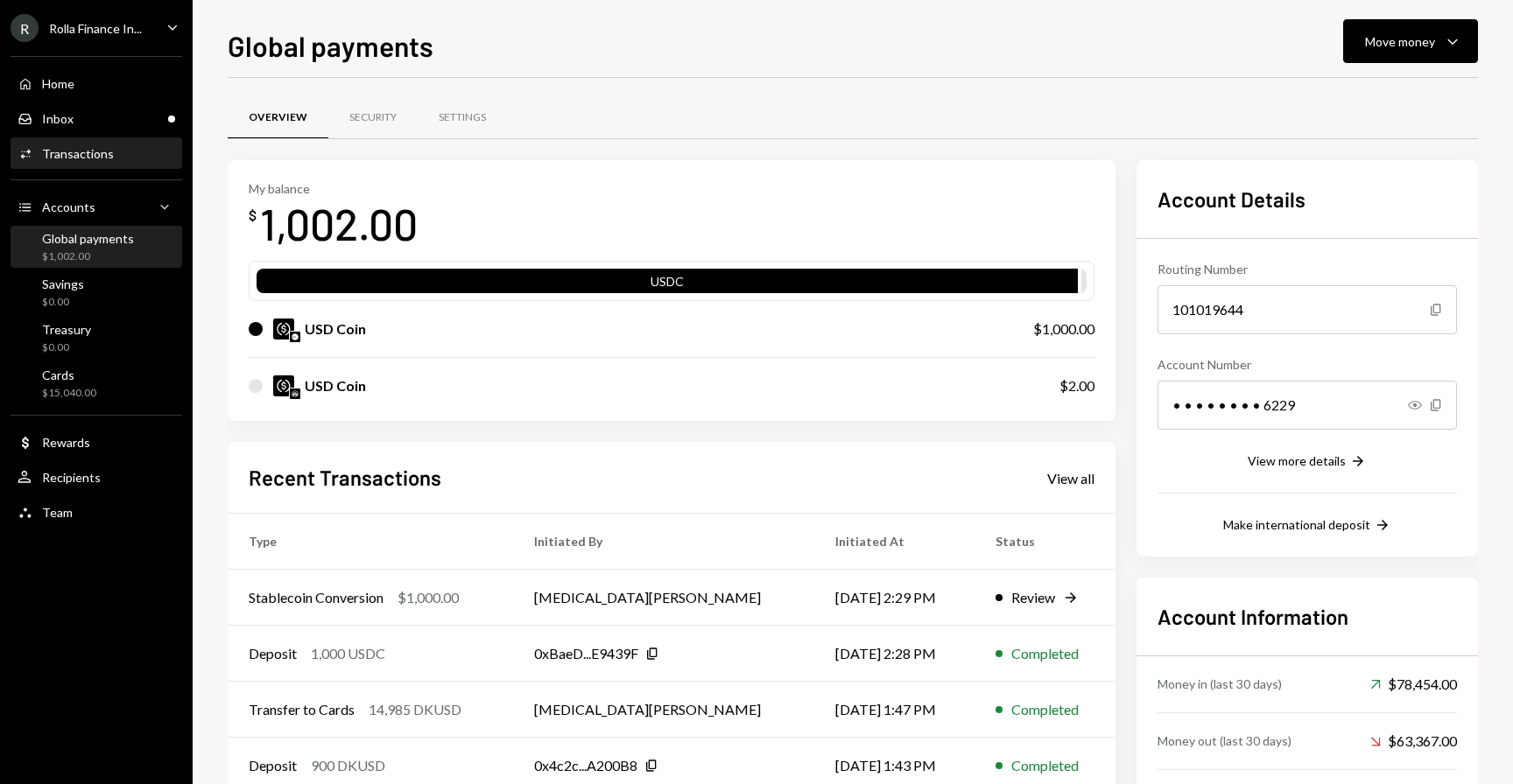
click at [30, 150] on icon "Main" at bounding box center [25, 153] width 10 height 9
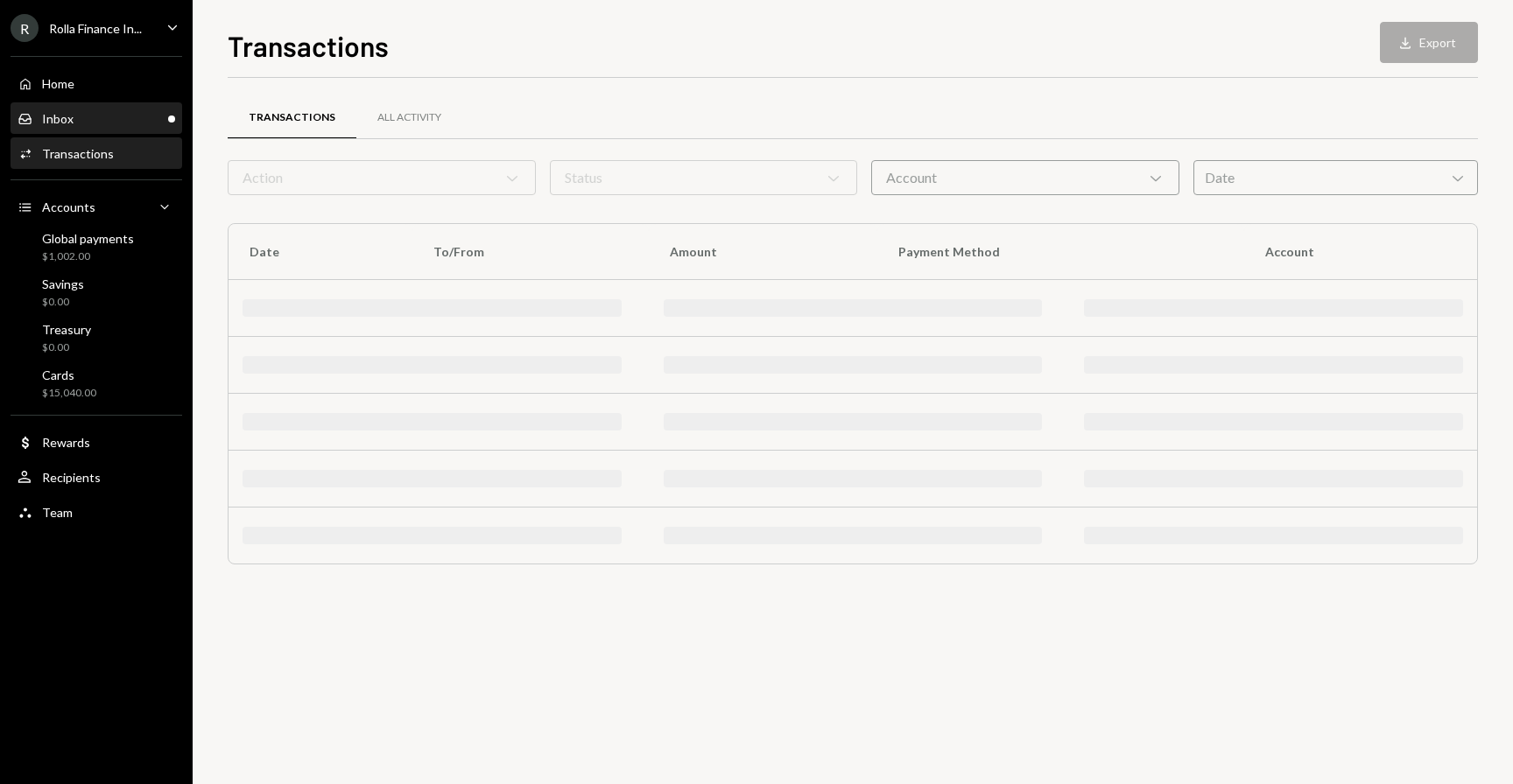
click at [70, 120] on div "Inbox" at bounding box center [58, 118] width 32 height 15
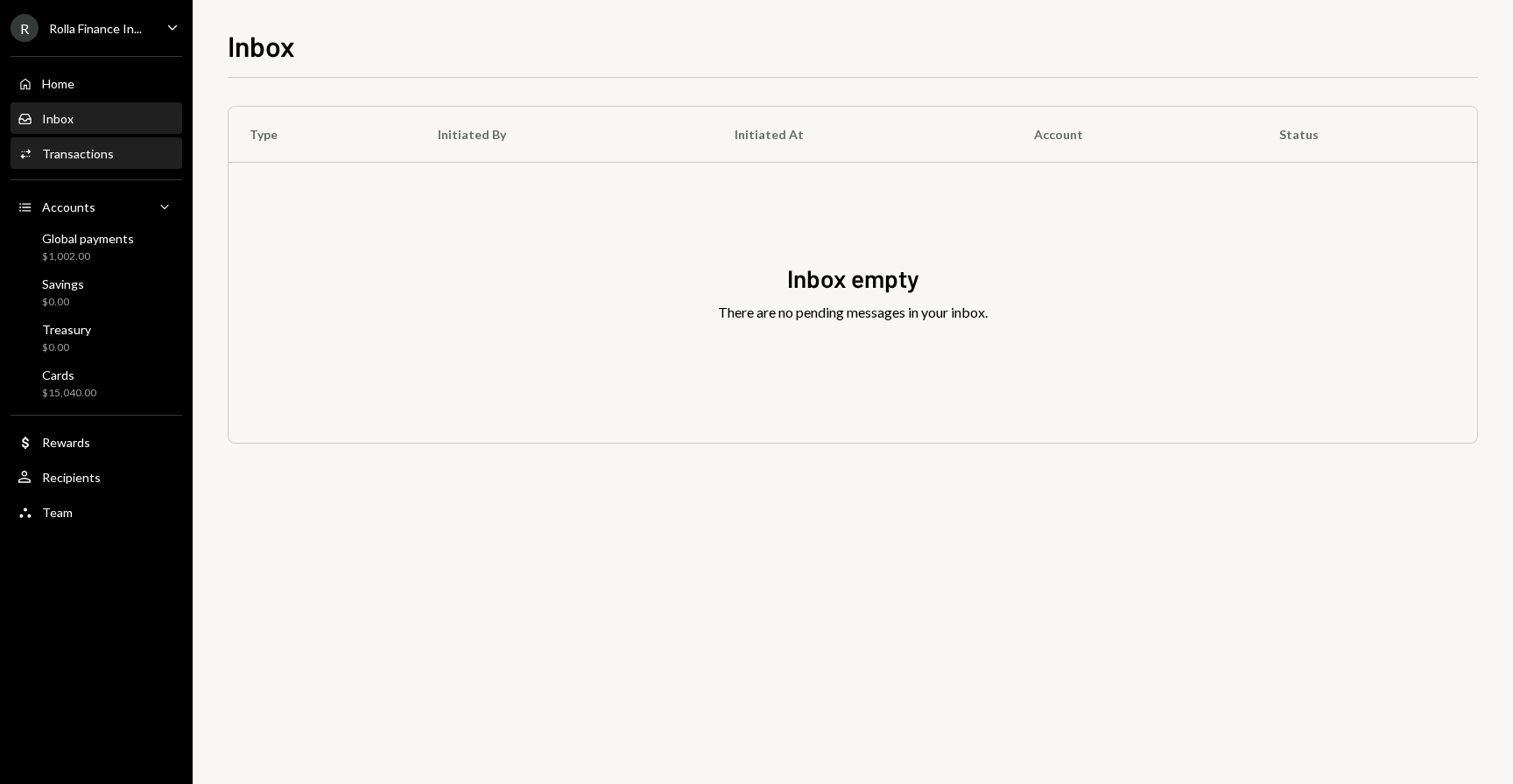
click at [98, 162] on div "Activities Transactions" at bounding box center [97, 154] width 158 height 30
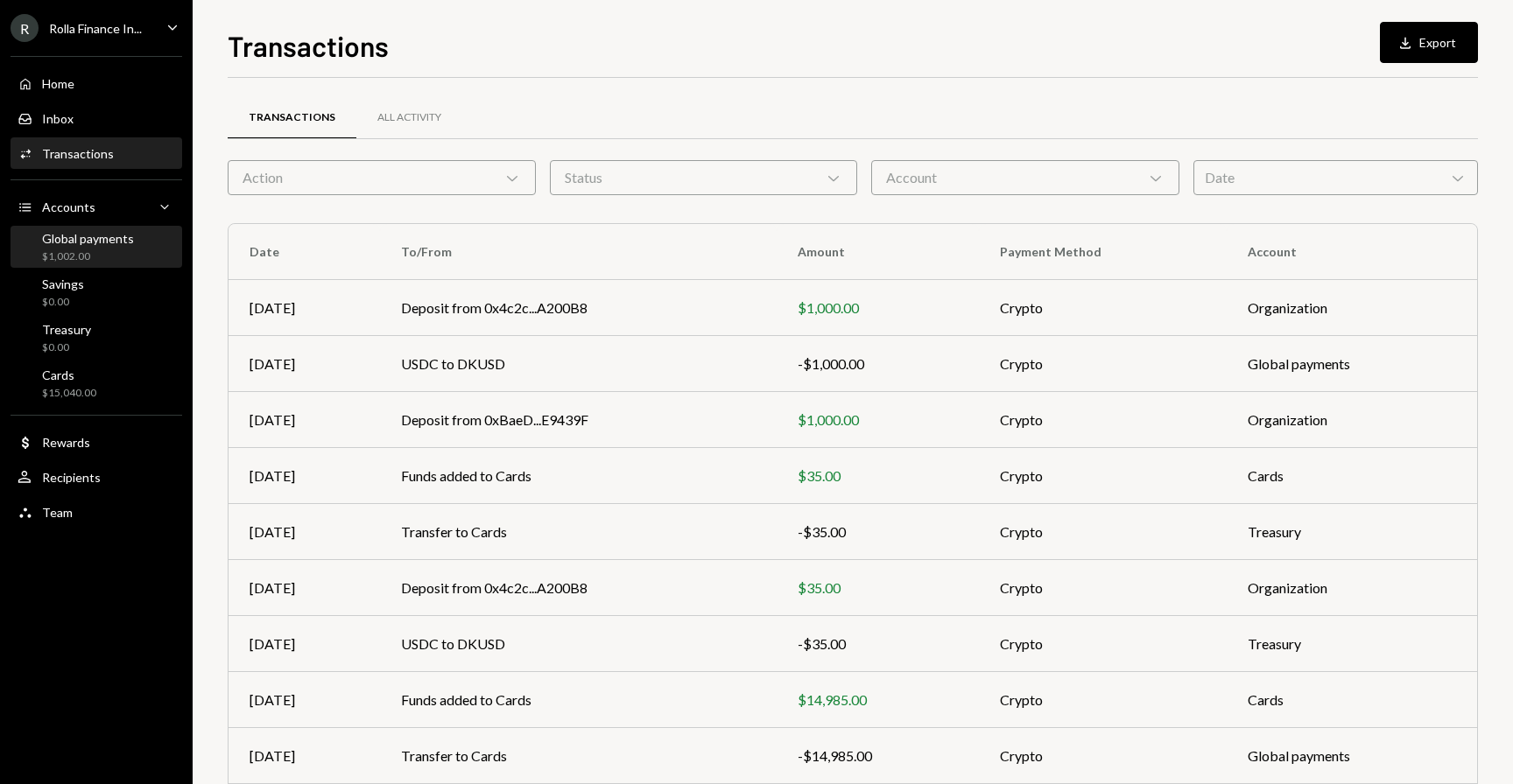
click at [85, 260] on div "$1,002.00" at bounding box center [88, 257] width 92 height 15
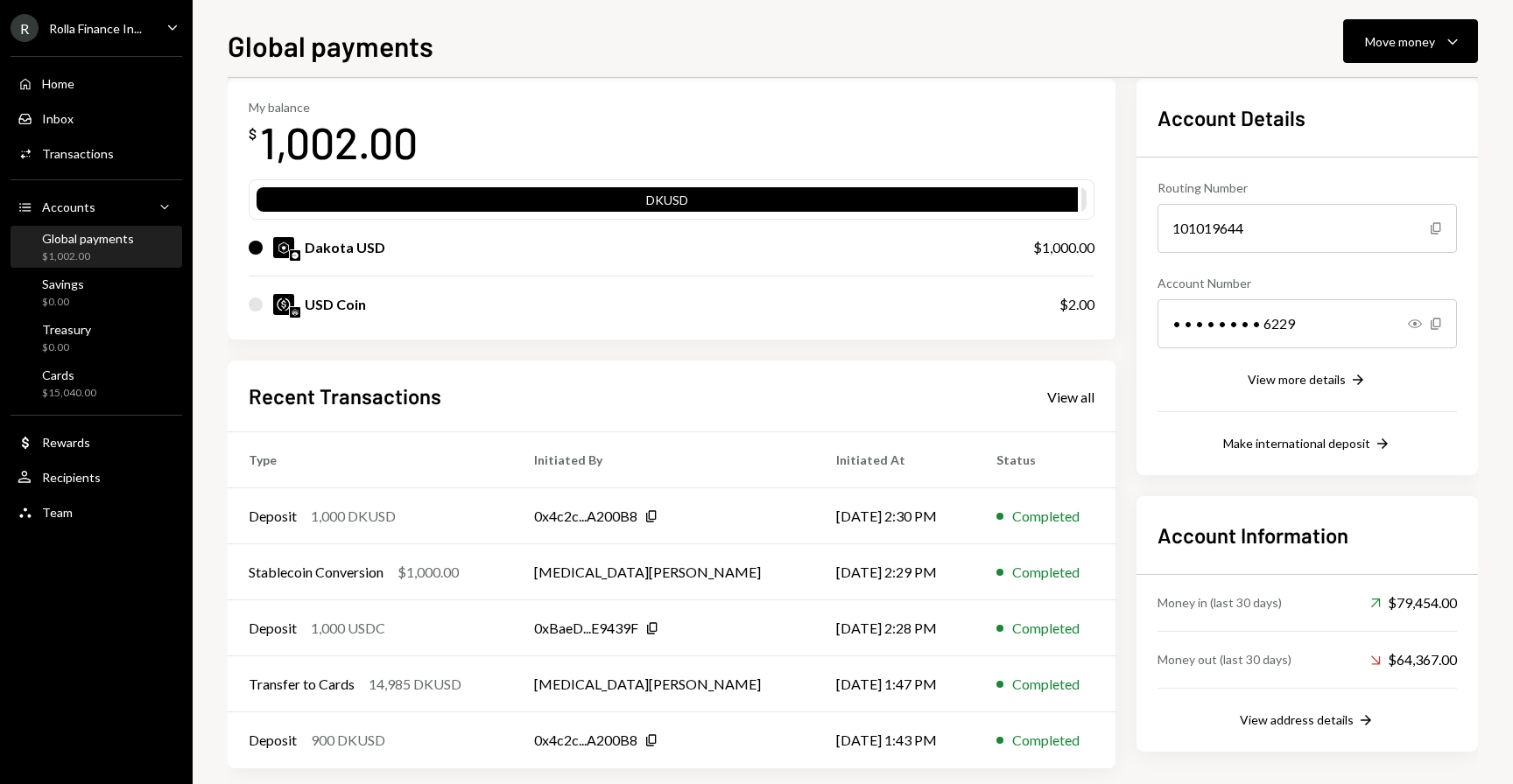
scroll to position [91, 0]
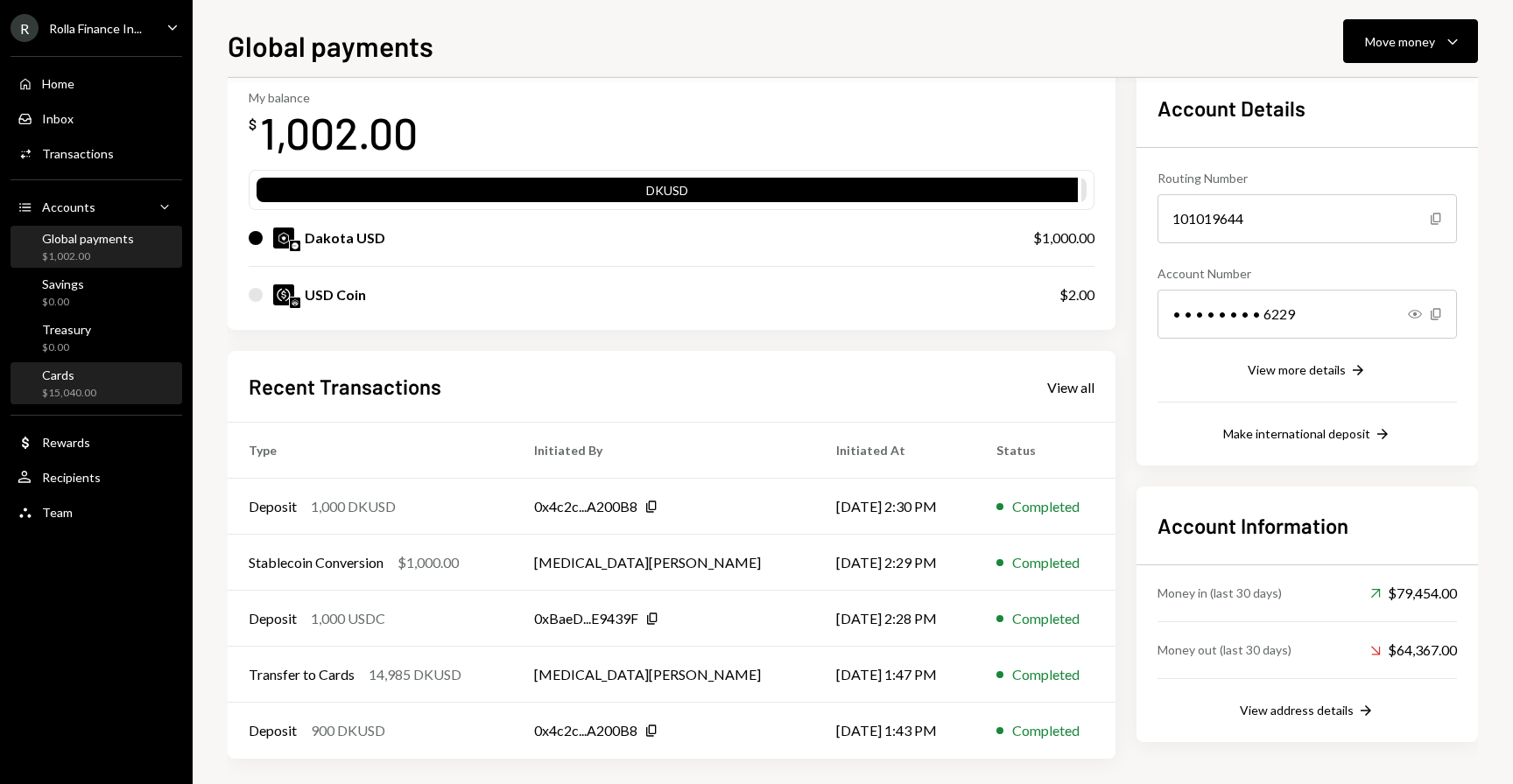
click at [146, 373] on div "Cards $15,040.00" at bounding box center [97, 384] width 158 height 33
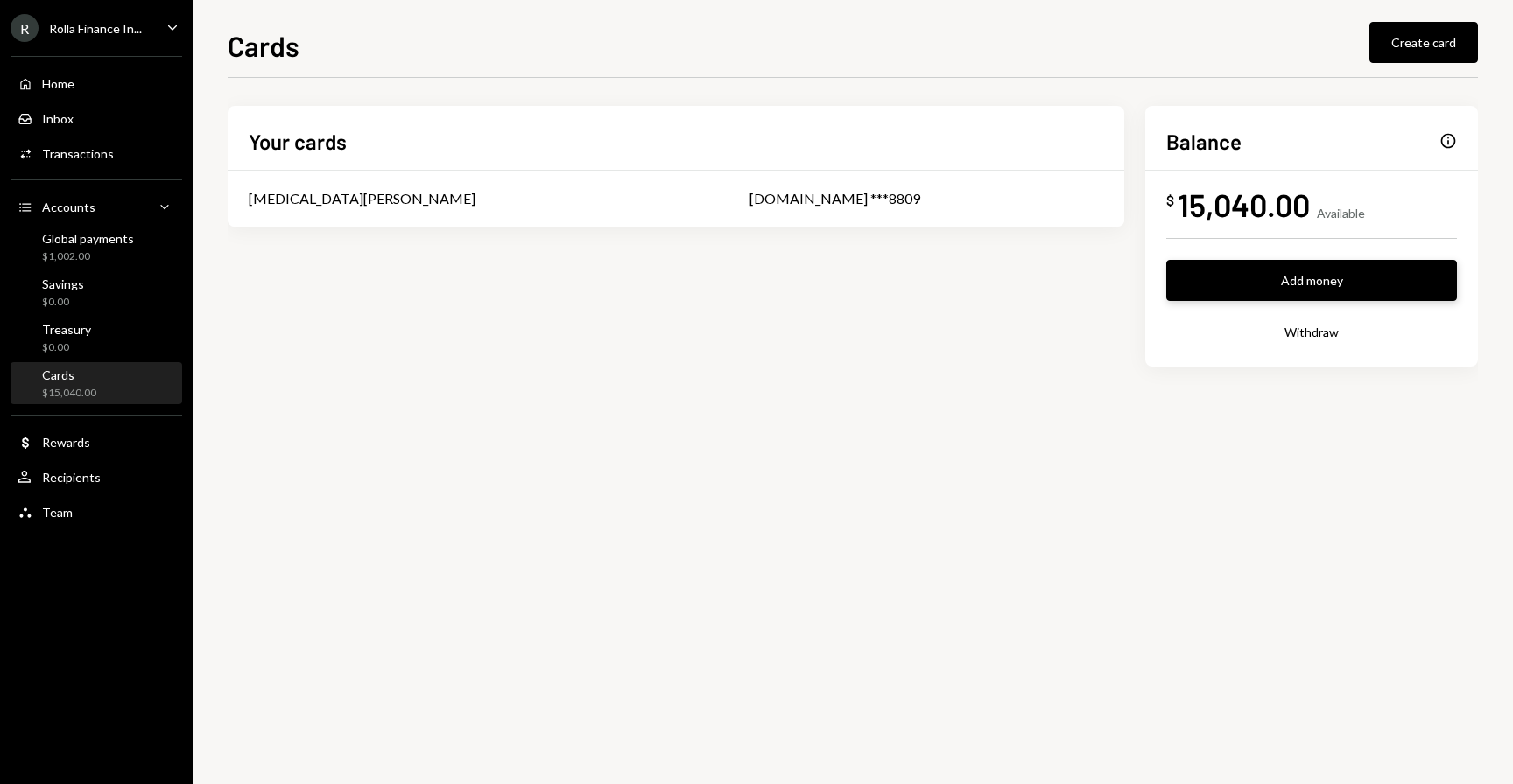
click at [1246, 281] on button "Add money" at bounding box center [1311, 280] width 291 height 41
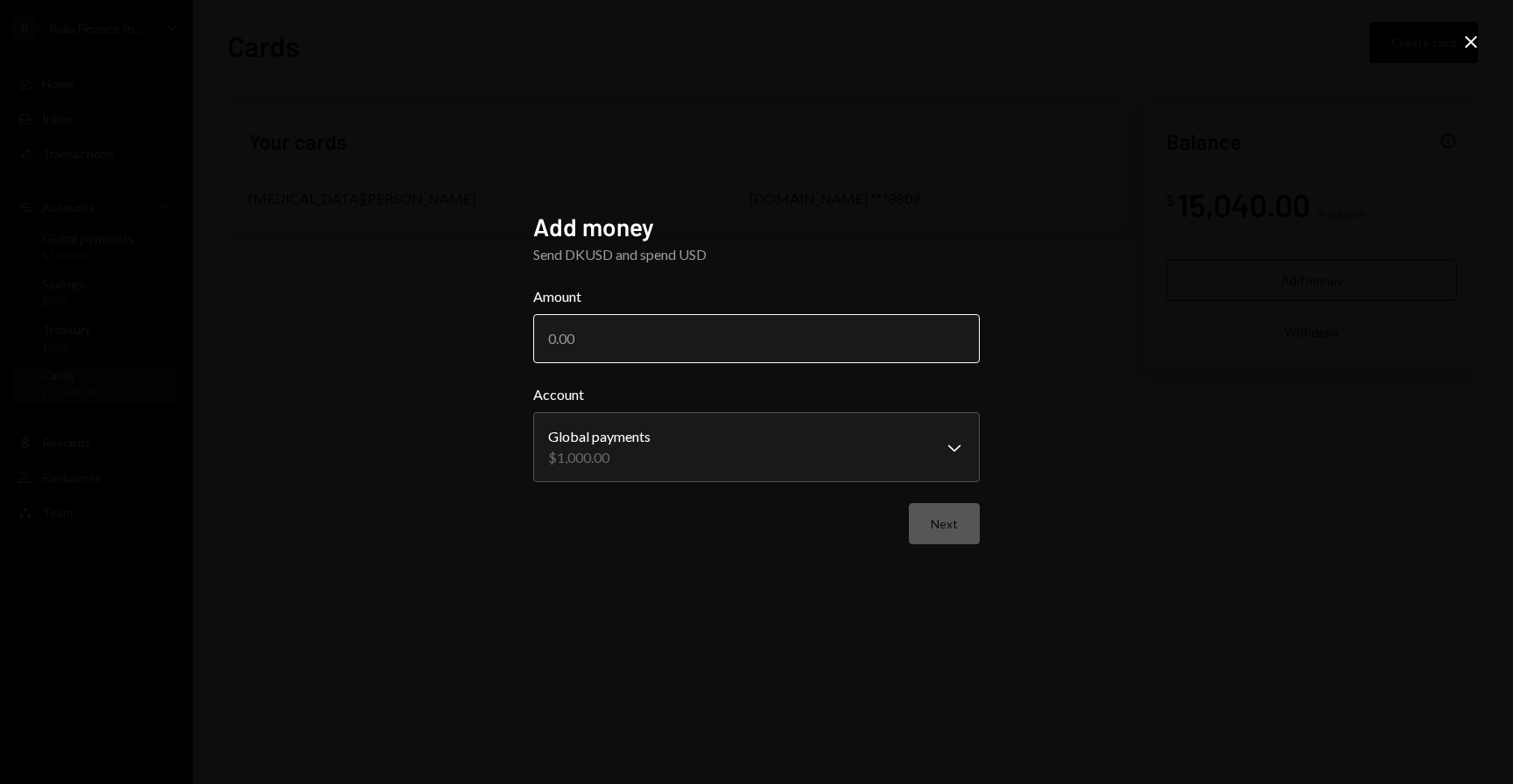
click at [841, 333] on input "Amount" at bounding box center [756, 338] width 447 height 49
type input "1000"
click at [970, 524] on button "Next" at bounding box center [943, 524] width 71 height 41
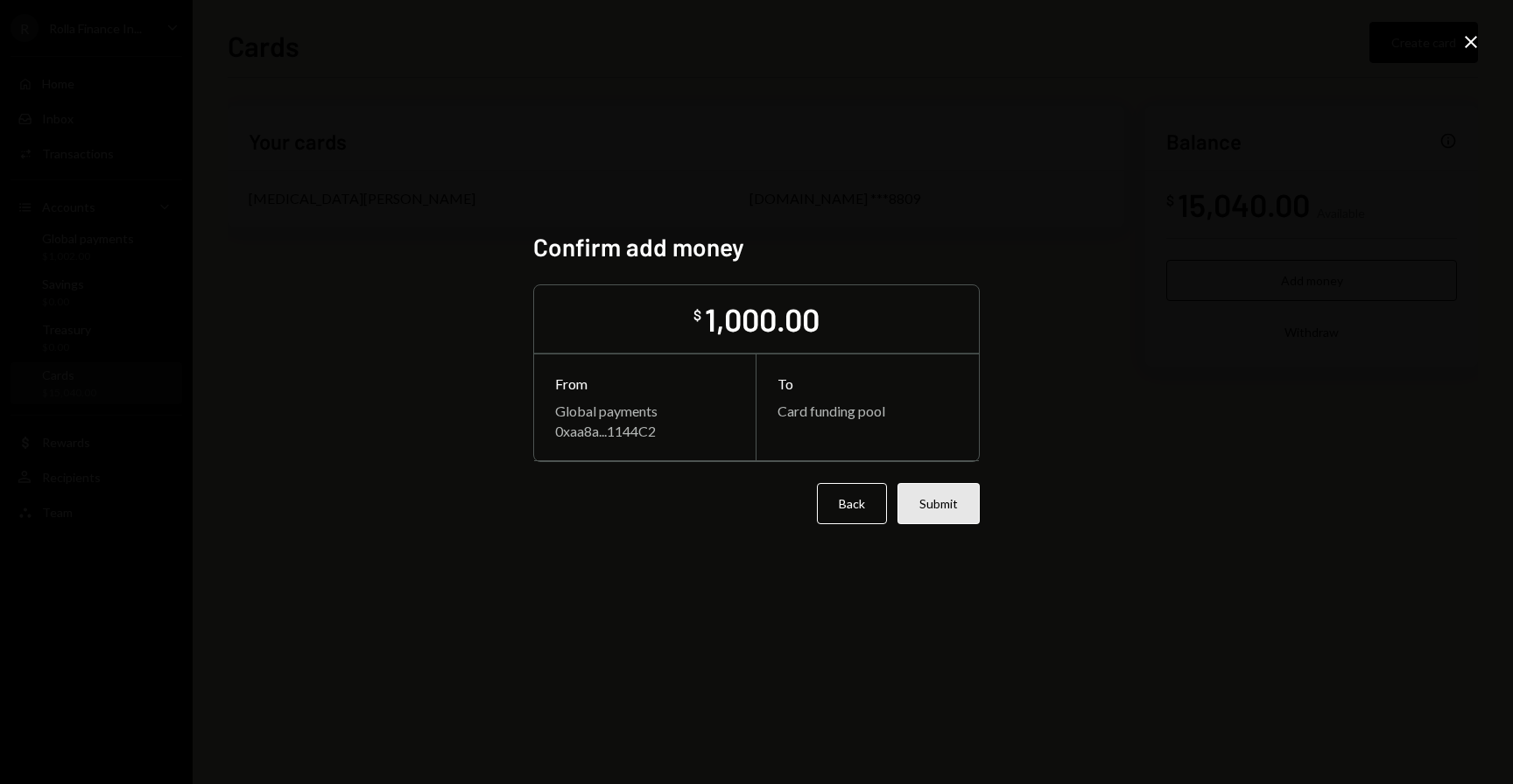
click at [953, 508] on button "Submit" at bounding box center [938, 504] width 83 height 41
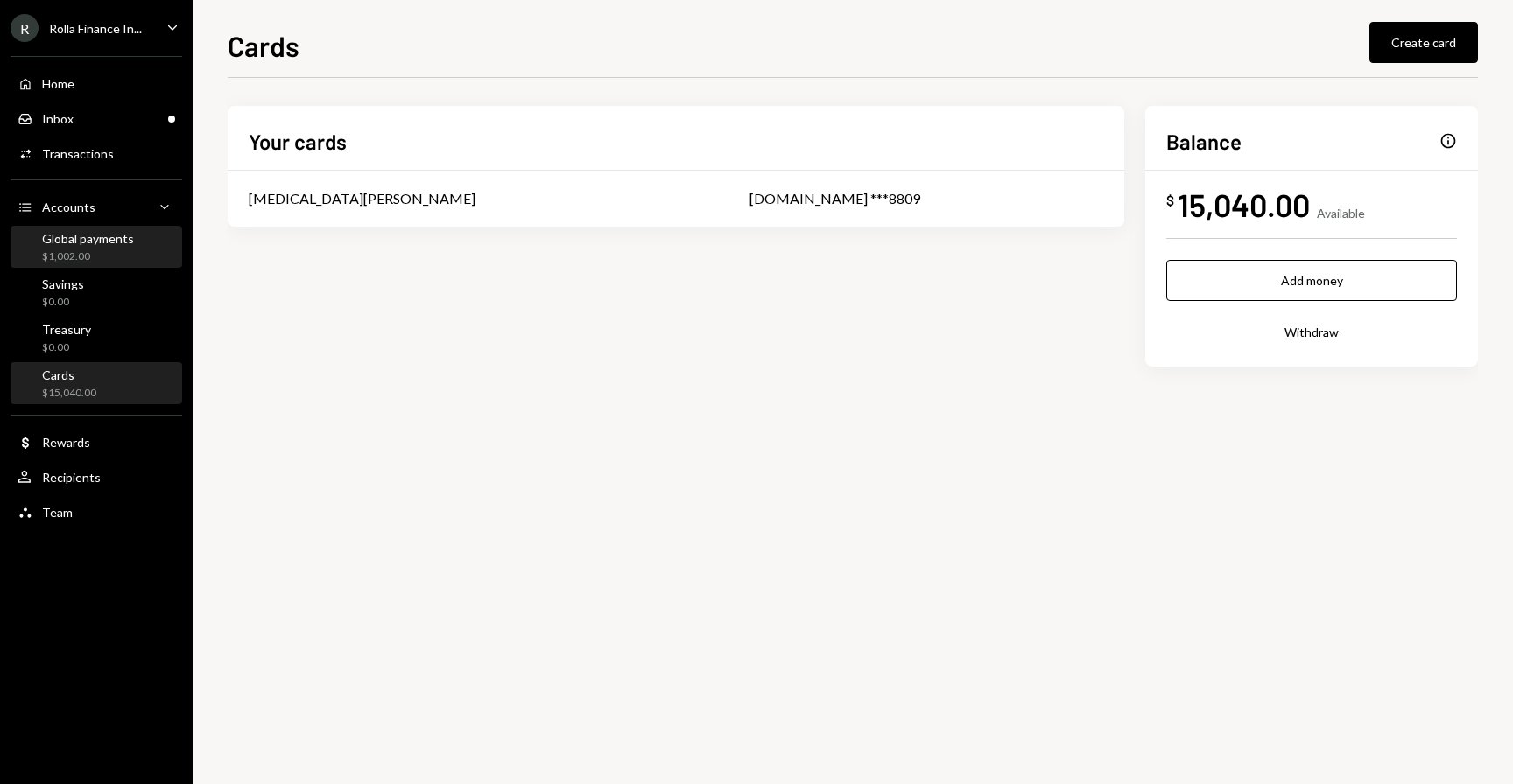
click at [92, 257] on div "$1,002.00" at bounding box center [88, 257] width 92 height 15
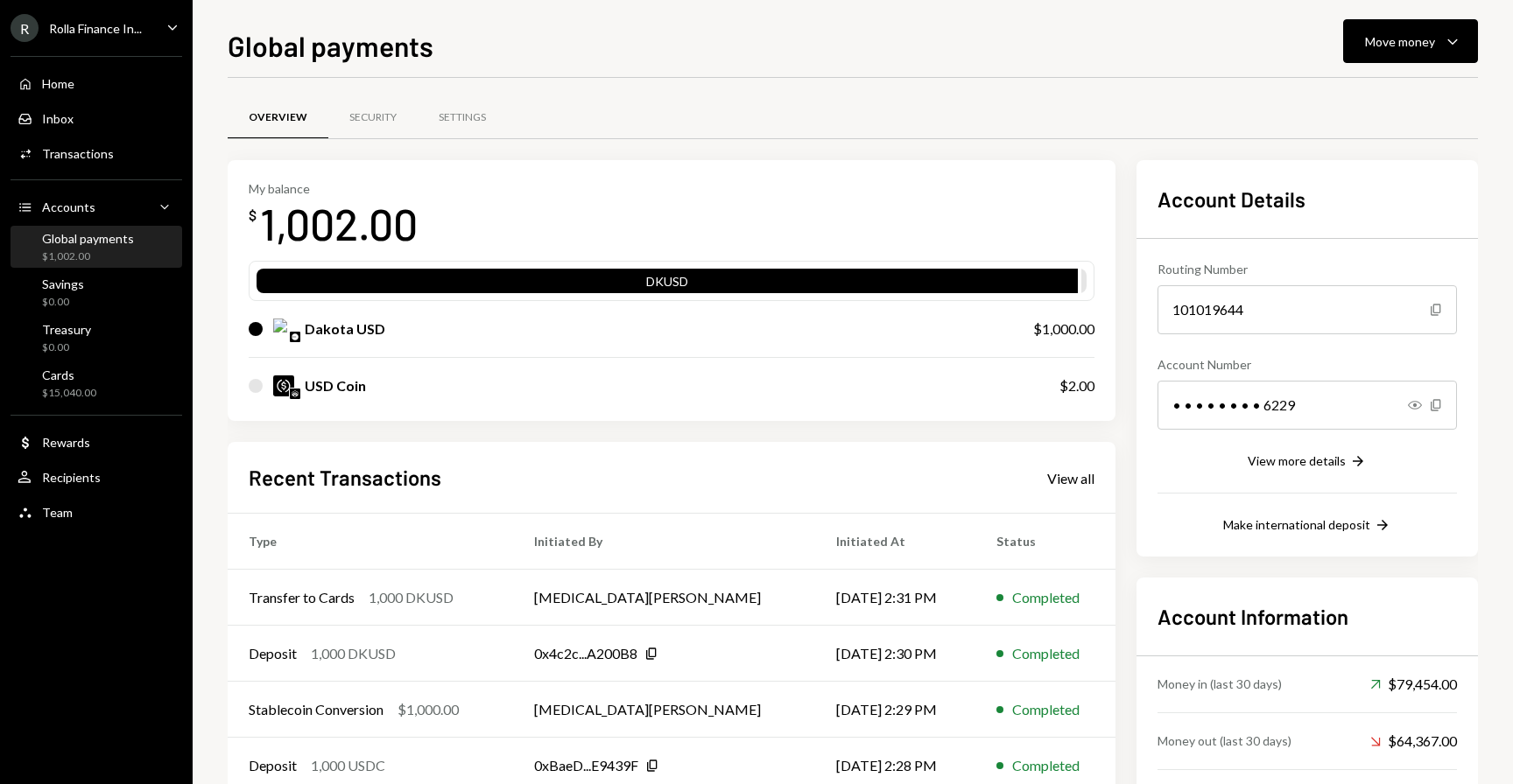
click at [1362, 65] on div "Global payments Move money Caret Down Overview Security Settings My balance $ 1…" at bounding box center [852, 404] width 1250 height 760
click at [1369, 55] on button "Move money Caret Down" at bounding box center [1410, 40] width 134 height 44
click at [398, 584] on td "Transfer to Cards 1,000 DKUSD" at bounding box center [370, 598] width 285 height 56
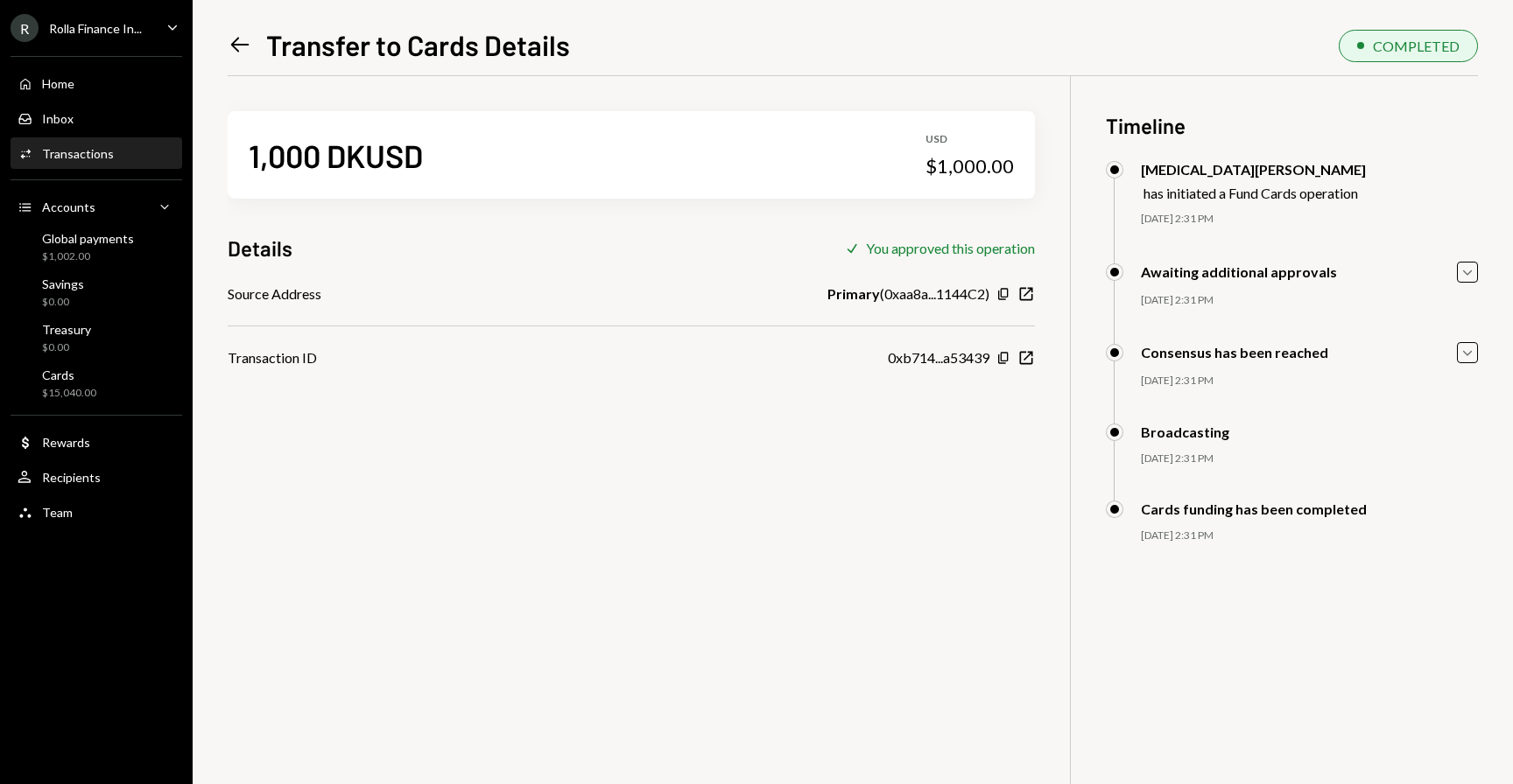
click at [233, 48] on icon "Left Arrow" at bounding box center [240, 44] width 24 height 24
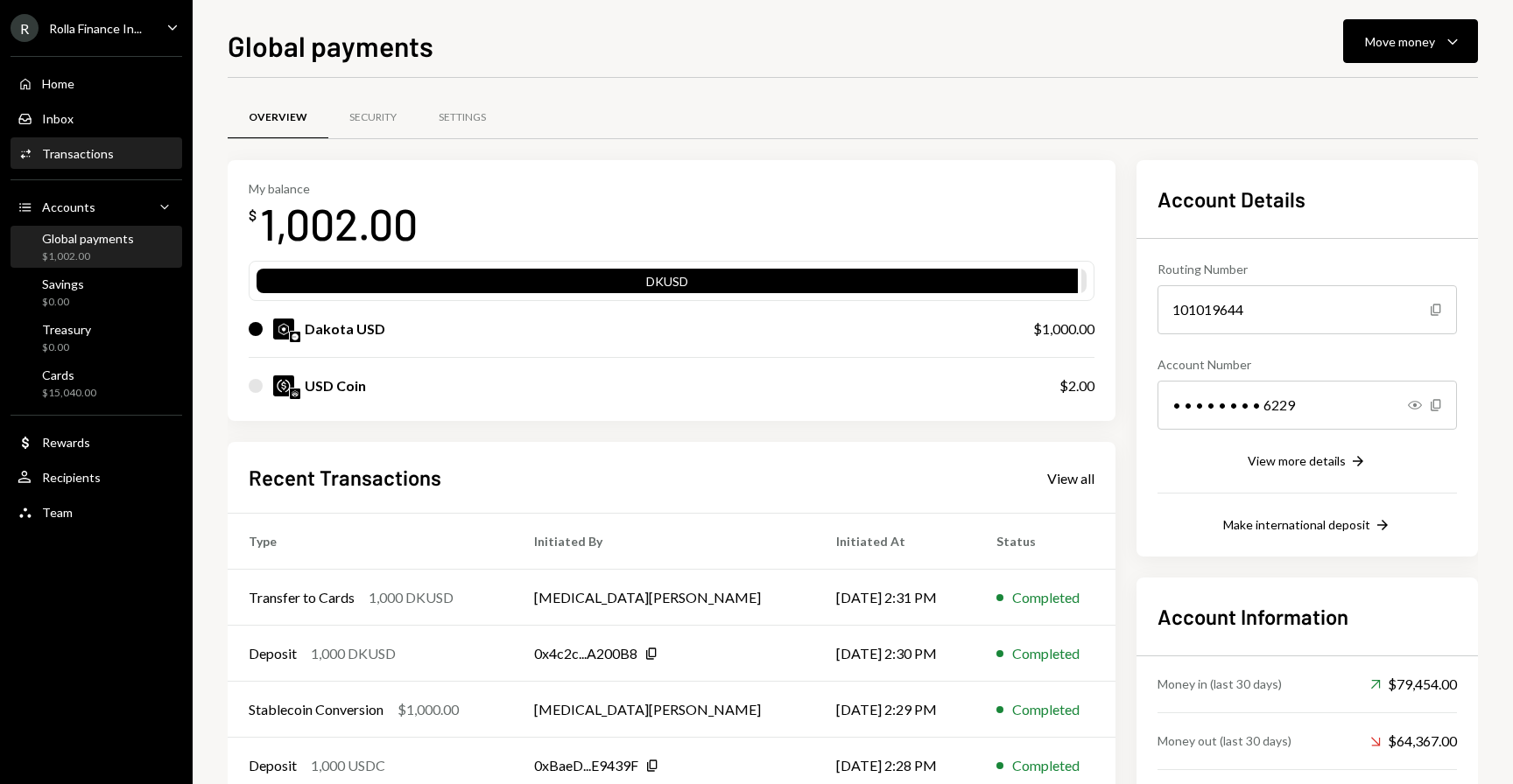
click at [92, 150] on div "Transactions" at bounding box center [78, 153] width 71 height 15
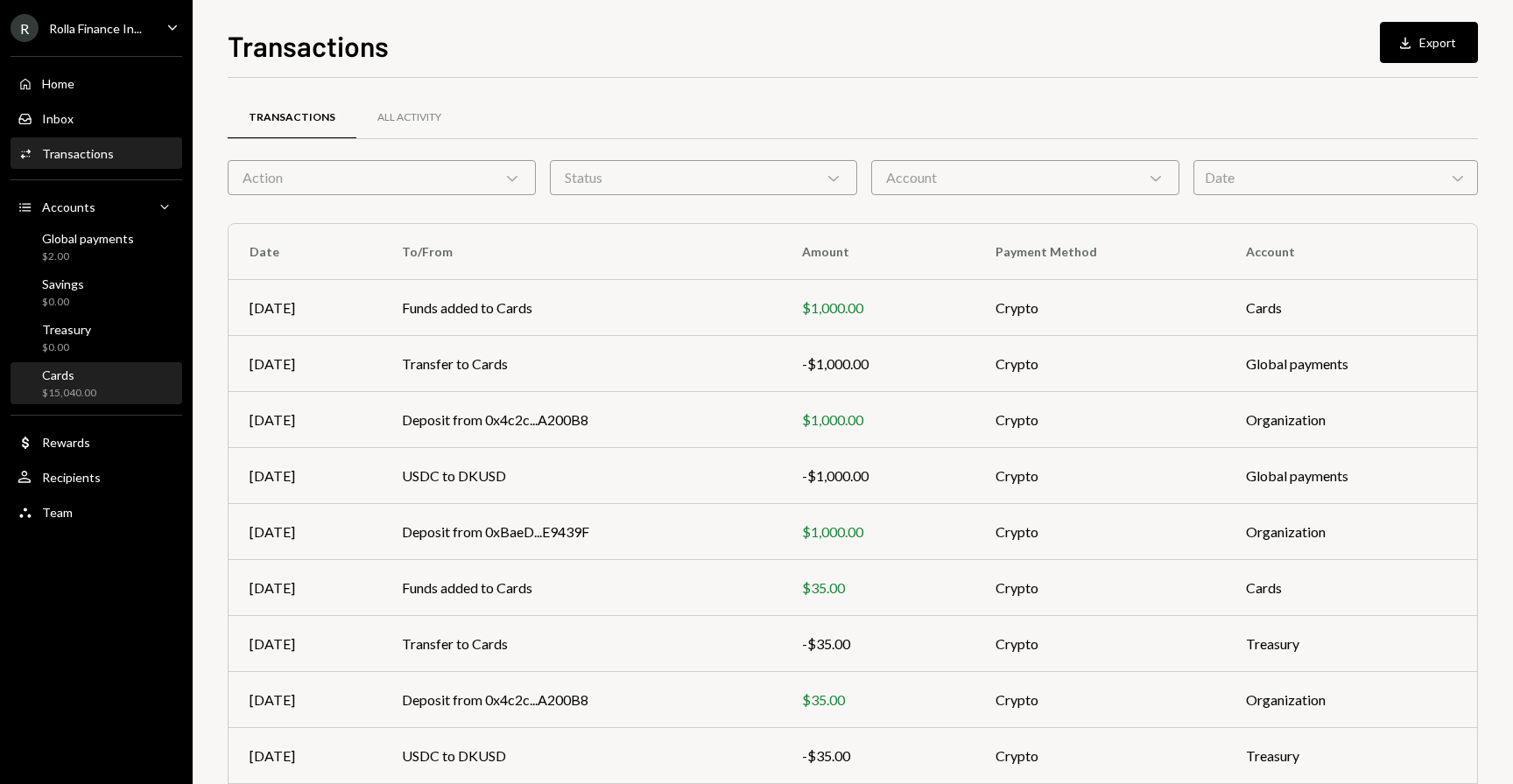
click at [71, 386] on div "$15,040.00" at bounding box center [70, 394] width 55 height 15
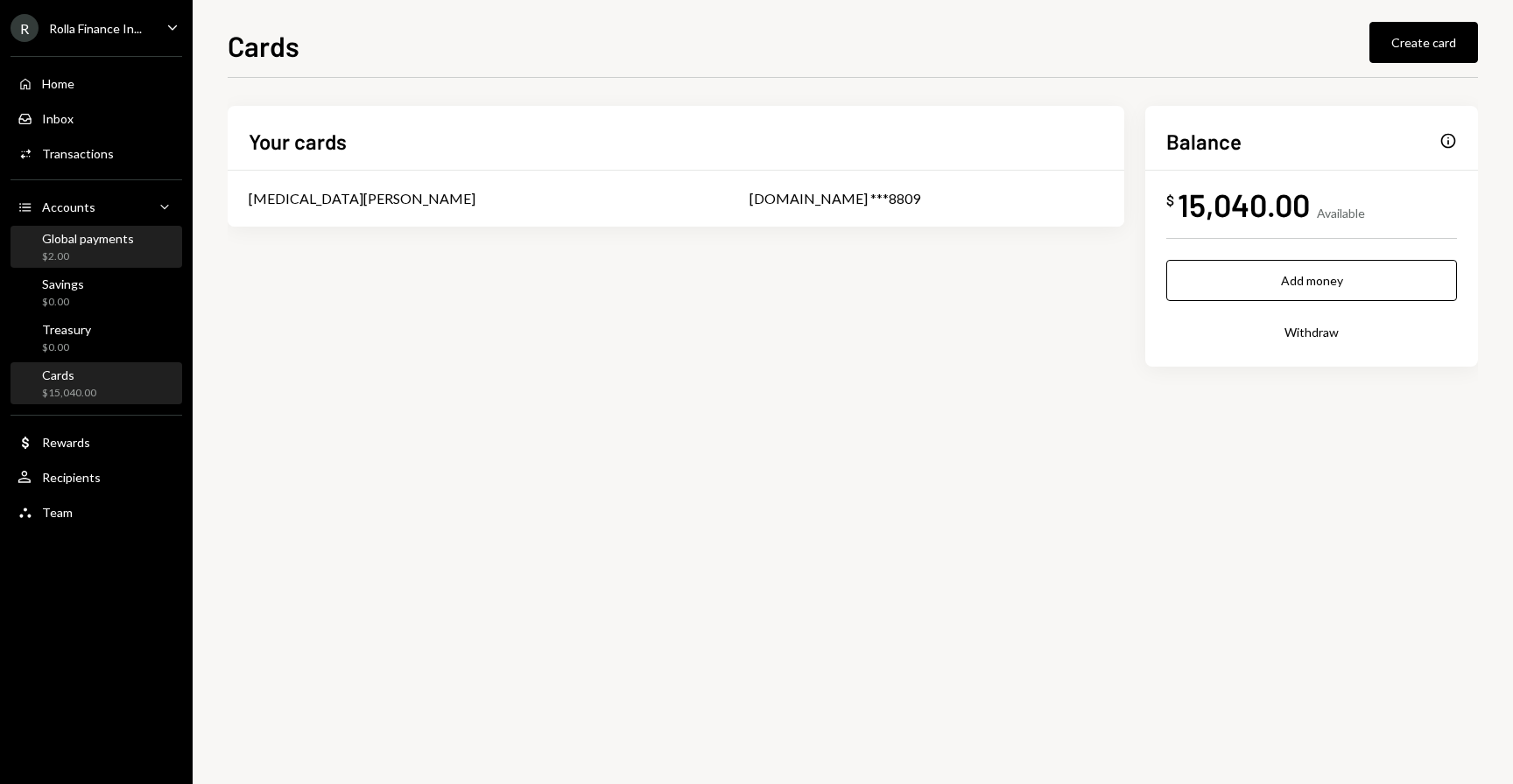
click at [72, 243] on div "Global payments" at bounding box center [88, 239] width 92 height 15
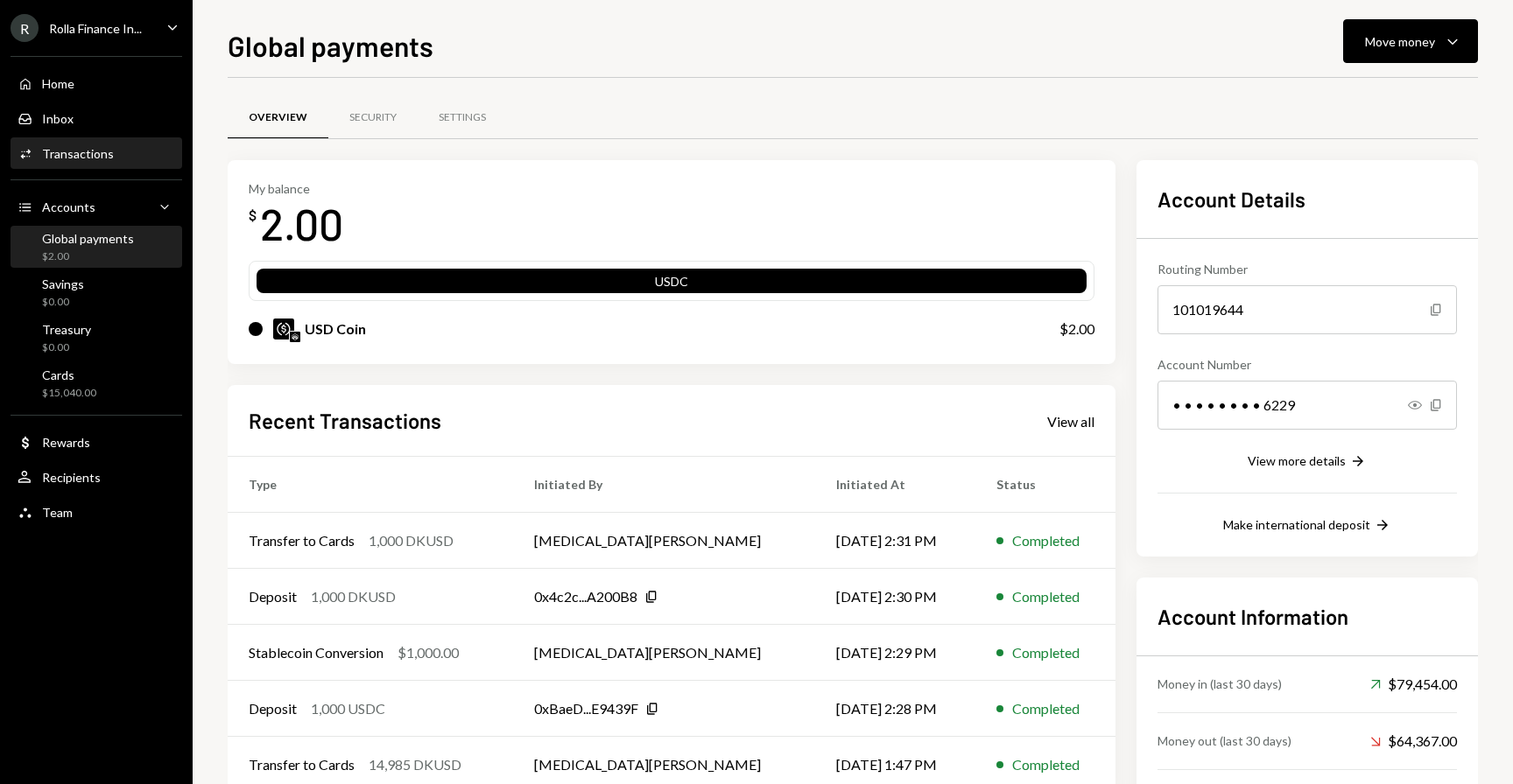
click at [90, 145] on div "Activities Transactions" at bounding box center [97, 154] width 158 height 30
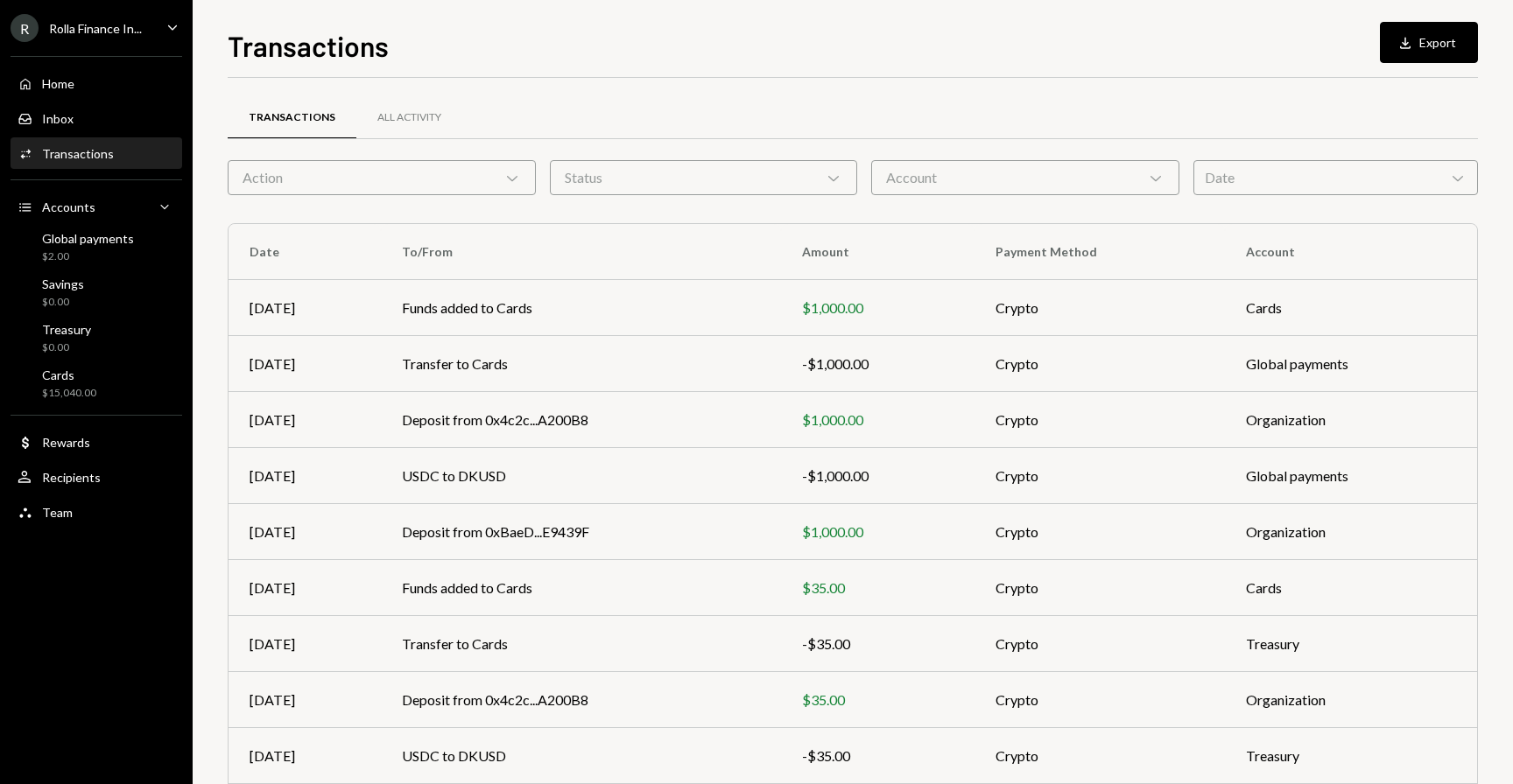
click at [482, 86] on div "Transactions All Activity Action Chevron Down Status Chevron Down Account Chevr…" at bounding box center [852, 495] width 1250 height 836
click at [76, 160] on div "Transactions" at bounding box center [78, 153] width 71 height 15
click at [81, 428] on div "Dollar Rewards" at bounding box center [97, 443] width 158 height 30
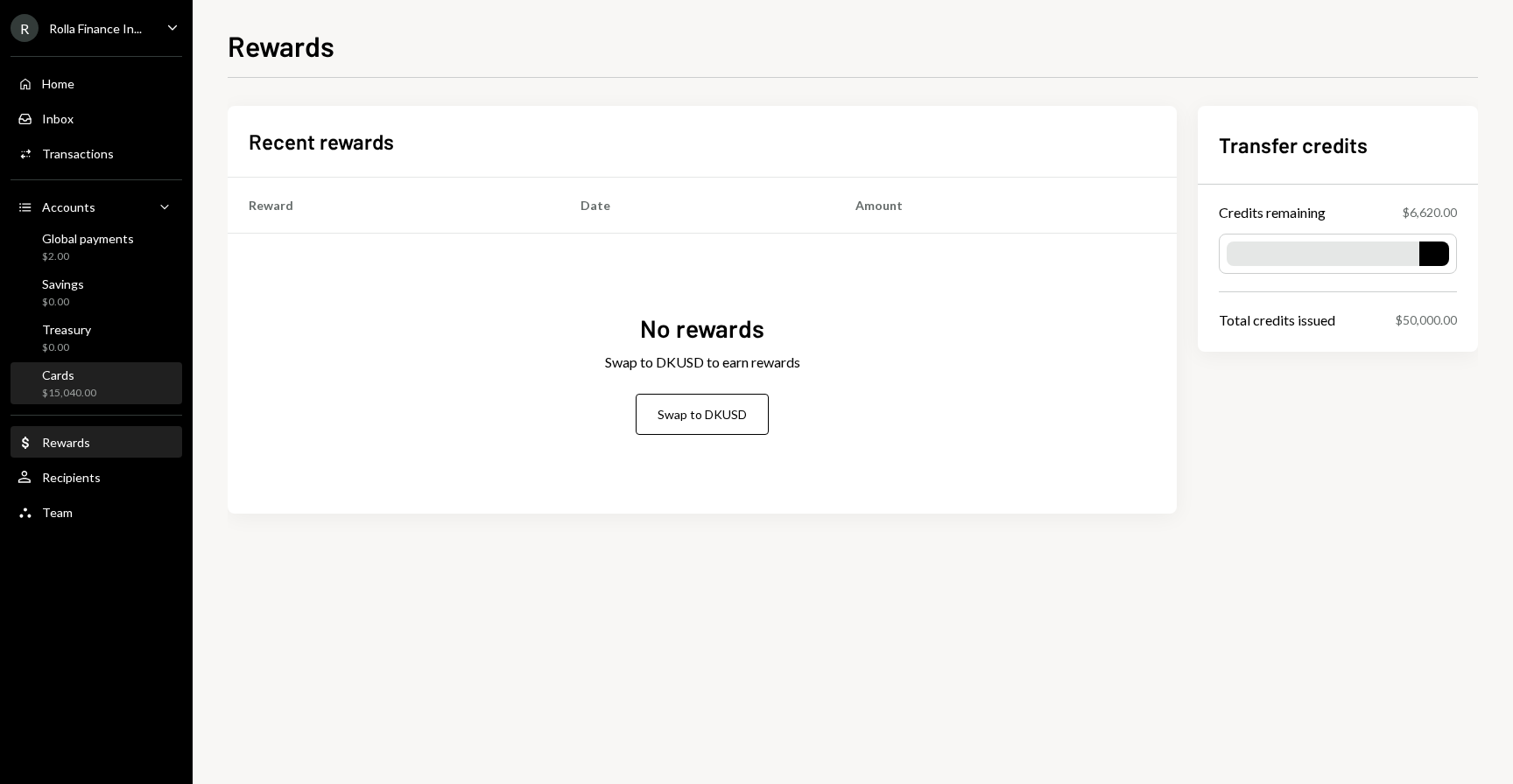
click at [86, 377] on div "Cards" at bounding box center [70, 375] width 55 height 15
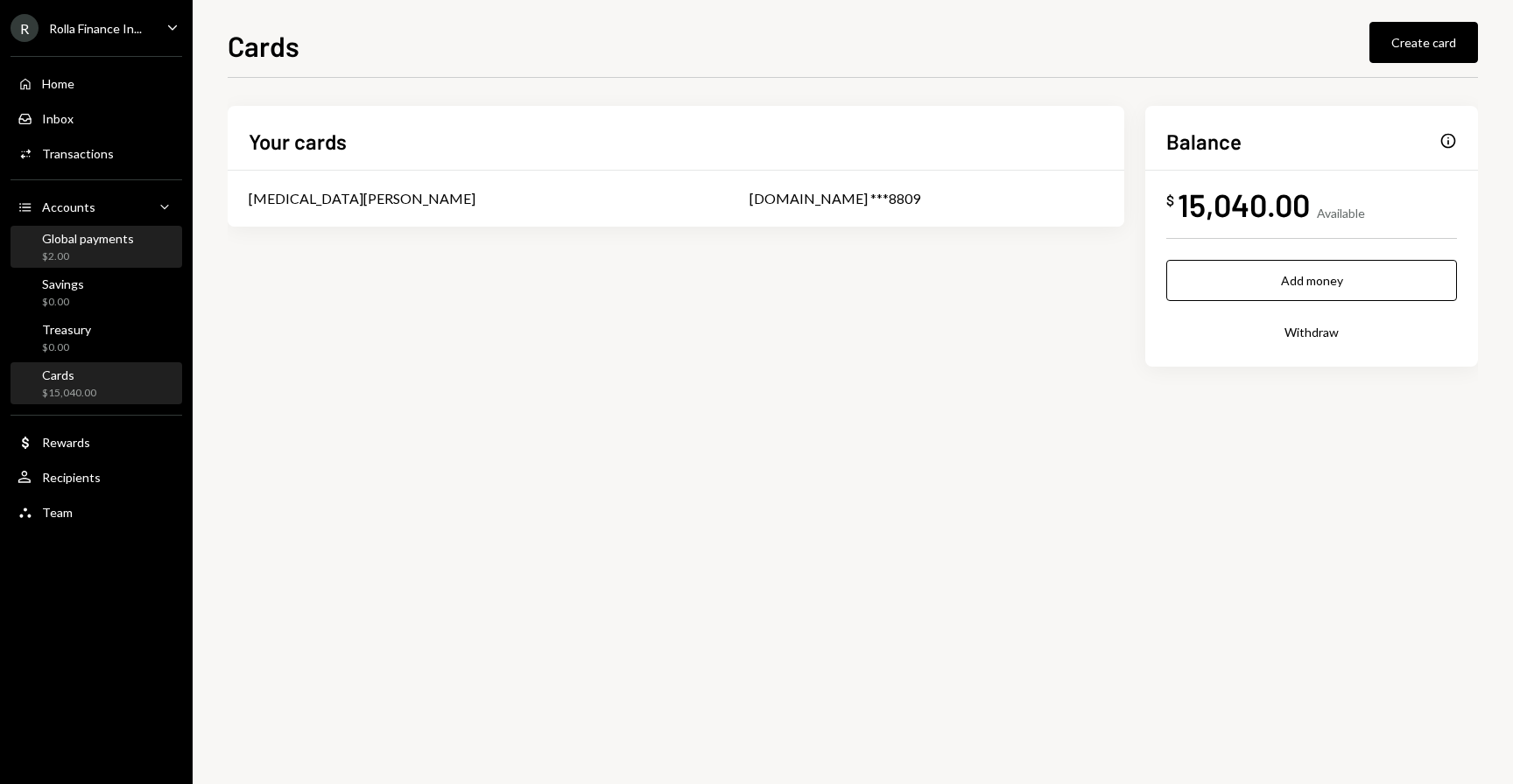
click at [71, 227] on div "Global payments $2.00" at bounding box center [97, 247] width 158 height 40
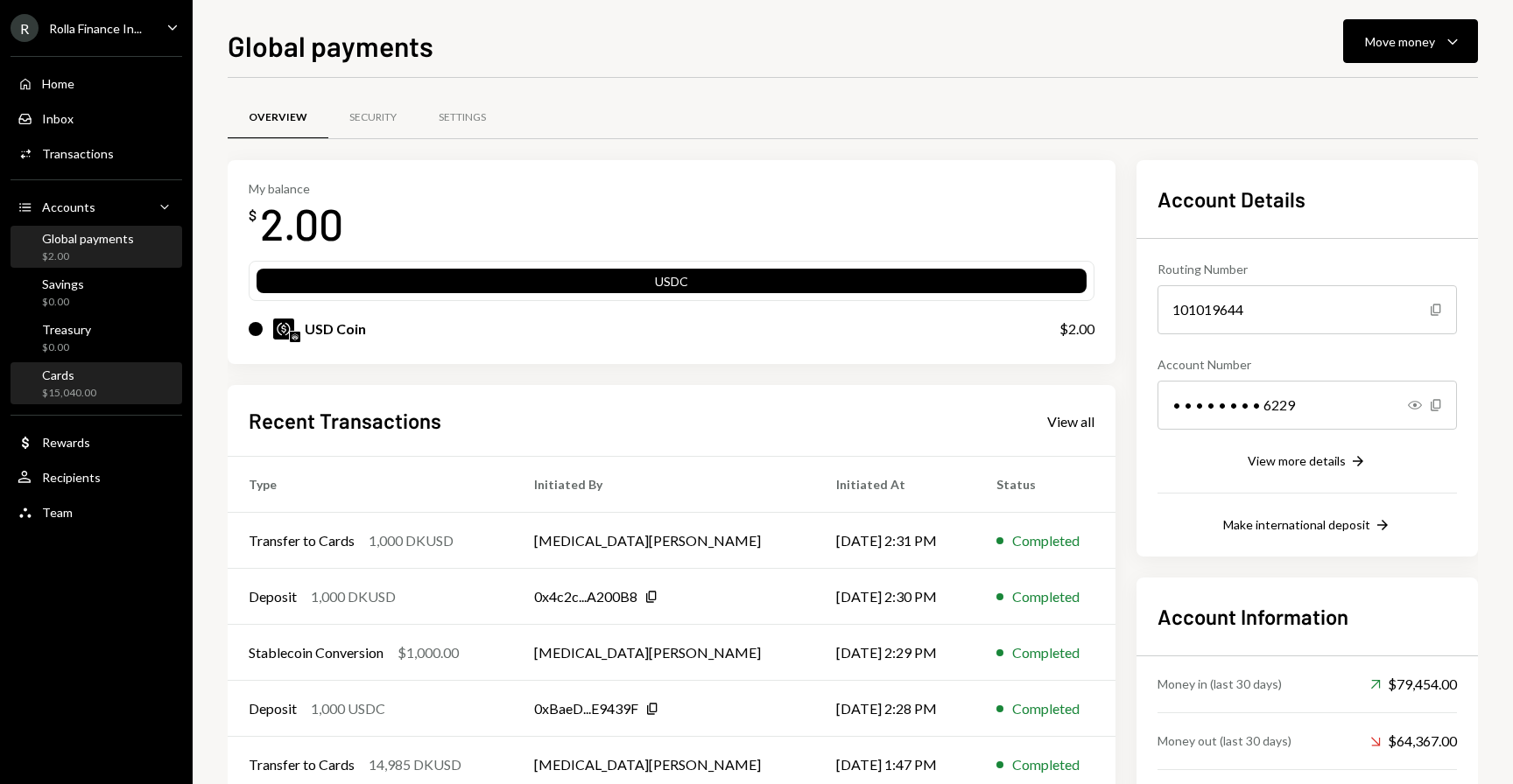
click at [75, 389] on div "$15,040.00" at bounding box center [70, 394] width 55 height 15
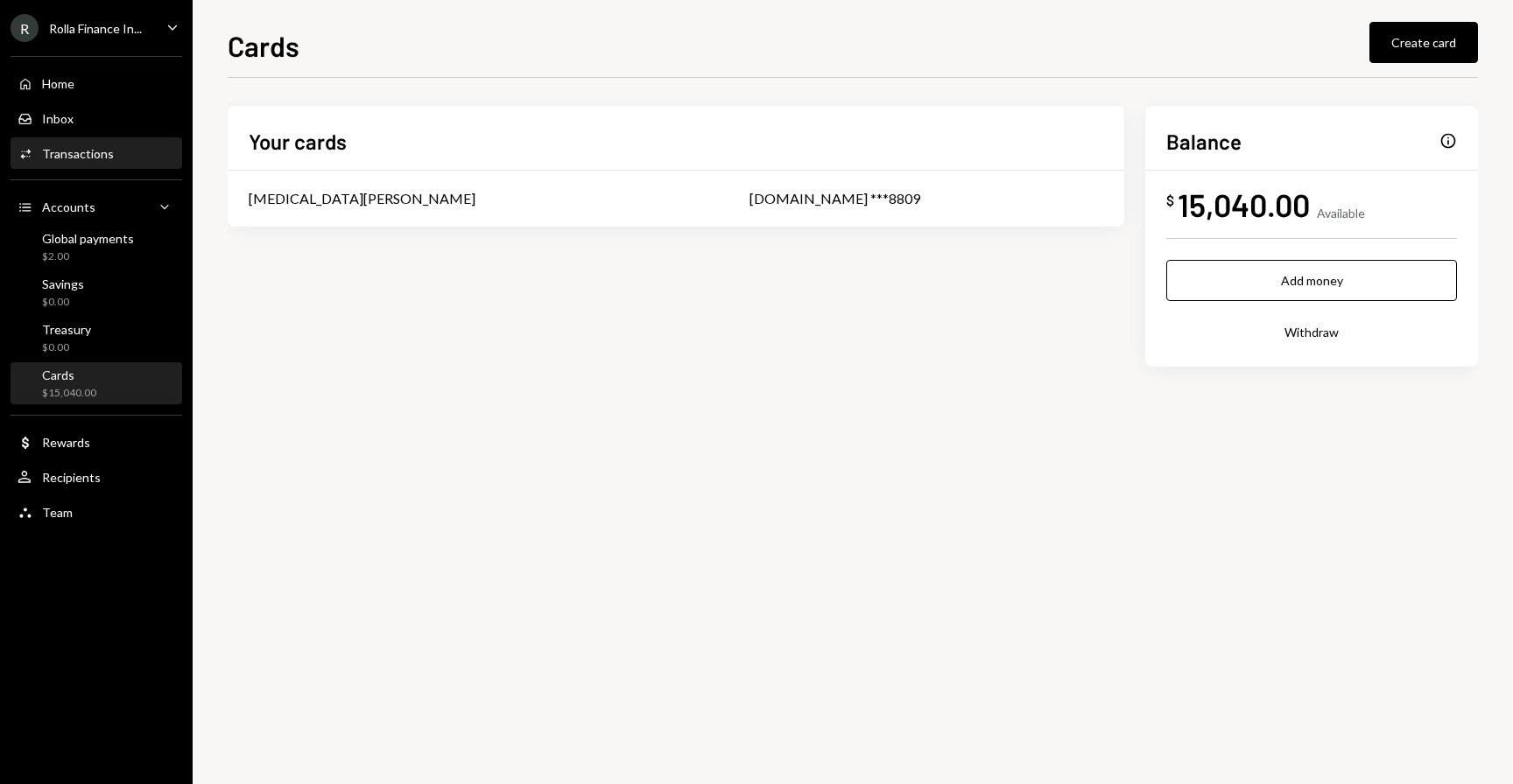
click at [95, 144] on div "Activities Transactions" at bounding box center [97, 154] width 158 height 30
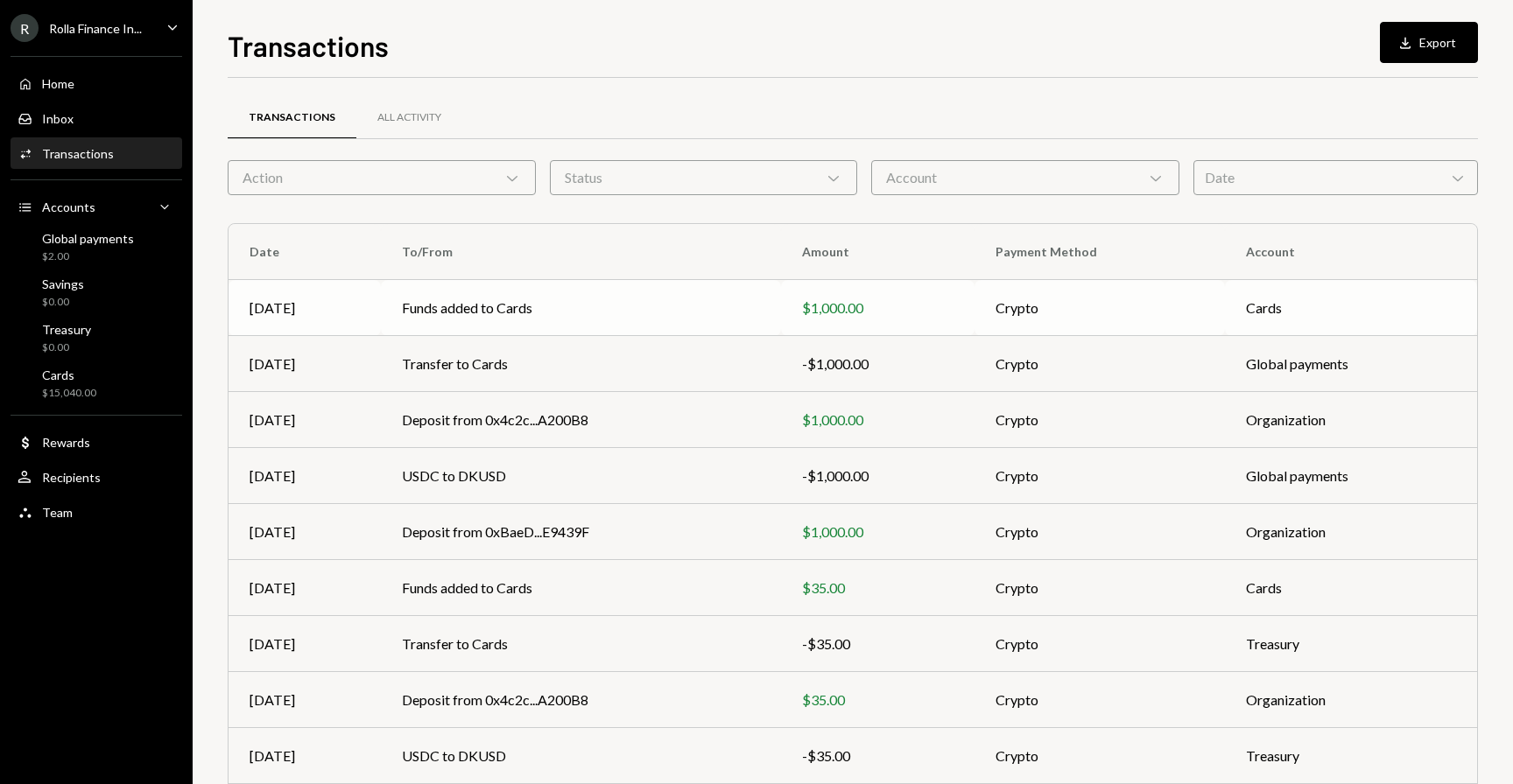
click at [411, 292] on td "Funds added to Cards" at bounding box center [580, 308] width 400 height 56
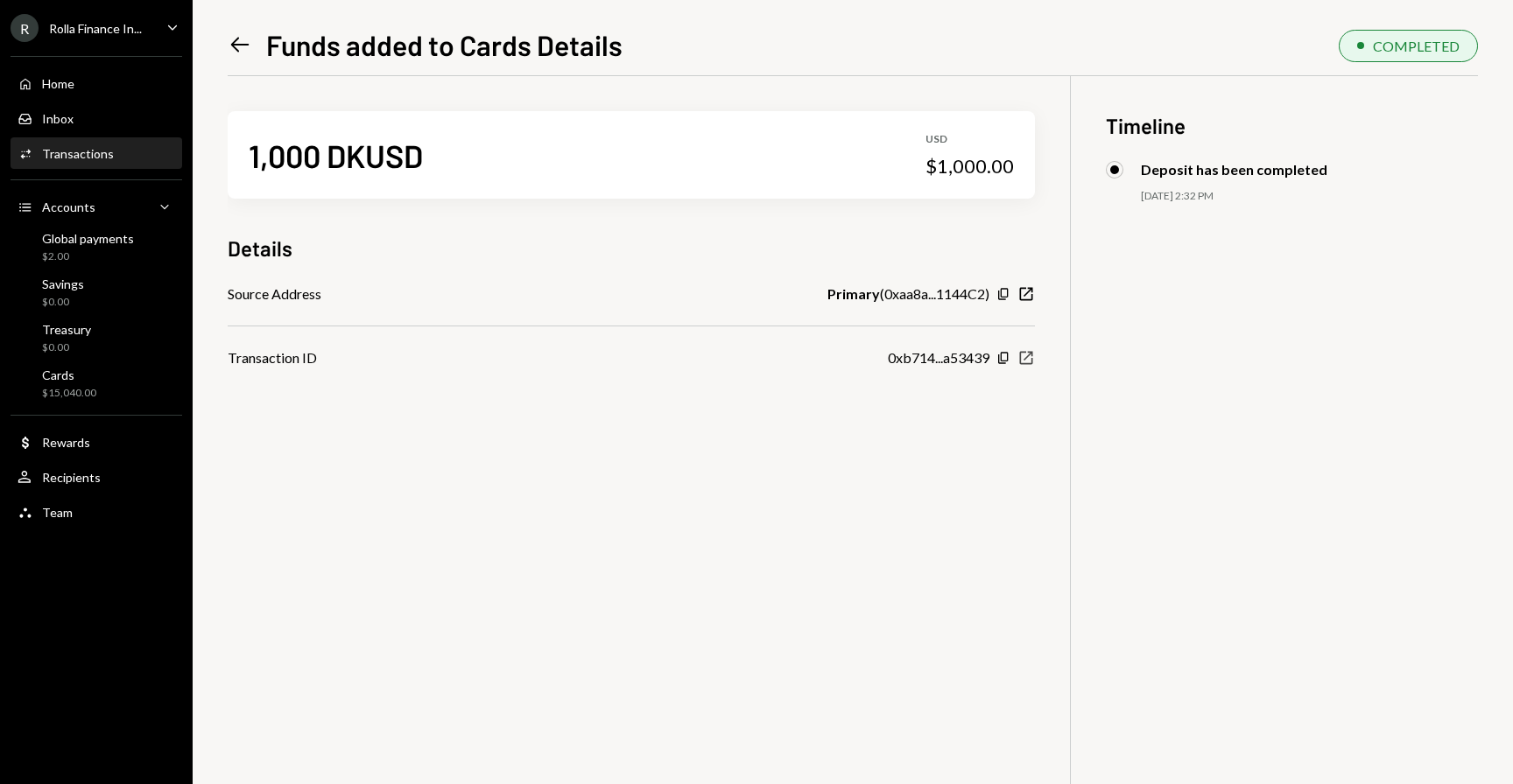
click at [1033, 366] on icon "New Window" at bounding box center [1026, 357] width 18 height 18
click at [87, 373] on div "Cards" at bounding box center [70, 375] width 55 height 15
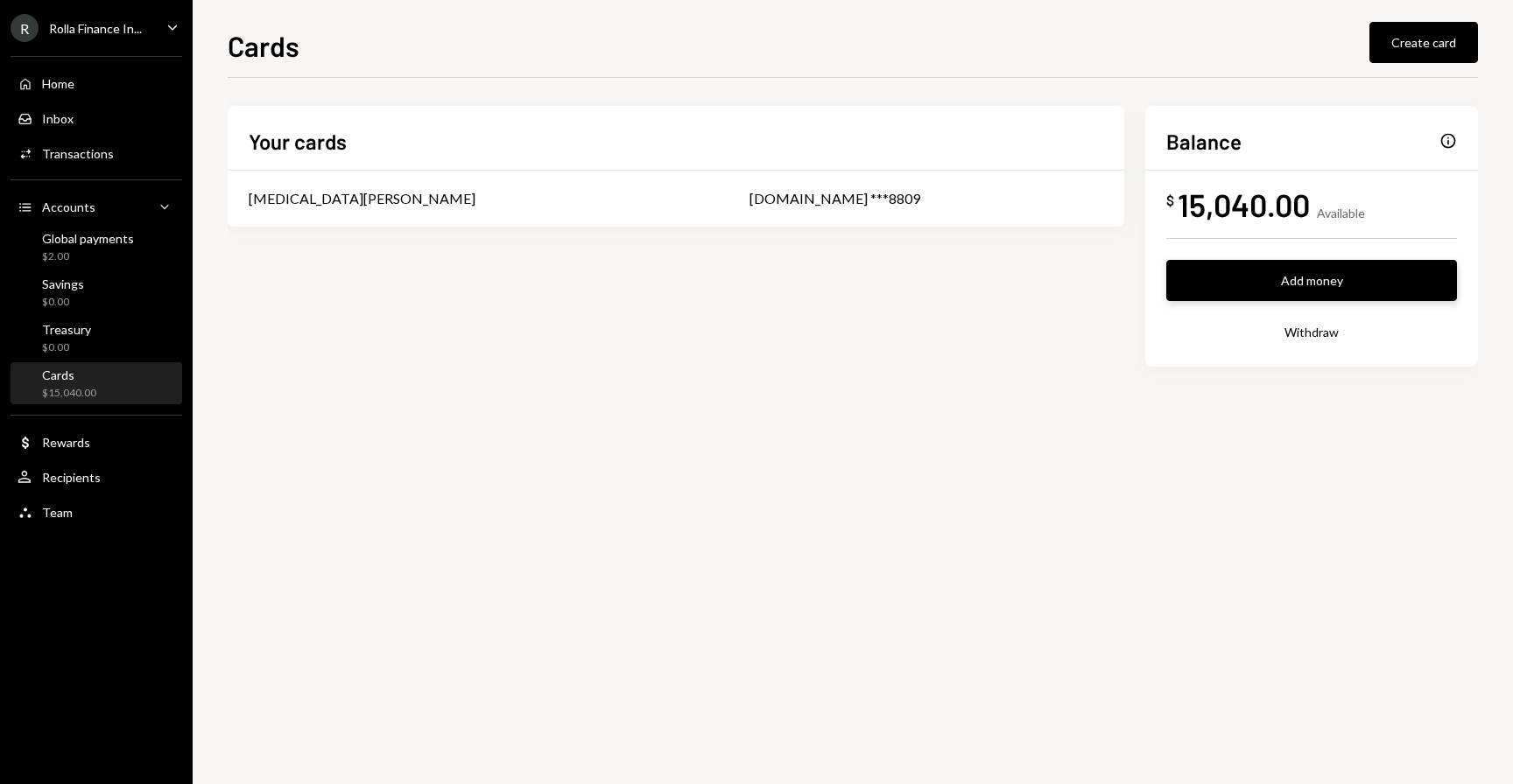
click at [1278, 279] on button "Add money" at bounding box center [1311, 280] width 291 height 41
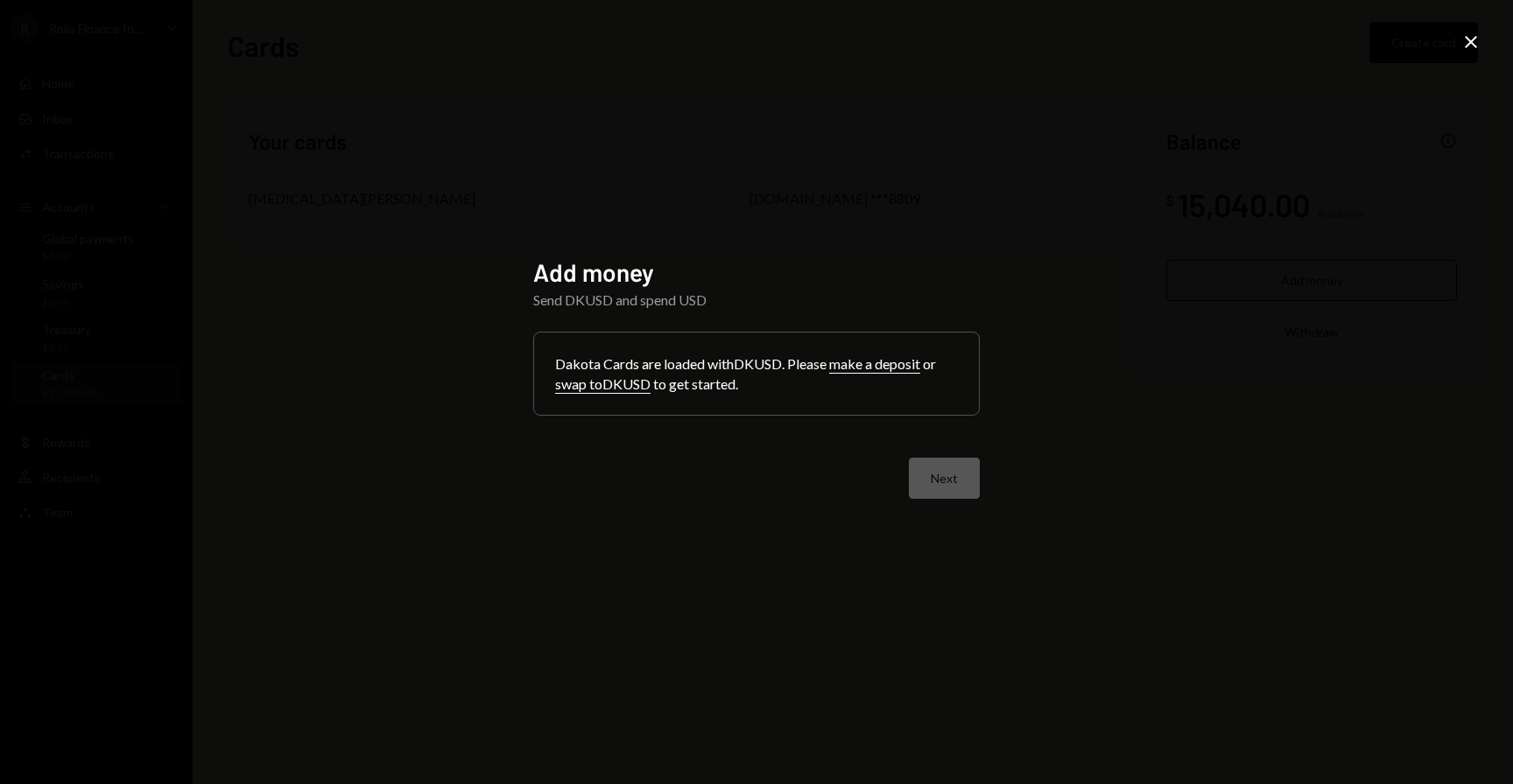
click at [1460, 43] on icon "Close" at bounding box center [1471, 42] width 21 height 21
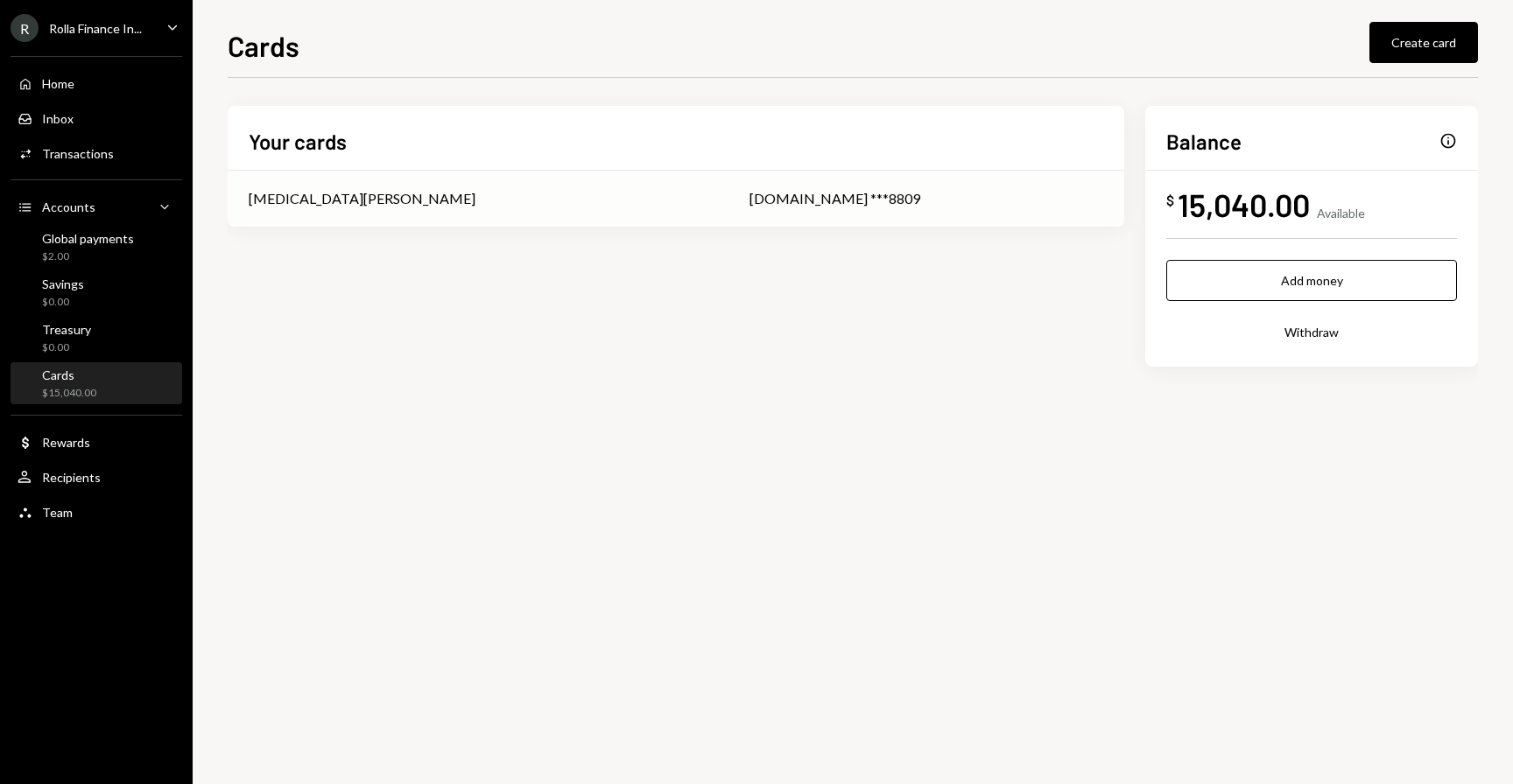
click at [473, 182] on td "[MEDICAL_DATA][PERSON_NAME]" at bounding box center [478, 199] width 500 height 56
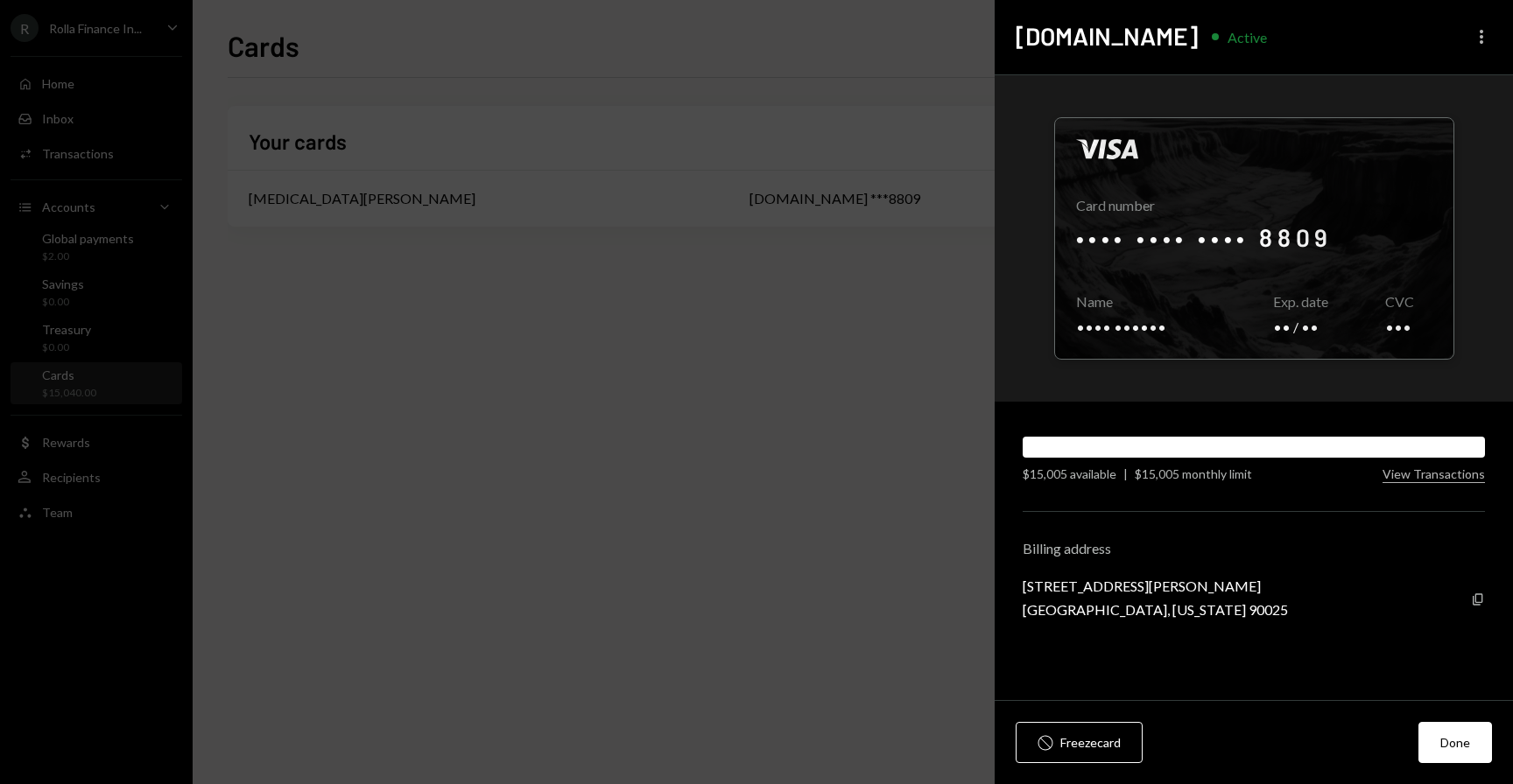
click at [1486, 34] on icon "More" at bounding box center [1481, 37] width 21 height 21
click at [1418, 116] on div "Edit limit" at bounding box center [1428, 106] width 106 height 31
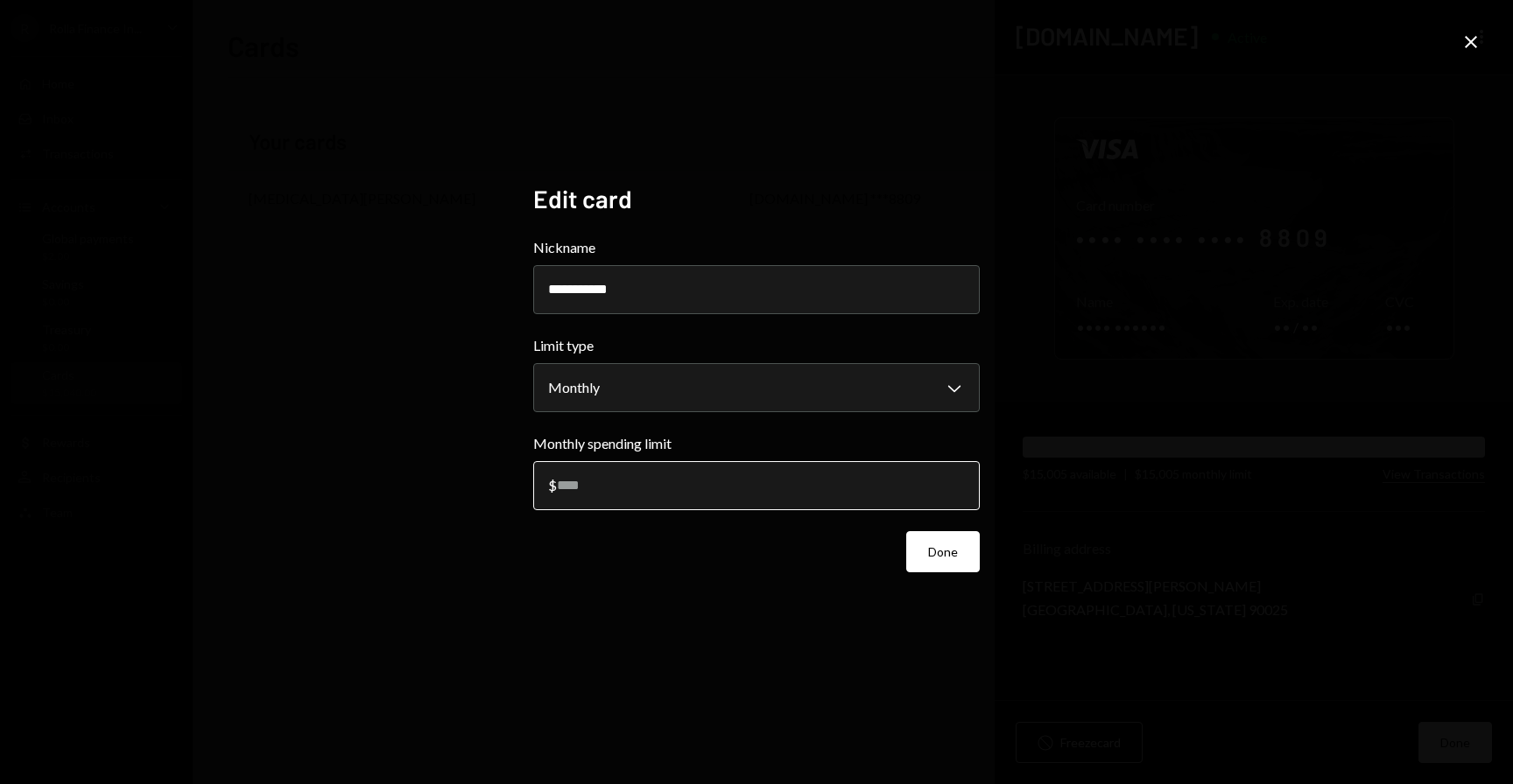
click at [616, 504] on input "*****" at bounding box center [756, 486] width 447 height 49
type input "*****"
click at [968, 555] on button "Done" at bounding box center [942, 552] width 73 height 41
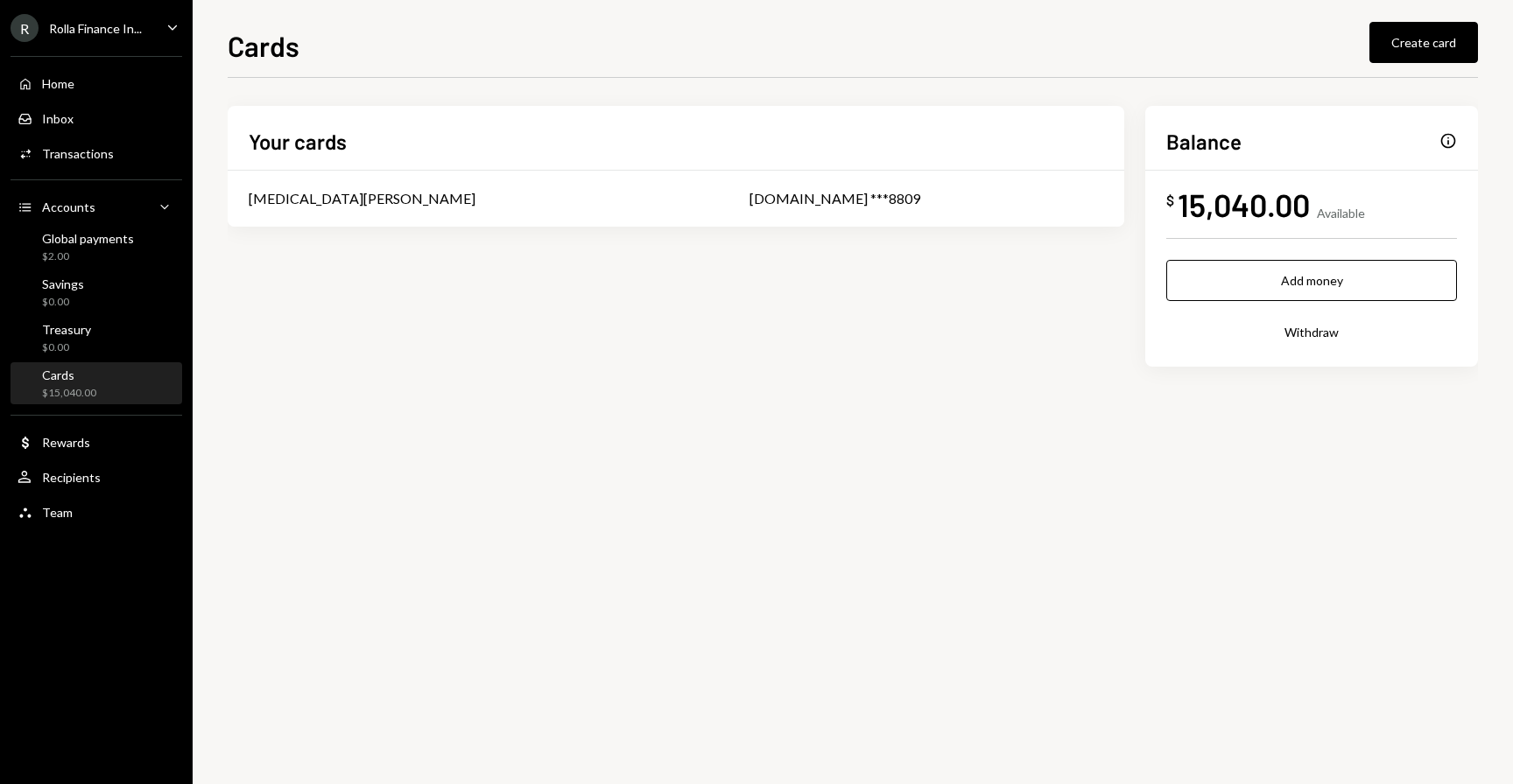
click at [279, 385] on div "Your cards [MEDICAL_DATA][PERSON_NAME] [DOMAIN_NAME] ***8809 Balance Info $ 15,…" at bounding box center [852, 264] width 1250 height 317
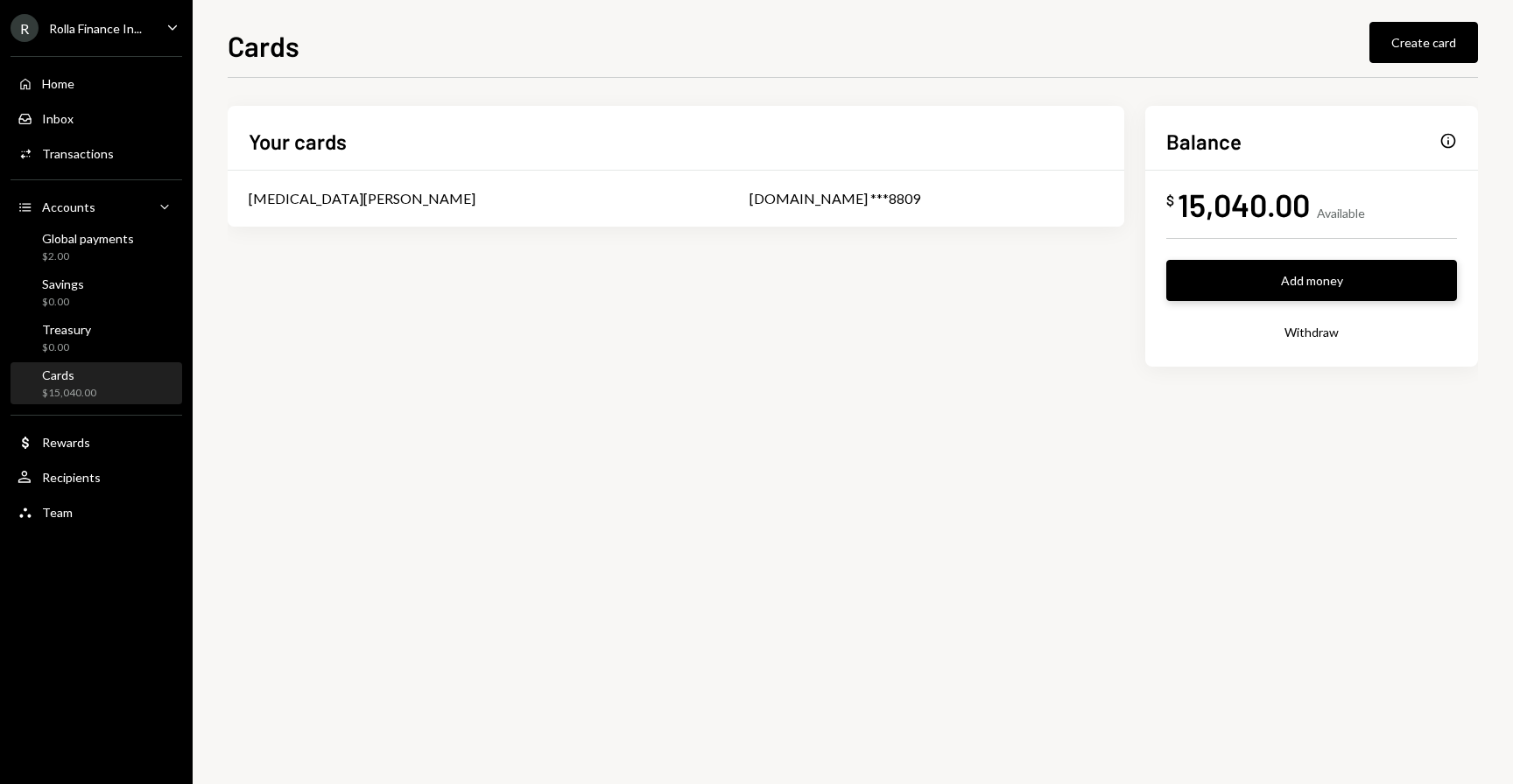
click at [1235, 270] on button "Add money" at bounding box center [1311, 280] width 291 height 41
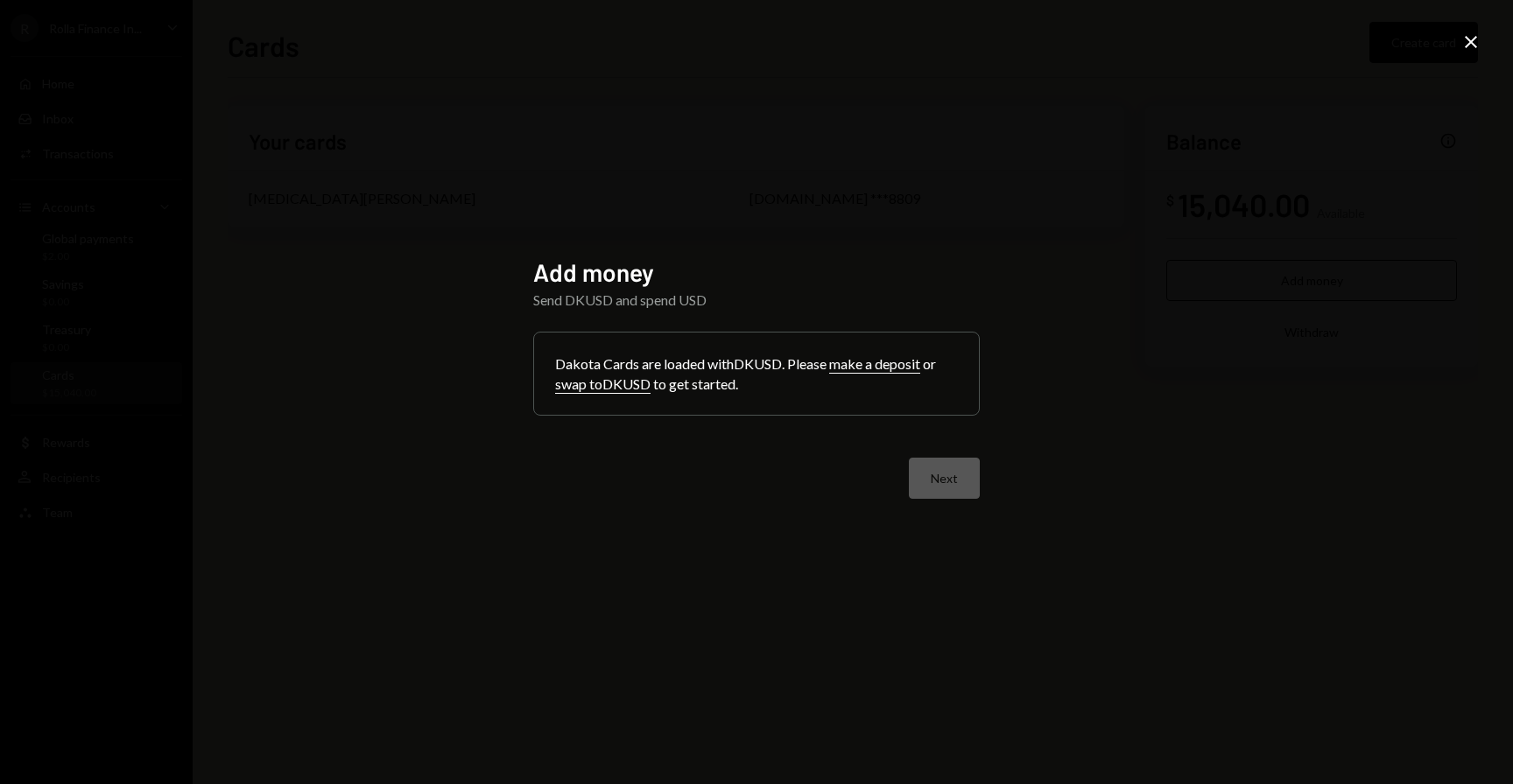
click at [1469, 56] on div "Add money Send DKUSD and spend USD Dakota Cards are loaded with DKUSD . Please …" at bounding box center [756, 392] width 1513 height 784
click at [1467, 47] on icon "Close" at bounding box center [1471, 42] width 21 height 21
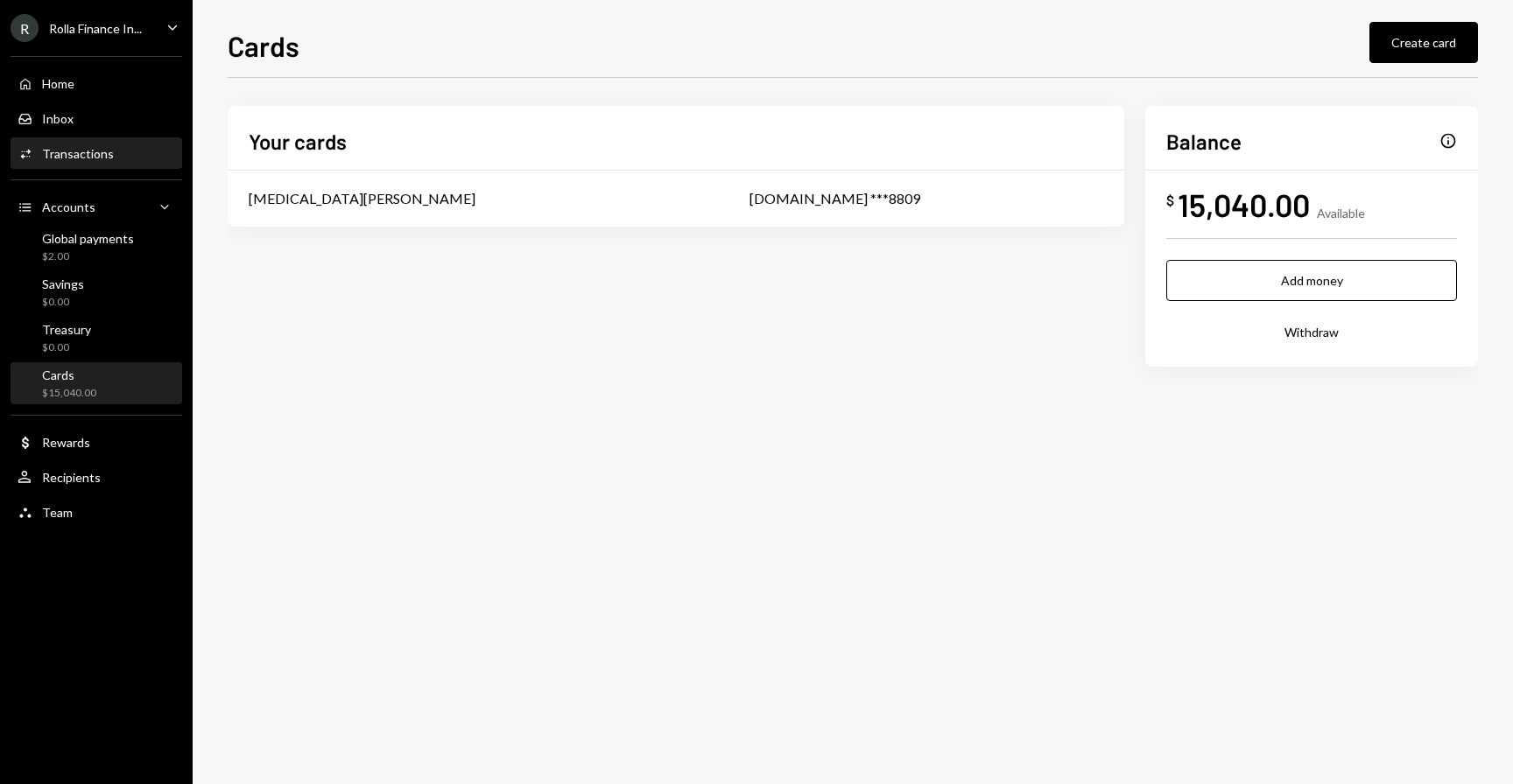
click at [67, 145] on div "Activities Transactions" at bounding box center [97, 154] width 158 height 30
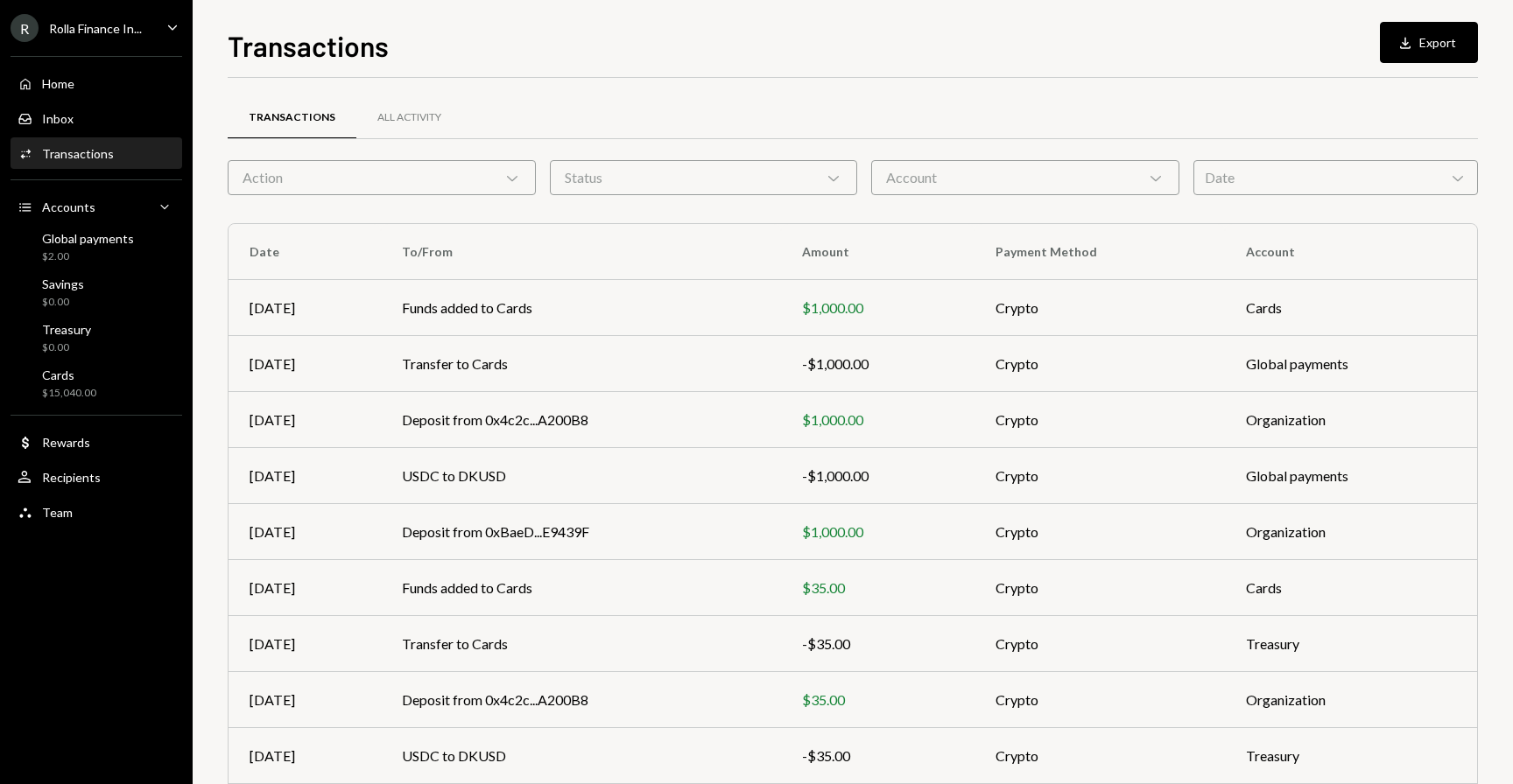
click at [295, 209] on div "Transactions All Activity Action Chevron Down Status Chevron Down Account Chevr…" at bounding box center [852, 510] width 1250 height 808
click at [368, 132] on div "All Activity" at bounding box center [409, 118] width 106 height 42
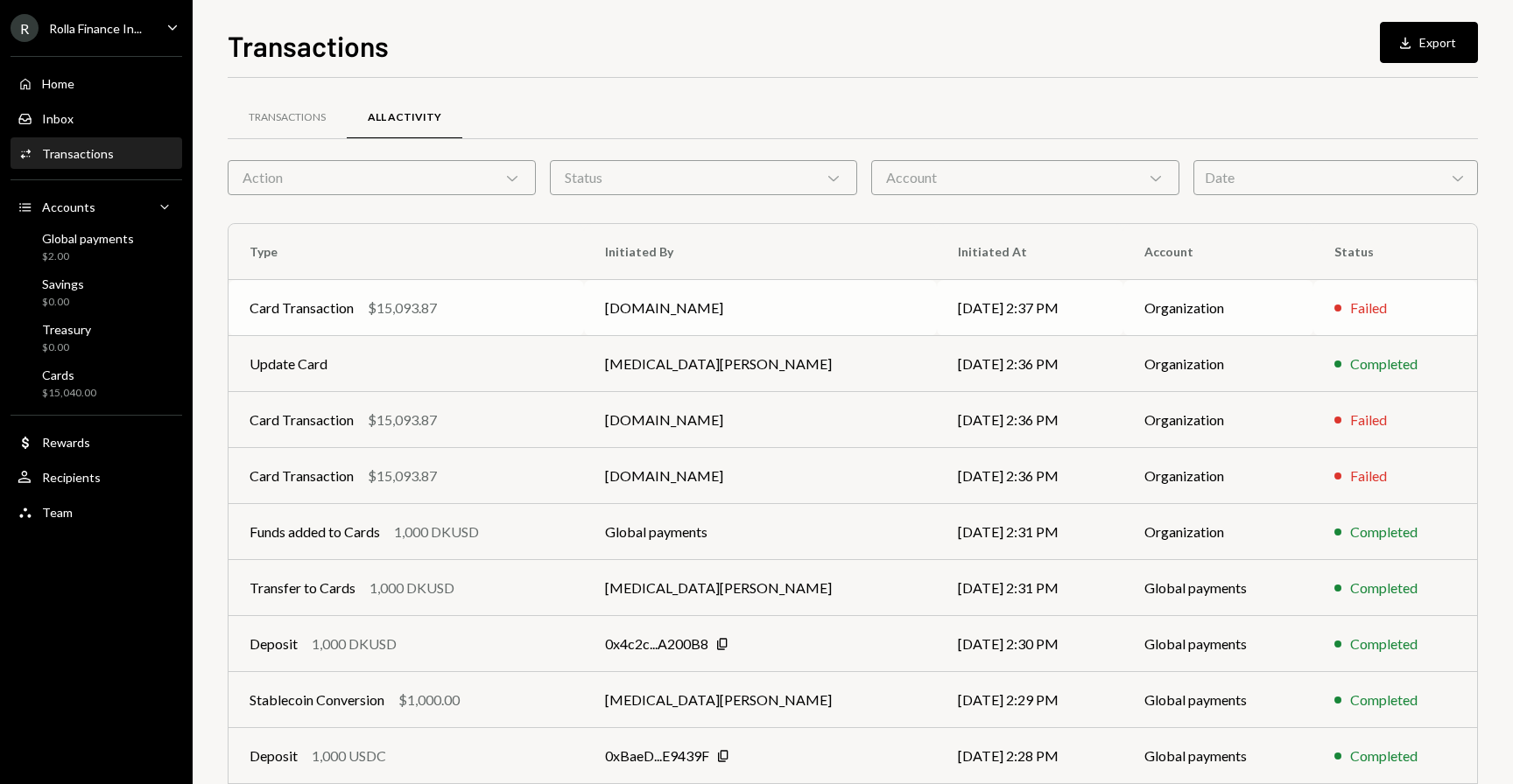
click at [369, 306] on div "$15,093.87" at bounding box center [402, 308] width 70 height 21
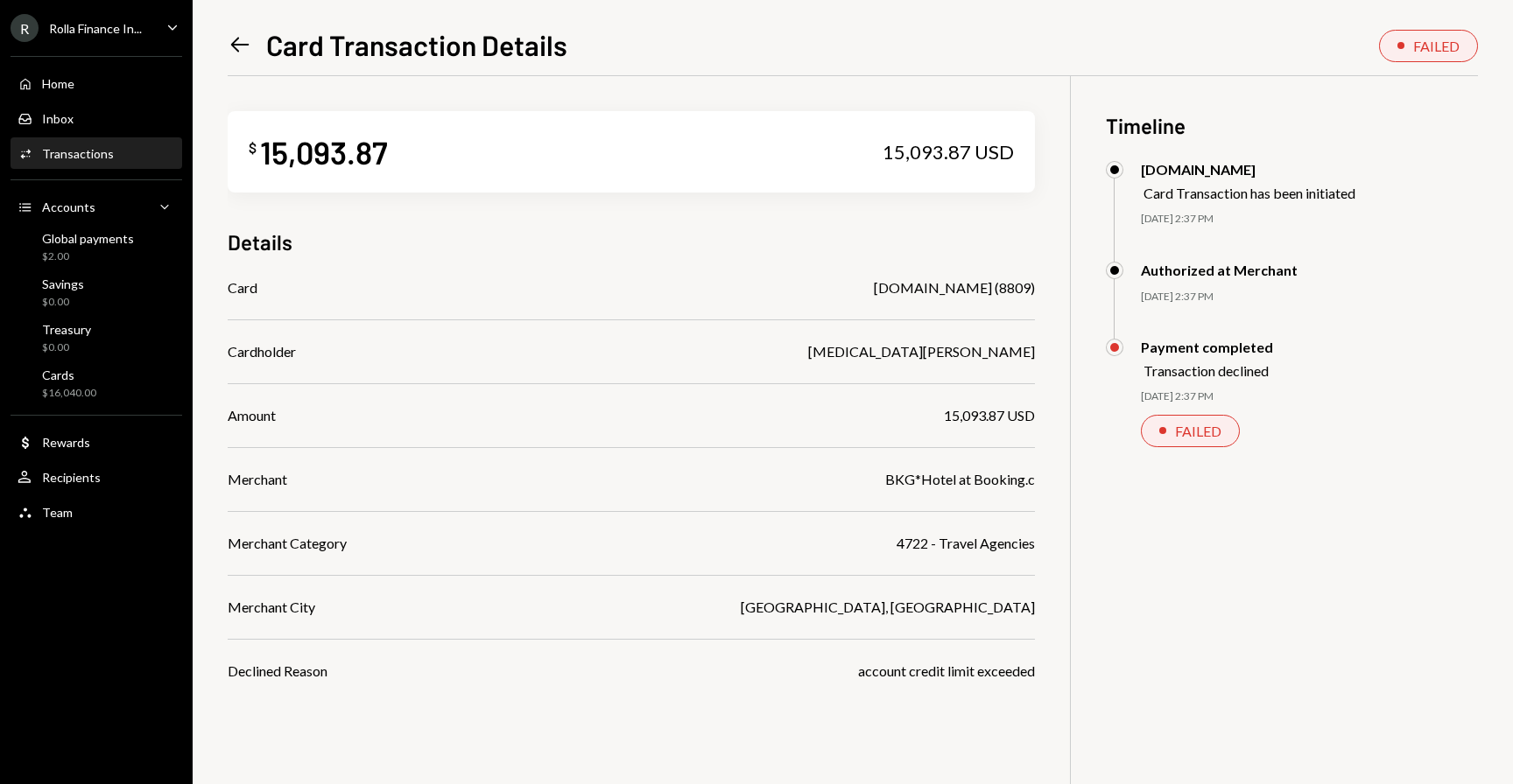
click at [247, 19] on div "Left Arrow Card Transaction Details FAILED $ 15,093.87 15,093.87 USD Details Ca…" at bounding box center [853, 392] width 1320 height 784
click at [237, 43] on icon "Left Arrow" at bounding box center [240, 44] width 24 height 24
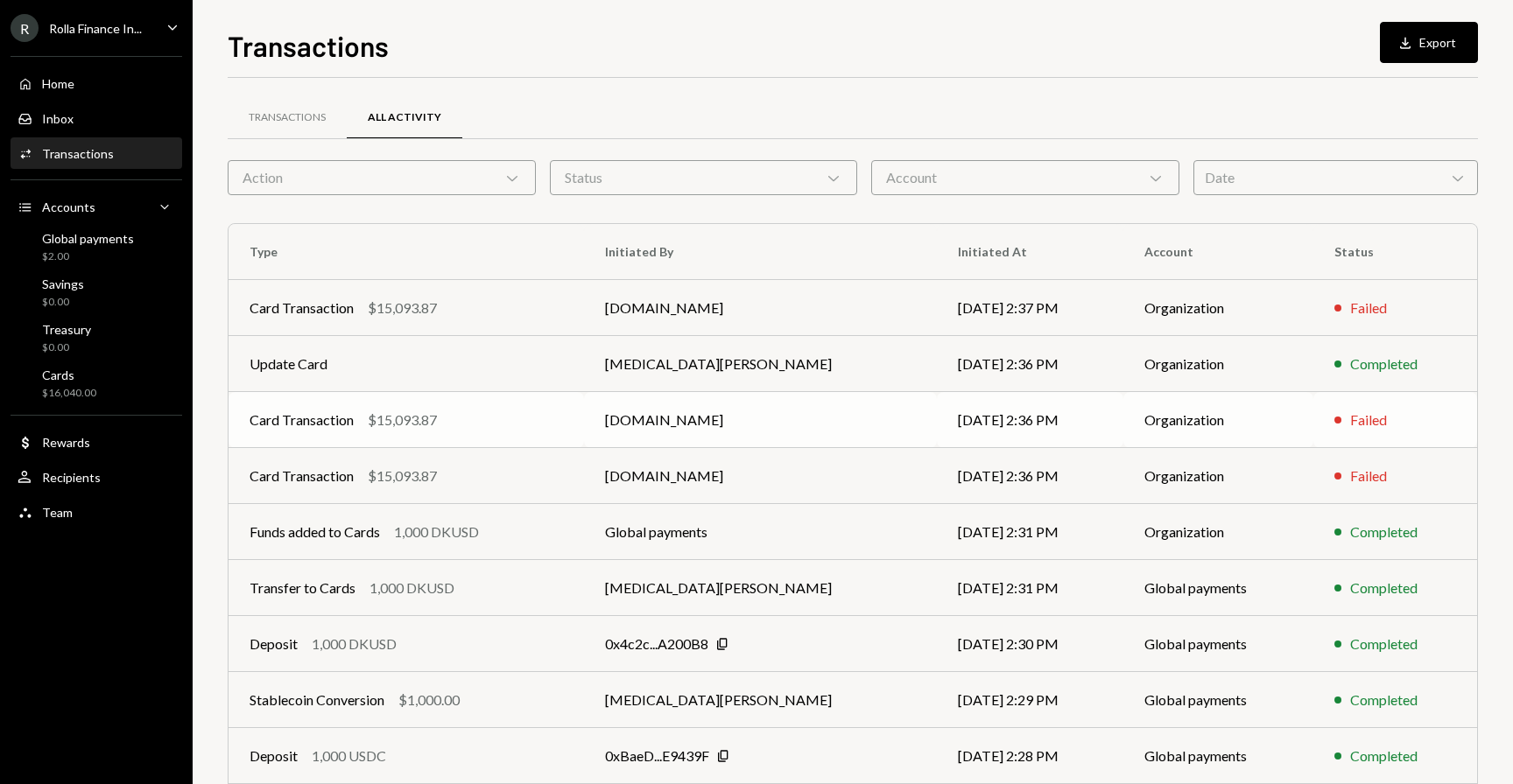
click at [383, 424] on div "$15,093.87" at bounding box center [402, 420] width 70 height 21
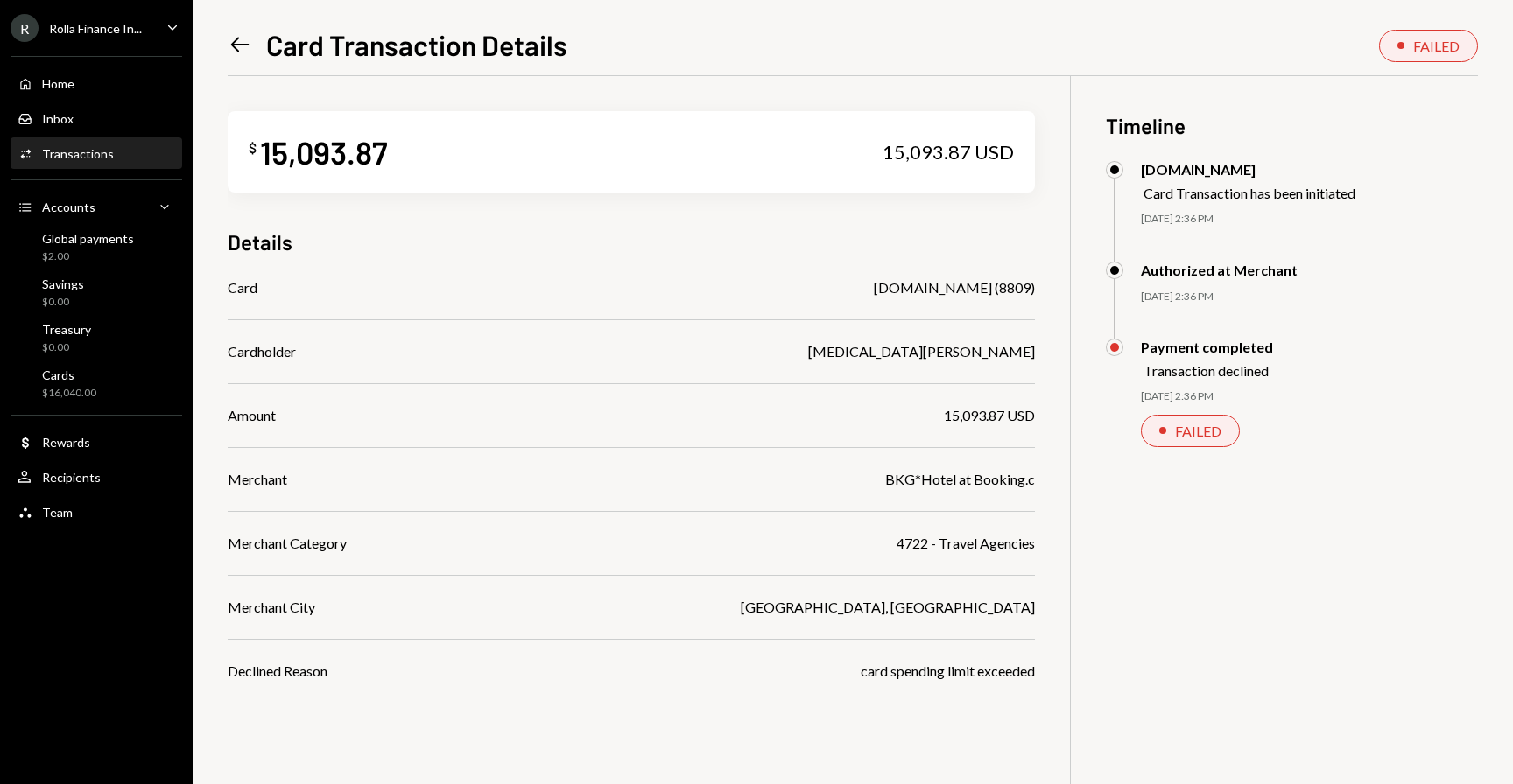
click at [236, 44] on icon at bounding box center [241, 45] width 19 height 15
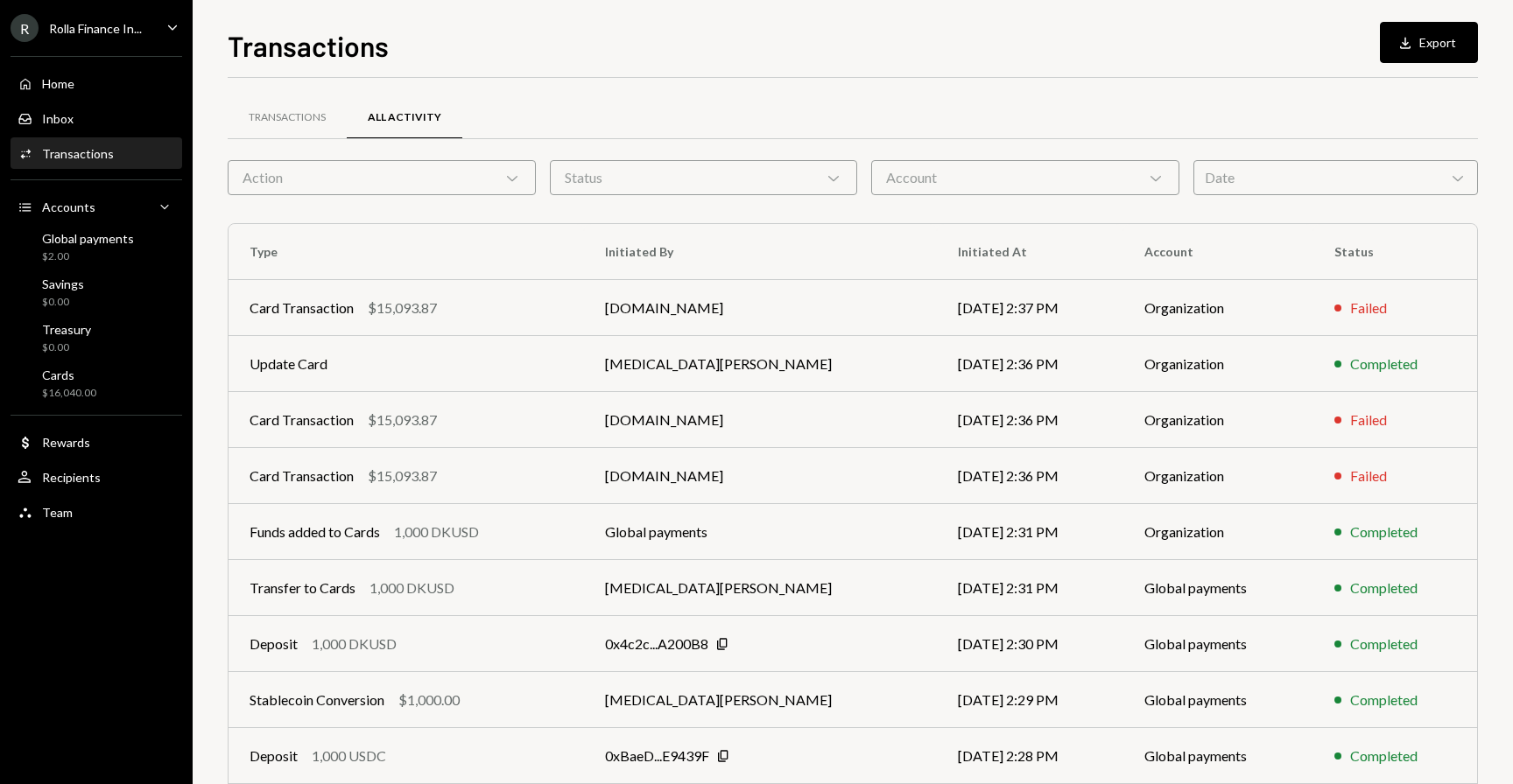
click at [81, 408] on div "Home Home Inbox Inbox Activities Transactions Accounts Accounts Caret Down Glob…" at bounding box center [96, 288] width 193 height 486
click at [89, 386] on div "$16,040.00" at bounding box center [70, 394] width 55 height 15
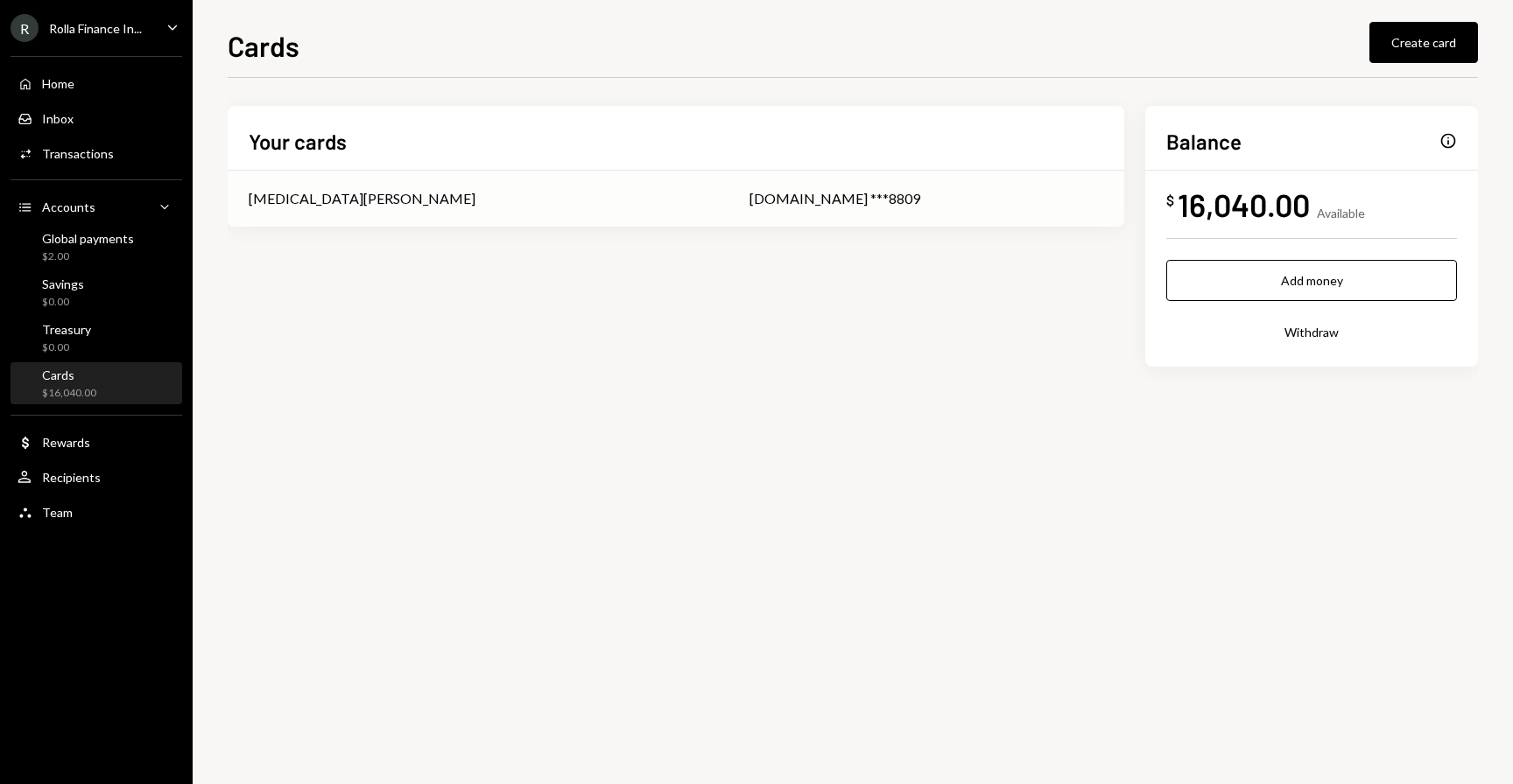
click at [1046, 219] on td "[DOMAIN_NAME] ***8809" at bounding box center [926, 199] width 396 height 56
click at [75, 162] on div "Activities Transactions" at bounding box center [97, 154] width 158 height 30
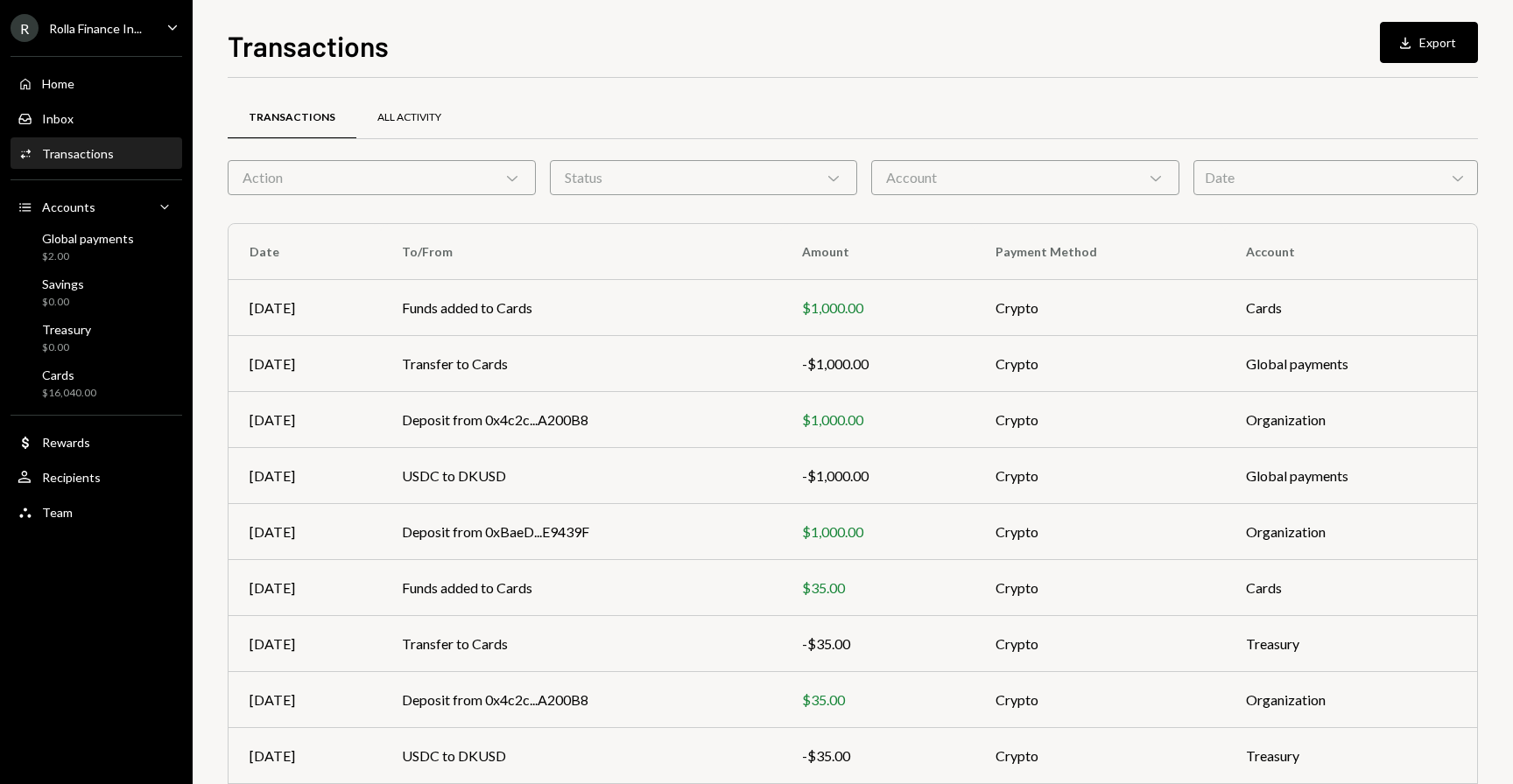
click at [382, 113] on div "All Activity" at bounding box center [409, 118] width 64 height 15
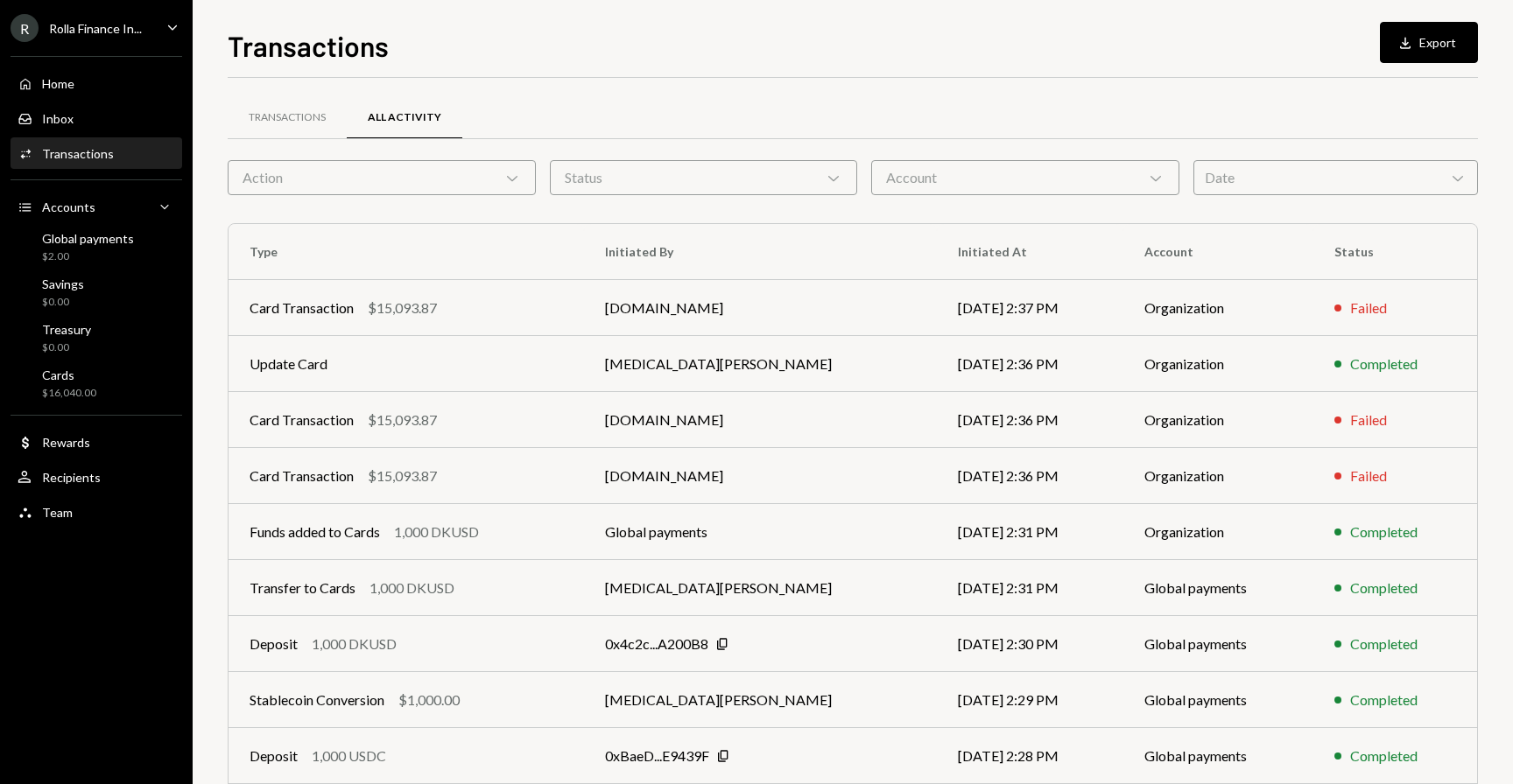
click at [345, 239] on th "Type" at bounding box center [406, 252] width 355 height 56
click at [60, 393] on div "$16,040.00" at bounding box center [70, 394] width 55 height 15
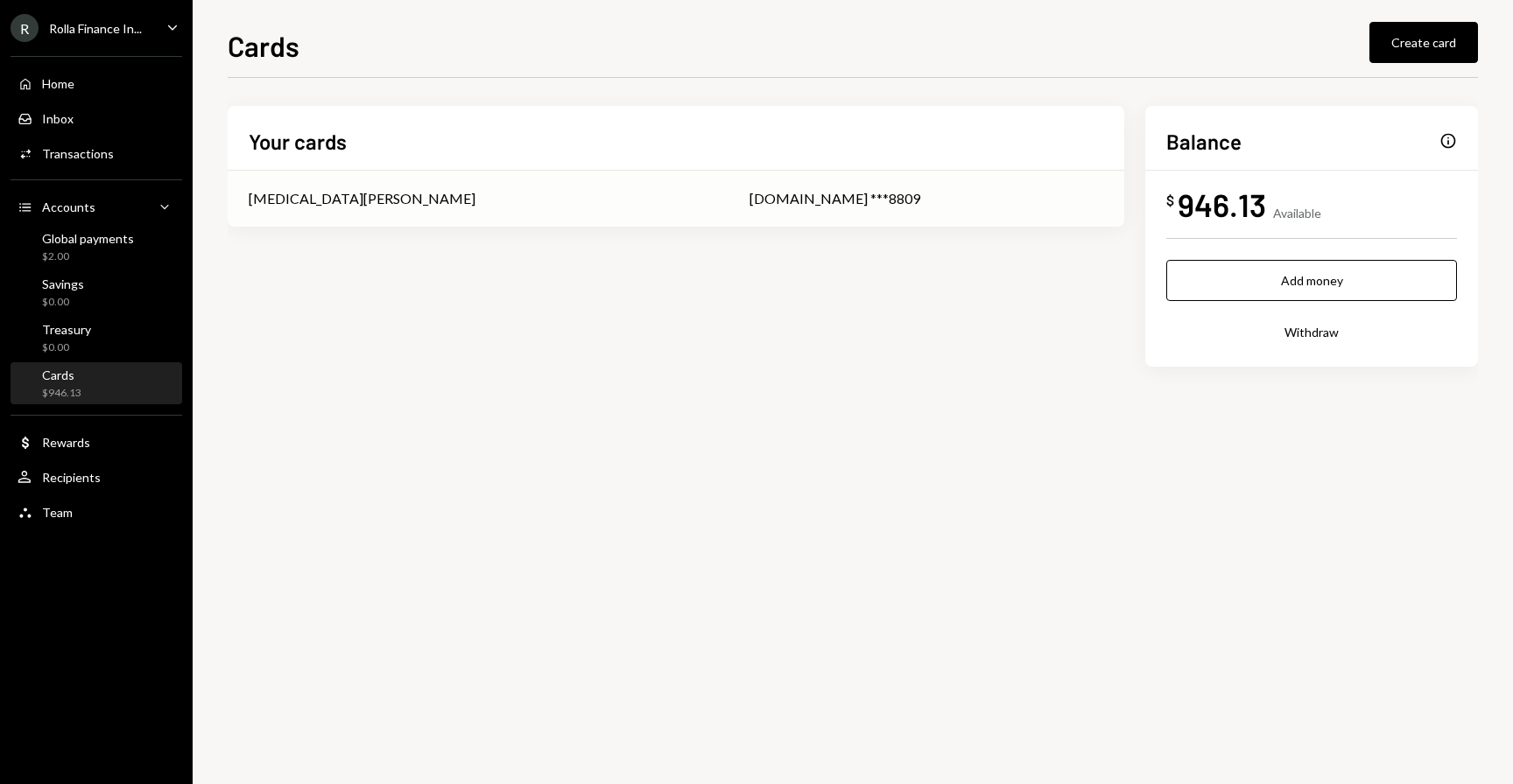
click at [382, 190] on div "[MEDICAL_DATA][PERSON_NAME]" at bounding box center [478, 198] width 459 height 21
click at [134, 157] on div "Activities Transactions" at bounding box center [97, 153] width 158 height 16
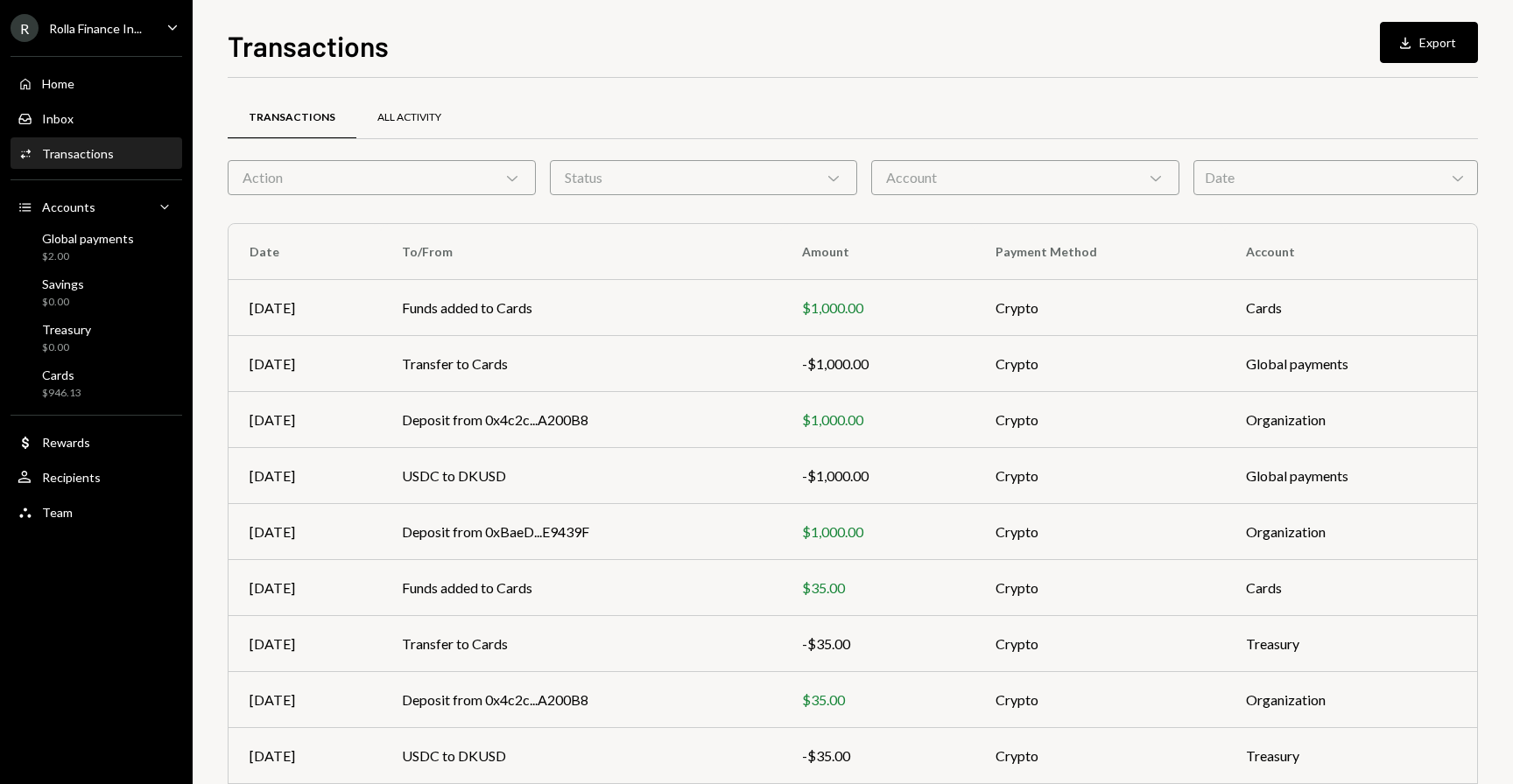
click at [378, 102] on div "All Activity" at bounding box center [409, 118] width 106 height 42
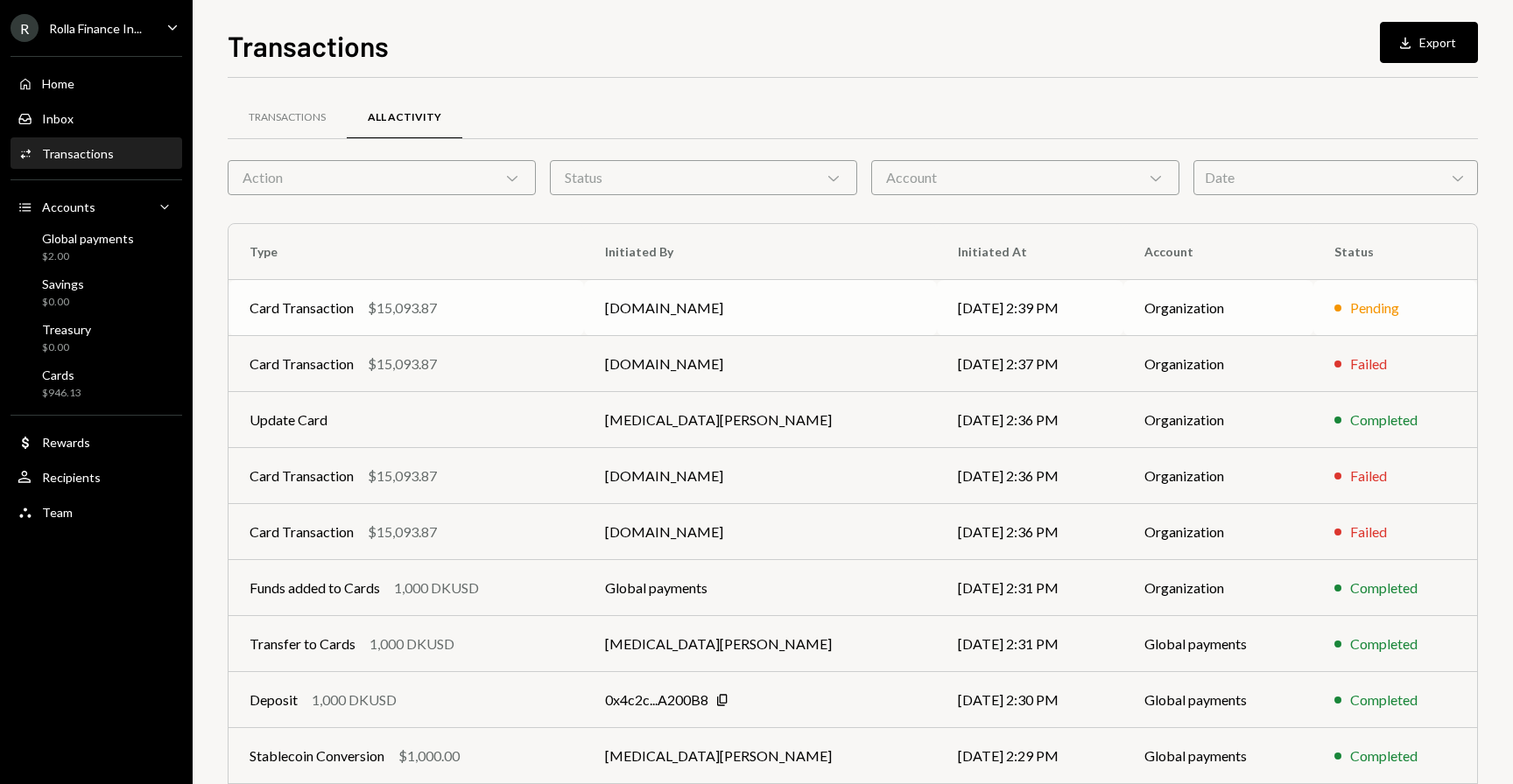
click at [328, 310] on div "Card Transaction" at bounding box center [301, 308] width 104 height 21
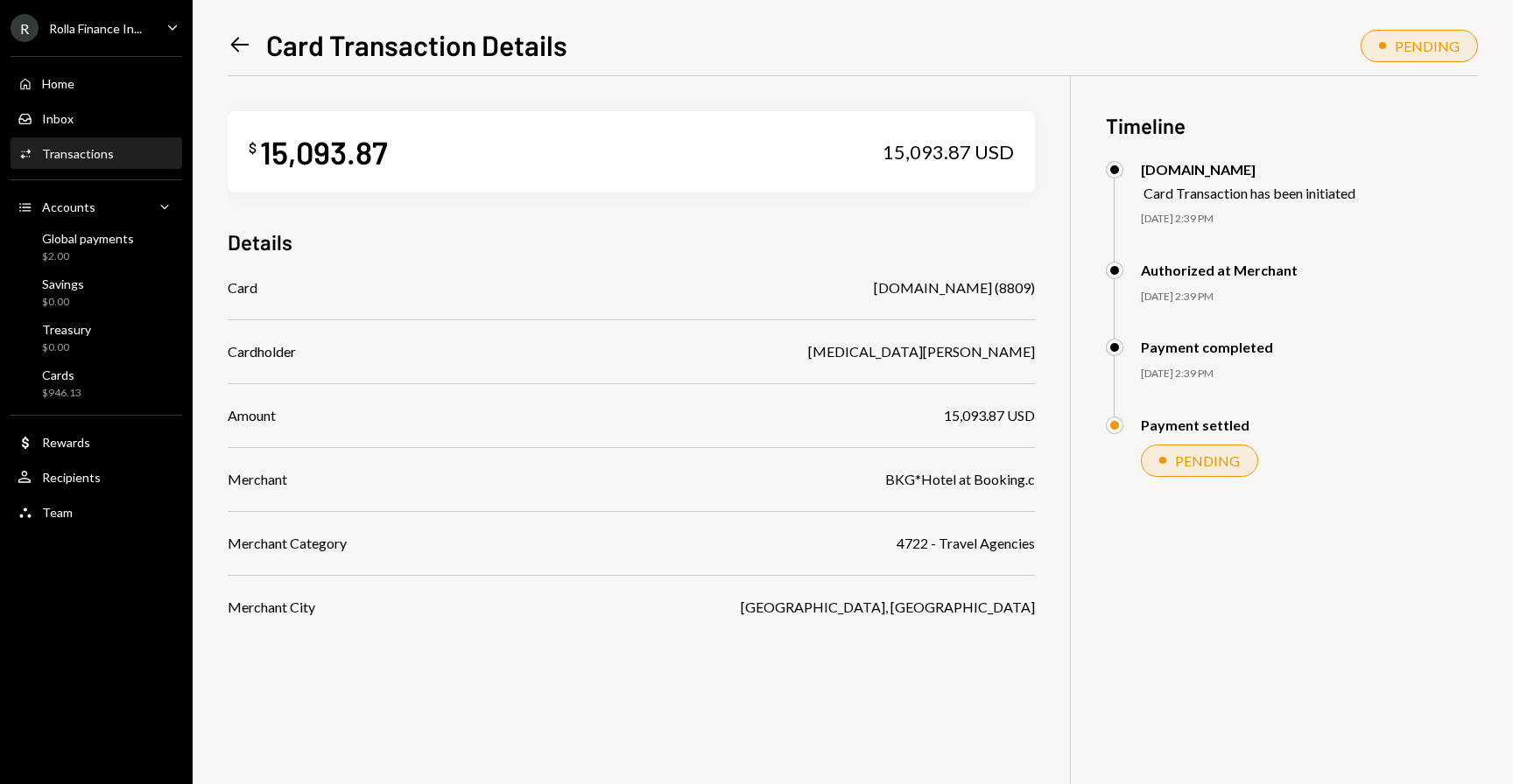
click at [229, 39] on icon "Left Arrow" at bounding box center [240, 44] width 24 height 24
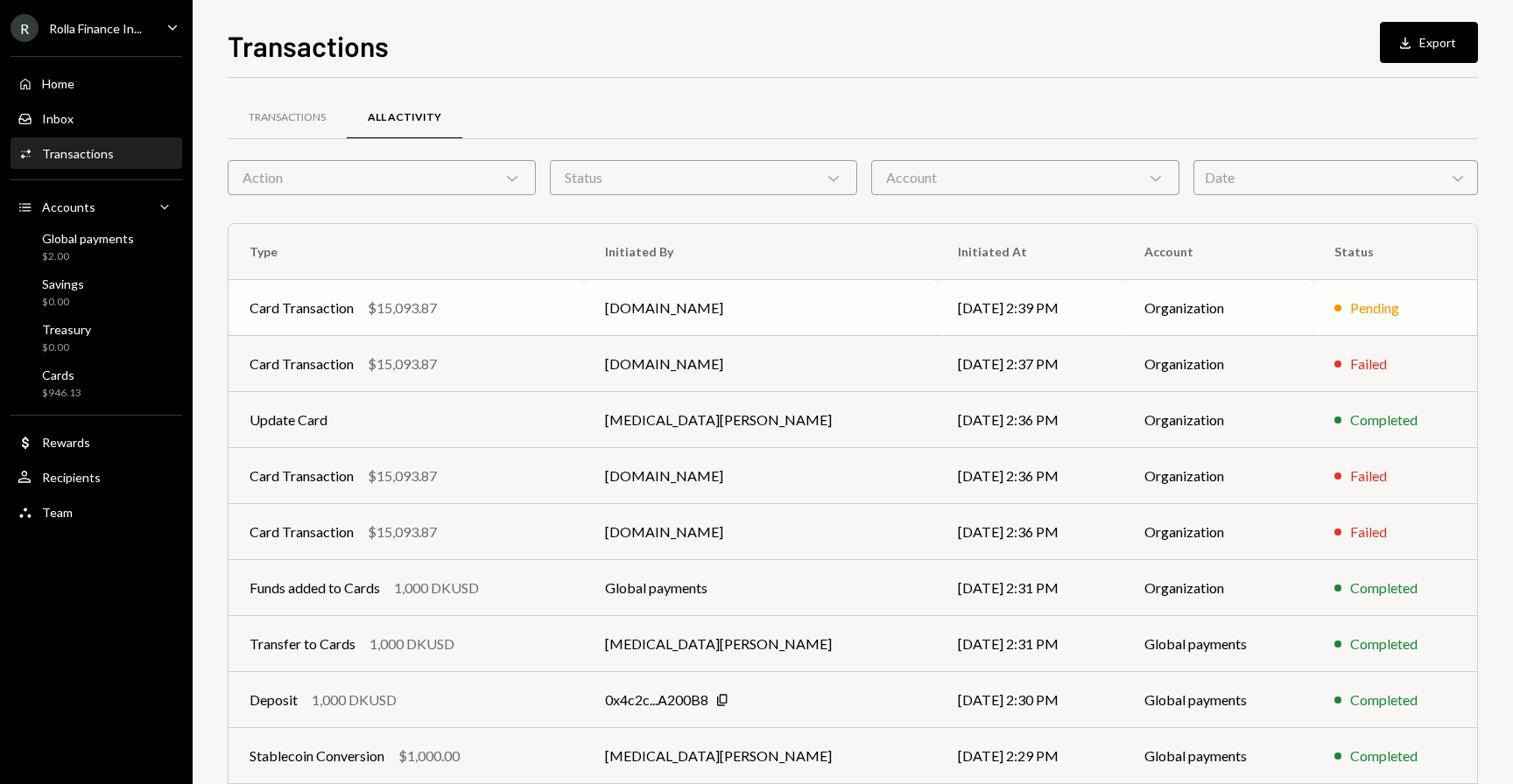
click at [439, 308] on div "Card Transaction $15,093.87" at bounding box center [405, 308] width 313 height 21
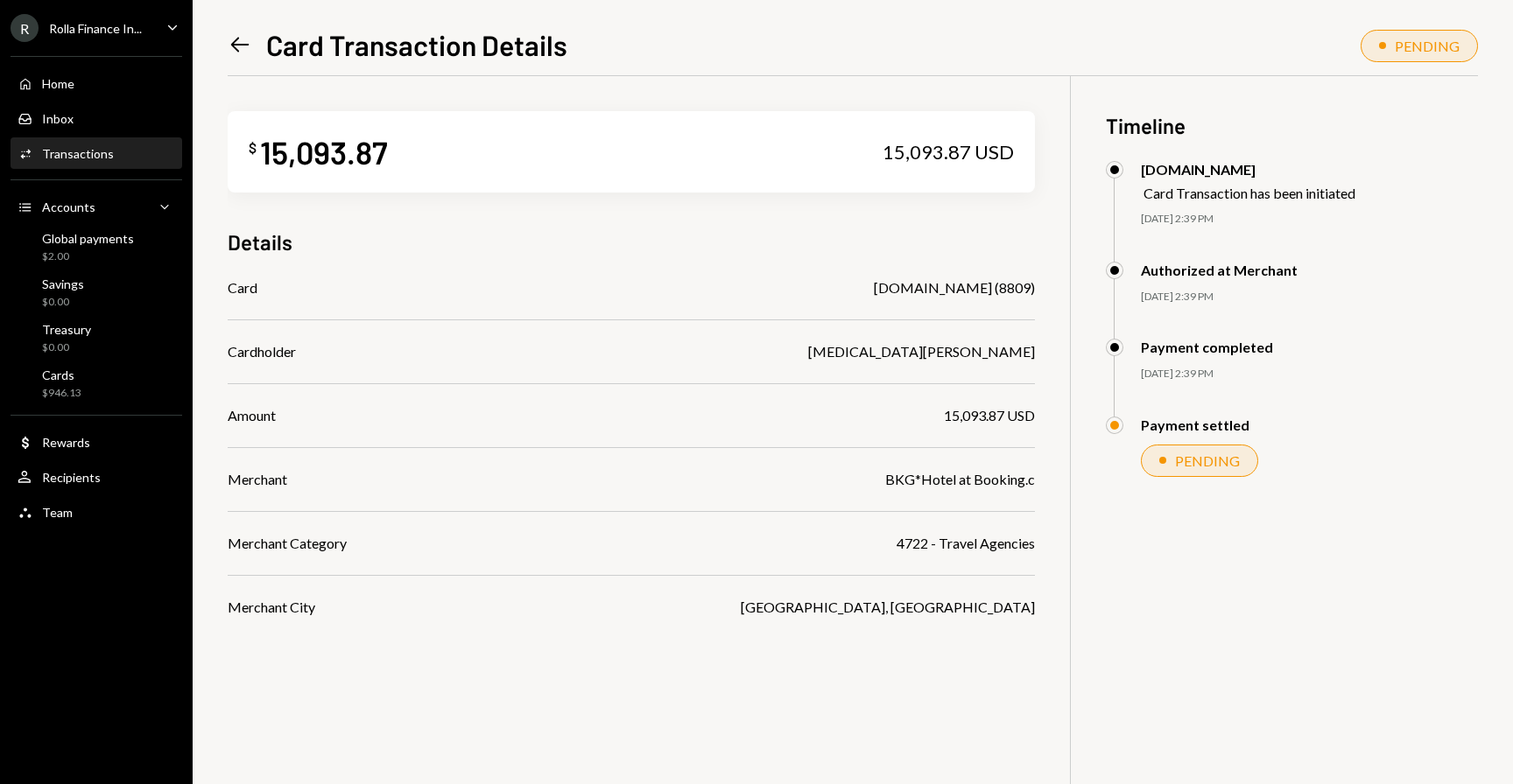
click at [96, 150] on div "Transactions" at bounding box center [78, 153] width 71 height 15
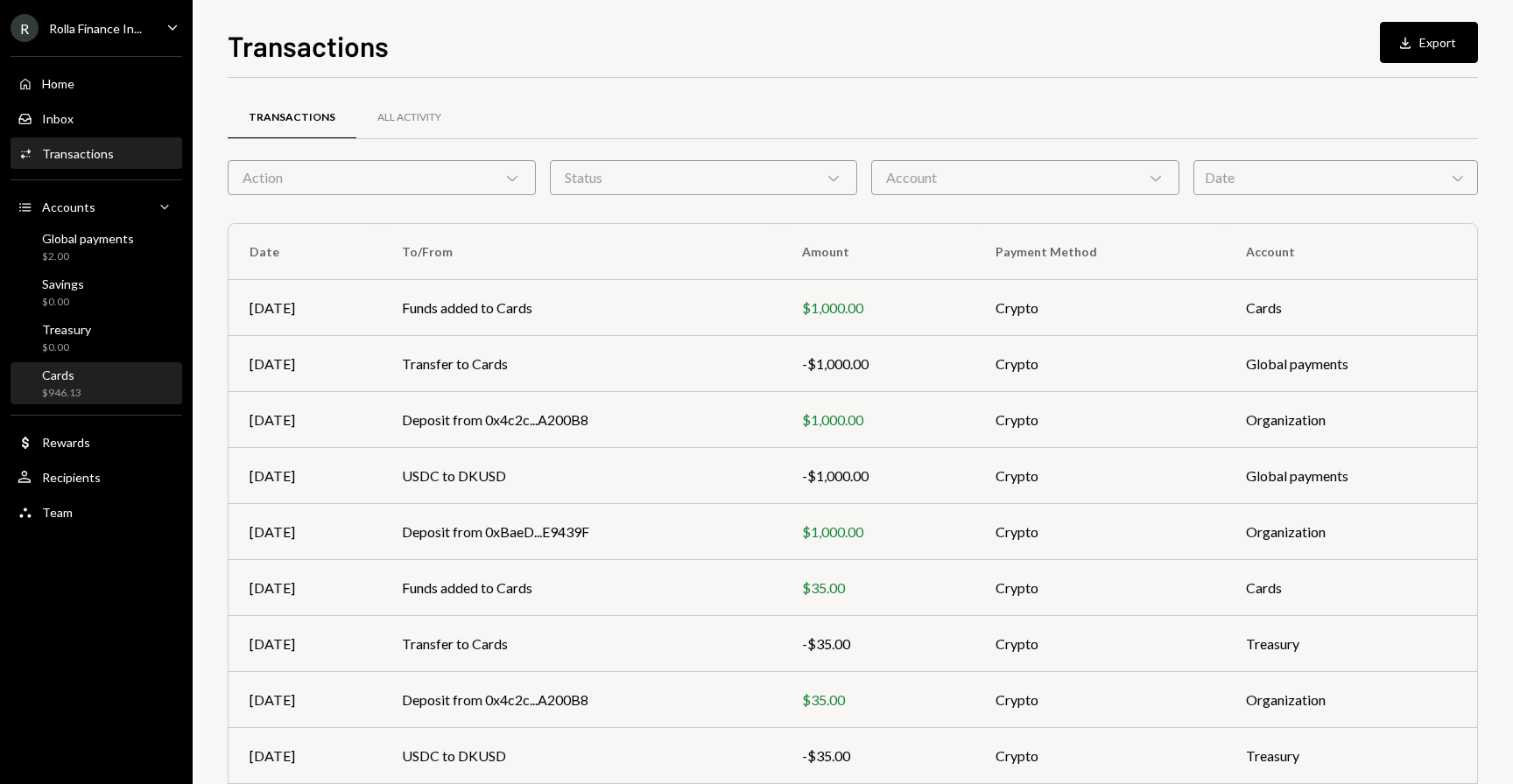
click at [58, 400] on div "Cards $946.13" at bounding box center [97, 384] width 158 height 40
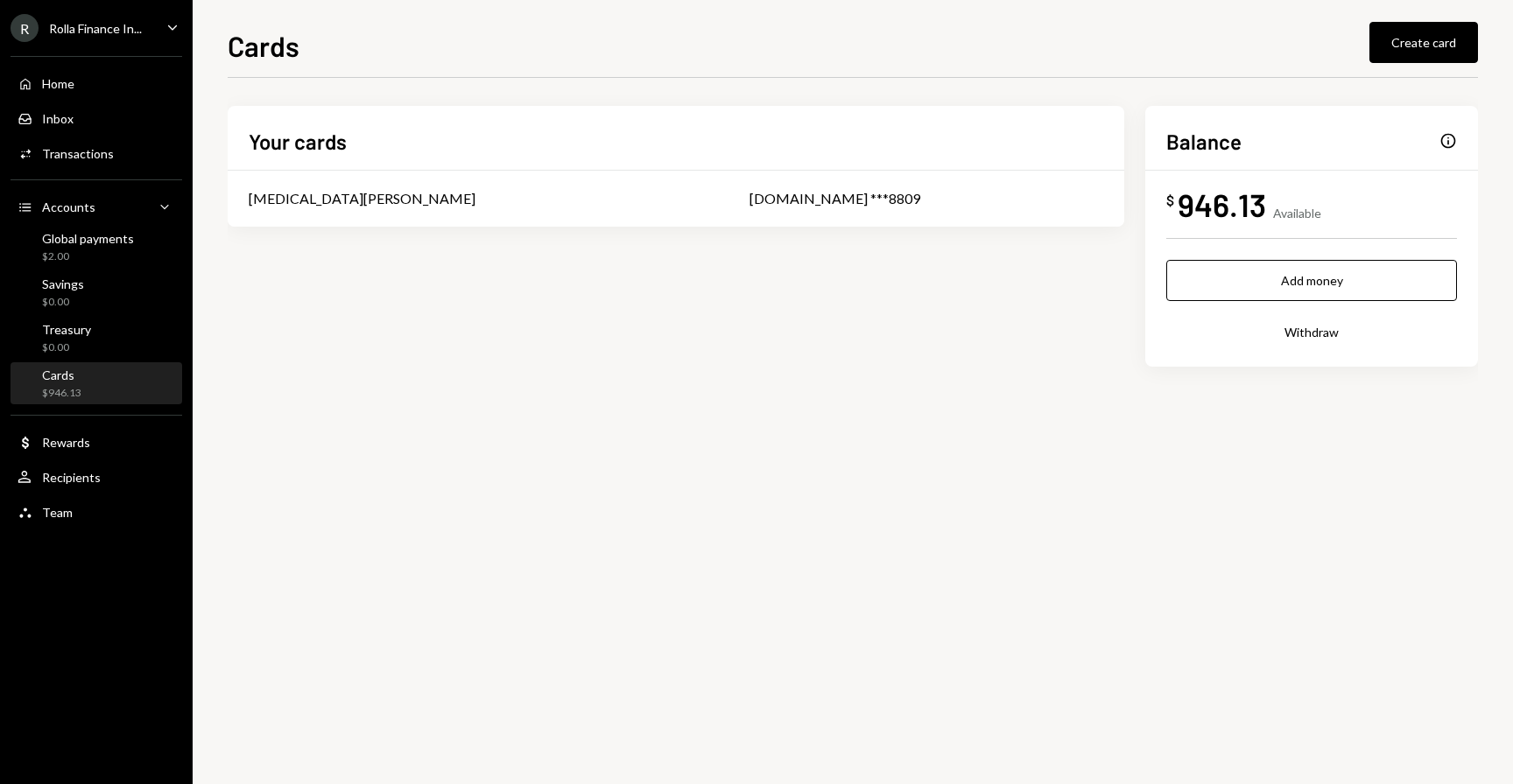
click at [1315, 331] on button "Withdraw" at bounding box center [1311, 332] width 291 height 41
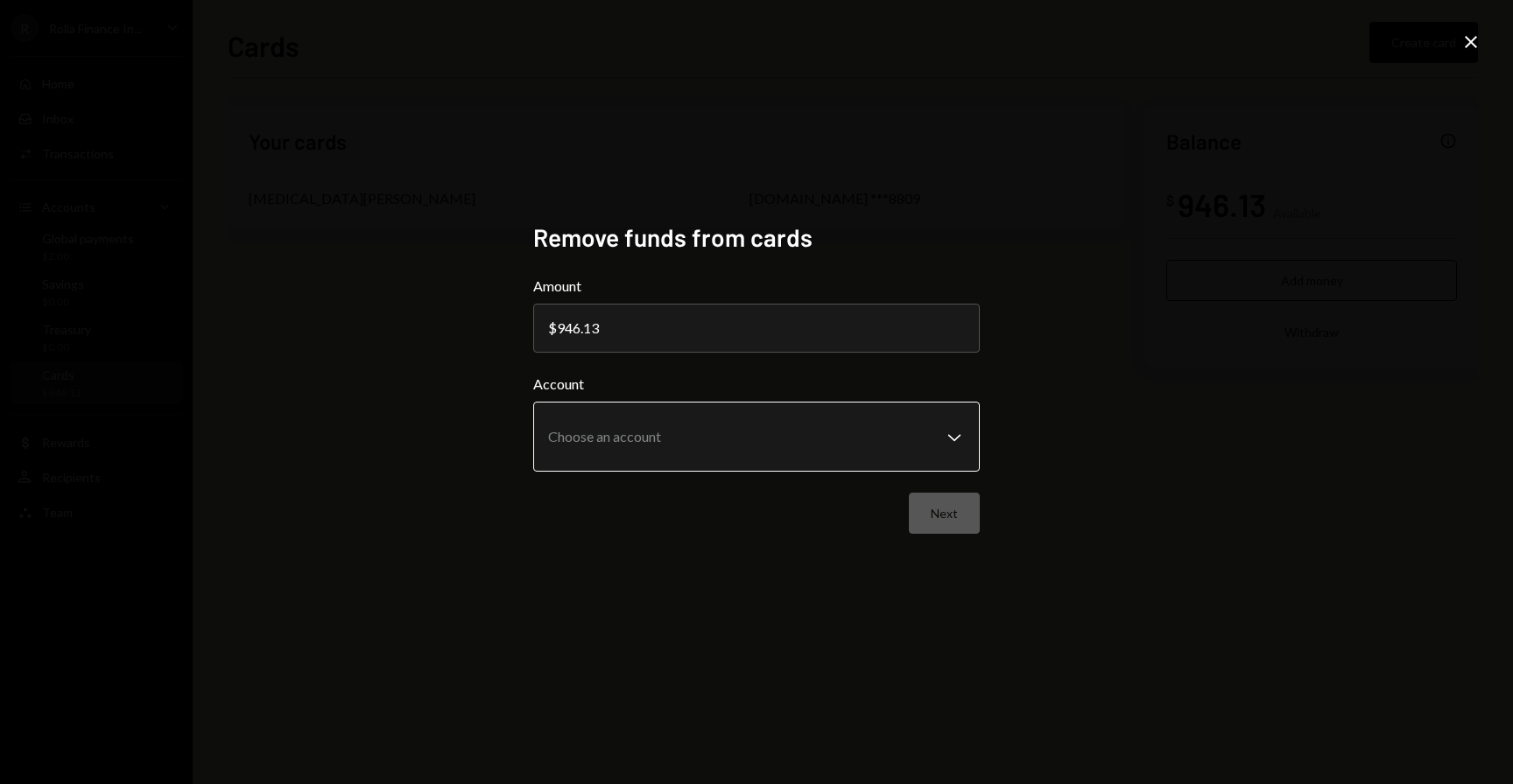
type input "946.13"
click at [775, 433] on body "**********" at bounding box center [756, 392] width 1513 height 784
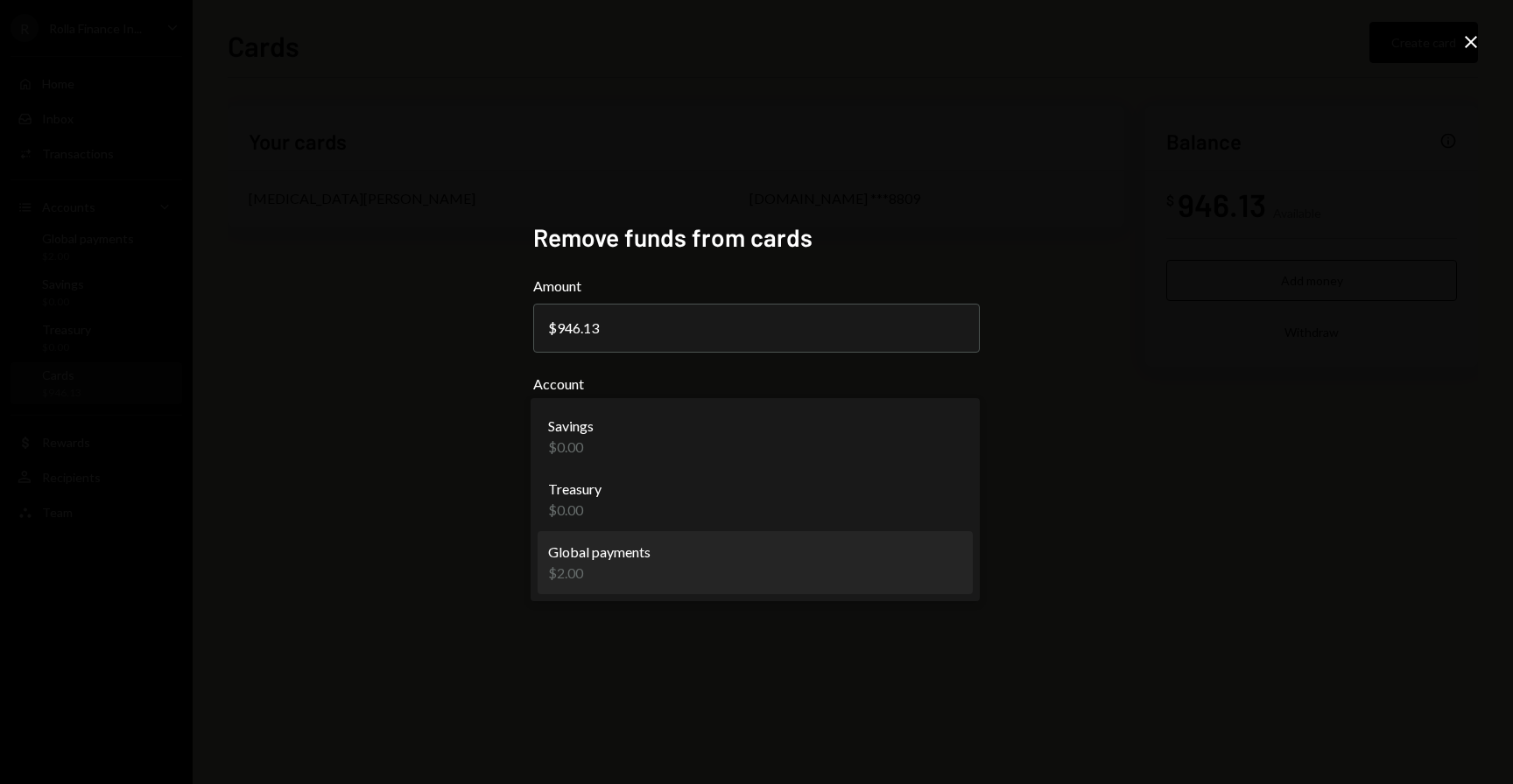
select select "**********"
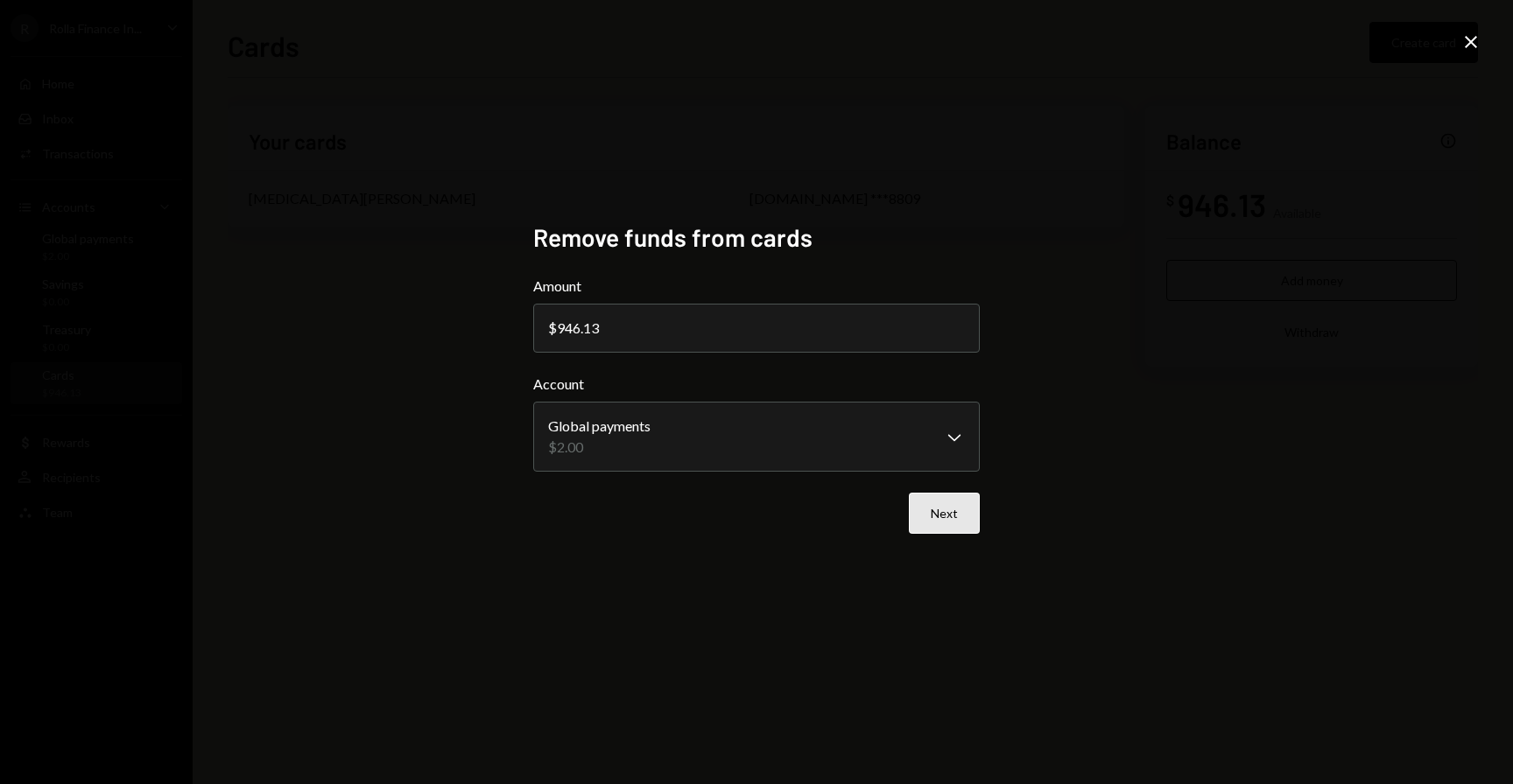
click at [933, 514] on button "Next" at bounding box center [943, 513] width 71 height 41
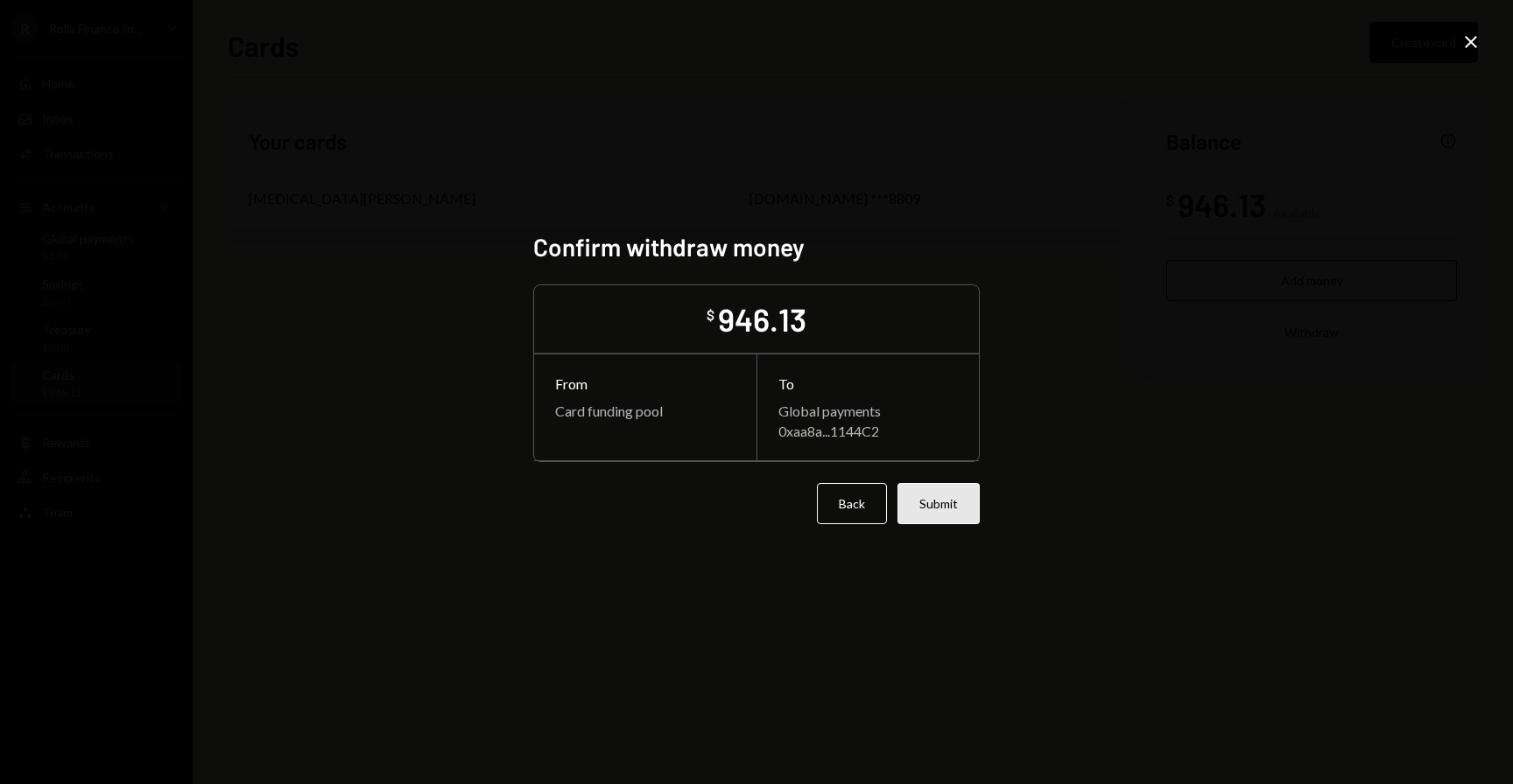
click at [939, 505] on button "Submit" at bounding box center [938, 504] width 83 height 41
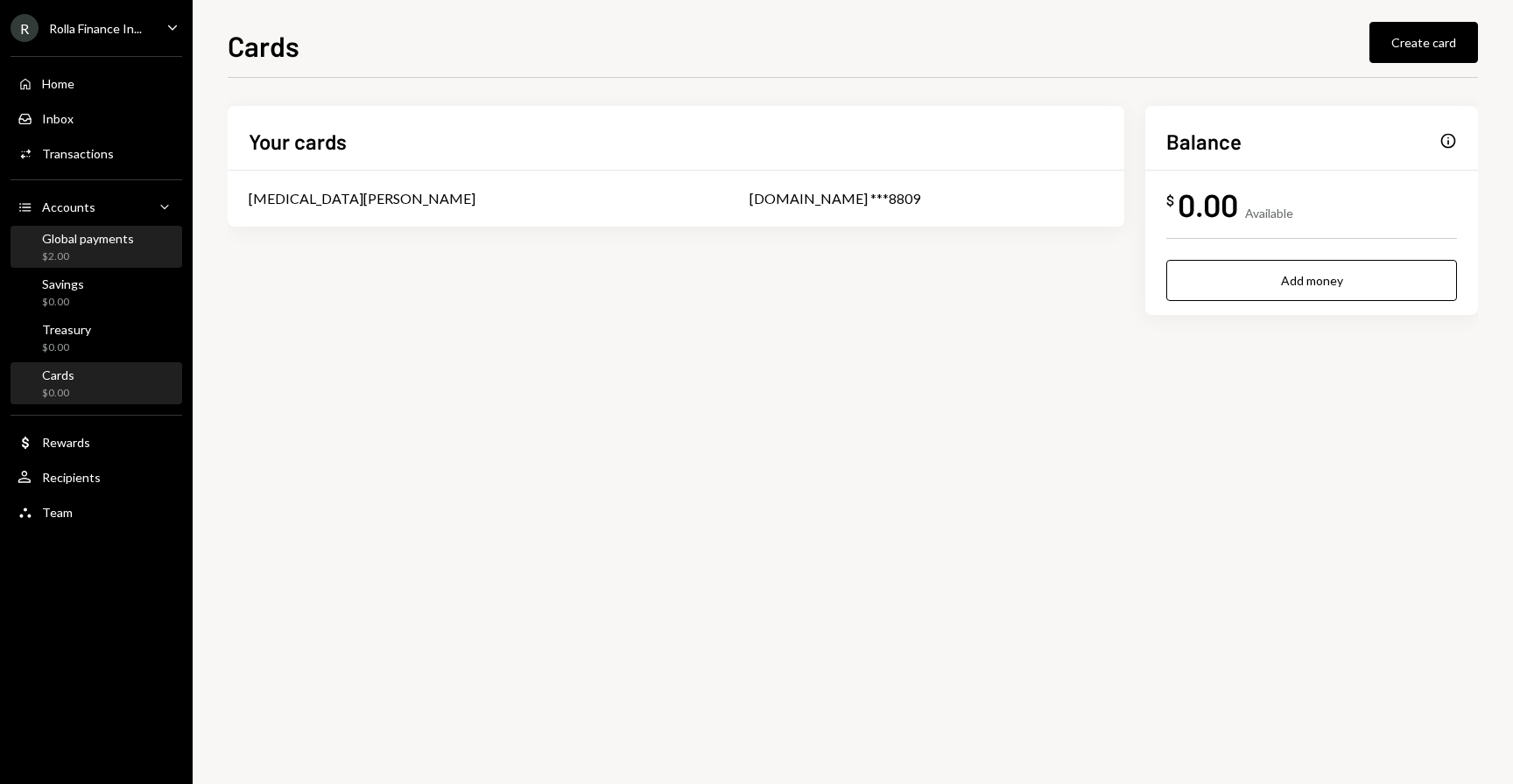
click at [44, 259] on div "$2.00" at bounding box center [88, 257] width 92 height 15
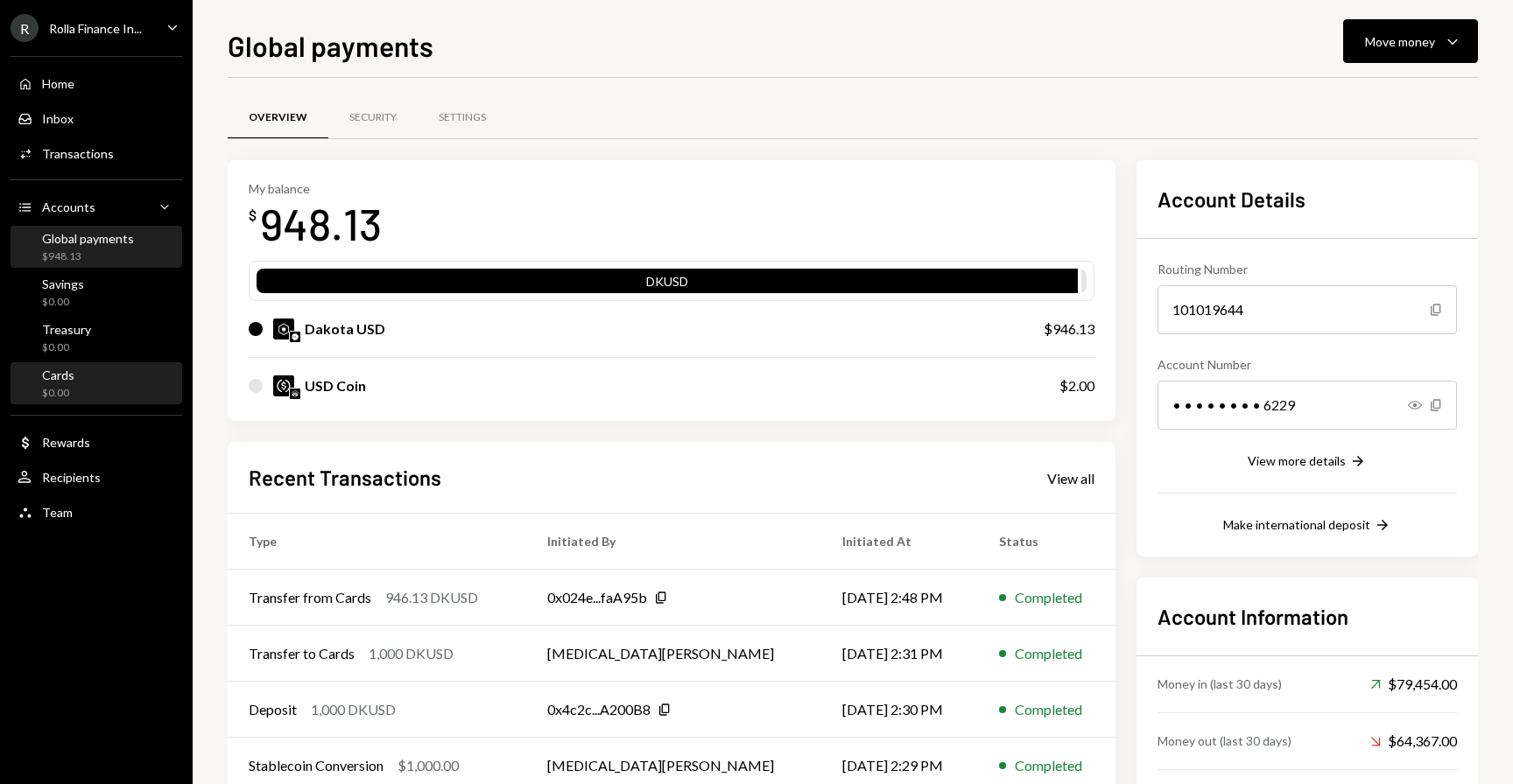
click at [80, 384] on div "Cards $0.00" at bounding box center [97, 384] width 158 height 33
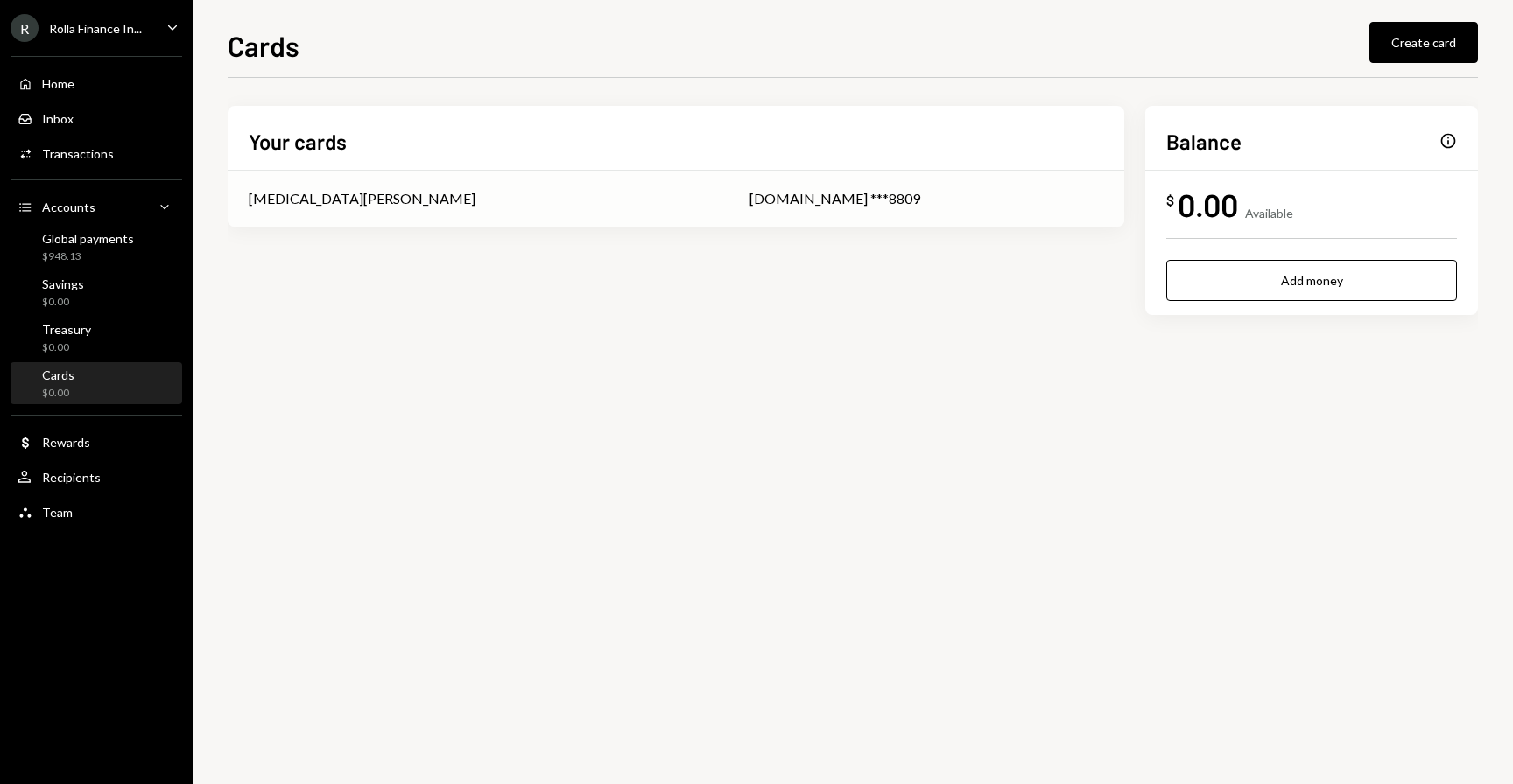
click at [934, 200] on div "[DOMAIN_NAME] ***8809" at bounding box center [926, 198] width 354 height 21
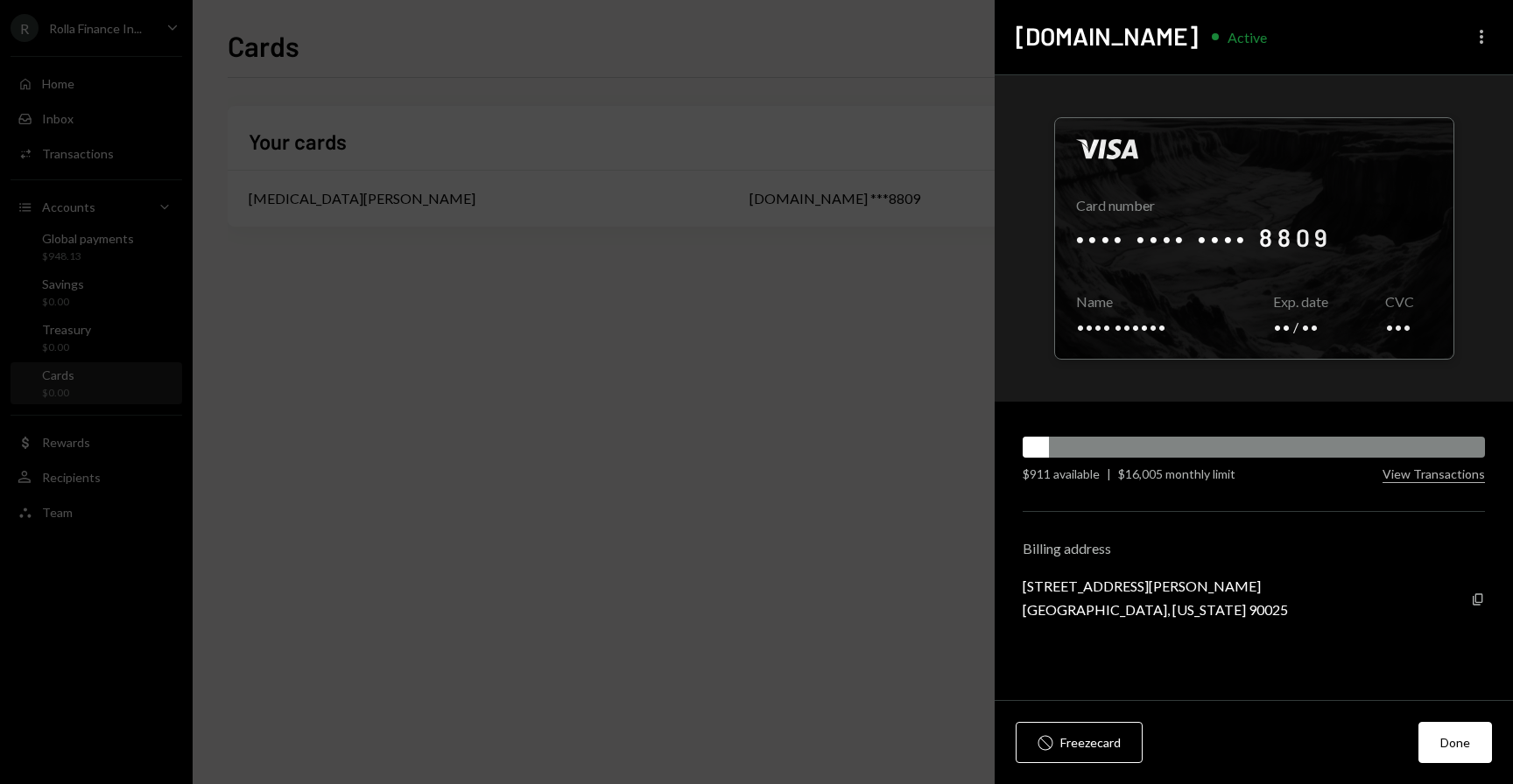
click at [1471, 45] on icon "More" at bounding box center [1481, 37] width 21 height 21
click at [1412, 133] on div "Cancel card" at bounding box center [1428, 136] width 106 height 31
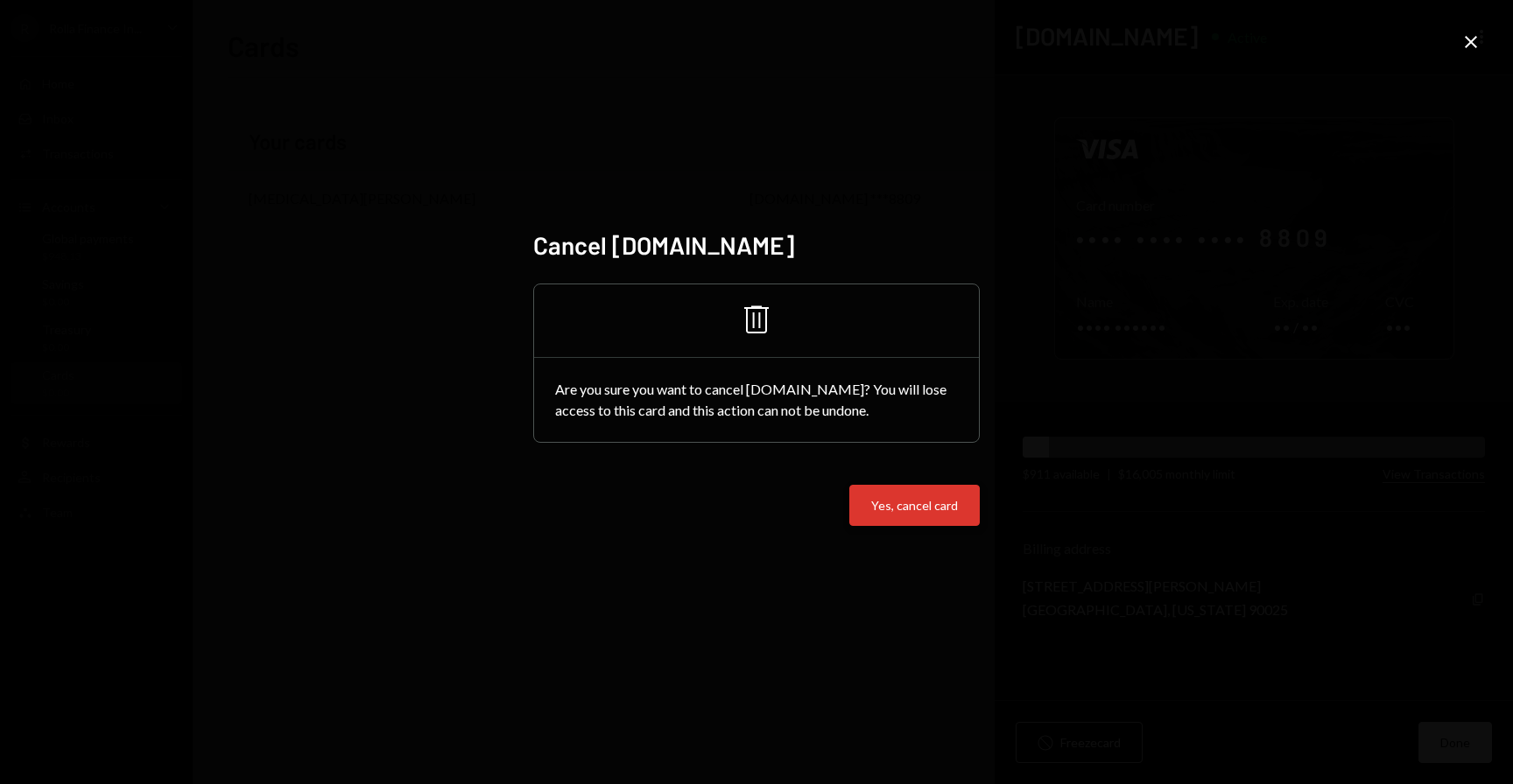
click at [915, 505] on button "Yes, cancel card" at bounding box center [914, 506] width 131 height 41
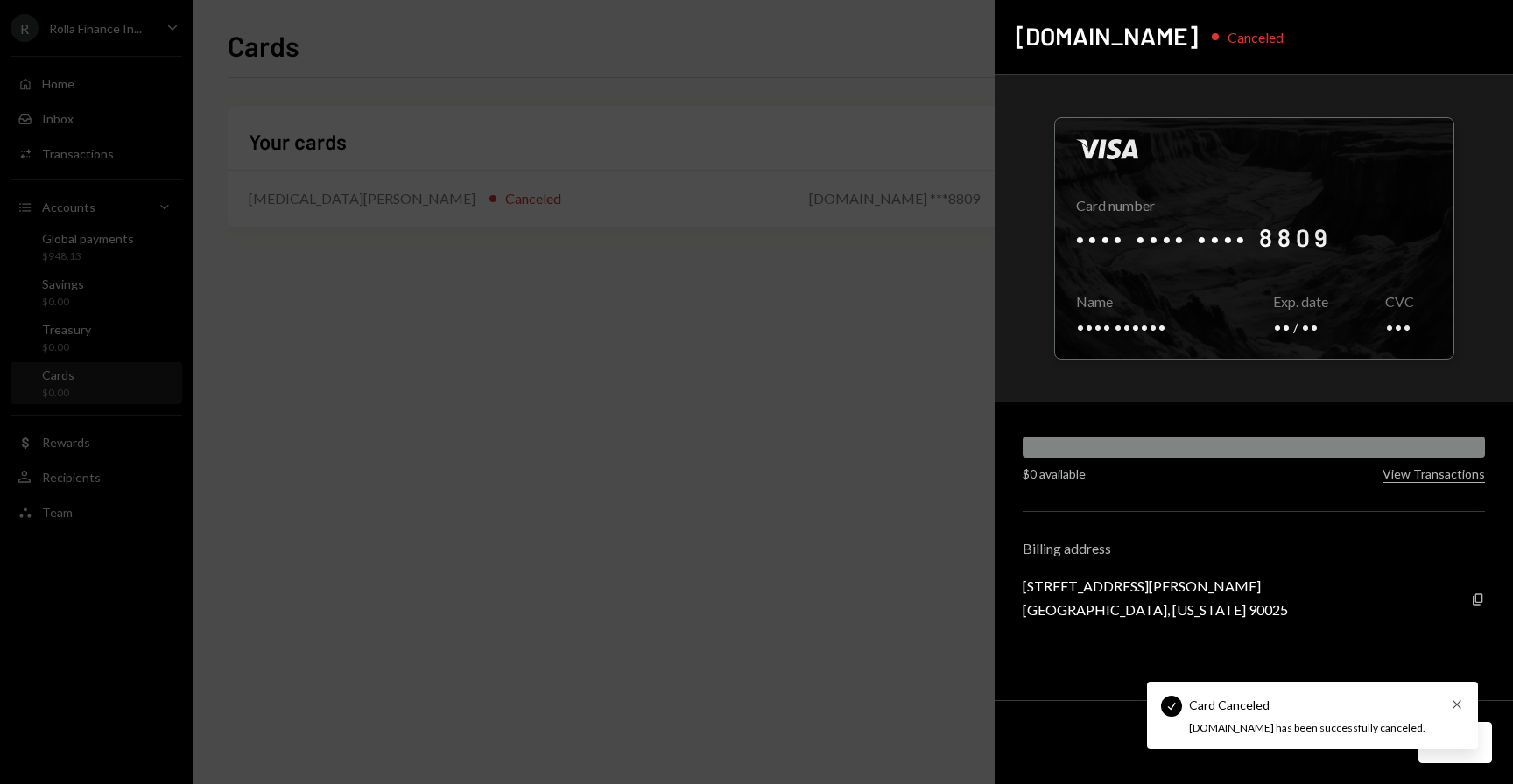
click at [1458, 704] on icon "Cross" at bounding box center [1457, 704] width 14 height 14
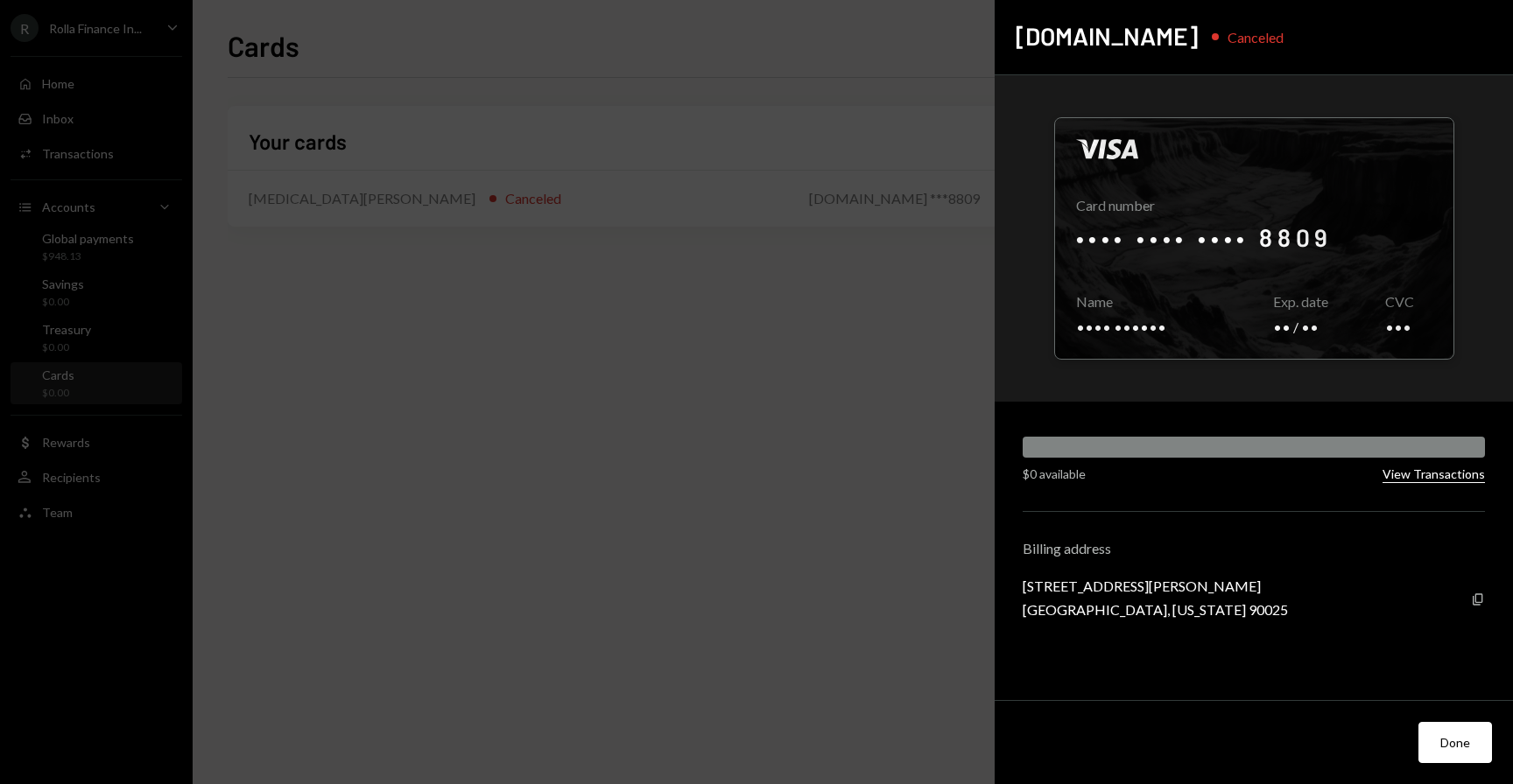
click at [1426, 474] on button "View Transactions" at bounding box center [1433, 475] width 102 height 17
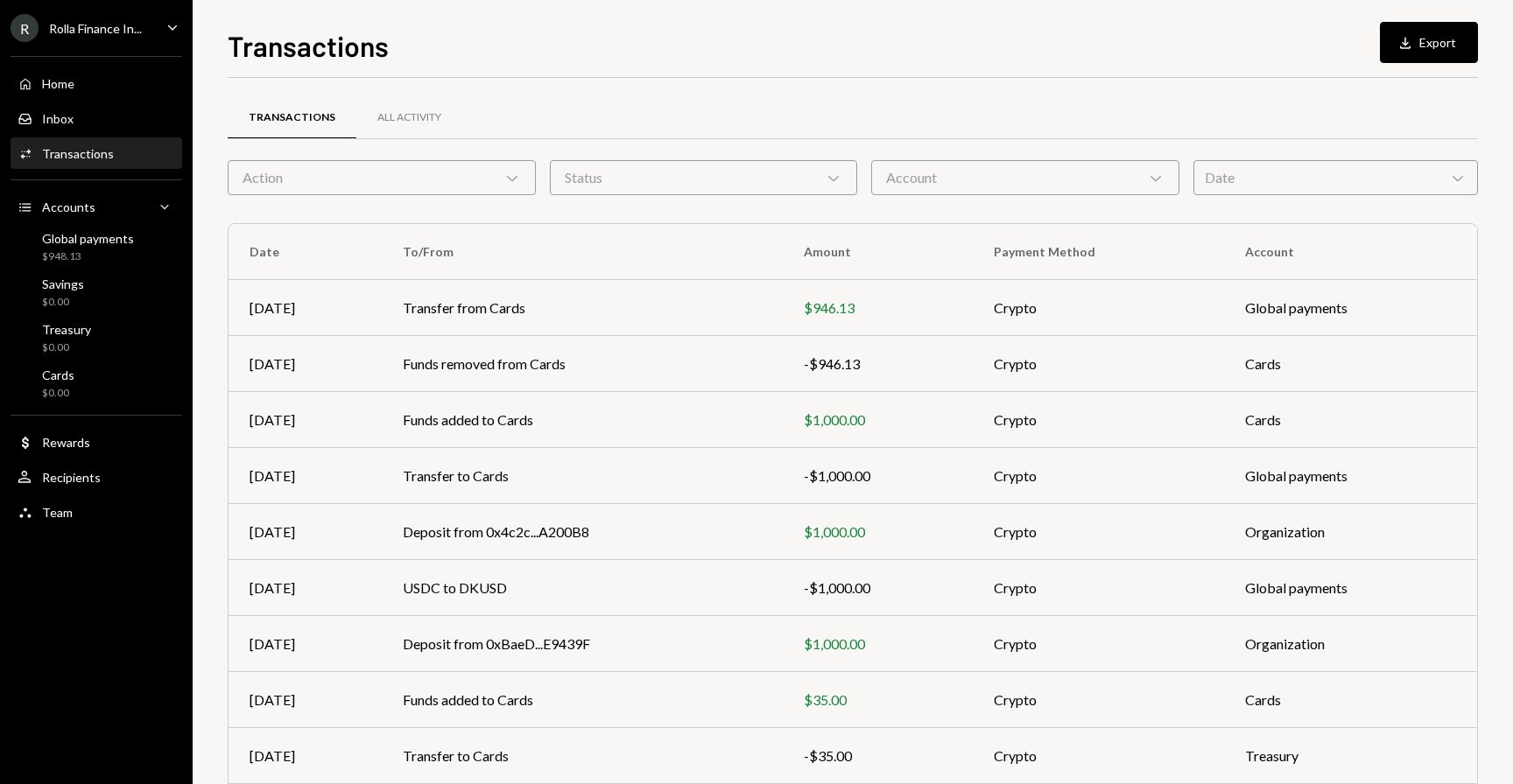
click at [918, 168] on div "Account Chevron Down" at bounding box center [1025, 177] width 308 height 35
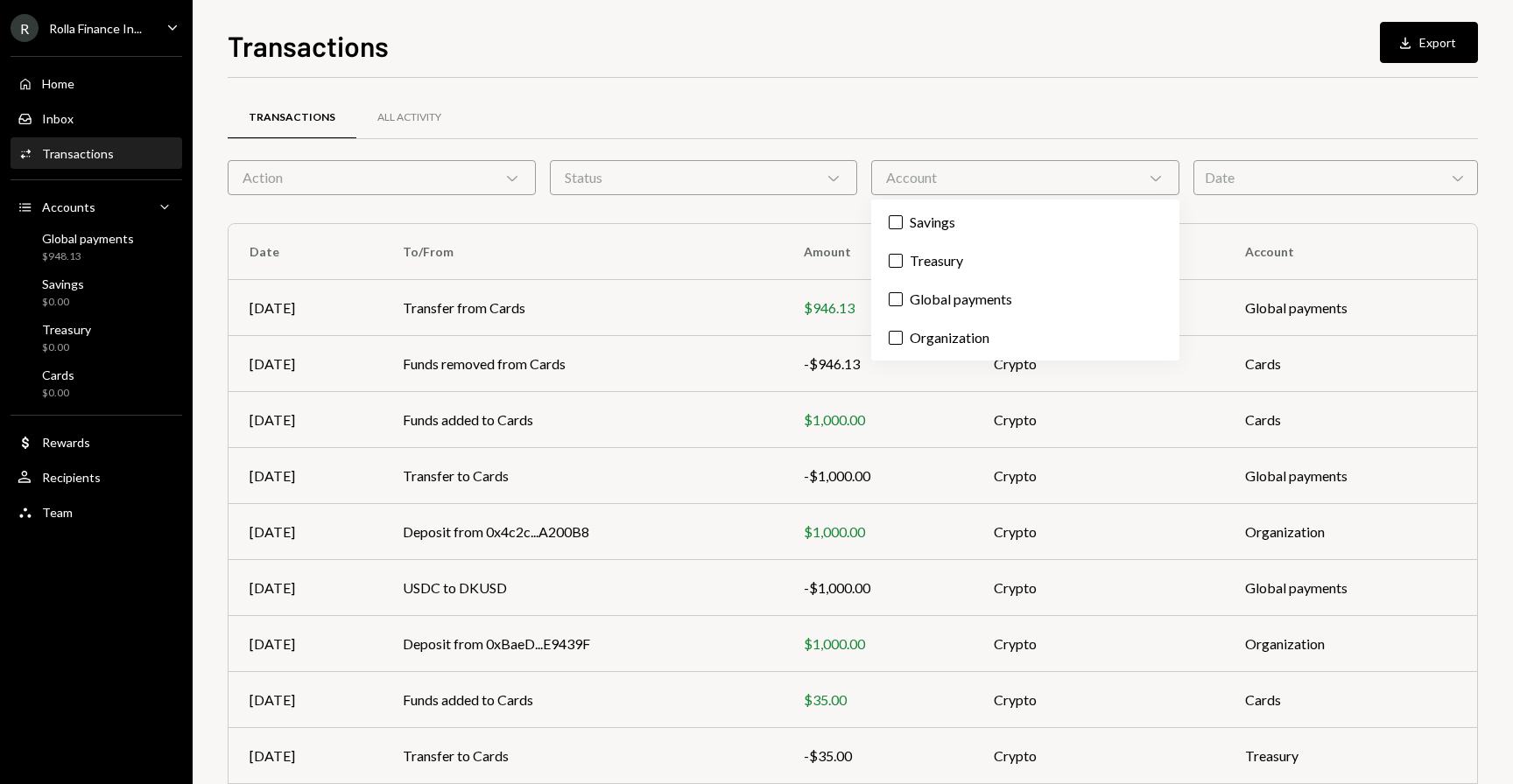
click at [69, 138] on link "Activities Transactions" at bounding box center [96, 153] width 171 height 32
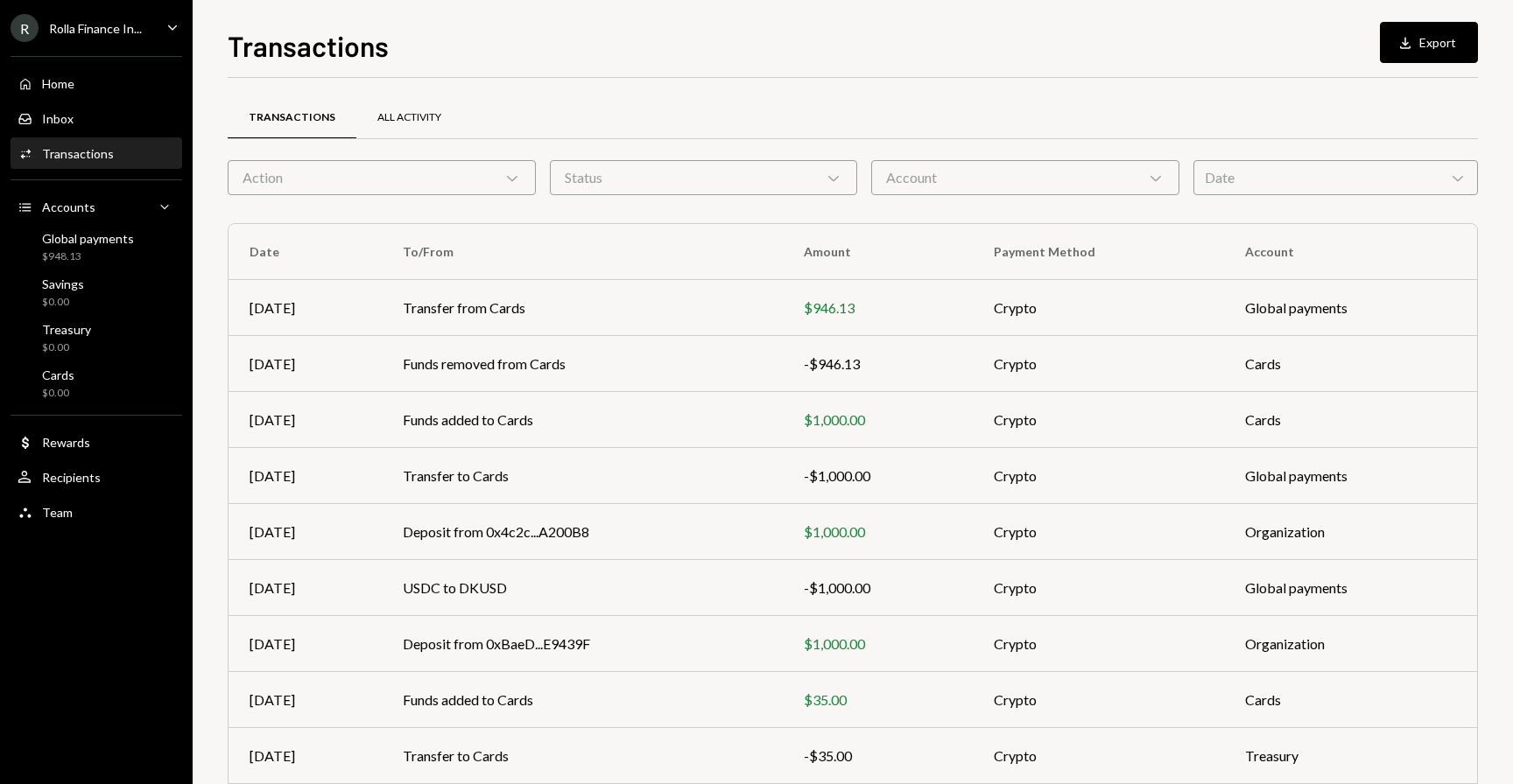
click at [394, 134] on div "All Activity" at bounding box center [409, 118] width 106 height 42
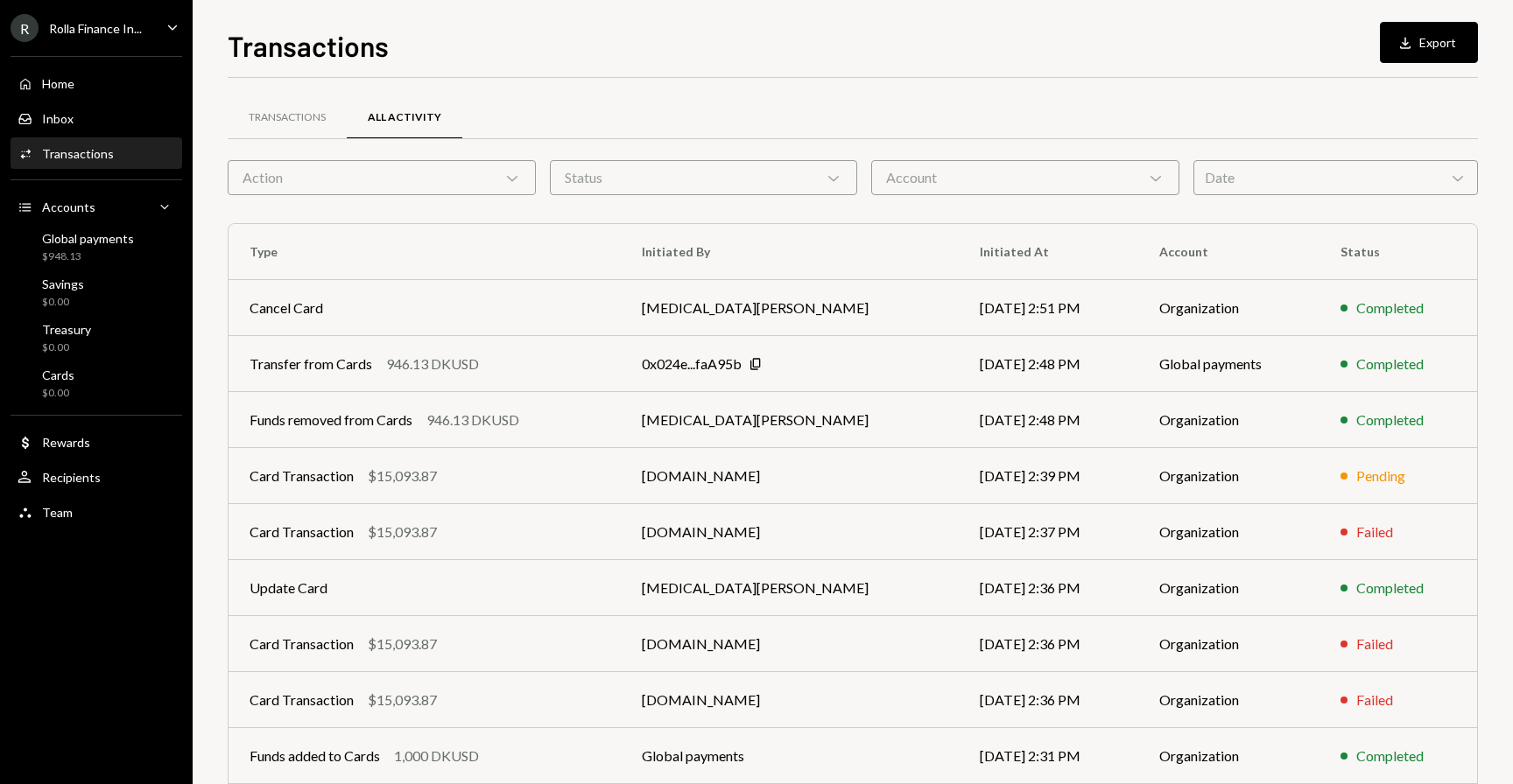
click at [1026, 175] on div "Account Chevron Down" at bounding box center [1025, 177] width 308 height 35
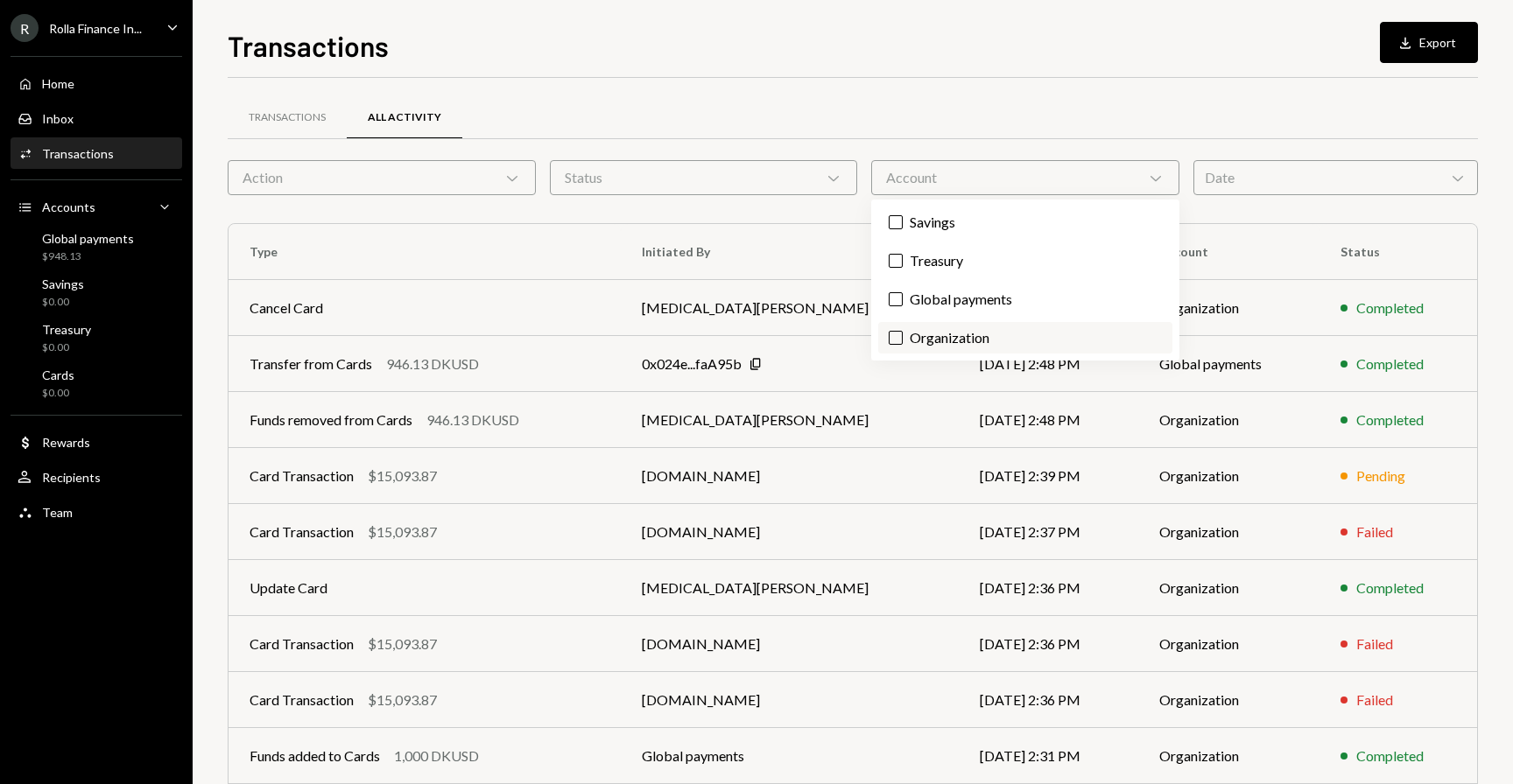
click at [990, 324] on label "Organization" at bounding box center [1025, 338] width 294 height 32
click at [903, 331] on button "Organization" at bounding box center [895, 337] width 14 height 14
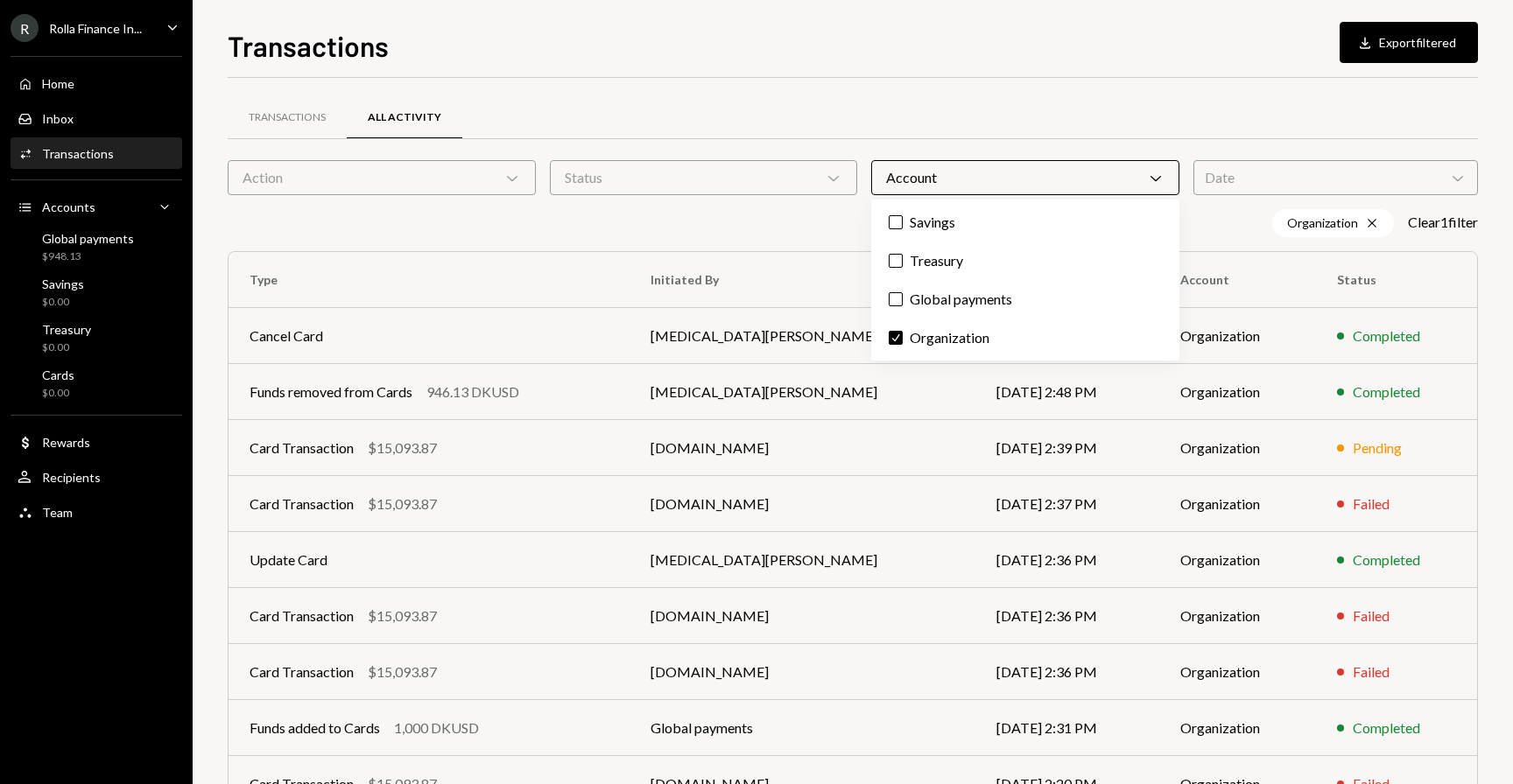
click at [992, 88] on div "Transactions All Activity Action Chevron Down Status Chevron Down Account Chevr…" at bounding box center [852, 510] width 1250 height 864
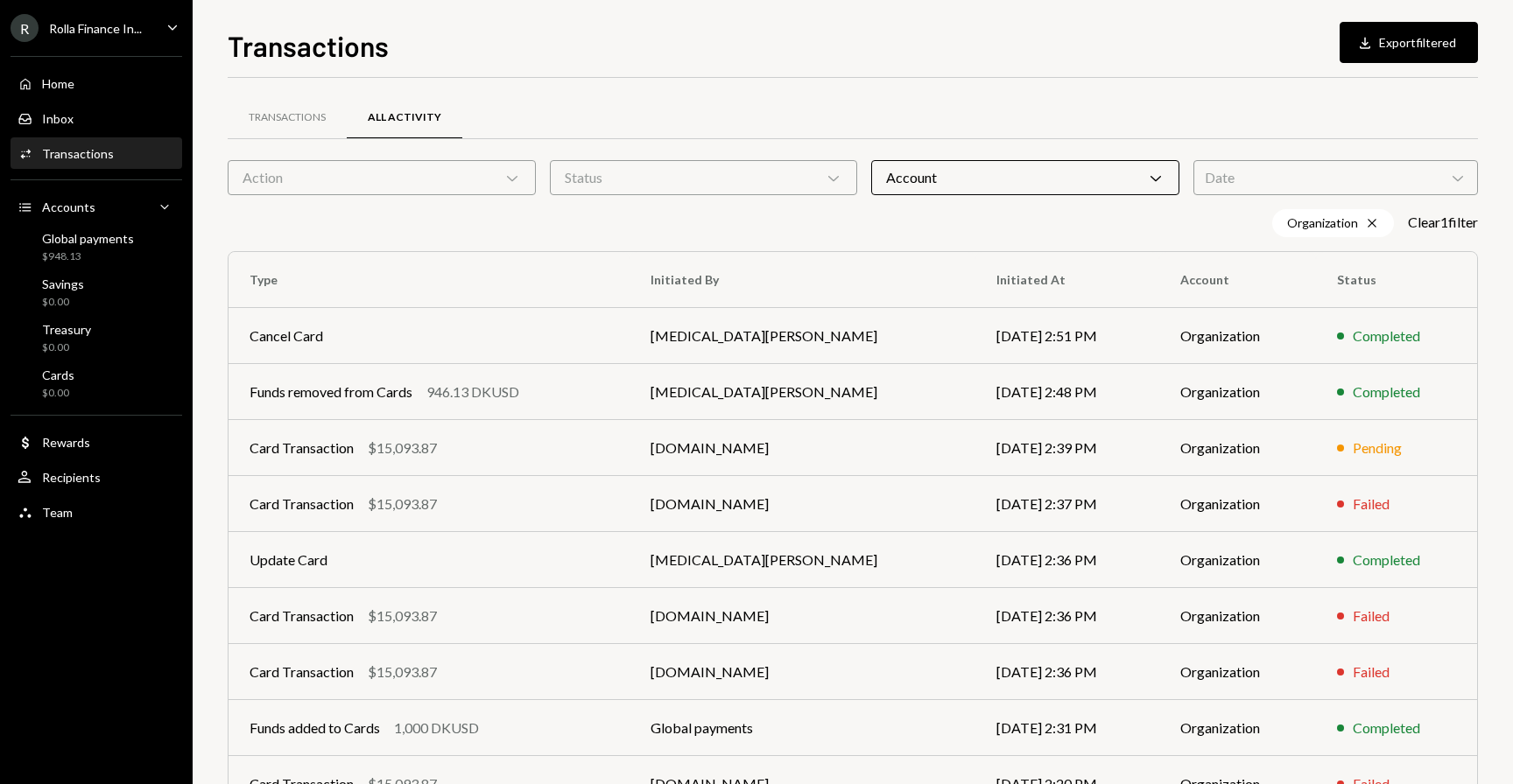
click at [969, 225] on div "Organization Cross Clear 1 filter" at bounding box center [852, 223] width 1250 height 28
